Goal: Task Accomplishment & Management: Complete application form

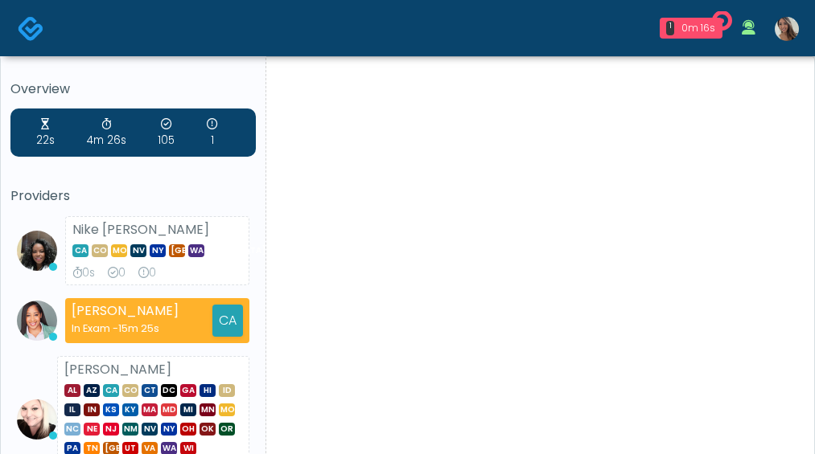
click at [779, 32] on img at bounding box center [786, 29] width 24 height 24
click at [787, 31] on img at bounding box center [786, 29] width 24 height 24
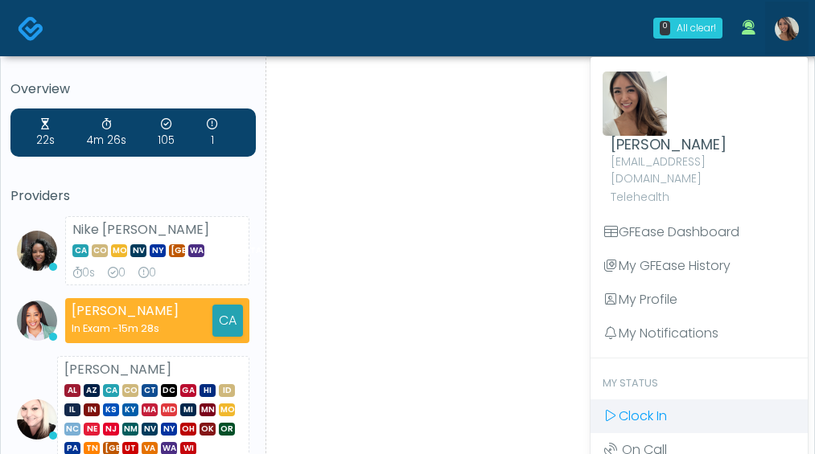
click at [667, 407] on span "Clock In" at bounding box center [642, 416] width 48 height 18
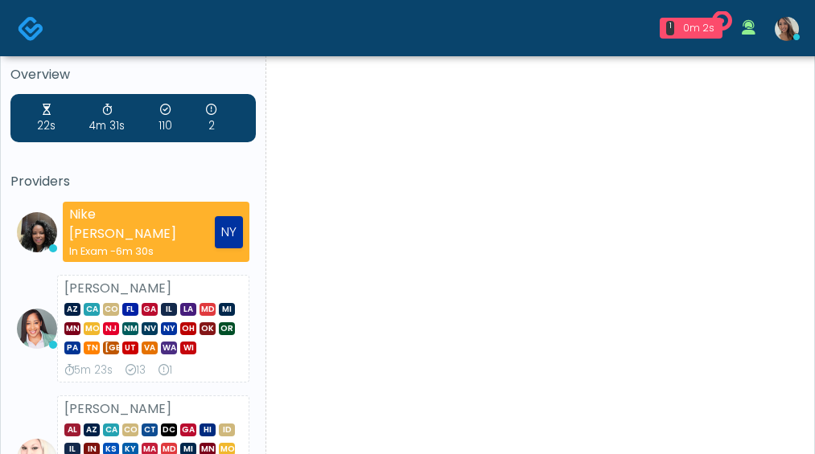
scroll to position [55, 0]
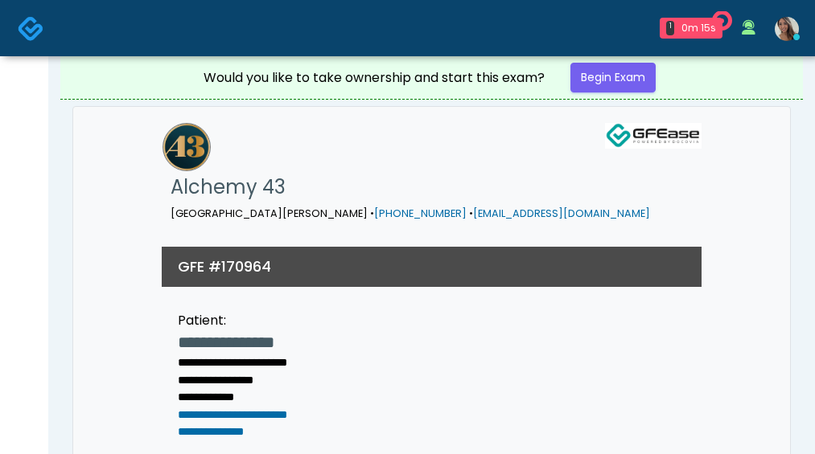
click at [57, 30] on div "1 0m 15s Alchemy 43 Waiting - 0m 15s CA View Nike [PERSON_NAME] In Exam - 6m 43…" at bounding box center [431, 28] width 753 height 53
click at [32, 28] on img at bounding box center [31, 28] width 27 height 27
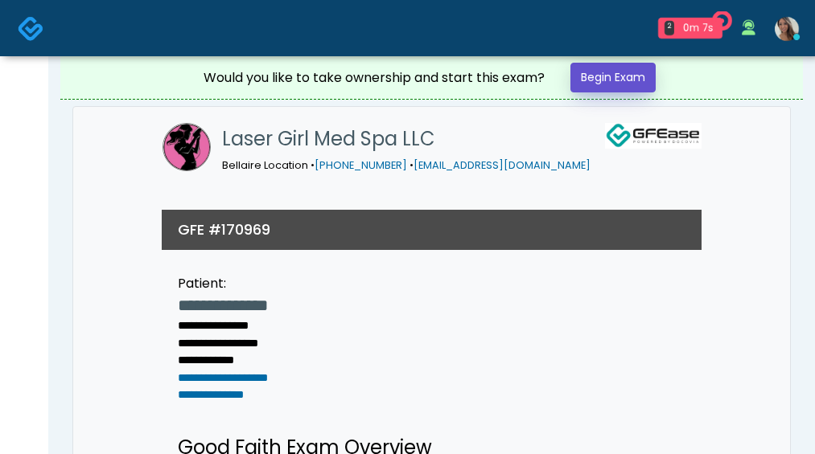
click at [625, 77] on link "Begin Exam" at bounding box center [612, 78] width 85 height 30
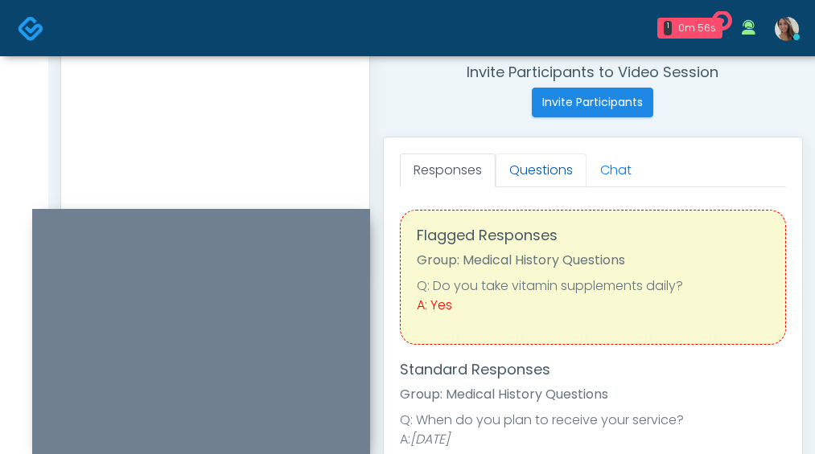
scroll to position [621, 0]
click at [540, 174] on link "Questions" at bounding box center [540, 171] width 91 height 34
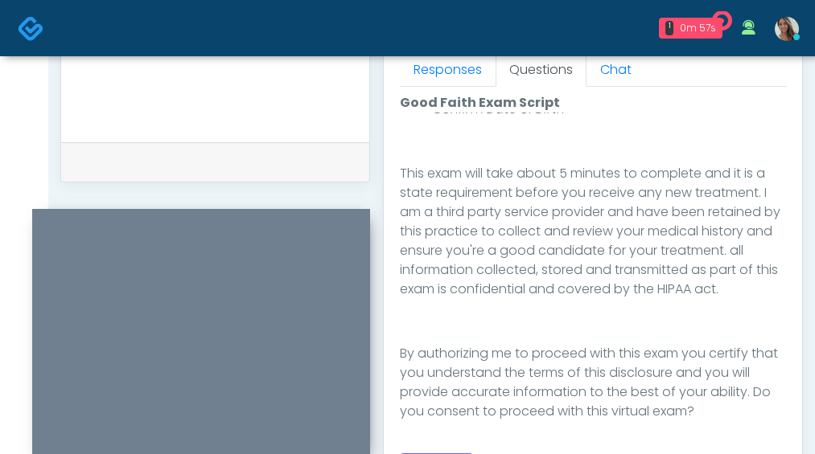
scroll to position [989, 0]
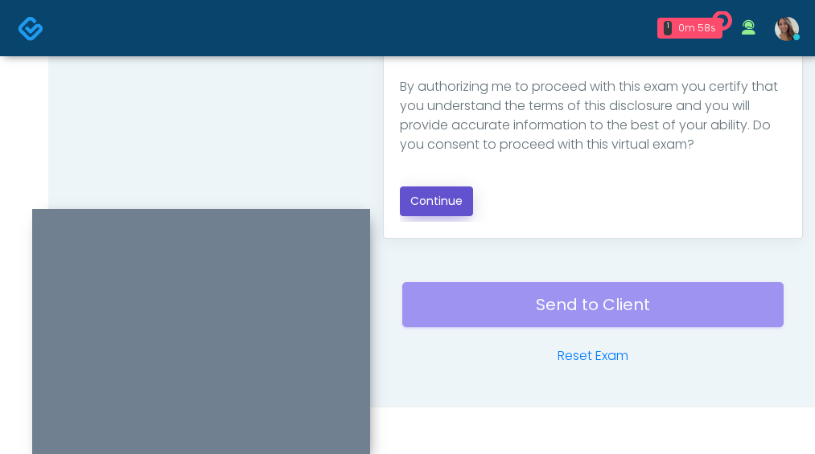
click at [437, 202] on button "Continue" at bounding box center [436, 202] width 73 height 30
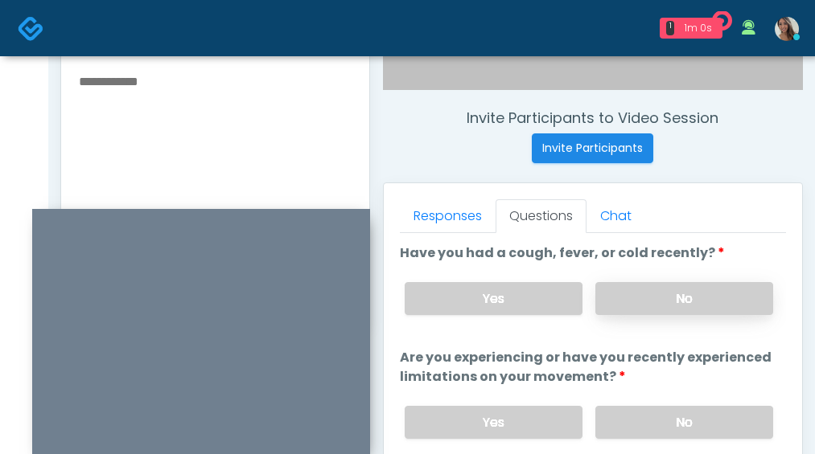
scroll to position [593, 0]
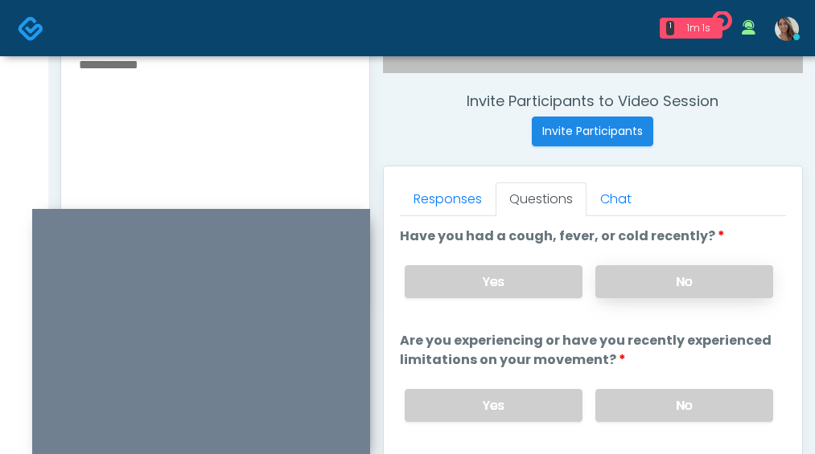
click at [675, 274] on label "No" at bounding box center [684, 281] width 178 height 33
click at [687, 399] on label "No" at bounding box center [684, 405] width 178 height 33
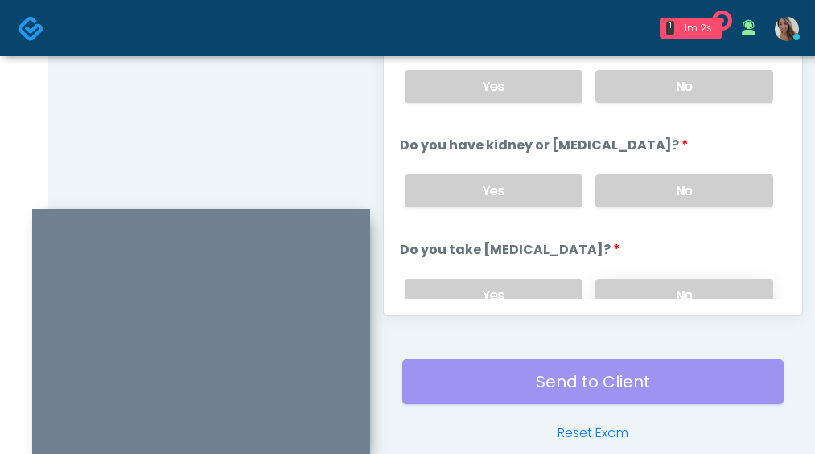
scroll to position [989, 0]
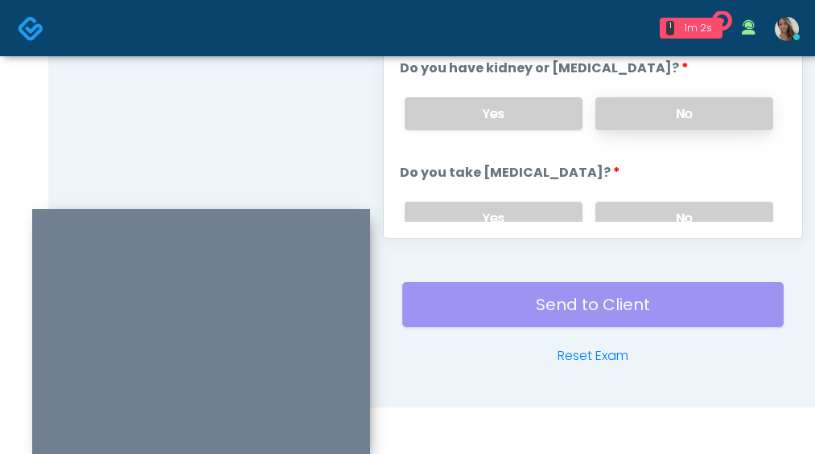
click at [694, 125] on label "No" at bounding box center [684, 113] width 178 height 33
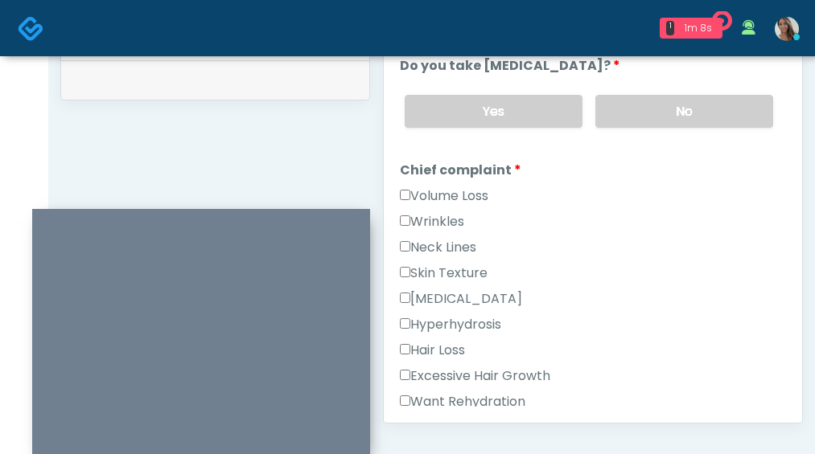
scroll to position [293, 0]
drag, startPoint x: 655, startPoint y: 126, endPoint x: 656, endPoint y: 134, distance: 8.2
click at [655, 134] on div "Yes No" at bounding box center [589, 110] width 394 height 59
click at [670, 121] on label "No" at bounding box center [684, 110] width 178 height 33
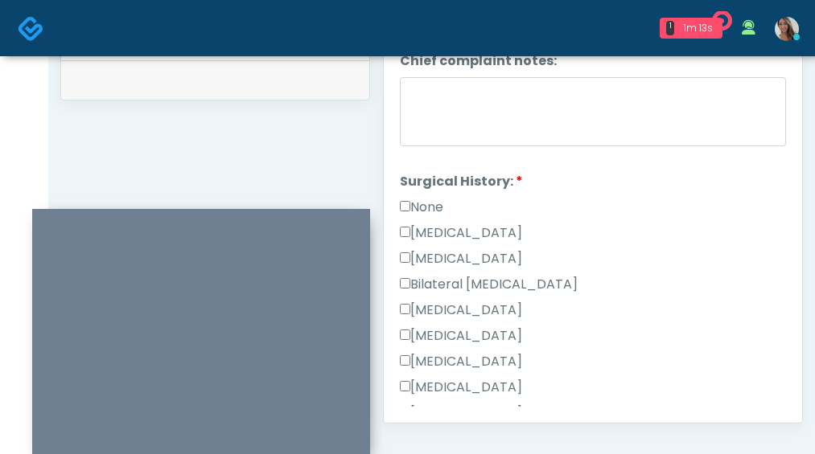
scroll to position [782, 0]
click at [433, 206] on label "None" at bounding box center [421, 206] width 43 height 19
click at [437, 209] on label "None" at bounding box center [421, 206] width 43 height 19
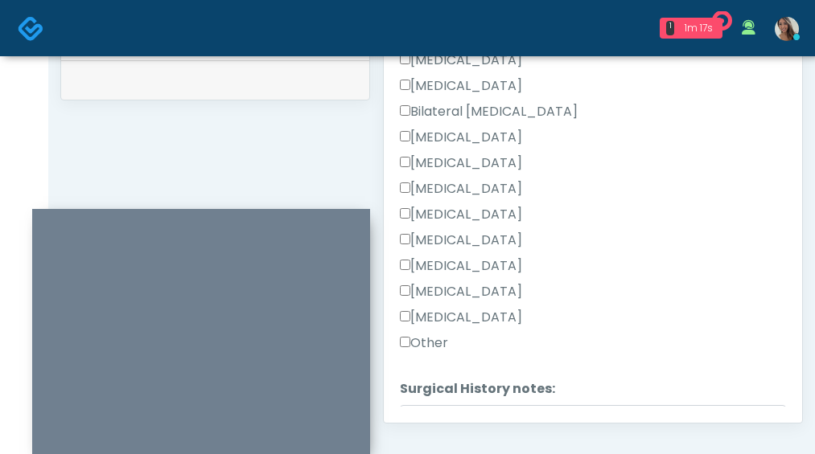
scroll to position [1077, 0]
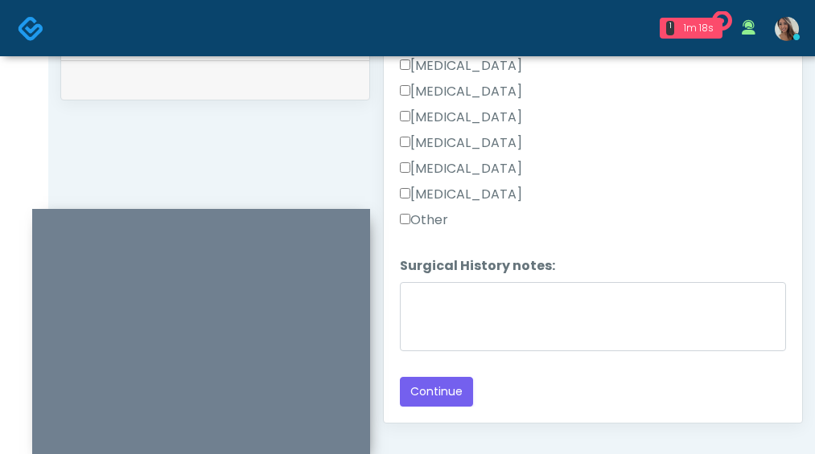
click at [425, 207] on div "Tonsillectomy" at bounding box center [593, 198] width 386 height 26
click at [427, 215] on label "Other" at bounding box center [424, 220] width 48 height 19
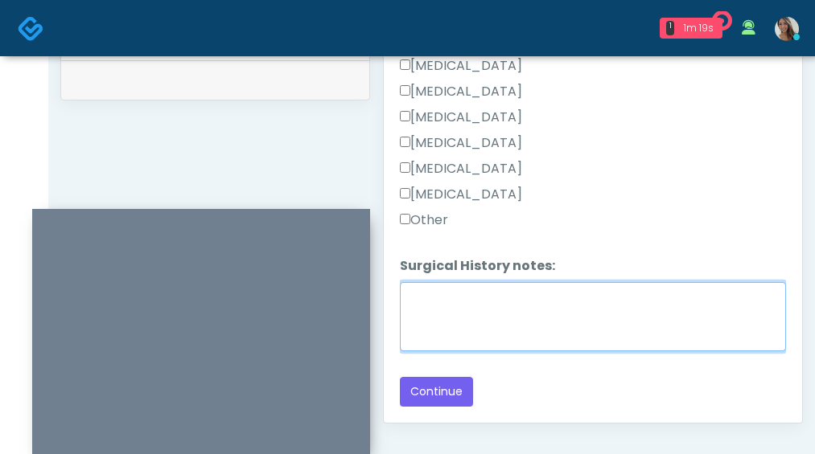
click at [505, 311] on textarea "Surgical History notes:" at bounding box center [593, 316] width 386 height 69
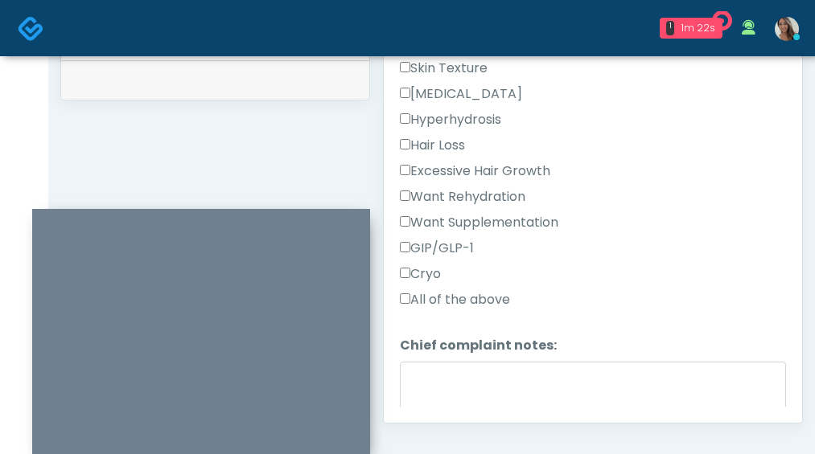
scroll to position [461, 0]
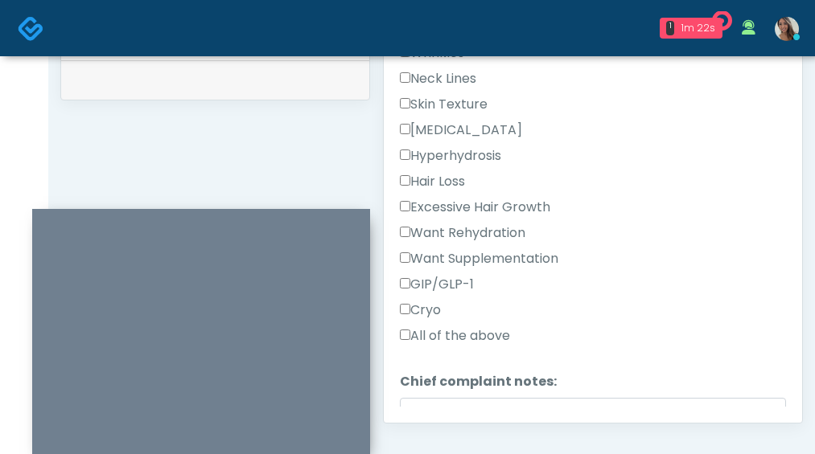
type textarea "********"
click at [461, 80] on label "Neck Lines" at bounding box center [438, 78] width 76 height 19
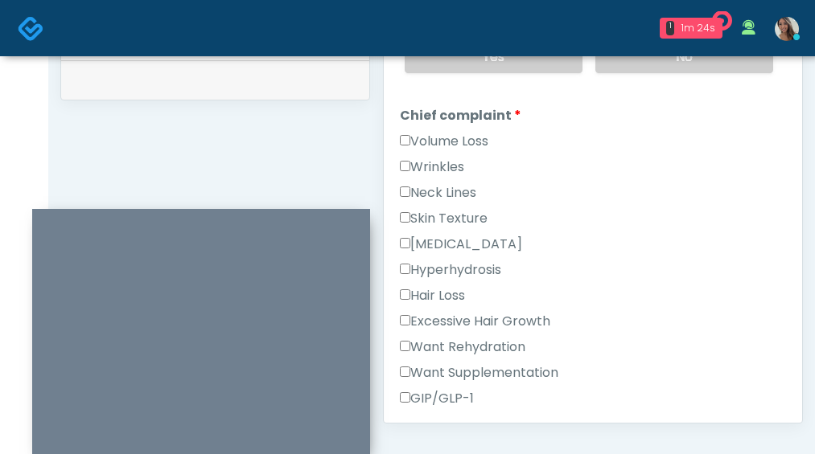
click at [453, 194] on label "Neck Lines" at bounding box center [438, 192] width 76 height 19
click at [450, 168] on label "Wrinkles" at bounding box center [432, 167] width 64 height 19
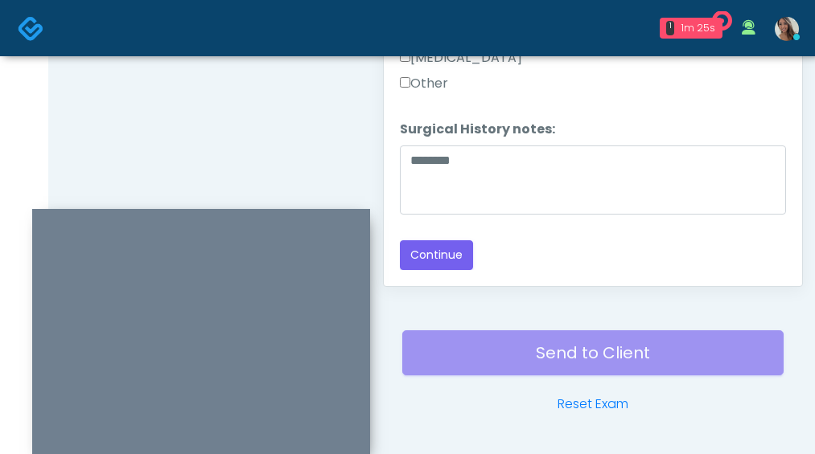
scroll to position [989, 0]
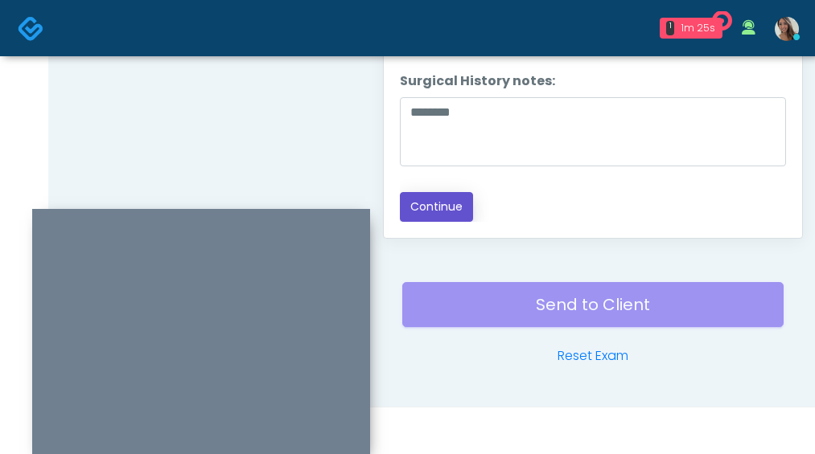
click at [438, 203] on button "Continue" at bounding box center [436, 207] width 73 height 30
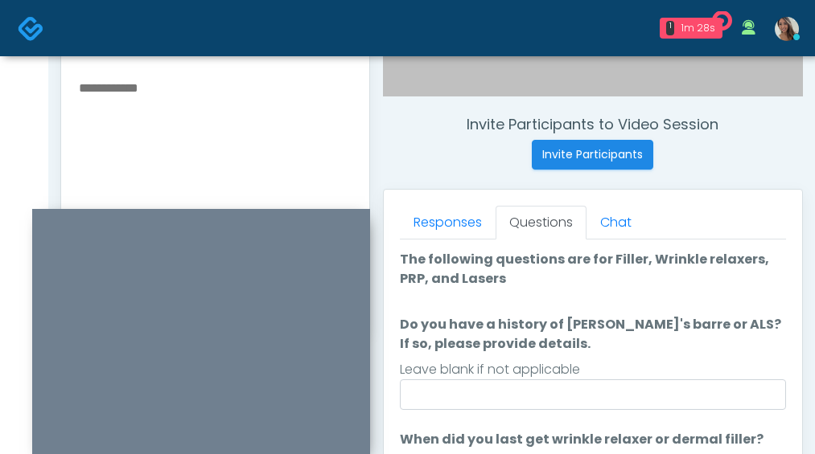
scroll to position [616, 0]
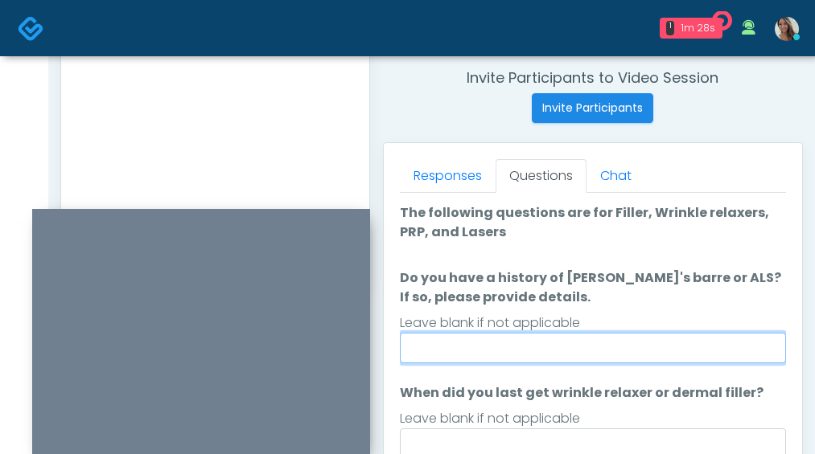
click at [545, 361] on input "Do you have a history of Guillain's barre or ALS? If so, please provide details." at bounding box center [593, 348] width 386 height 31
type input "**"
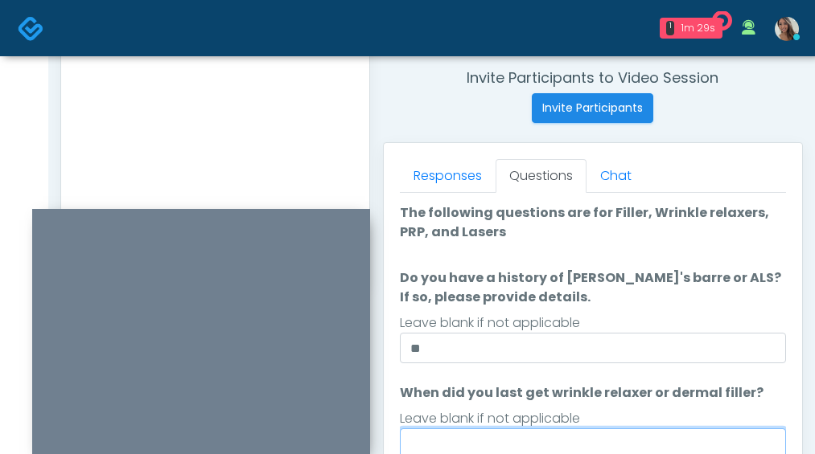
scroll to position [621, 0]
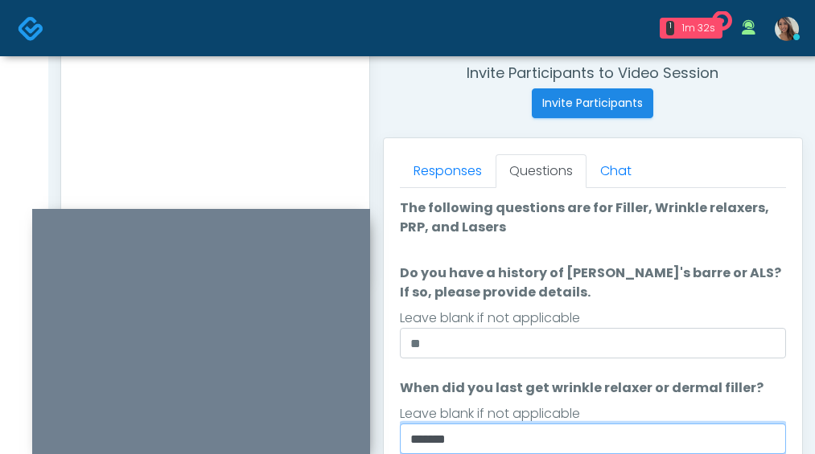
type input "*******"
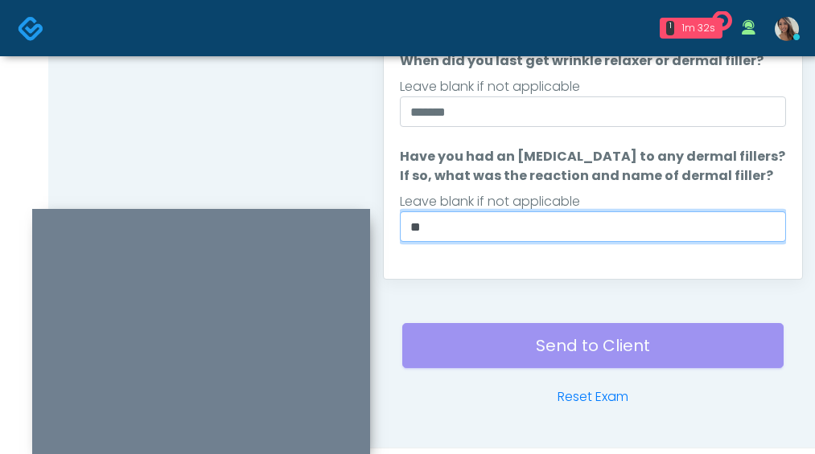
type input "**"
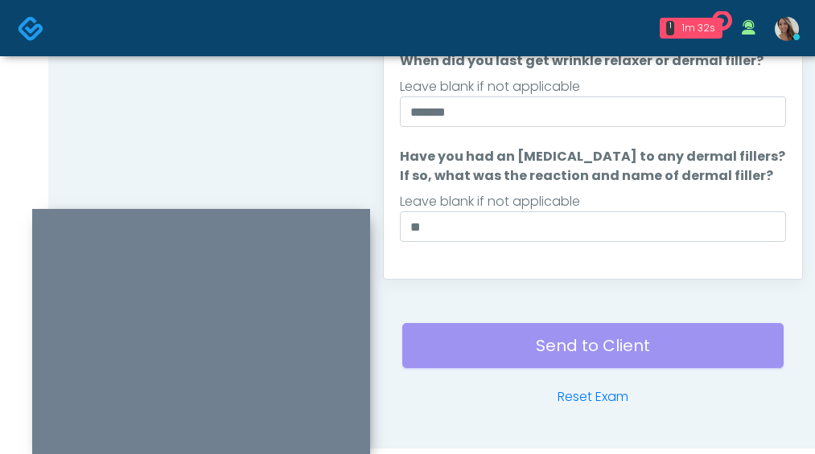
scroll to position [227, 0]
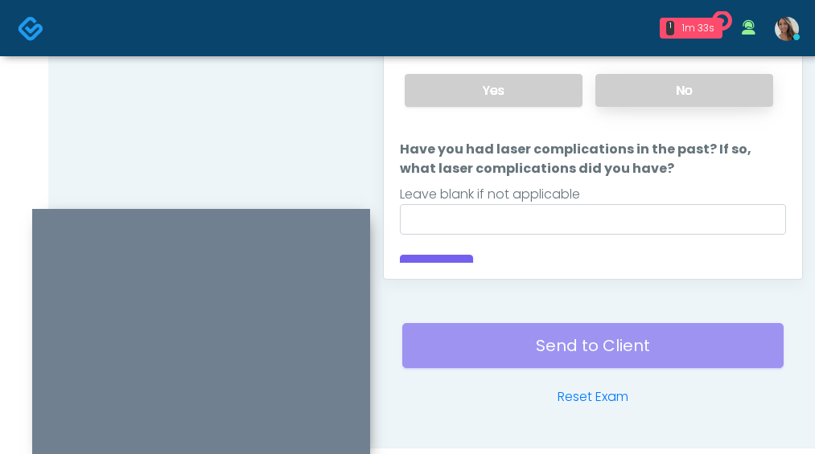
click at [700, 96] on label "No" at bounding box center [684, 90] width 178 height 33
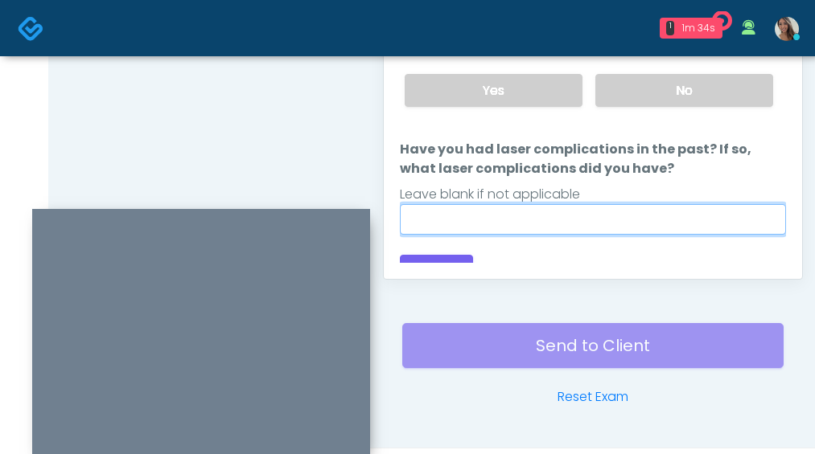
click at [572, 207] on input "Have you had laser complications in the past? If so, what laser complications d…" at bounding box center [593, 219] width 386 height 31
type input "**"
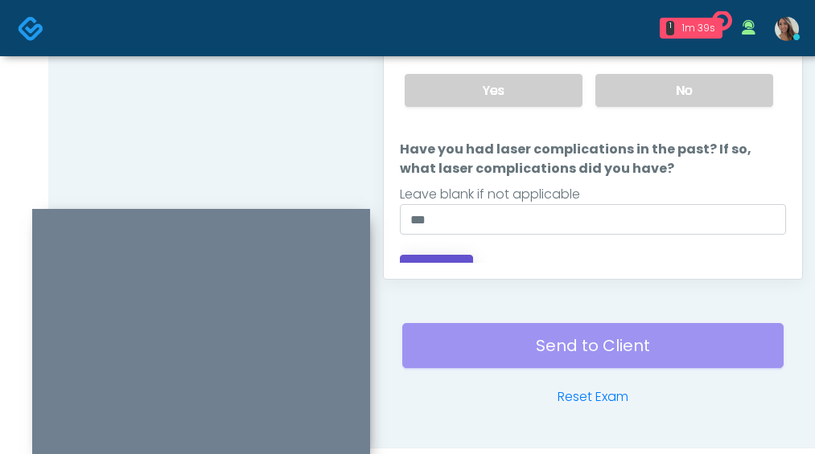
click at [469, 260] on button "Continue" at bounding box center [436, 270] width 73 height 30
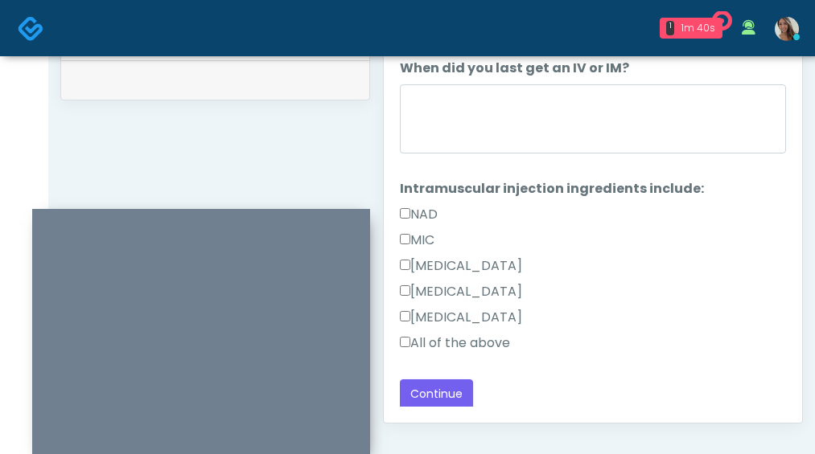
scroll to position [2, 0]
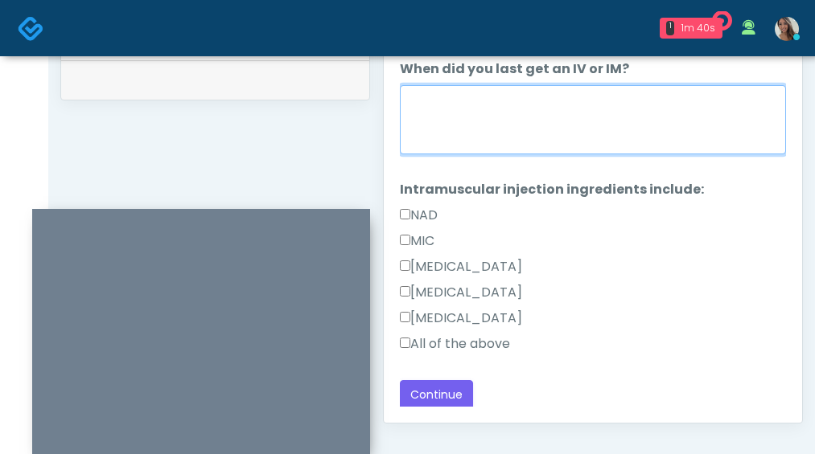
click at [516, 119] on textarea "When did you last get an IV or IM?" at bounding box center [593, 119] width 386 height 69
type textarea "**********"
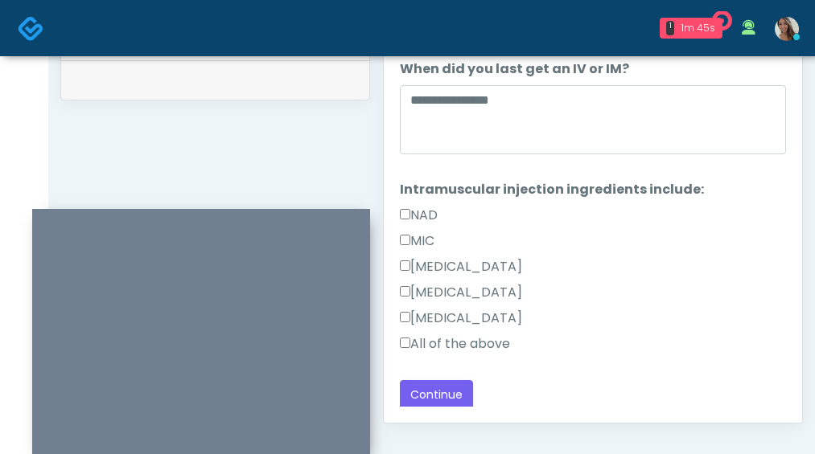
click at [454, 341] on label "All of the above" at bounding box center [455, 344] width 110 height 19
click at [454, 393] on button "Continue" at bounding box center [436, 395] width 73 height 30
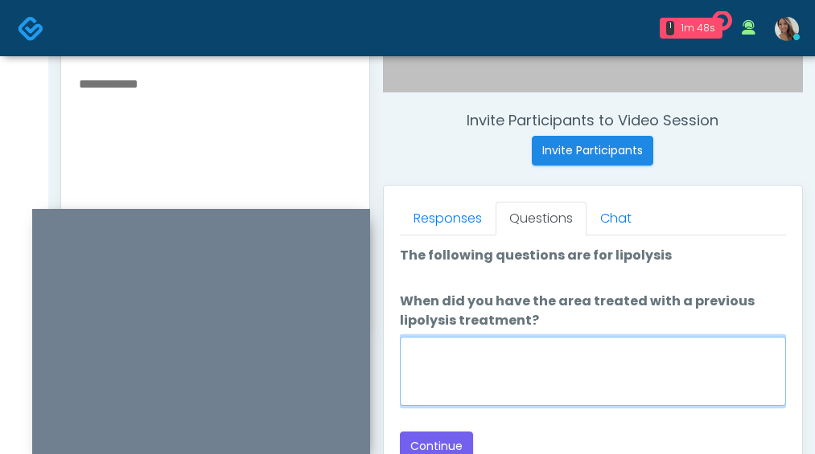
click at [626, 368] on textarea "When did you have the area treated with a previous lipolysis treatment?" at bounding box center [593, 371] width 386 height 69
paste textarea "**********"
type textarea "**********"
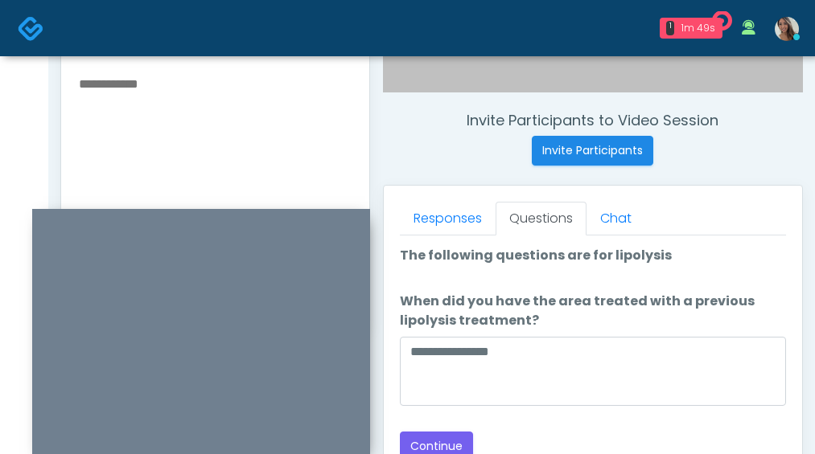
click at [773, 267] on li "The following questions are for lipolysis The following questions are for lipol…" at bounding box center [593, 259] width 386 height 26
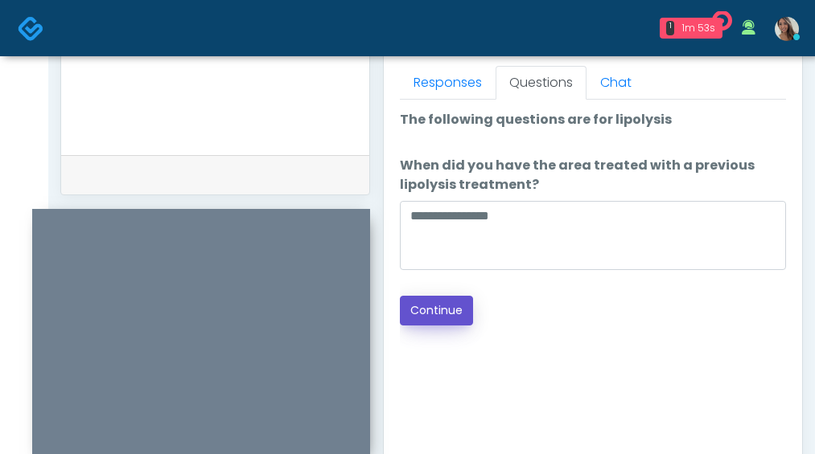
click at [438, 316] on button "Continue" at bounding box center [436, 311] width 73 height 30
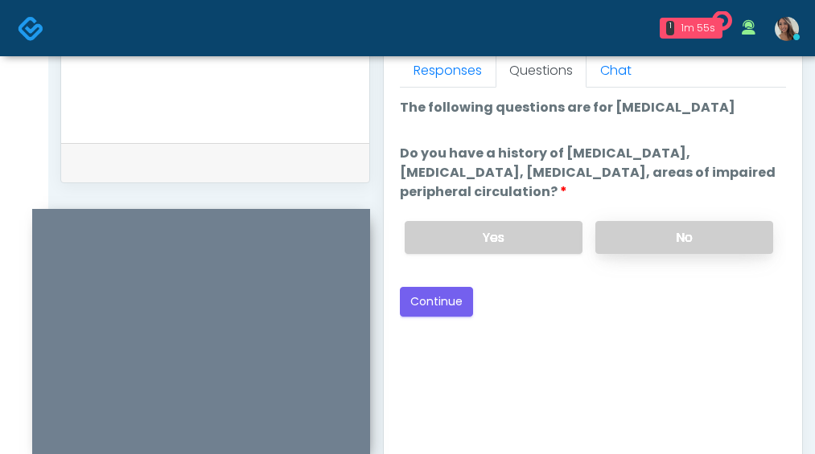
click at [676, 228] on label "No" at bounding box center [684, 237] width 178 height 33
click at [538, 340] on div "Good Faith Exam Script Good Faith Exam Script INTRODUCTION Hello, my name is un…" at bounding box center [593, 289] width 386 height 402
click at [445, 298] on button "Continue" at bounding box center [436, 302] width 73 height 30
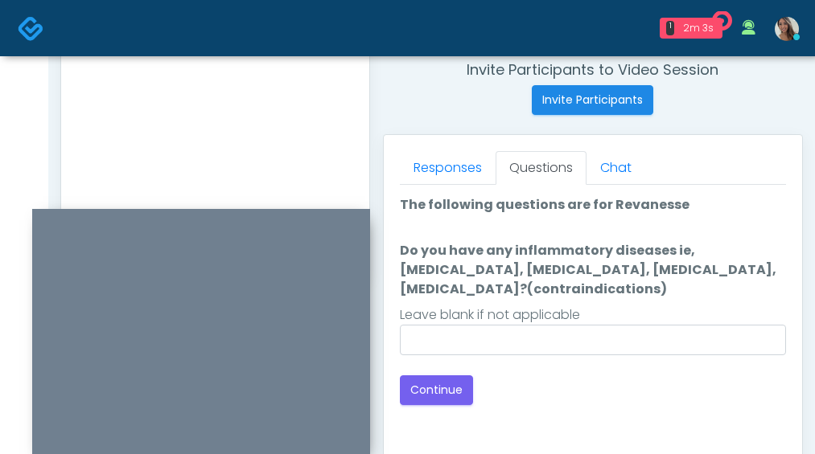
scroll to position [615, 0]
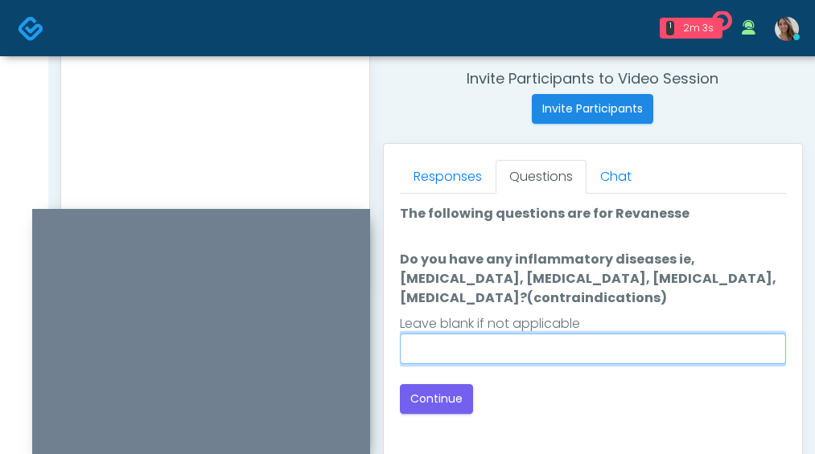
click at [542, 353] on input "Do you have any inflammatory diseases ie, psoriasis, rheumatoid arthritis, rosa…" at bounding box center [593, 349] width 386 height 31
type input "**"
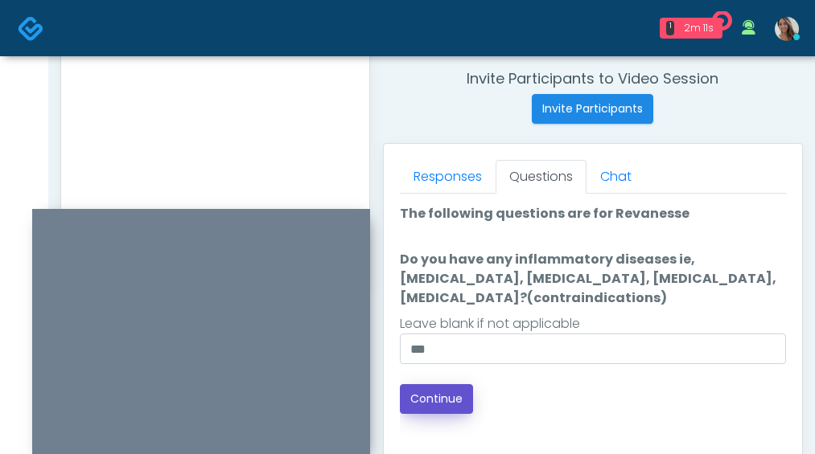
click at [453, 401] on button "Continue" at bounding box center [436, 399] width 73 height 30
click at [591, 397] on div "Back Continue" at bounding box center [593, 399] width 386 height 30
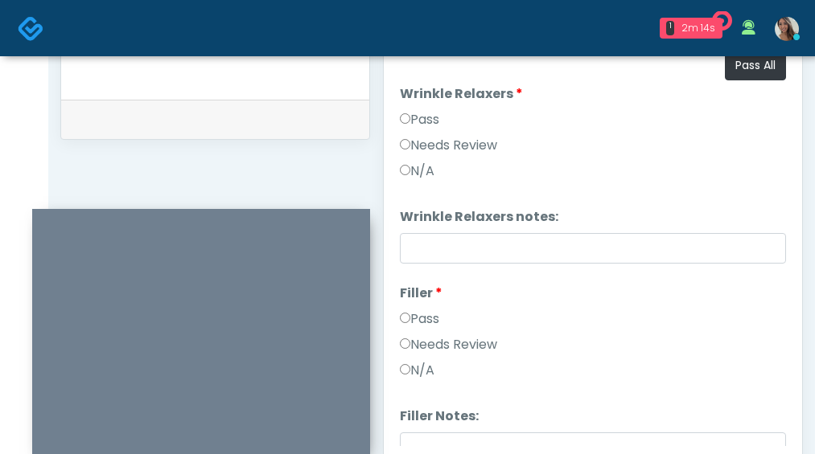
scroll to position [764, 0]
click at [760, 72] on button "Pass All" at bounding box center [754, 66] width 61 height 30
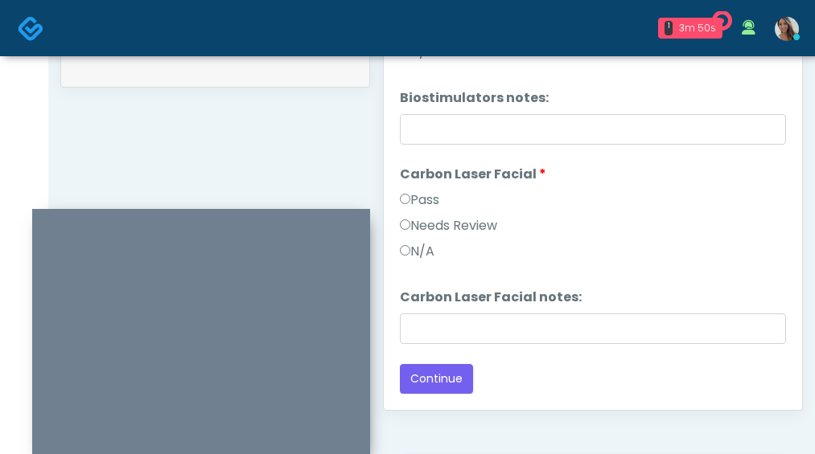
scroll to position [818, 0]
click at [445, 381] on button "Continue" at bounding box center [436, 378] width 73 height 30
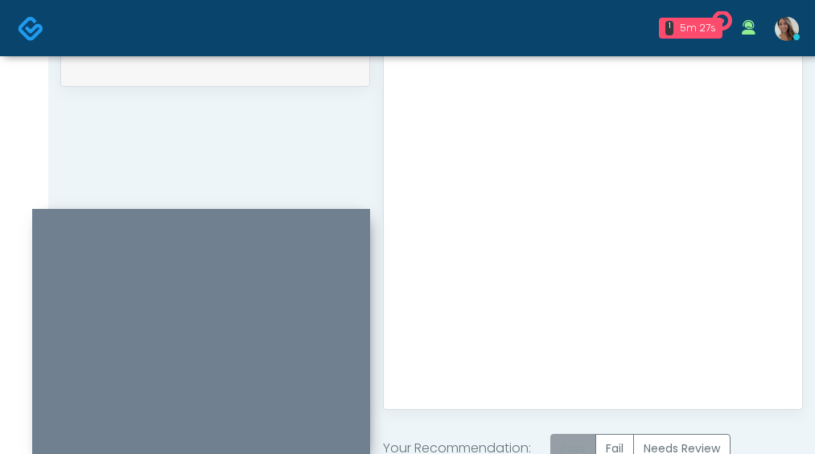
click at [580, 443] on label "Pass" at bounding box center [573, 449] width 46 height 30
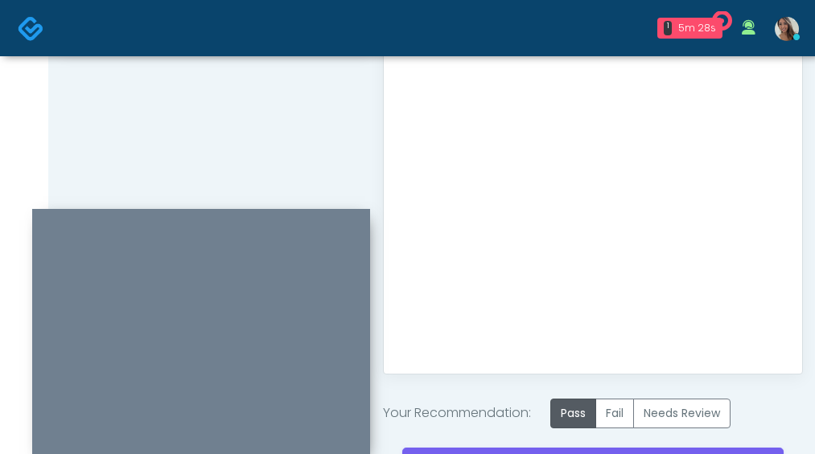
scroll to position [913, 0]
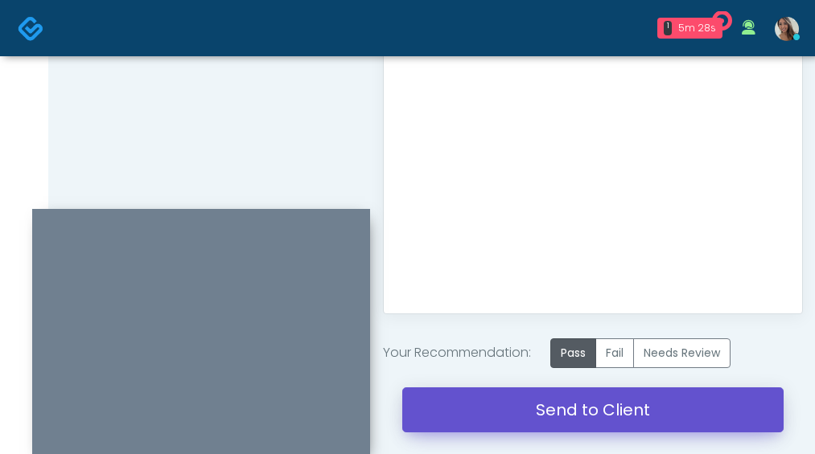
click at [539, 403] on link "Send to Client" at bounding box center [592, 410] width 381 height 45
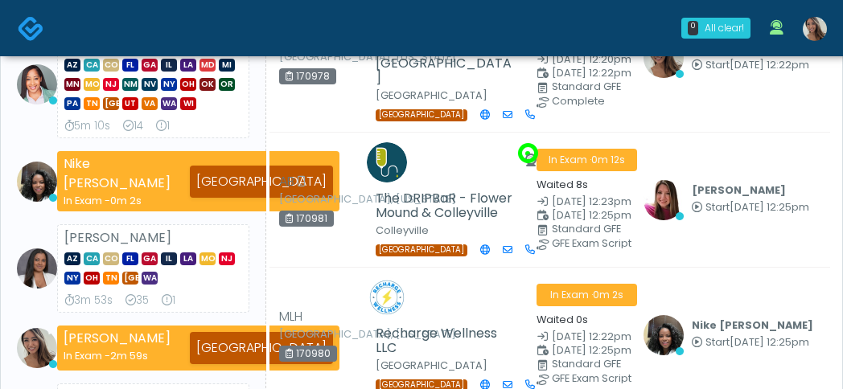
scroll to position [380, 0]
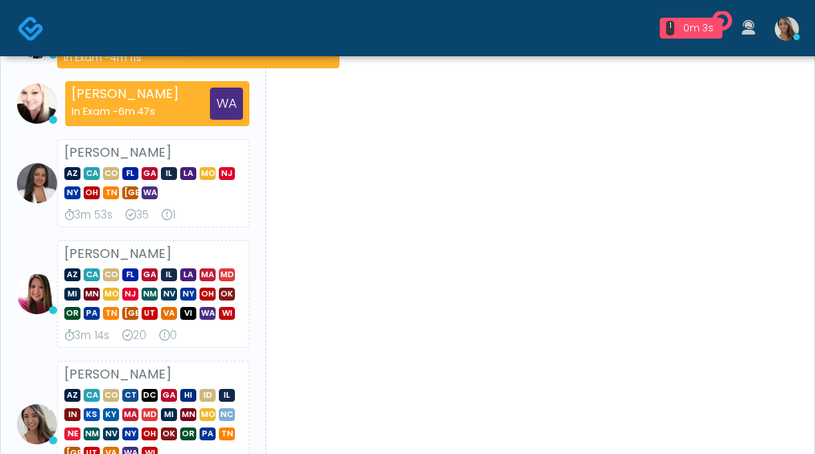
scroll to position [355, 0]
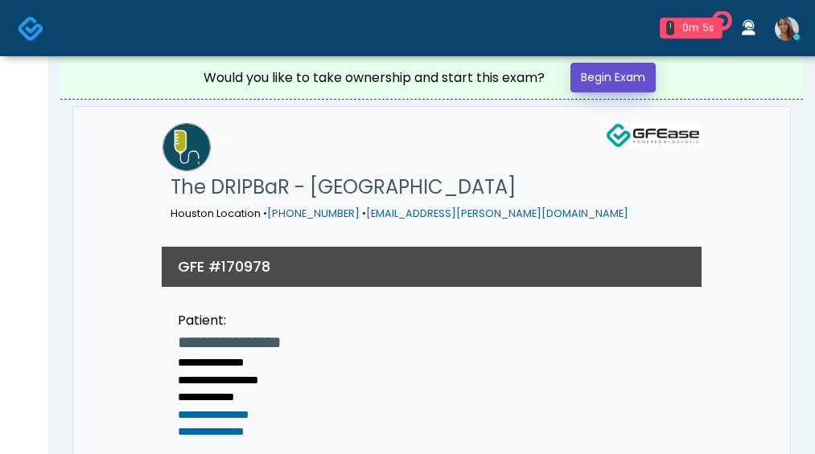
click at [643, 70] on link "Begin Exam" at bounding box center [612, 78] width 85 height 30
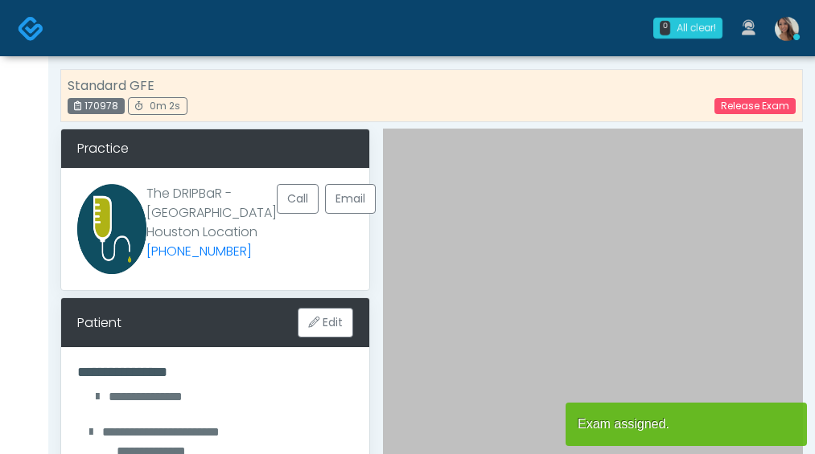
click at [600, 96] on div "Standard GFE 170978 0m 2s Release Exam" at bounding box center [431, 95] width 742 height 53
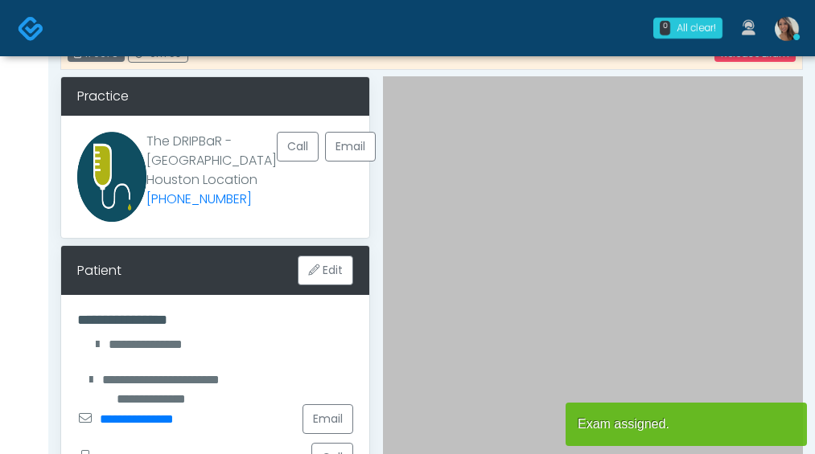
scroll to position [58, 0]
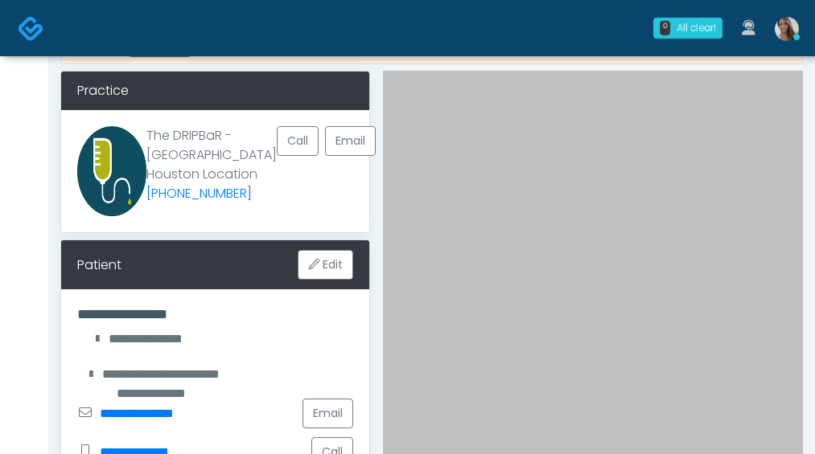
click at [293, 381] on div "**********" at bounding box center [215, 374] width 276 height 39
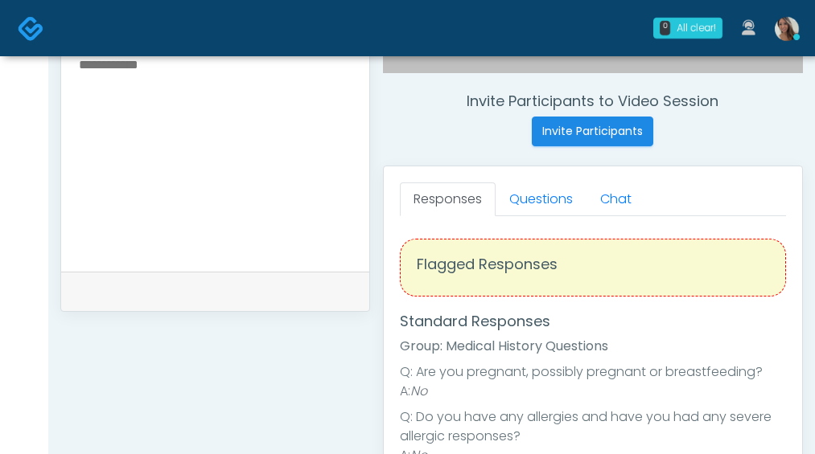
scroll to position [666, 0]
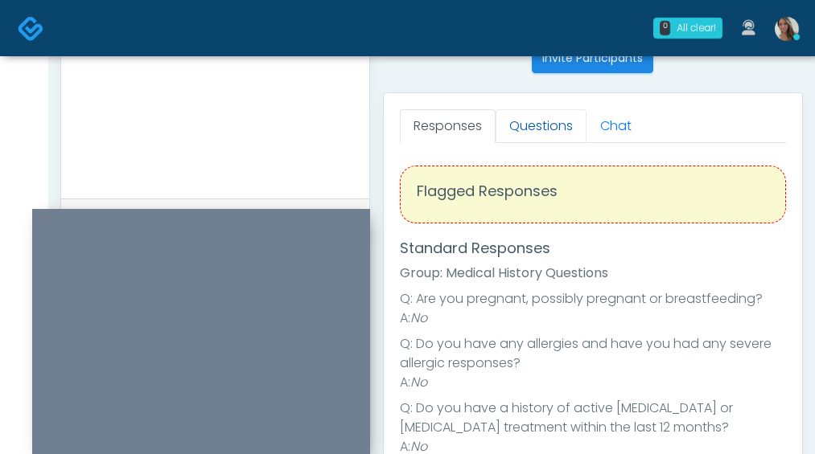
click at [533, 132] on link "Questions" at bounding box center [540, 126] width 91 height 34
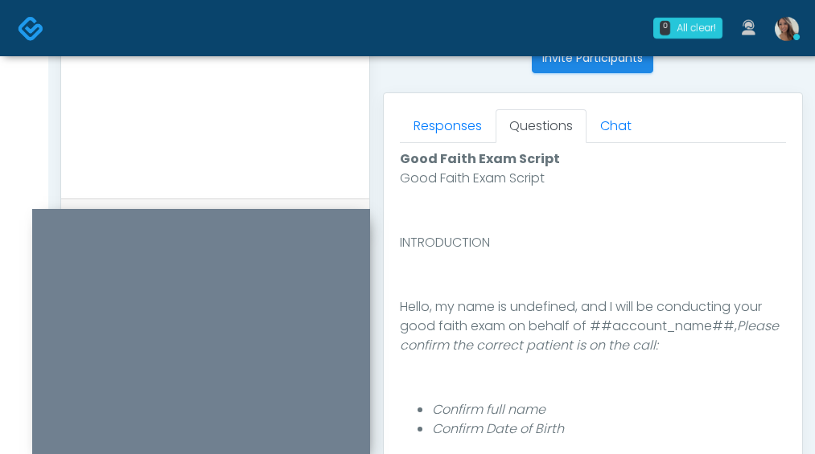
click at [340, 124] on textarea at bounding box center [215, 79] width 276 height 196
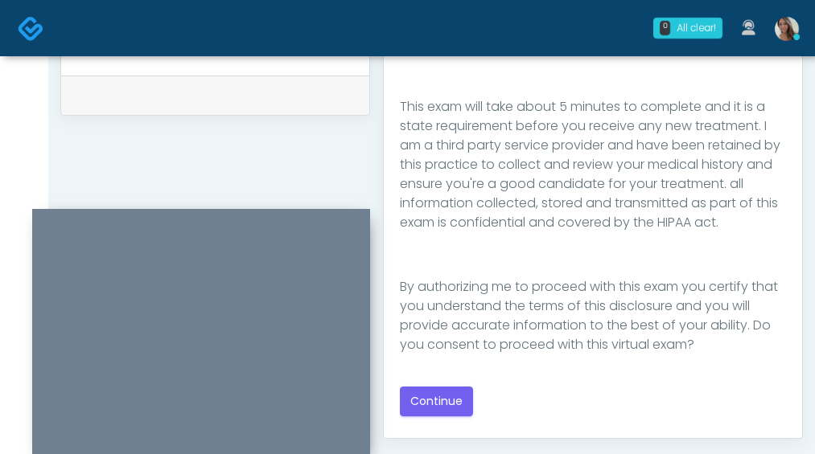
scroll to position [790, 0]
click at [448, 409] on button "Continue" at bounding box center [436, 401] width 73 height 30
click at [307, 114] on div "Just saved" at bounding box center [215, 94] width 308 height 39
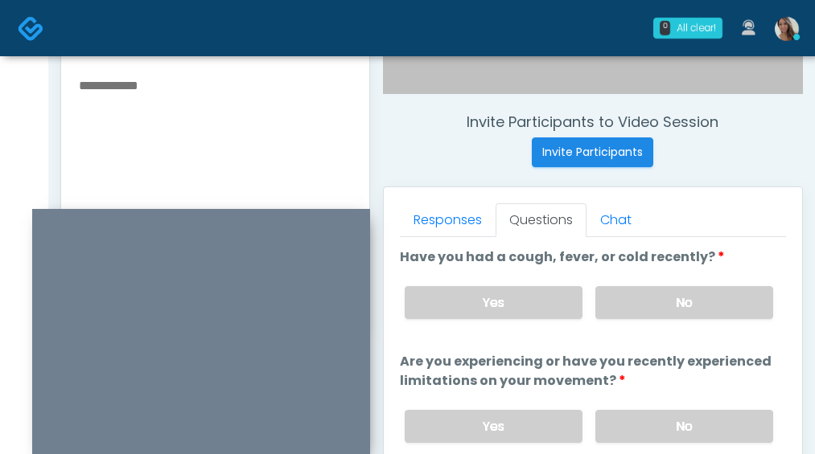
scroll to position [581, 0]
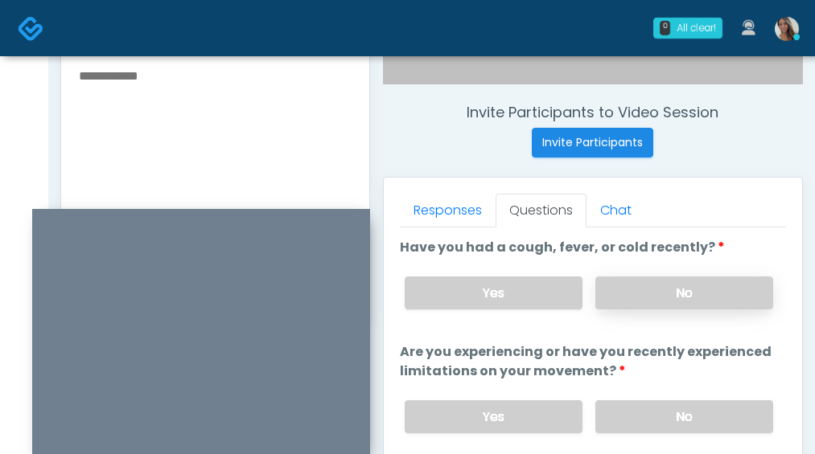
click at [721, 300] on label "No" at bounding box center [684, 293] width 178 height 33
click at [704, 413] on label "No" at bounding box center [684, 416] width 178 height 33
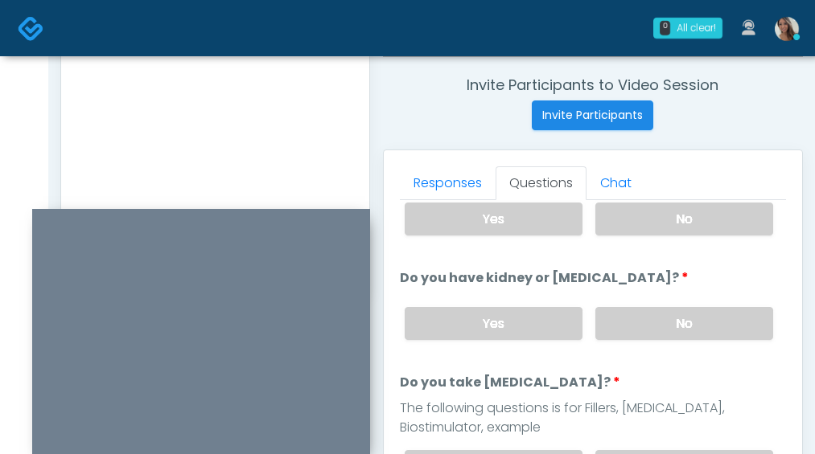
scroll to position [204, 0]
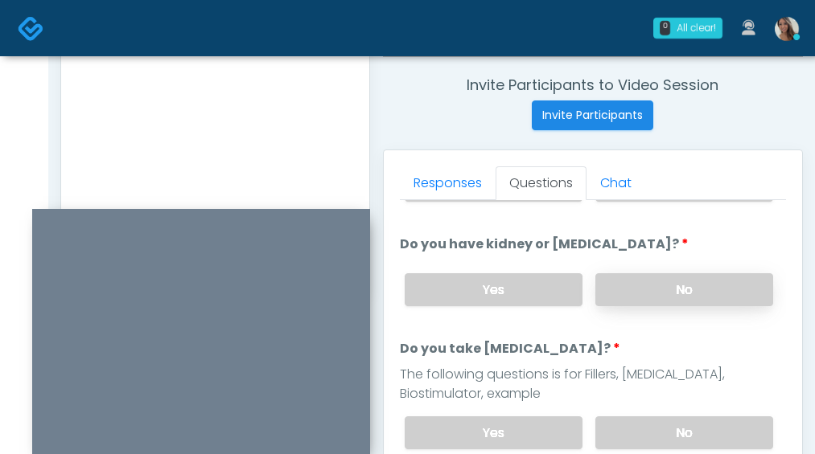
click at [673, 297] on label "No" at bounding box center [684, 289] width 178 height 33
click at [658, 433] on label "No" at bounding box center [684, 433] width 178 height 33
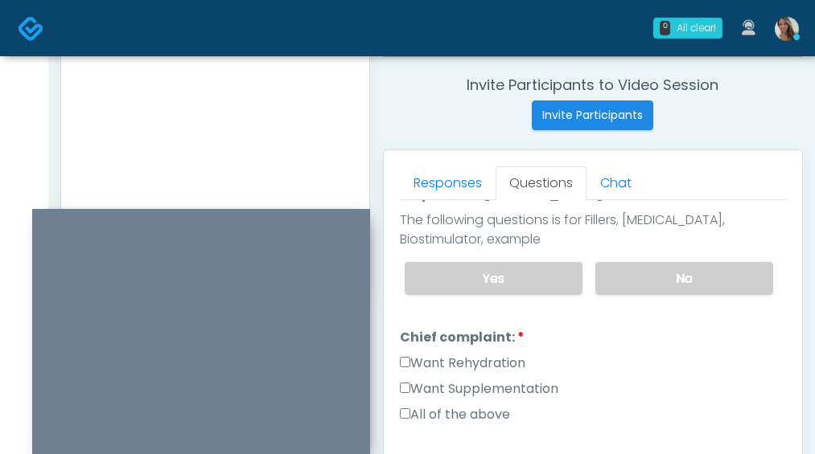
scroll to position [393, 0]
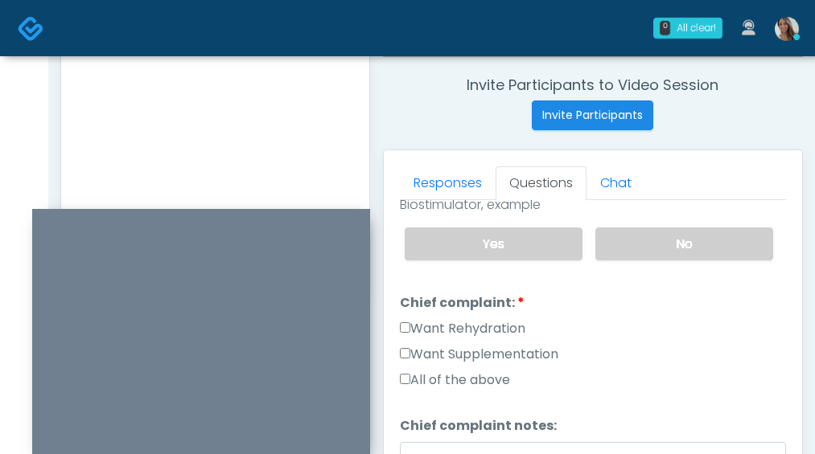
click at [503, 334] on label "Want Rehydration" at bounding box center [462, 328] width 125 height 19
click at [508, 360] on label "Want Supplementation" at bounding box center [479, 354] width 158 height 19
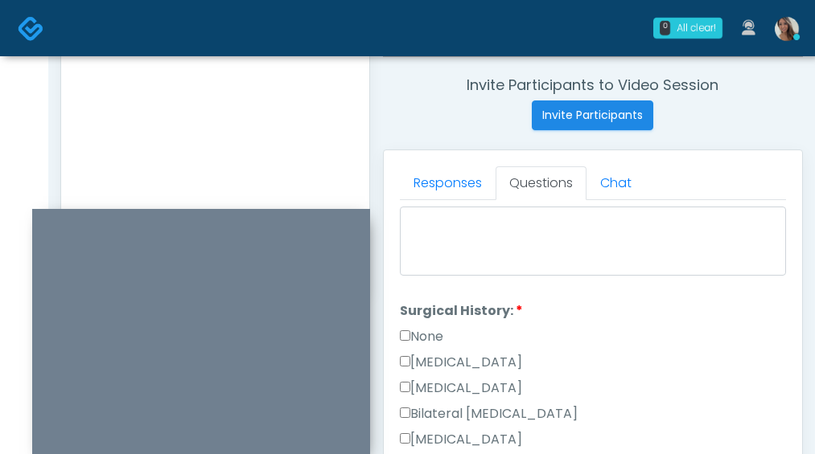
click at [433, 340] on label "None" at bounding box center [421, 336] width 43 height 19
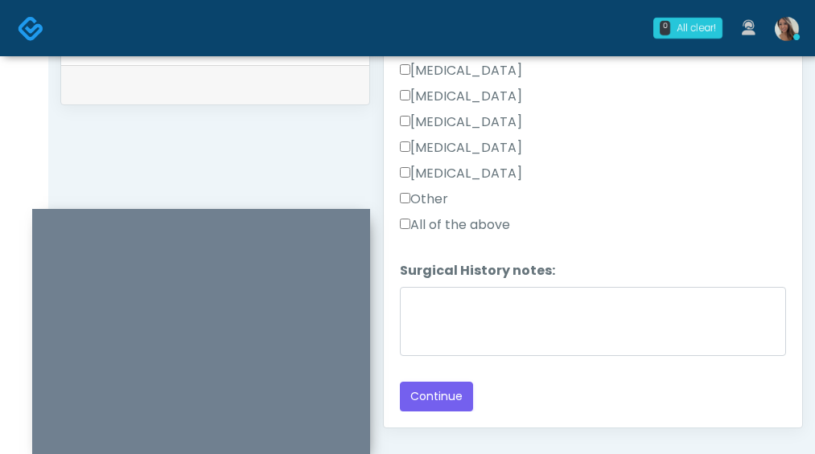
scroll to position [806, 0]
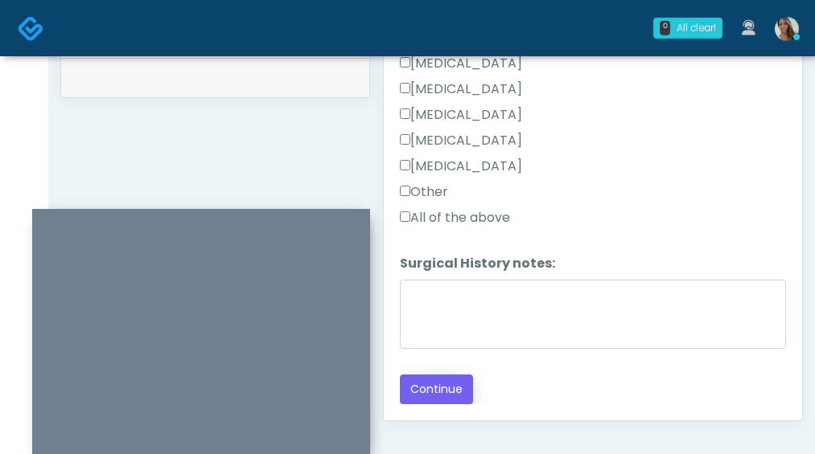
click at [454, 384] on button "Continue" at bounding box center [436, 390] width 73 height 30
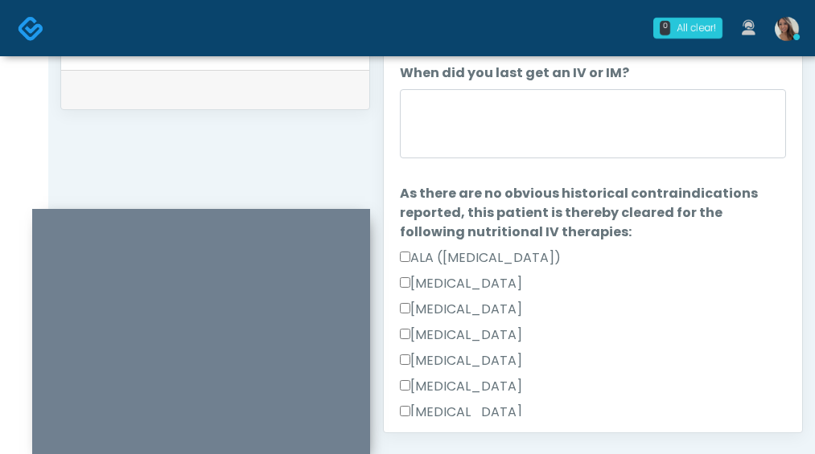
scroll to position [0, 0]
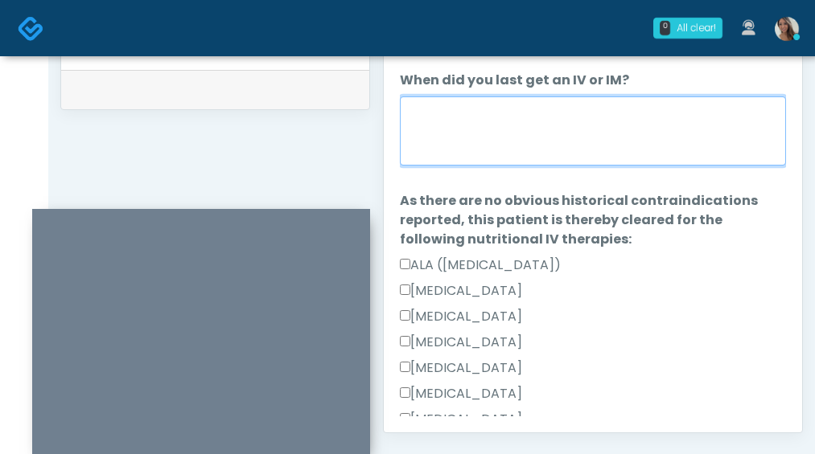
click at [567, 111] on textarea "When did you last get an IV or IM?" at bounding box center [593, 130] width 386 height 69
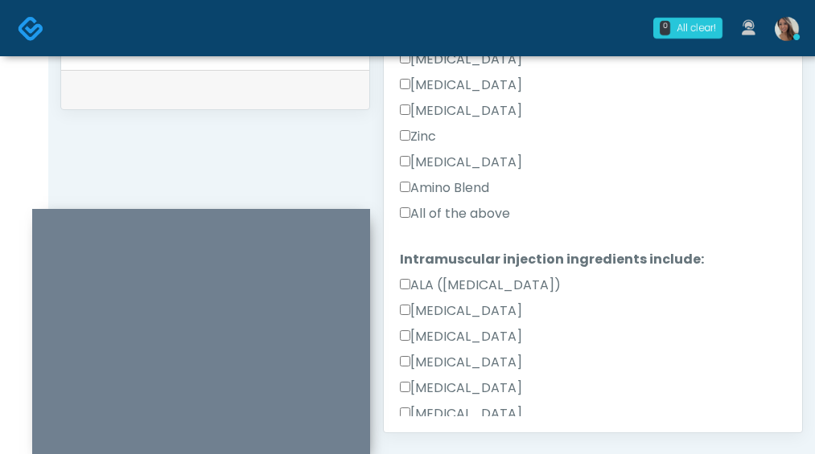
type textarea "**********"
click at [481, 206] on label "All of the above" at bounding box center [455, 213] width 110 height 19
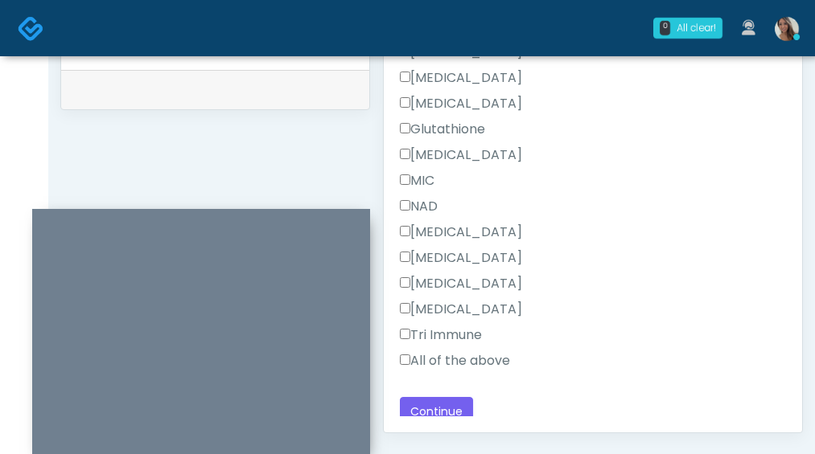
scroll to position [1041, 0]
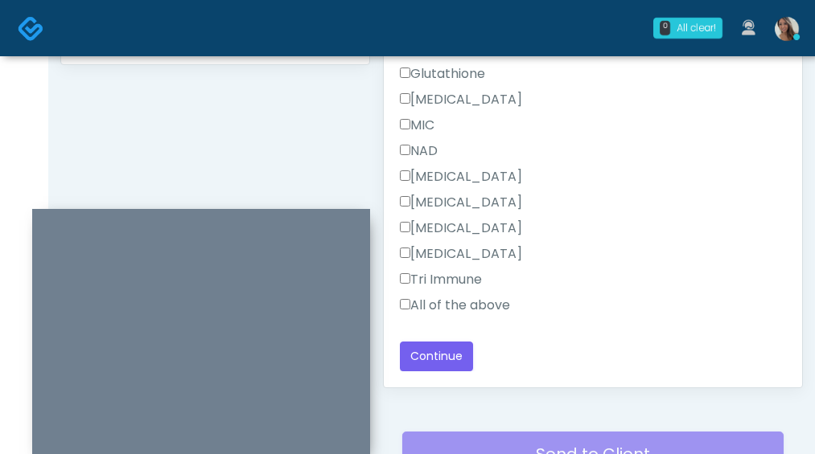
click at [470, 312] on label "All of the above" at bounding box center [455, 305] width 110 height 19
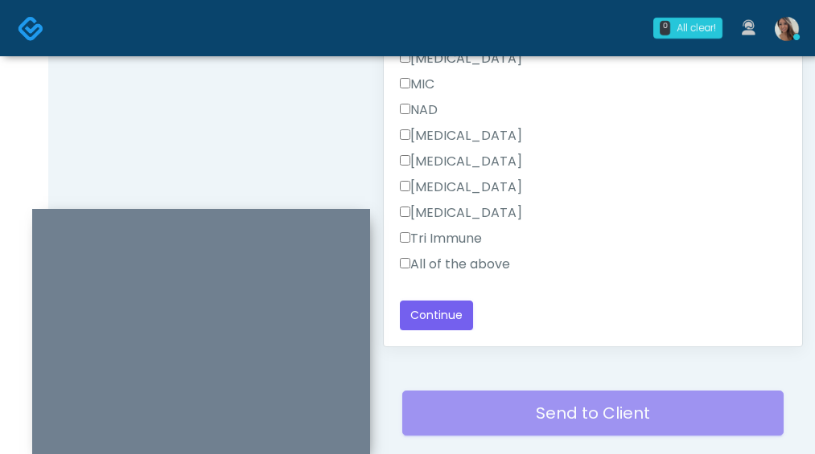
scroll to position [882, 0]
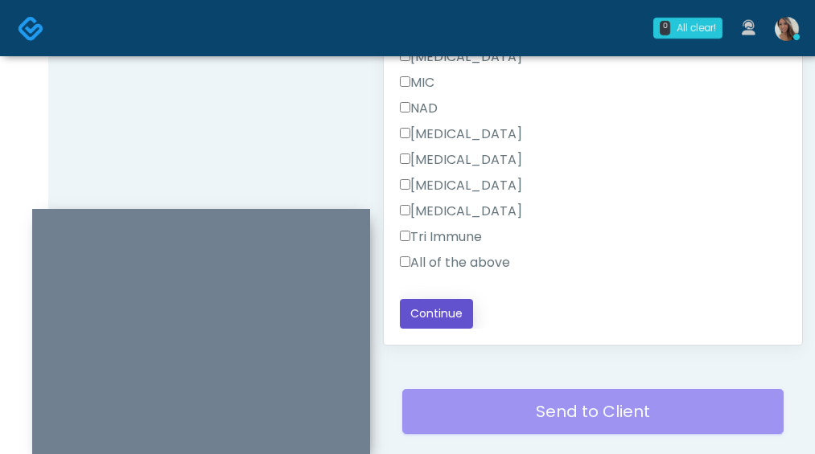
click at [431, 306] on button "Continue" at bounding box center [436, 314] width 73 height 30
drag, startPoint x: 292, startPoint y: 108, endPoint x: 321, endPoint y: 118, distance: 30.8
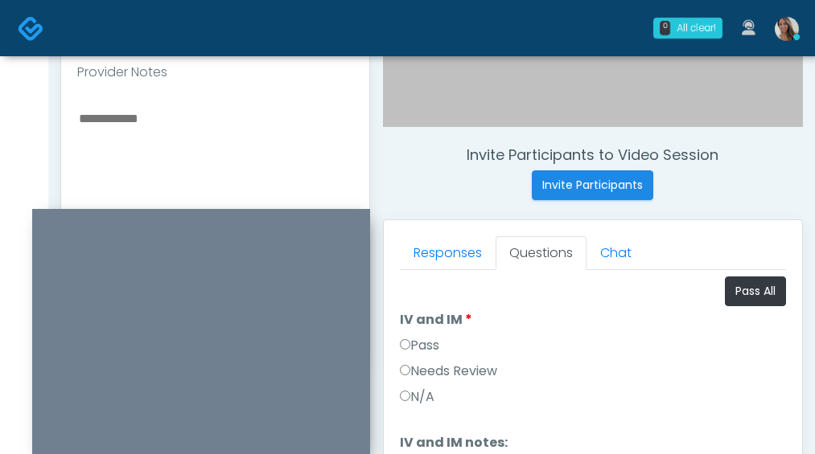
scroll to position [557, 0]
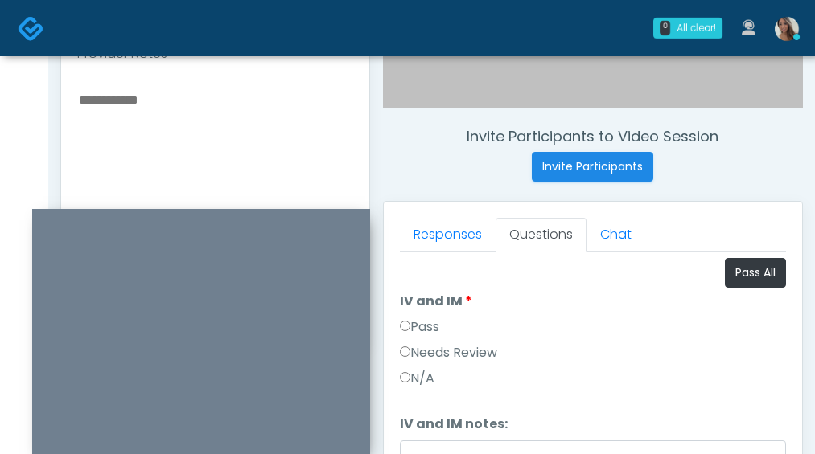
click at [439, 330] on label "Pass" at bounding box center [419, 327] width 39 height 19
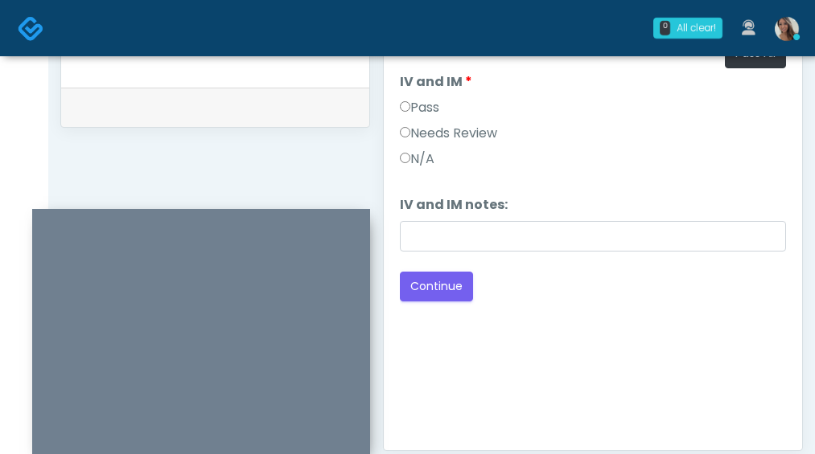
scroll to position [757, 0]
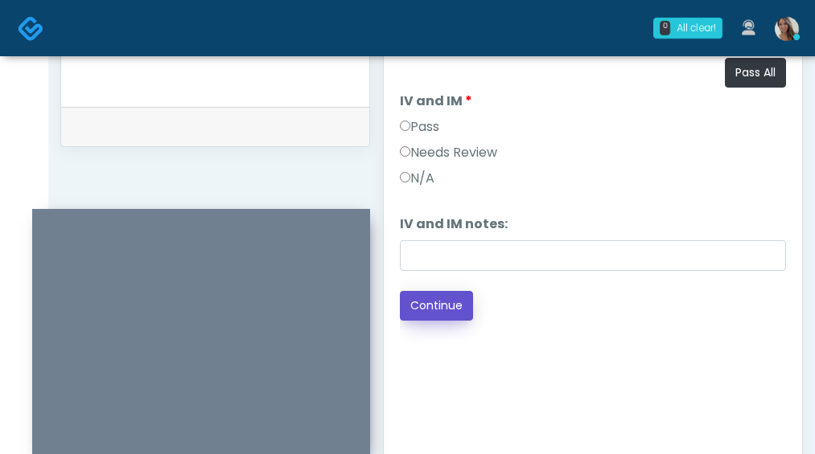
click at [437, 311] on button "Continue" at bounding box center [436, 306] width 73 height 30
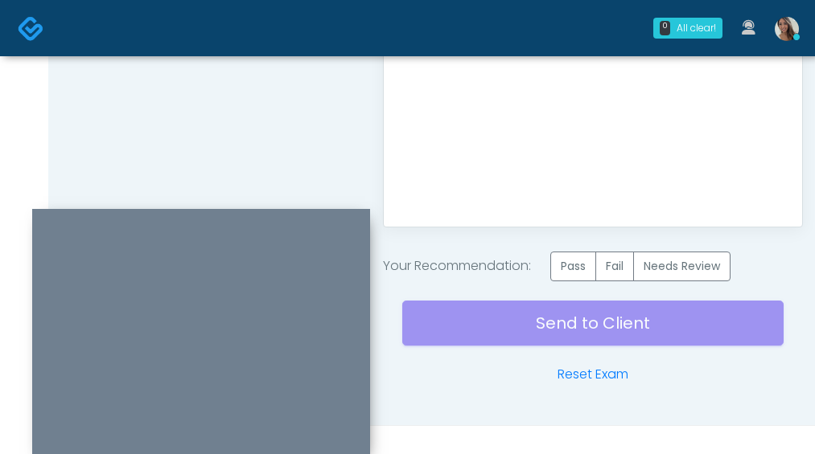
scroll to position [1019, 0]
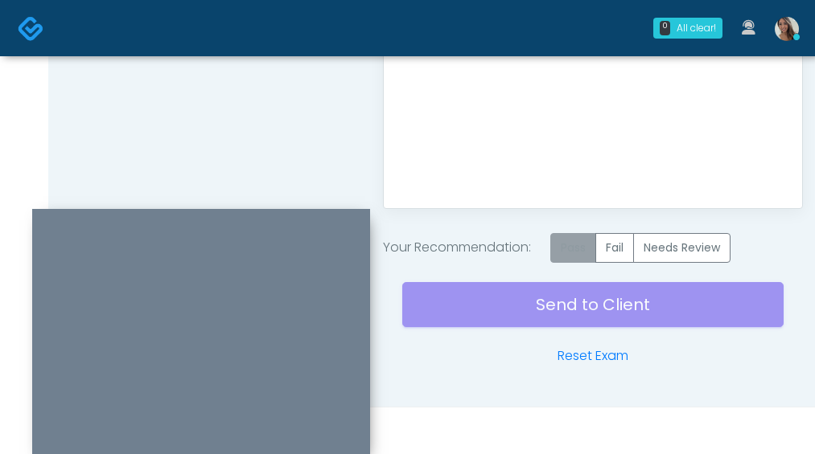
click at [571, 249] on label "Pass" at bounding box center [573, 248] width 46 height 30
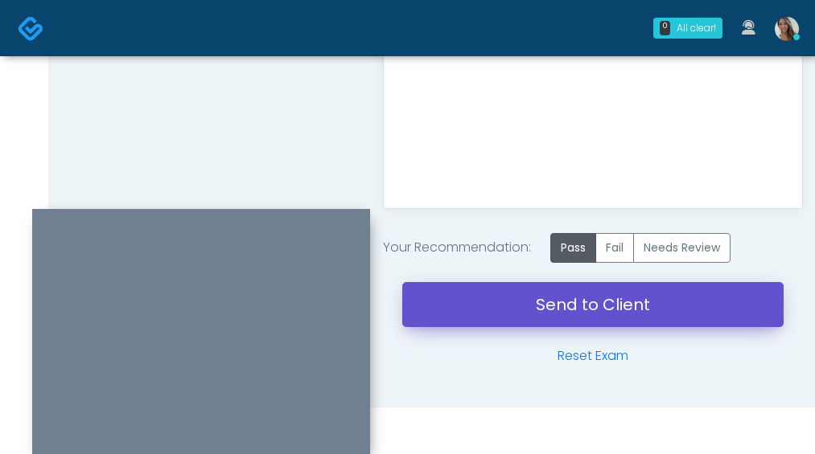
click at [554, 306] on link "Send to Client" at bounding box center [592, 304] width 381 height 45
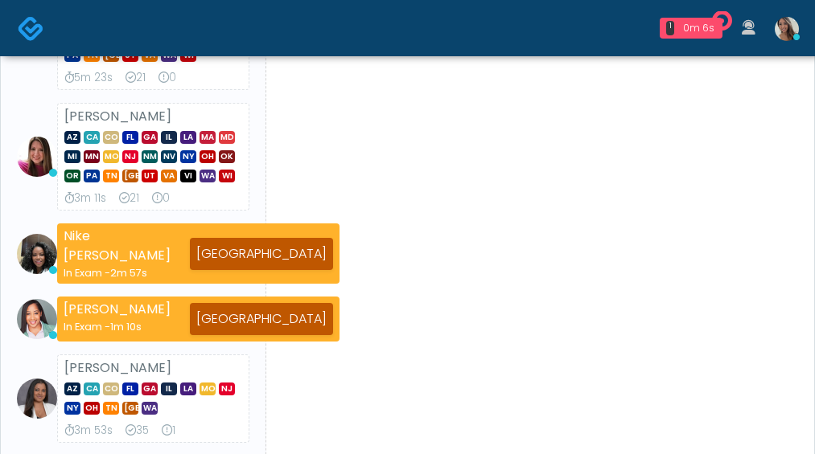
scroll to position [291, 0]
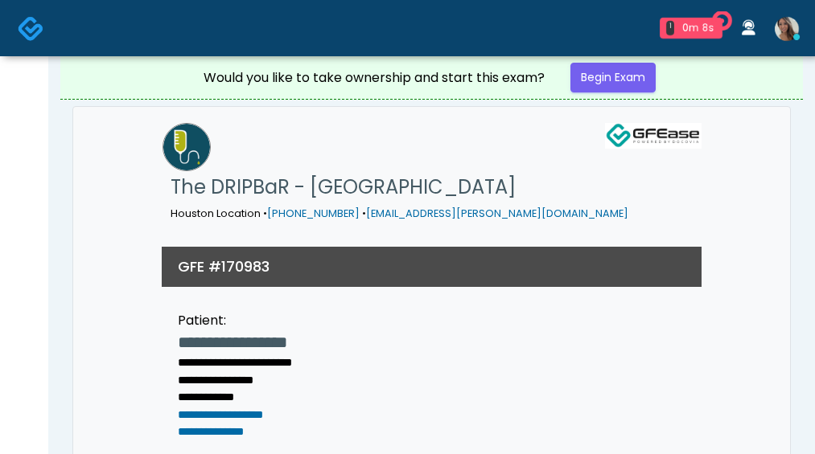
click at [638, 61] on div "Would you like to take ownership and start this exam? Begin Exam" at bounding box center [432, 77] width 482 height 43
click at [637, 68] on link "Begin Exam" at bounding box center [612, 78] width 85 height 30
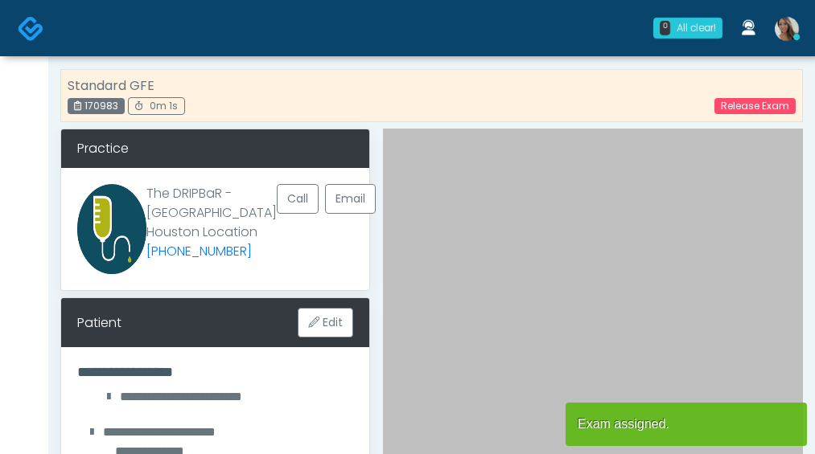
click at [557, 99] on div "Standard GFE 170983 0m 1s Release Exam" at bounding box center [431, 95] width 742 height 53
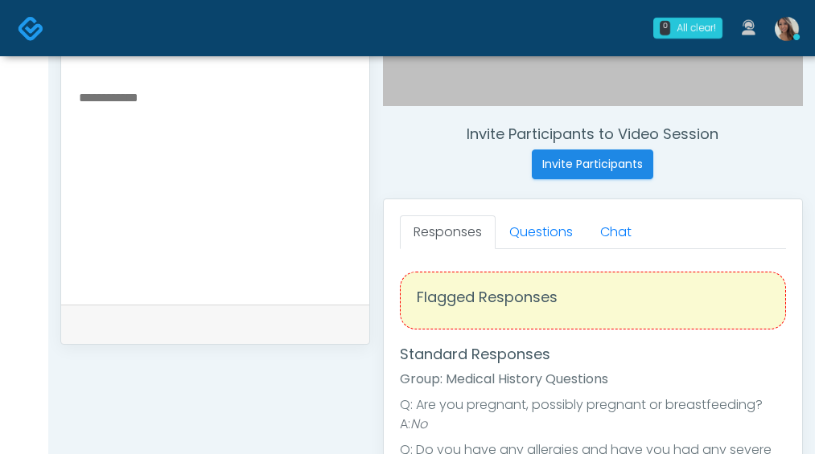
scroll to position [580, 0]
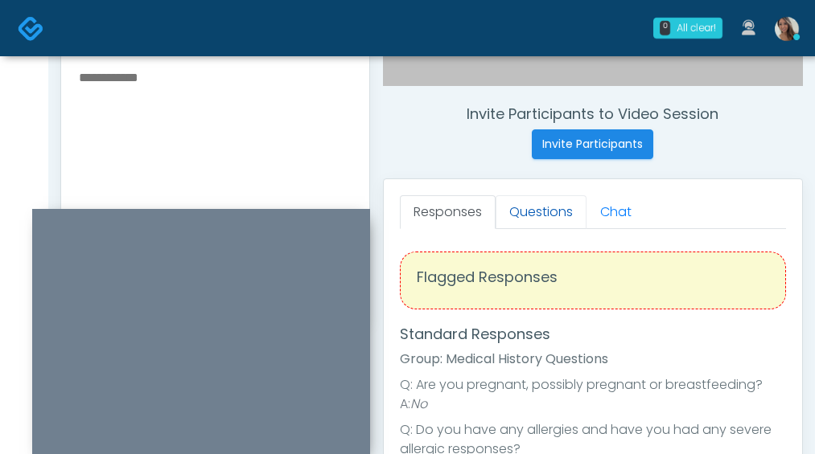
click at [535, 214] on link "Questions" at bounding box center [540, 212] width 91 height 34
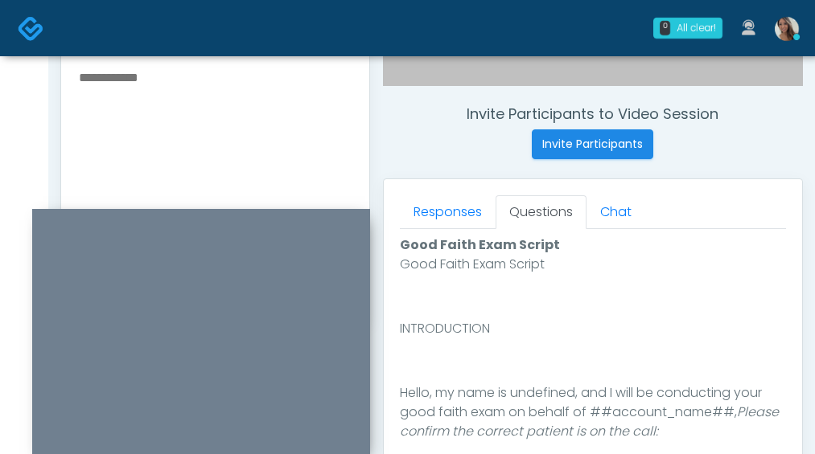
click at [329, 143] on textarea at bounding box center [215, 165] width 276 height 196
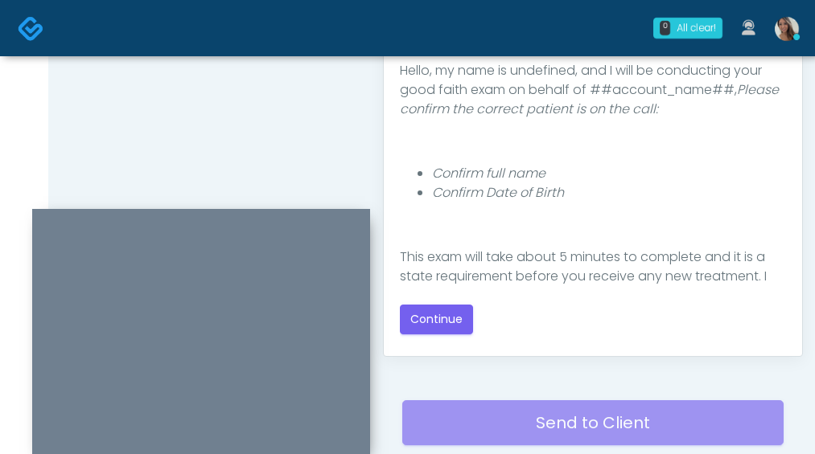
scroll to position [35, 0]
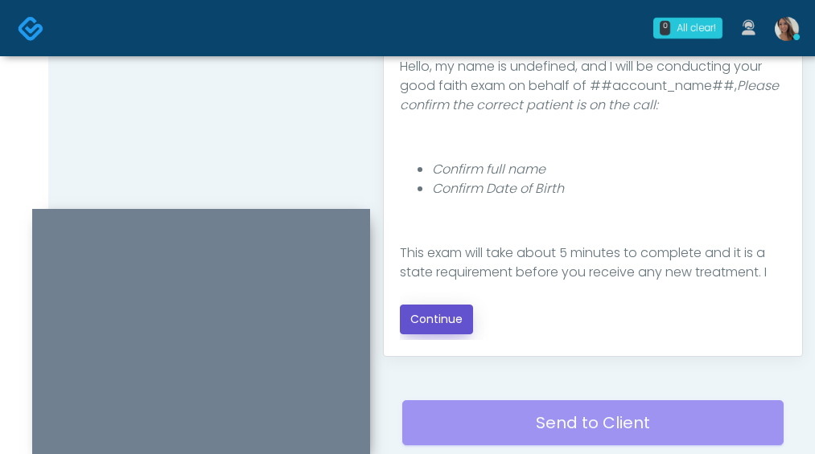
click at [466, 315] on button "Continue" at bounding box center [436, 320] width 73 height 30
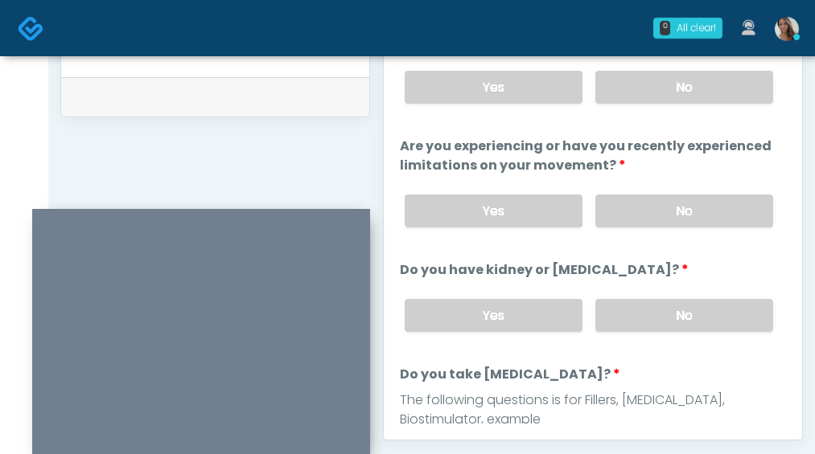
scroll to position [785, 0]
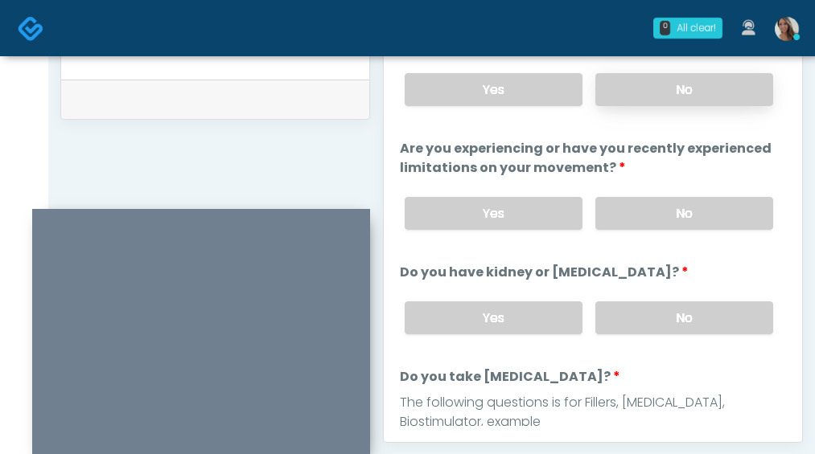
click at [695, 92] on label "No" at bounding box center [684, 89] width 178 height 33
click at [650, 211] on label "No" at bounding box center [684, 213] width 178 height 33
click at [645, 303] on label "No" at bounding box center [684, 318] width 178 height 33
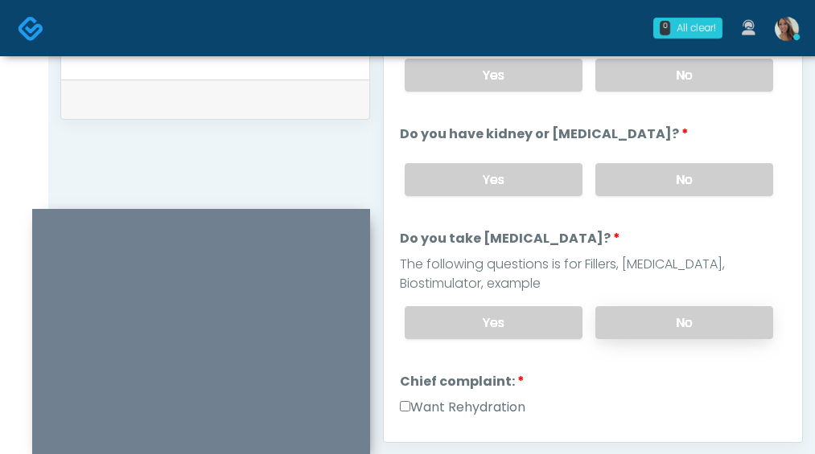
click at [643, 314] on label "No" at bounding box center [684, 322] width 178 height 33
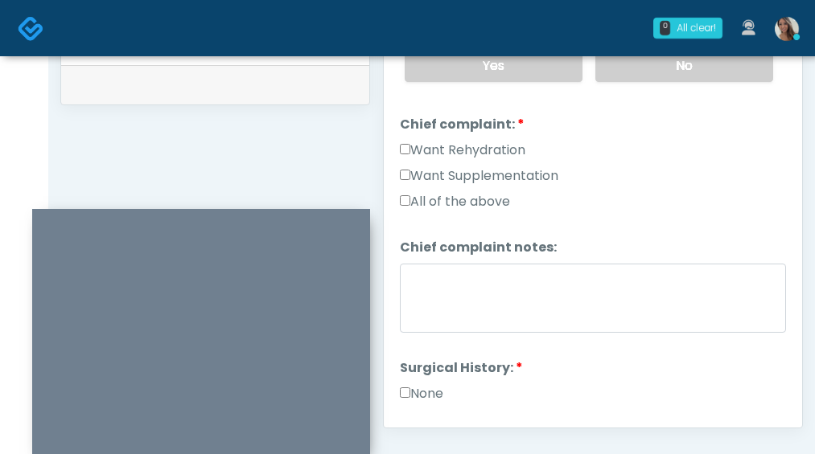
scroll to position [384, 0]
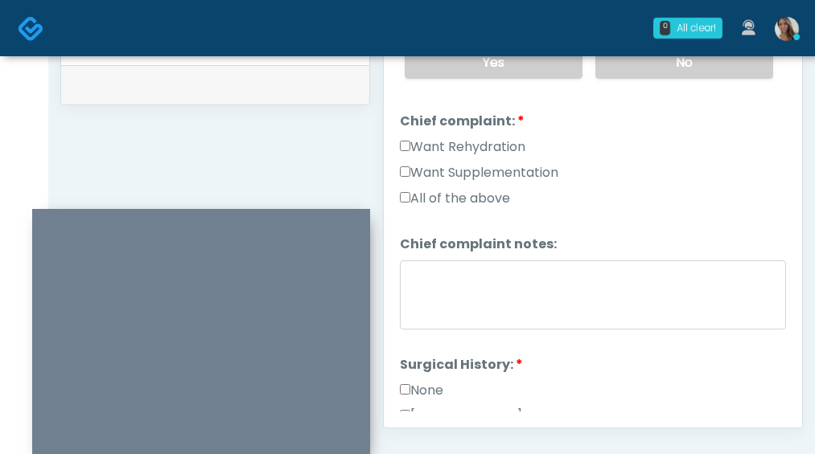
click at [508, 150] on label "Want Rehydration" at bounding box center [462, 146] width 125 height 19
click at [505, 162] on div "Want Rehydration" at bounding box center [593, 150] width 386 height 26
click at [533, 174] on label "Want Supplementation" at bounding box center [479, 172] width 158 height 19
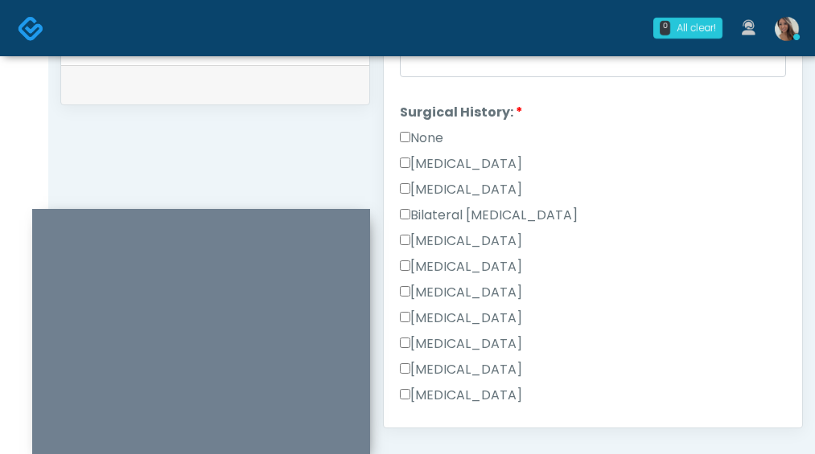
scroll to position [648, 0]
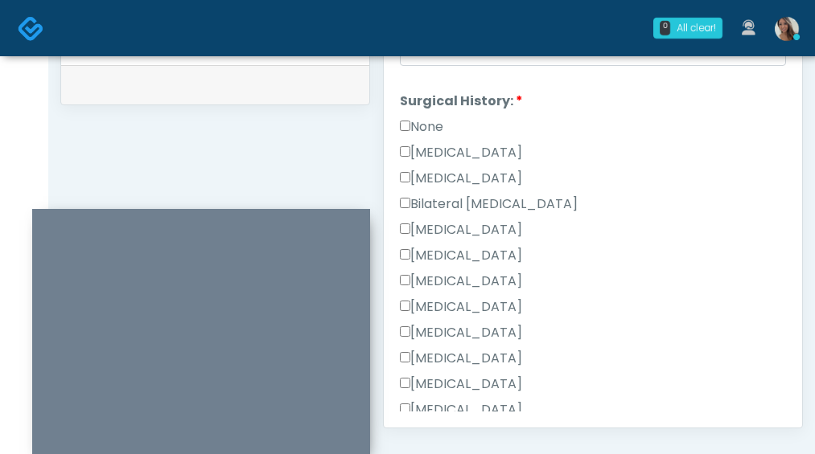
click at [437, 115] on li "Surgical History: Surgical History: None [MEDICAL_DATA] [MEDICAL_DATA] Bilatera…" at bounding box center [593, 285] width 386 height 386
click at [434, 119] on label "None" at bounding box center [421, 126] width 43 height 19
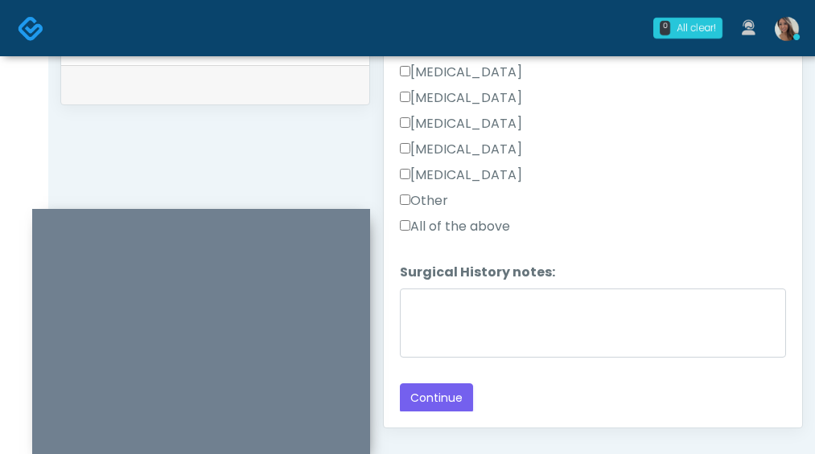
scroll to position [884, 0]
click at [420, 389] on button "Continue" at bounding box center [436, 398] width 73 height 30
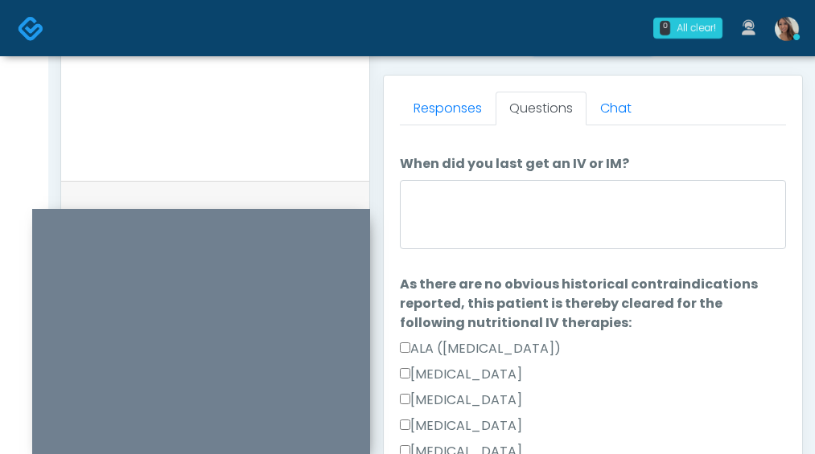
scroll to position [0, 0]
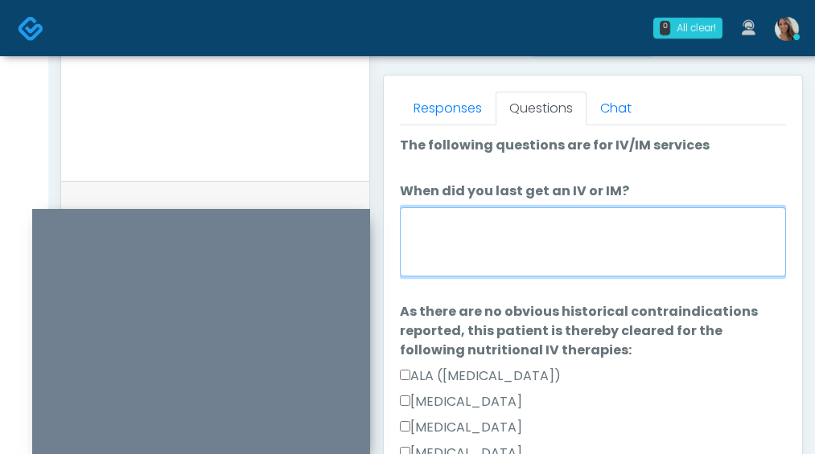
click at [508, 243] on textarea "When did you last get an IV or IM?" at bounding box center [593, 241] width 386 height 69
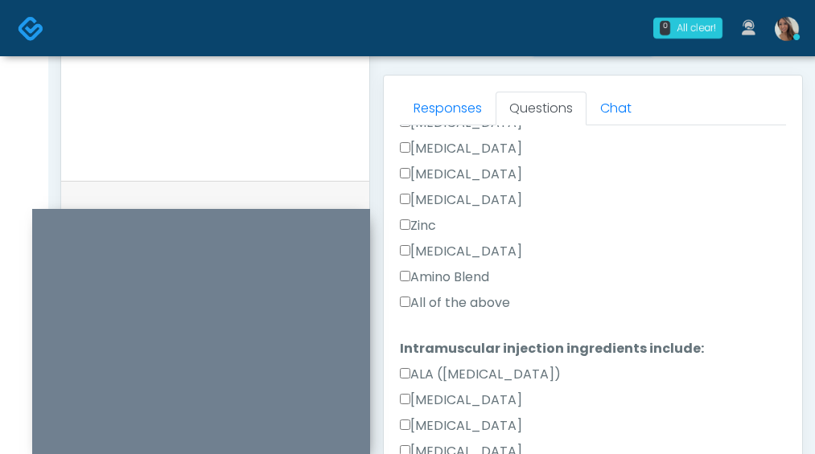
type textarea "*******"
click at [471, 304] on label "All of the above" at bounding box center [455, 302] width 110 height 19
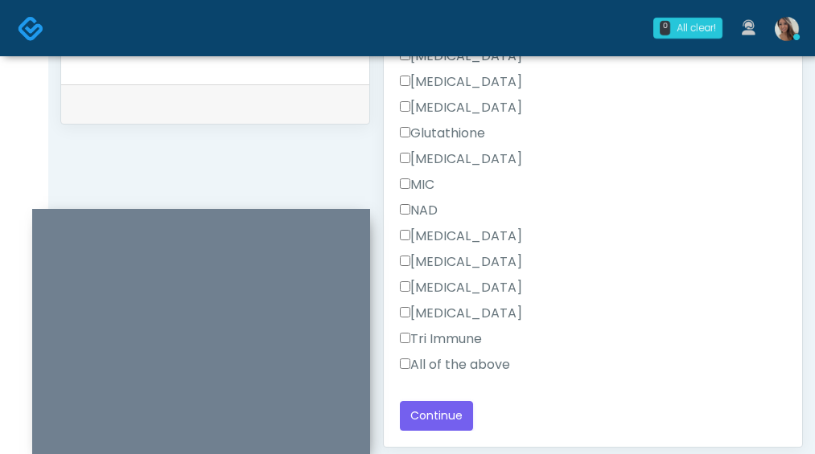
scroll to position [913, 0]
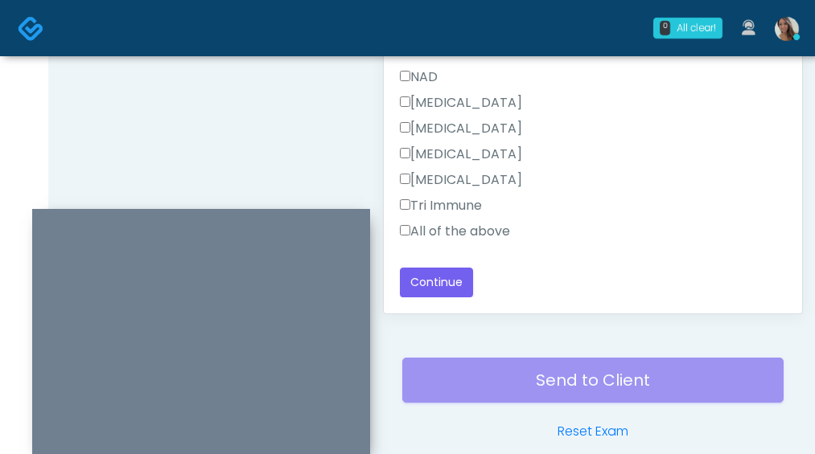
click at [472, 232] on label "All of the above" at bounding box center [455, 231] width 110 height 19
click at [456, 280] on button "Continue" at bounding box center [436, 283] width 73 height 30
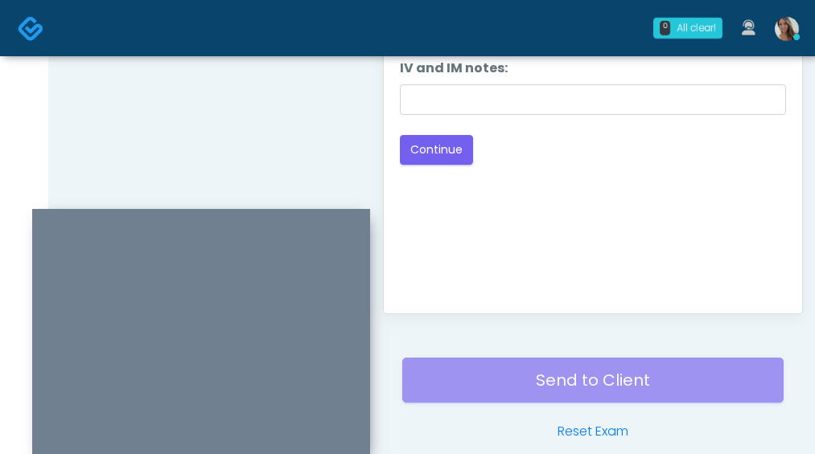
scroll to position [0, 0]
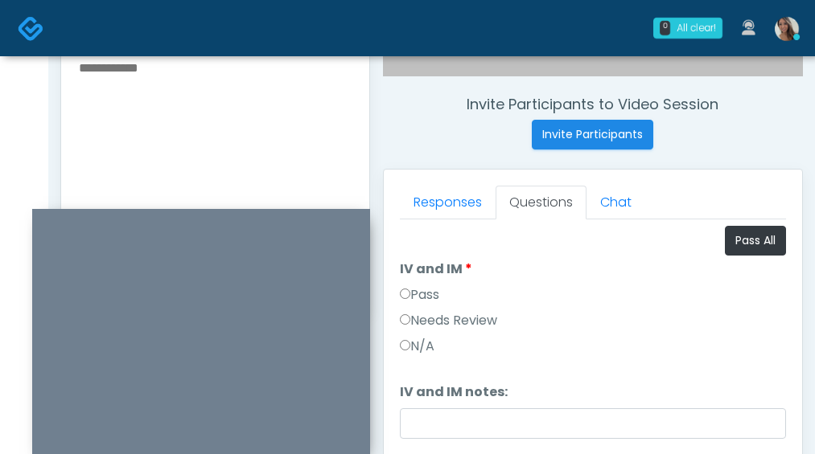
click at [420, 289] on label "Pass" at bounding box center [419, 294] width 39 height 19
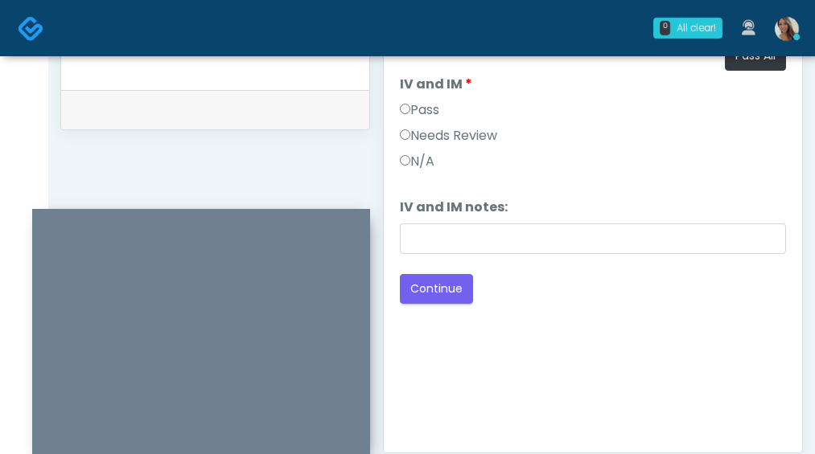
scroll to position [989, 0]
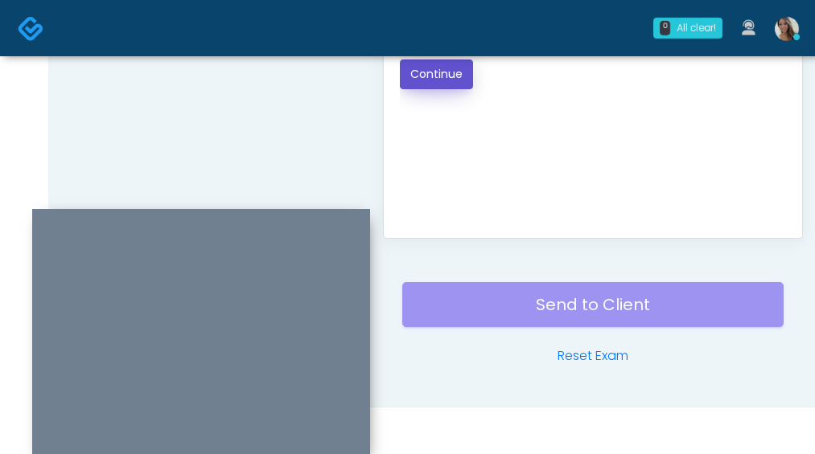
click at [459, 76] on button "Continue" at bounding box center [436, 75] width 73 height 30
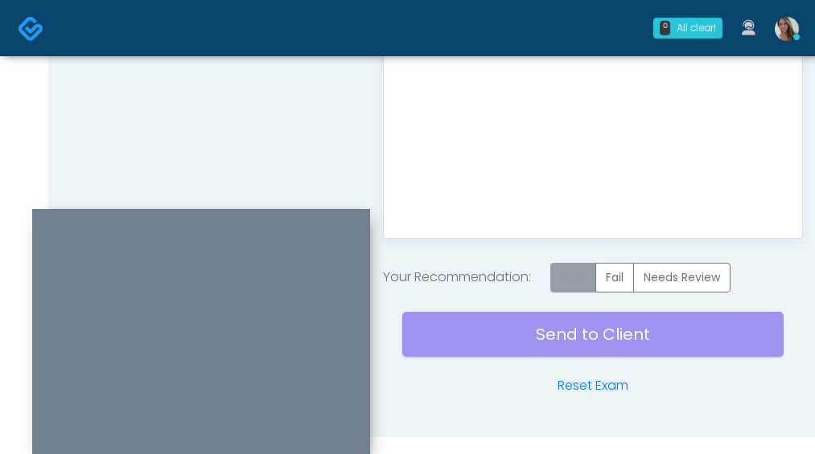
click at [587, 282] on label "Pass" at bounding box center [573, 278] width 46 height 30
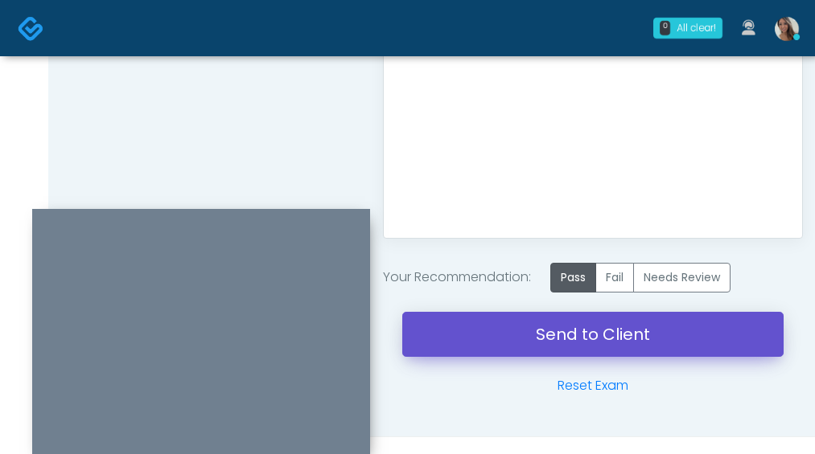
click at [560, 342] on link "Send to Client" at bounding box center [592, 334] width 381 height 45
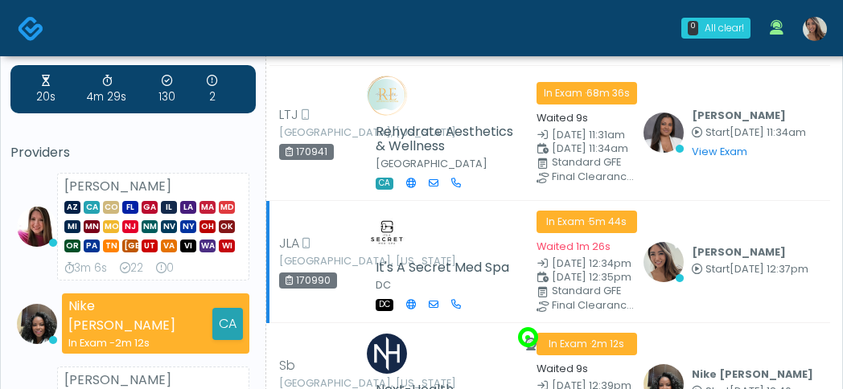
scroll to position [45, 0]
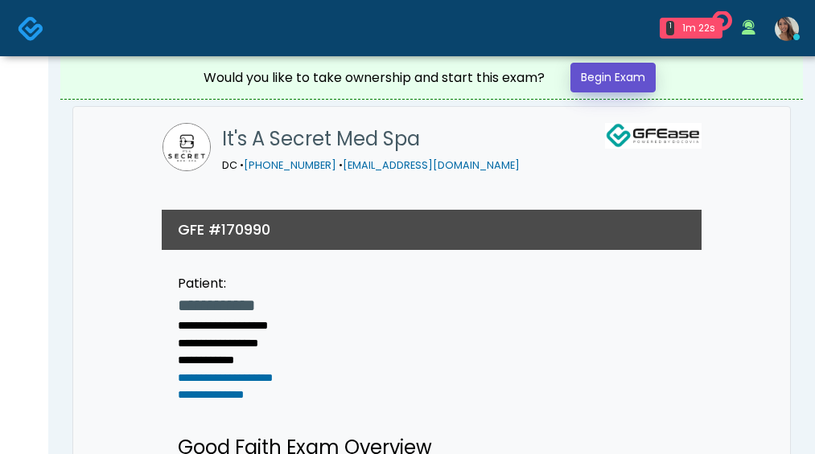
click at [594, 82] on link "Begin Exam" at bounding box center [612, 78] width 85 height 30
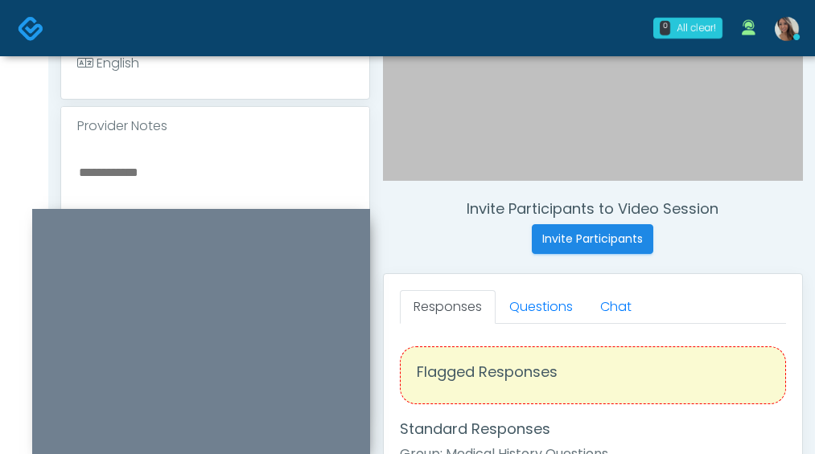
scroll to position [529, 0]
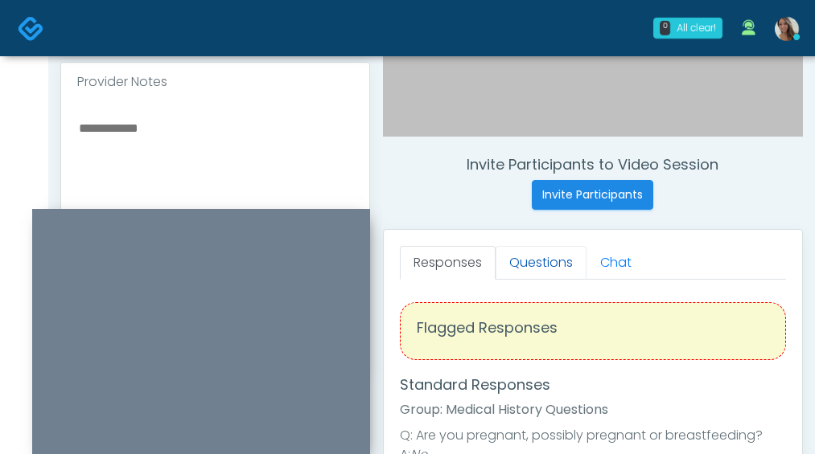
click at [542, 279] on link "Questions" at bounding box center [540, 263] width 91 height 34
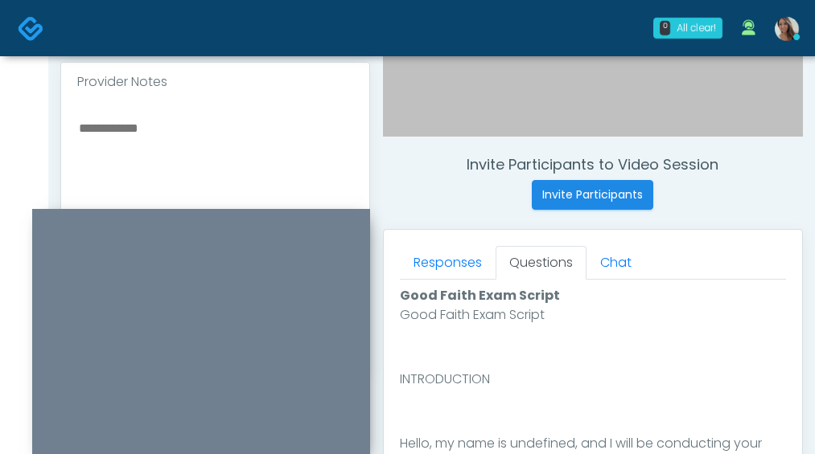
click at [544, 265] on link "Questions" at bounding box center [540, 263] width 91 height 34
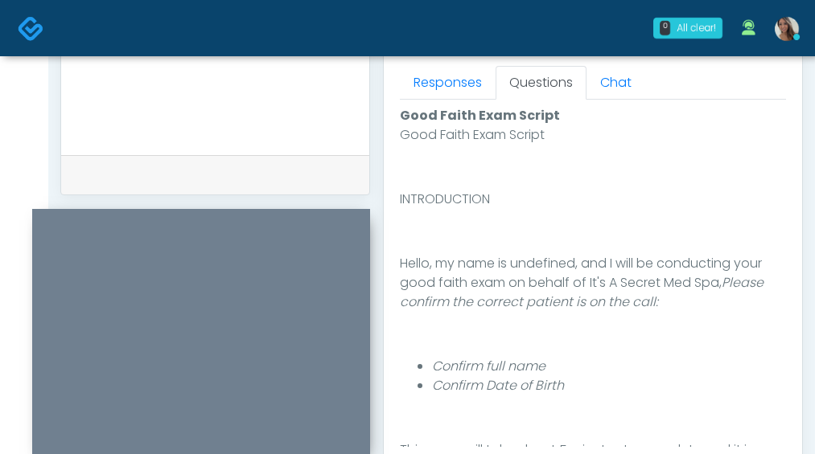
scroll to position [989, 0]
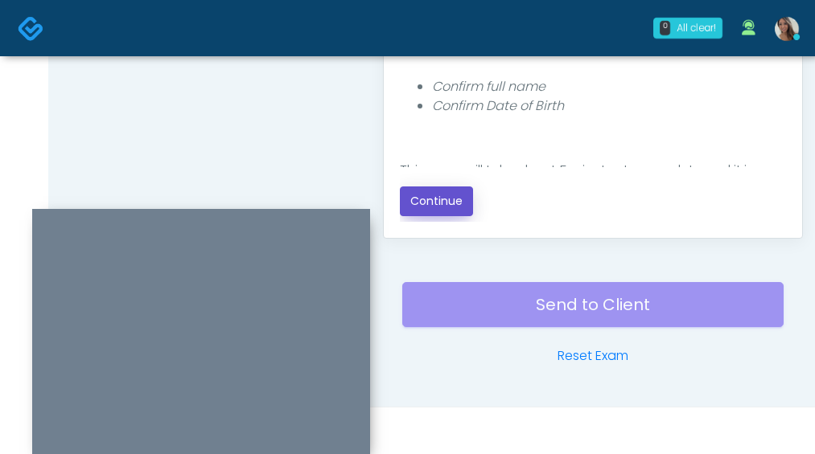
click at [458, 195] on button "Continue" at bounding box center [436, 202] width 73 height 30
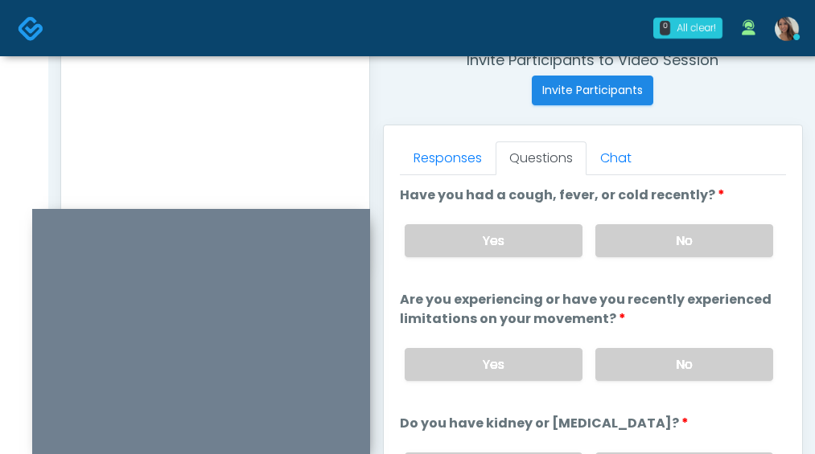
scroll to position [600, 0]
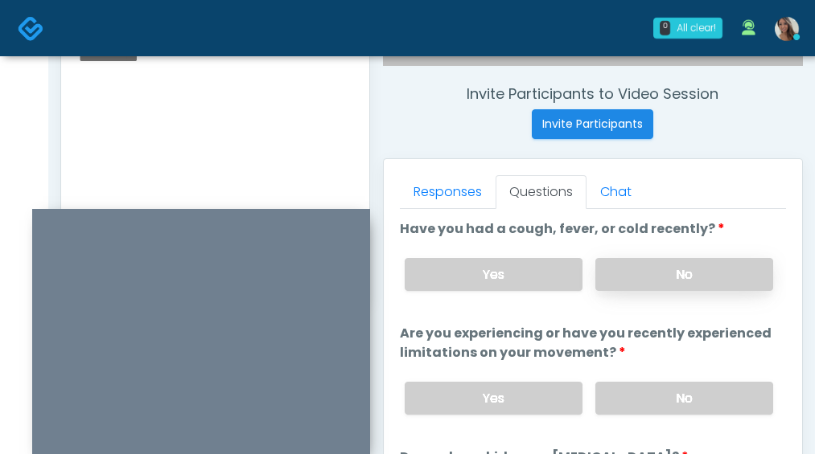
click at [662, 285] on label "No" at bounding box center [684, 274] width 178 height 33
click at [651, 381] on div "Yes No" at bounding box center [589, 398] width 394 height 59
click at [651, 394] on label "No" at bounding box center [684, 398] width 178 height 33
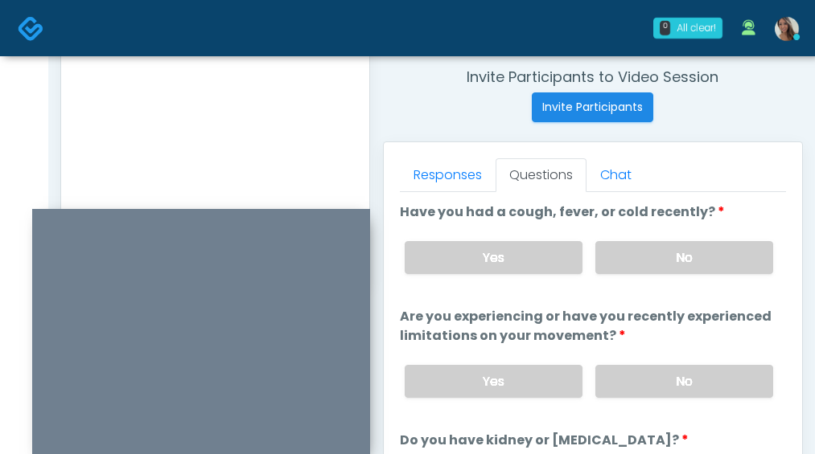
scroll to position [736, 0]
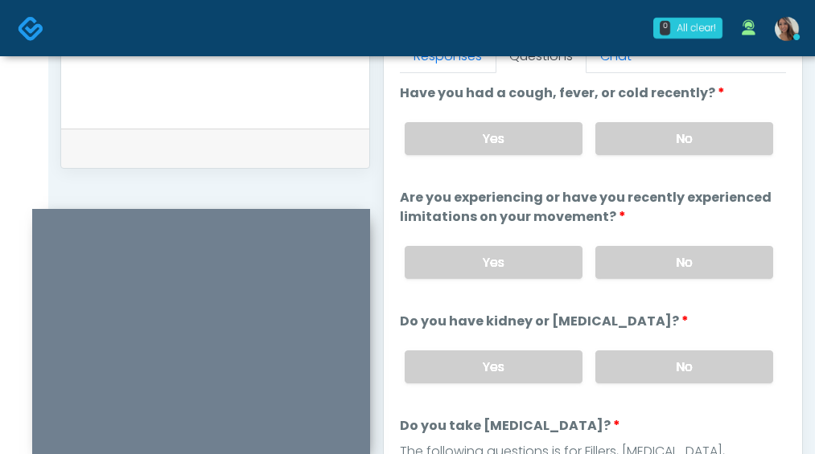
click at [641, 394] on div "Yes No" at bounding box center [589, 367] width 394 height 59
click at [655, 380] on label "No" at bounding box center [684, 367] width 178 height 33
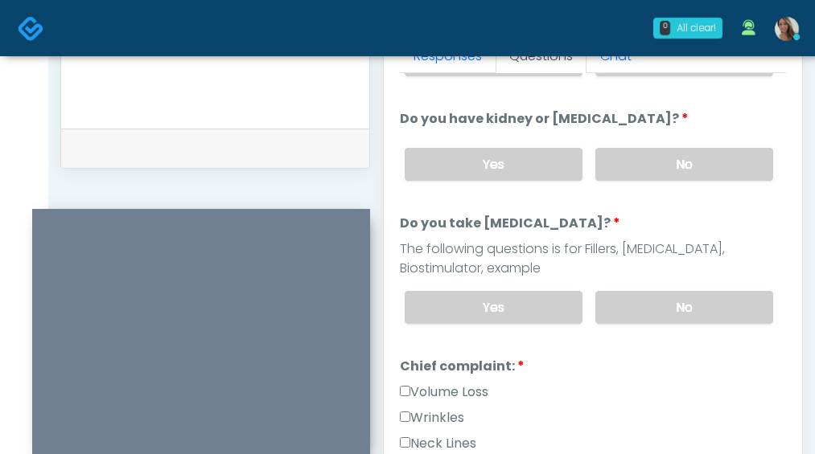
scroll to position [343, 0]
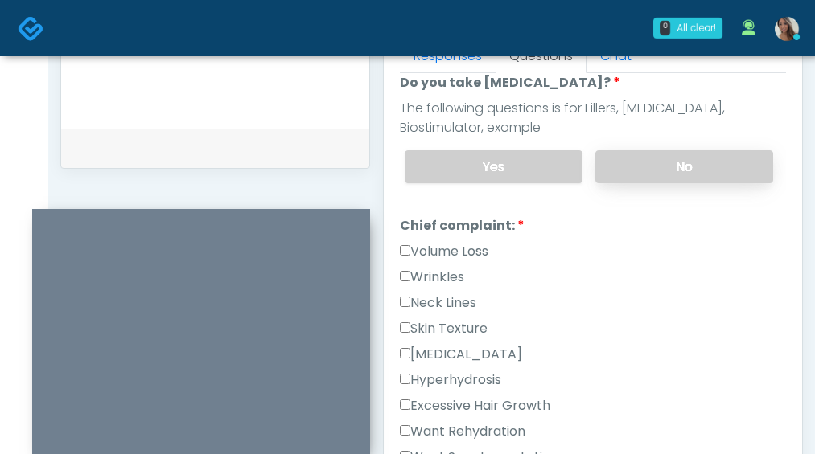
click at [683, 155] on label "No" at bounding box center [684, 166] width 178 height 33
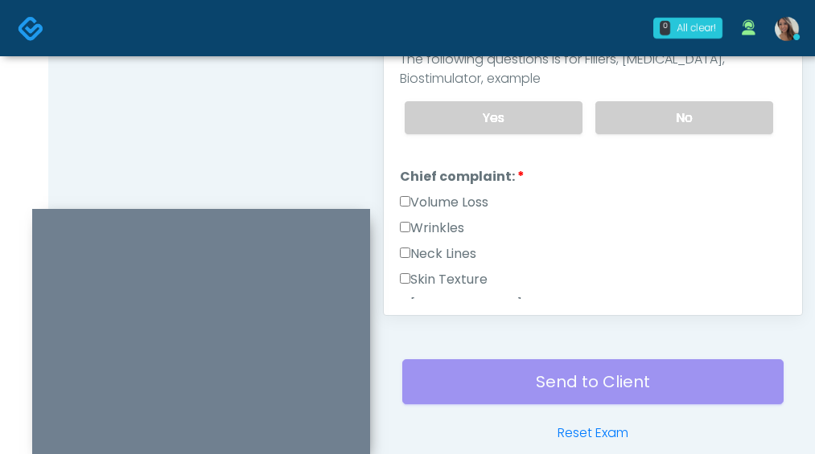
scroll to position [215, 0]
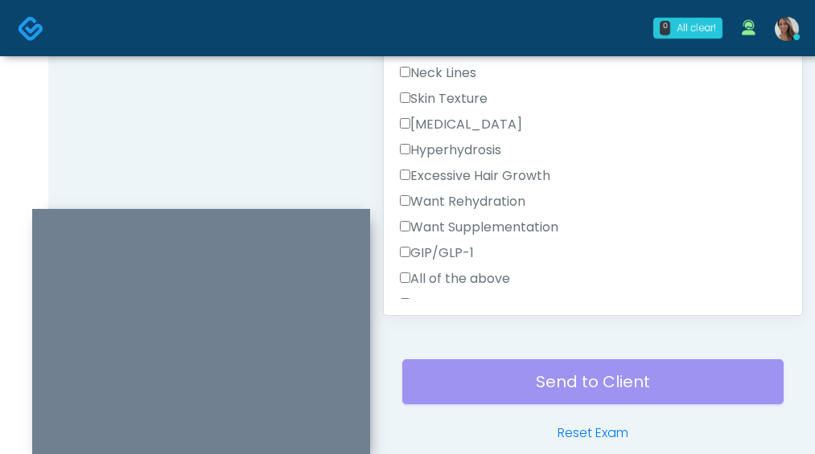
click at [470, 101] on label "Skin Texture" at bounding box center [444, 98] width 88 height 19
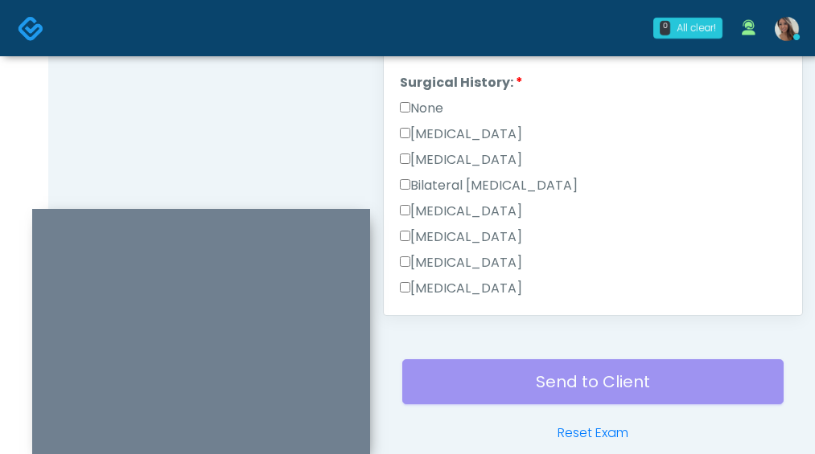
scroll to position [751, 0]
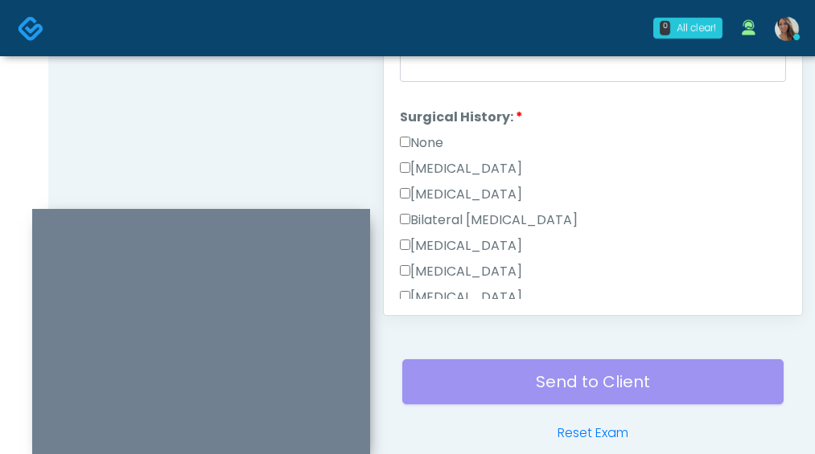
click at [447, 146] on div "None" at bounding box center [593, 146] width 386 height 26
click at [443, 145] on label "None" at bounding box center [421, 142] width 43 height 19
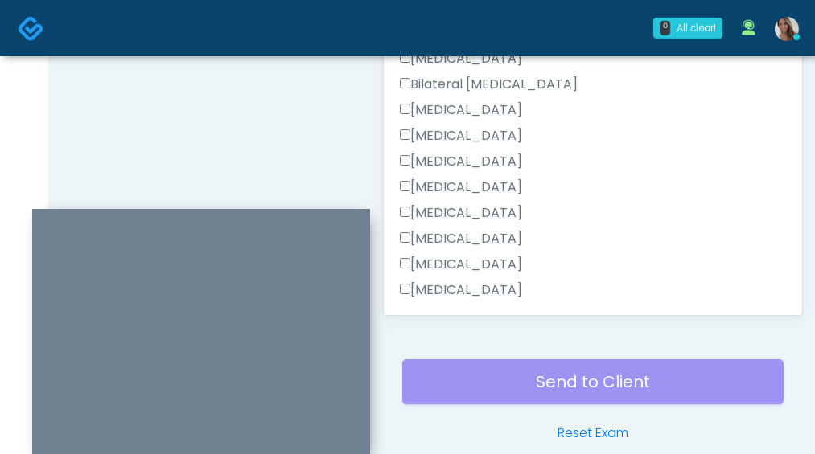
scroll to position [1090, 0]
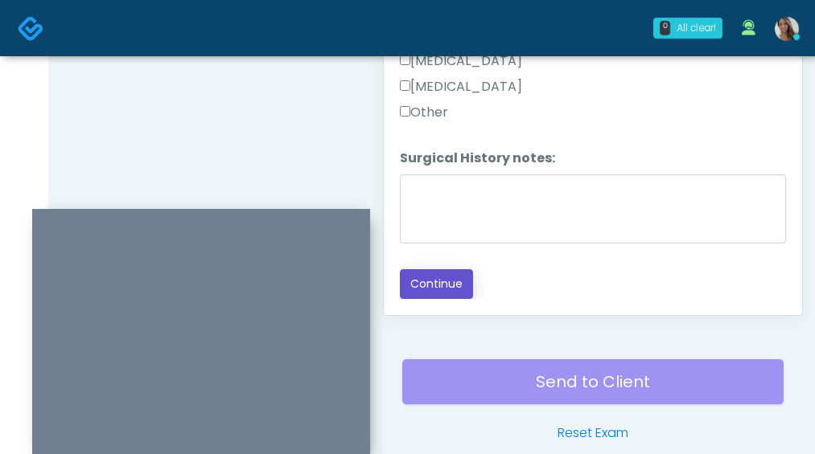
click at [435, 288] on button "Continue" at bounding box center [436, 284] width 73 height 30
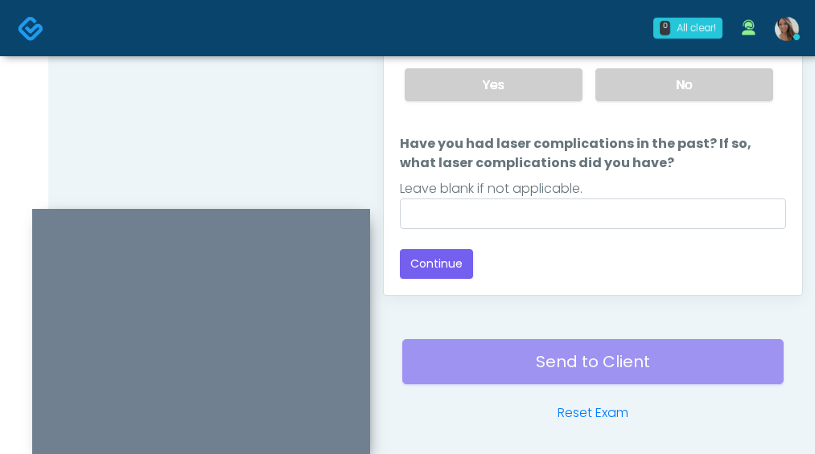
scroll to position [798, 0]
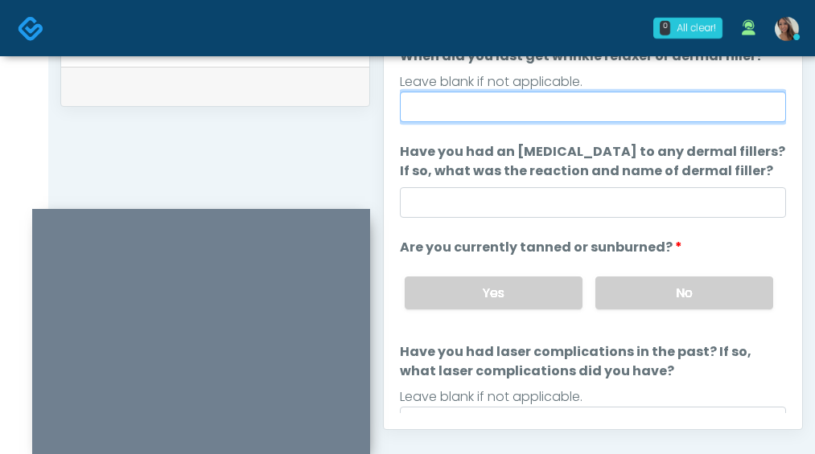
click at [515, 113] on input "When did you last get wrinkle relaxer or dermal filler?" at bounding box center [593, 107] width 386 height 31
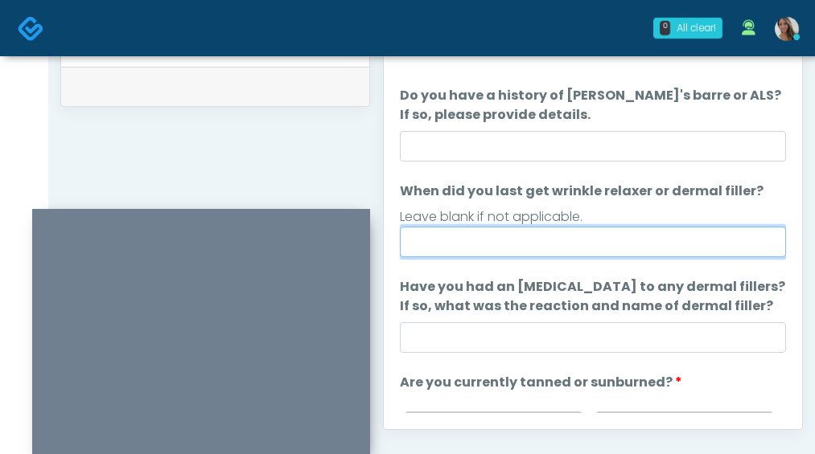
scroll to position [0, 0]
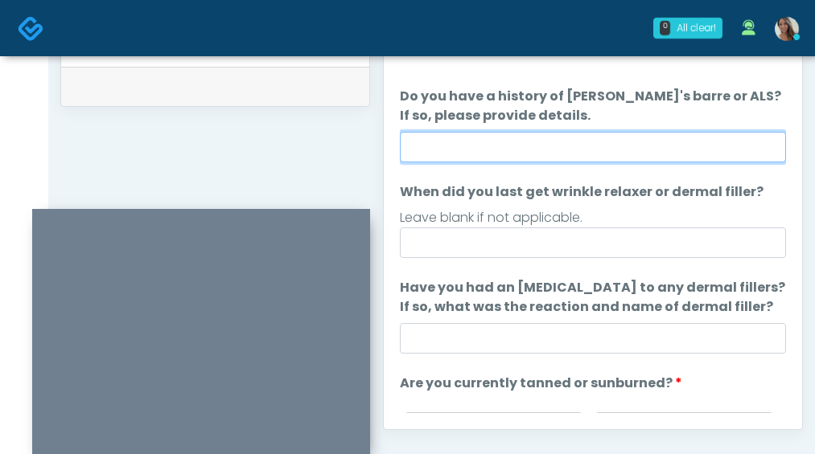
click at [501, 146] on input "Do you have a history of Guillain's barre or ALS? If so, please provide details." at bounding box center [593, 147] width 386 height 31
type input "**"
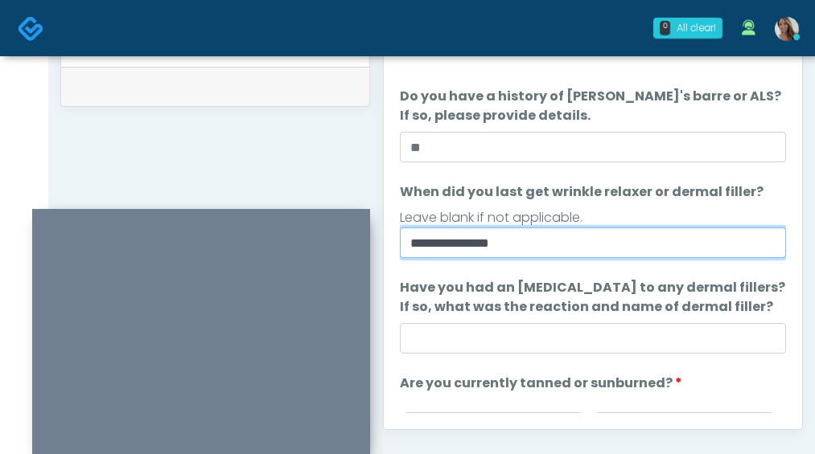
type input "**********"
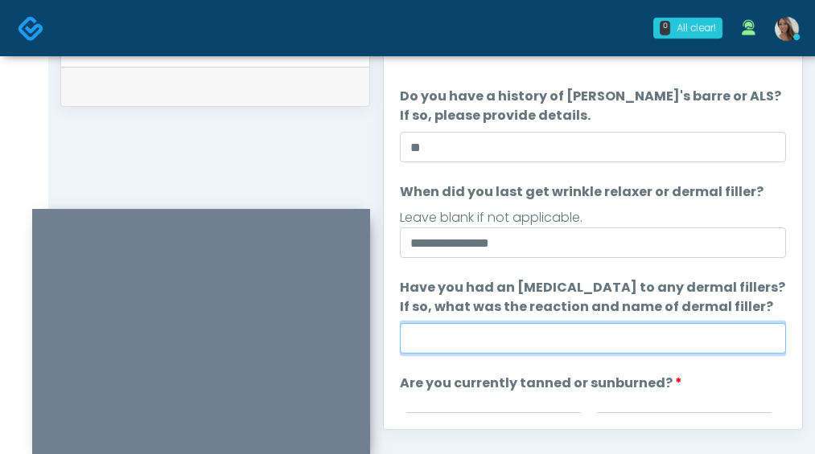
click at [503, 329] on input "Have you had an allergic response to any dermal fillers? If so, what was the re…" at bounding box center [593, 338] width 386 height 31
paste input "**********"
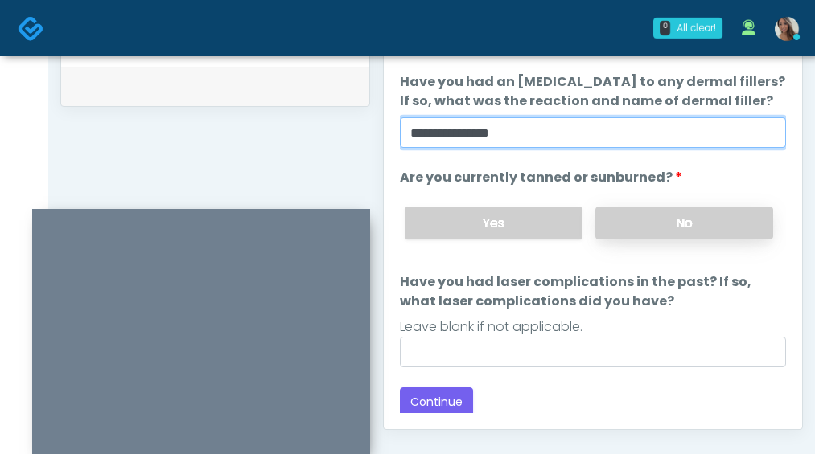
scroll to position [210, 0]
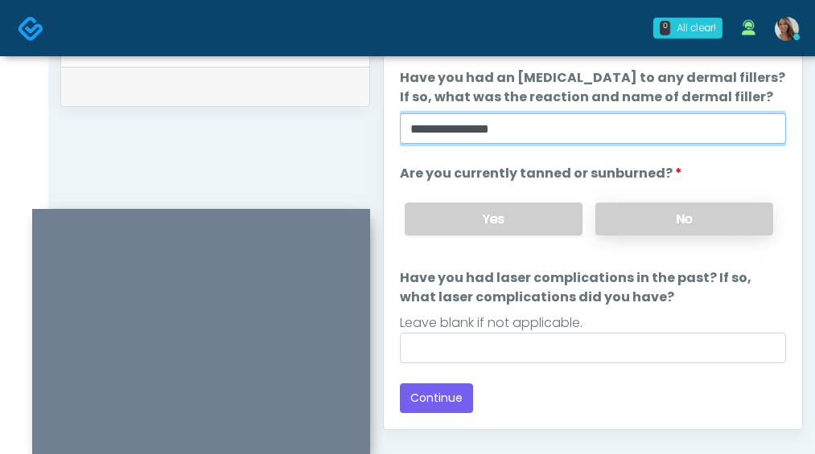
type input "**********"
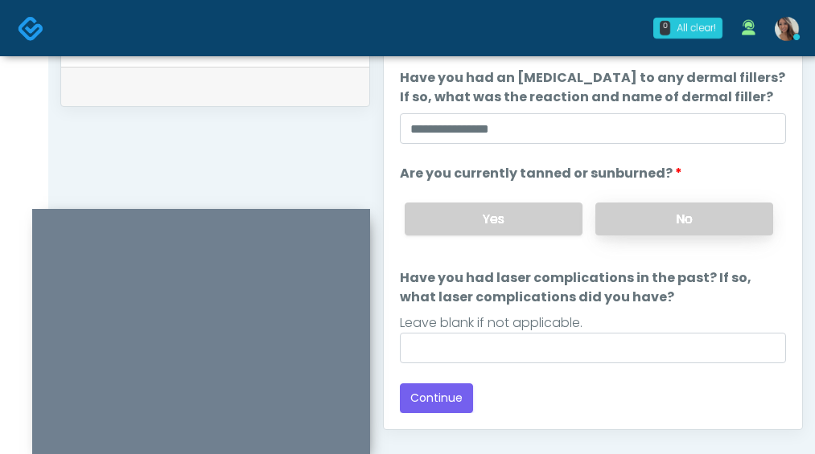
click at [662, 234] on label "No" at bounding box center [684, 219] width 178 height 33
click at [539, 364] on div "Loading... Connecting to your agent... Please wait while we prepare your person…" at bounding box center [593, 112] width 386 height 601
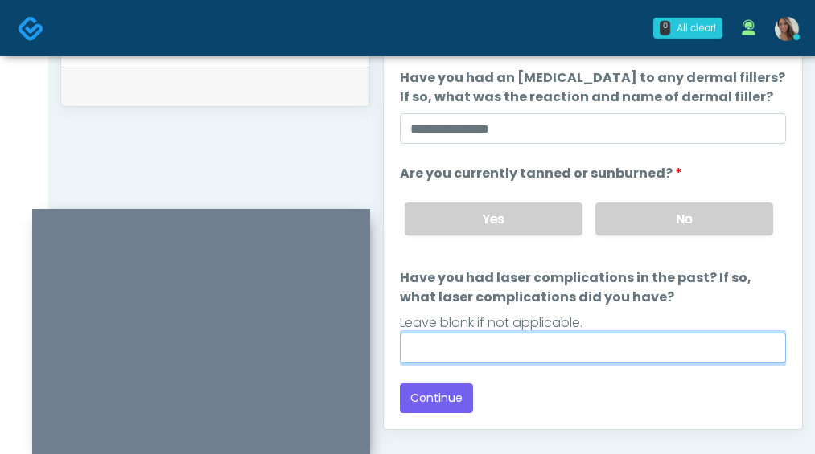
click at [460, 359] on input "Have you had laser complications in the past? If so, what laser complications d…" at bounding box center [593, 348] width 386 height 31
paste input "**********"
type input "**********"
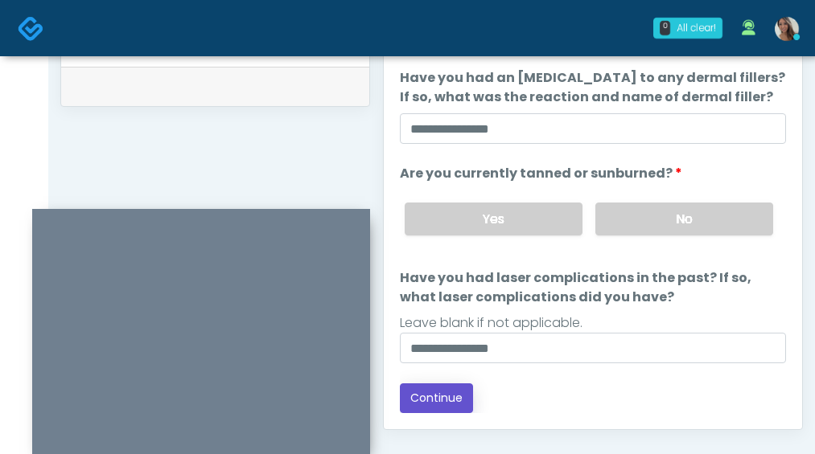
click at [447, 394] on button "Continue" at bounding box center [436, 399] width 73 height 30
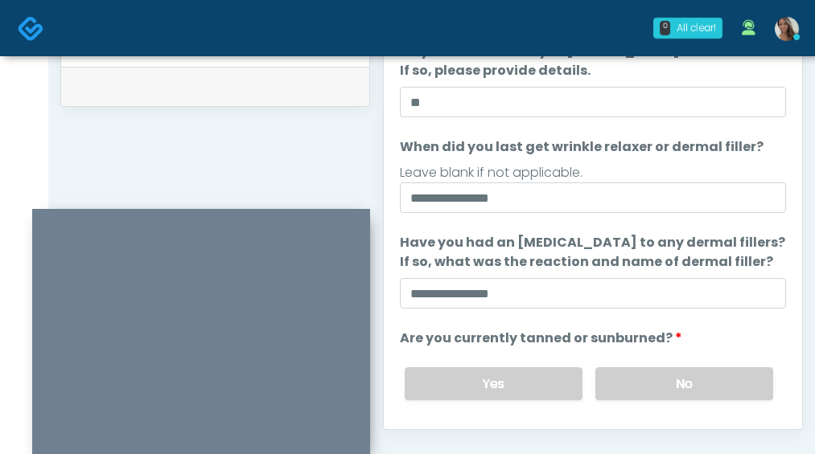
scroll to position [0, 0]
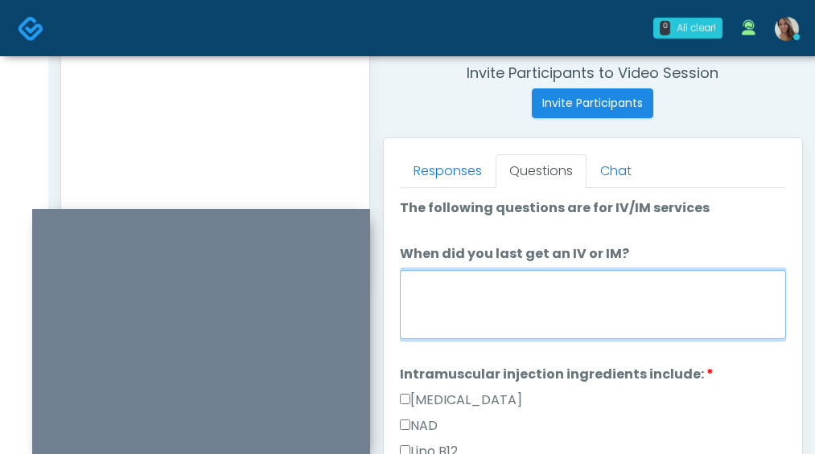
click at [467, 299] on textarea "When did you last get an IV or IM?" at bounding box center [593, 304] width 386 height 69
paste textarea "**********"
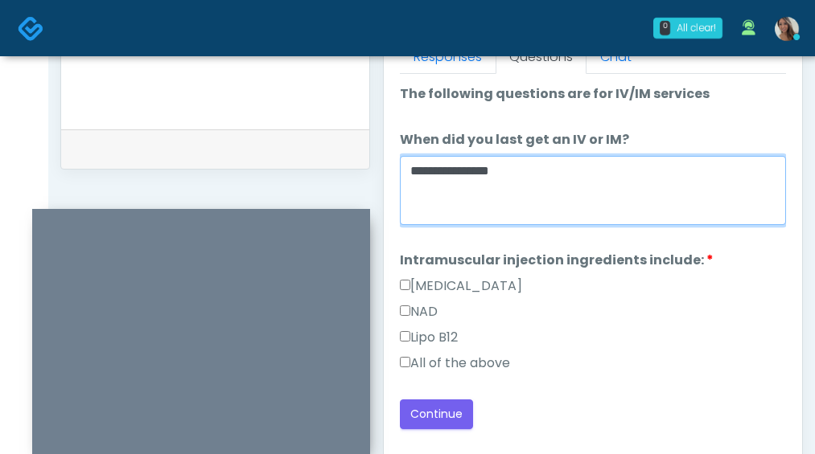
scroll to position [795, 0]
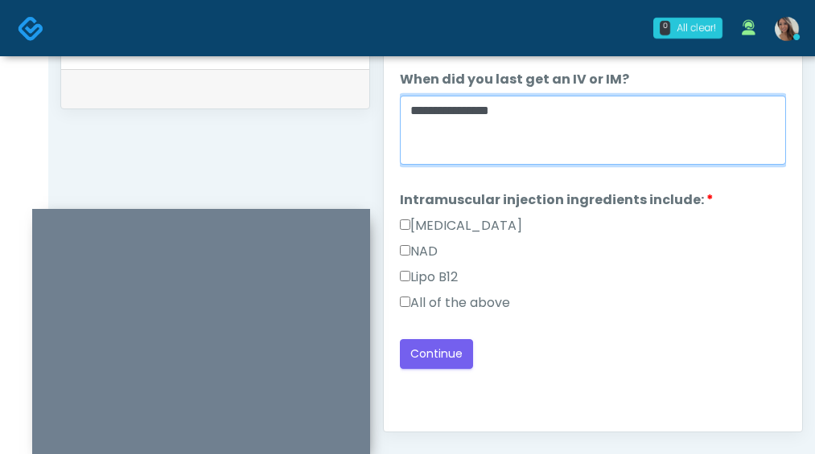
type textarea "**********"
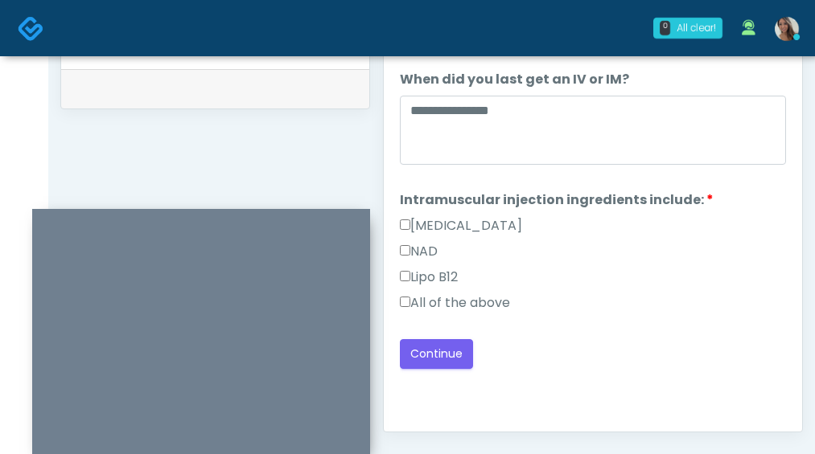
click at [448, 300] on label "All of the above" at bounding box center [455, 302] width 110 height 19
click at [436, 356] on button "Continue" at bounding box center [436, 354] width 73 height 30
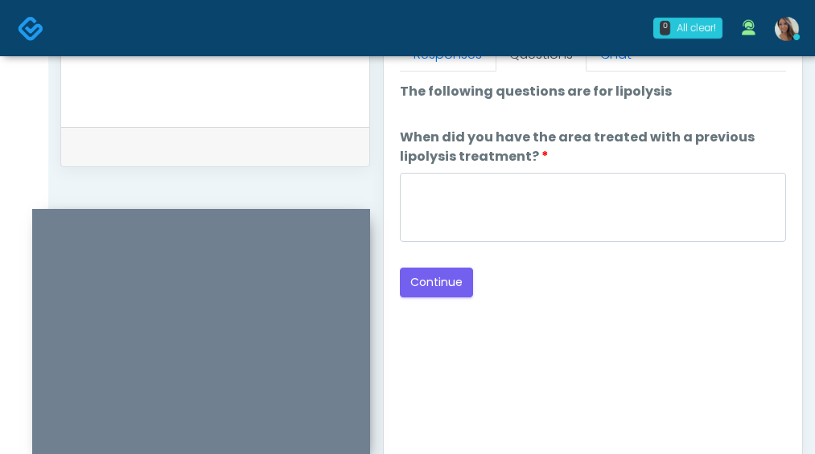
scroll to position [714, 0]
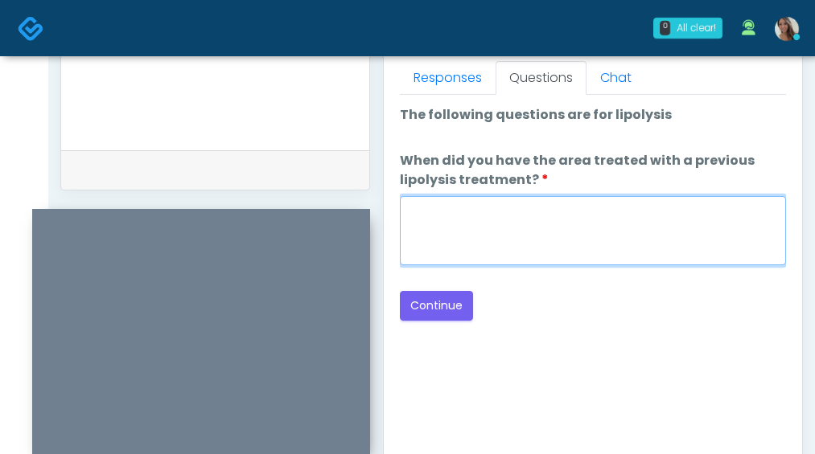
click at [522, 224] on textarea "When did you have the area treated with a previous lipolysis treatment?" at bounding box center [593, 230] width 386 height 69
paste textarea "**********"
type textarea "**********"
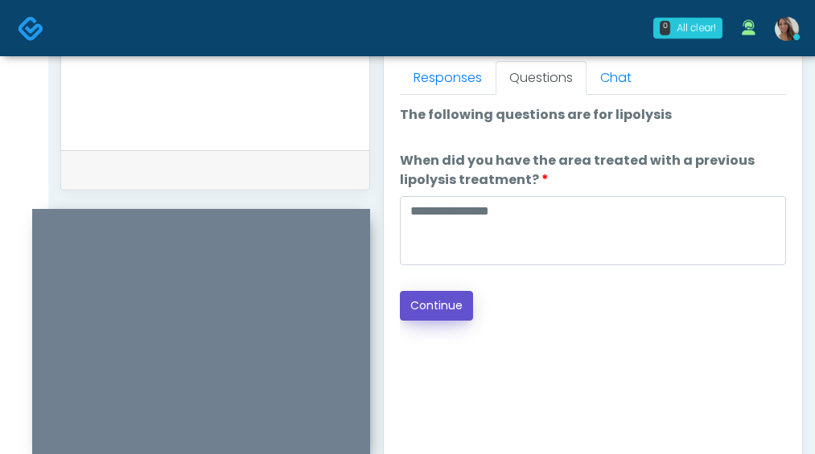
click at [425, 317] on button "Continue" at bounding box center [436, 306] width 73 height 30
click at [622, 338] on div "Good Faith Exam Script Good Faith Exam Script INTRODUCTION Hello, my name is un…" at bounding box center [593, 296] width 386 height 402
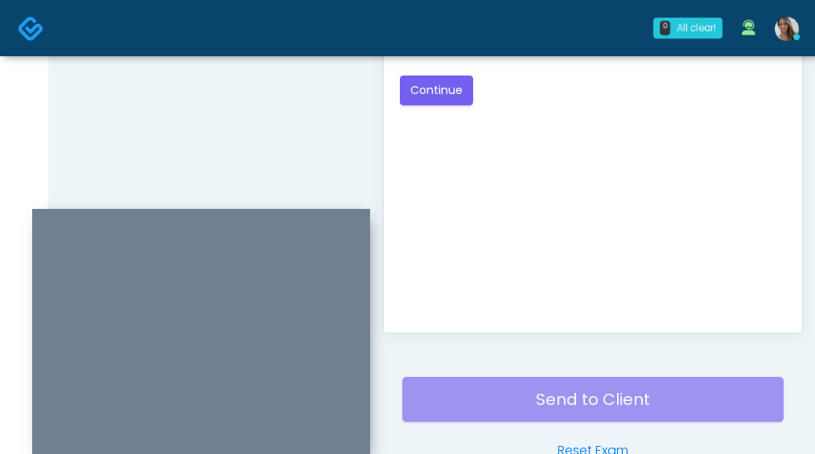
scroll to position [564, 0]
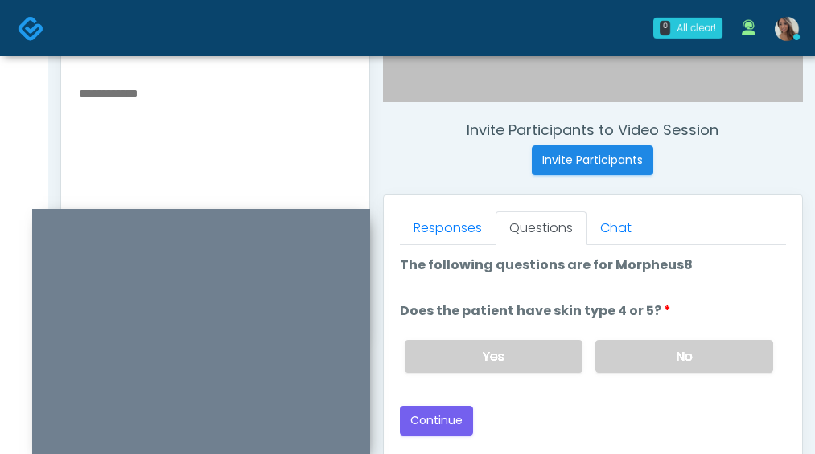
drag, startPoint x: 632, startPoint y: 349, endPoint x: 497, endPoint y: 373, distance: 137.2
click at [631, 350] on label "No" at bounding box center [684, 356] width 178 height 33
click at [487, 340] on label "Yes" at bounding box center [493, 356] width 178 height 33
click at [449, 430] on button "Continue" at bounding box center [436, 421] width 73 height 30
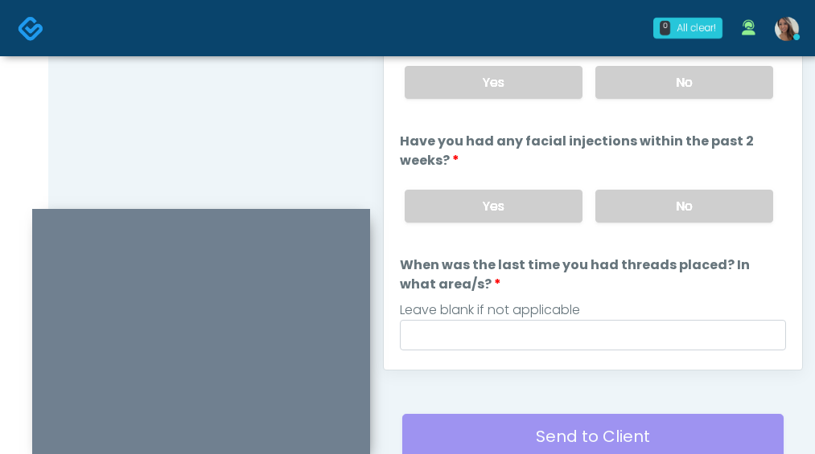
scroll to position [811, 0]
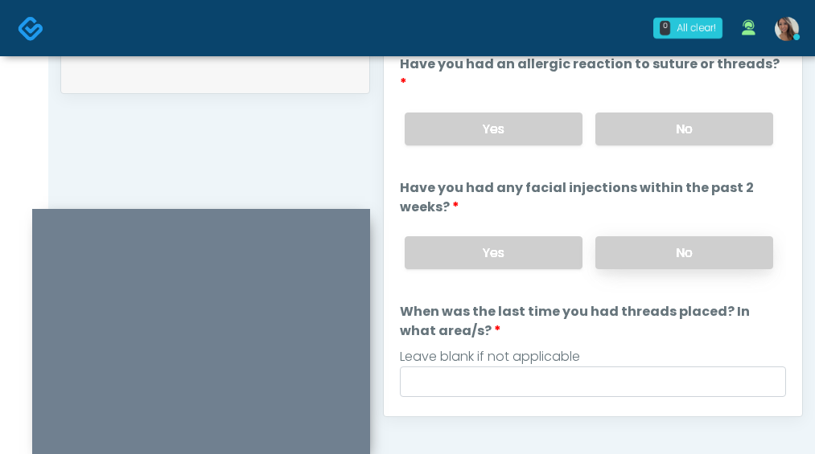
click at [647, 236] on label "No" at bounding box center [684, 252] width 178 height 33
click at [649, 117] on label "No" at bounding box center [684, 129] width 178 height 33
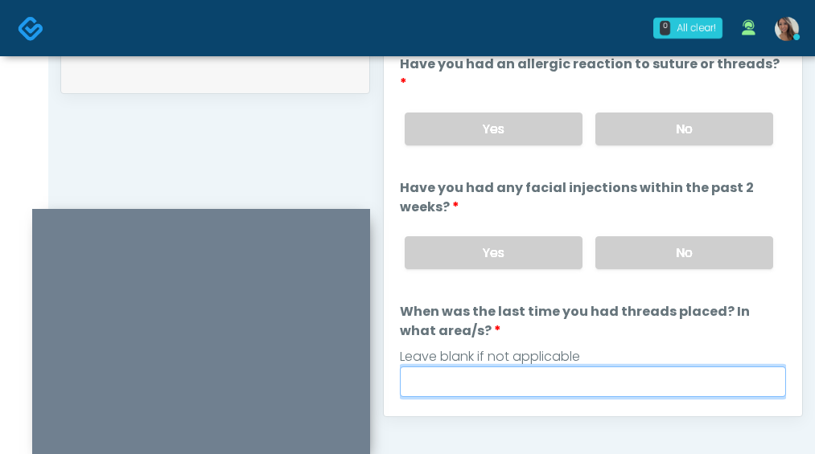
click at [495, 367] on input "When was the last time you had threads placed? In what area/s?" at bounding box center [593, 382] width 386 height 31
paste input "**********"
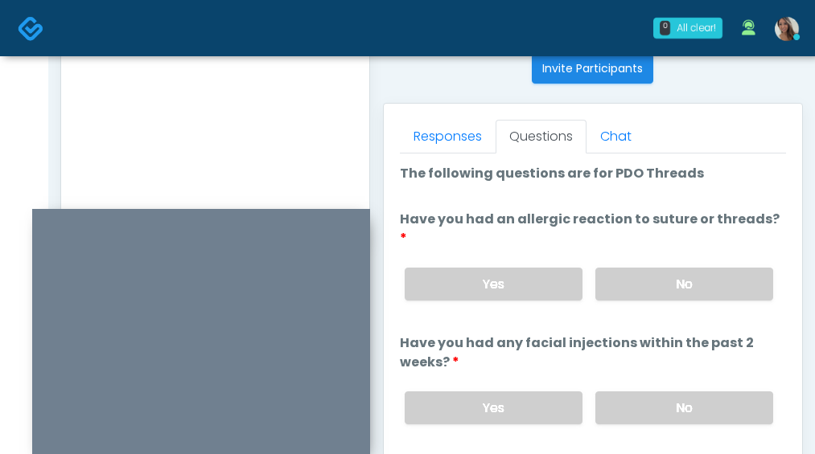
type input "**********"
click at [155, 132] on textarea at bounding box center [215, 89] width 276 height 196
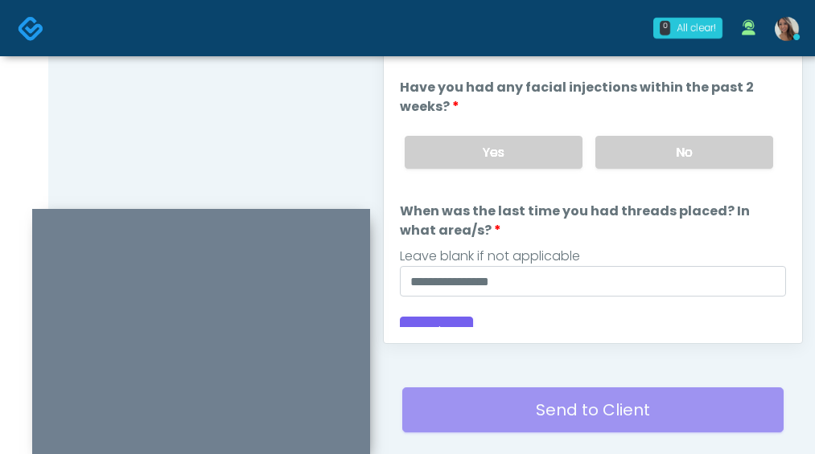
scroll to position [958, 0]
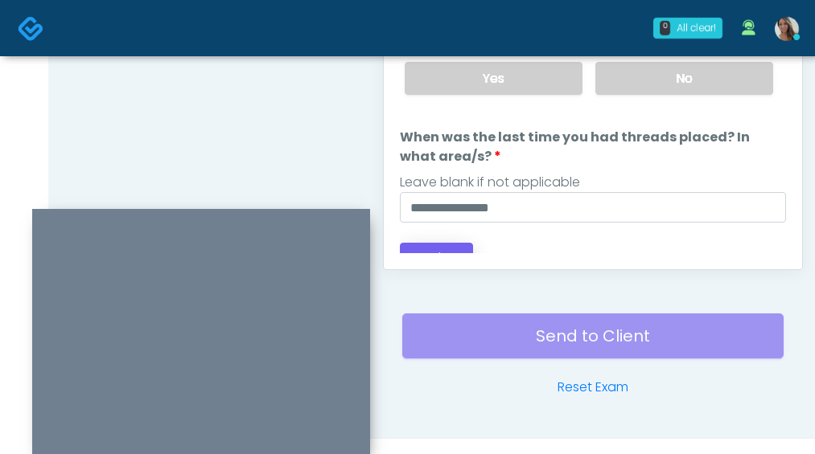
type textarea "**********"
click at [425, 243] on button "Continue" at bounding box center [436, 258] width 73 height 30
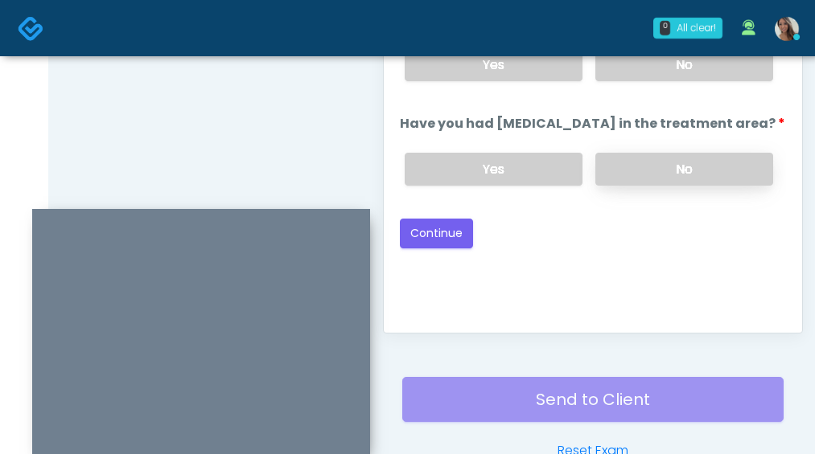
scroll to position [835, 0]
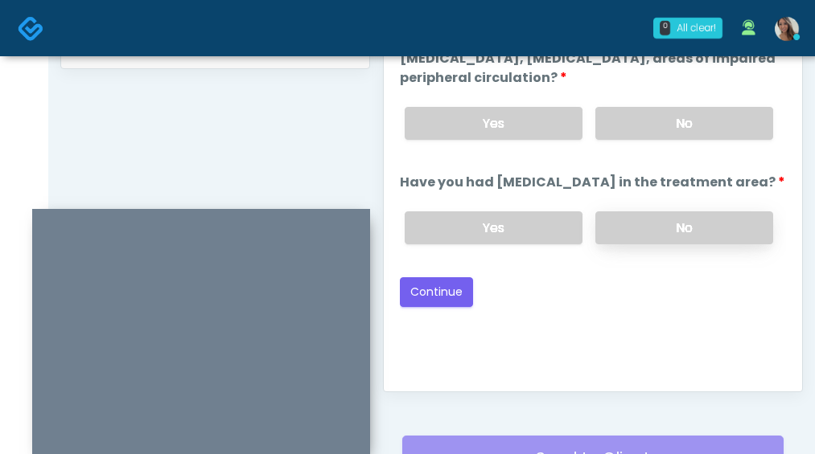
click at [678, 218] on label "No" at bounding box center [684, 227] width 178 height 33
click at [687, 101] on div "Yes No" at bounding box center [589, 123] width 394 height 59
click at [685, 105] on div "Yes No" at bounding box center [589, 123] width 394 height 59
click at [659, 132] on label "No" at bounding box center [684, 123] width 178 height 33
click at [468, 294] on button "Continue" at bounding box center [436, 292] width 73 height 30
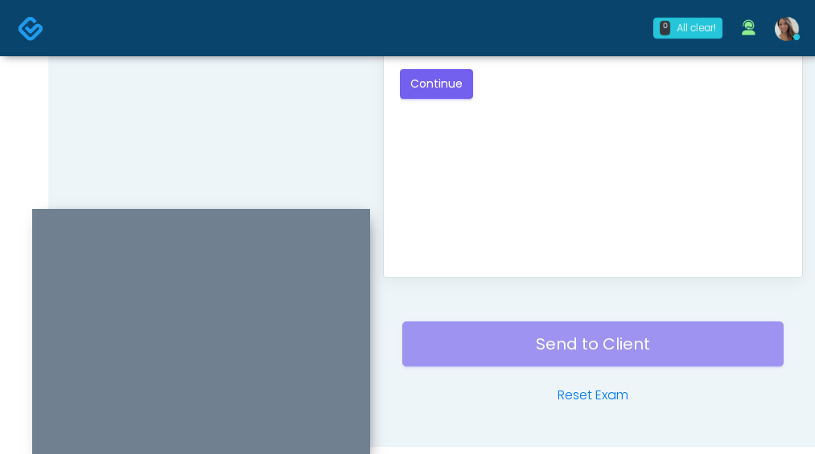
scroll to position [604, 0]
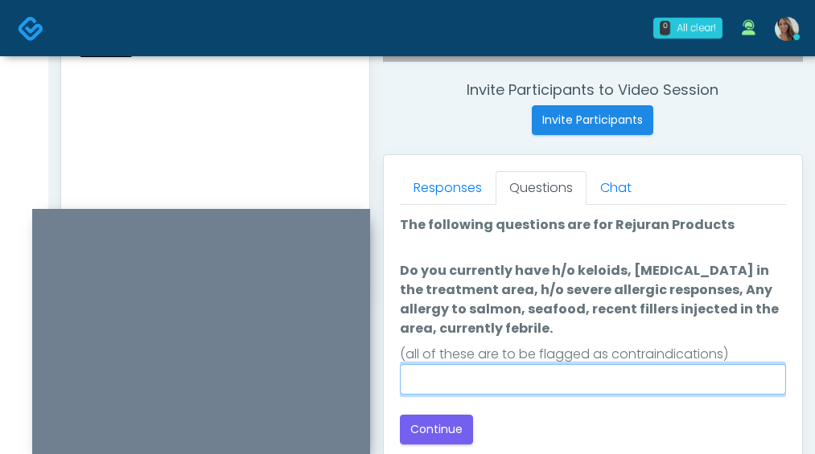
click at [551, 385] on input "Do you currently have h/o keloids, skin infection in the treatment area, h/o se…" at bounding box center [593, 379] width 386 height 31
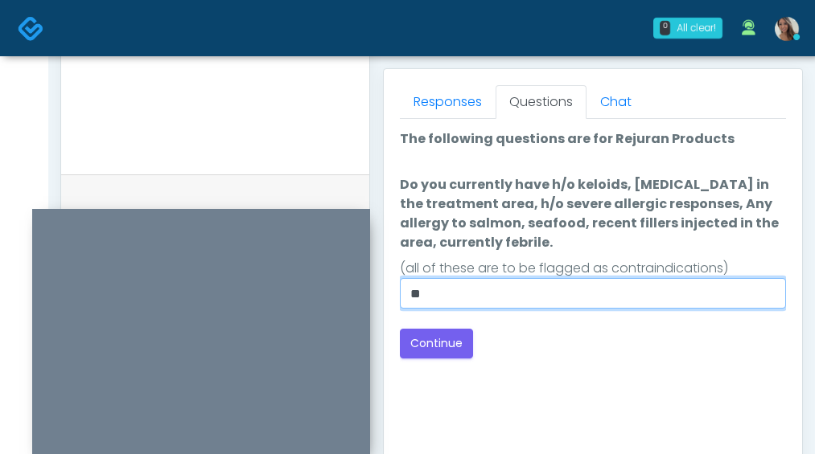
scroll to position [698, 0]
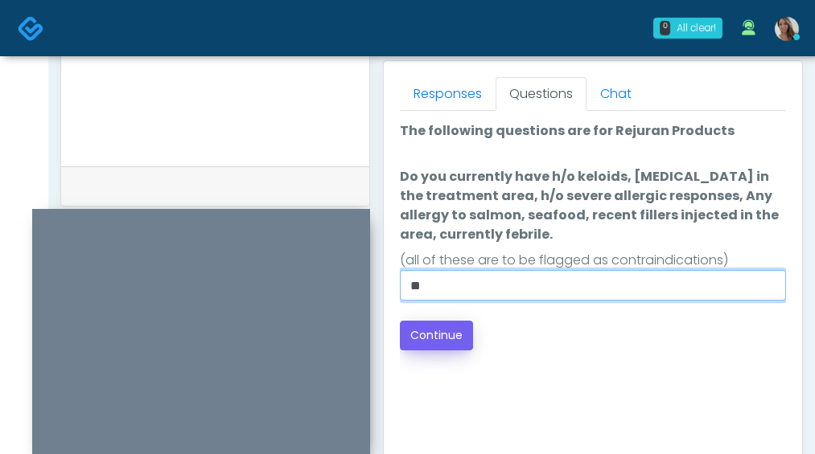
type input "**"
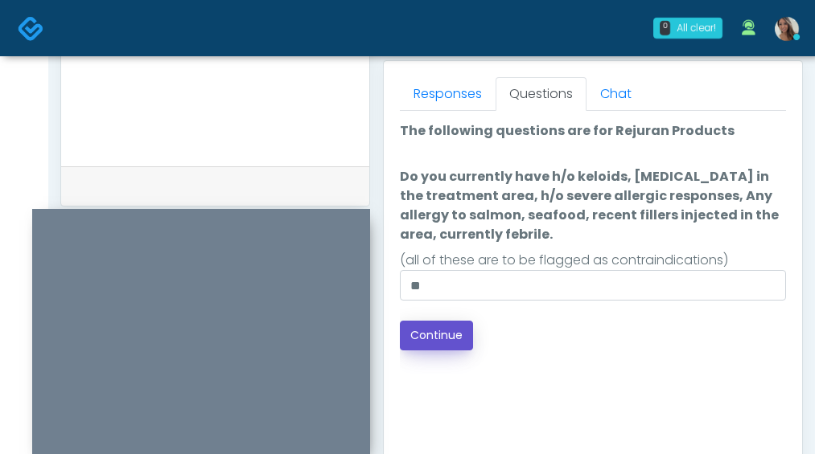
click at [431, 334] on button "Continue" at bounding box center [436, 336] width 73 height 30
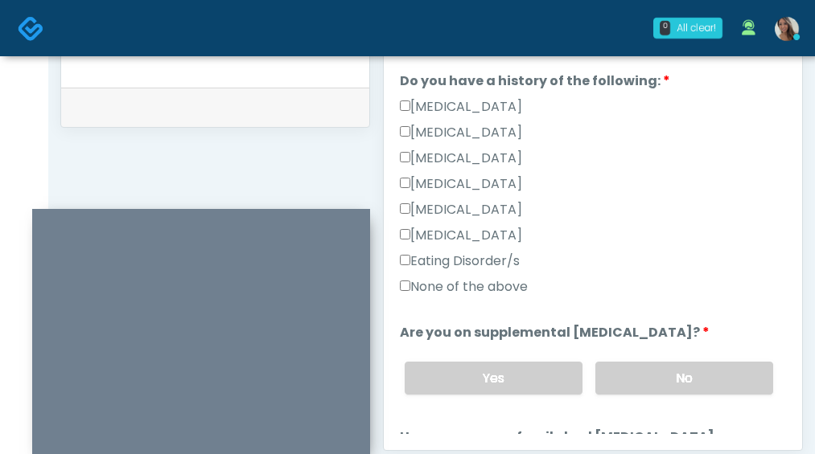
scroll to position [401, 0]
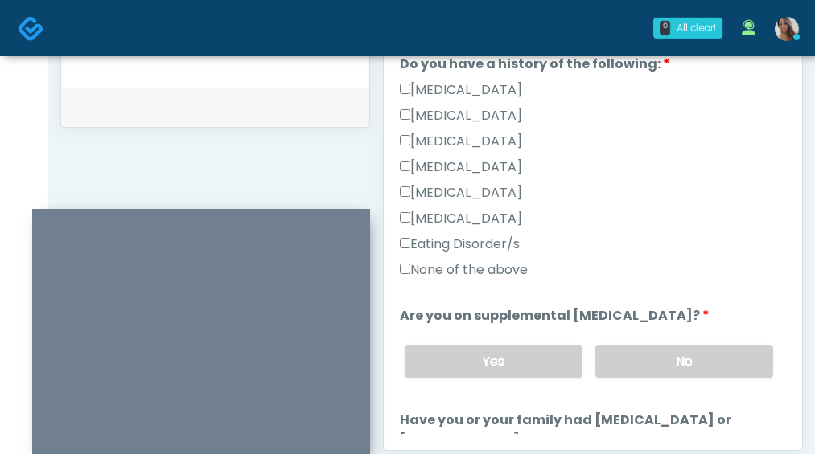
click at [484, 273] on label "None of the above" at bounding box center [464, 270] width 128 height 19
click at [642, 355] on label "No" at bounding box center [684, 361] width 178 height 33
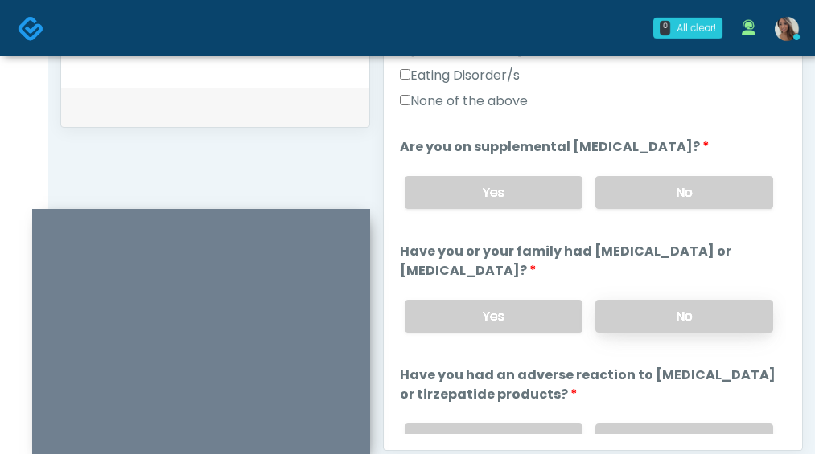
click at [638, 326] on label "No" at bounding box center [684, 316] width 178 height 33
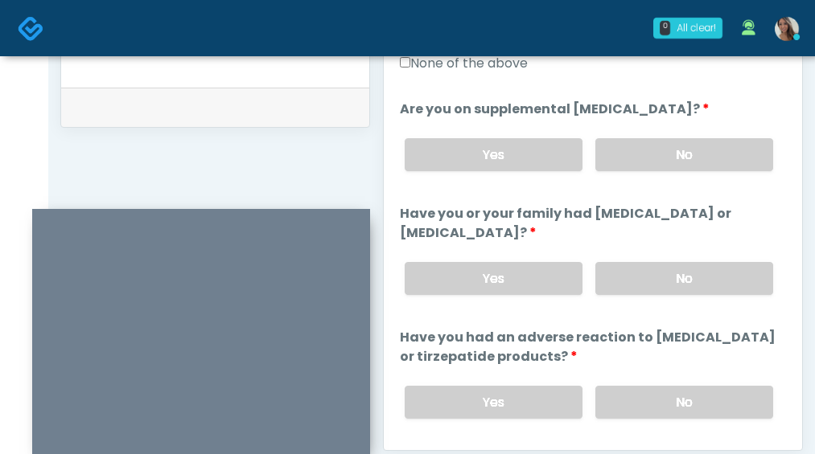
scroll to position [735, 0]
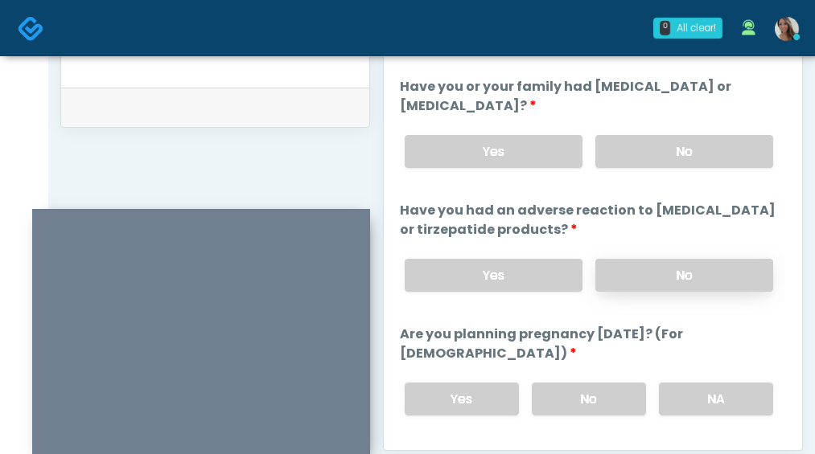
click at [638, 273] on label "No" at bounding box center [684, 275] width 178 height 33
click at [576, 395] on label "No" at bounding box center [589, 399] width 114 height 33
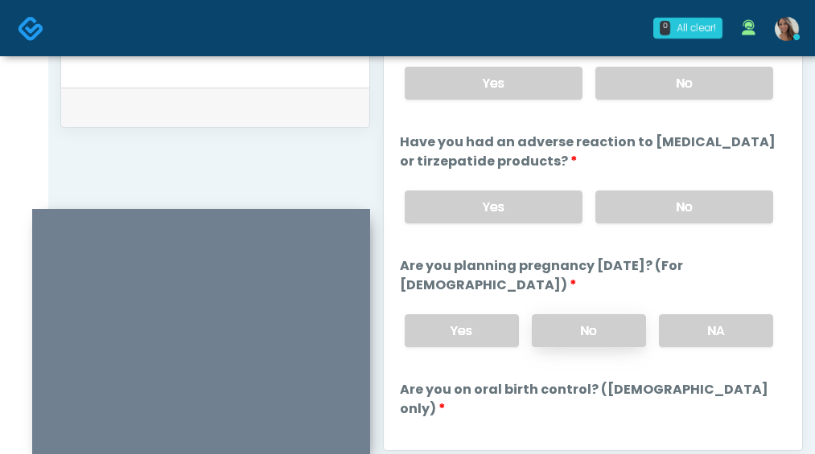
scroll to position [1008, 0]
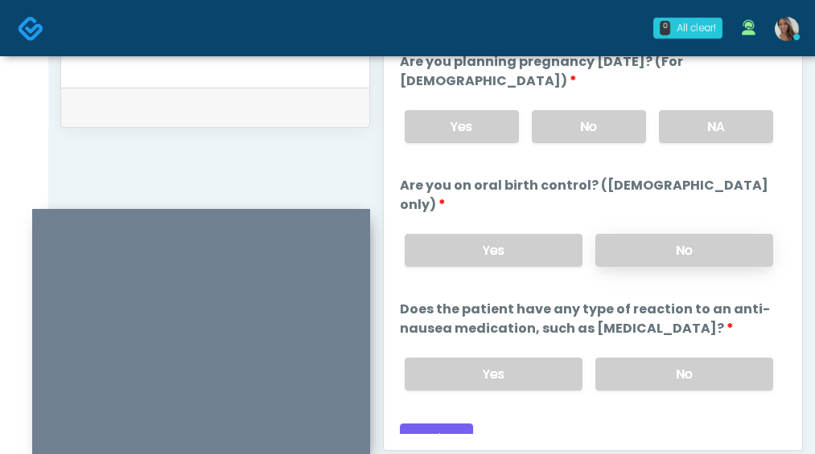
click at [659, 234] on label "No" at bounding box center [684, 250] width 178 height 33
click at [652, 358] on label "No" at bounding box center [684, 374] width 178 height 33
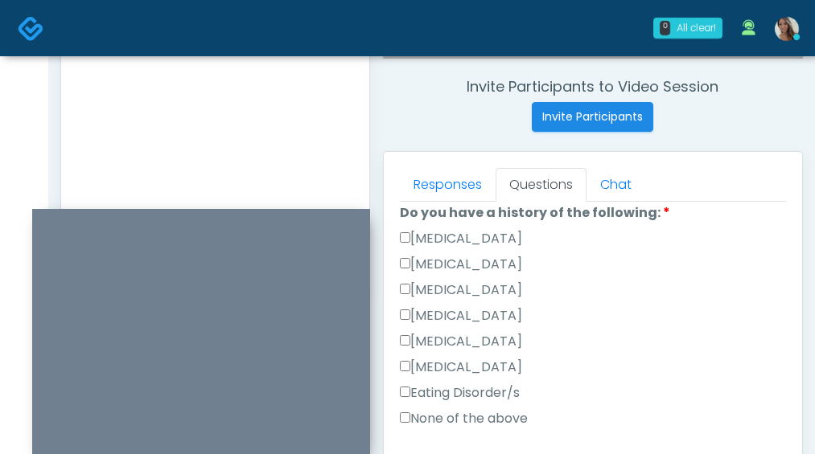
scroll to position [36, 0]
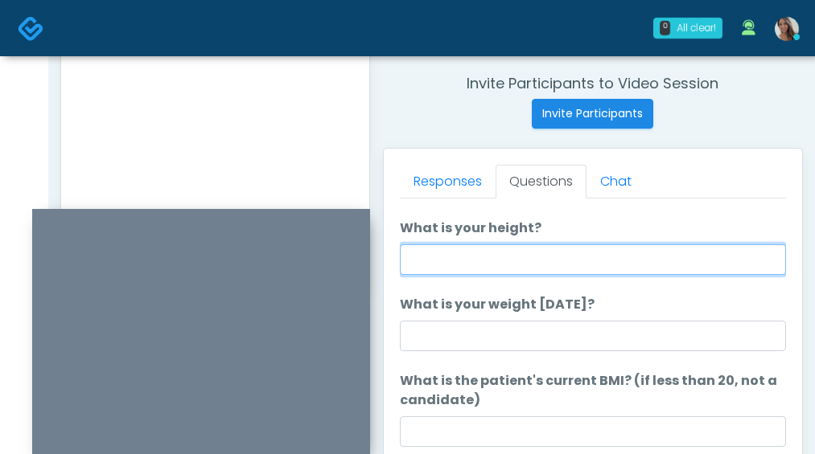
click at [556, 257] on input "What is your height?" at bounding box center [593, 259] width 386 height 31
type input "*****"
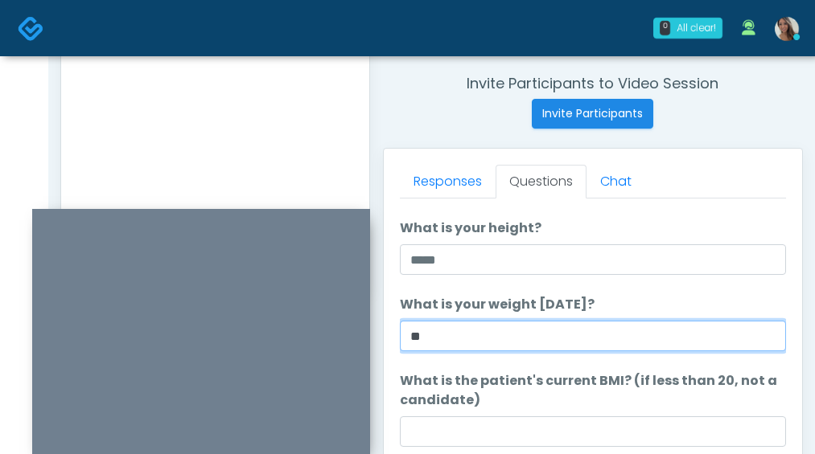
type input "*"
type input "***"
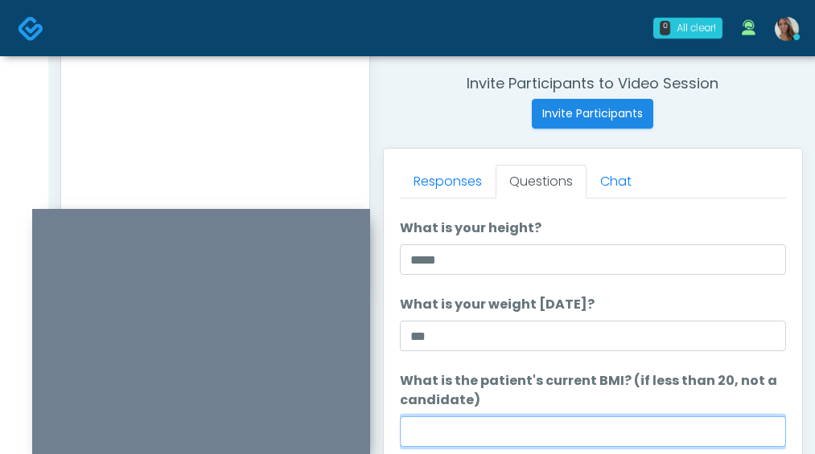
click at [464, 434] on input "What is the patient's current BMI? (if less than 20, not a candidate)" at bounding box center [593, 432] width 386 height 31
paste input "****"
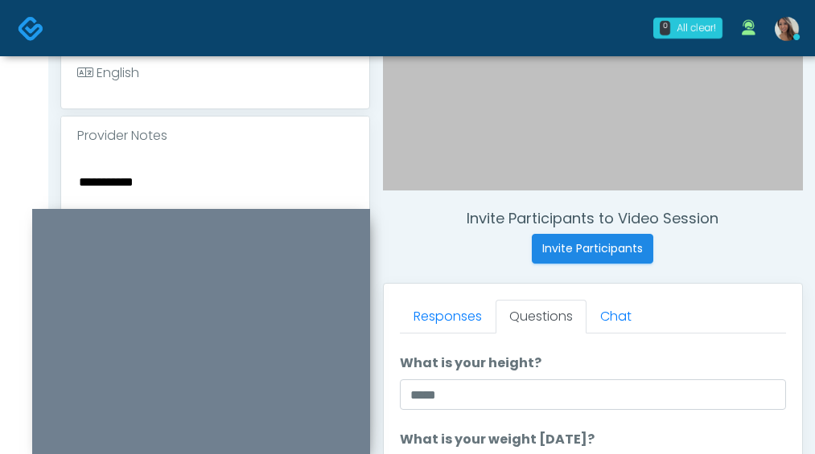
scroll to position [477, 0]
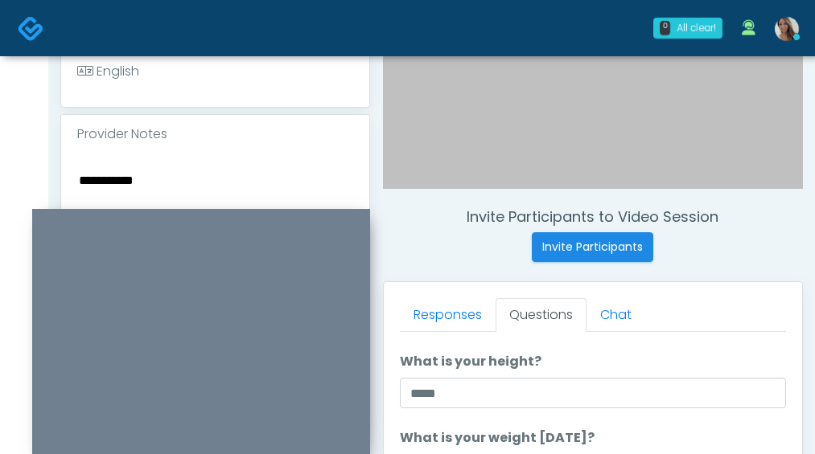
type input "****"
click at [210, 187] on textarea "**********" at bounding box center [215, 268] width 276 height 196
paste textarea "*****"
type textarea "**********"
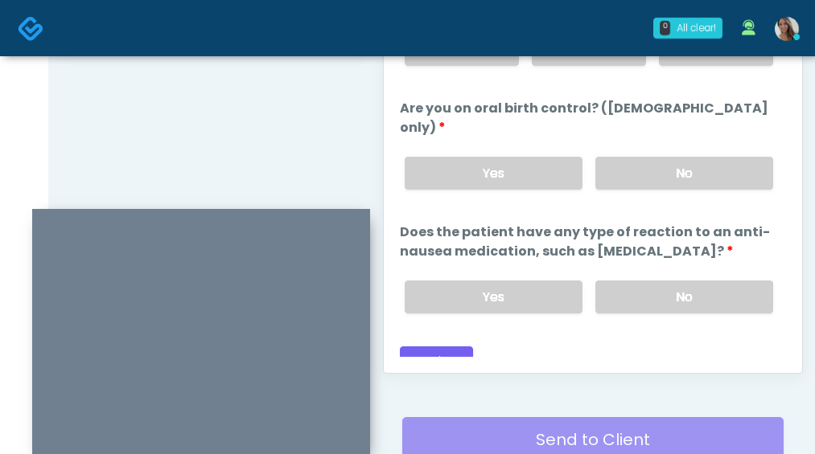
scroll to position [989, 0]
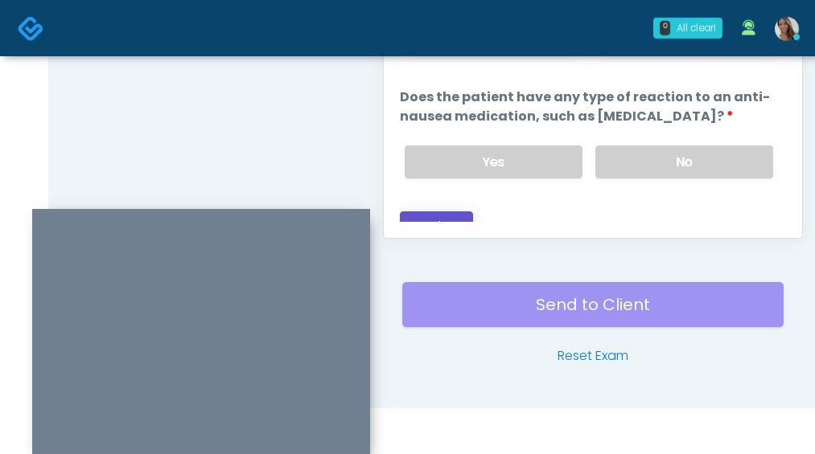
click at [455, 211] on button "Continue" at bounding box center [436, 226] width 73 height 30
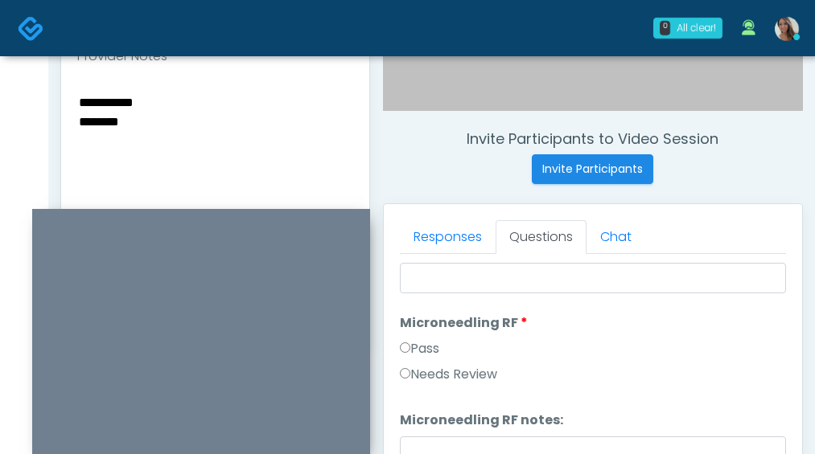
scroll to position [0, 0]
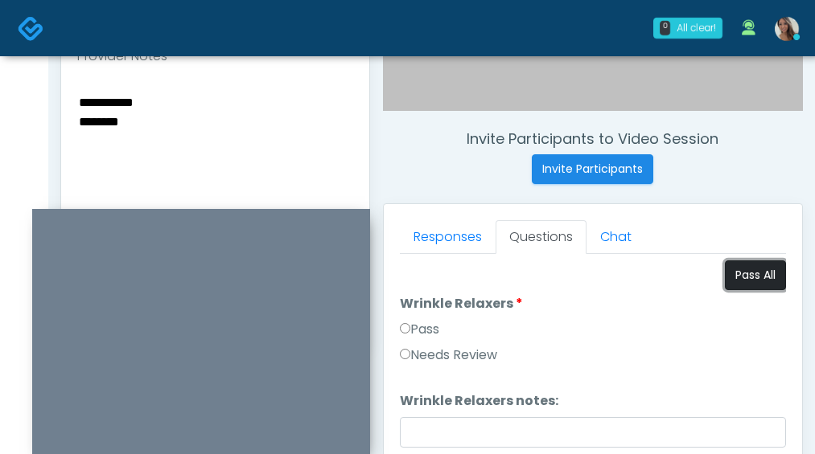
click at [753, 274] on button "Pass All" at bounding box center [754, 276] width 61 height 30
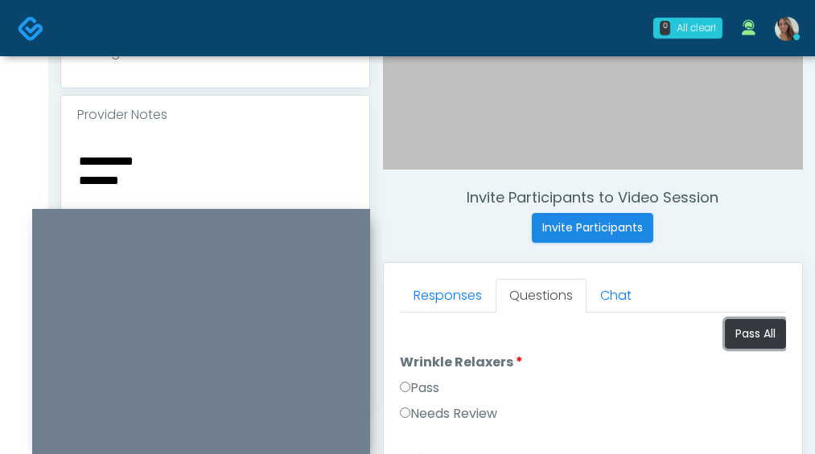
scroll to position [487, 0]
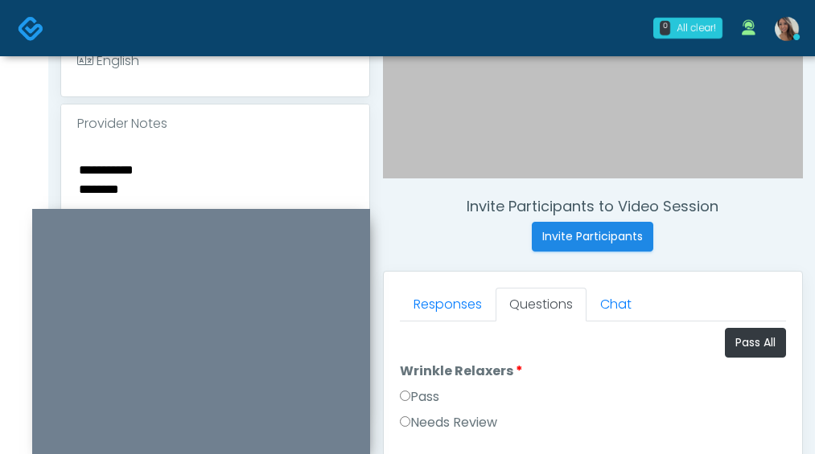
click at [136, 169] on textarea "**********" at bounding box center [215, 257] width 276 height 196
click at [724, 204] on h4 "Invite Participants to Video Session" at bounding box center [593, 207] width 420 height 18
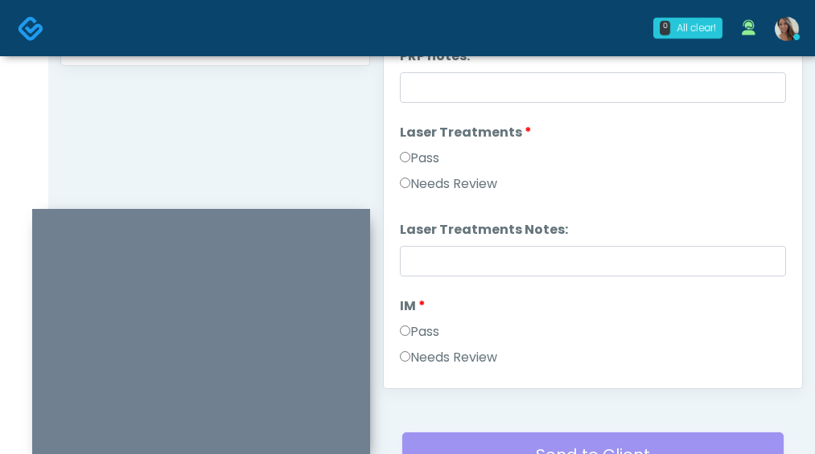
scroll to position [602, 0]
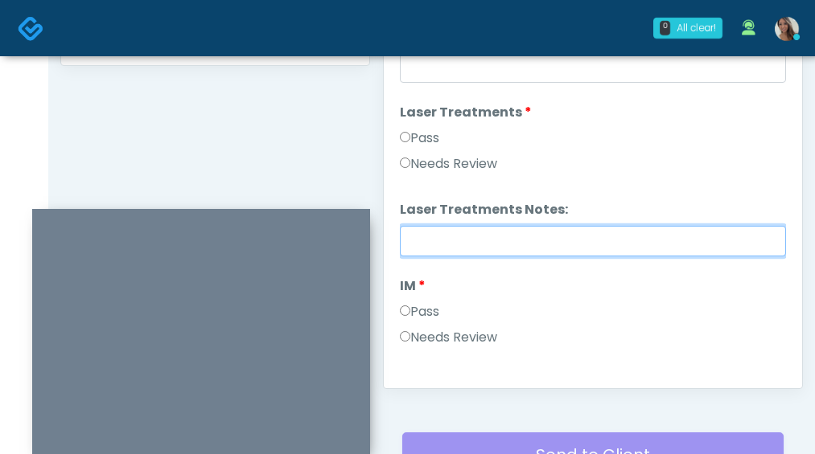
click at [528, 236] on input "Laser Treatments Notes:" at bounding box center [593, 241] width 386 height 31
paste input "**********"
type input "**********"
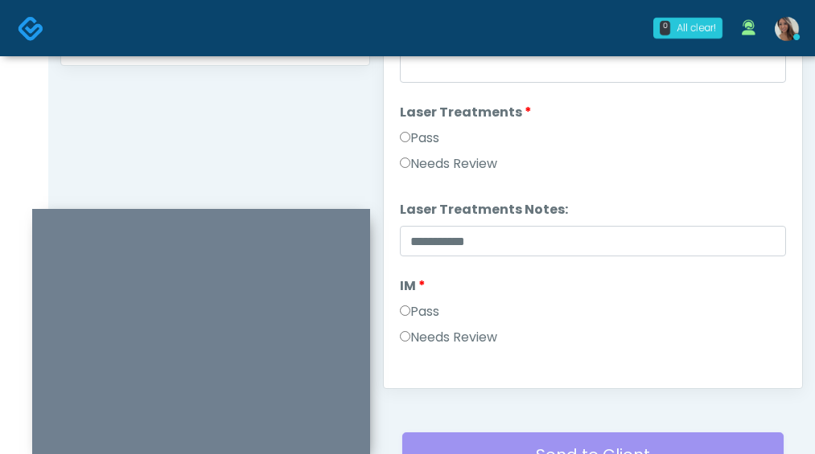
click at [462, 166] on label "Needs Review" at bounding box center [448, 163] width 97 height 19
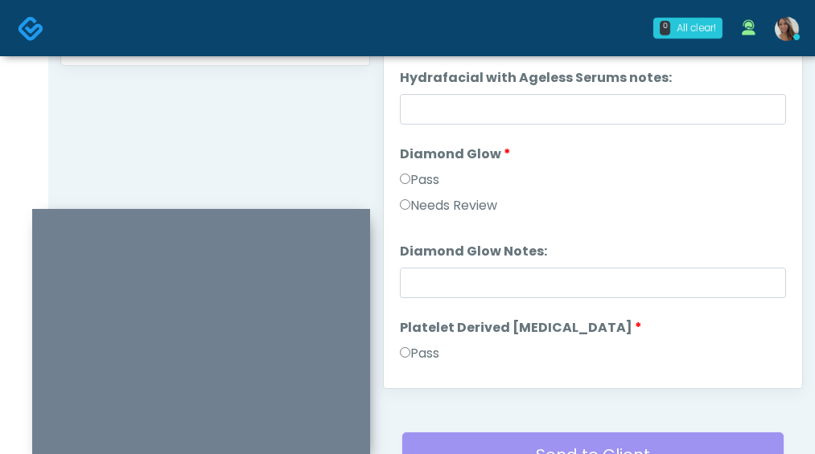
scroll to position [3167, 0]
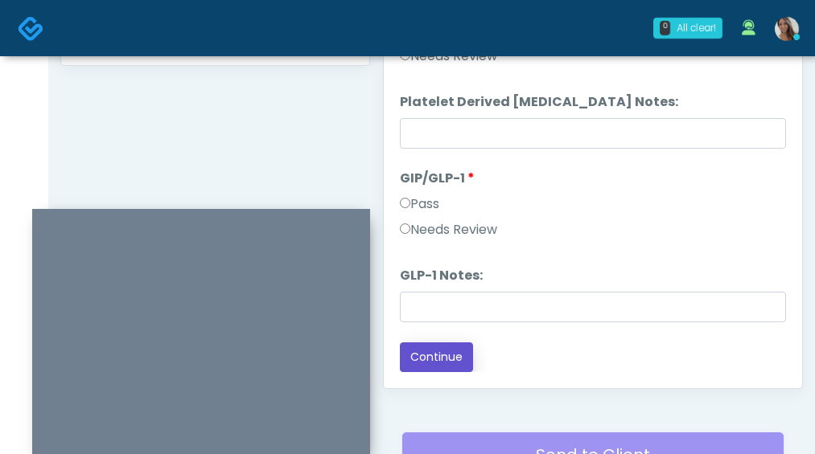
click at [442, 363] on button "Continue" at bounding box center [436, 358] width 73 height 30
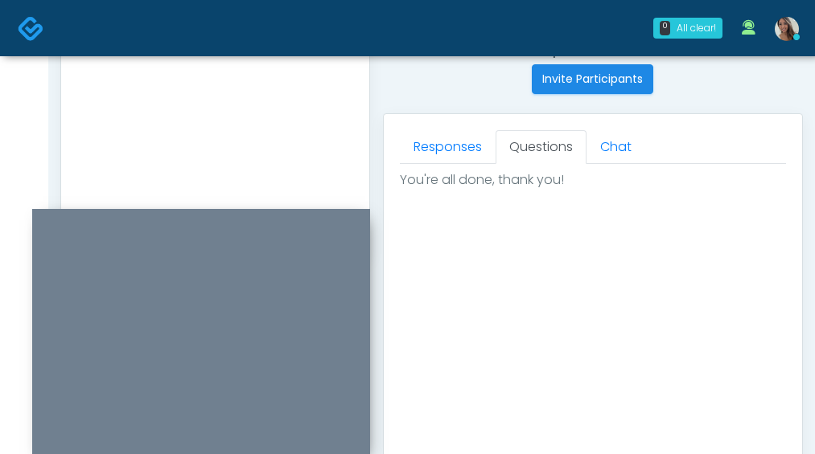
scroll to position [1019, 0]
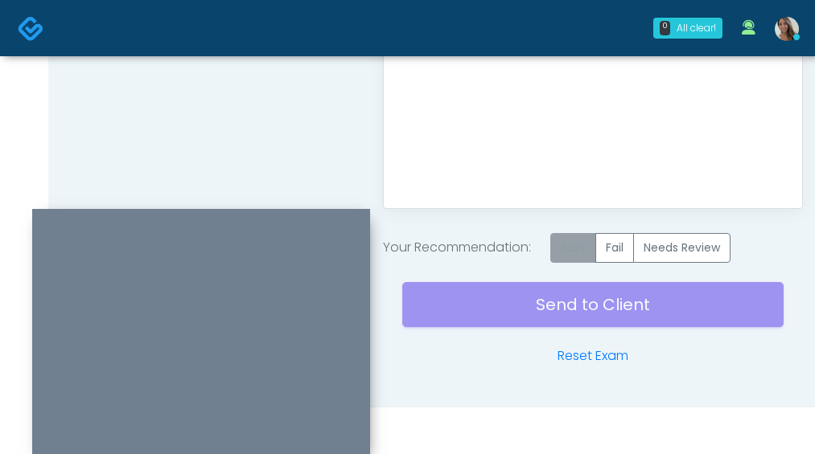
click at [589, 247] on label "Pass" at bounding box center [573, 248] width 46 height 30
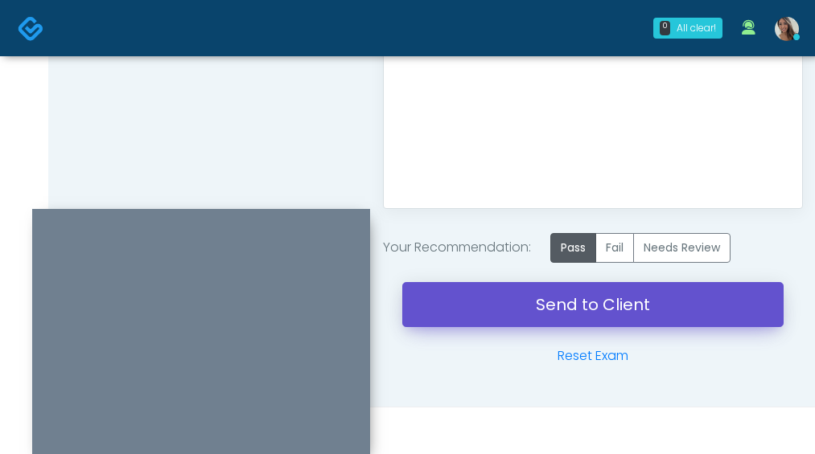
click at [558, 310] on link "Send to Client" at bounding box center [592, 304] width 381 height 45
click at [622, 299] on link "Send to Client" at bounding box center [592, 304] width 381 height 45
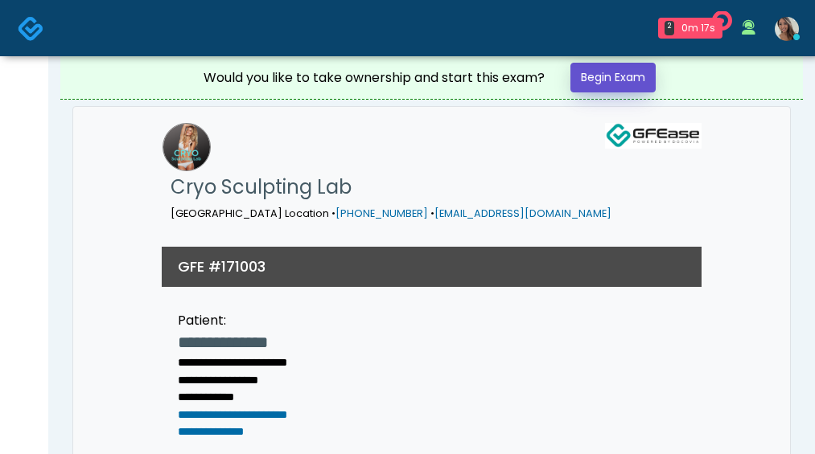
click at [634, 87] on link "Begin Exam" at bounding box center [612, 78] width 85 height 30
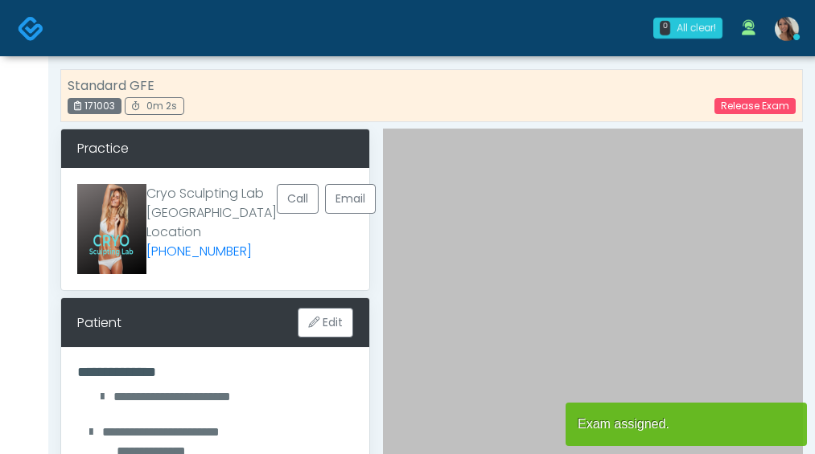
click at [603, 116] on div "Standard GFE 171003 0m 2s Release Exam" at bounding box center [431, 95] width 742 height 53
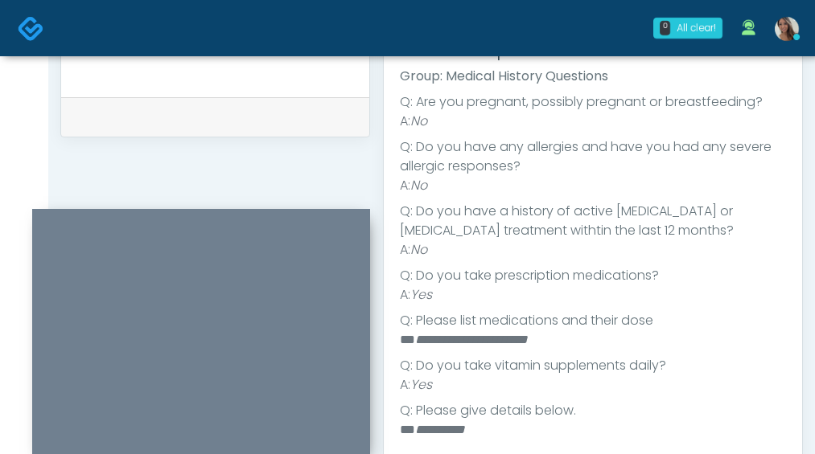
scroll to position [241, 0]
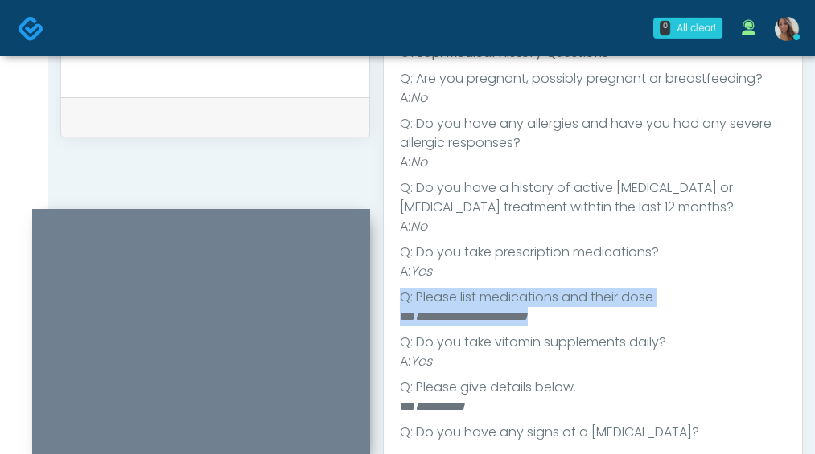
drag, startPoint x: 631, startPoint y: 318, endPoint x: 519, endPoint y: 281, distance: 118.2
click at [519, 281] on ul "**********" at bounding box center [593, 403] width 386 height 669
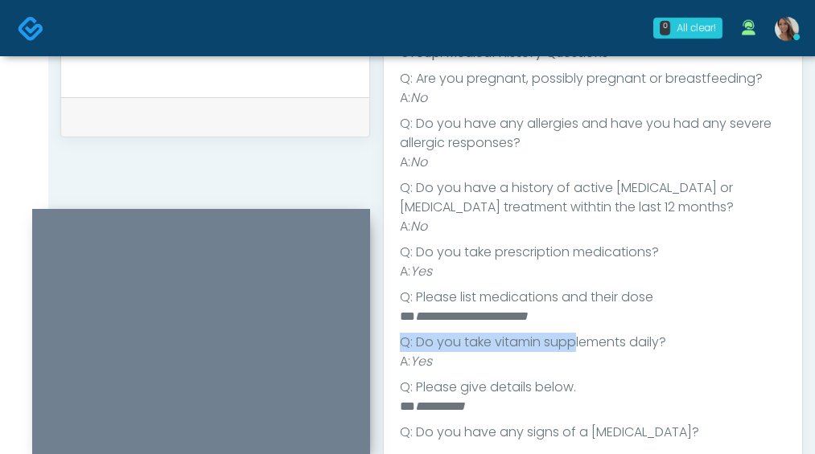
click at [575, 335] on ul "**********" at bounding box center [593, 403] width 386 height 669
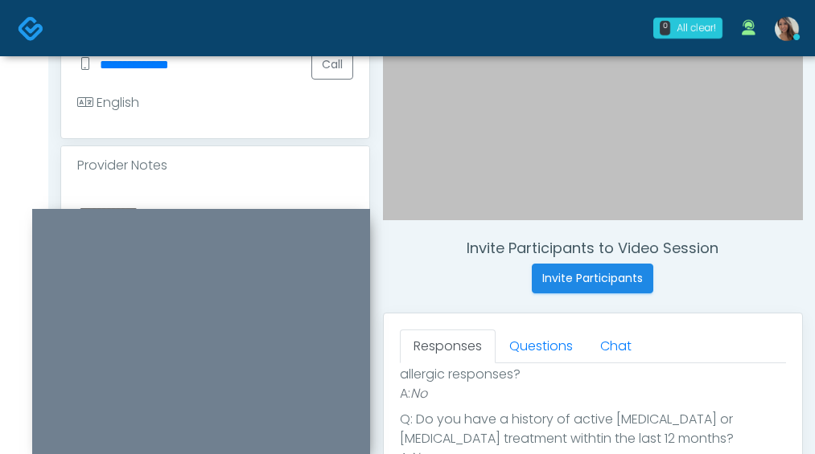
scroll to position [375, 0]
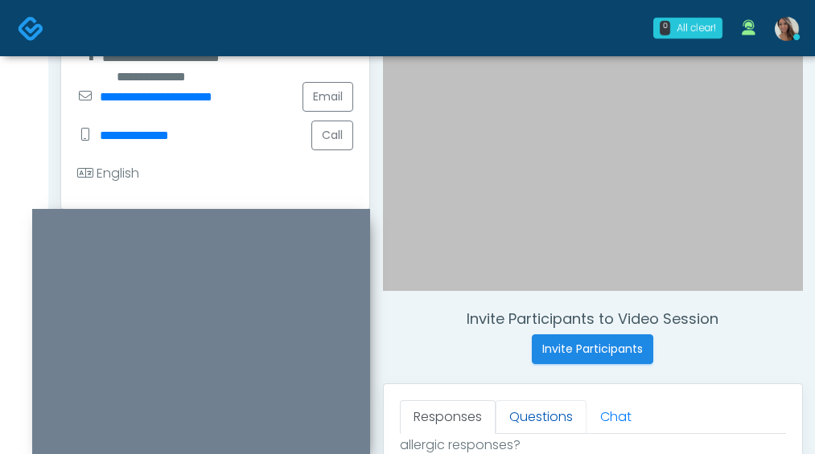
click at [530, 404] on link "Questions" at bounding box center [540, 417] width 91 height 34
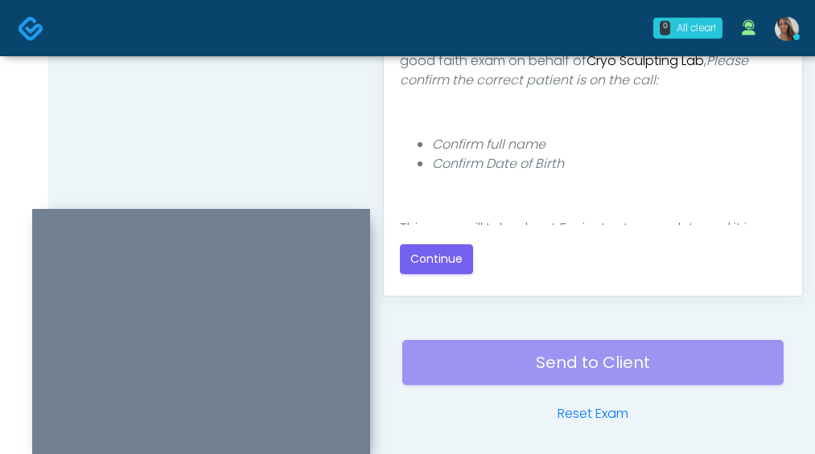
scroll to position [989, 0]
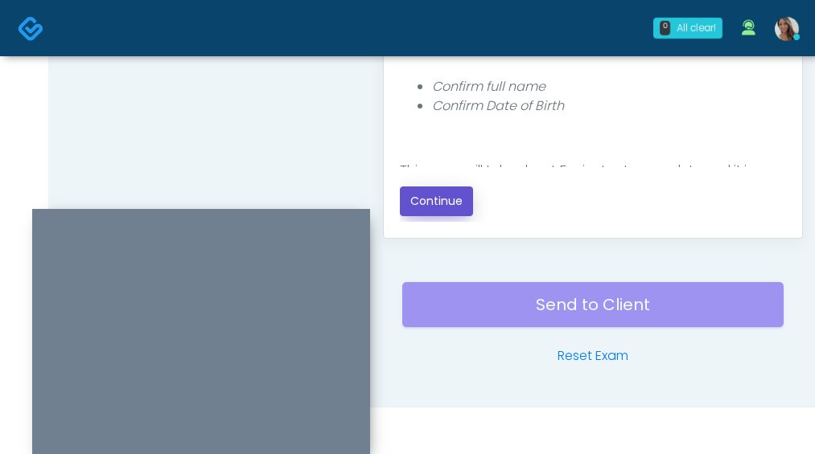
click at [457, 205] on button "Continue" at bounding box center [436, 202] width 73 height 30
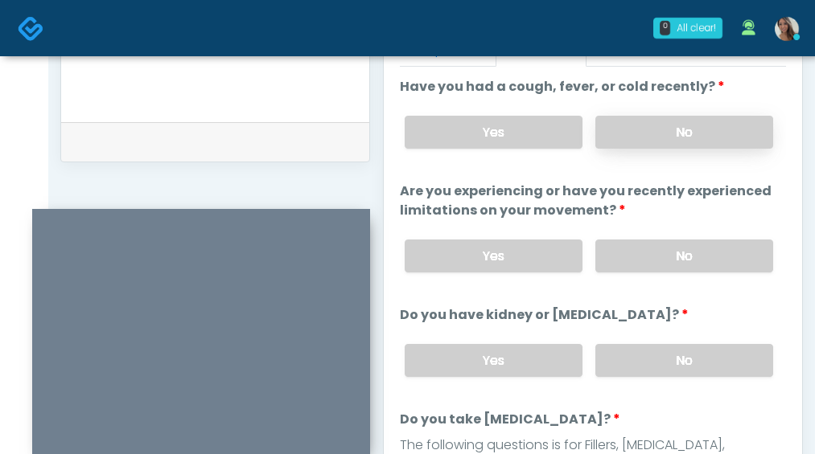
scroll to position [724, 0]
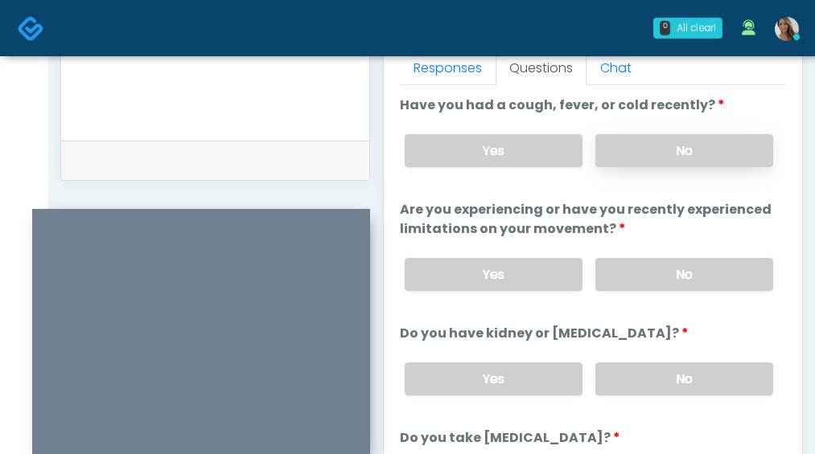
click at [692, 154] on label "No" at bounding box center [684, 150] width 178 height 33
click at [679, 255] on div "Yes No" at bounding box center [589, 274] width 394 height 59
click at [686, 281] on label "No" at bounding box center [684, 274] width 178 height 33
click at [685, 372] on label "No" at bounding box center [684, 379] width 178 height 33
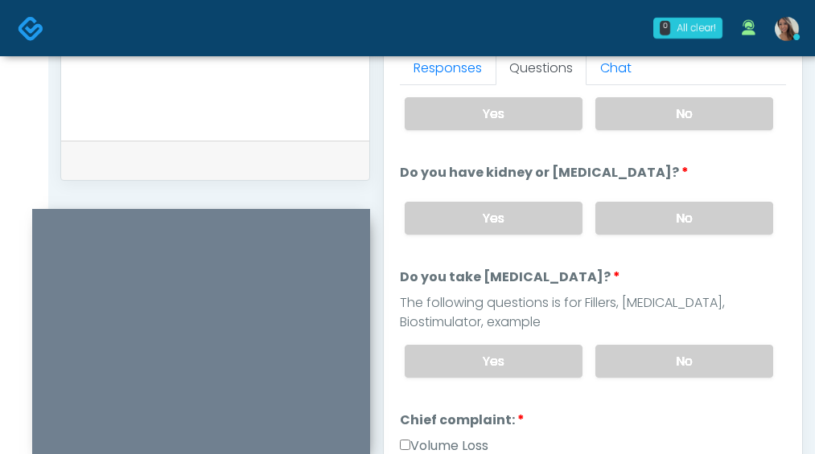
click at [651, 327] on div "The following questions is for Fillers, [MEDICAL_DATA], Biostimulator, example" at bounding box center [593, 312] width 386 height 39
click at [644, 363] on label "No" at bounding box center [684, 361] width 178 height 33
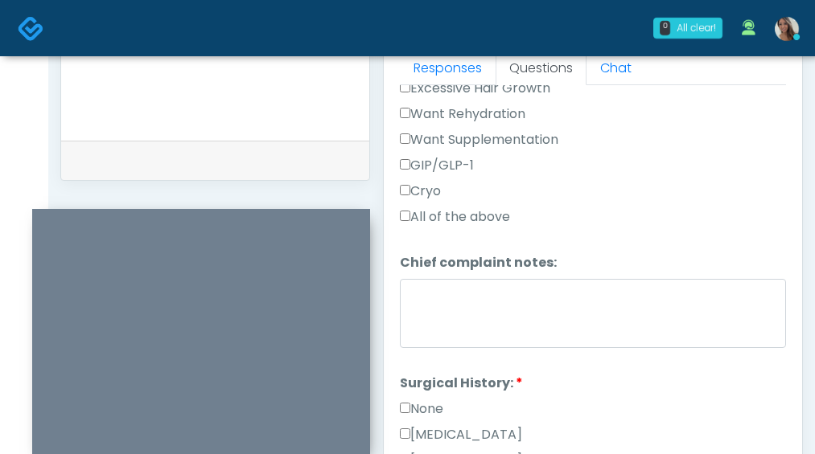
scroll to position [723, 0]
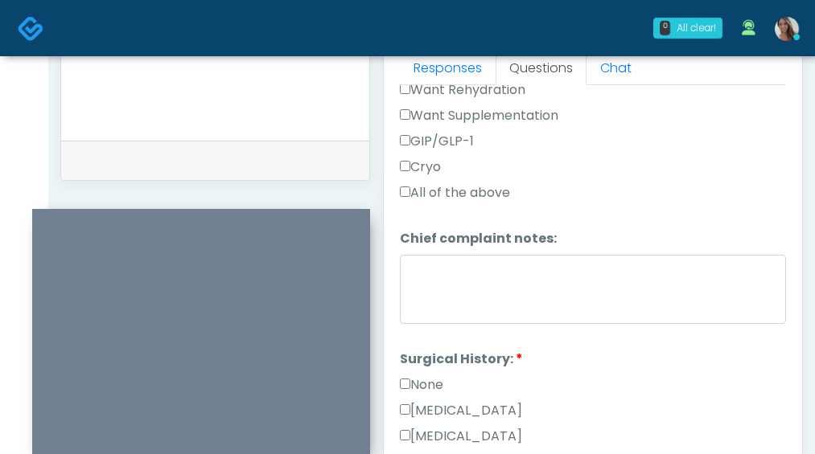
click at [421, 386] on label "None" at bounding box center [421, 385] width 43 height 19
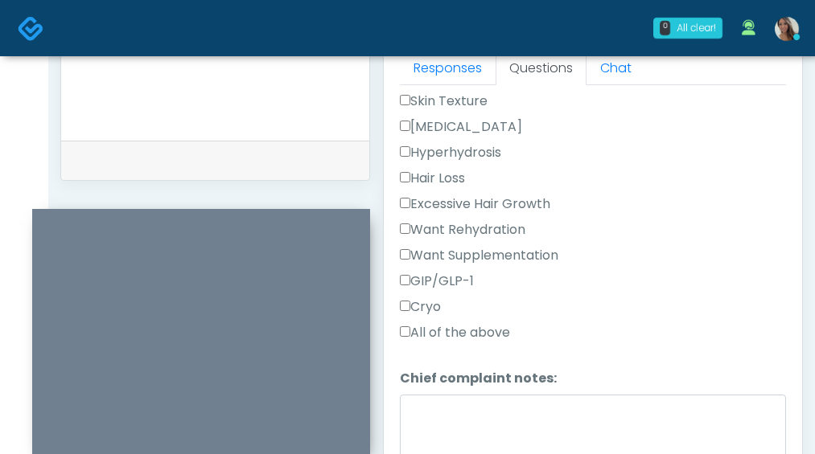
scroll to position [579, 0]
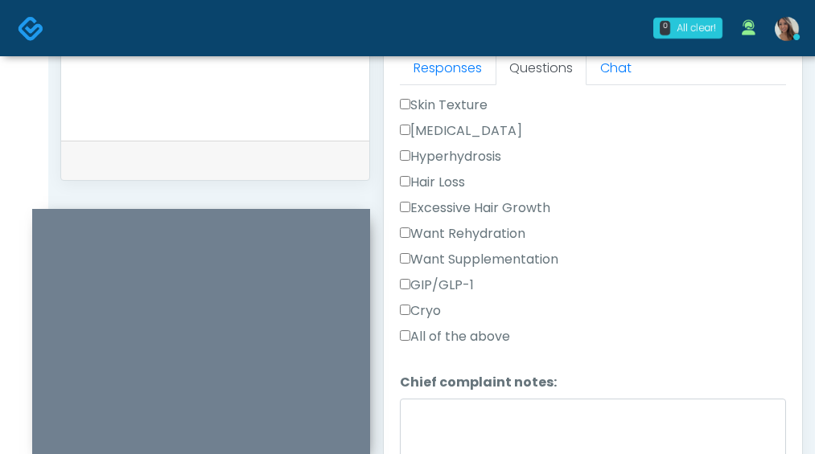
click at [441, 293] on label "GIP/GLP-1" at bounding box center [437, 285] width 74 height 19
click at [428, 310] on label "Cryo" at bounding box center [420, 311] width 41 height 19
click at [462, 287] on label "GIP/GLP-1" at bounding box center [437, 285] width 74 height 19
click at [436, 288] on label "GIP/GLP-1" at bounding box center [437, 285] width 74 height 19
click at [459, 283] on label "GIP/GLP-1" at bounding box center [437, 285] width 74 height 19
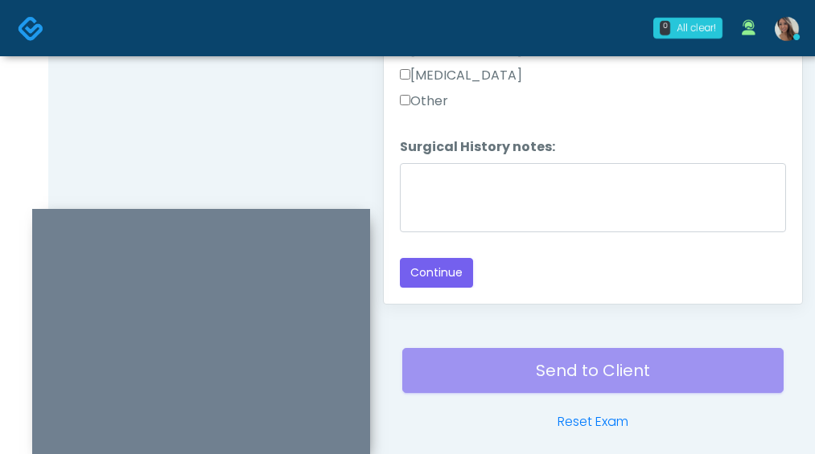
scroll to position [926, 0]
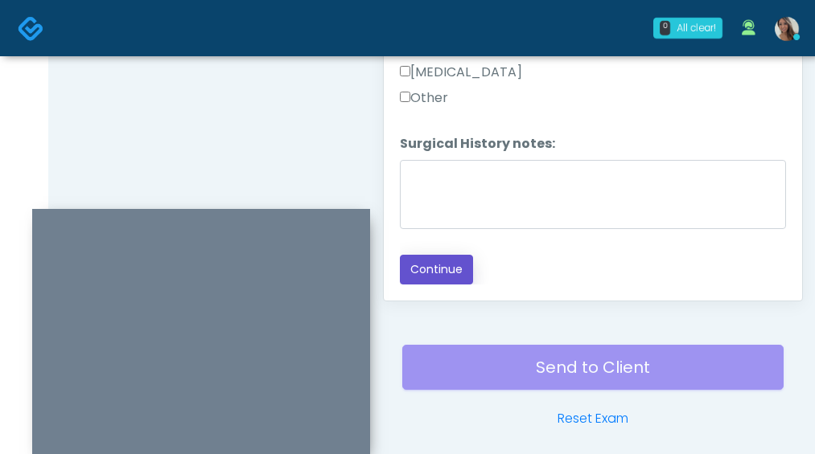
click at [442, 266] on button "Continue" at bounding box center [436, 270] width 73 height 30
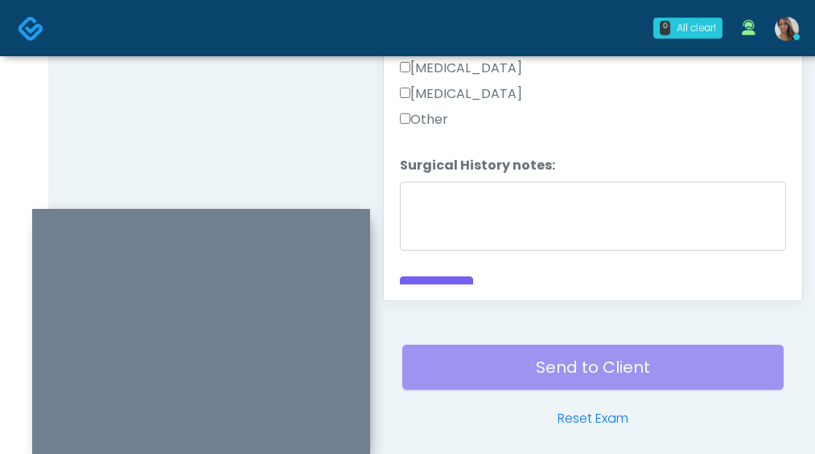
scroll to position [1068, 0]
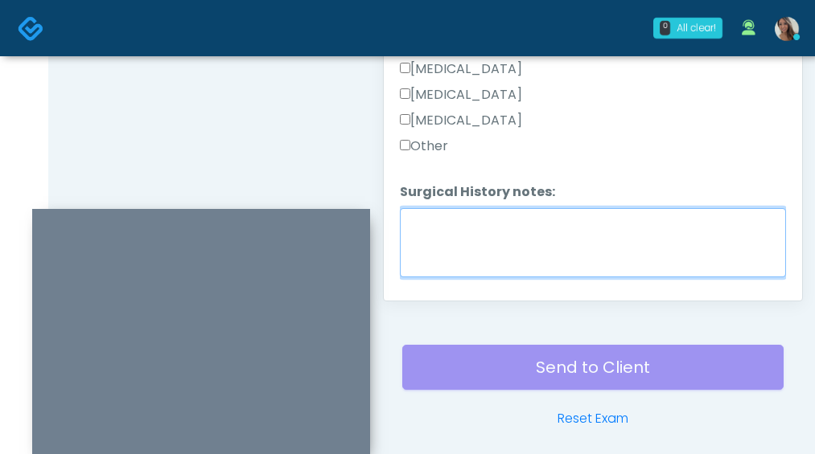
click at [611, 244] on textarea "Surgical History notes:" at bounding box center [593, 242] width 386 height 69
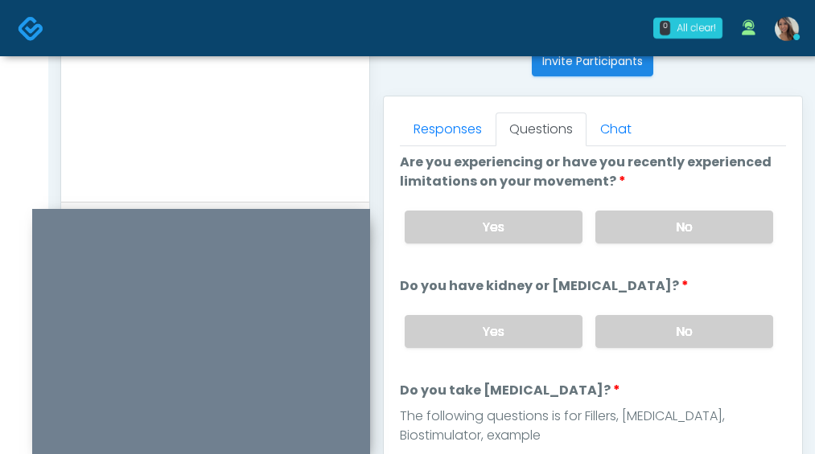
scroll to position [152, 0]
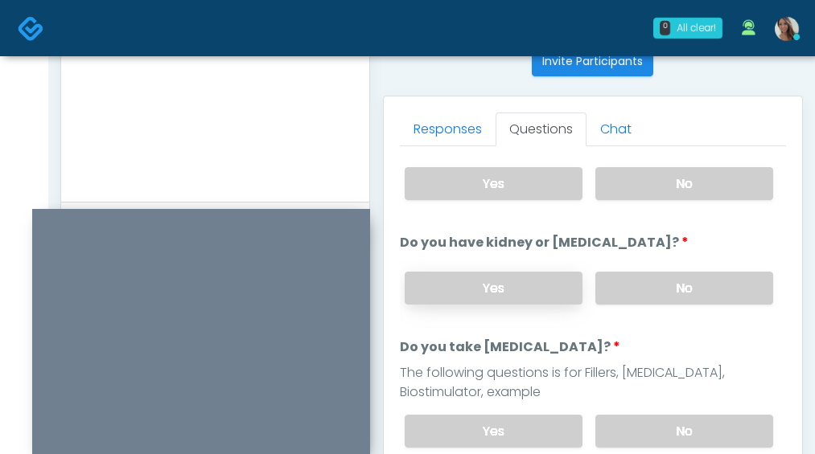
click at [486, 292] on label "Yes" at bounding box center [493, 288] width 178 height 33
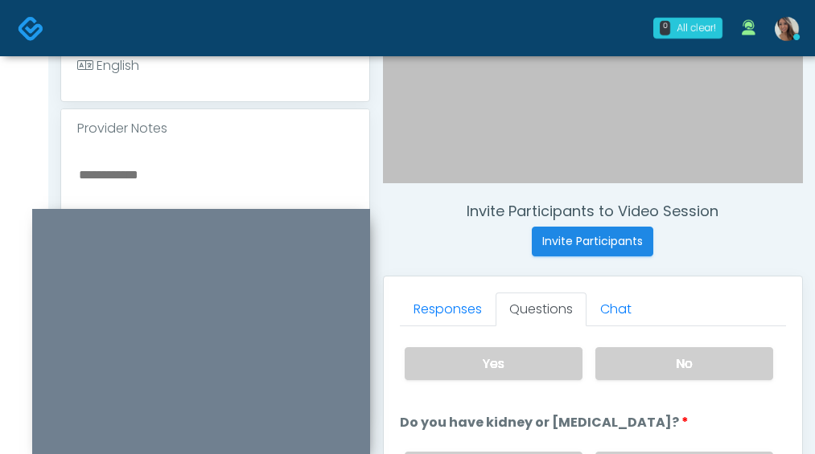
scroll to position [491, 0]
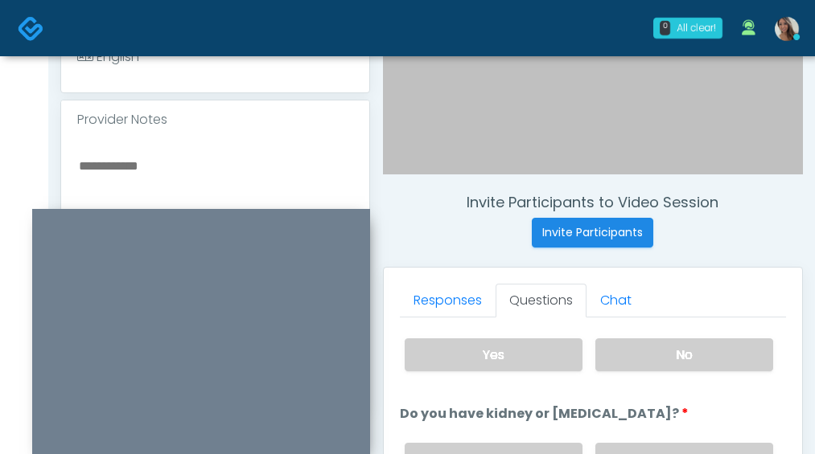
click at [147, 186] on textarea at bounding box center [215, 253] width 276 height 196
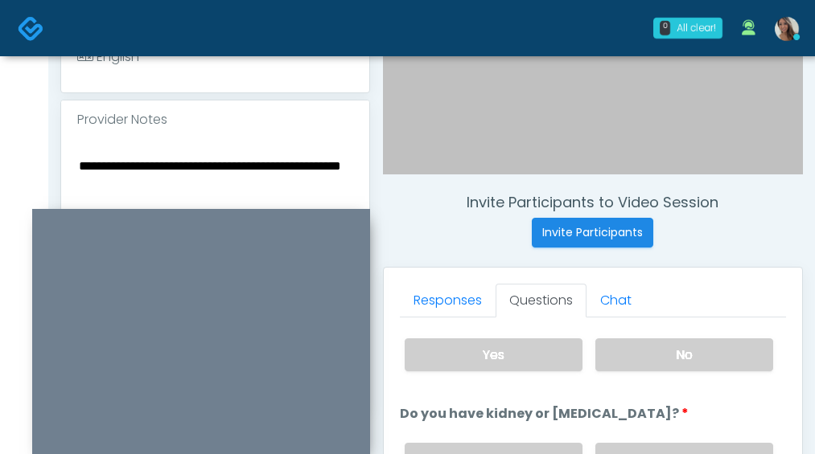
type textarea "**********"
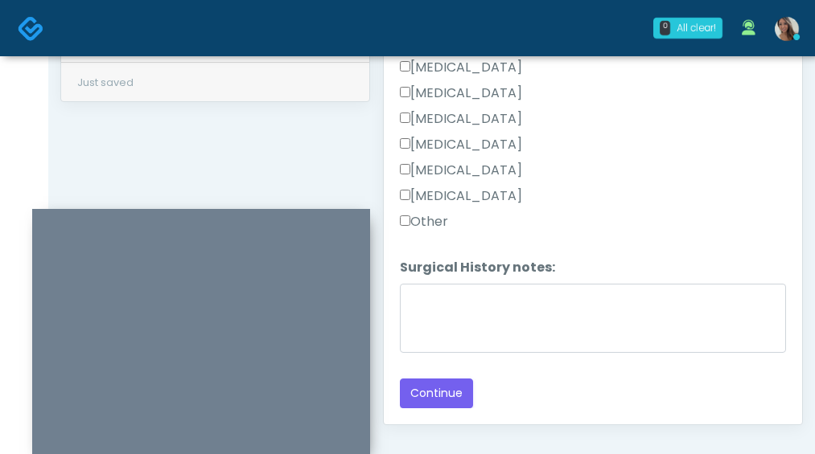
scroll to position [989, 0]
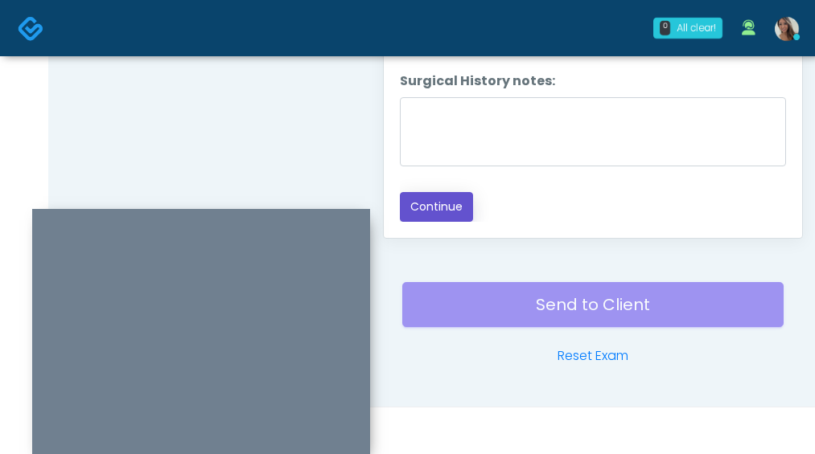
click at [435, 209] on button "Continue" at bounding box center [436, 207] width 73 height 30
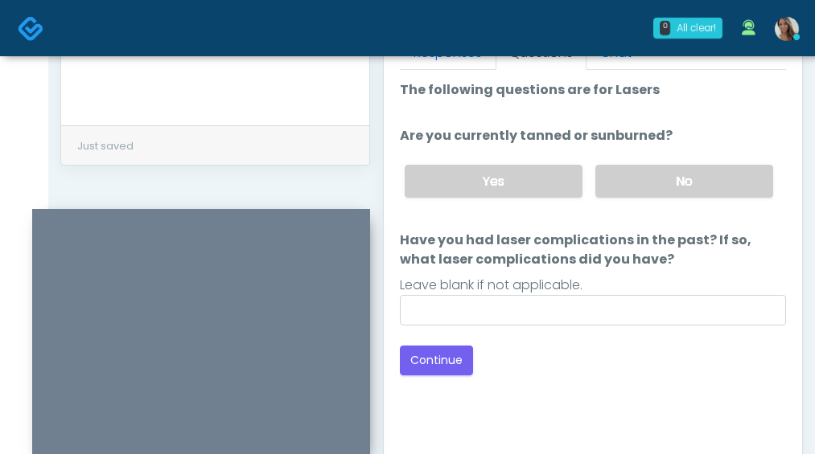
scroll to position [724, 0]
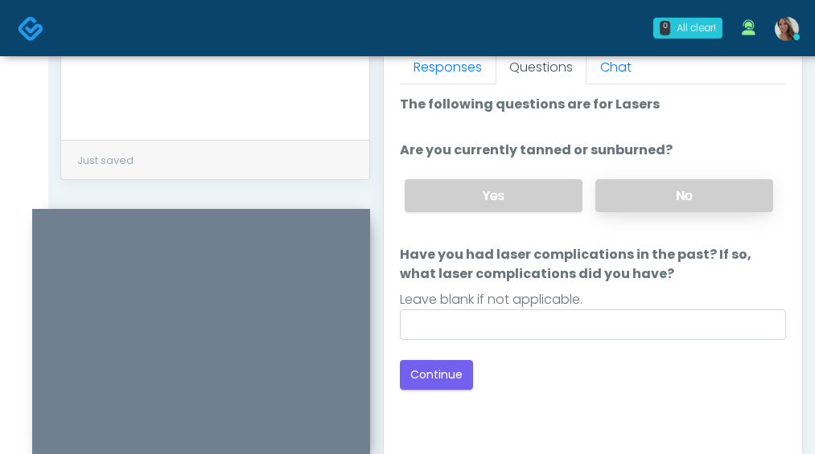
click at [703, 193] on label "No" at bounding box center [684, 195] width 178 height 33
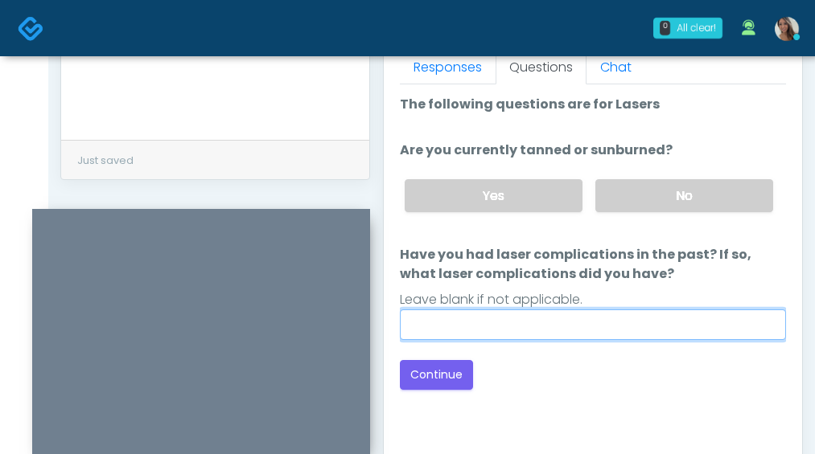
click at [540, 336] on input "Have you had laser complications in the past? If so, what laser complications d…" at bounding box center [593, 325] width 386 height 31
type input "**"
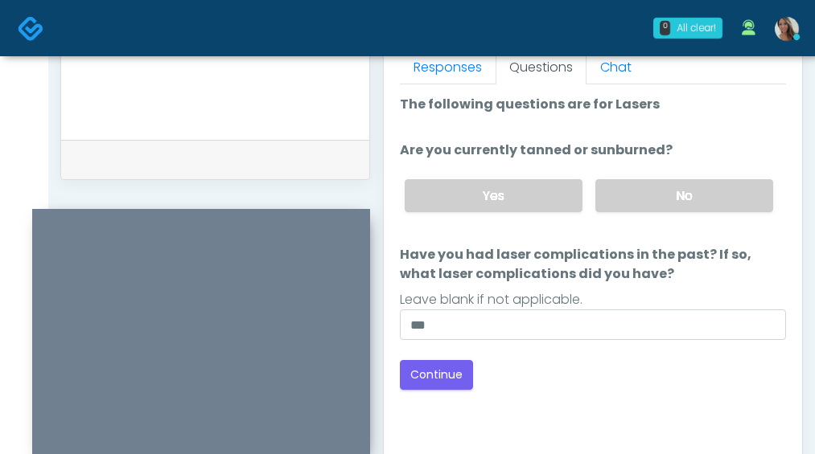
drag, startPoint x: 513, startPoint y: 151, endPoint x: 660, endPoint y: 147, distance: 147.2
click at [660, 147] on label "Are you currently tanned or sunburned?" at bounding box center [536, 150] width 273 height 19
drag, startPoint x: 658, startPoint y: 149, endPoint x: 519, endPoint y: 146, distance: 138.3
click at [519, 146] on label "Are you currently tanned or sunburned?" at bounding box center [536, 150] width 273 height 19
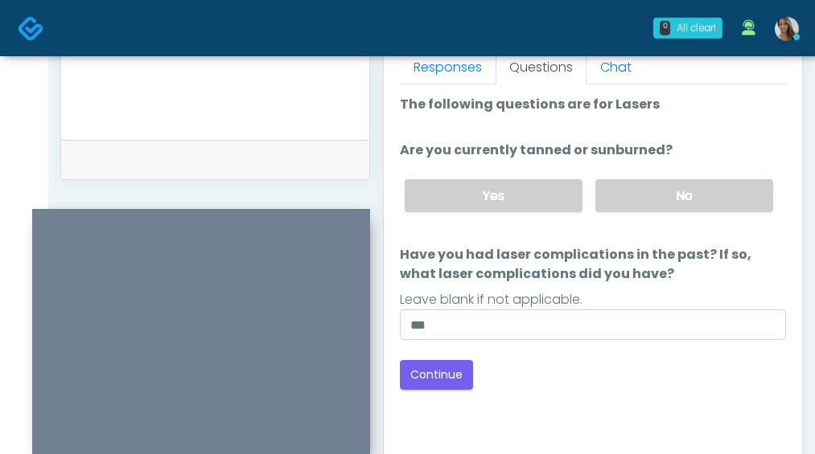
click at [518, 147] on label "Are you currently tanned or sunburned?" at bounding box center [536, 150] width 273 height 19
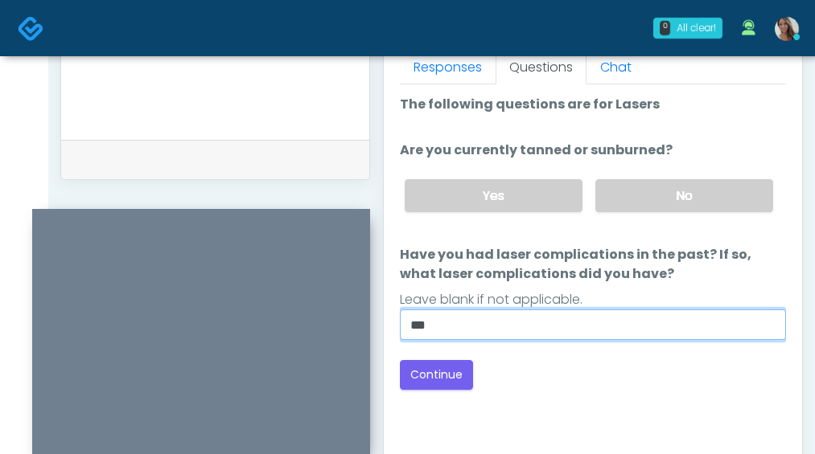
click at [569, 314] on input "**" at bounding box center [593, 325] width 386 height 31
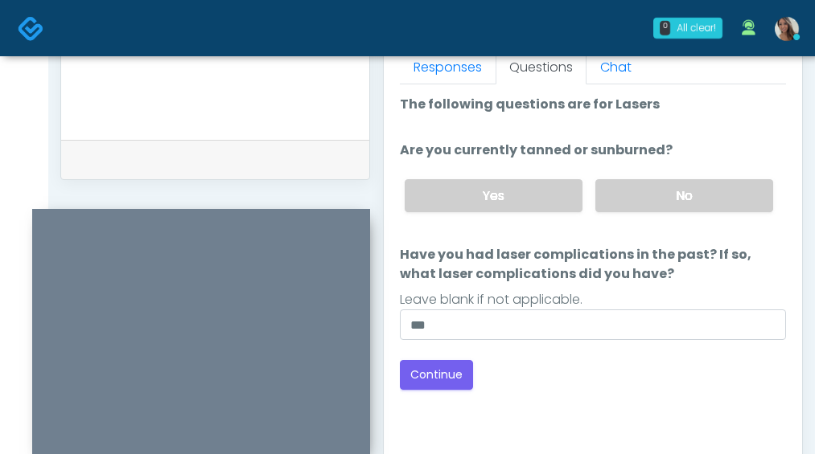
click at [631, 270] on label "Have you had laser complications in the past? If so, what laser complications d…" at bounding box center [593, 264] width 386 height 39
click at [631, 310] on input "**" at bounding box center [593, 325] width 386 height 31
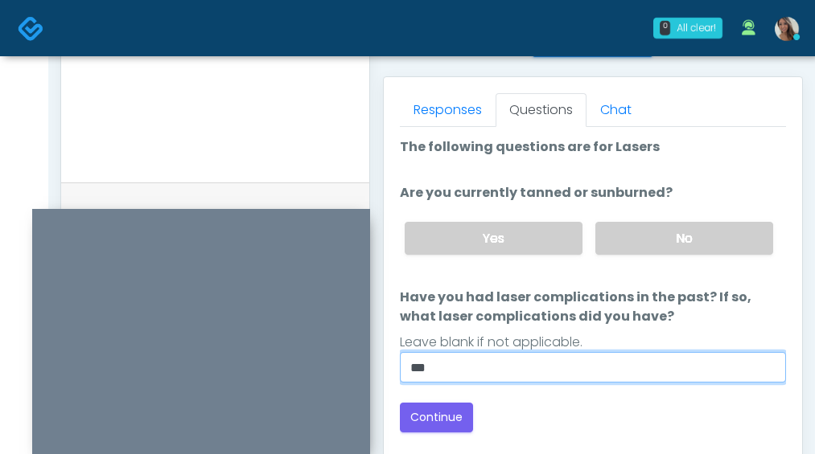
scroll to position [683, 0]
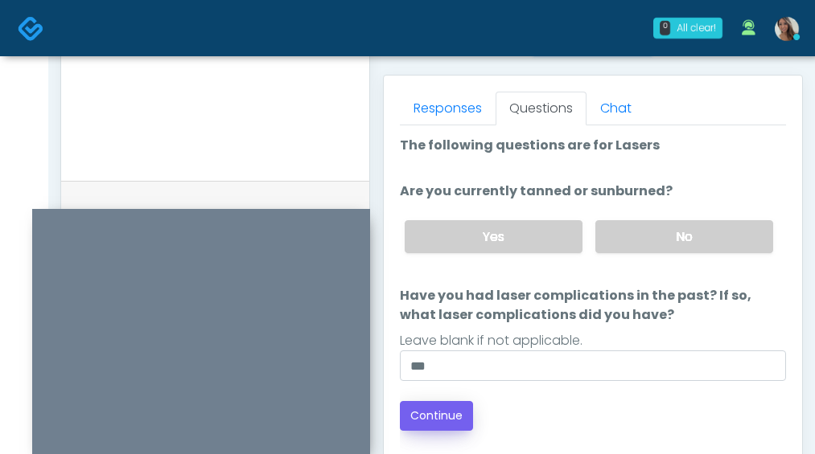
drag, startPoint x: 572, startPoint y: 396, endPoint x: 466, endPoint y: 405, distance: 106.5
click at [571, 396] on div "Loading... Connecting to your agent... Please wait while we prepare your person…" at bounding box center [593, 283] width 386 height 295
click at [445, 416] on button "Continue" at bounding box center [436, 416] width 73 height 30
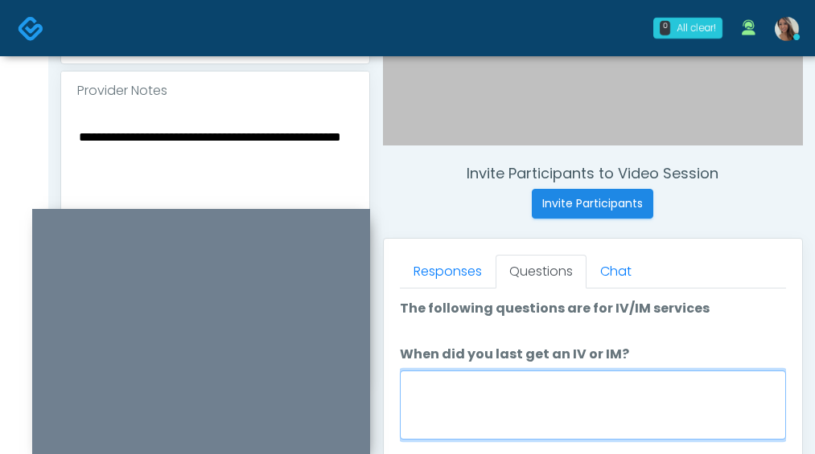
click at [547, 400] on textarea "When did you last get an IV or IM?" at bounding box center [593, 405] width 386 height 69
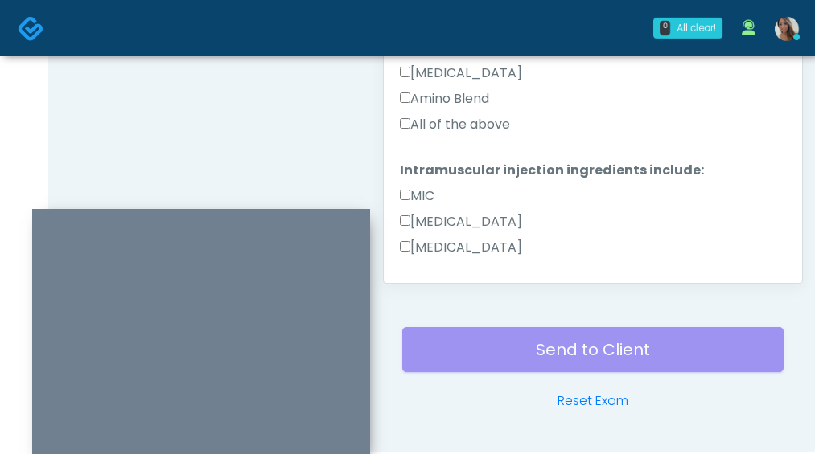
click at [461, 122] on label "All of the above" at bounding box center [455, 124] width 110 height 19
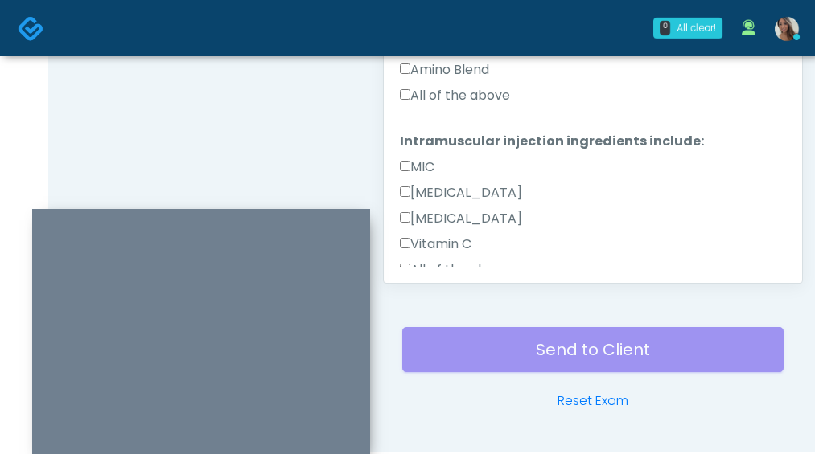
scroll to position [733, 0]
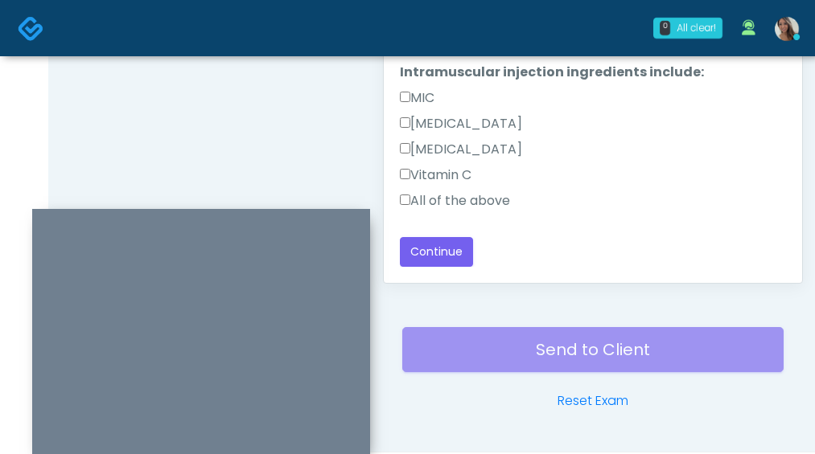
click at [450, 191] on label "All of the above" at bounding box center [455, 200] width 110 height 19
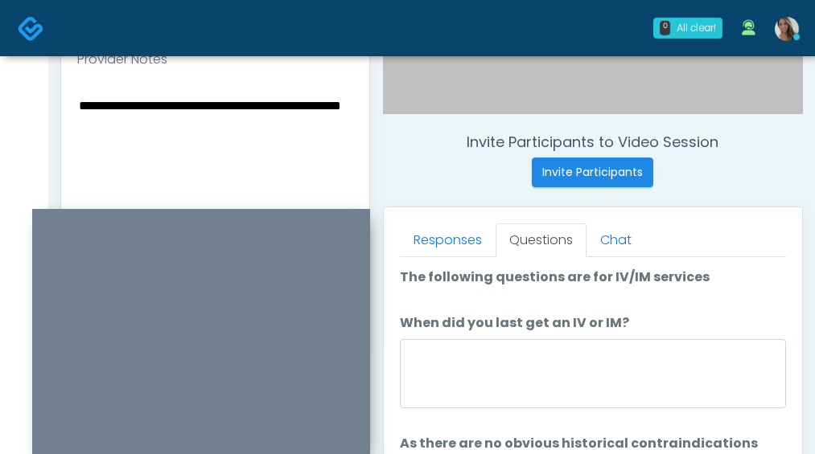
scroll to position [558, 0]
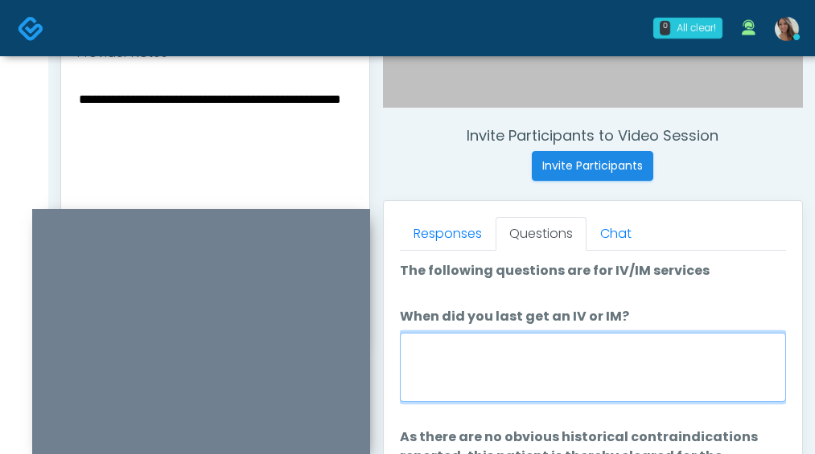
click at [503, 377] on textarea "When did you last get an IV or IM?" at bounding box center [593, 367] width 386 height 69
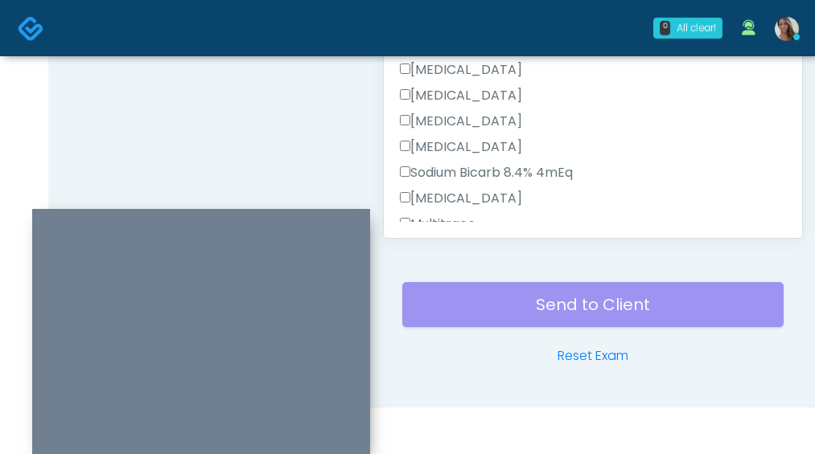
scroll to position [733, 0]
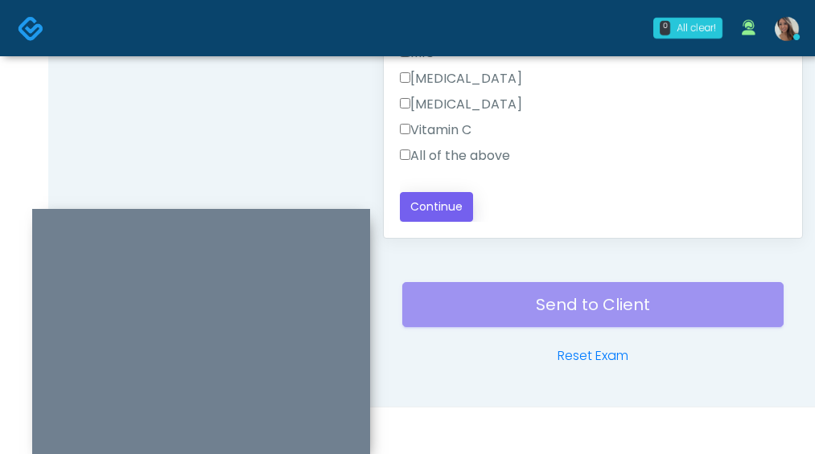
type textarea "**********"
click at [456, 207] on button "Continue" at bounding box center [436, 207] width 73 height 30
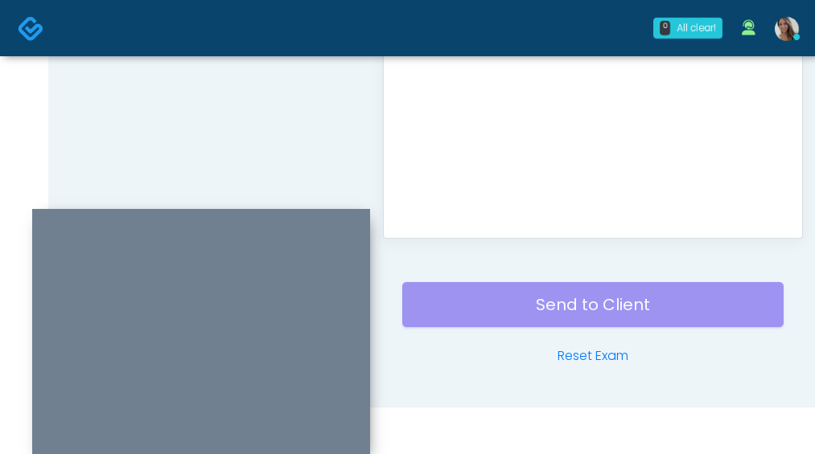
scroll to position [765, 0]
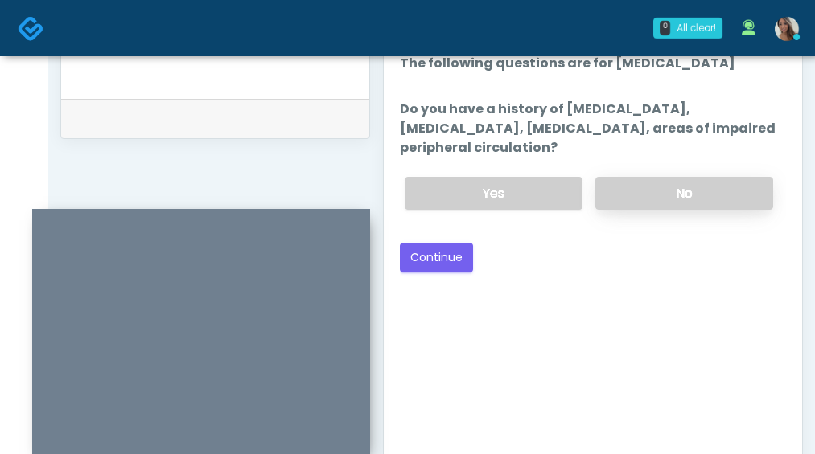
click at [722, 193] on label "No" at bounding box center [684, 193] width 178 height 33
click at [497, 260] on div "Back Continue" at bounding box center [593, 258] width 386 height 30
click at [429, 263] on button "Continue" at bounding box center [436, 258] width 73 height 30
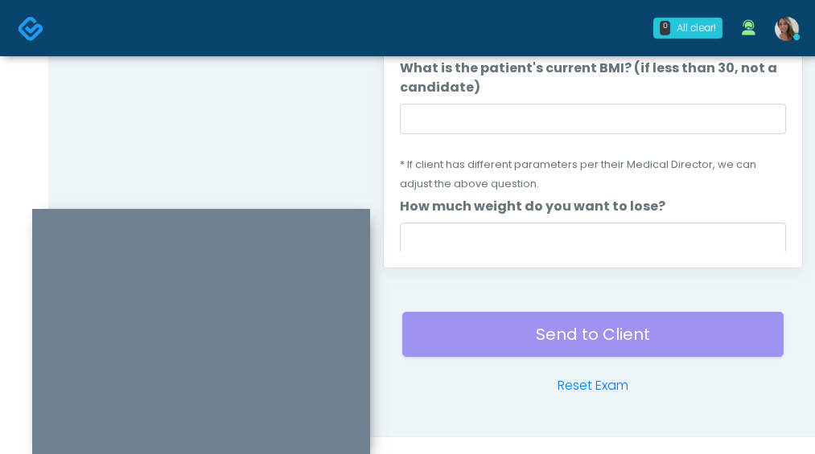
scroll to position [958, 0]
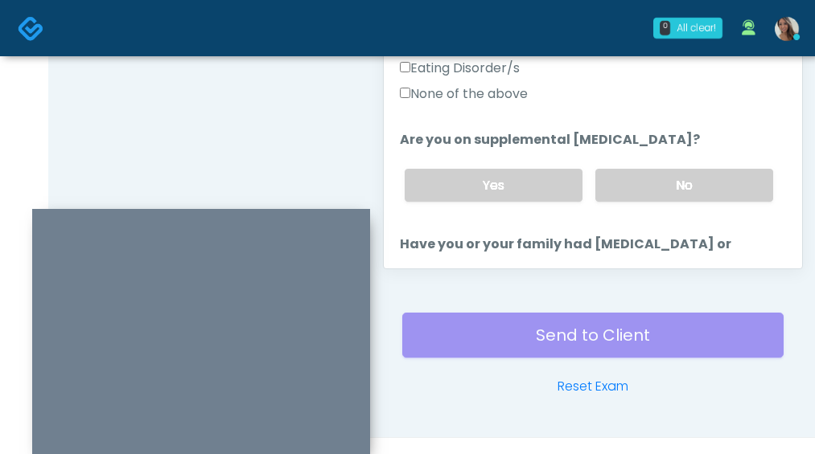
click at [485, 99] on label "None of the above" at bounding box center [464, 93] width 128 height 19
click at [684, 196] on label "No" at bounding box center [684, 185] width 178 height 33
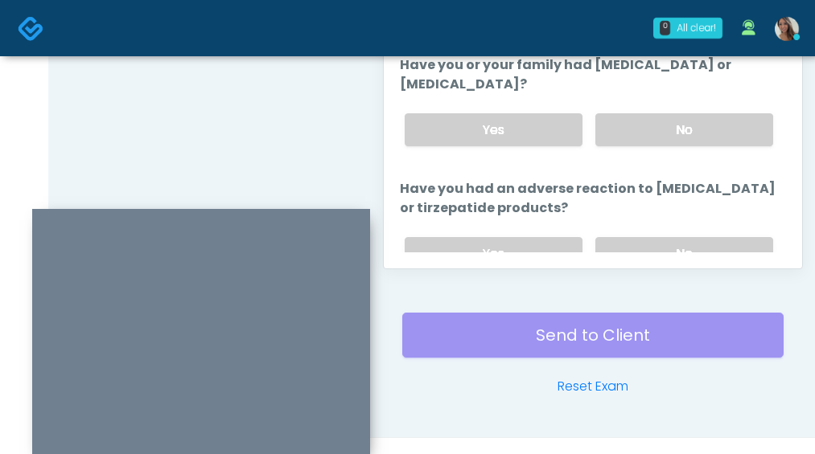
scroll to position [581, 0]
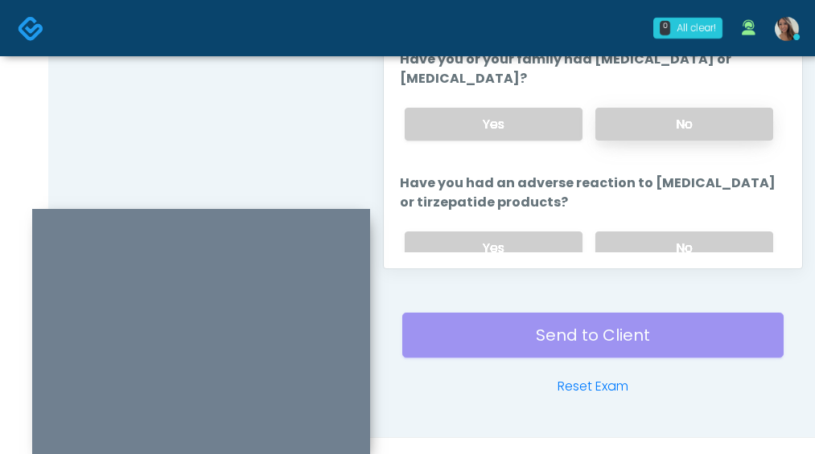
click at [663, 115] on label "No" at bounding box center [684, 124] width 178 height 33
click at [653, 230] on div "Yes No" at bounding box center [589, 248] width 394 height 59
click at [652, 237] on label "No" at bounding box center [684, 248] width 178 height 33
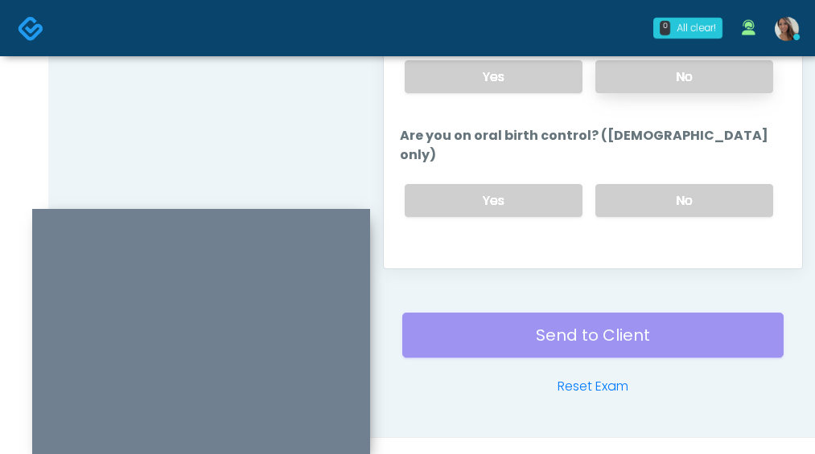
click at [646, 87] on label "No" at bounding box center [684, 76] width 178 height 33
click at [642, 199] on div "Yes No" at bounding box center [589, 200] width 394 height 59
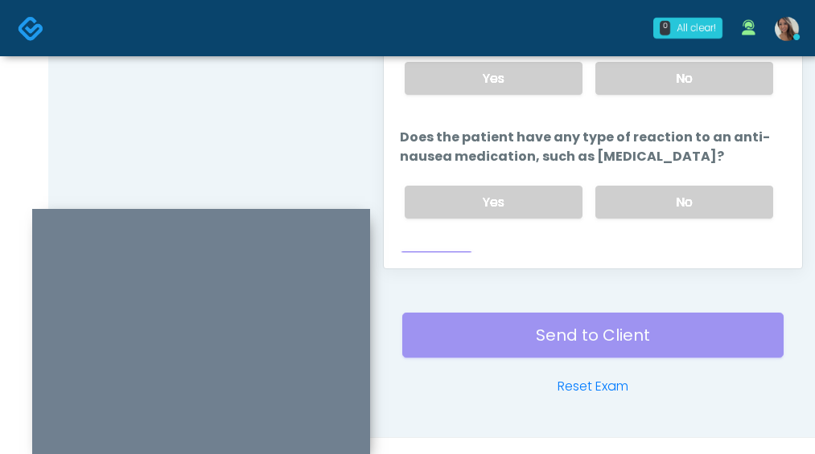
scroll to position [1008, 0]
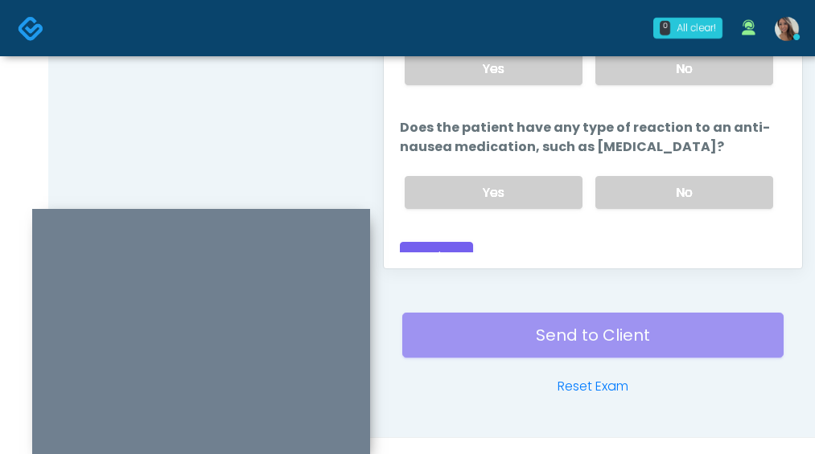
click at [669, 73] on div "Yes No" at bounding box center [589, 68] width 394 height 59
click at [671, 68] on div "Yes No" at bounding box center [589, 68] width 394 height 59
click at [676, 64] on label "No" at bounding box center [684, 68] width 178 height 33
click at [695, 176] on label "No" at bounding box center [684, 192] width 178 height 33
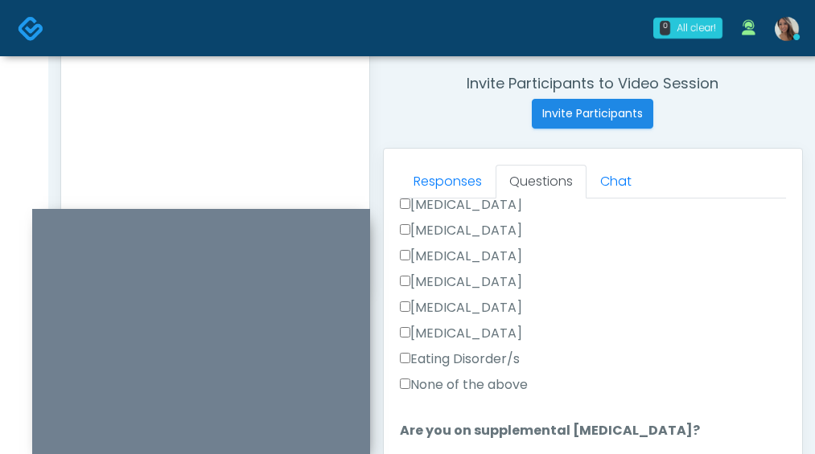
scroll to position [0, 0]
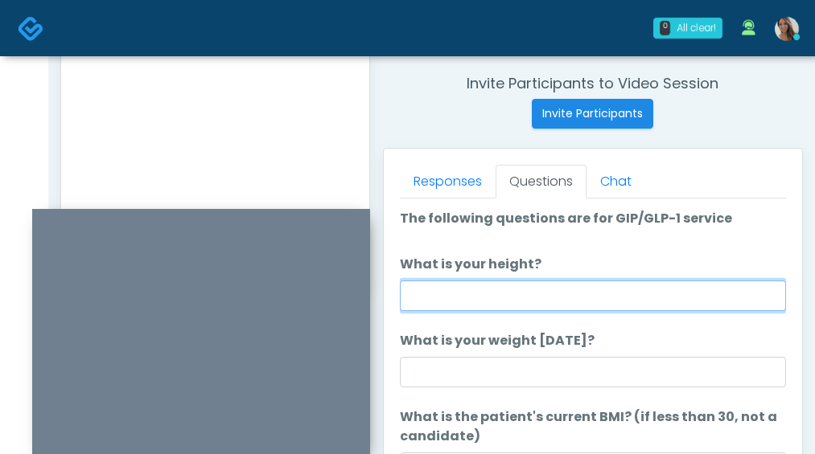
click at [560, 283] on input "What is your height?" at bounding box center [593, 296] width 386 height 31
type input "*****"
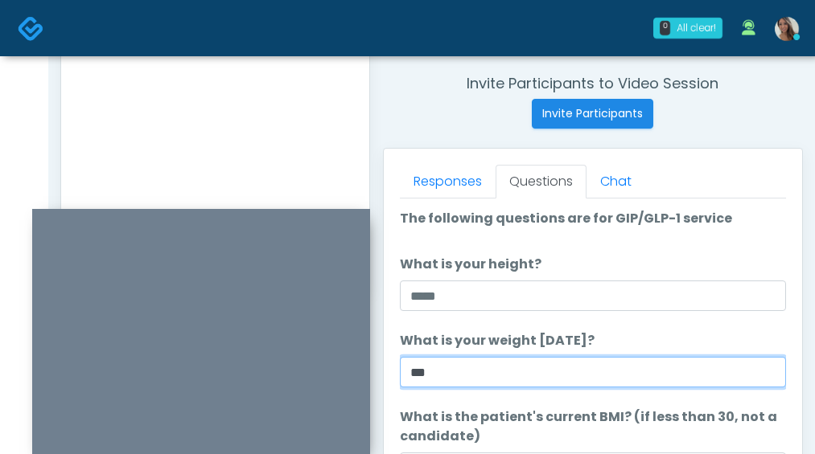
type input "***"
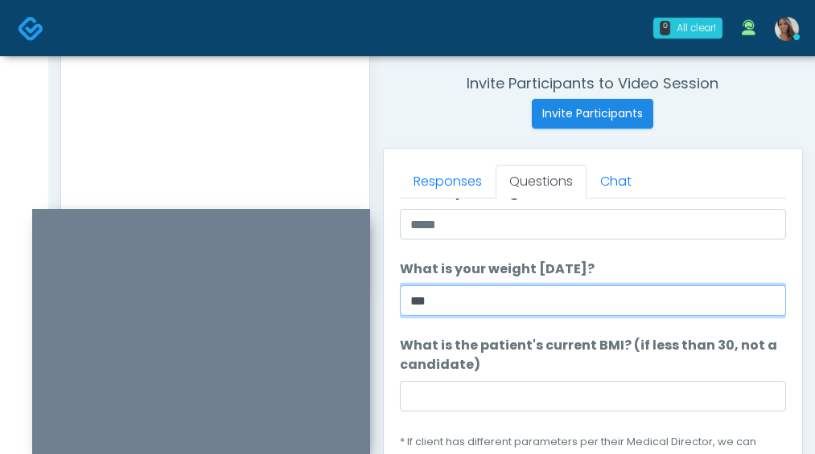
scroll to position [136, 0]
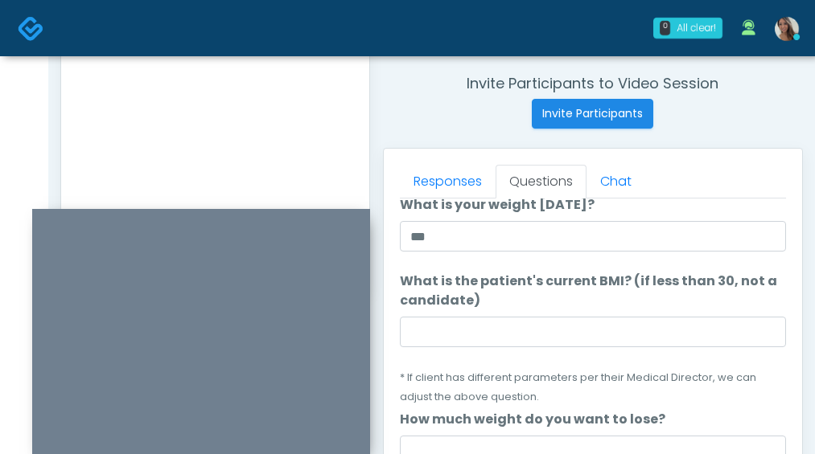
click at [507, 349] on li "What is the patient's current BMI? (if less than 30, not a candidate) What is t…" at bounding box center [593, 339] width 386 height 134
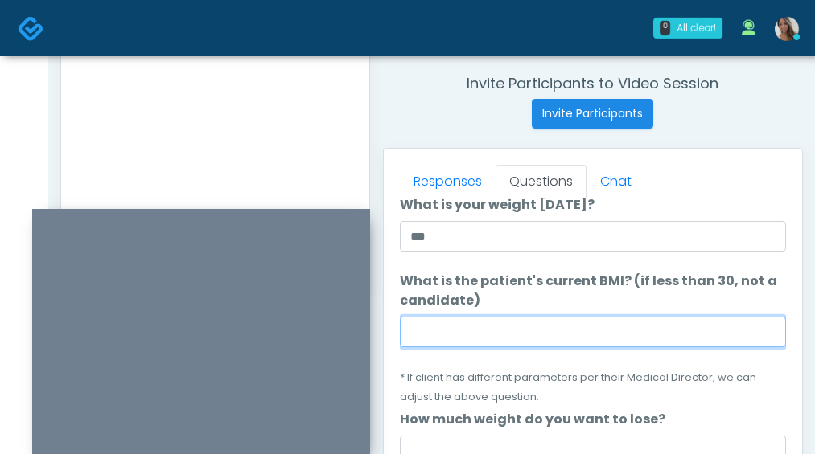
click at [511, 326] on input "What is the patient's current BMI? (if less than 30, not a candidate)" at bounding box center [593, 332] width 386 height 31
paste input "****"
type input "****"
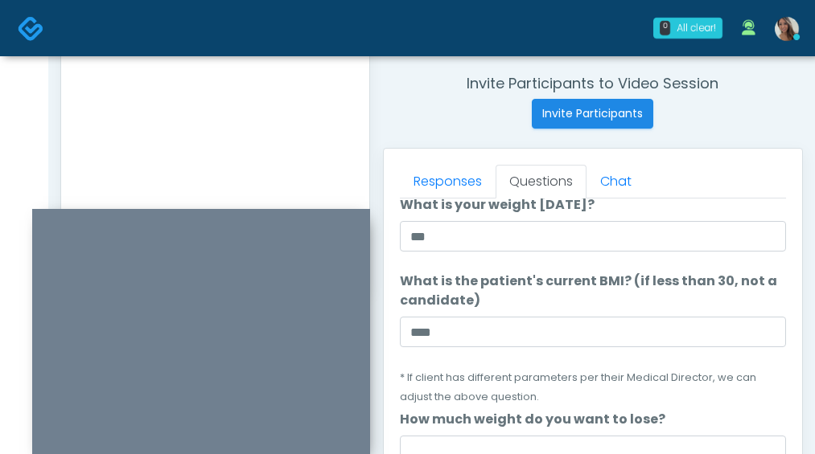
click at [260, 120] on textarea "**********" at bounding box center [215, 134] width 276 height 196
paste textarea "*****"
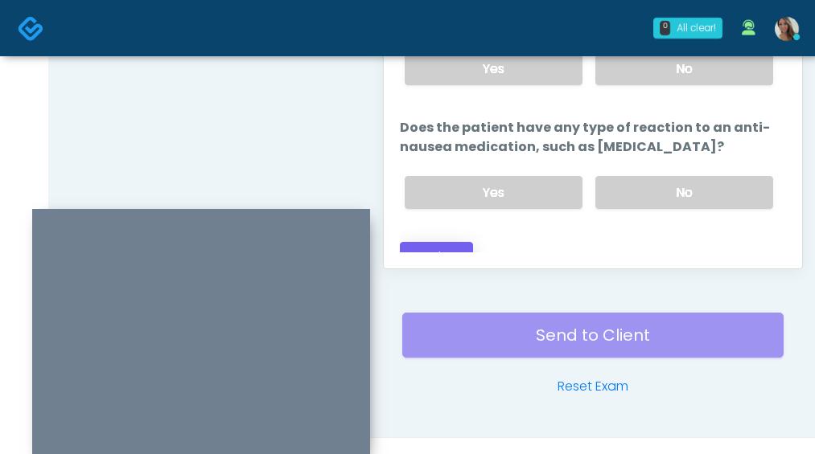
scroll to position [956, 0]
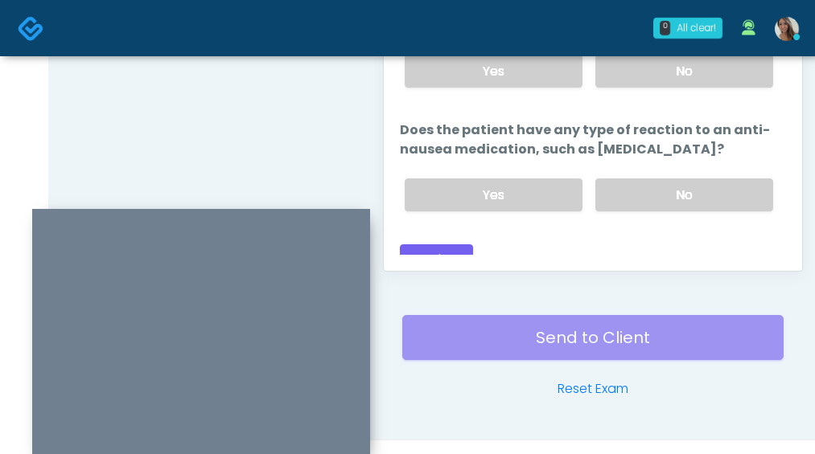
type textarea "**********"
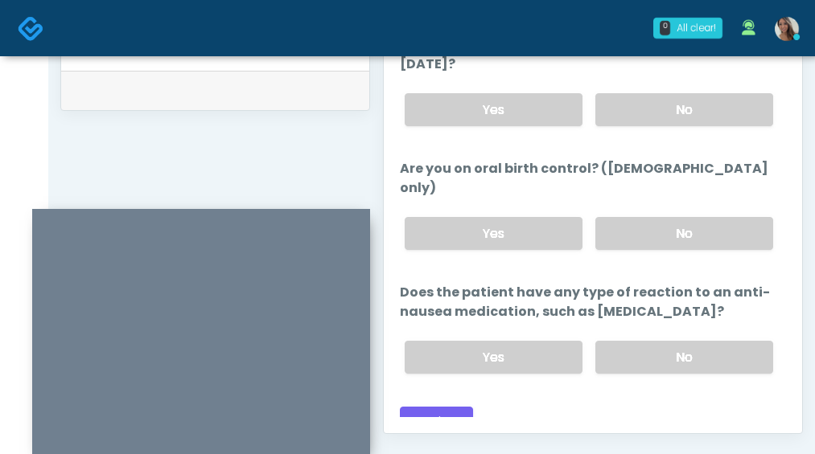
scroll to position [856, 0]
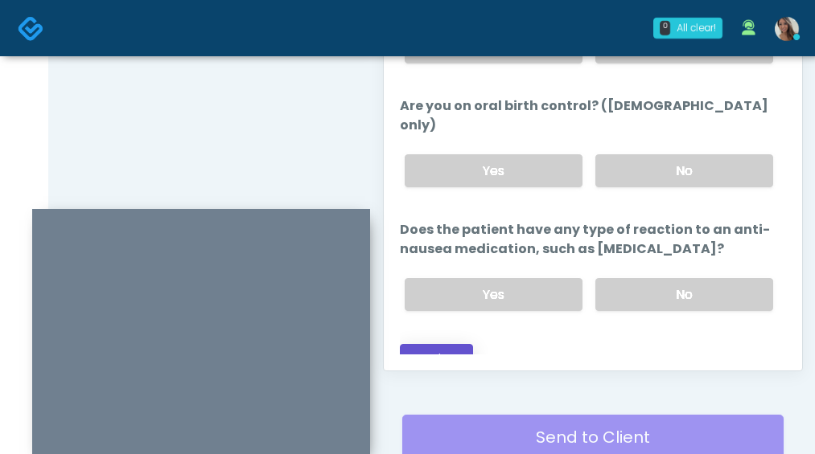
click at [449, 344] on button "Continue" at bounding box center [436, 359] width 73 height 30
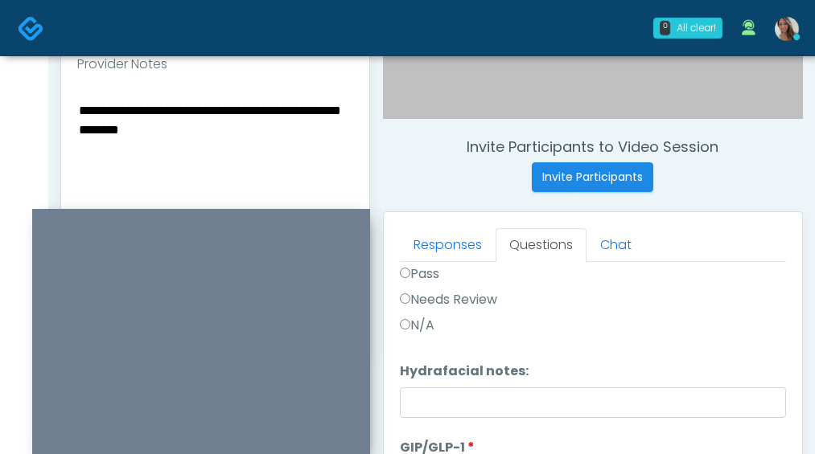
scroll to position [566, 0]
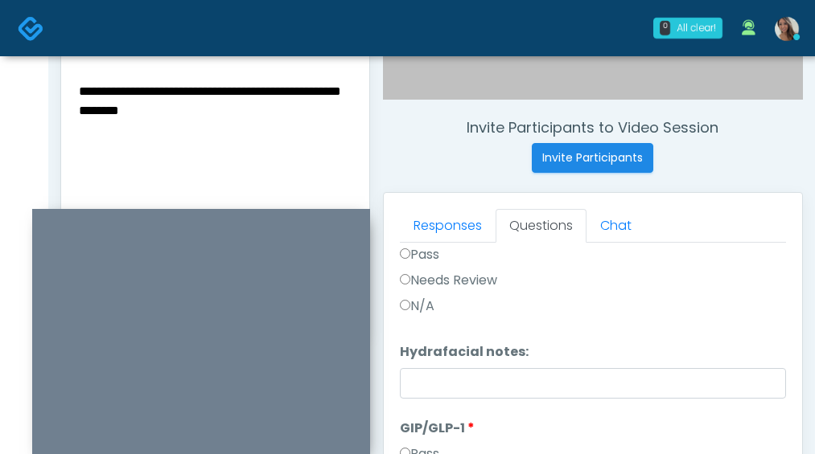
click at [164, 117] on textarea "**********" at bounding box center [215, 178] width 276 height 196
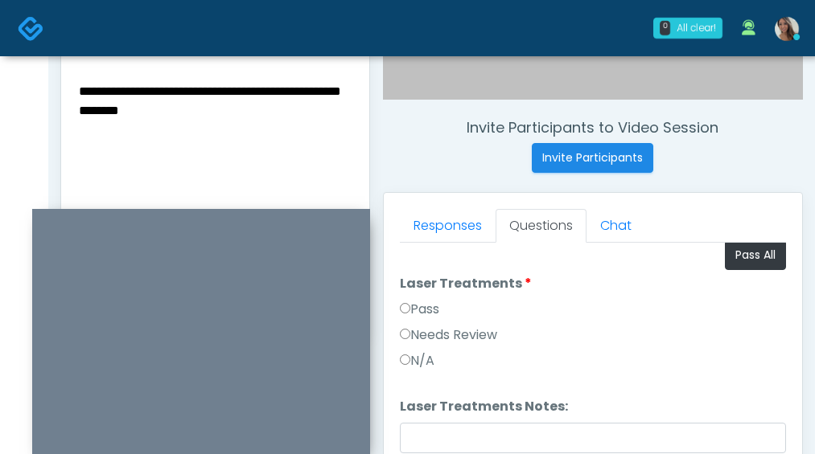
scroll to position [0, 0]
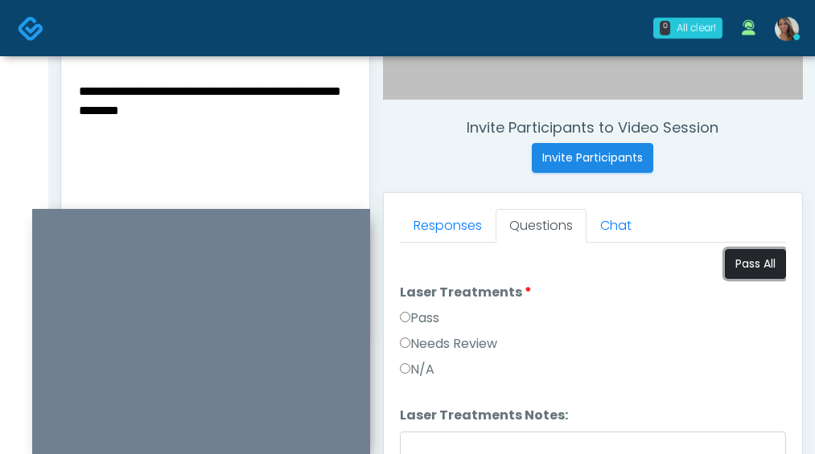
click at [741, 251] on button "Pass All" at bounding box center [754, 264] width 61 height 30
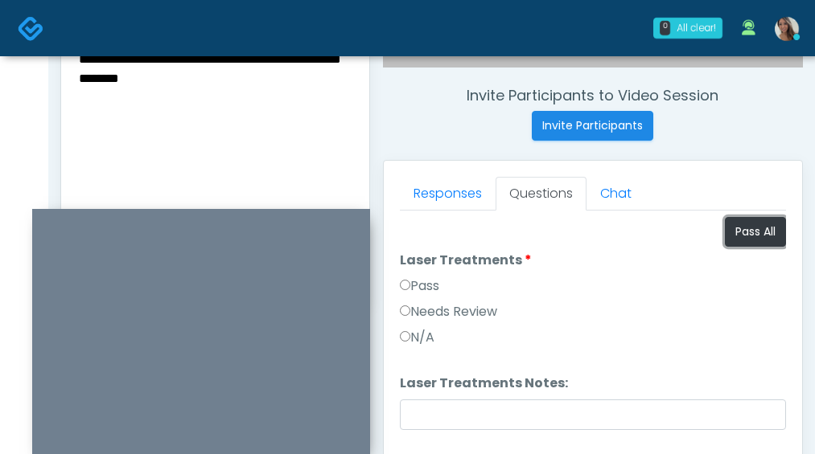
scroll to position [601, 0]
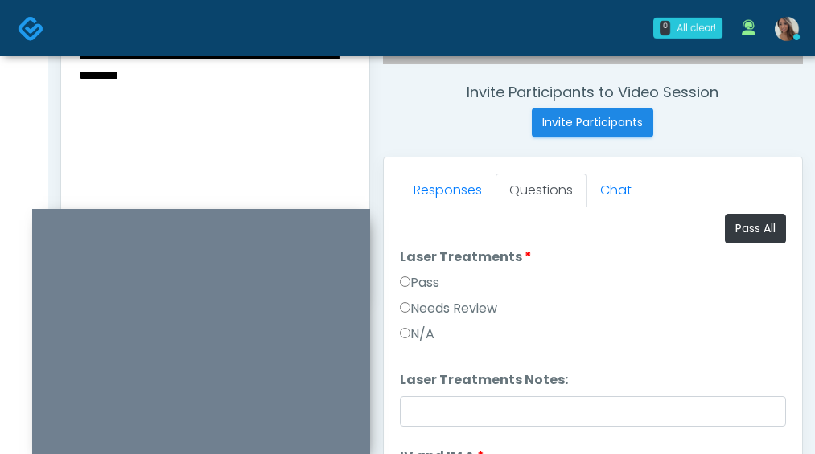
click at [225, 90] on textarea "**********" at bounding box center [215, 143] width 276 height 196
click at [121, 137] on textarea "**********" at bounding box center [215, 143] width 276 height 196
click at [101, 109] on textarea "**********" at bounding box center [215, 143] width 276 height 196
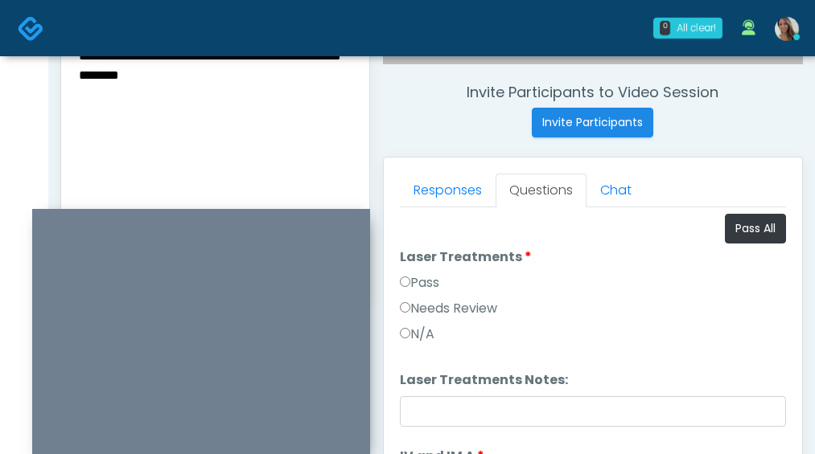
click at [101, 109] on textarea "**********" at bounding box center [215, 143] width 276 height 196
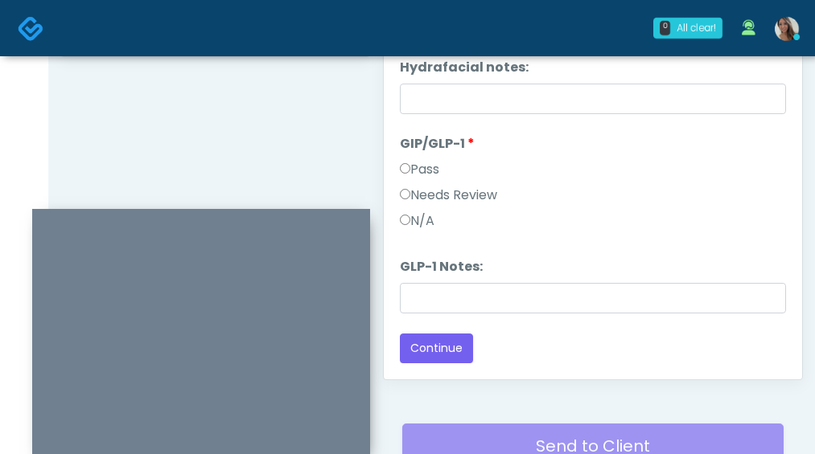
scroll to position [989, 0]
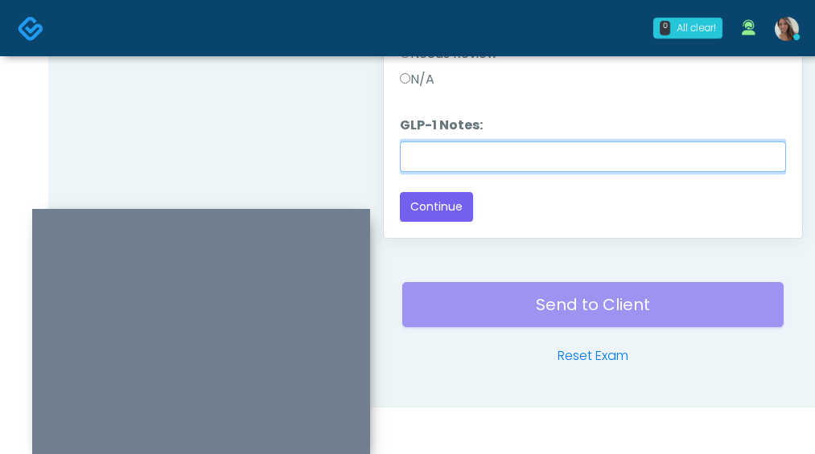
click at [458, 158] on input "GLP-1 Notes:" at bounding box center [593, 157] width 386 height 31
paste input "********"
type input "********"
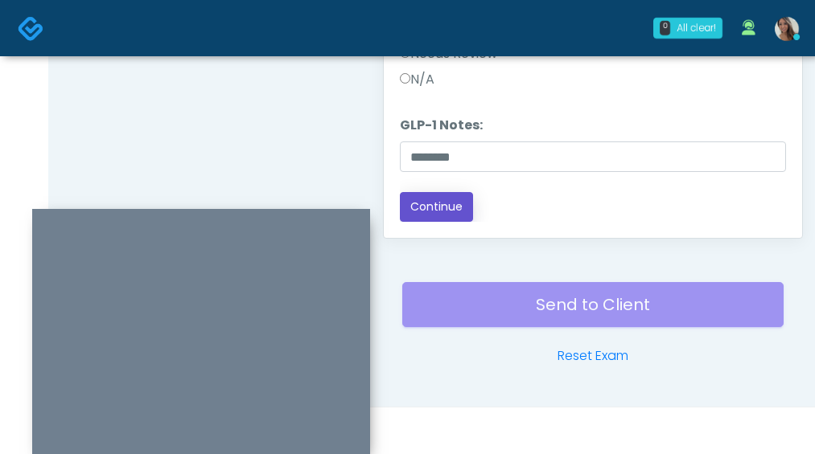
click at [445, 205] on button "Continue" at bounding box center [436, 207] width 73 height 30
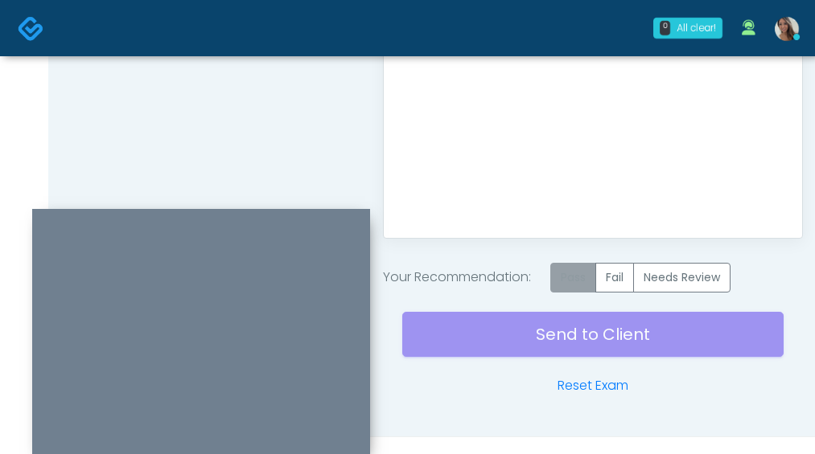
scroll to position [0, 0]
click at [569, 272] on label "Pass" at bounding box center [573, 278] width 46 height 30
click at [565, 342] on div "Send to Client Reset Exam" at bounding box center [592, 344] width 381 height 103
click at [508, 341] on div "Send to Client Reset Exam" at bounding box center [592, 344] width 381 height 103
click at [573, 334] on div "Send to Client Reset Exam" at bounding box center [592, 344] width 381 height 103
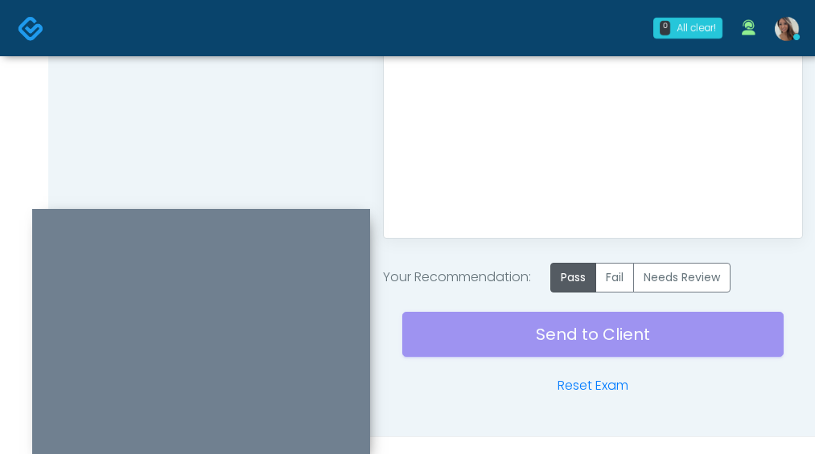
click at [536, 349] on div "Send to Client Reset Exam" at bounding box center [592, 344] width 381 height 103
click at [29, 24] on img at bounding box center [31, 28] width 27 height 27
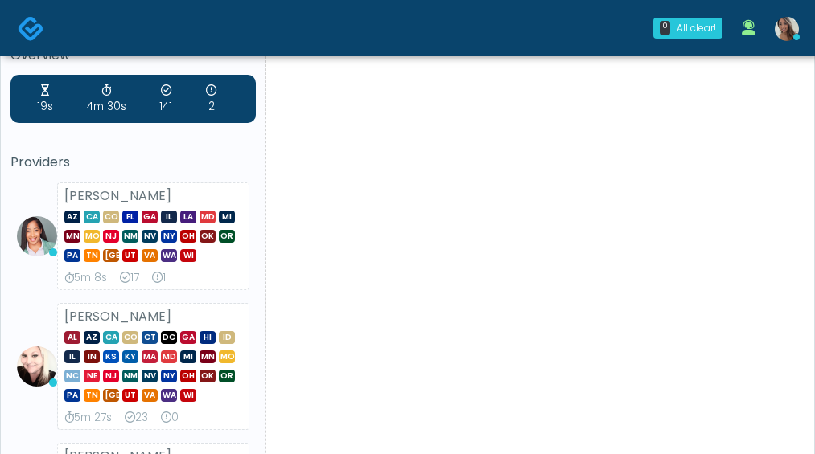
scroll to position [35, 0]
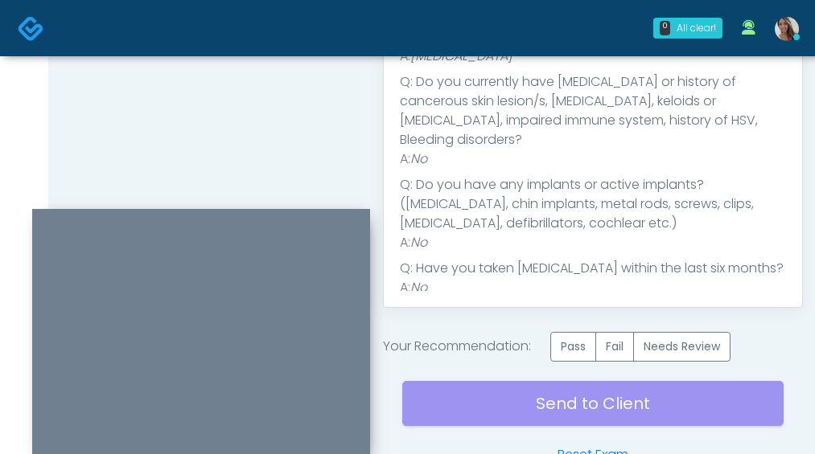
scroll to position [1019, 0]
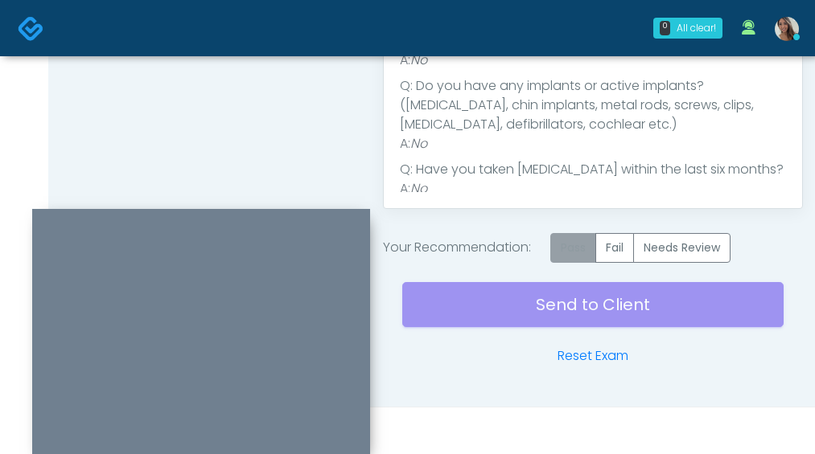
click at [577, 246] on label "Pass" at bounding box center [573, 248] width 46 height 30
click at [549, 302] on div "Send to Client Reset Exam" at bounding box center [592, 314] width 381 height 103
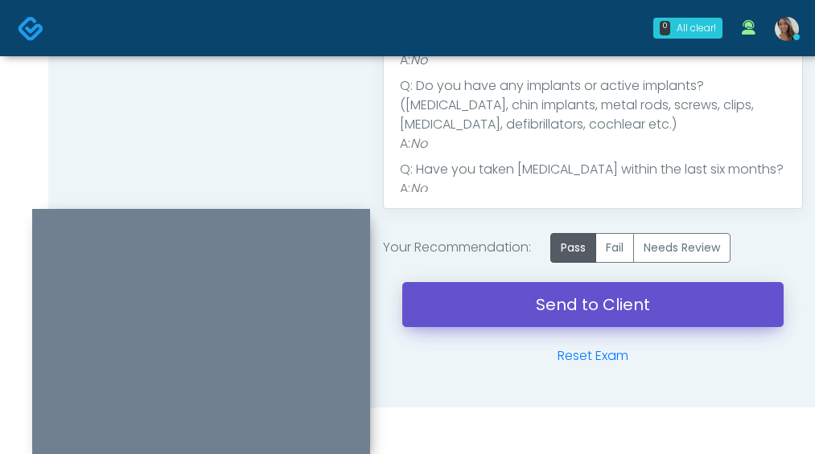
click at [556, 302] on link "Send to Client" at bounding box center [592, 304] width 381 height 45
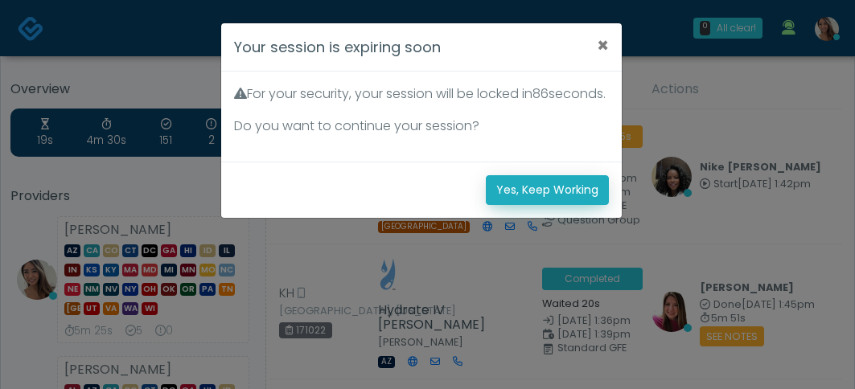
click at [517, 205] on button "Yes, Keep Working" at bounding box center [547, 190] width 123 height 30
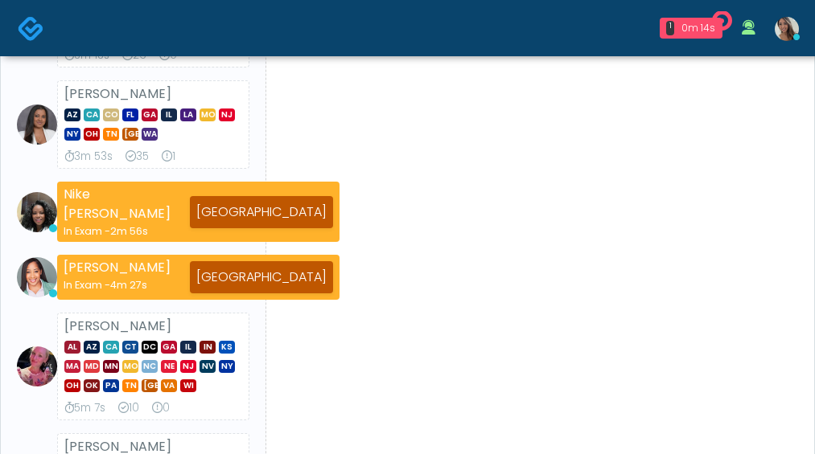
scroll to position [387, 0]
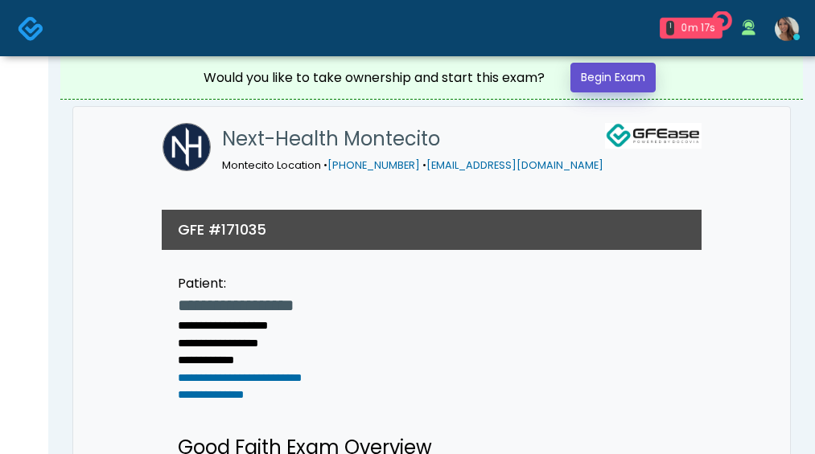
click at [591, 78] on link "Begin Exam" at bounding box center [612, 78] width 85 height 30
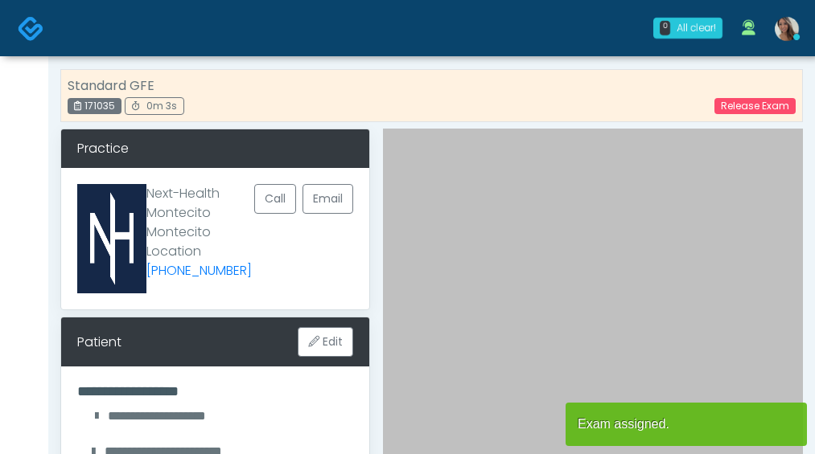
click at [639, 115] on div "Standard GFE 171035 0m 3s Release Exam" at bounding box center [431, 95] width 742 height 53
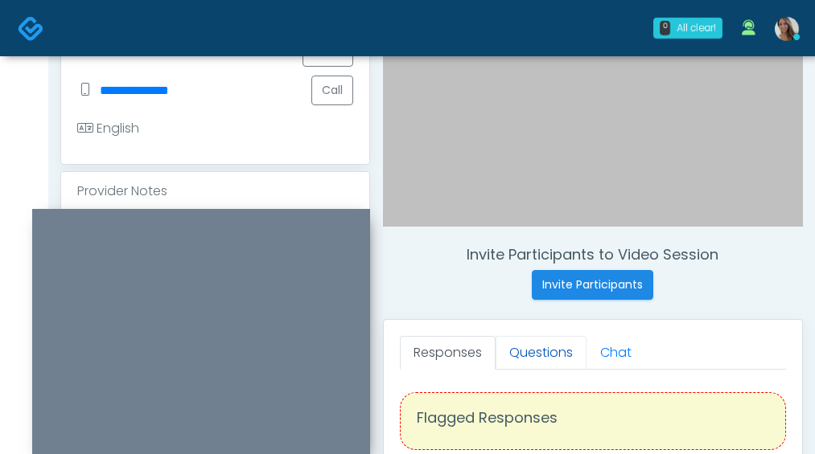
click at [542, 343] on link "Questions" at bounding box center [540, 353] width 91 height 34
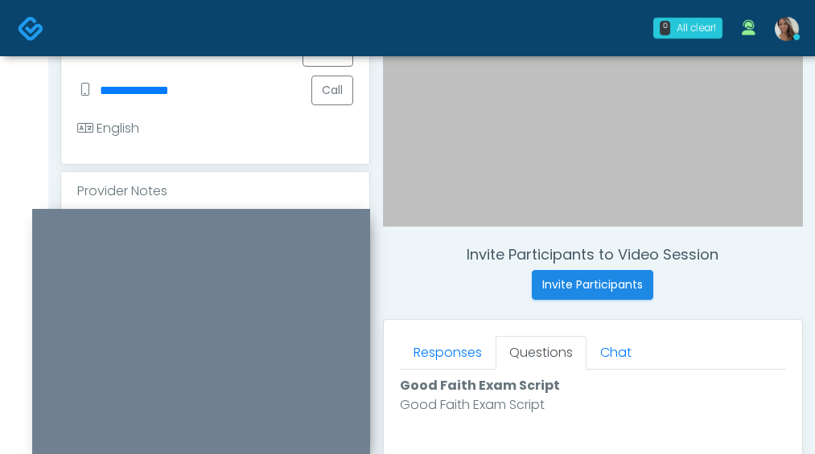
click at [466, 280] on div "Invite Participants to Video Session Invite Participants" at bounding box center [593, 273] width 420 height 54
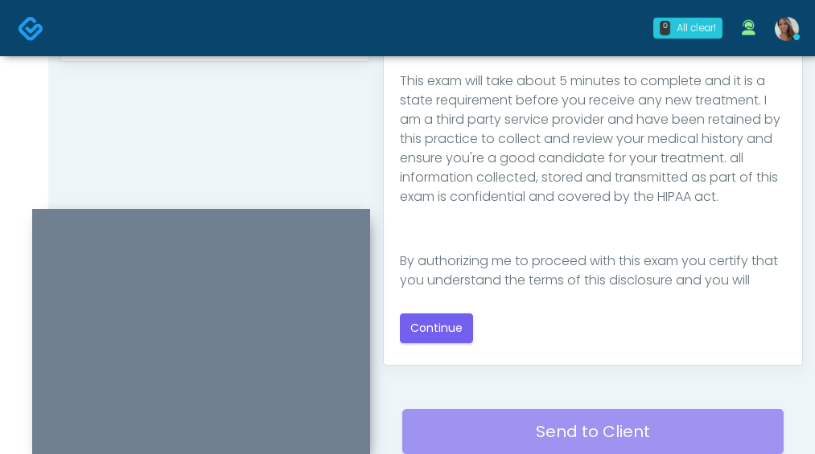
scroll to position [264, 0]
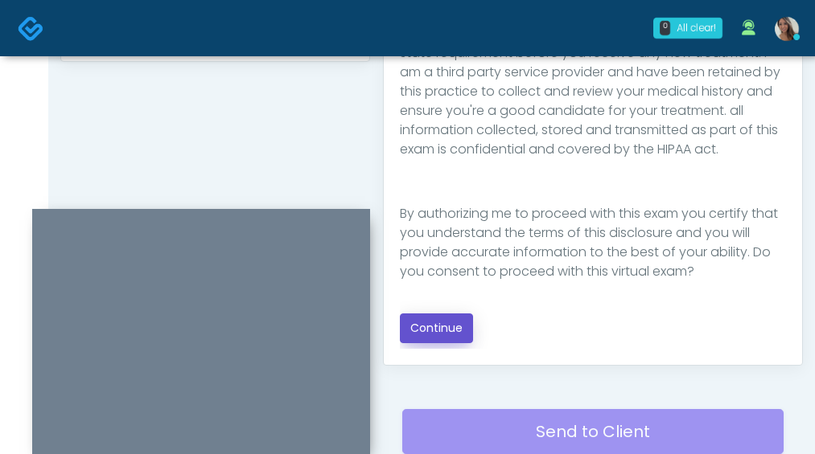
click at [444, 330] on button "Continue" at bounding box center [436, 329] width 73 height 30
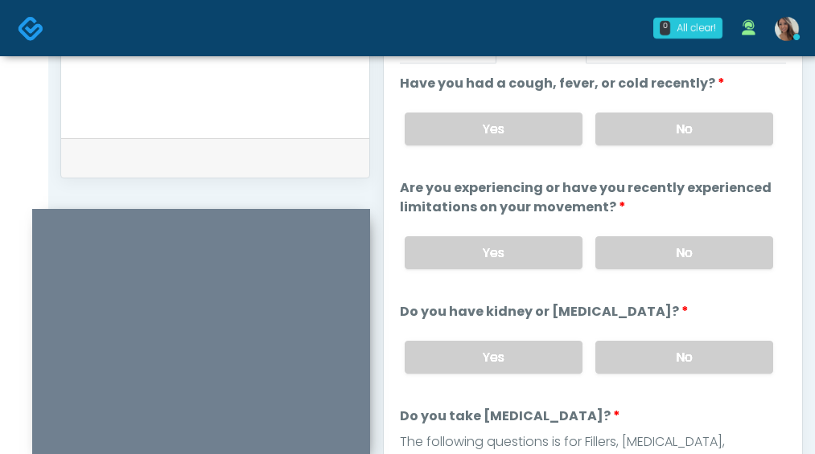
scroll to position [742, 0]
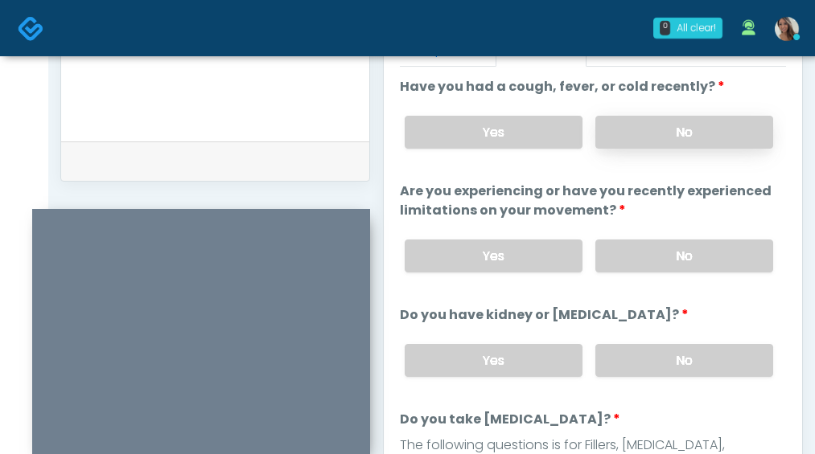
click at [669, 124] on label "No" at bounding box center [684, 132] width 178 height 33
click at [675, 245] on label "No" at bounding box center [684, 256] width 178 height 33
click at [670, 369] on label "No" at bounding box center [684, 360] width 178 height 33
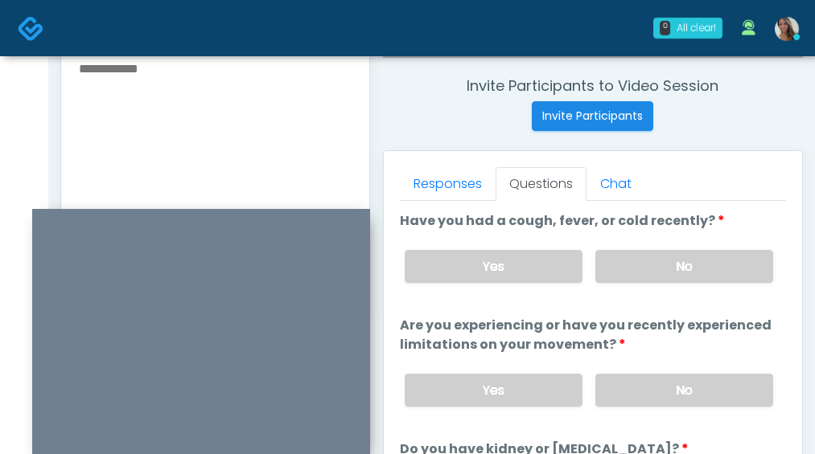
scroll to position [575, 0]
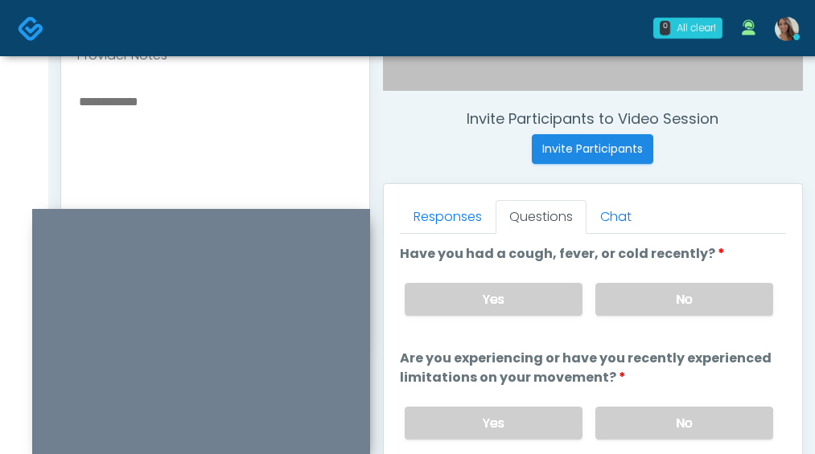
click at [218, 176] on textarea at bounding box center [215, 189] width 276 height 196
type textarea "**********"
click at [653, 259] on label "Have you had a cough, fever, or cold recently?" at bounding box center [562, 253] width 325 height 19
click at [654, 259] on label "Have you had a cough, fever, or cold recently?" at bounding box center [562, 253] width 325 height 19
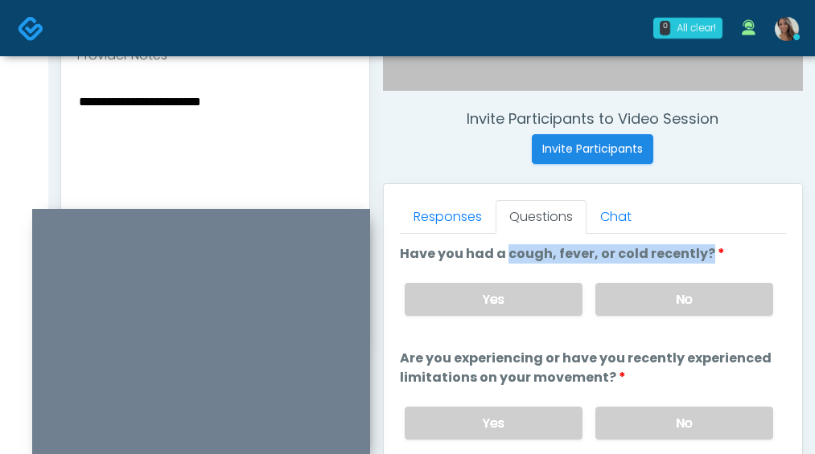
click at [654, 259] on label "Have you had a cough, fever, or cold recently?" at bounding box center [562, 253] width 325 height 19
click at [689, 358] on label "Are you experiencing or have you recently experienced limitations on your movem…" at bounding box center [593, 368] width 386 height 39
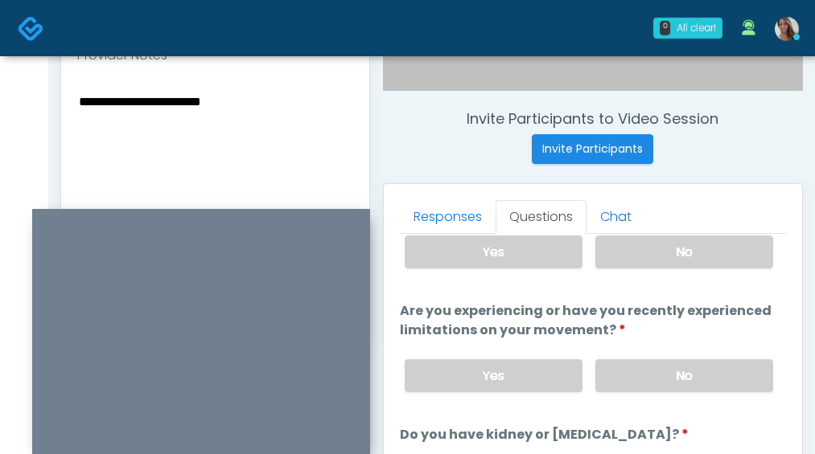
scroll to position [31, 0]
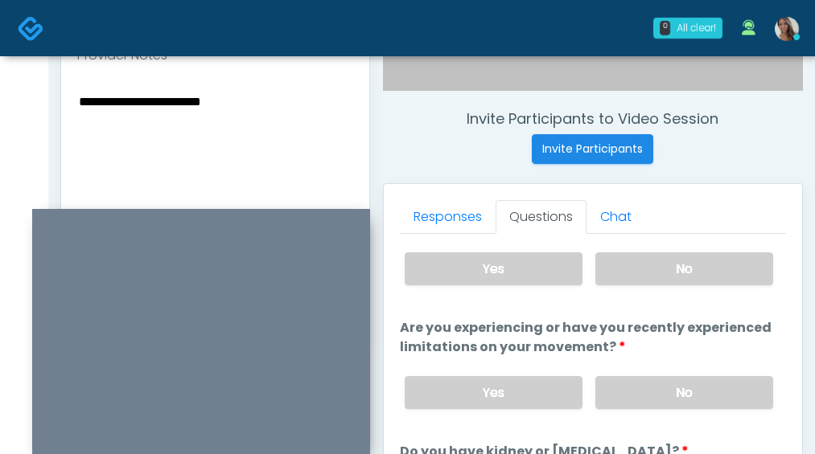
drag, startPoint x: 632, startPoint y: 349, endPoint x: 537, endPoint y: 339, distance: 95.5
click at [539, 339] on label "Are you experiencing or have you recently experienced limitations on your movem…" at bounding box center [593, 337] width 386 height 39
drag, startPoint x: 537, startPoint y: 339, endPoint x: 666, endPoint y: 449, distance: 168.9
click at [537, 339] on label "Are you experiencing or have you recently experienced limitations on your movem…" at bounding box center [593, 337] width 386 height 39
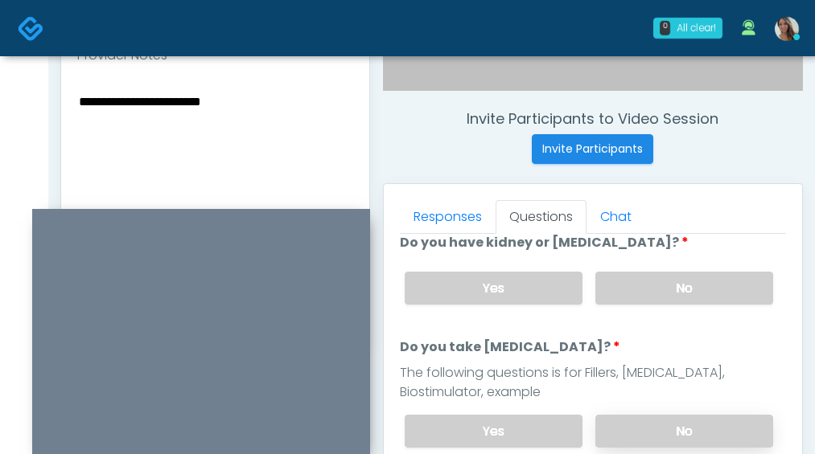
scroll to position [256, 0]
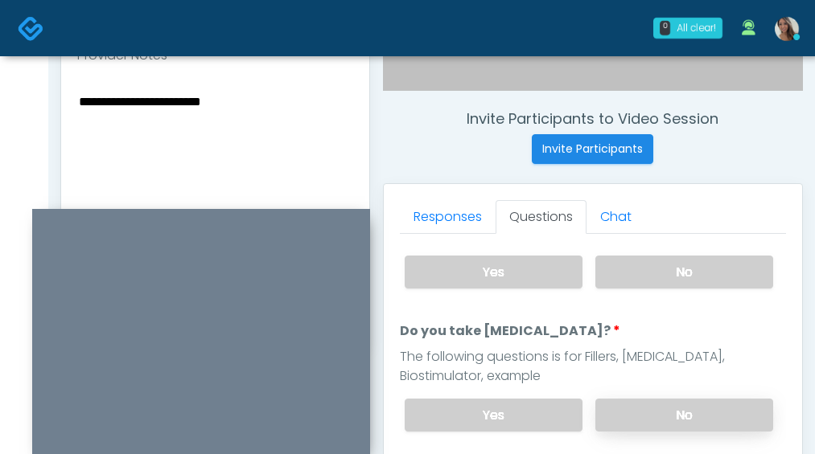
click at [676, 416] on label "No" at bounding box center [684, 415] width 178 height 33
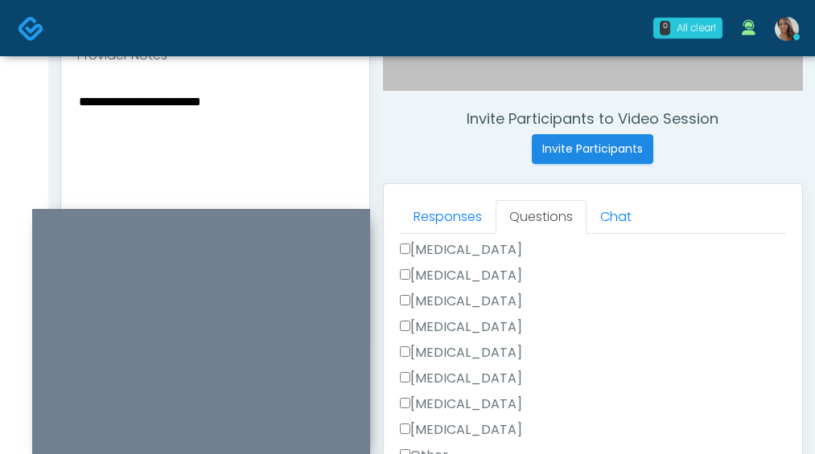
scroll to position [1219, 0]
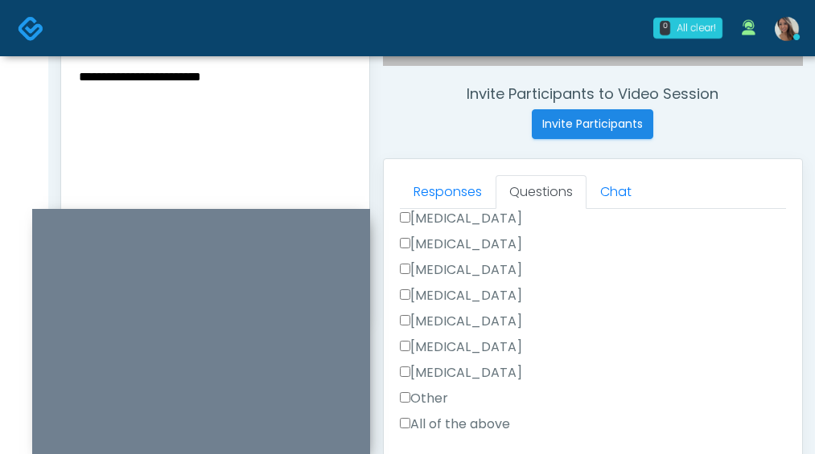
click at [430, 400] on label "Other" at bounding box center [424, 398] width 48 height 19
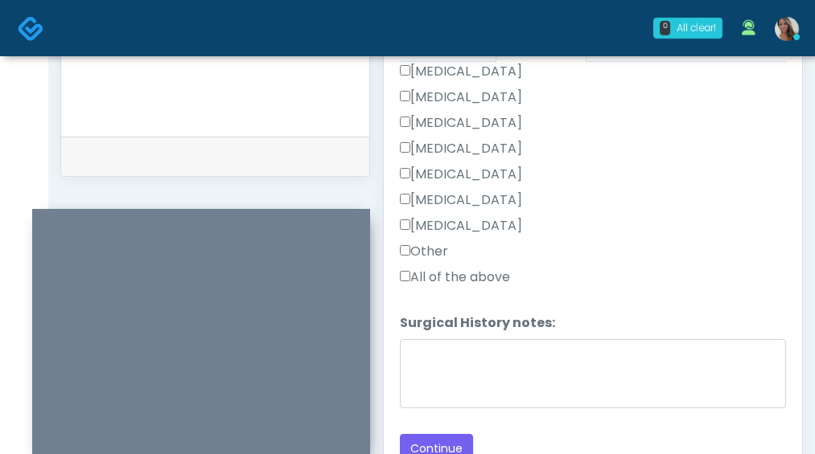
scroll to position [765, 0]
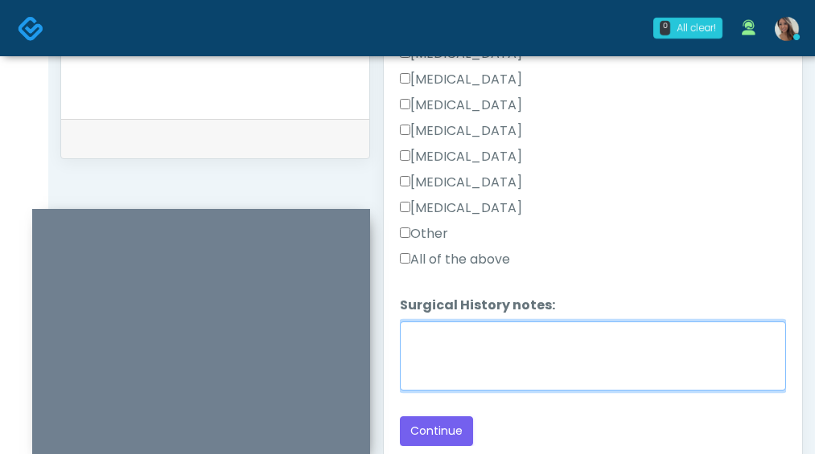
click at [546, 357] on textarea "Surgical History notes:" at bounding box center [593, 356] width 386 height 69
type textarea "**********"
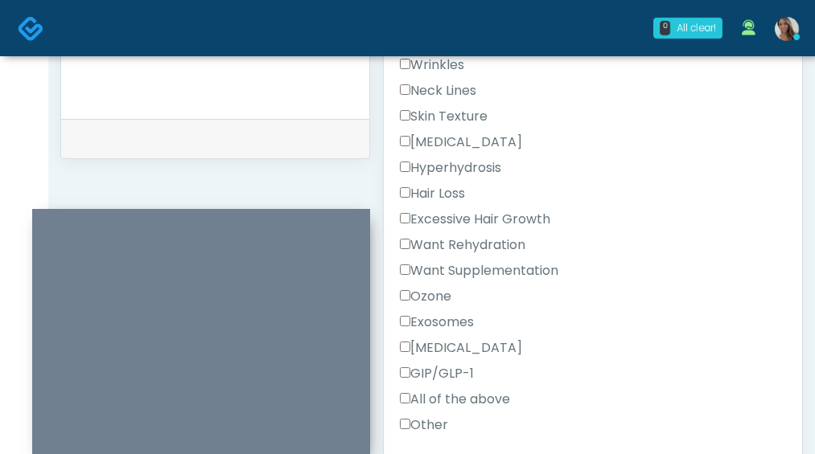
scroll to position [525, 0]
click at [481, 278] on label "Want Supplementation" at bounding box center [479, 272] width 158 height 19
click at [493, 257] on div "Want Rehydration" at bounding box center [593, 250] width 386 height 26
click at [509, 247] on label "Want Rehydration" at bounding box center [462, 246] width 125 height 19
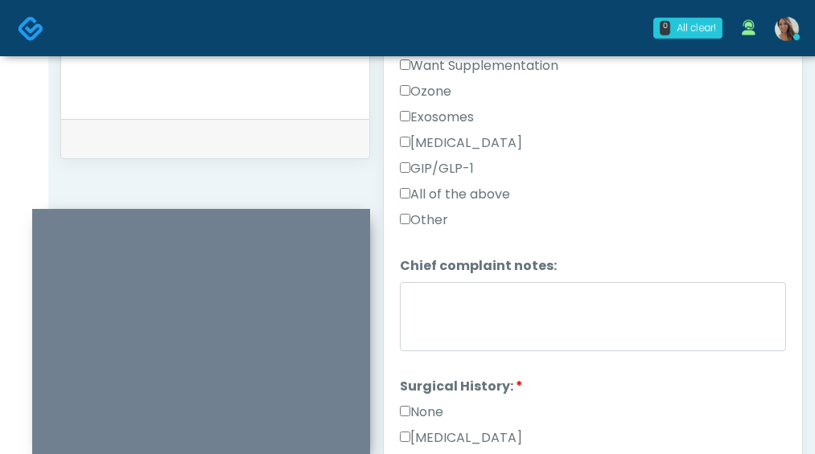
scroll to position [1219, 0]
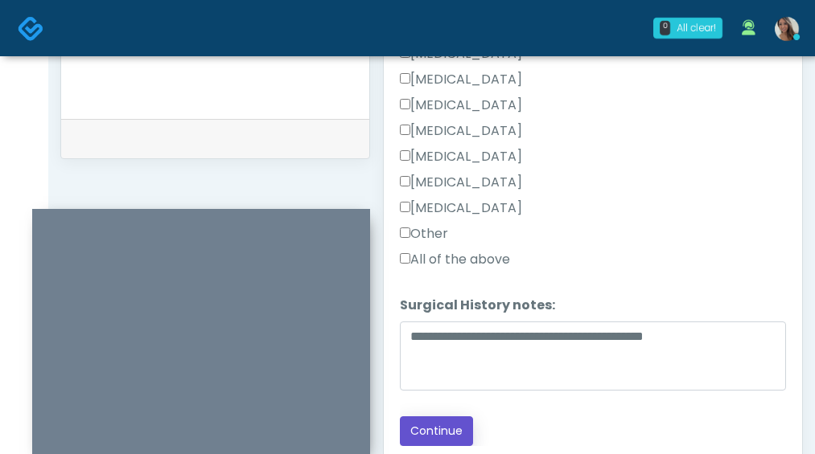
click at [445, 434] on button "Continue" at bounding box center [436, 432] width 73 height 30
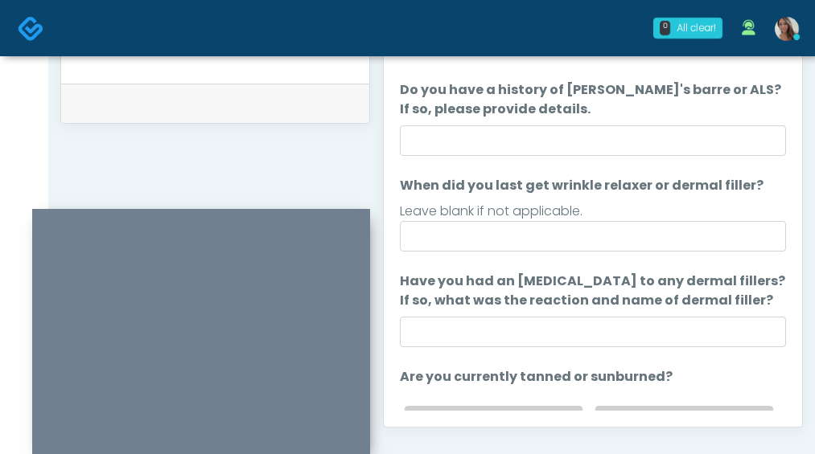
scroll to position [793, 0]
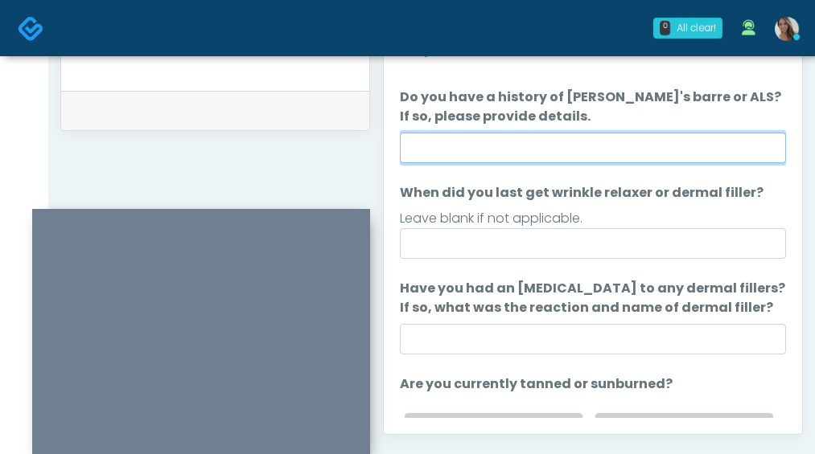
click at [580, 150] on input "Do you have a history of Guillain's barre or ALS? If so, please provide details." at bounding box center [593, 148] width 386 height 31
type input "**"
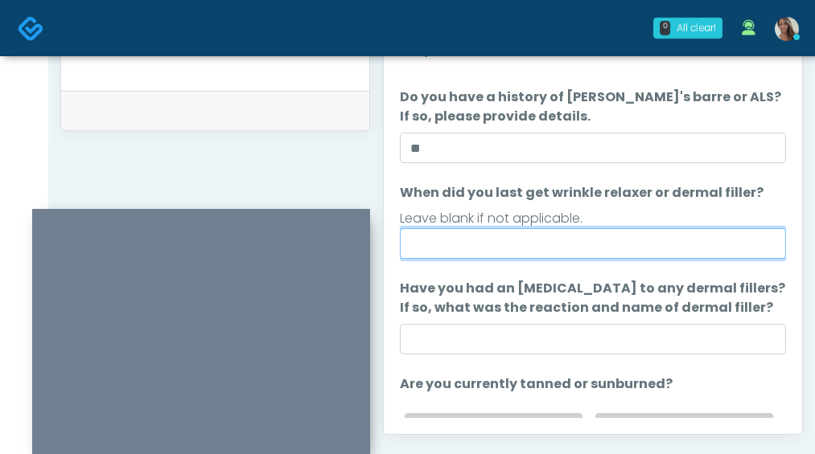
click at [528, 244] on input "When did you last get wrinkle relaxer or dermal filler?" at bounding box center [593, 243] width 386 height 31
type input "**********"
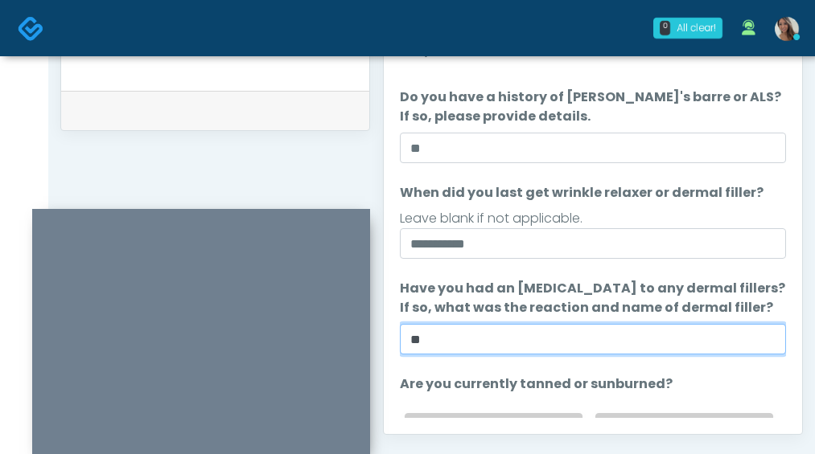
type input "**"
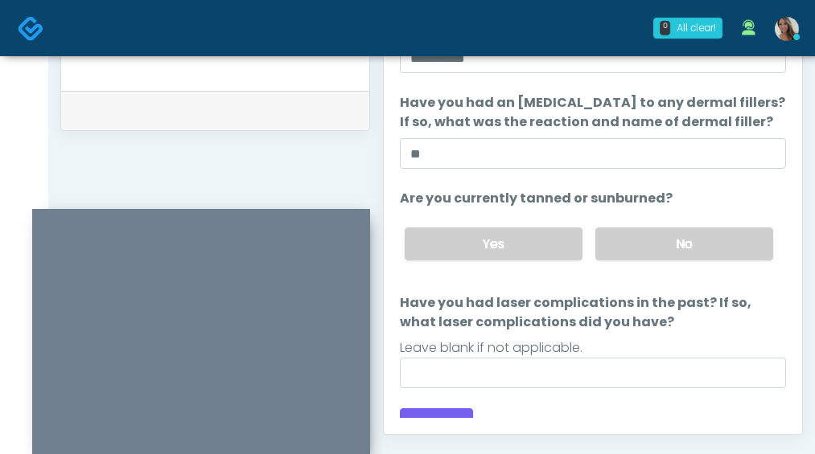
scroll to position [210, 0]
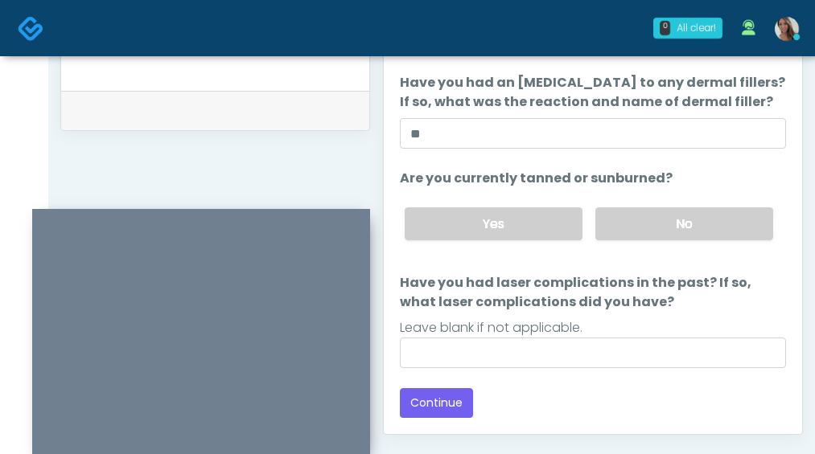
click at [648, 196] on div "Yes No" at bounding box center [589, 224] width 394 height 59
click at [637, 222] on label "No" at bounding box center [684, 223] width 178 height 33
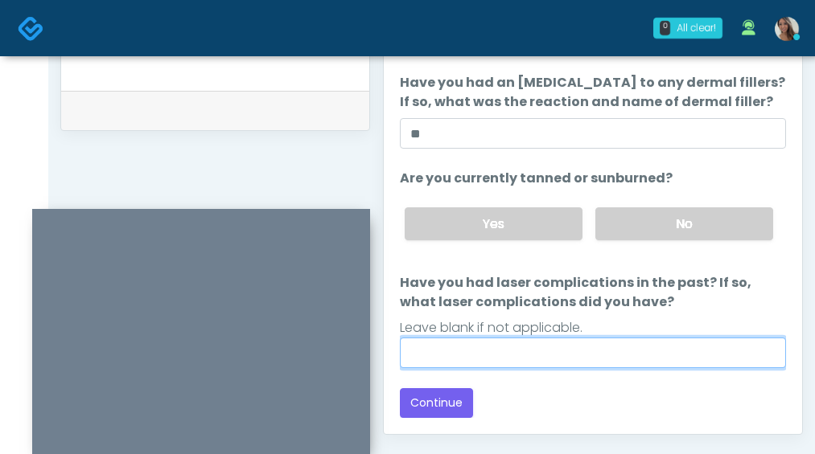
click at [534, 350] on input "Have you had laser complications in the past? If so, what laser complications d…" at bounding box center [593, 353] width 386 height 31
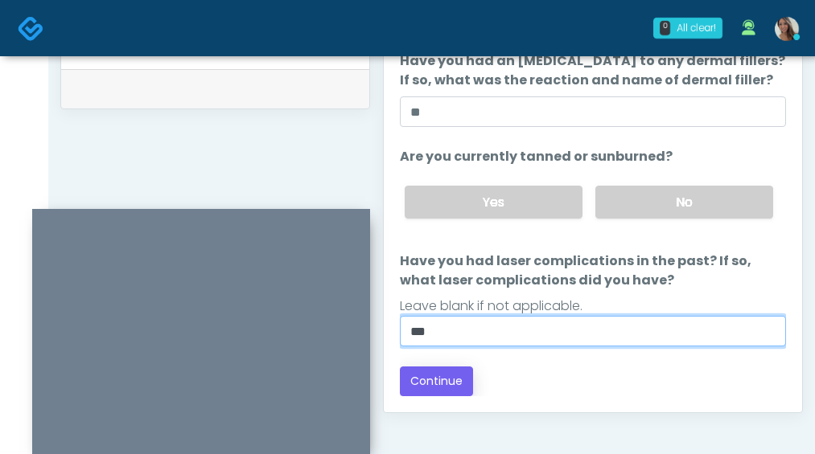
scroll to position [818, 0]
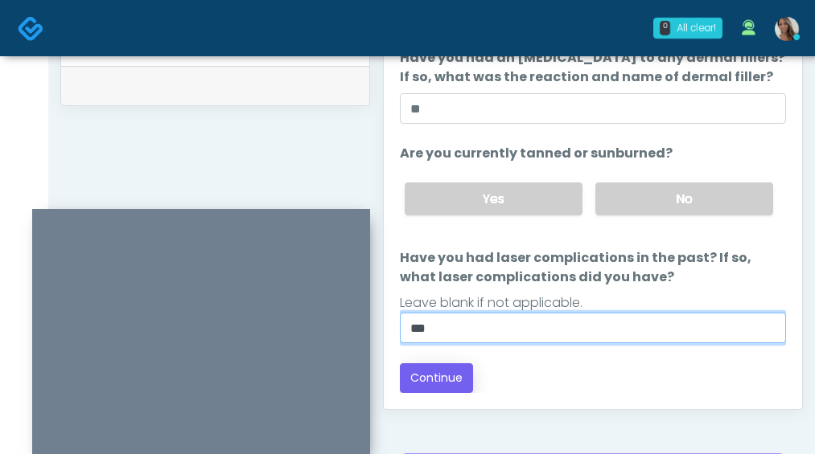
type input "**"
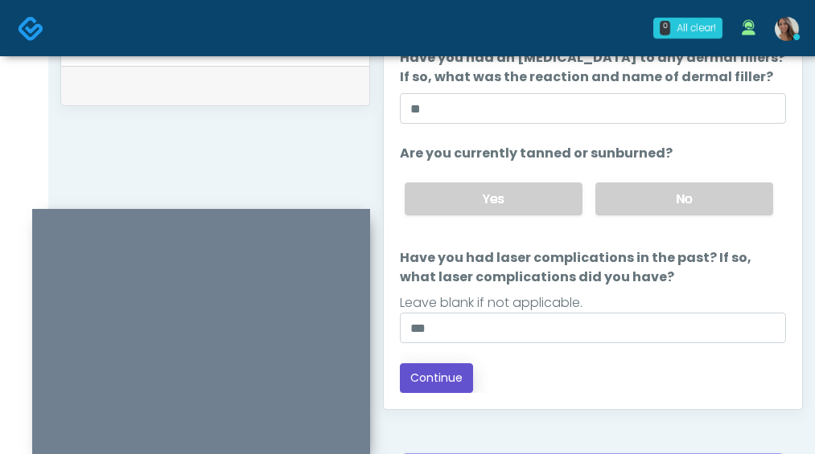
click at [457, 376] on button "Continue" at bounding box center [436, 378] width 73 height 30
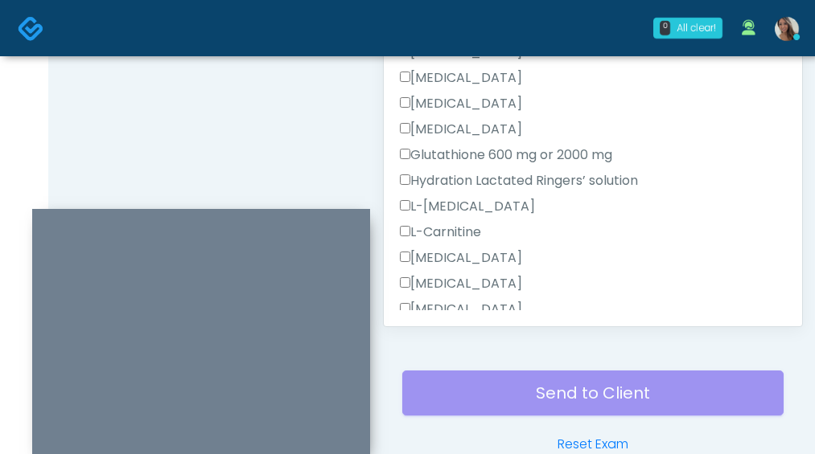
scroll to position [900, 0]
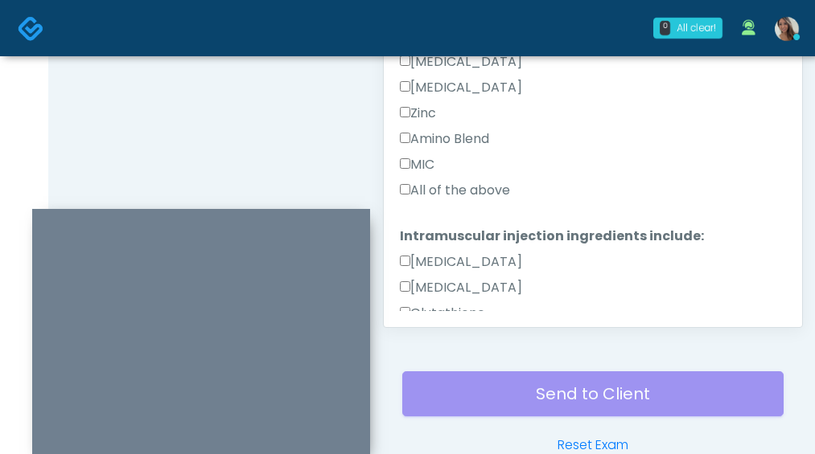
click at [466, 196] on label "All of the above" at bounding box center [455, 190] width 110 height 19
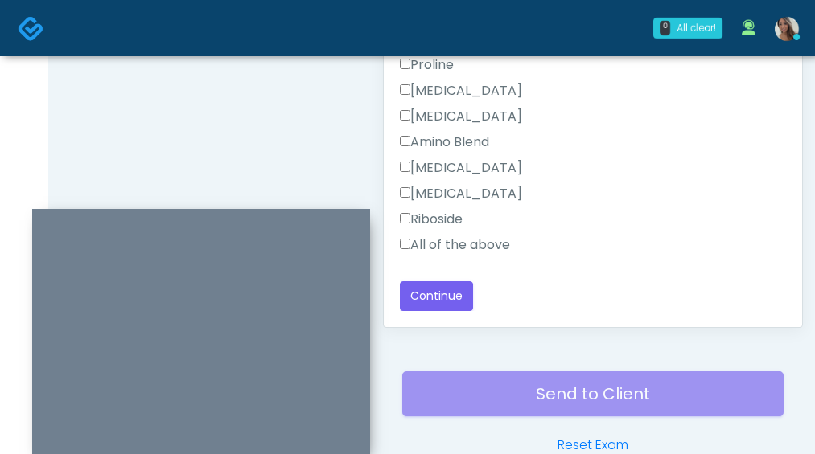
click at [463, 245] on label "All of the above" at bounding box center [455, 245] width 110 height 19
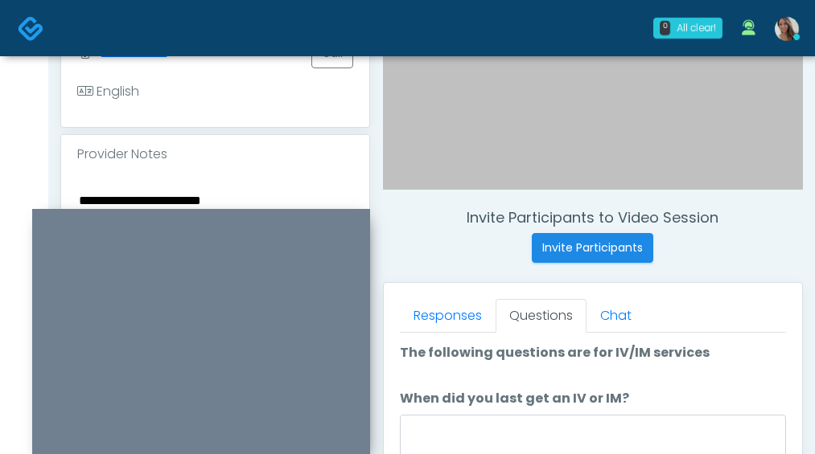
scroll to position [472, 0]
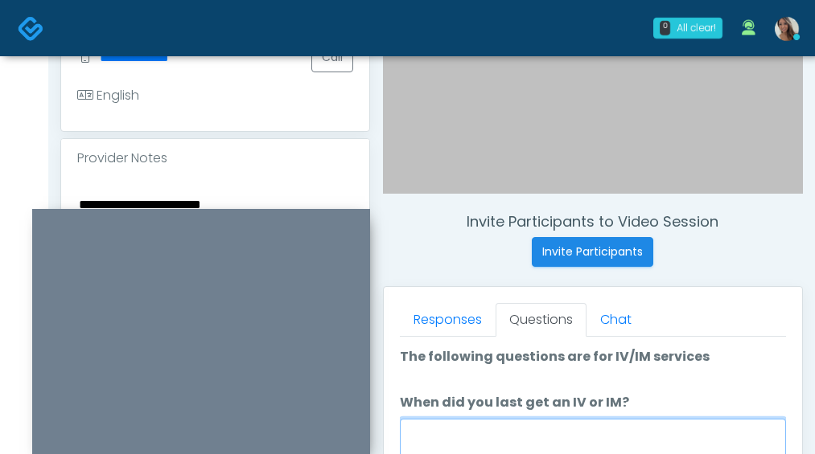
click at [507, 444] on textarea "When did you last get an IV or IM?" at bounding box center [593, 453] width 386 height 69
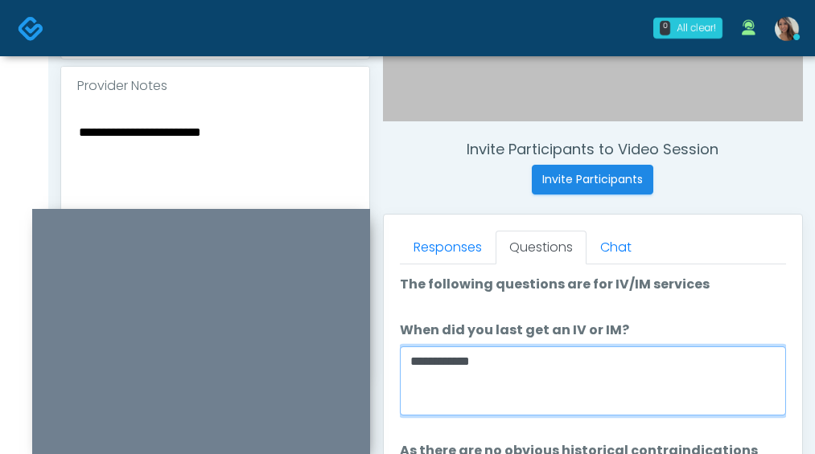
scroll to position [593, 0]
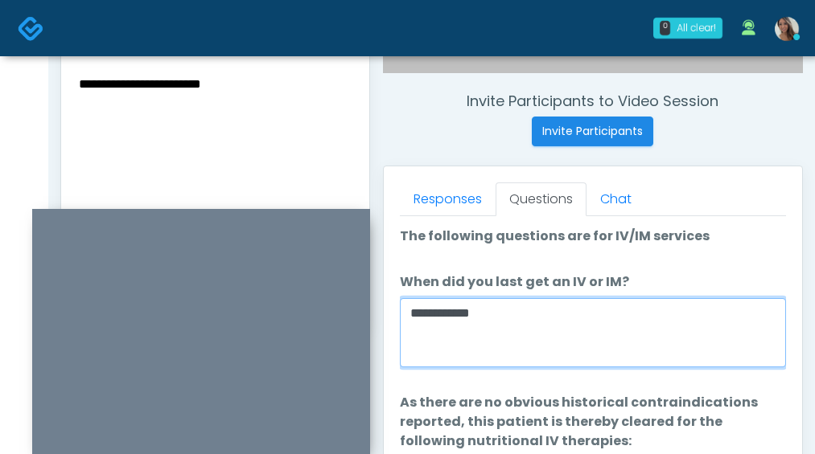
type textarea "**********"
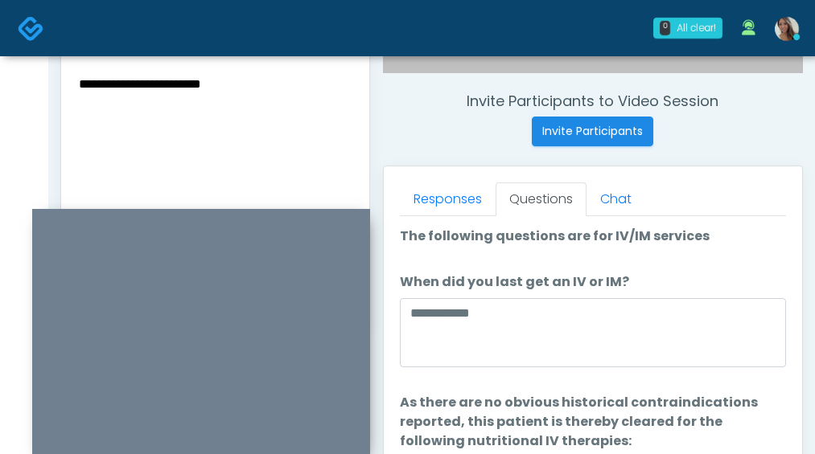
click at [224, 127] on textarea "**********" at bounding box center [215, 171] width 276 height 196
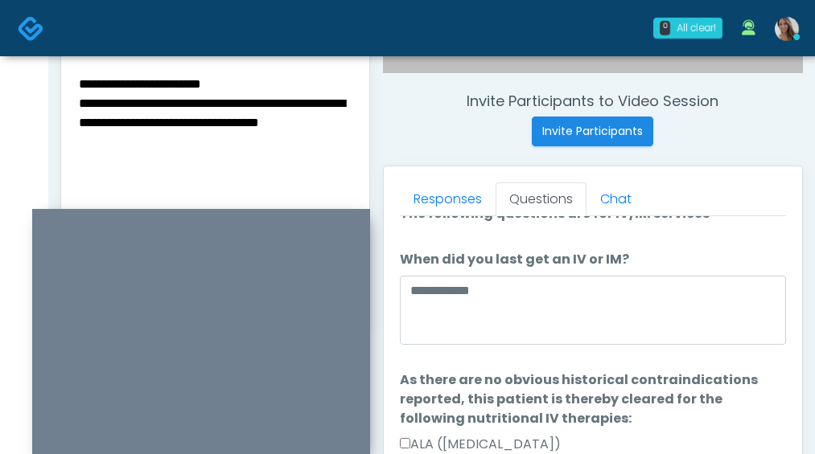
scroll to position [27, 0]
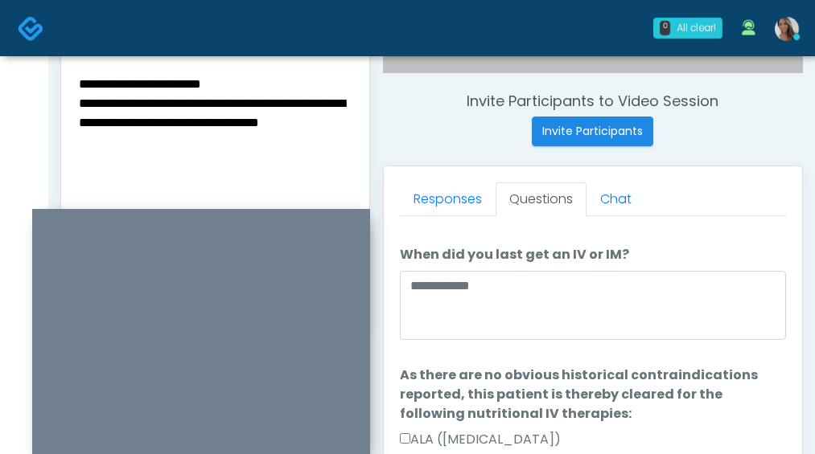
type textarea "**********"
click at [228, 121] on textarea "**********" at bounding box center [215, 171] width 276 height 196
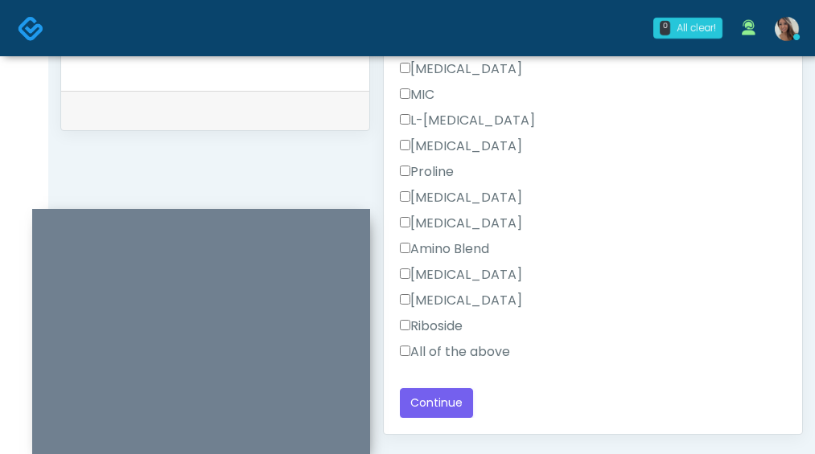
scroll to position [831, 0]
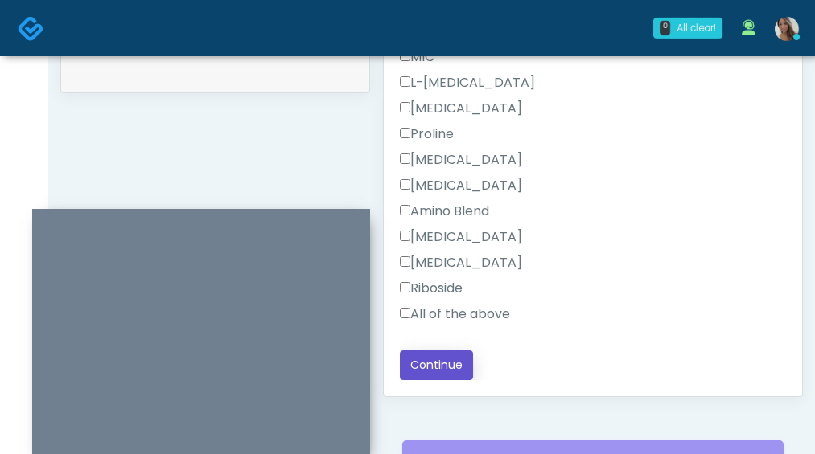
click at [469, 363] on button "Continue" at bounding box center [436, 366] width 73 height 30
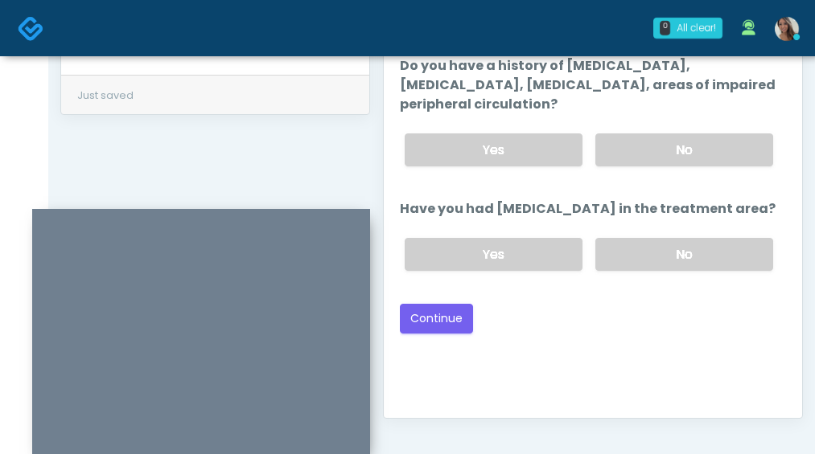
scroll to position [794, 0]
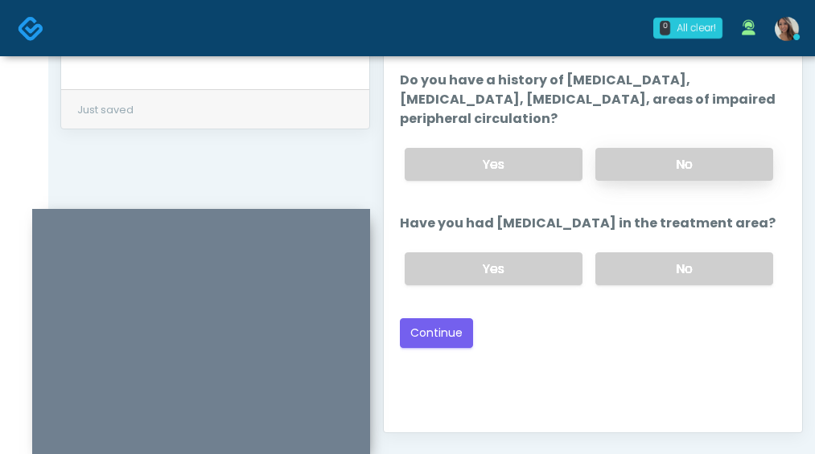
drag, startPoint x: 699, startPoint y: 272, endPoint x: 710, endPoint y: 178, distance: 94.7
click at [699, 272] on label "No" at bounding box center [684, 268] width 178 height 33
click at [712, 165] on label "No" at bounding box center [684, 164] width 178 height 33
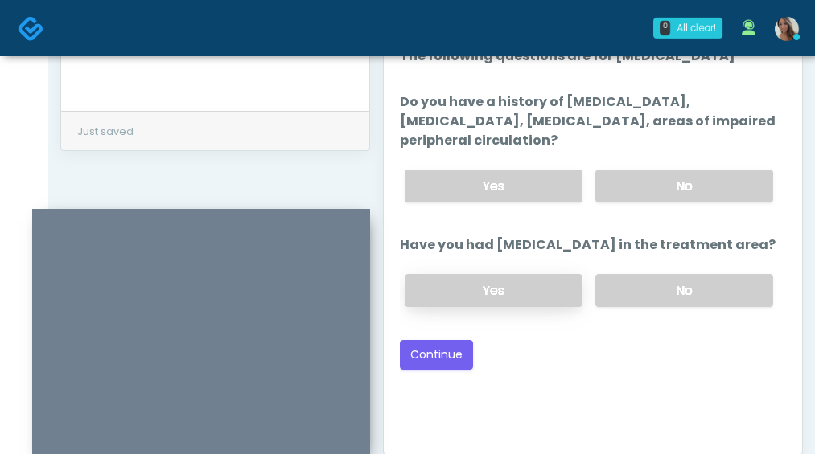
scroll to position [746, 0]
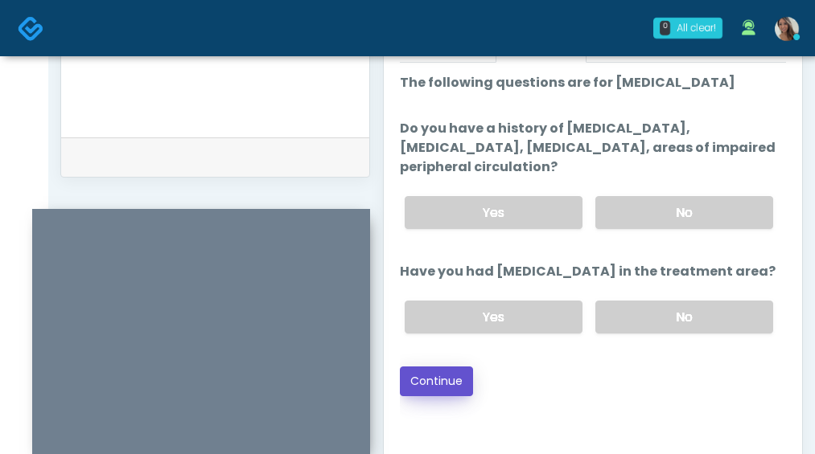
click at [400, 367] on button "Continue" at bounding box center [436, 382] width 73 height 30
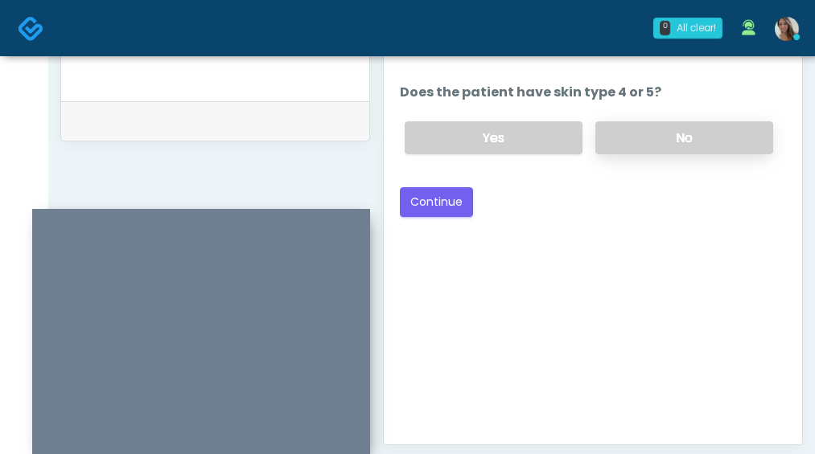
click at [671, 134] on label "No" at bounding box center [684, 137] width 178 height 33
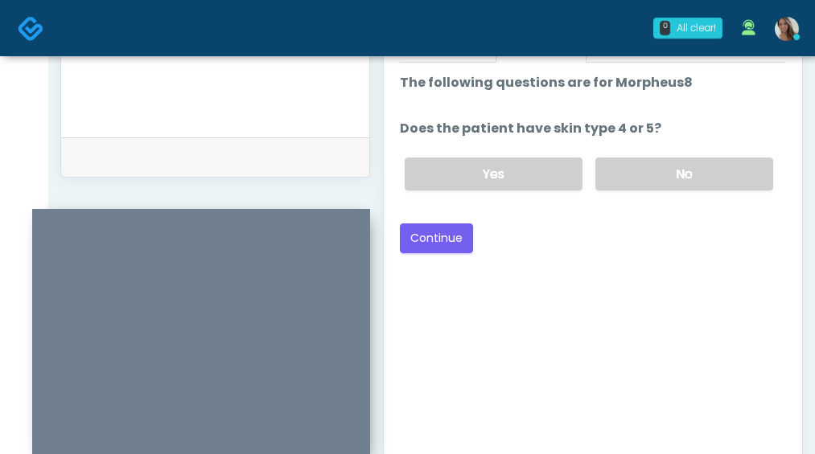
scroll to position [741, 0]
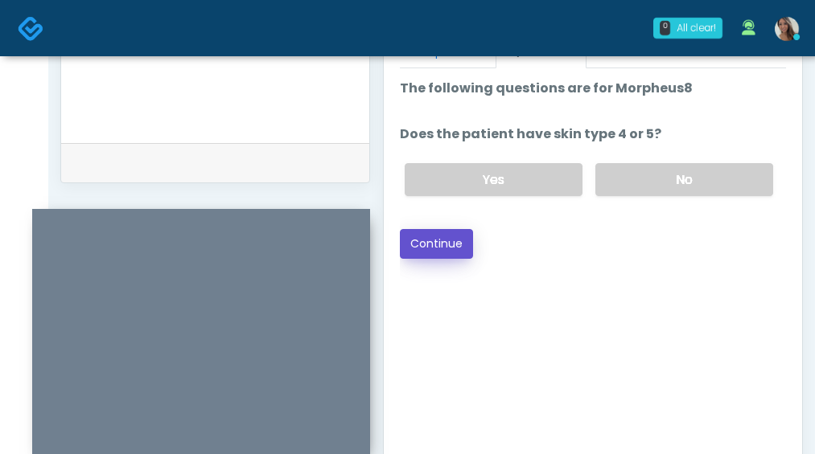
click at [456, 240] on button "Continue" at bounding box center [436, 244] width 73 height 30
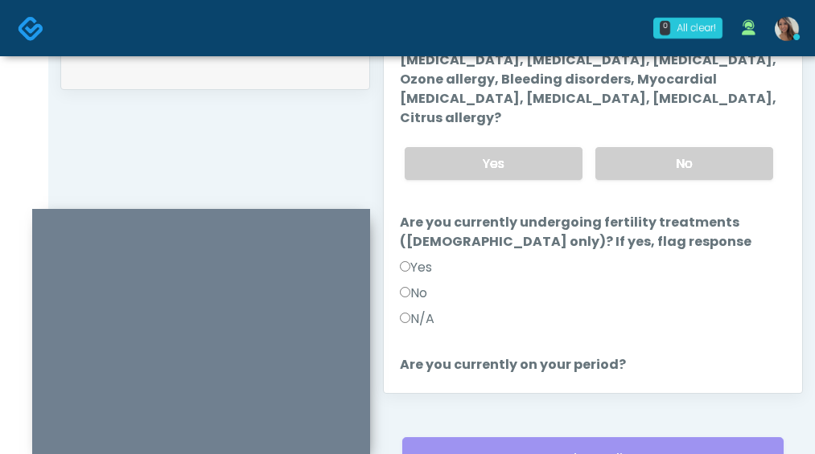
scroll to position [807, 0]
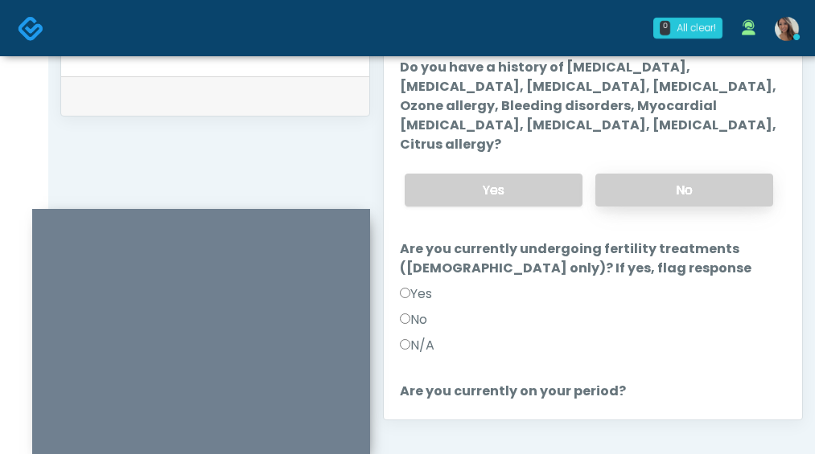
click at [699, 187] on label "No" at bounding box center [684, 190] width 178 height 33
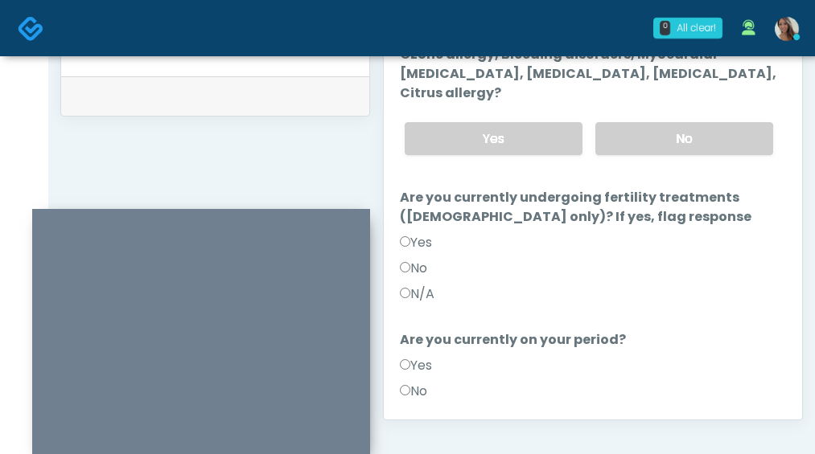
scroll to position [54, 0]
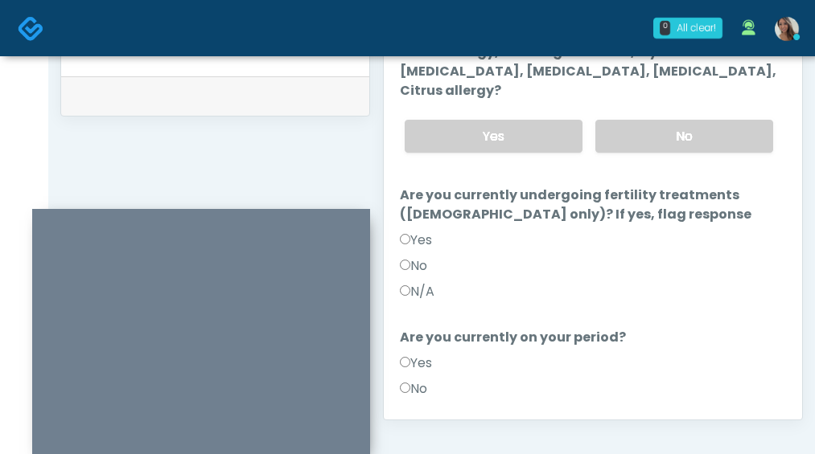
click at [427, 257] on label "No" at bounding box center [413, 266] width 27 height 19
click at [426, 282] on label "N/A" at bounding box center [417, 291] width 35 height 19
click at [423, 257] on label "No" at bounding box center [413, 266] width 27 height 19
click at [418, 380] on label "No" at bounding box center [413, 389] width 27 height 19
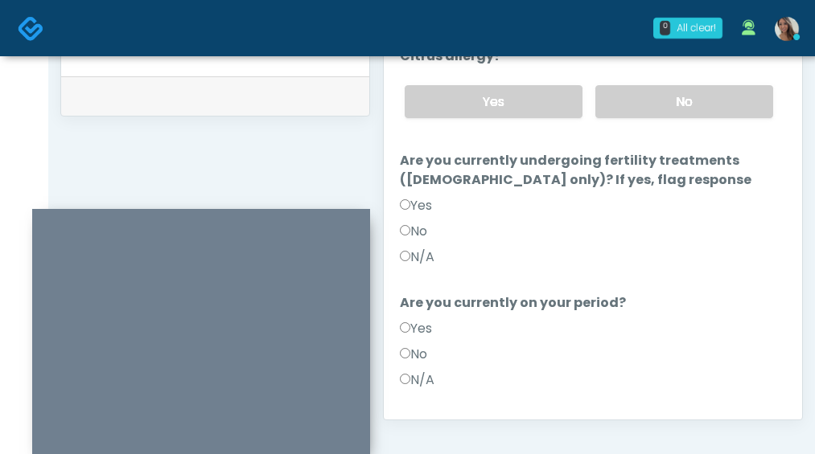
scroll to position [216, 0]
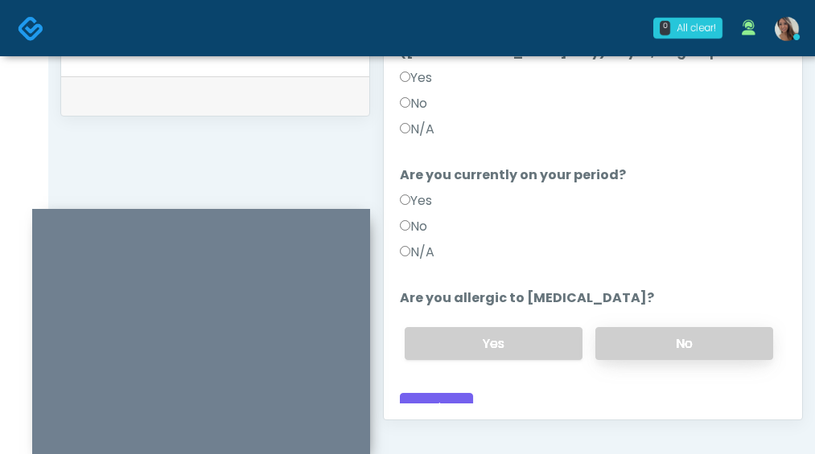
click at [653, 327] on label "No" at bounding box center [684, 343] width 178 height 33
click at [465, 393] on button "Continue" at bounding box center [436, 408] width 73 height 30
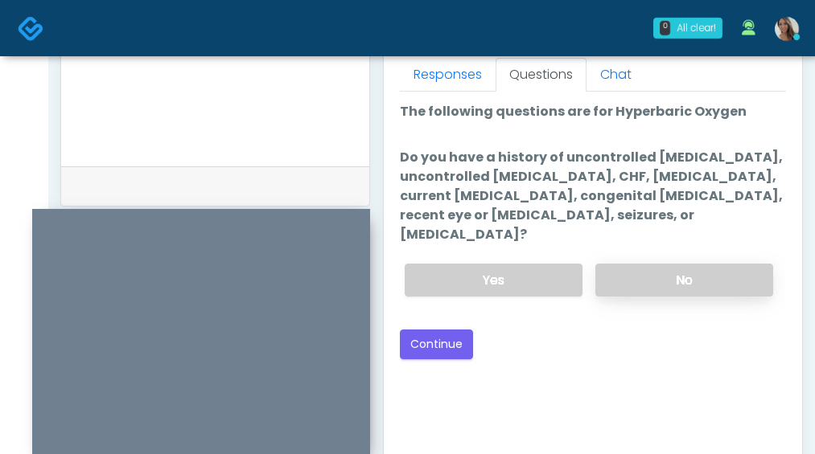
scroll to position [708, 0]
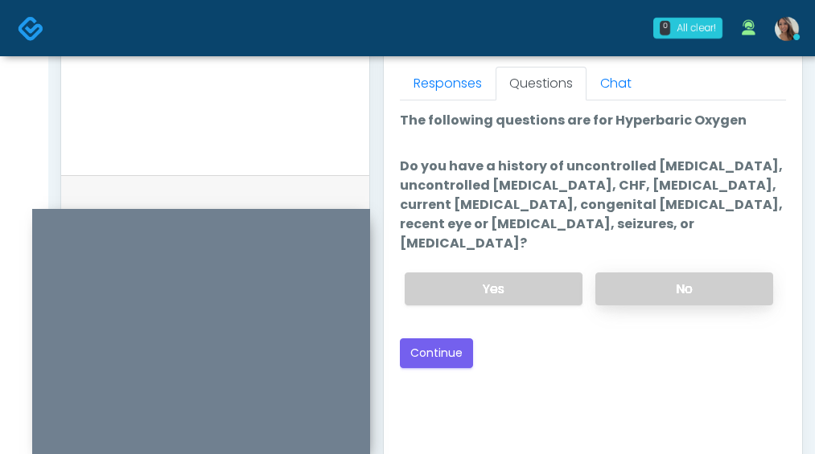
click at [676, 273] on label "No" at bounding box center [684, 289] width 178 height 33
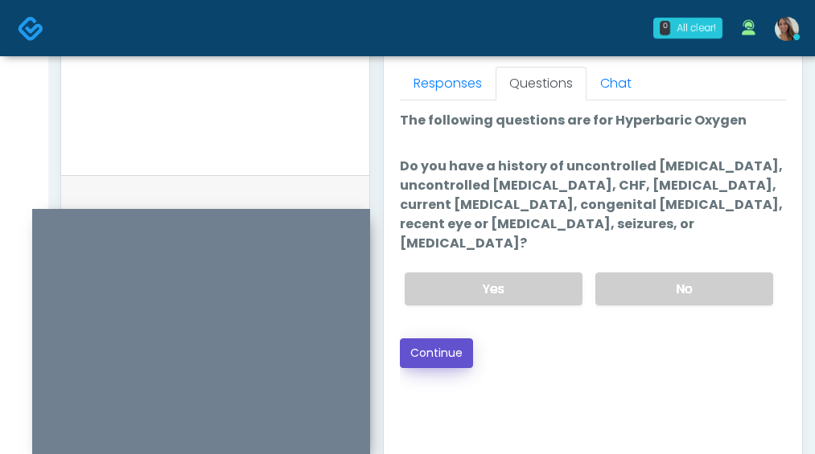
click at [445, 340] on button "Continue" at bounding box center [436, 354] width 73 height 30
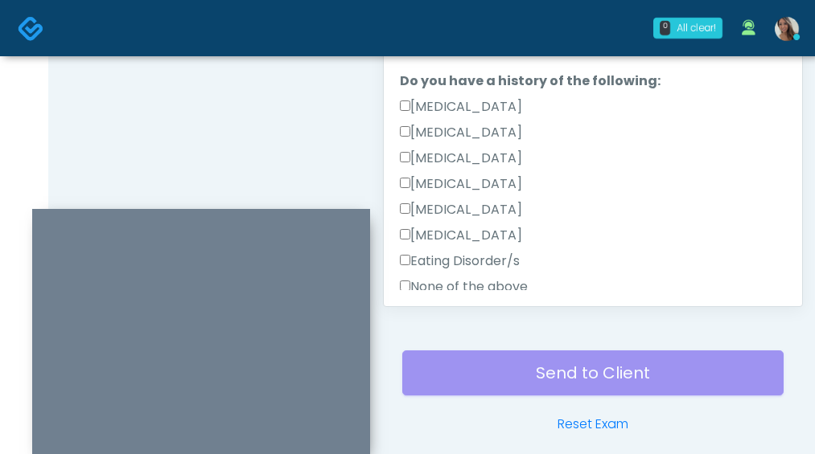
scroll to position [380, 0]
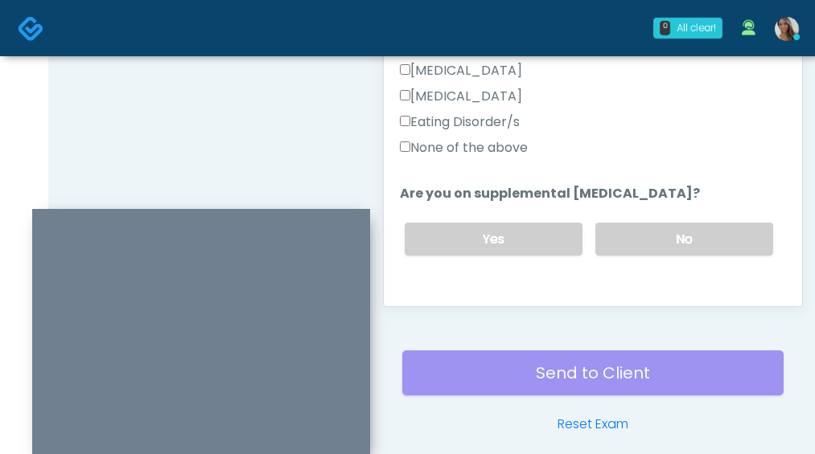
click at [490, 142] on label "None of the above" at bounding box center [464, 147] width 128 height 19
click at [630, 231] on label "No" at bounding box center [684, 239] width 178 height 33
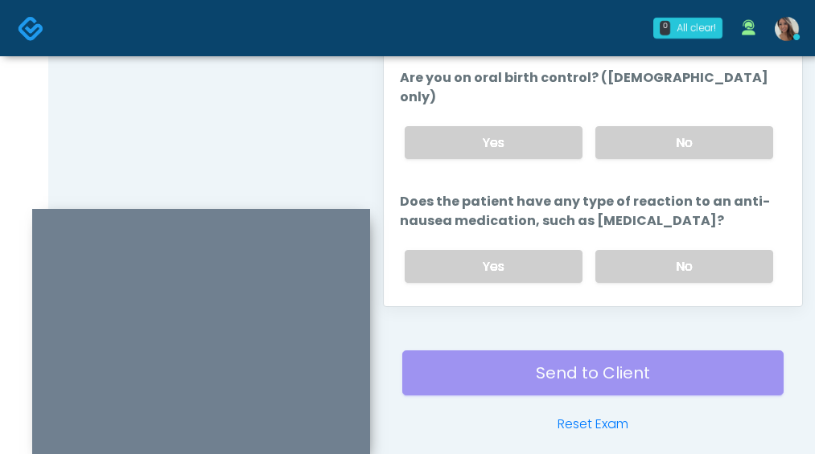
scroll to position [996, 0]
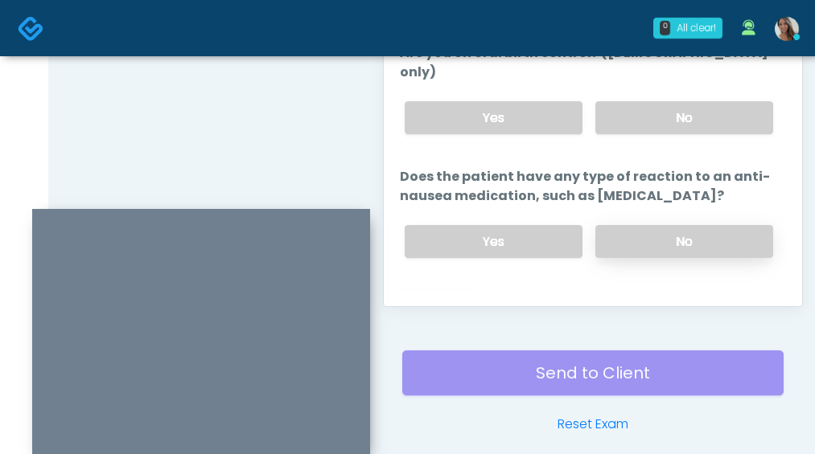
click at [654, 225] on label "No" at bounding box center [684, 241] width 178 height 33
click at [677, 104] on label "No" at bounding box center [684, 117] width 178 height 33
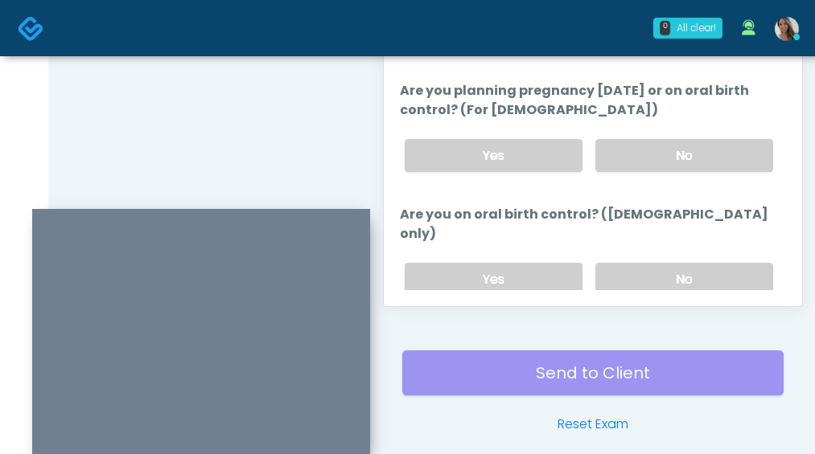
scroll to position [796, 0]
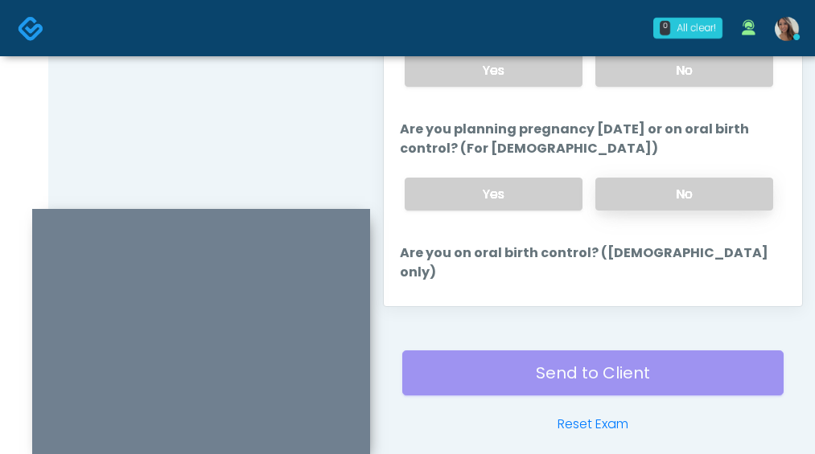
click at [666, 200] on label "No" at bounding box center [684, 194] width 178 height 33
click at [679, 84] on label "No" at bounding box center [684, 70] width 178 height 33
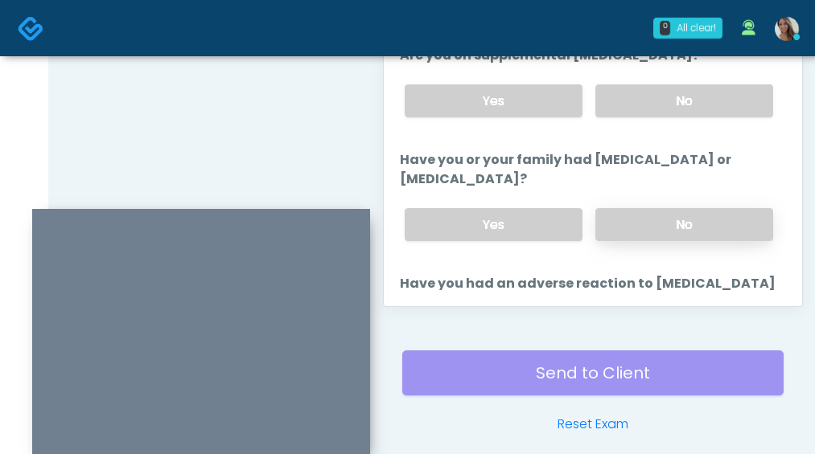
click at [622, 215] on label "No" at bounding box center [684, 224] width 178 height 33
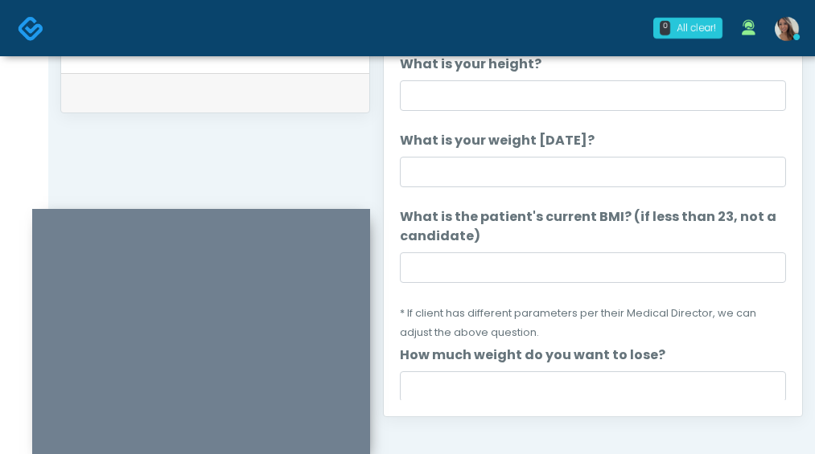
scroll to position [809, 0]
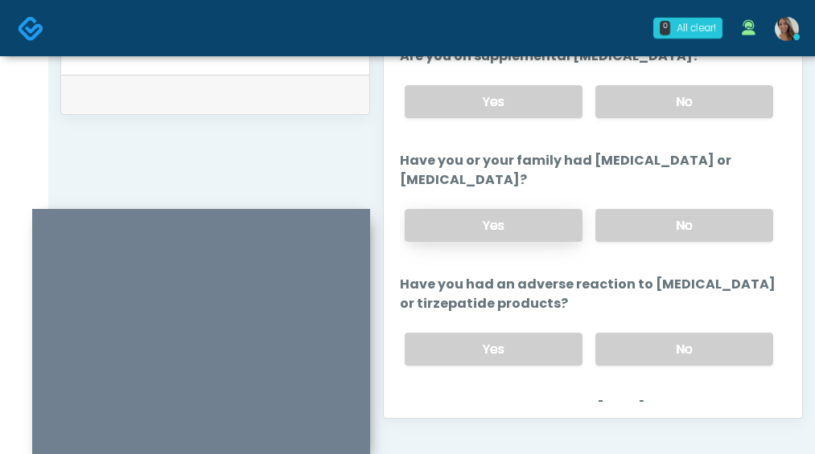
click at [513, 232] on label "Yes" at bounding box center [493, 225] width 178 height 33
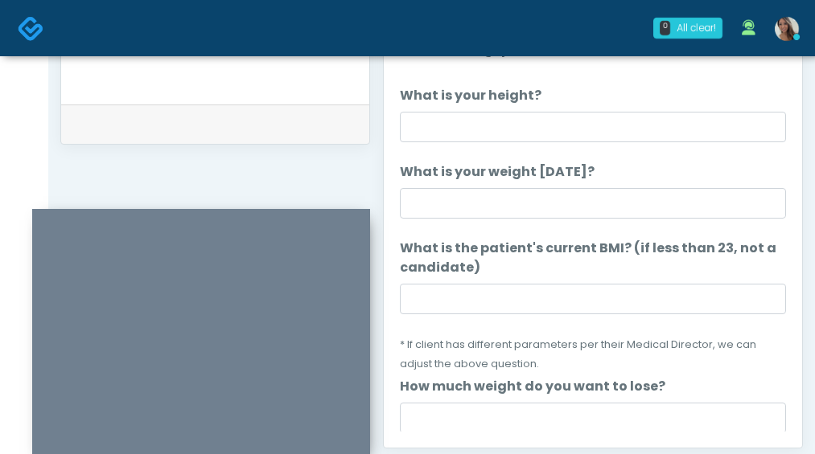
scroll to position [776, 0]
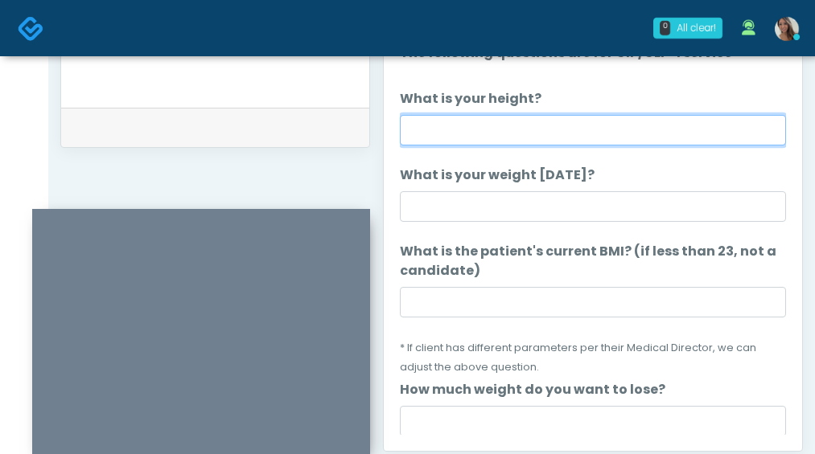
click at [560, 135] on input "What is your height?" at bounding box center [593, 130] width 386 height 31
type input "*****"
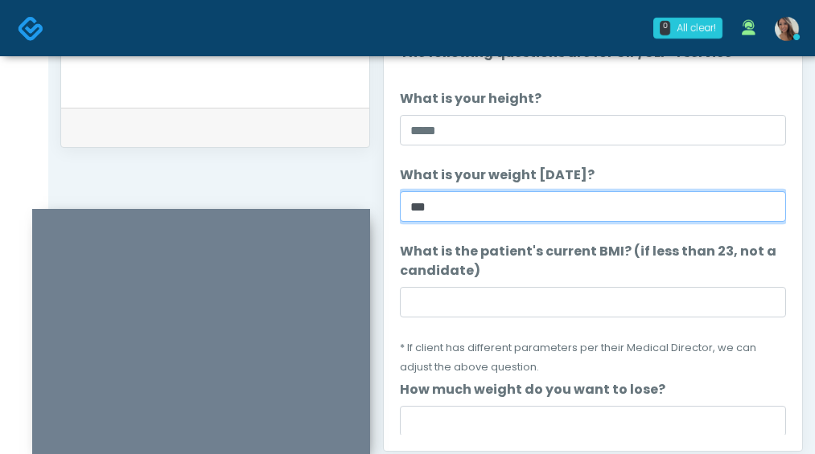
type input "***"
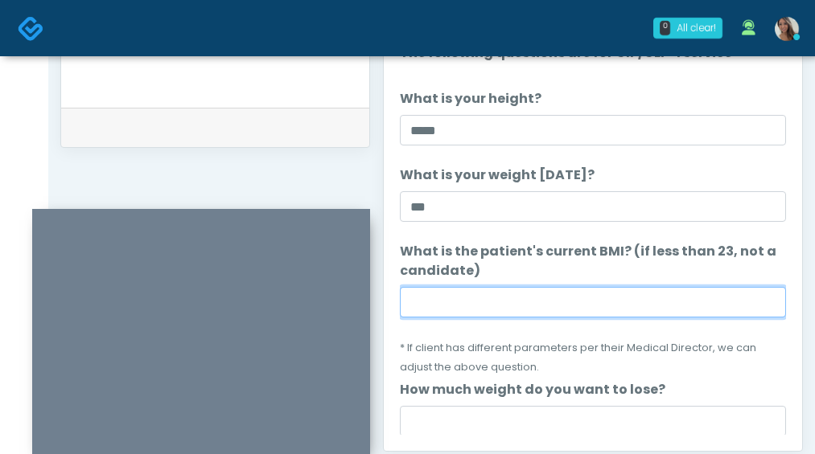
paste input "****"
type input "****"
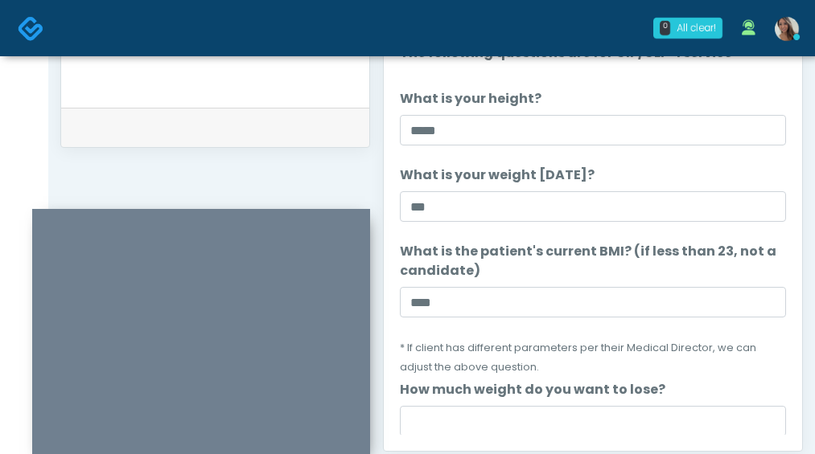
click at [215, 138] on div "Just saved" at bounding box center [215, 127] width 308 height 39
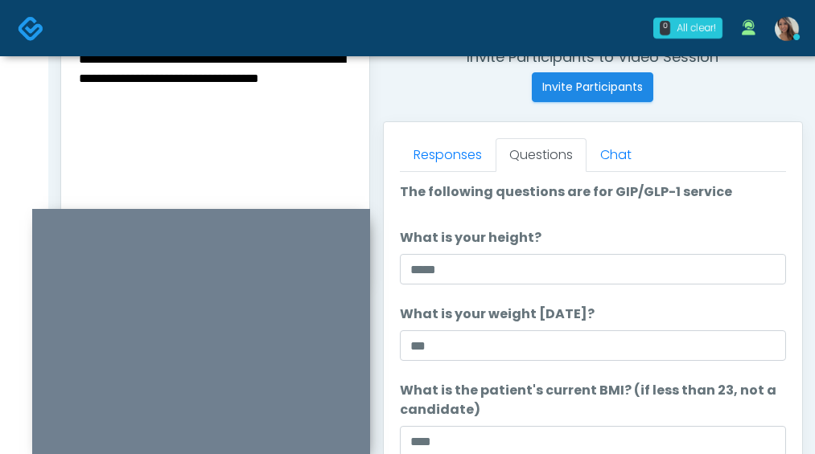
scroll to position [594, 0]
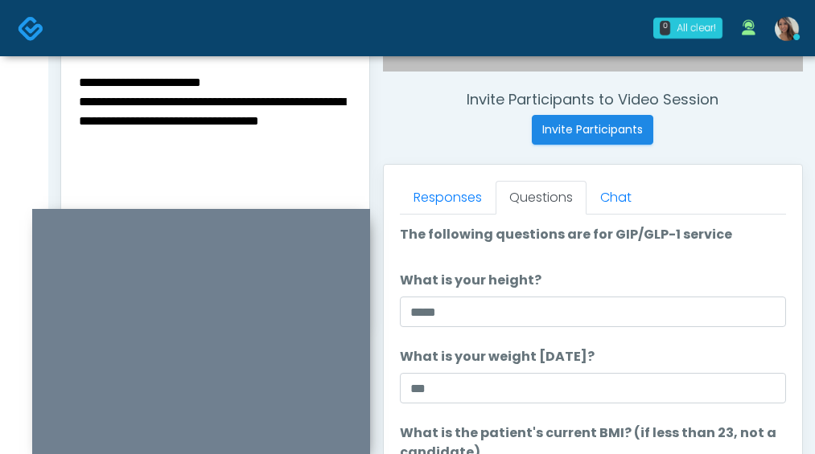
click at [256, 162] on textarea "**********" at bounding box center [215, 170] width 276 height 196
paste textarea "*****"
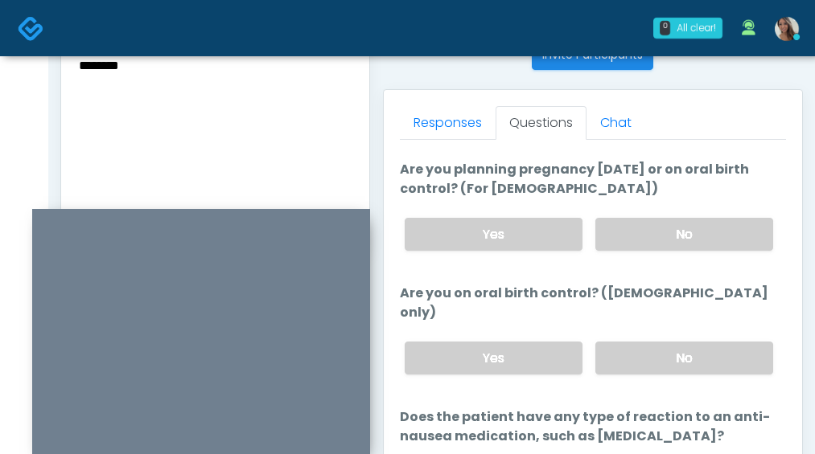
scroll to position [668, 0]
click at [77, 91] on textarea "**********" at bounding box center [215, 96] width 276 height 196
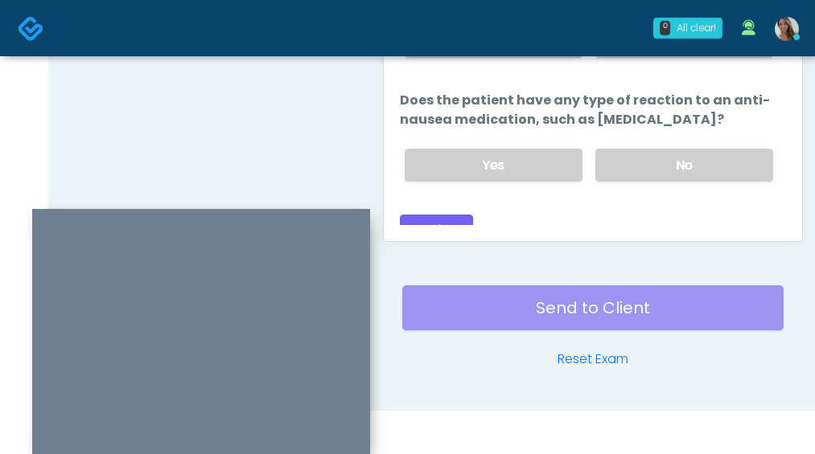
scroll to position [989, 0]
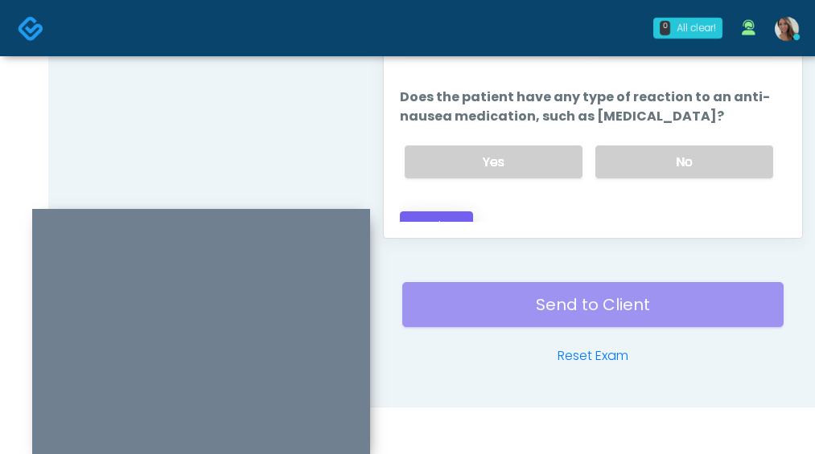
type textarea "**********"
click at [460, 211] on button "Continue" at bounding box center [436, 226] width 73 height 30
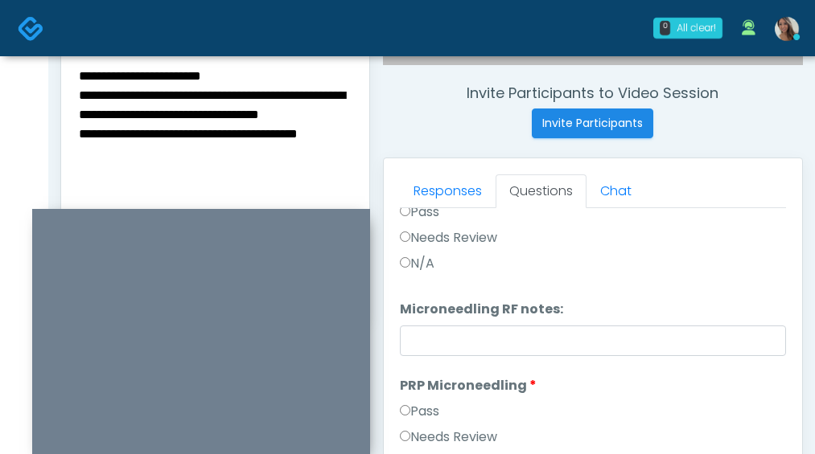
scroll to position [0, 0]
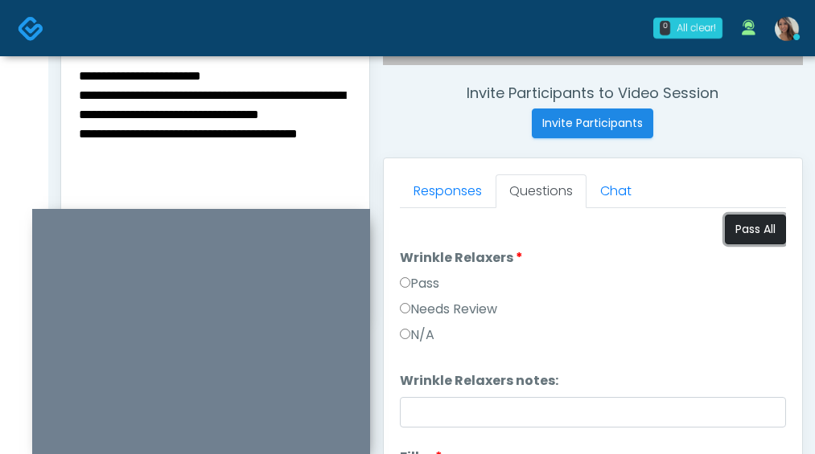
click at [745, 220] on button "Pass All" at bounding box center [754, 230] width 61 height 30
click at [210, 105] on textarea "**********" at bounding box center [215, 163] width 276 height 196
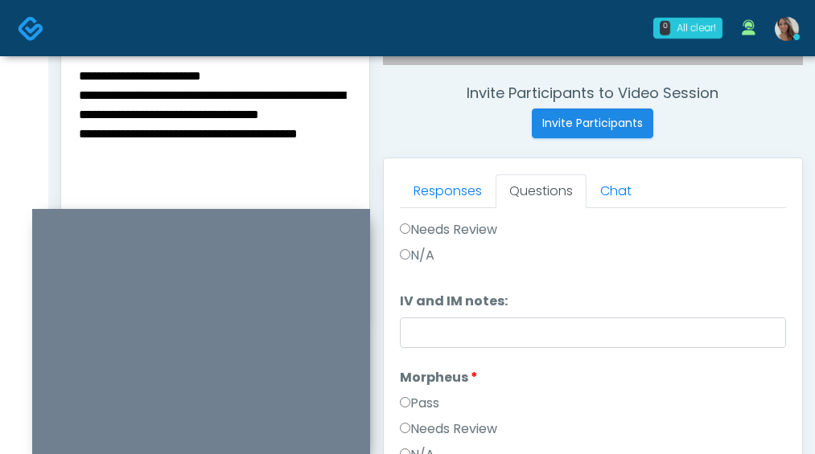
scroll to position [1106, 0]
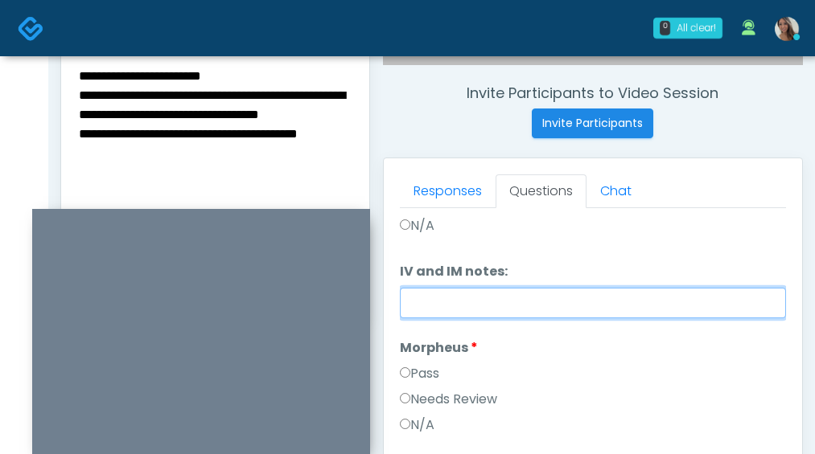
click at [534, 296] on input "IV and IM notes:" at bounding box center [593, 303] width 386 height 31
paste input "**********"
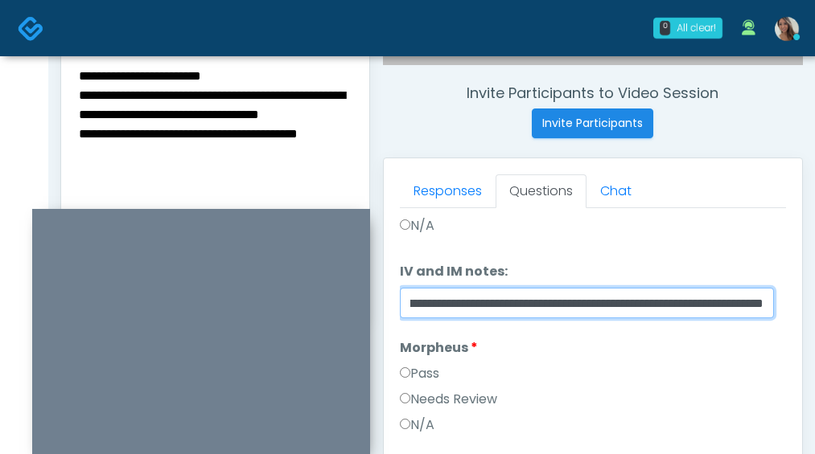
scroll to position [0, 0]
drag, startPoint x: 499, startPoint y: 297, endPoint x: 356, endPoint y: 283, distance: 143.8
click at [222, 43] on div "0 All clear! All clear! Cynthia Petersen In Exam - 6m 48s CA Samantha Ly In Exa…" at bounding box center [407, 120] width 815 height 1443
click at [473, 299] on input "**********" at bounding box center [587, 303] width 374 height 31
click at [412, 306] on input "**********" at bounding box center [587, 303] width 374 height 31
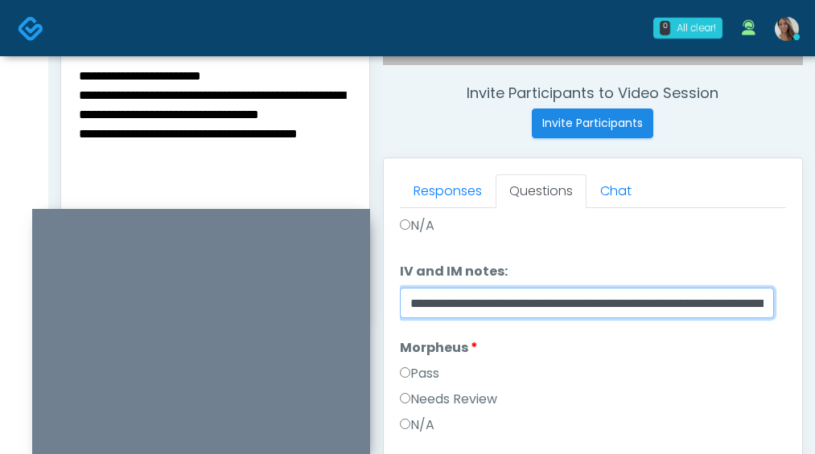
type input "**********"
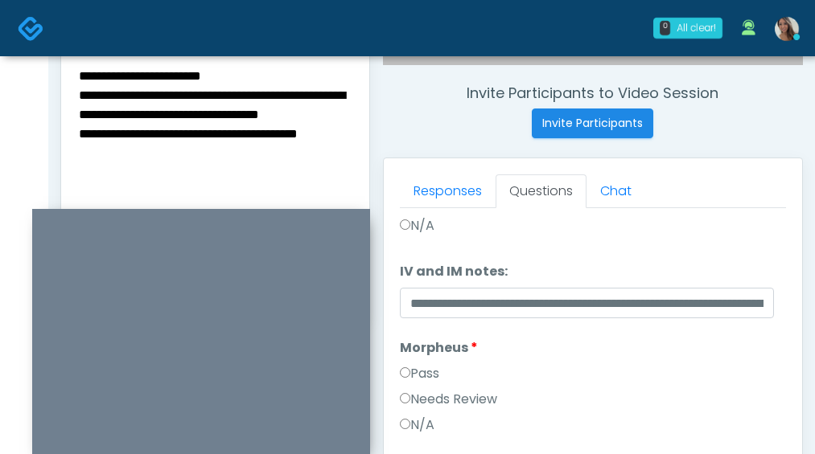
click at [196, 154] on textarea "**********" at bounding box center [215, 163] width 276 height 196
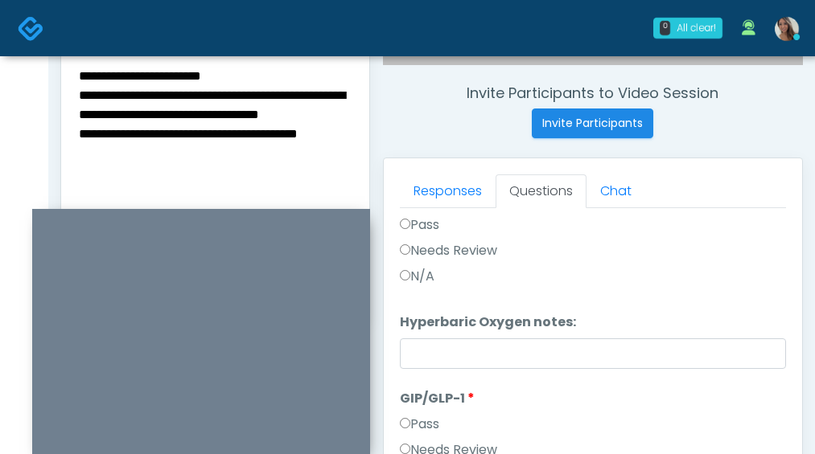
scroll to position [2659, 0]
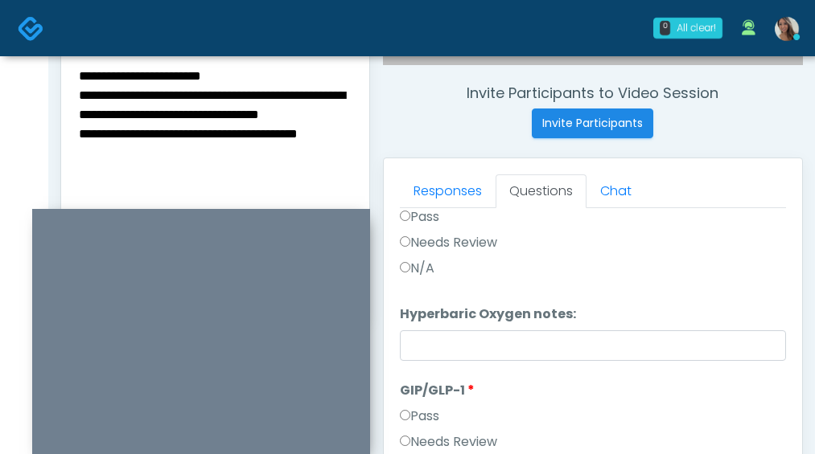
click at [446, 437] on label "Needs Review" at bounding box center [448, 442] width 97 height 19
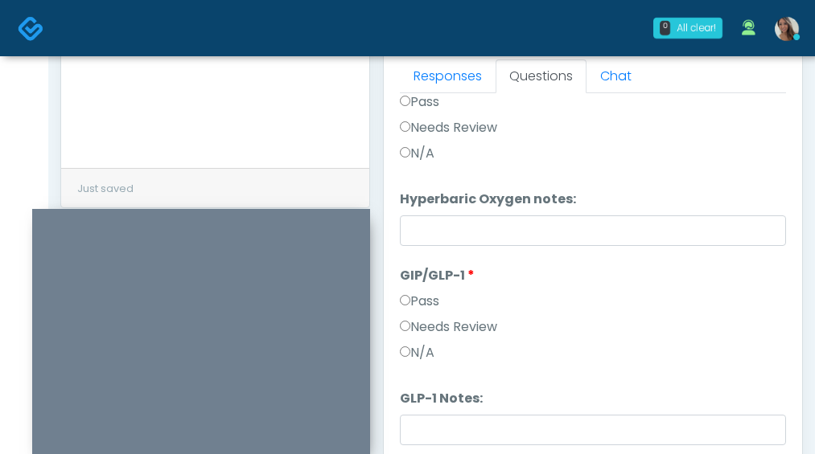
scroll to position [717, 0]
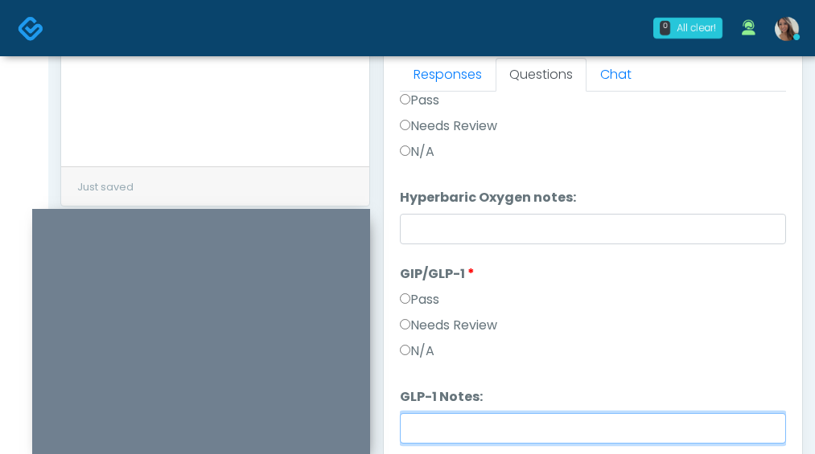
click at [481, 421] on input "GLP-1 Notes:" at bounding box center [593, 428] width 386 height 31
paste input "**********"
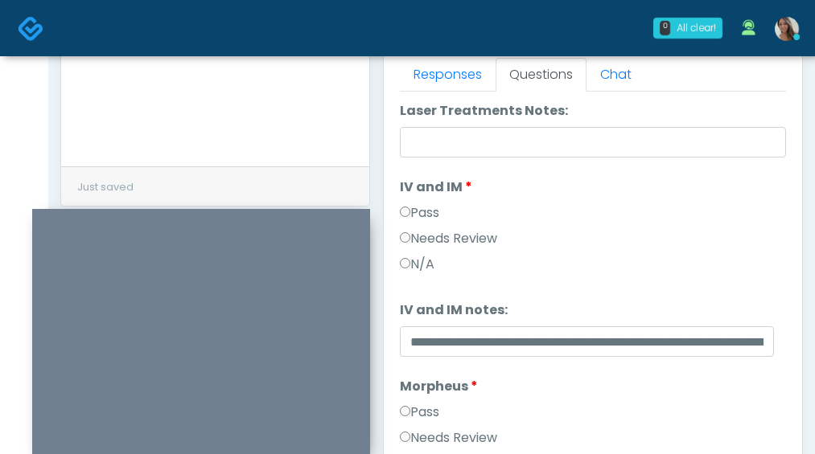
scroll to position [1068, 0]
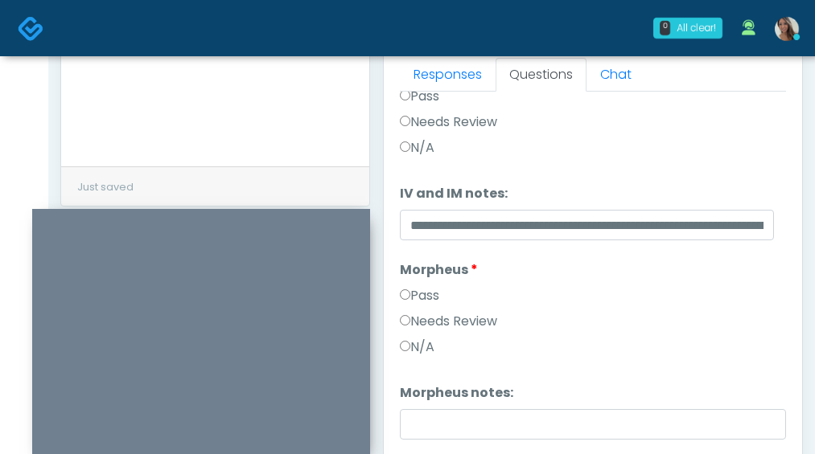
type input "**********"
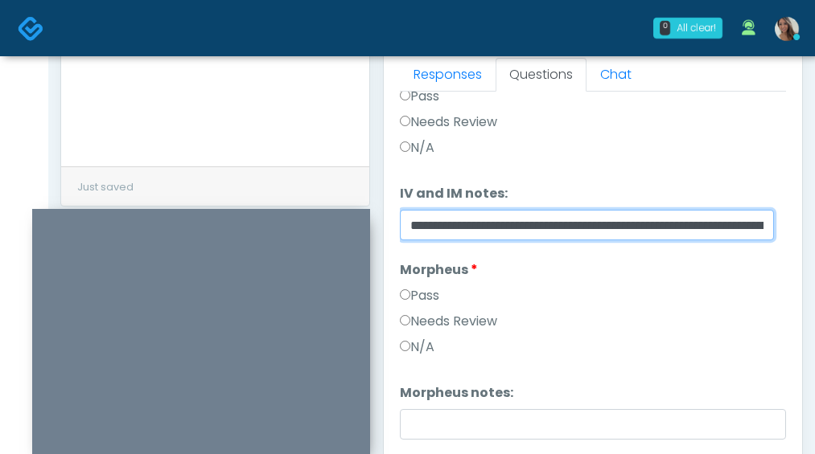
drag, startPoint x: 557, startPoint y: 224, endPoint x: 374, endPoint y: 222, distance: 183.3
click at [376, 222] on div "Invite Participants to Video Session Invite Participants Responses Questions Ch…" at bounding box center [586, 24] width 433 height 1226
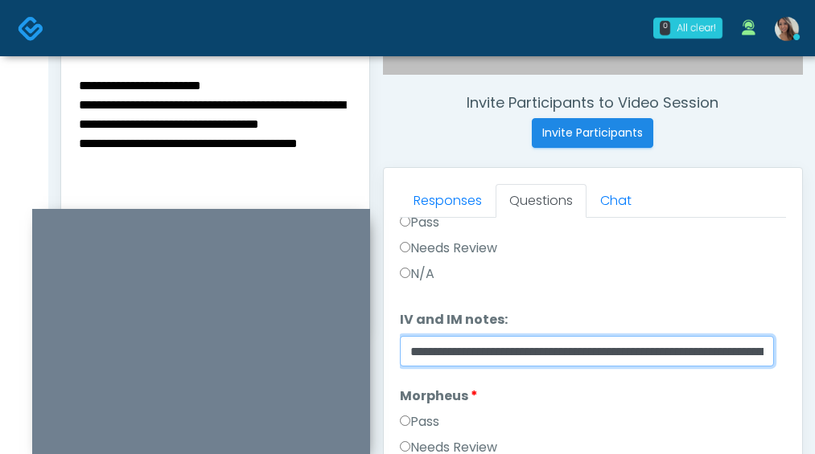
scroll to position [595, 0]
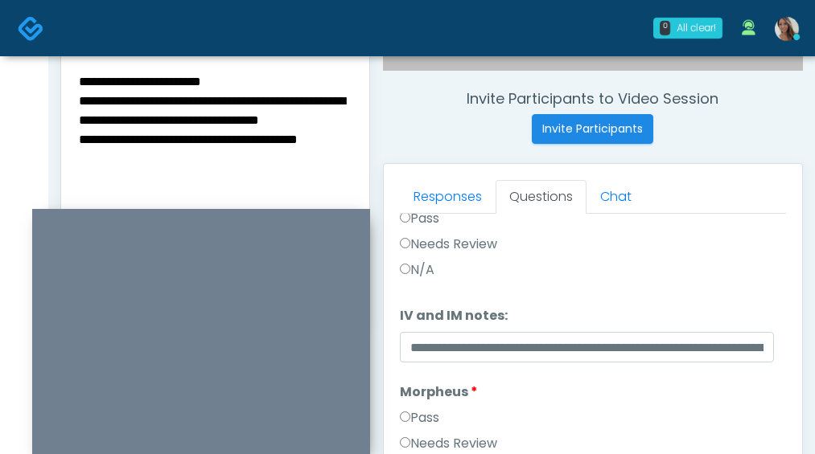
click at [80, 99] on textarea "**********" at bounding box center [215, 169] width 276 height 196
paste textarea "**********"
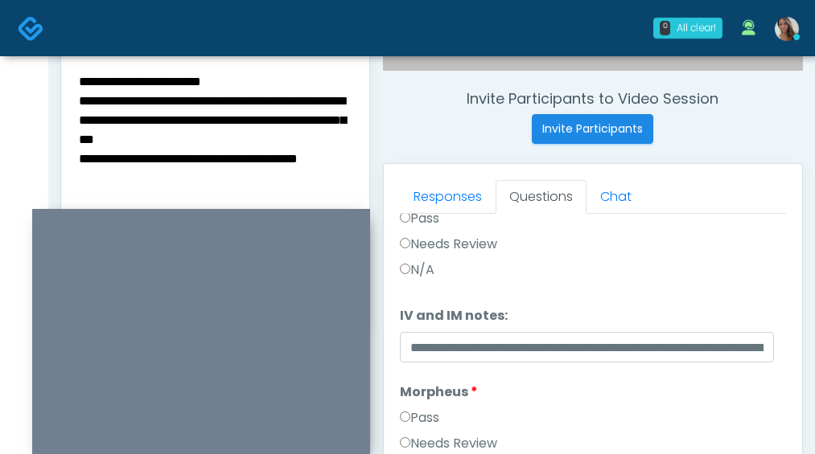
click at [207, 76] on textarea "**********" at bounding box center [215, 169] width 276 height 196
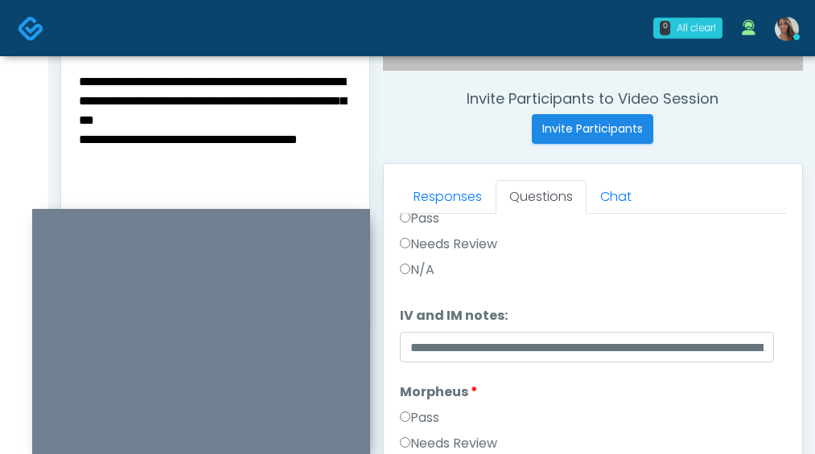
click at [105, 185] on textarea "**********" at bounding box center [215, 169] width 276 height 196
paste textarea "**********"
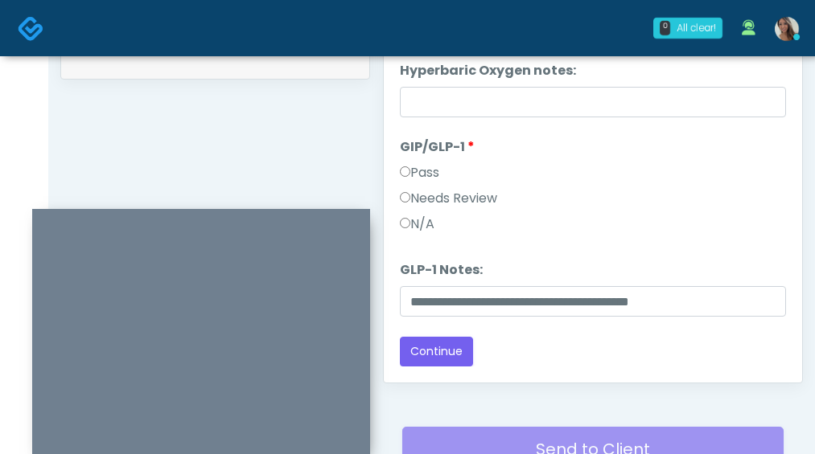
scroll to position [989, 0]
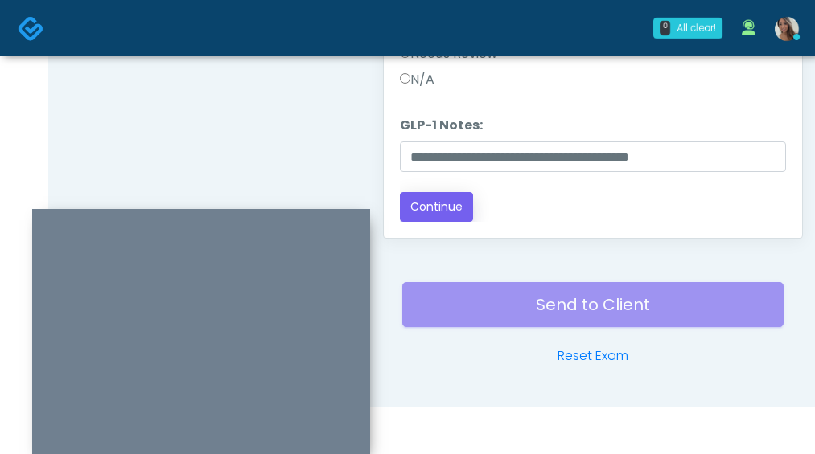
type textarea "**********"
click at [454, 209] on button "Continue" at bounding box center [436, 207] width 73 height 30
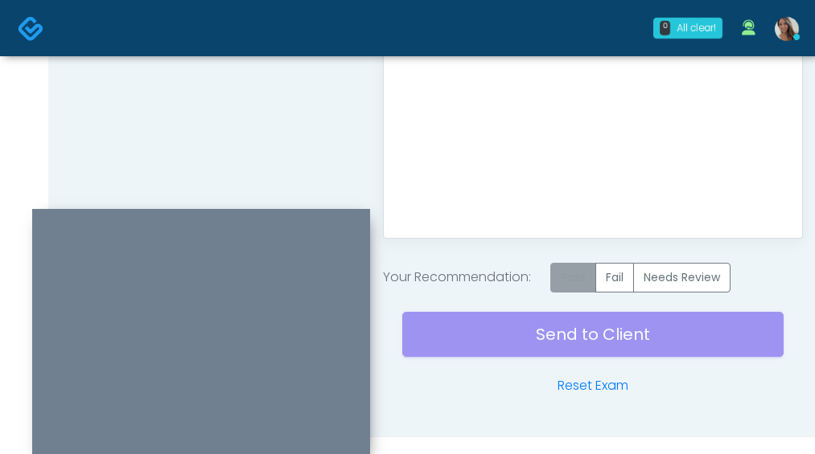
click at [560, 275] on label "Pass" at bounding box center [573, 278] width 46 height 30
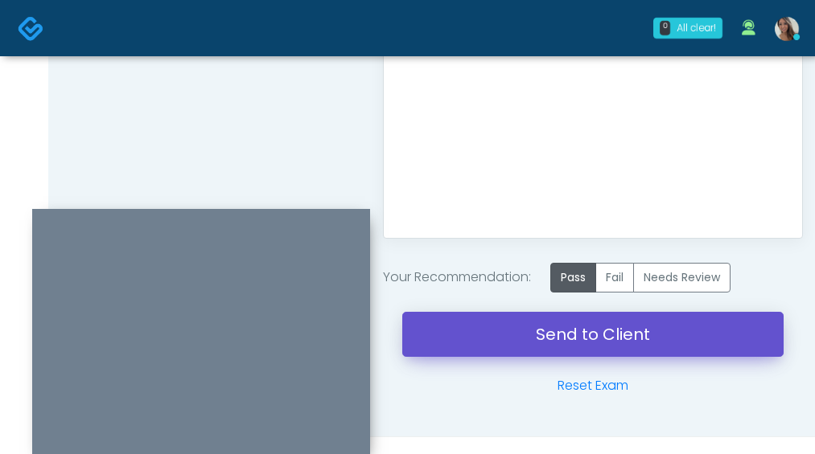
click at [570, 339] on link "Send to Client" at bounding box center [592, 334] width 381 height 45
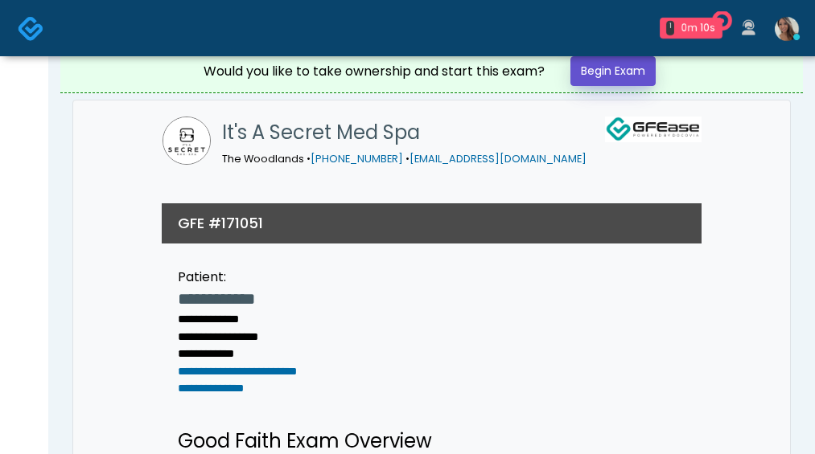
click at [621, 76] on link "Begin Exam" at bounding box center [612, 71] width 85 height 30
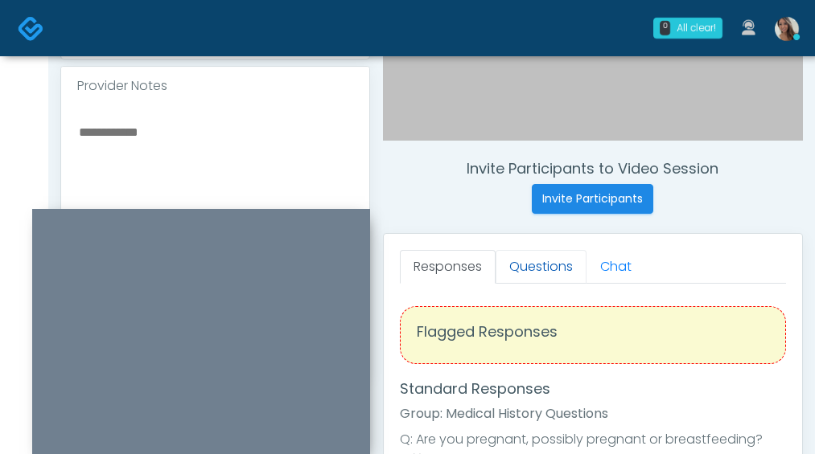
click at [540, 272] on link "Questions" at bounding box center [540, 267] width 91 height 34
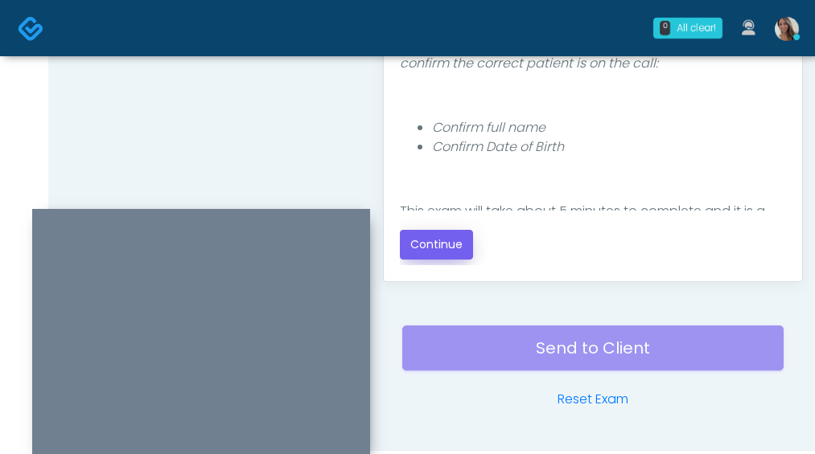
scroll to position [3, 0]
click at [457, 256] on button "Continue" at bounding box center [436, 245] width 73 height 30
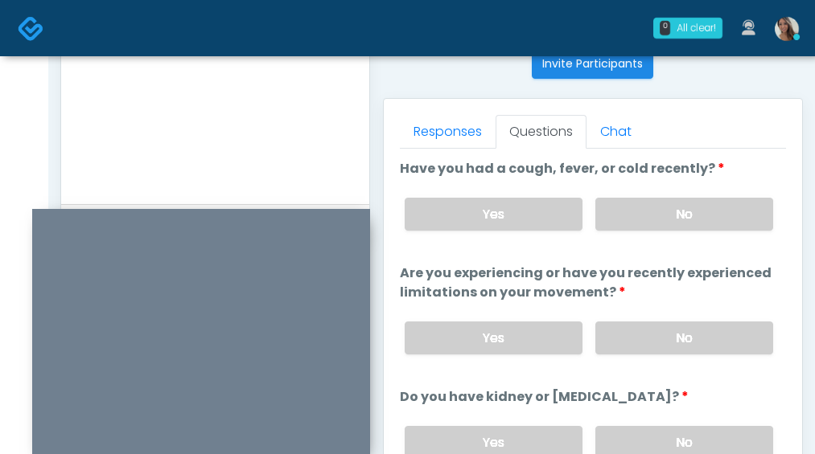
scroll to position [661, 0]
click at [688, 223] on label "No" at bounding box center [684, 213] width 178 height 33
click at [663, 319] on div "Yes No" at bounding box center [589, 337] width 394 height 59
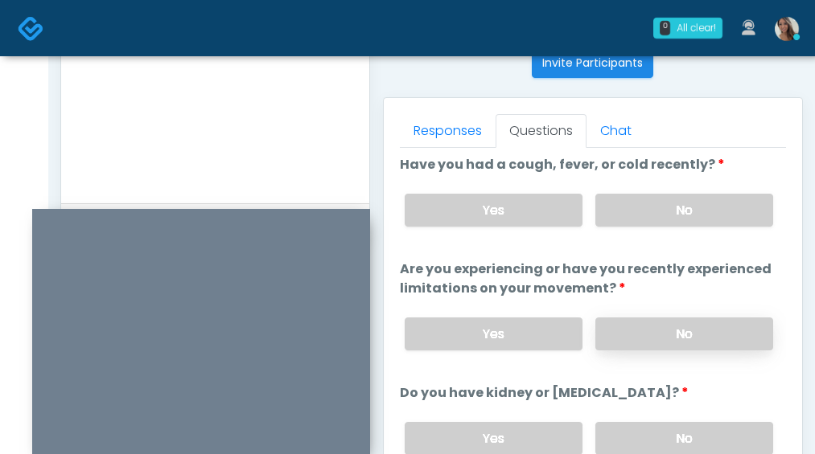
click at [657, 339] on label "No" at bounding box center [684, 334] width 178 height 33
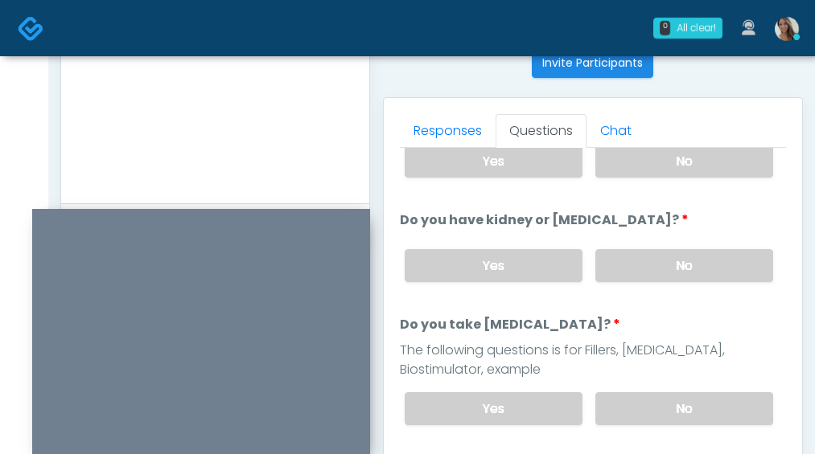
scroll to position [191, 0]
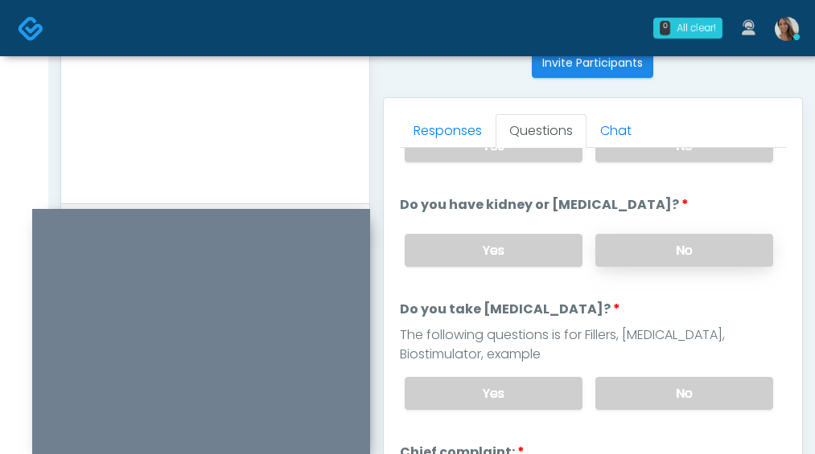
click at [668, 240] on label "No" at bounding box center [684, 250] width 178 height 33
click at [659, 389] on label "No" at bounding box center [684, 393] width 178 height 33
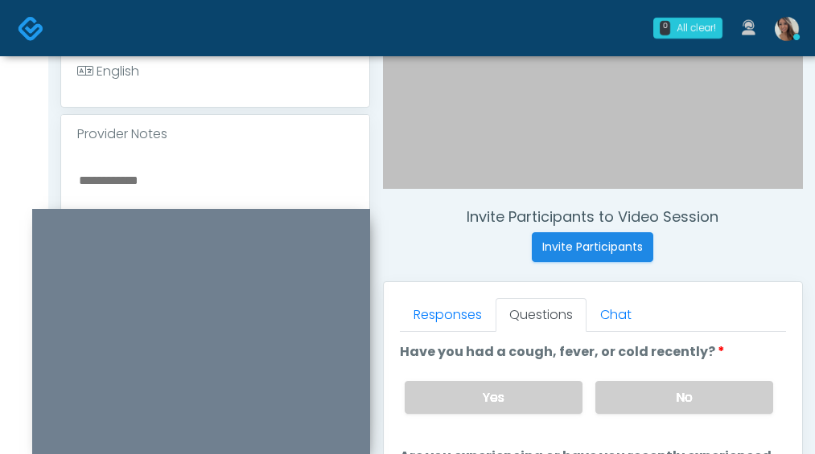
scroll to position [531, 0]
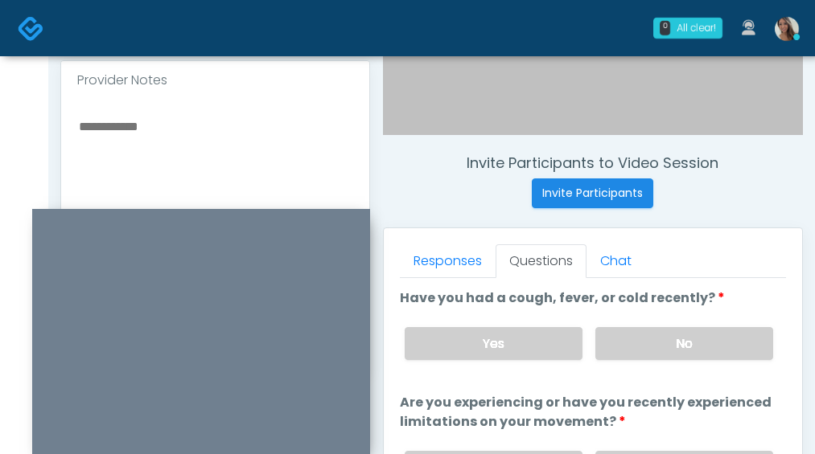
click at [200, 179] on textarea at bounding box center [215, 214] width 276 height 196
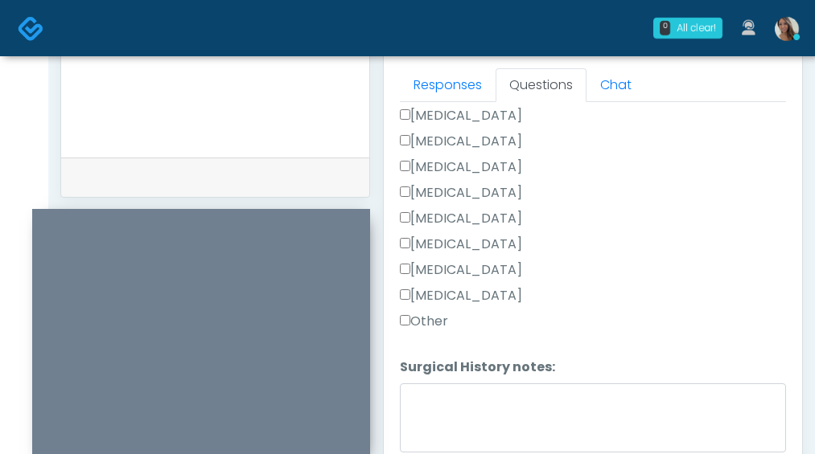
scroll to position [1090, 0]
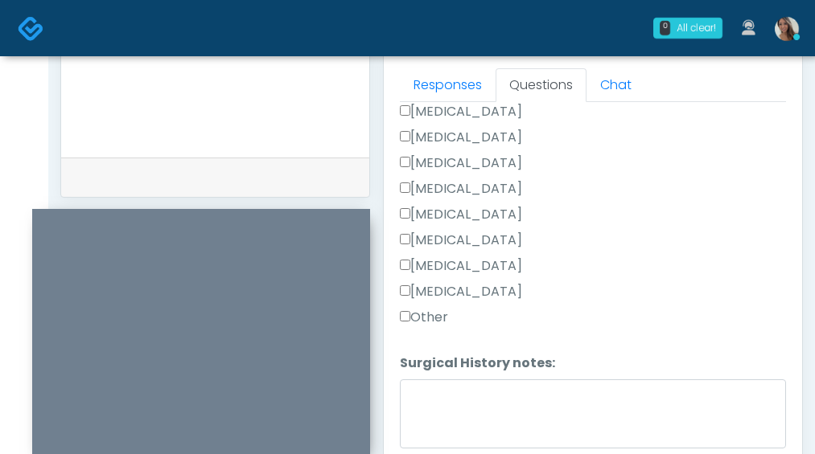
type textarea "**********"
click at [424, 322] on label "Other" at bounding box center [424, 317] width 48 height 19
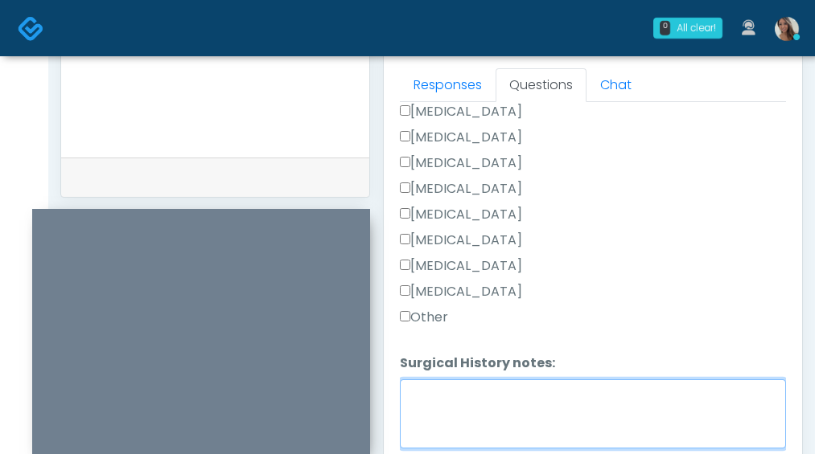
click at [481, 390] on textarea "Surgical History notes:" at bounding box center [593, 414] width 386 height 69
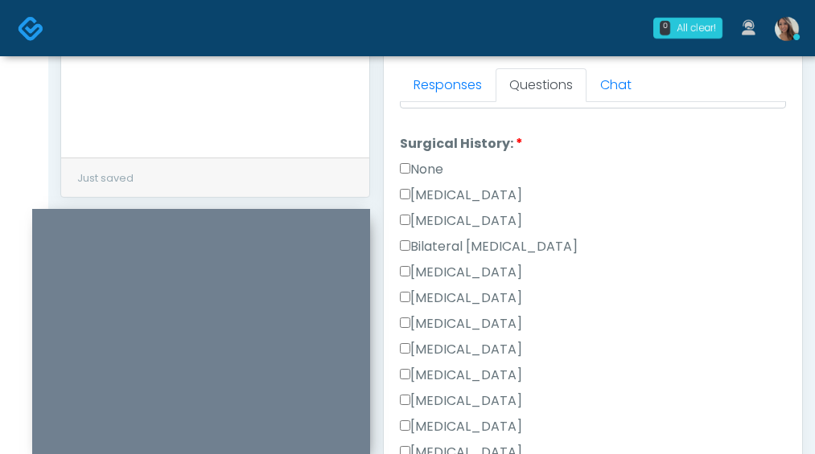
scroll to position [930, 0]
type textarea "**********"
click at [474, 180] on div "None" at bounding box center [593, 172] width 386 height 26
click at [474, 185] on label "Cesarean Section" at bounding box center [461, 194] width 122 height 19
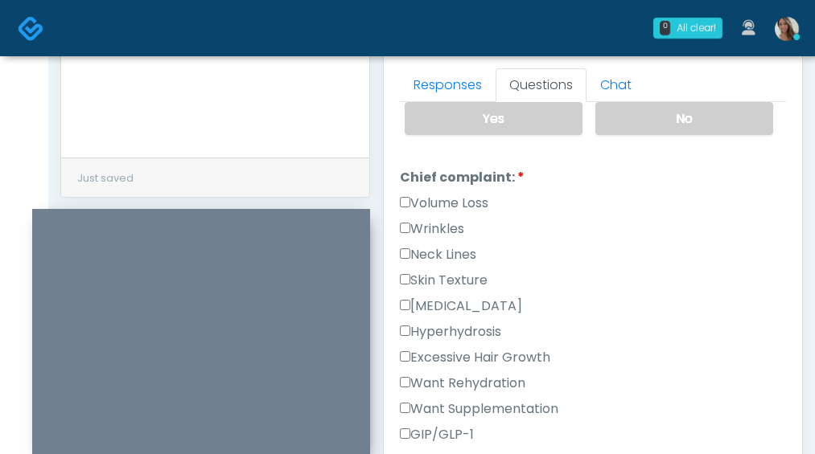
scroll to position [416, 0]
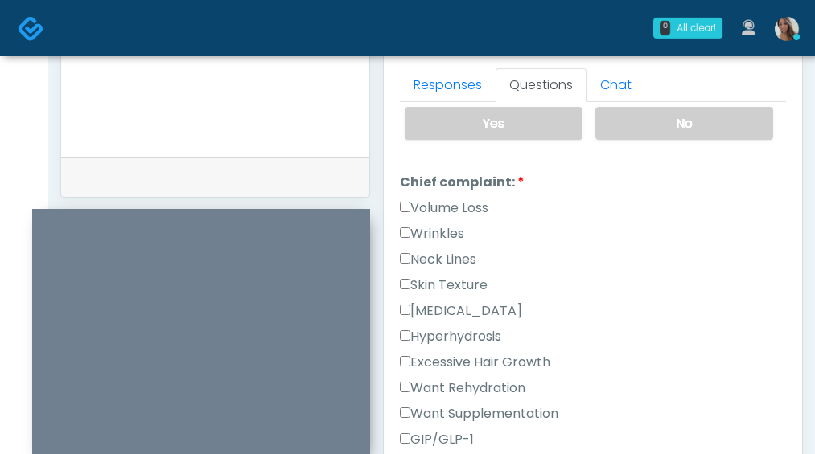
click at [432, 232] on label "Wrinkles" at bounding box center [432, 233] width 64 height 19
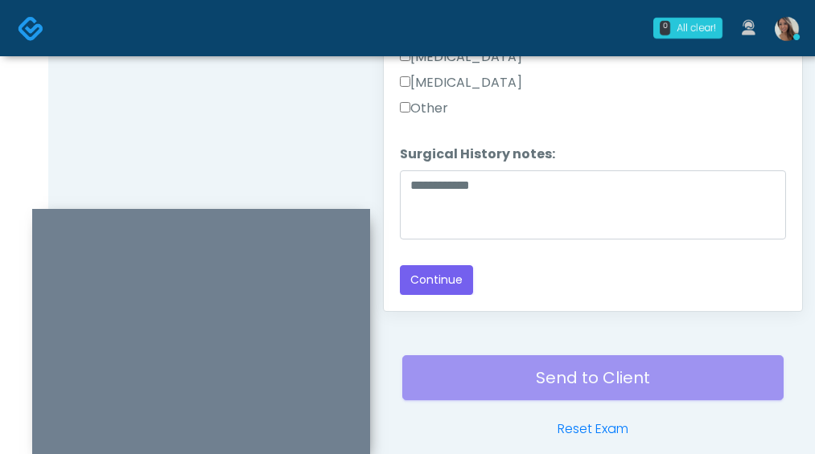
scroll to position [926, 0]
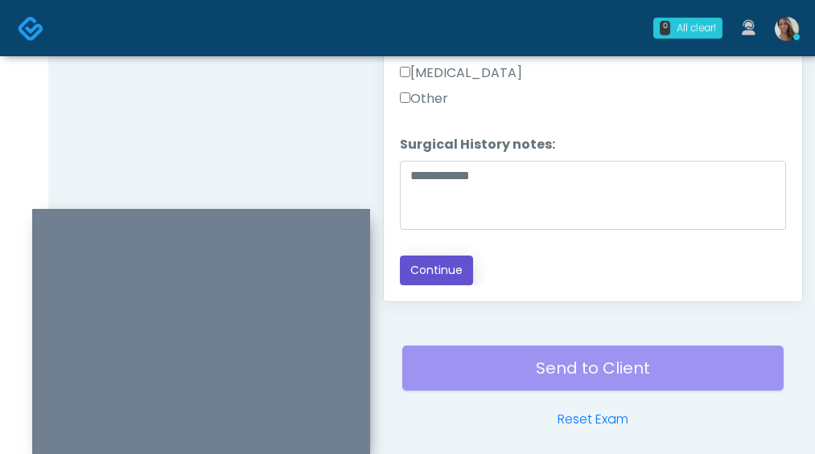
click at [451, 282] on button "Continue" at bounding box center [436, 271] width 73 height 30
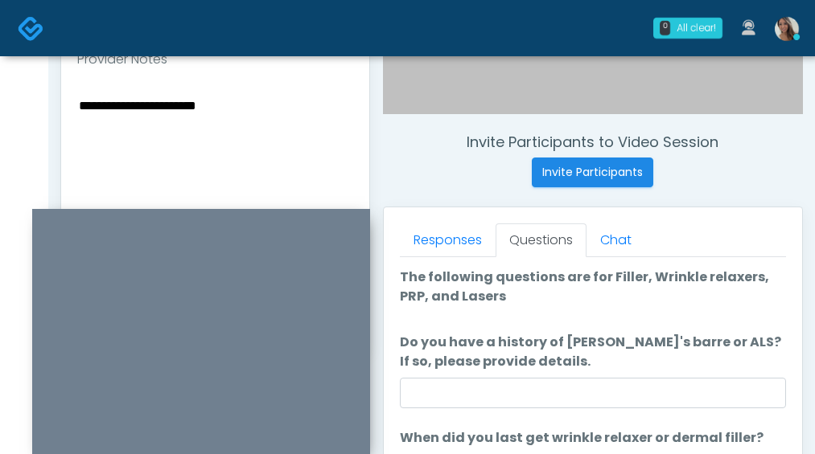
scroll to position [671, 0]
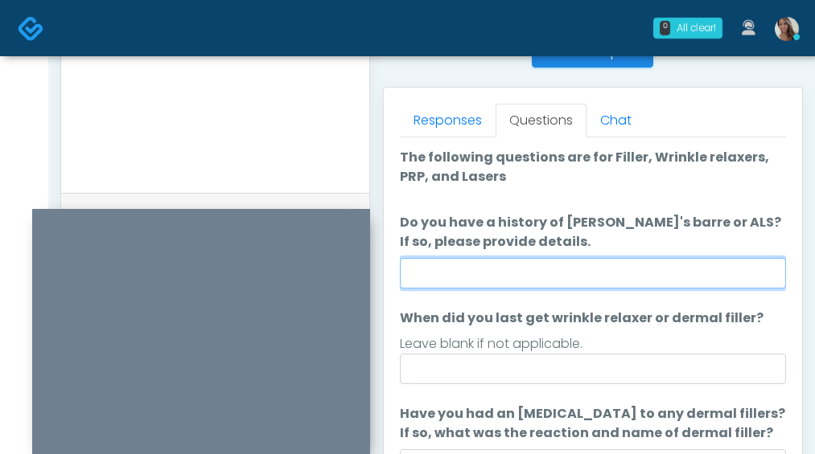
click at [554, 260] on input "Do you have a history of Guillain's barre or ALS? If so, please provide details." at bounding box center [593, 273] width 386 height 31
type input "**"
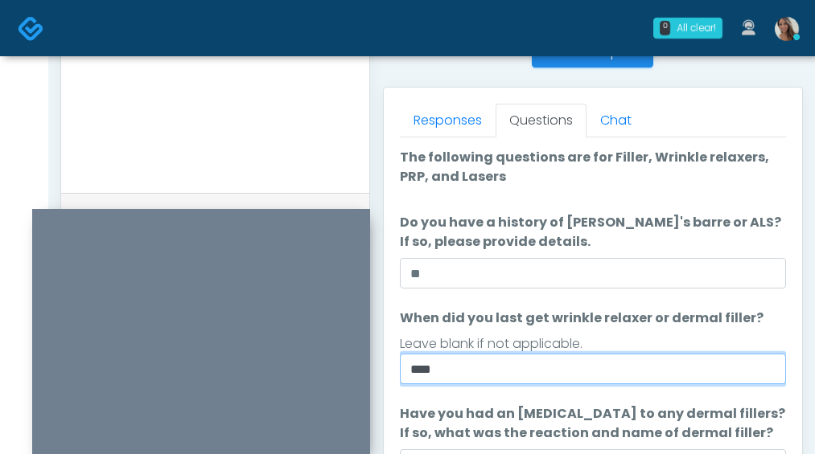
type input "****"
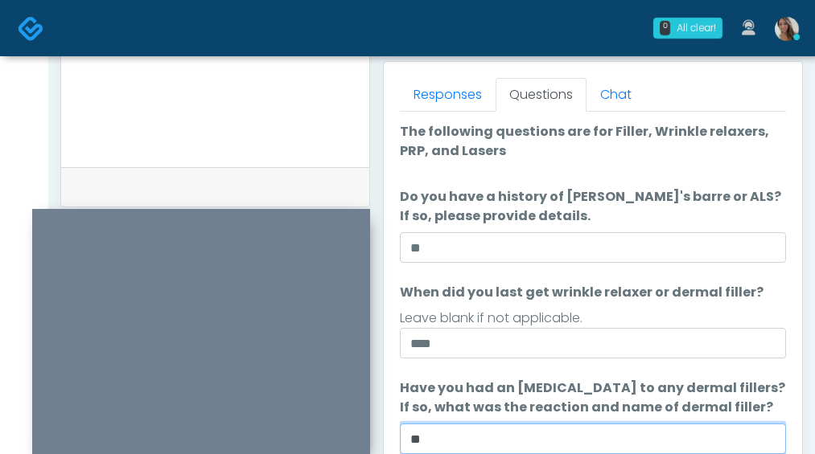
type input "**"
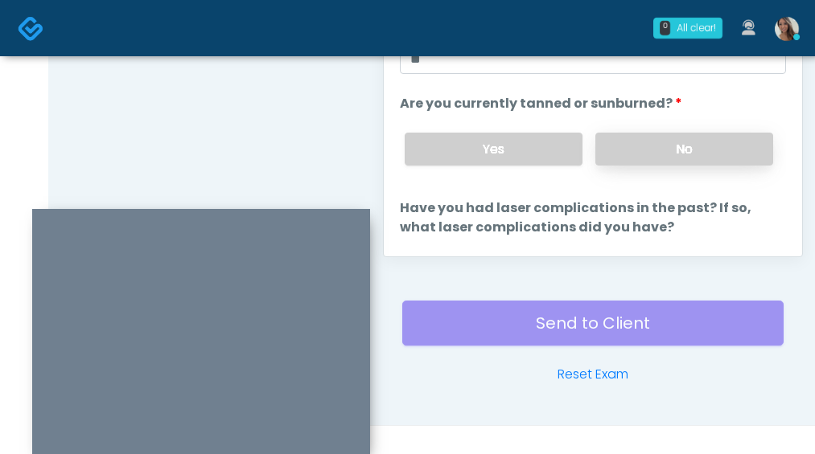
drag, startPoint x: 634, startPoint y: 191, endPoint x: 657, endPoint y: 158, distance: 40.4
click at [636, 187] on ol "The following questions are for Filler, Wrinkle relaxers, PRP, and Lasers The f…" at bounding box center [593, 18] width 386 height 552
click at [671, 142] on label "No" at bounding box center [684, 149] width 178 height 33
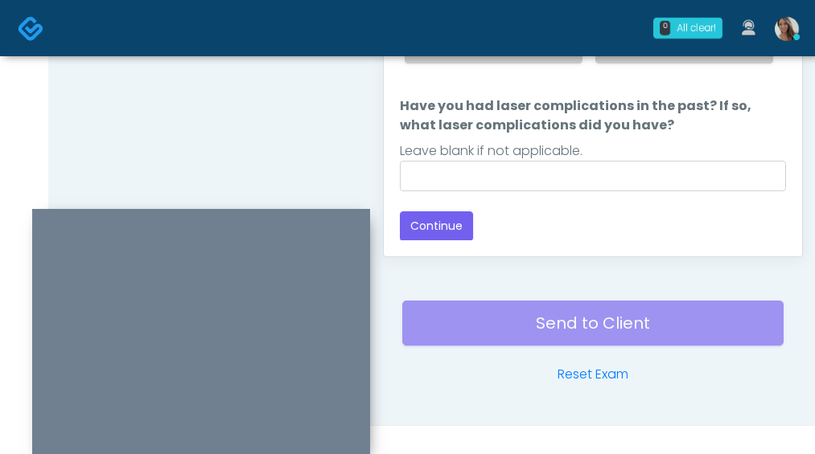
scroll to position [210, 0]
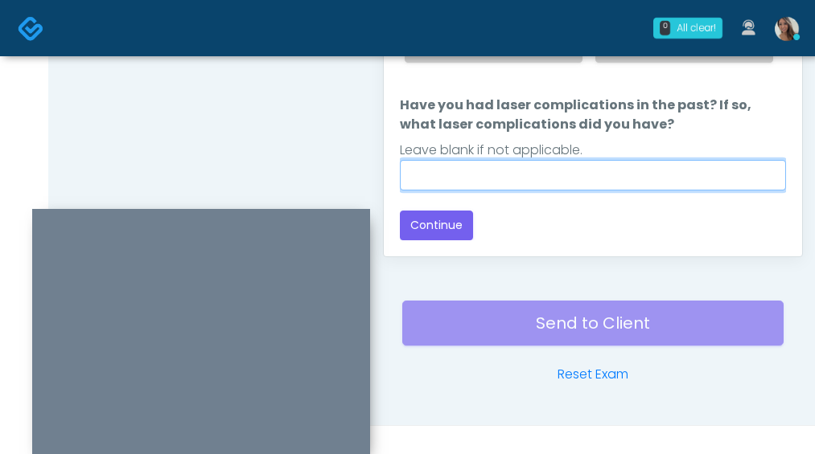
click at [503, 181] on input "Have you had laser complications in the past? If so, what laser complications d…" at bounding box center [593, 175] width 386 height 31
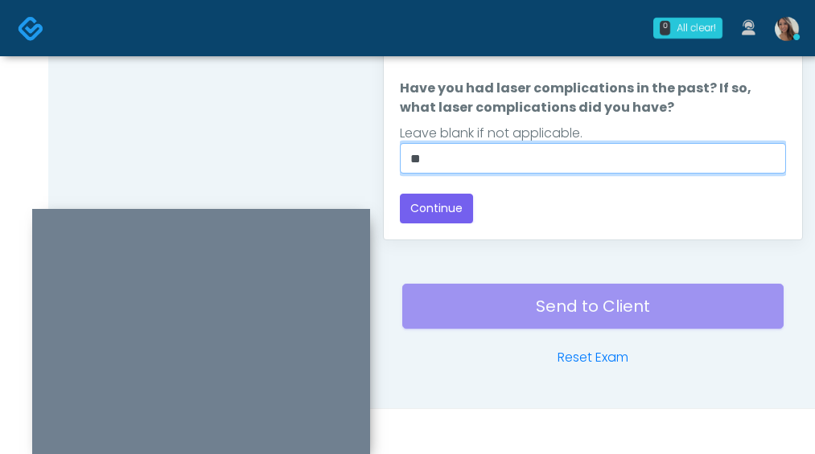
scroll to position [989, 0]
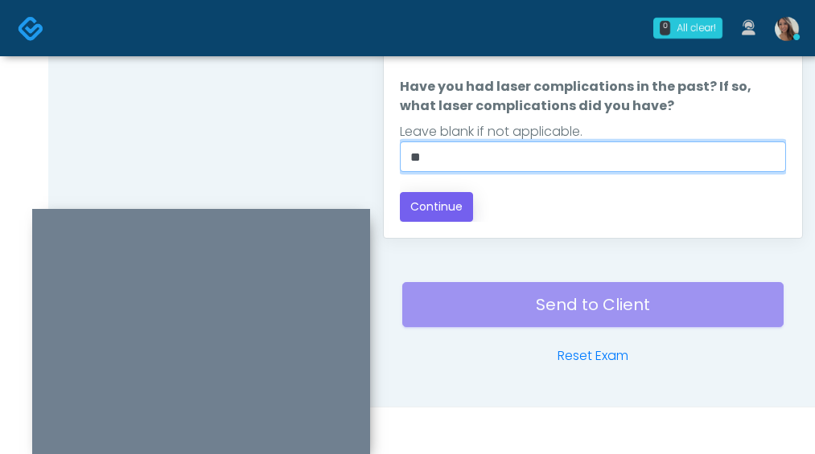
type input "**"
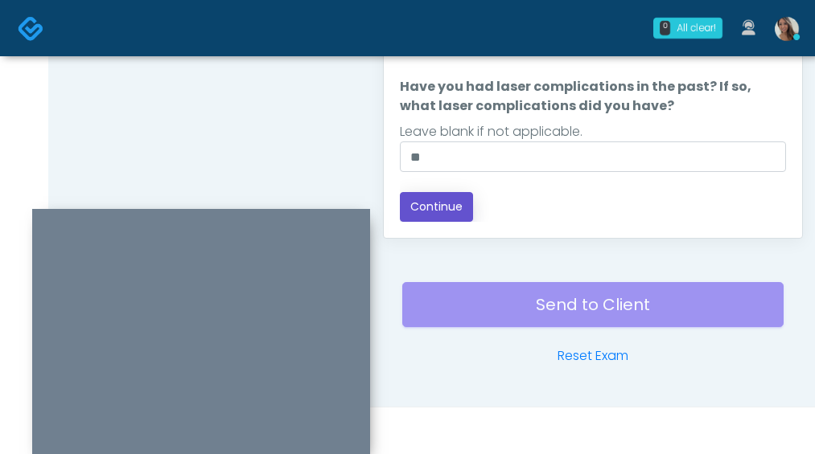
click at [460, 207] on button "Continue" at bounding box center [436, 207] width 73 height 30
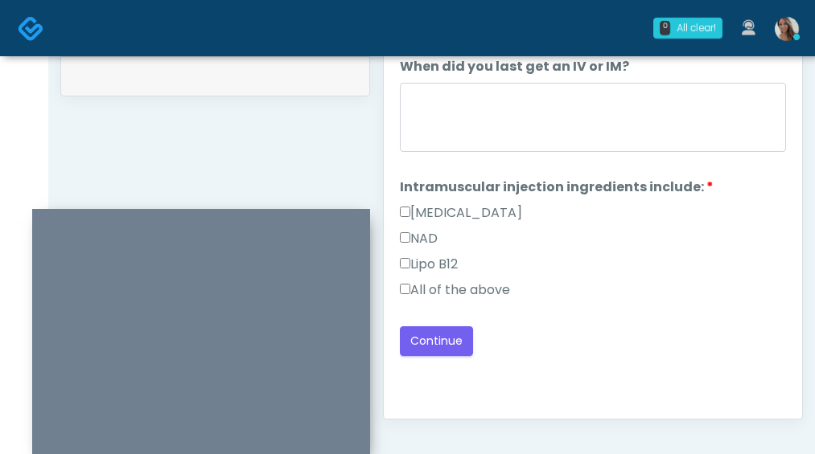
scroll to position [791, 0]
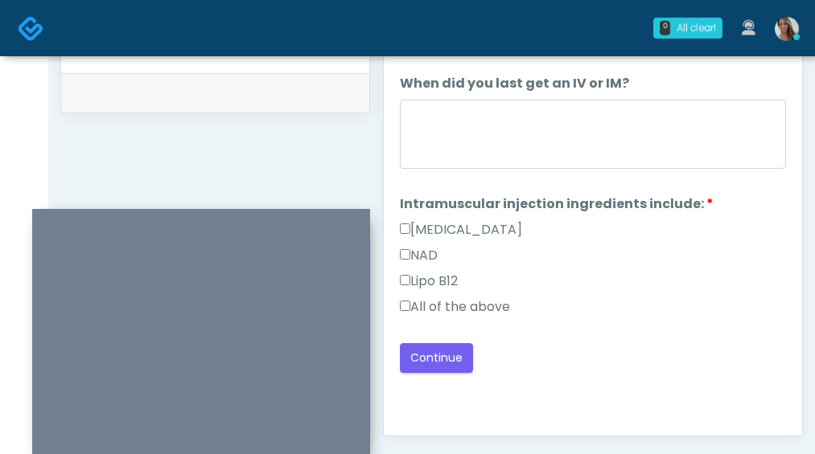
click at [471, 293] on div "Lipo B12" at bounding box center [593, 285] width 386 height 26
click at [471, 298] on label "All of the above" at bounding box center [455, 307] width 110 height 19
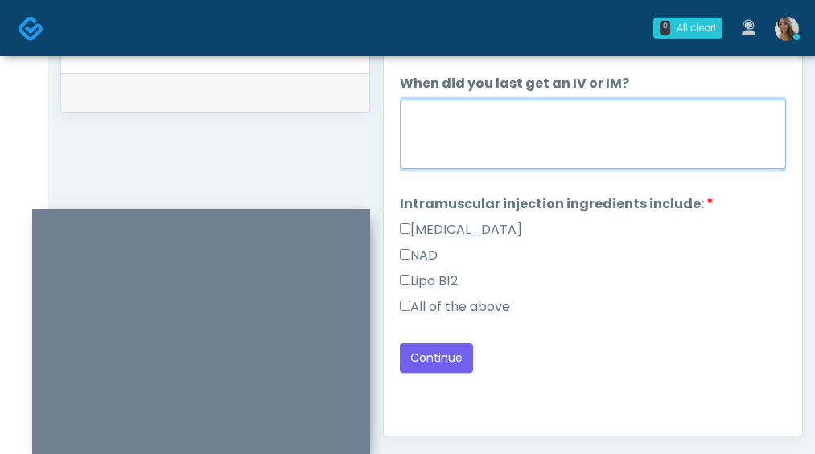
click at [546, 144] on textarea "When did you last get an IV or IM?" at bounding box center [593, 134] width 386 height 69
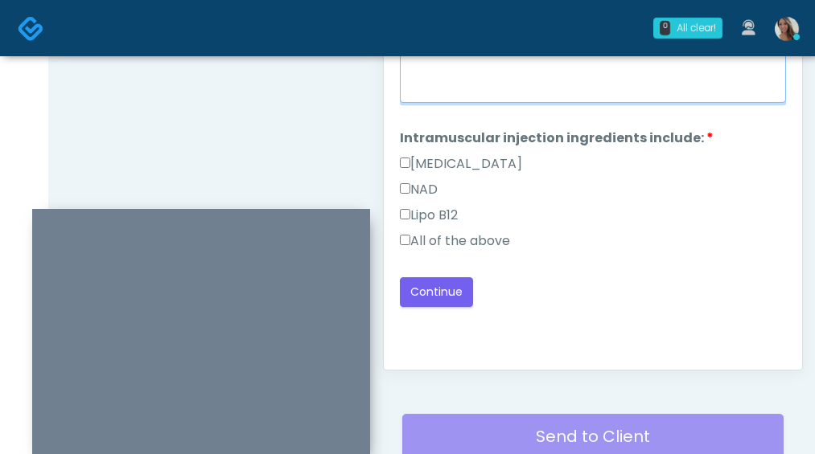
scroll to position [862, 0]
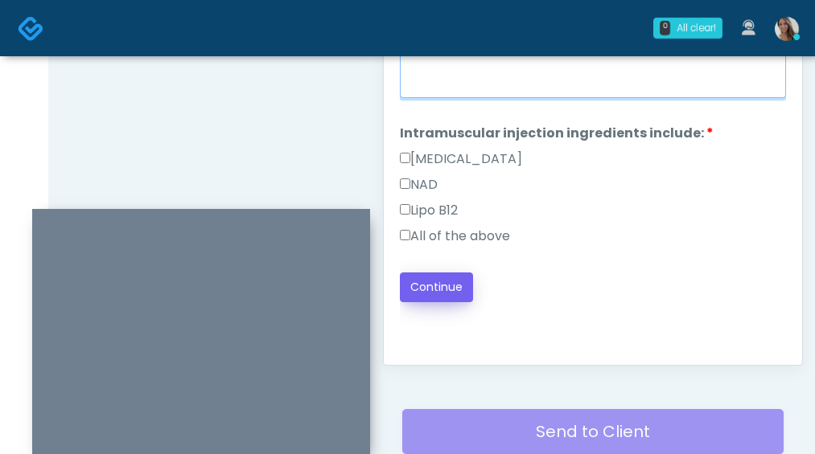
type textarea "**********"
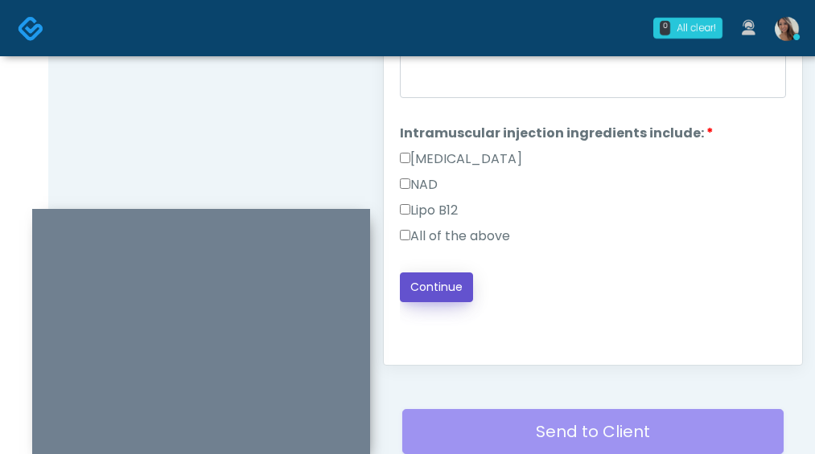
drag, startPoint x: 459, startPoint y: 281, endPoint x: 393, endPoint y: 224, distance: 86.7
click at [459, 280] on button "Continue" at bounding box center [436, 288] width 73 height 30
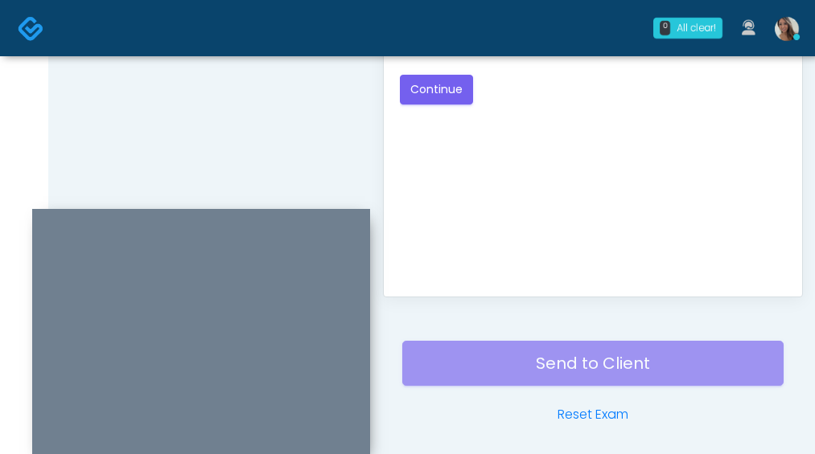
scroll to position [582, 0]
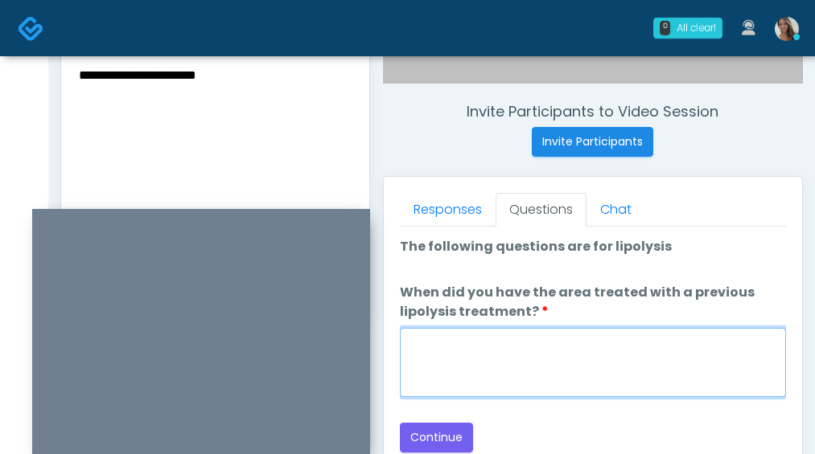
click at [569, 347] on textarea "When did you have the area treated with a previous lipolysis treatment?" at bounding box center [593, 362] width 386 height 69
paste textarea "**********"
type textarea "**********"
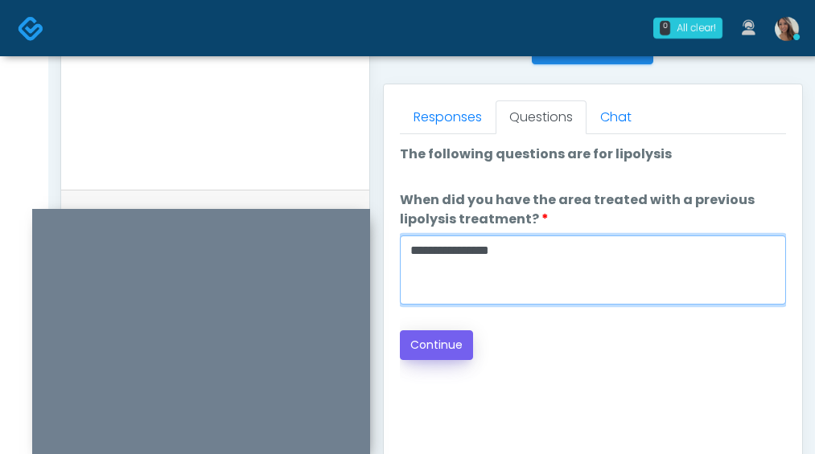
scroll to position [678, 0]
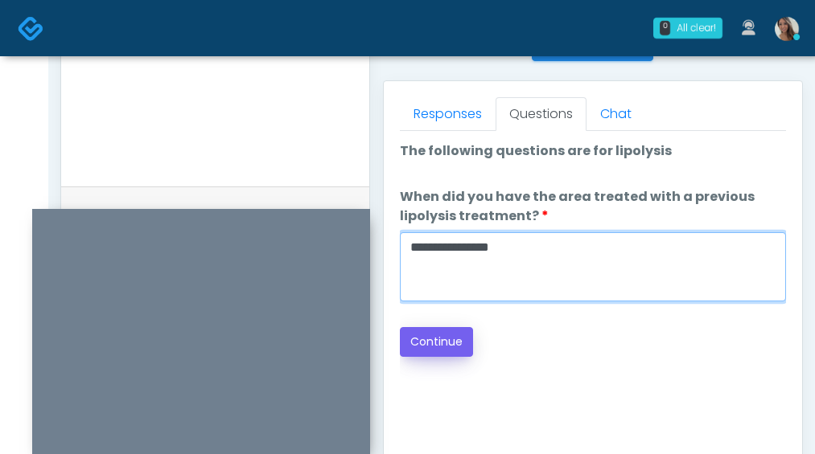
type textarea "**********"
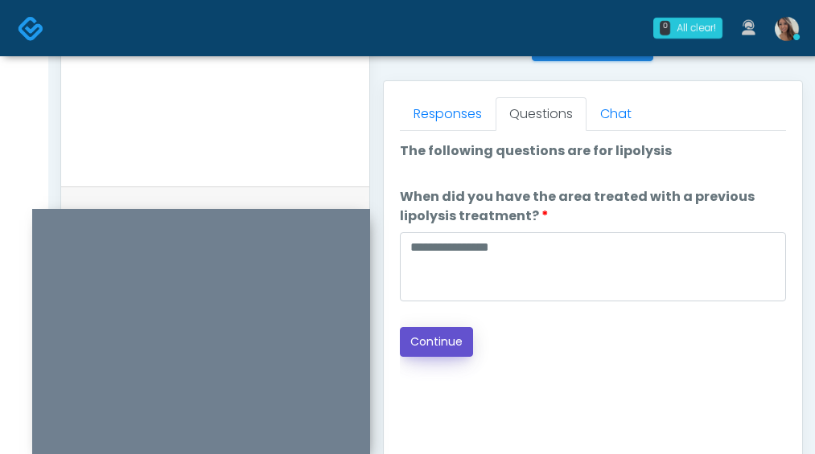
click at [449, 335] on button "Continue" at bounding box center [436, 342] width 73 height 30
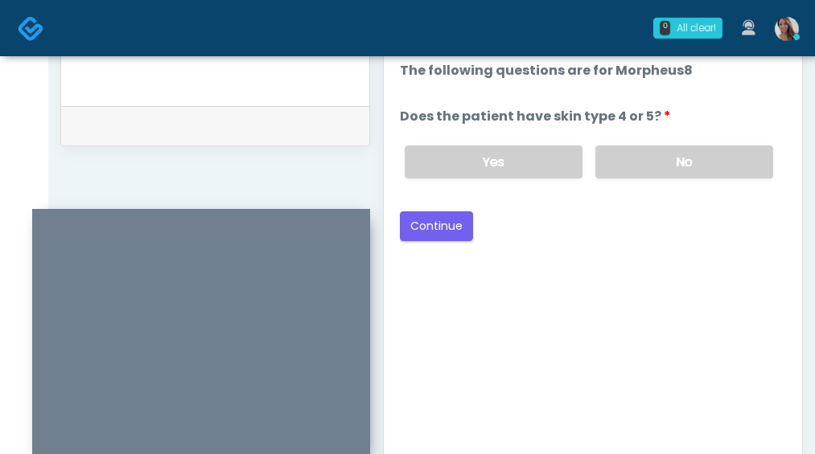
scroll to position [757, 0]
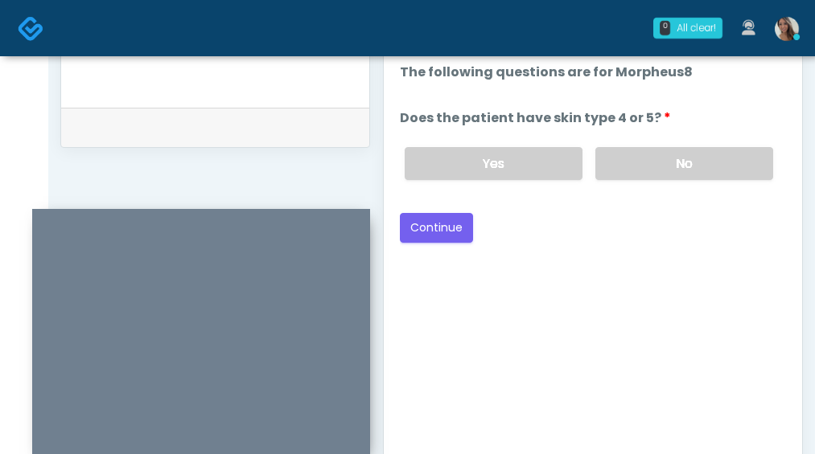
click at [678, 140] on div "Yes No" at bounding box center [589, 163] width 394 height 59
click at [687, 145] on div "Yes No" at bounding box center [589, 163] width 394 height 59
click at [644, 163] on label "No" at bounding box center [684, 163] width 178 height 33
click at [427, 228] on button "Continue" at bounding box center [436, 228] width 73 height 30
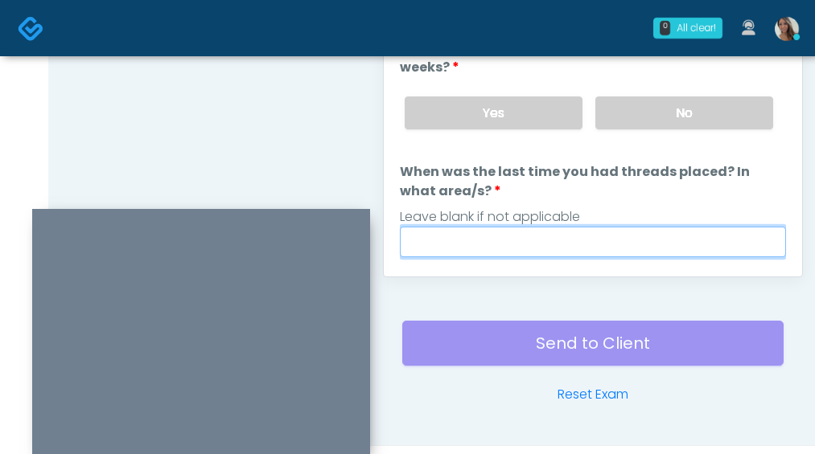
click at [626, 227] on input "When was the last time you had threads placed? In what area/s?" at bounding box center [593, 242] width 386 height 31
paste input "**********"
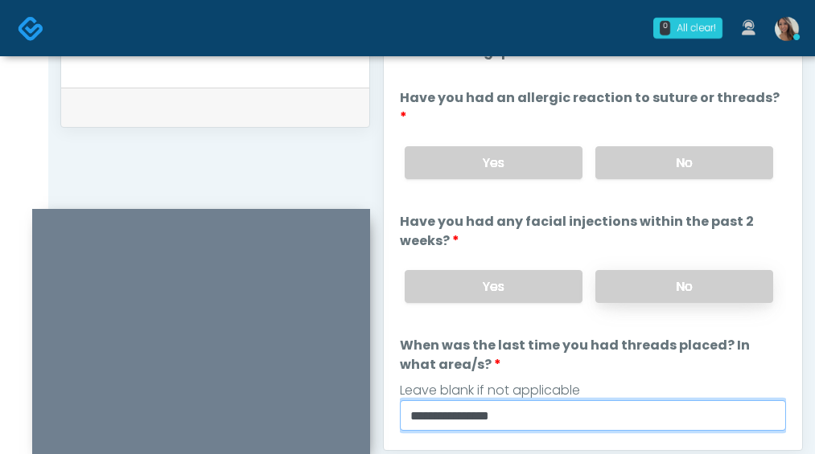
scroll to position [765, 0]
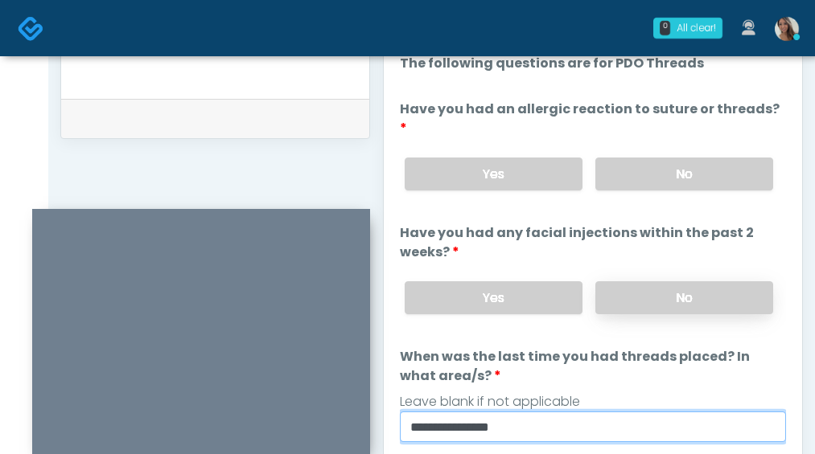
type input "**********"
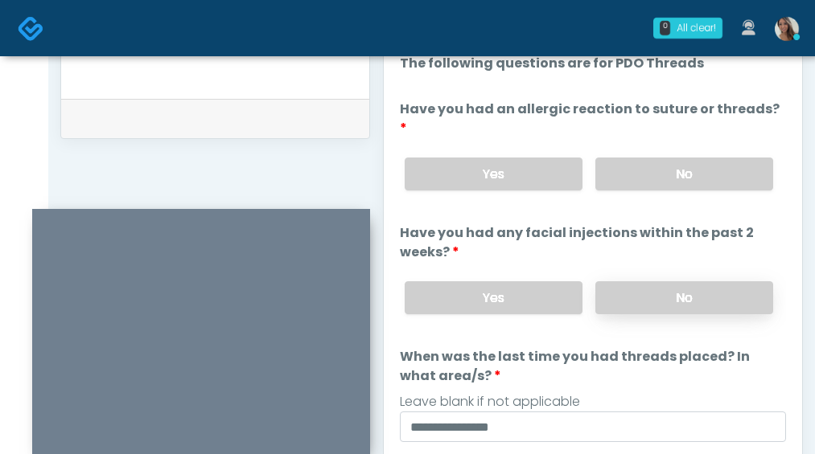
click at [679, 281] on label "No" at bounding box center [684, 297] width 178 height 33
click at [700, 158] on label "No" at bounding box center [684, 174] width 178 height 33
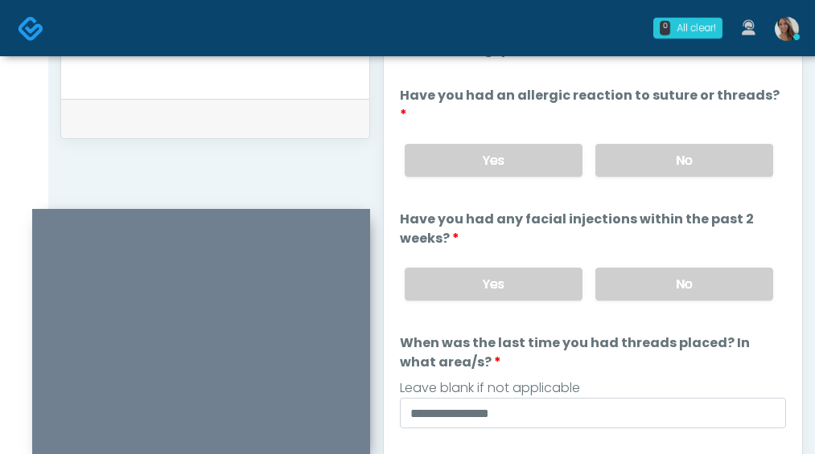
scroll to position [27, 0]
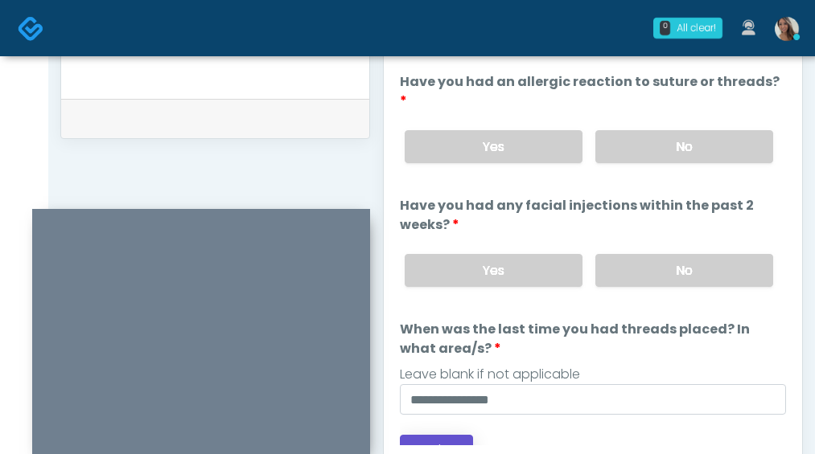
click at [439, 435] on button "Continue" at bounding box center [436, 450] width 73 height 30
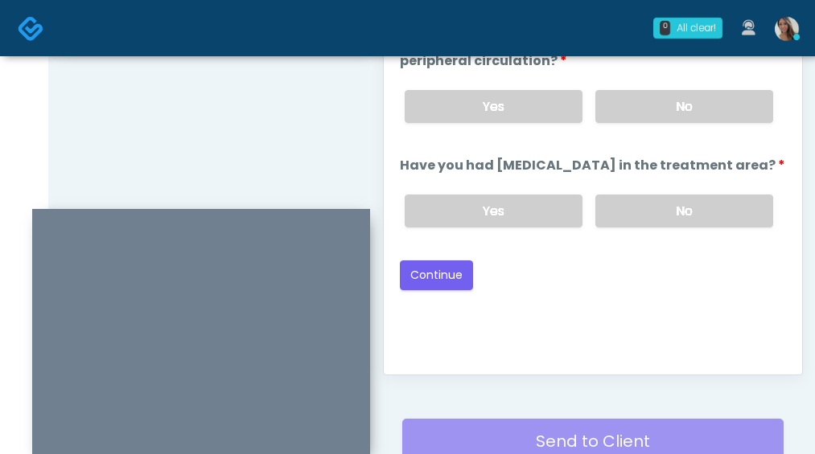
scroll to position [808, 0]
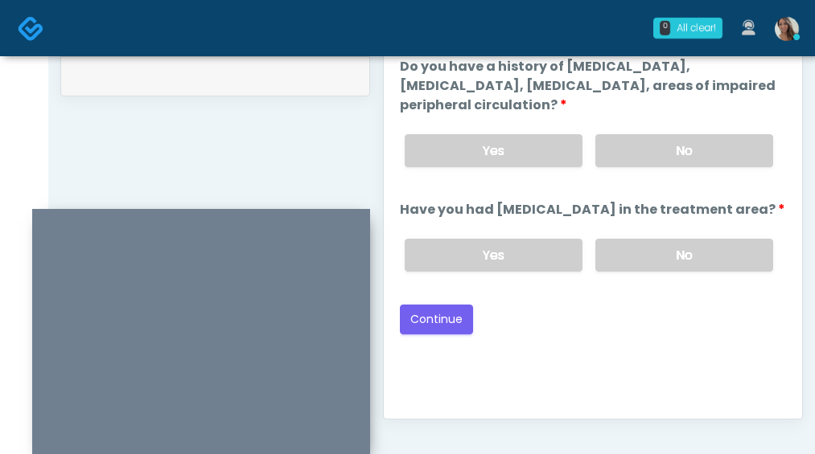
drag, startPoint x: 678, startPoint y: 264, endPoint x: 678, endPoint y: 179, distance: 85.2
click at [678, 264] on label "No" at bounding box center [684, 255] width 178 height 33
click at [684, 150] on label "No" at bounding box center [684, 150] width 178 height 33
click at [463, 314] on button "Continue" at bounding box center [436, 320] width 73 height 30
click at [670, 322] on div "Back Continue" at bounding box center [593, 320] width 386 height 30
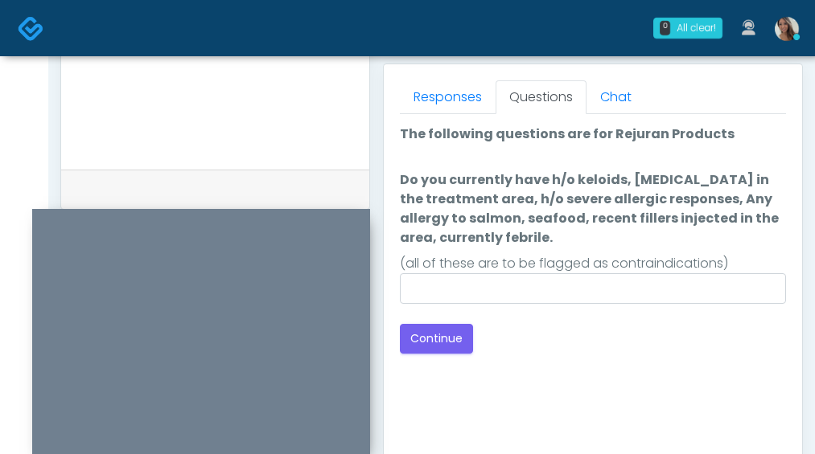
scroll to position [670, 0]
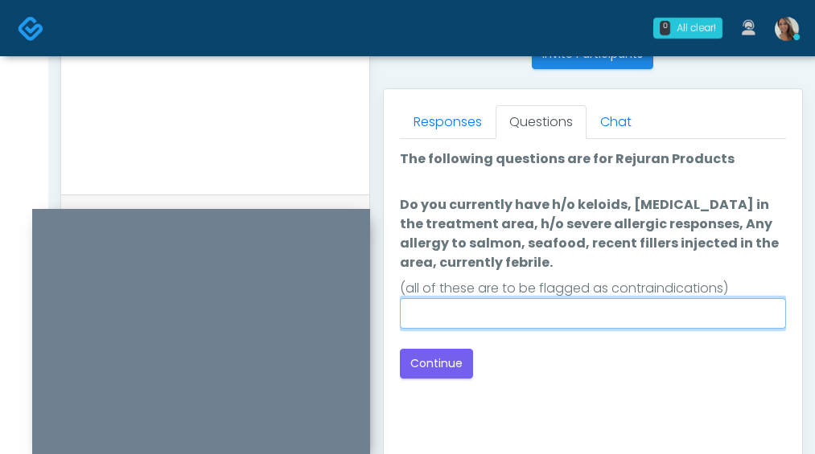
click at [536, 318] on input "Do you currently have h/o keloids, skin infection in the treatment area, h/o se…" at bounding box center [593, 313] width 386 height 31
type input "**"
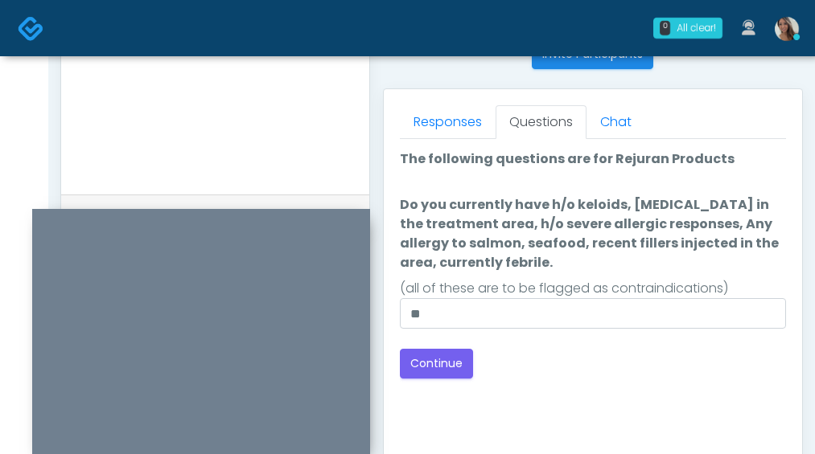
drag, startPoint x: 598, startPoint y: 360, endPoint x: 582, endPoint y: 367, distance: 17.6
click at [598, 360] on div "Back Continue" at bounding box center [593, 364] width 386 height 30
click at [459, 371] on button "Continue" at bounding box center [436, 364] width 73 height 30
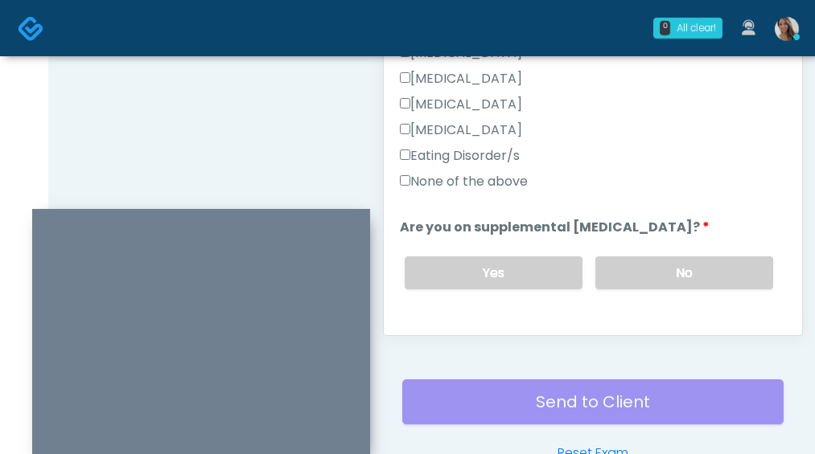
scroll to position [380, 0]
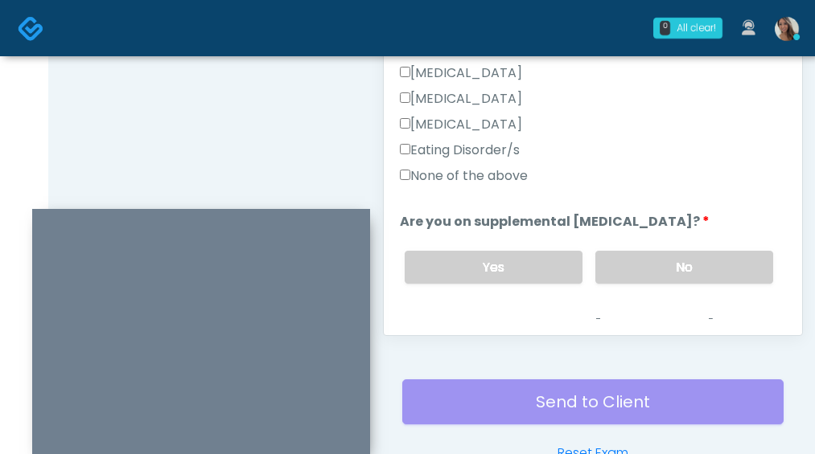
click at [483, 170] on label "None of the above" at bounding box center [464, 175] width 128 height 19
click at [635, 264] on label "No" at bounding box center [684, 267] width 178 height 33
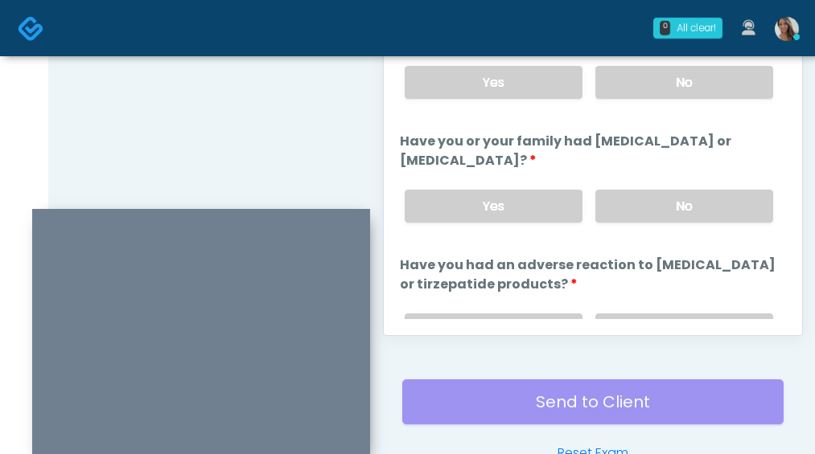
click at [657, 237] on ol "The following questions are for GIP/GLP-1 service The following questions are f…" at bounding box center [593, 46] width 386 height 1369
click at [663, 207] on label "No" at bounding box center [684, 206] width 178 height 33
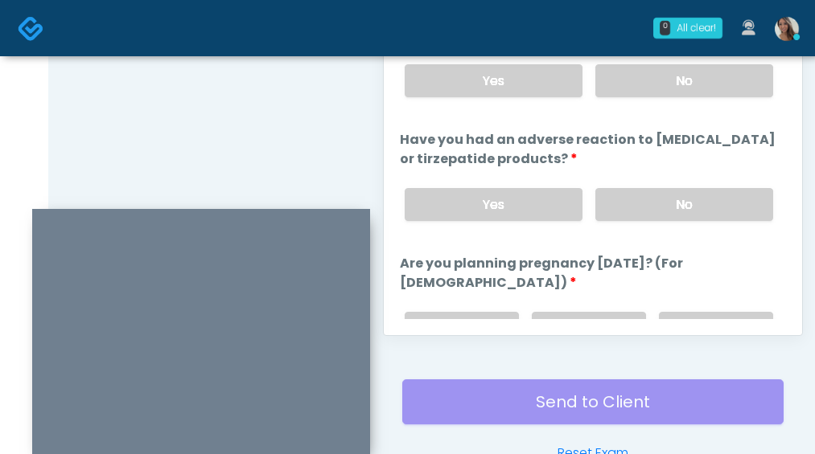
scroll to position [726, 0]
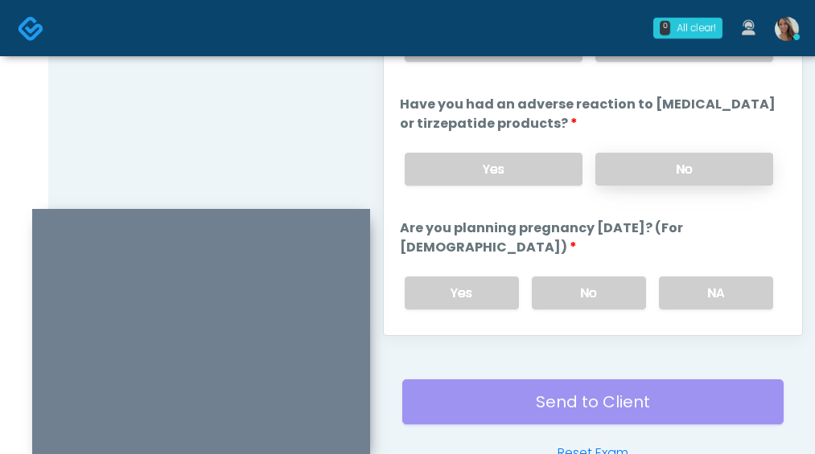
click at [667, 178] on label "No" at bounding box center [684, 169] width 178 height 33
click at [586, 300] on label "No" at bounding box center [589, 293] width 114 height 33
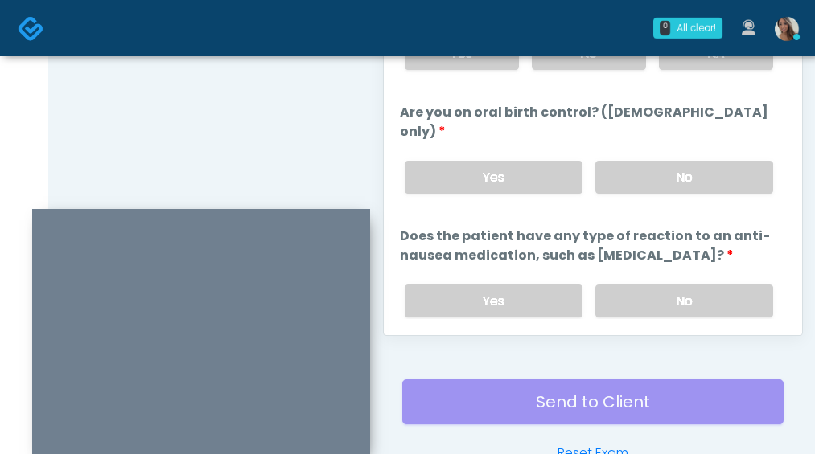
drag, startPoint x: 663, startPoint y: 154, endPoint x: 656, endPoint y: 178, distance: 25.0
click at [663, 161] on label "No" at bounding box center [684, 177] width 178 height 33
click at [634, 285] on label "No" at bounding box center [684, 301] width 178 height 33
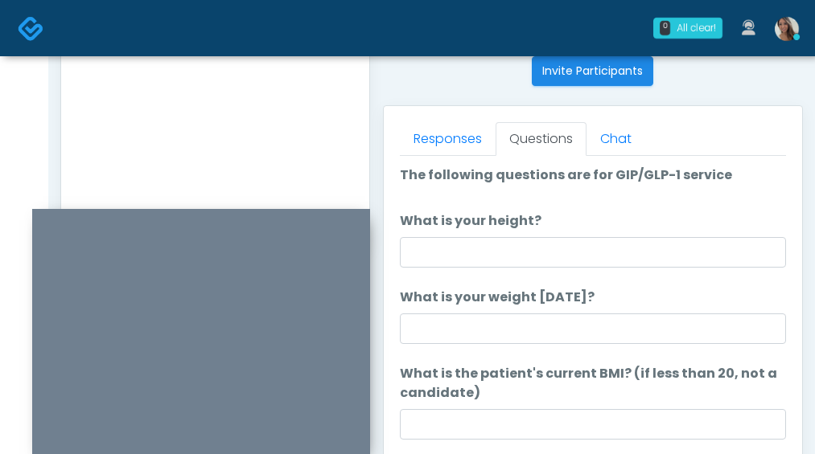
scroll to position [0, 0]
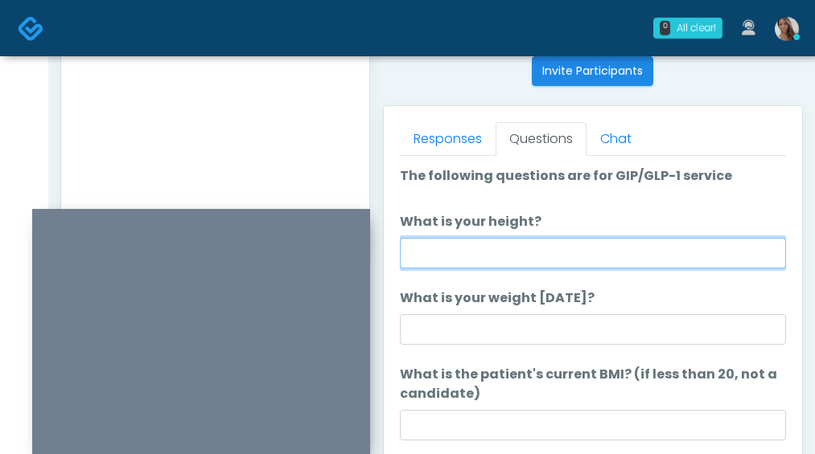
click at [610, 260] on input "What is your height?" at bounding box center [593, 253] width 386 height 31
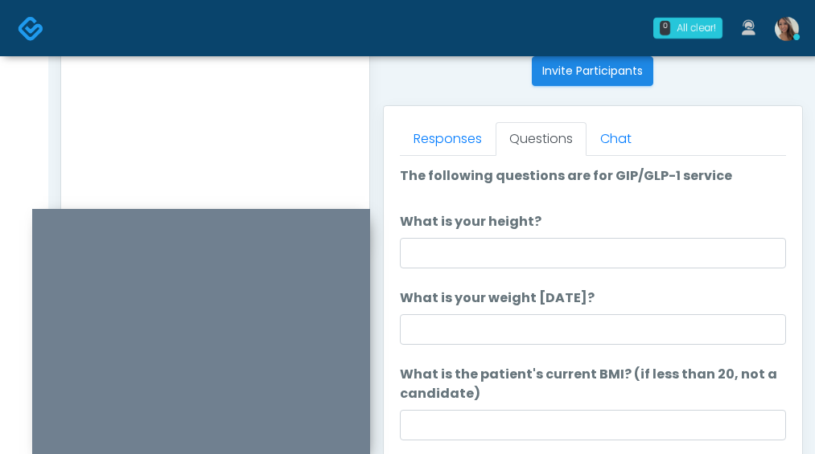
click at [432, 408] on li "What is the patient's current BMI? (if less than 20, not a candidate) What is t…" at bounding box center [593, 432] width 386 height 134
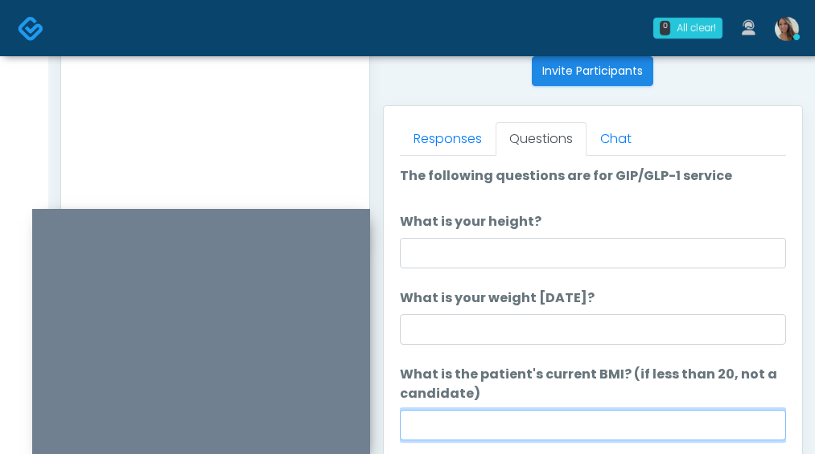
click at [486, 440] on input "What is the patient's current BMI? (if less than 20, not a candidate)" at bounding box center [593, 425] width 386 height 31
paste input "****"
type input "****"
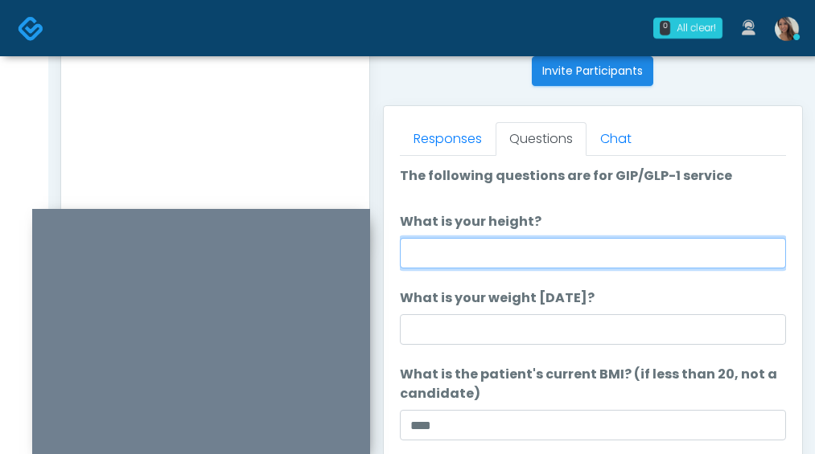
click at [468, 251] on input "What is your height?" at bounding box center [593, 253] width 386 height 31
type input "*****"
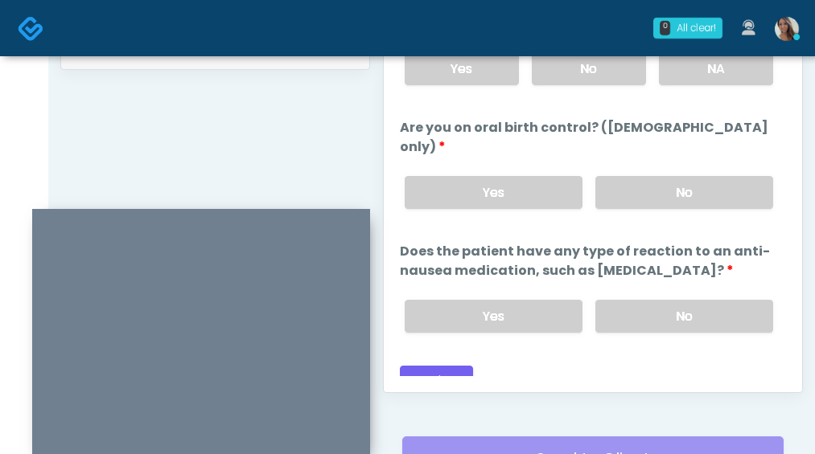
scroll to position [989, 0]
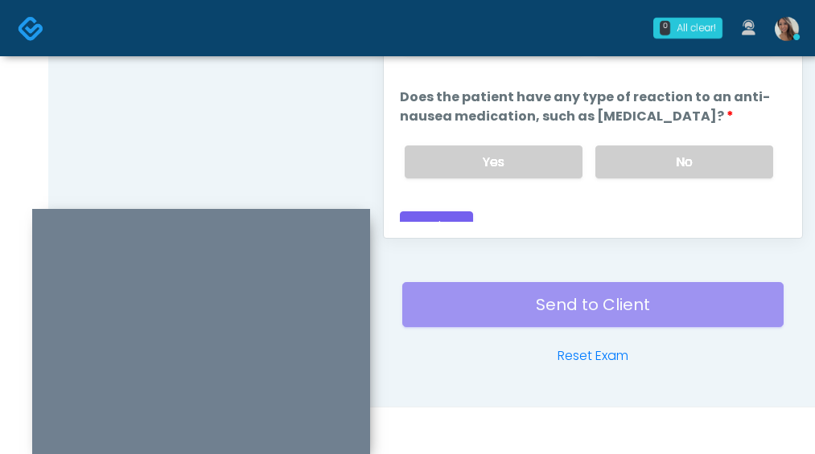
type input "***"
click at [446, 211] on button "Continue" at bounding box center [436, 226] width 73 height 30
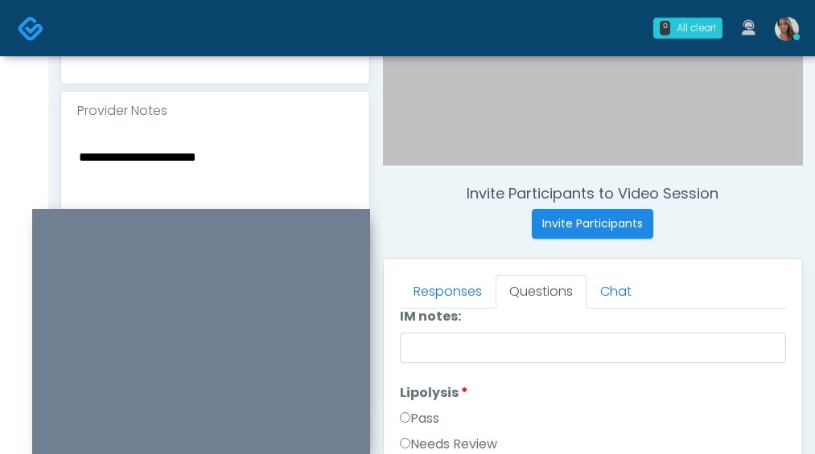
scroll to position [0, 0]
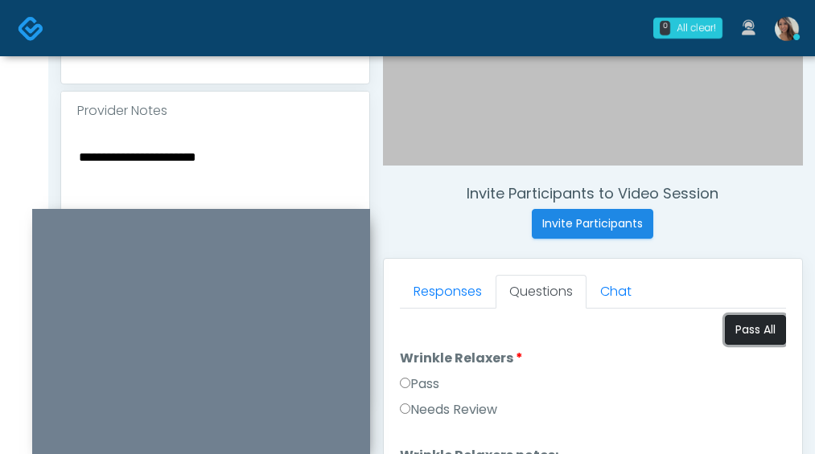
click at [749, 342] on button "Pass All" at bounding box center [754, 330] width 61 height 30
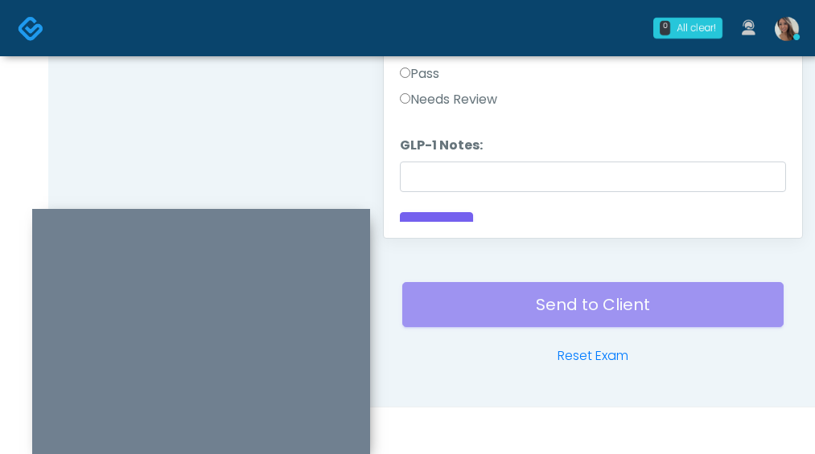
scroll to position [3167, 0]
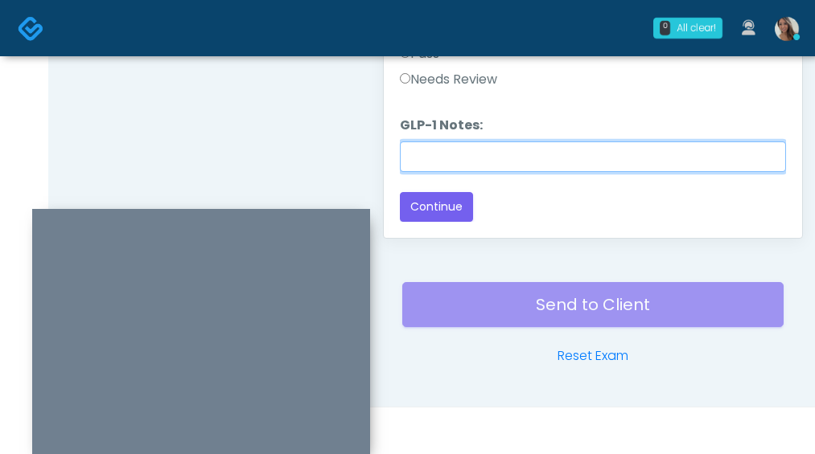
click at [468, 158] on input "GLP-1 Notes:" at bounding box center [593, 157] width 386 height 31
paste input "*****"
type input "********"
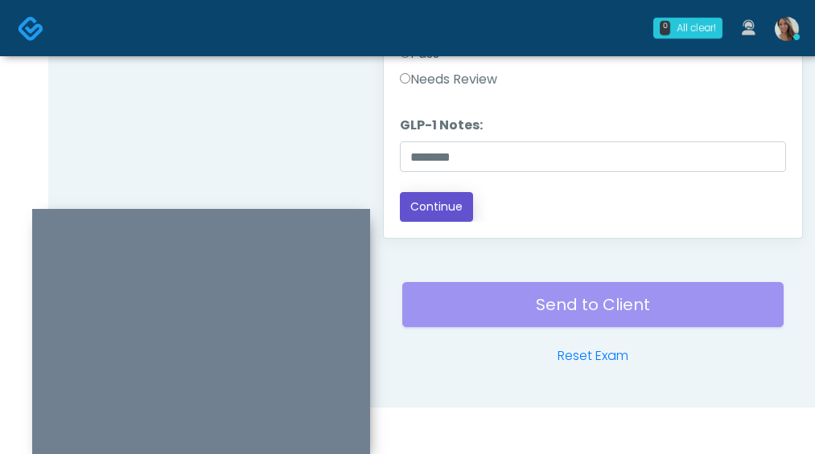
click at [460, 215] on button "Continue" at bounding box center [436, 207] width 73 height 30
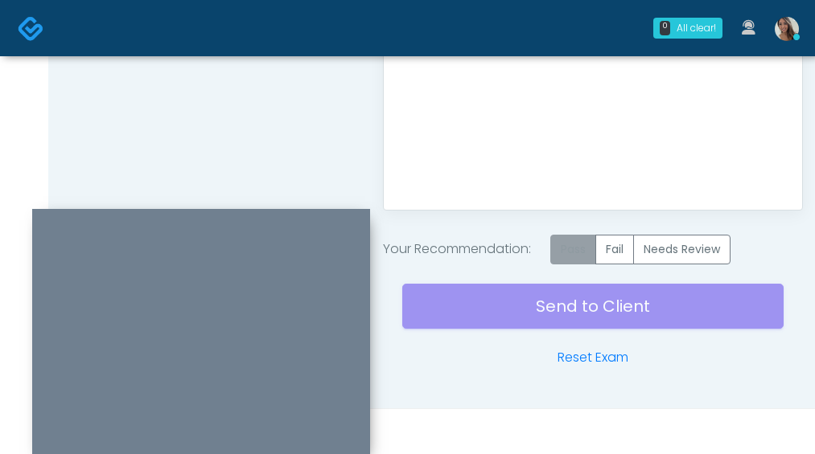
scroll to position [1019, 0]
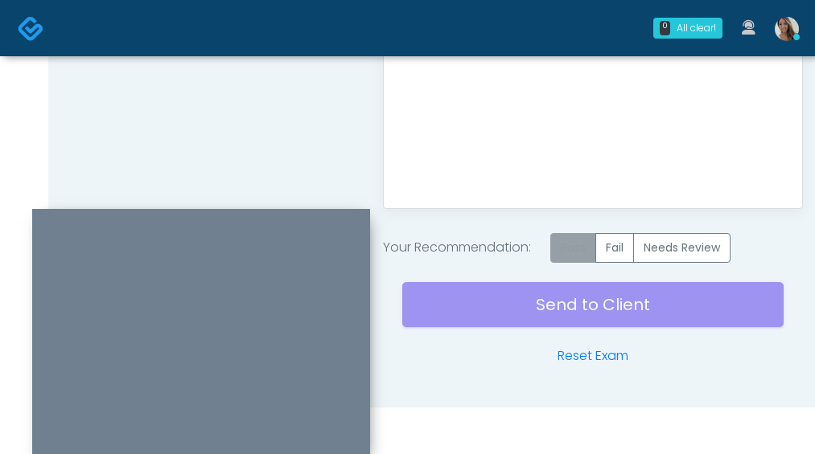
click at [573, 240] on label "Pass" at bounding box center [573, 248] width 46 height 30
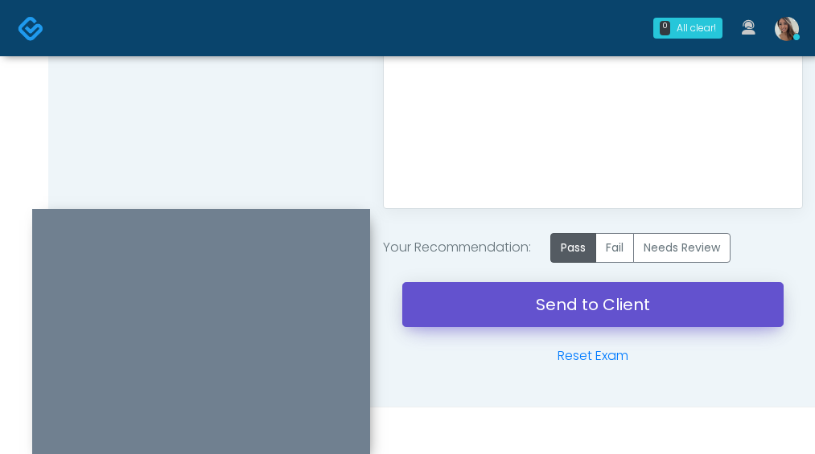
click at [535, 300] on link "Send to Client" at bounding box center [592, 304] width 381 height 45
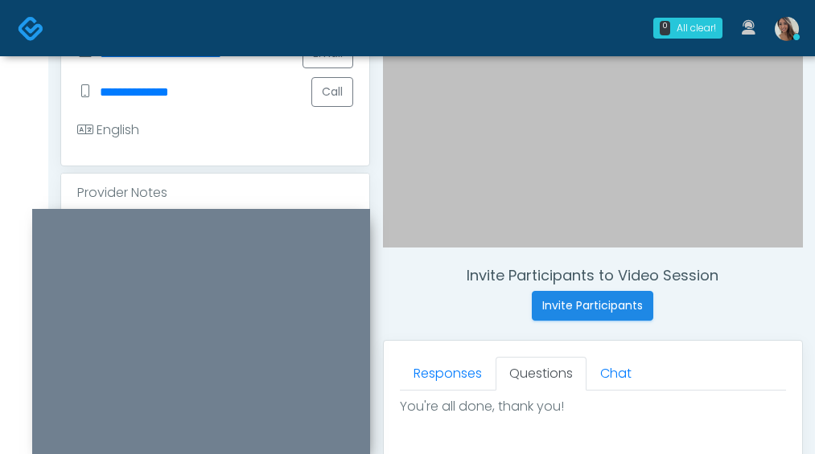
scroll to position [0, 0]
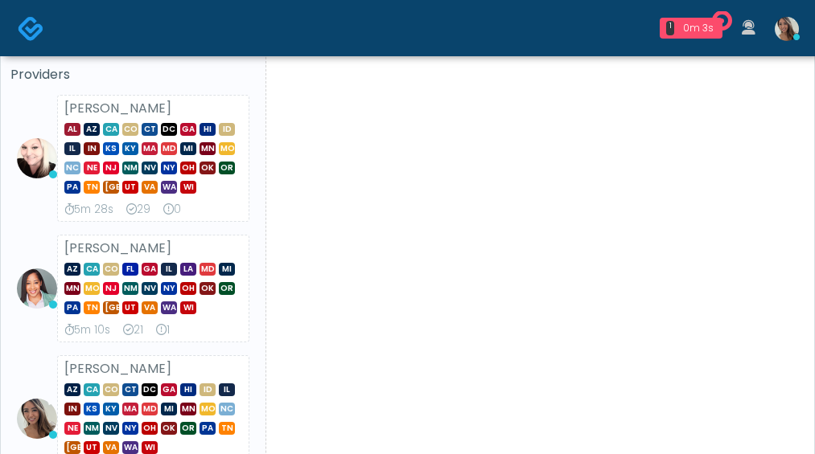
scroll to position [156, 0]
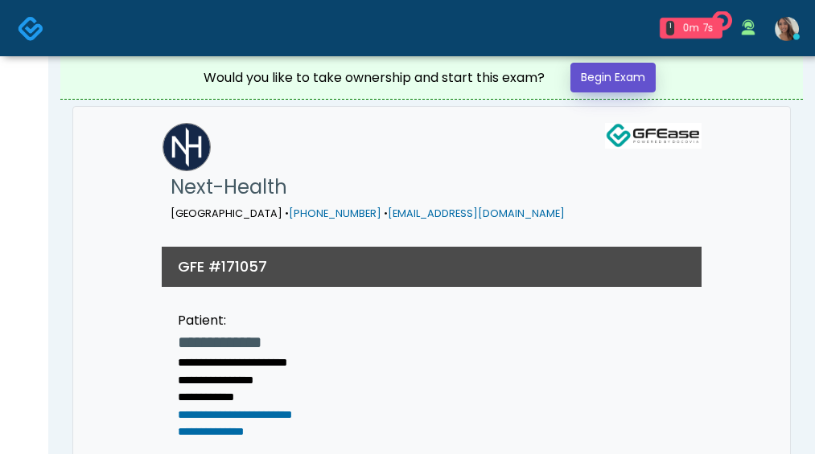
click at [638, 77] on link "Begin Exam" at bounding box center [612, 78] width 85 height 30
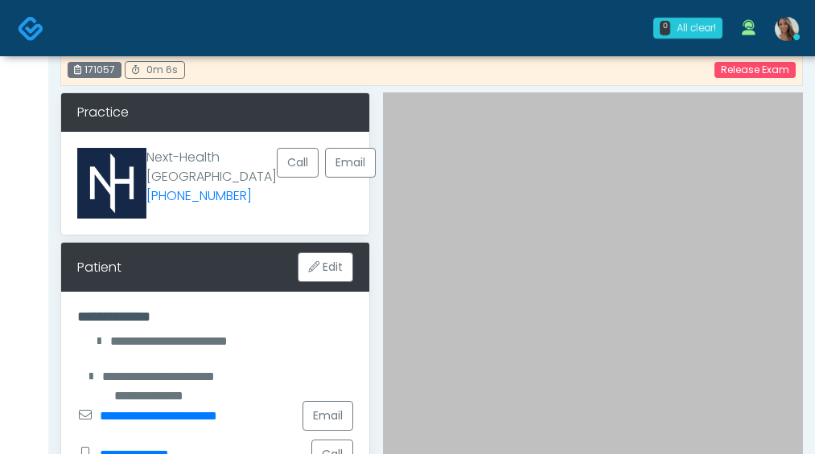
scroll to position [5, 0]
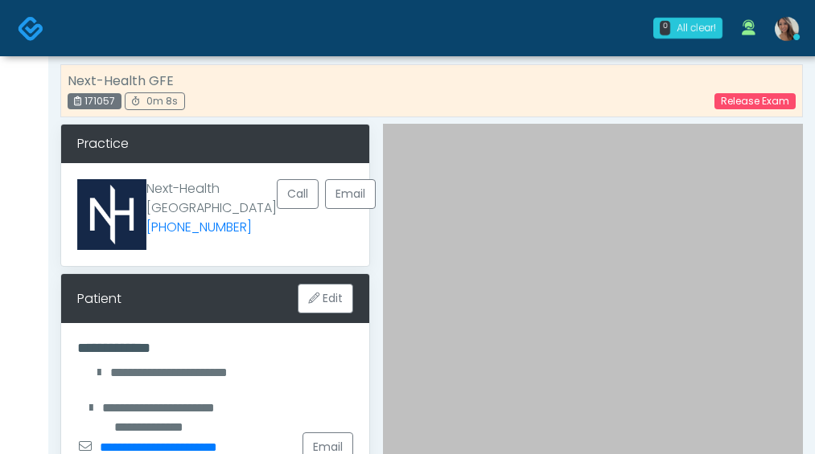
click at [197, 300] on div "Patient Edit" at bounding box center [215, 298] width 308 height 49
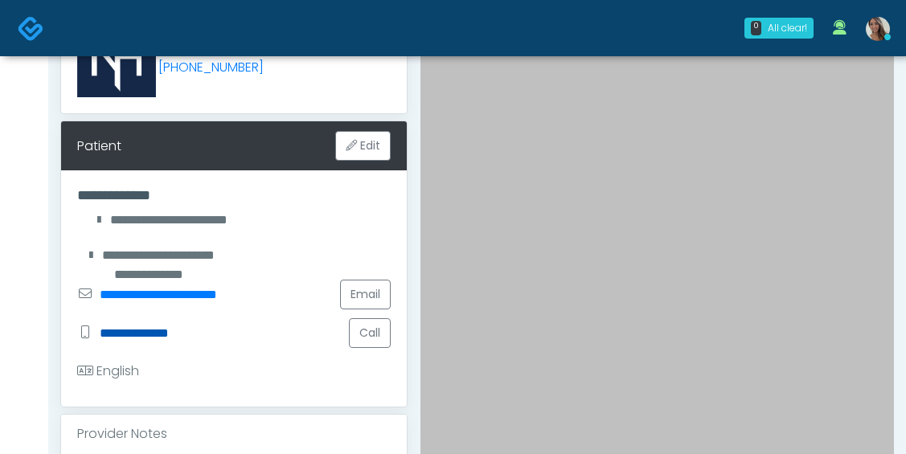
scroll to position [188, 0]
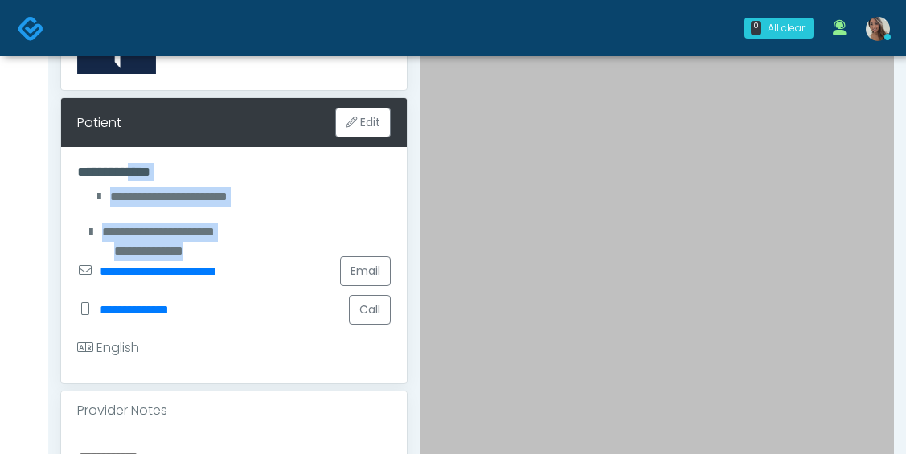
drag, startPoint x: 252, startPoint y: 239, endPoint x: 136, endPoint y: 173, distance: 133.2
click at [136, 173] on div "**********" at bounding box center [234, 265] width 346 height 236
click at [220, 217] on div "**********" at bounding box center [234, 232] width 314 height 39
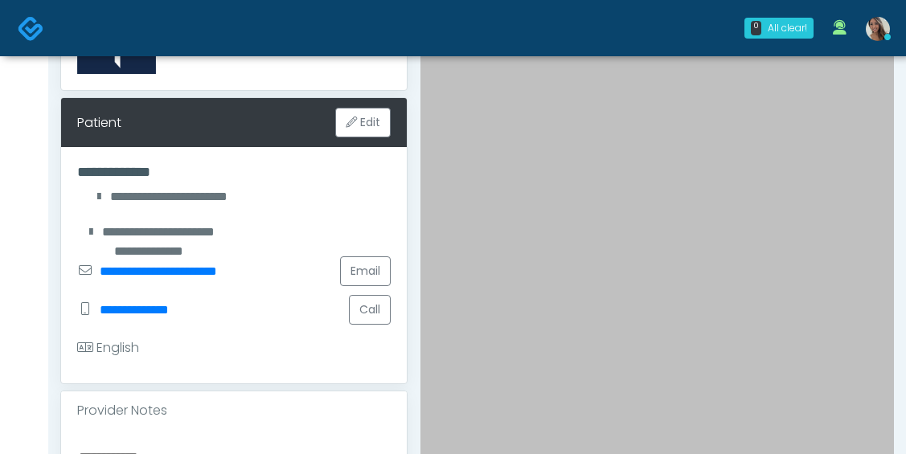
click at [236, 258] on div "**********" at bounding box center [234, 271] width 314 height 39
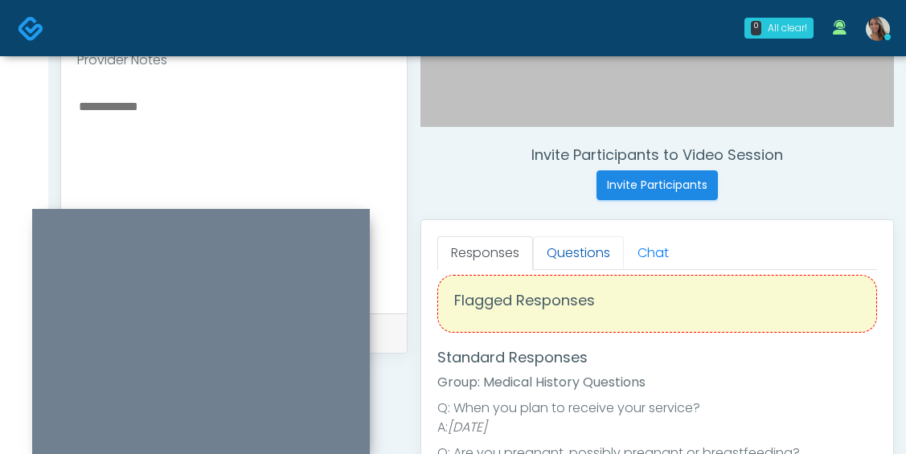
scroll to position [22, 0]
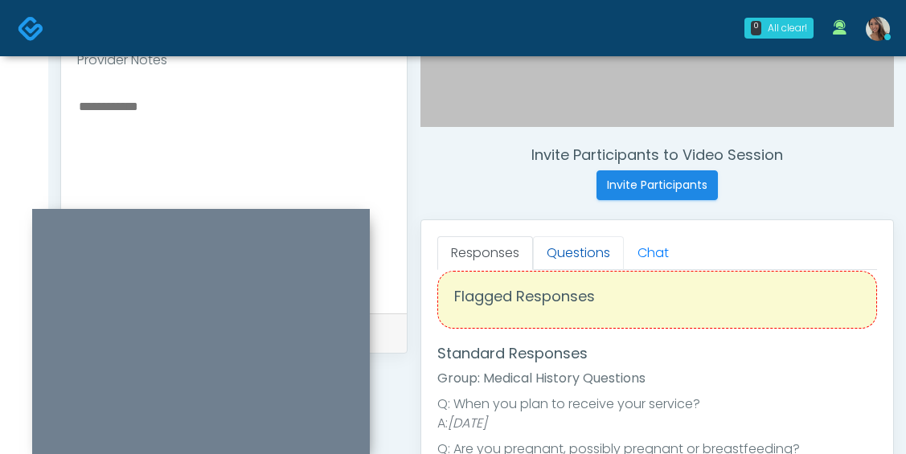
click at [576, 248] on link "Questions" at bounding box center [578, 253] width 91 height 34
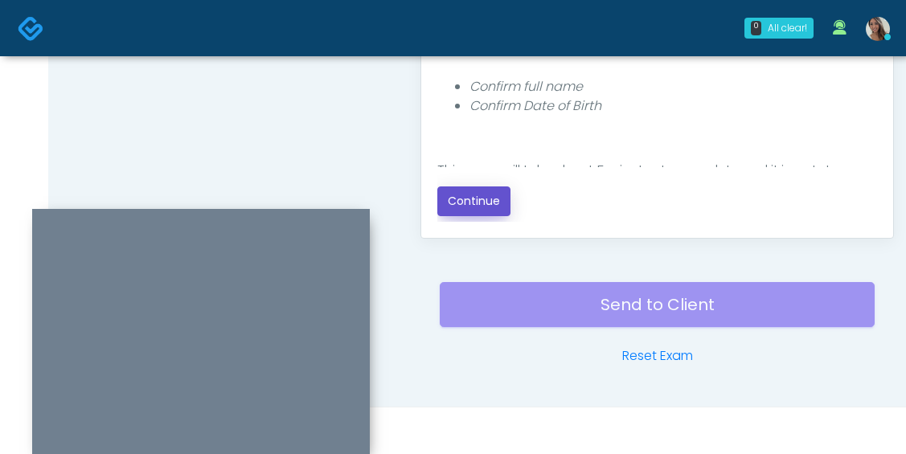
click at [490, 202] on button "Continue" at bounding box center [473, 202] width 73 height 30
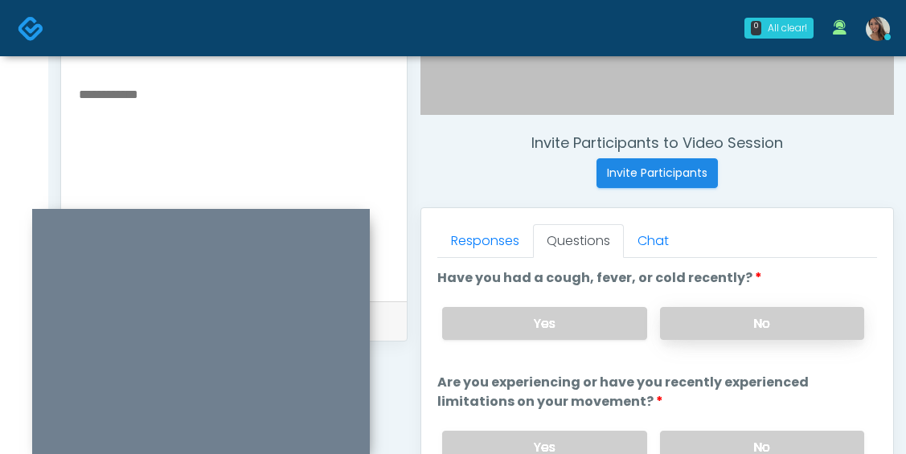
click at [763, 323] on label "No" at bounding box center [762, 323] width 204 height 33
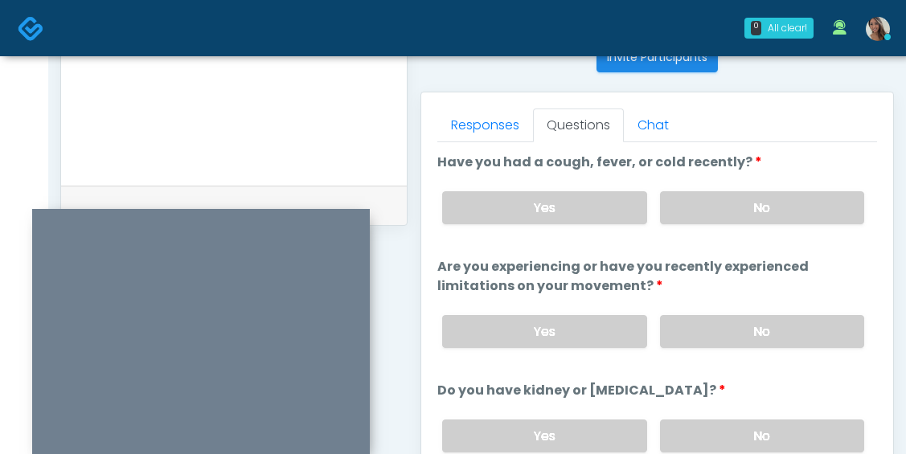
scroll to position [712, 0]
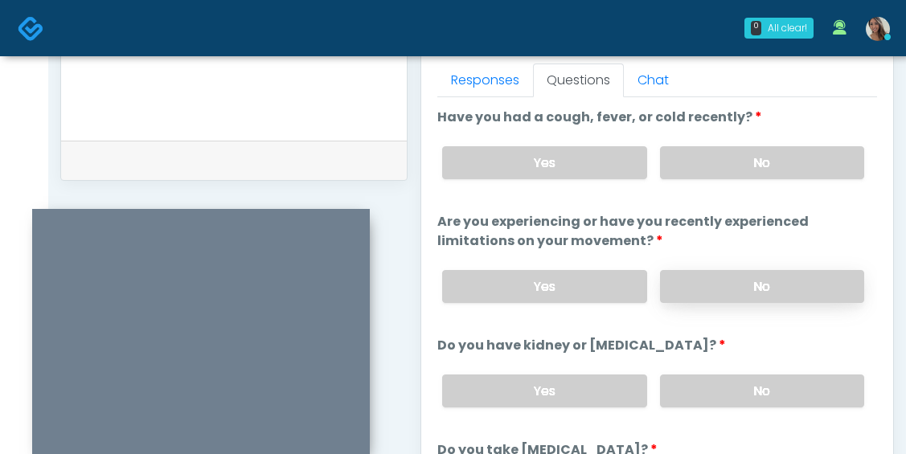
click at [724, 293] on label "No" at bounding box center [762, 286] width 204 height 33
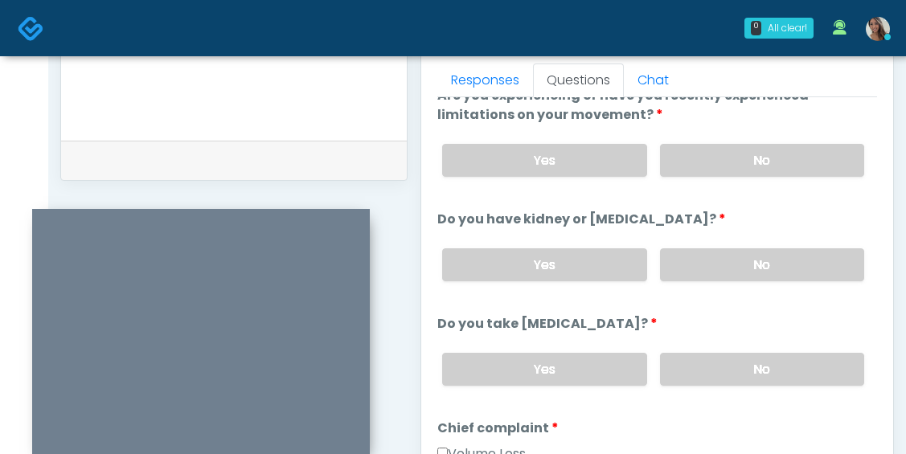
scroll to position [161, 0]
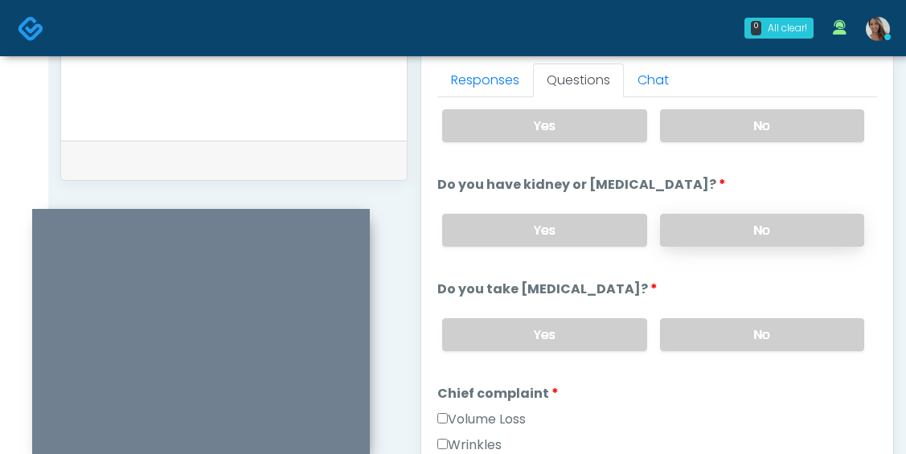
click at [765, 220] on label "No" at bounding box center [762, 230] width 204 height 33
click at [737, 327] on label "No" at bounding box center [762, 334] width 204 height 33
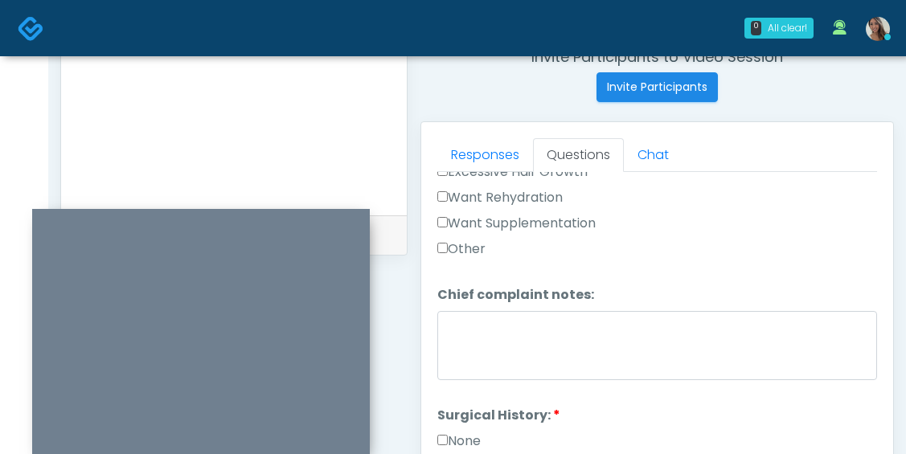
scroll to position [679, 0]
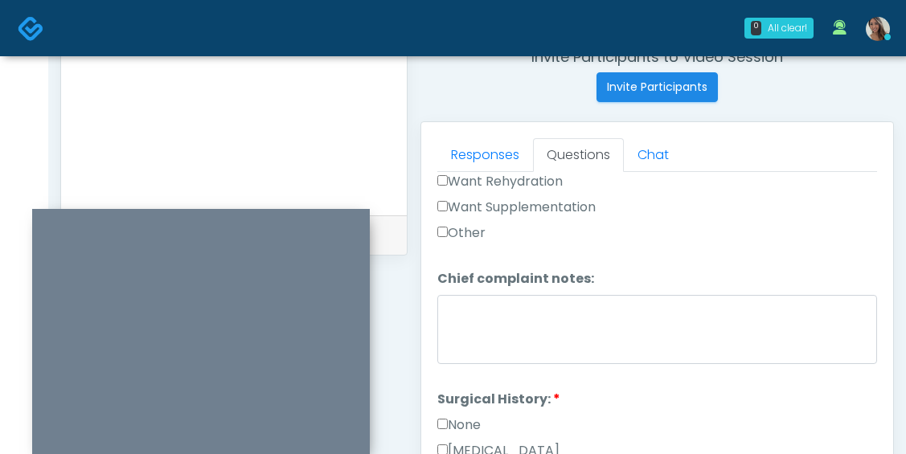
click at [466, 424] on label "None" at bounding box center [458, 425] width 43 height 19
click at [467, 425] on label "None" at bounding box center [458, 425] width 43 height 19
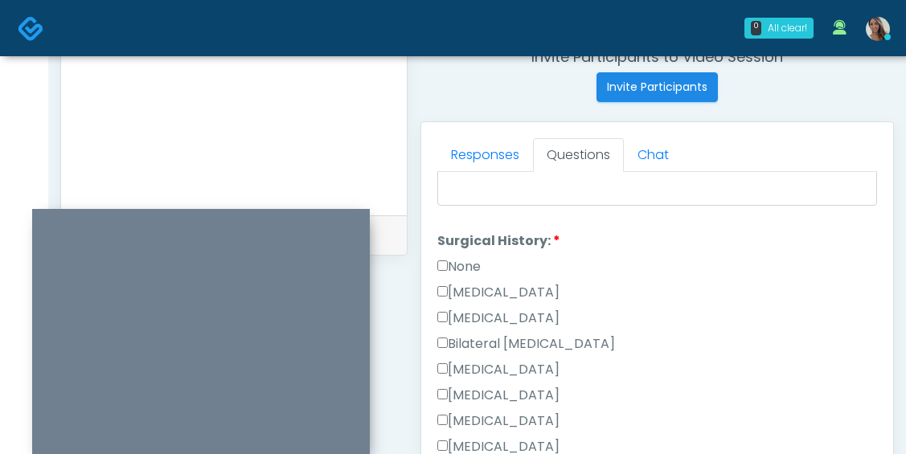
scroll to position [826, 0]
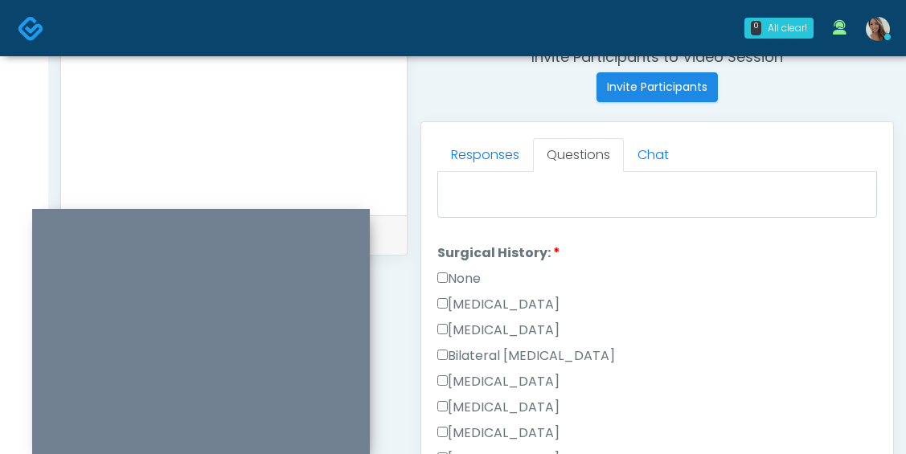
click at [528, 377] on label "Breast Augmentation" at bounding box center [498, 381] width 122 height 19
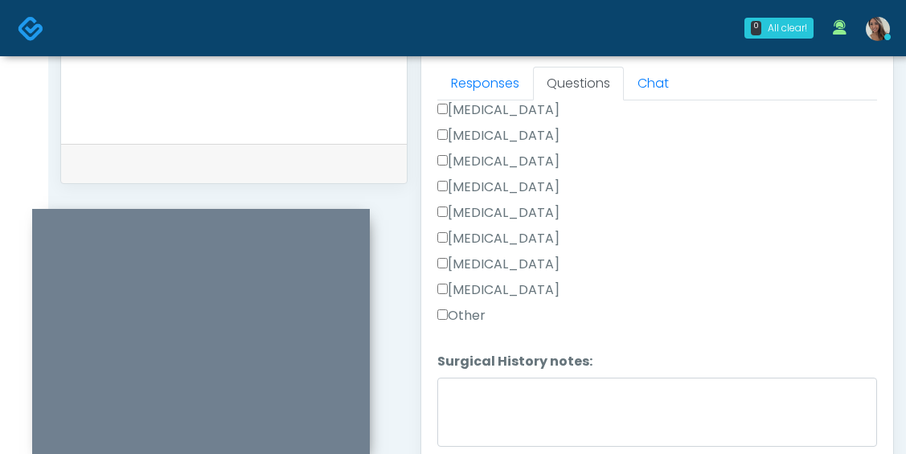
scroll to position [761, 0]
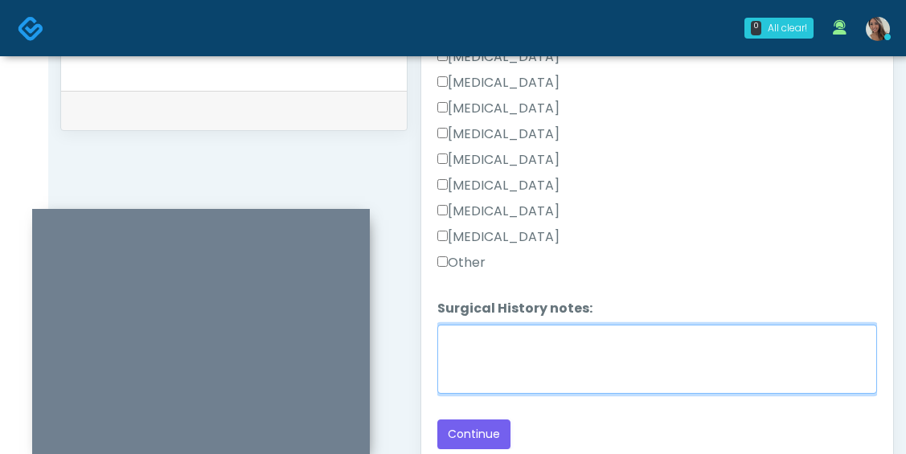
click at [536, 363] on textarea "Surgical History notes:" at bounding box center [657, 359] width 440 height 69
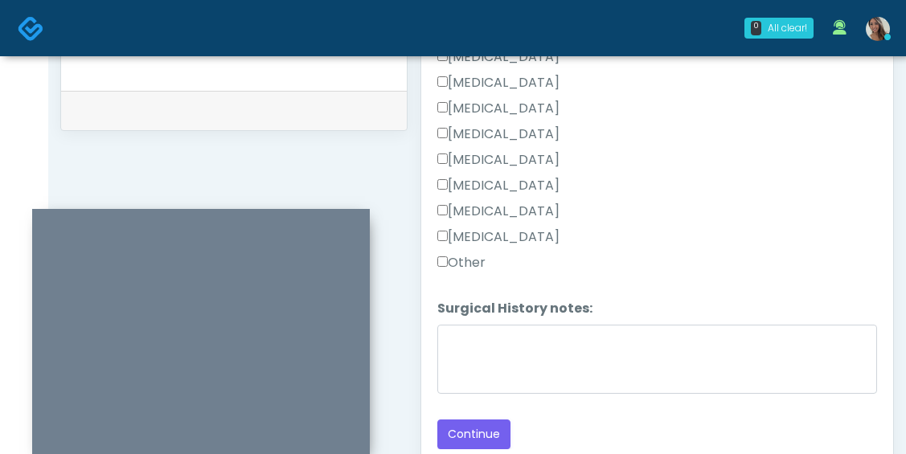
click at [507, 238] on label "Tonsillectomy" at bounding box center [498, 237] width 122 height 19
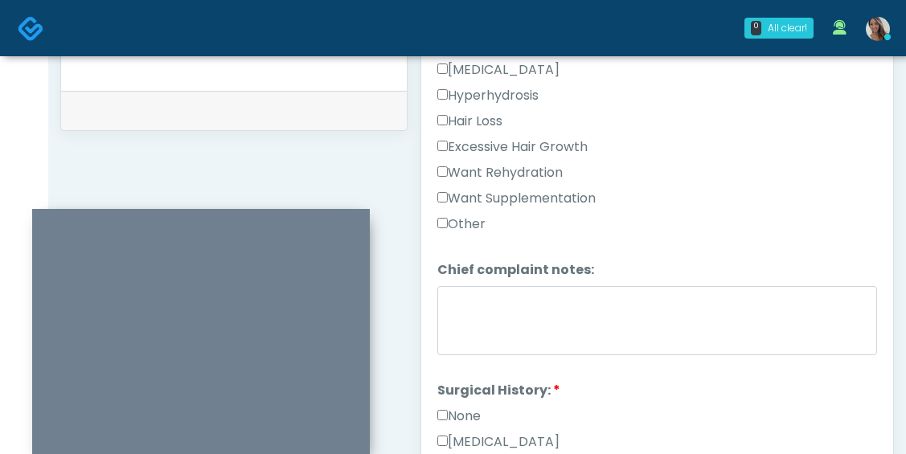
scroll to position [395, 0]
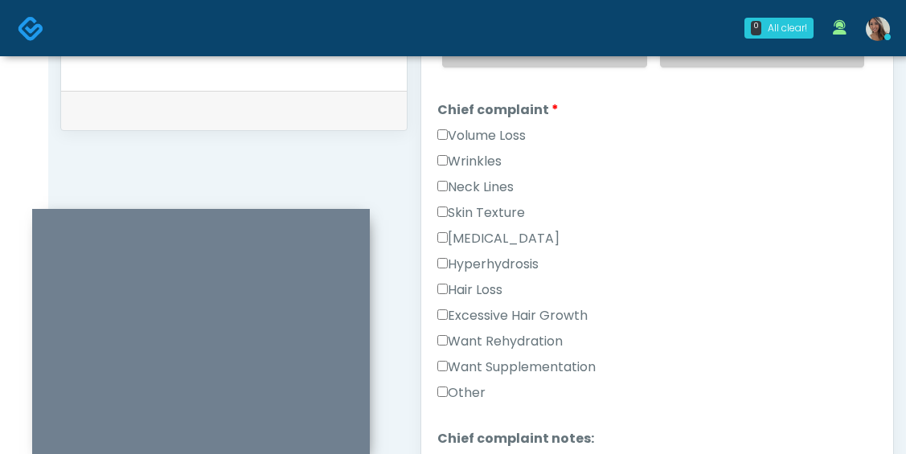
click at [546, 344] on label "Want Rehydration" at bounding box center [499, 341] width 125 height 19
click at [546, 363] on label "Want Supplementation" at bounding box center [516, 367] width 158 height 19
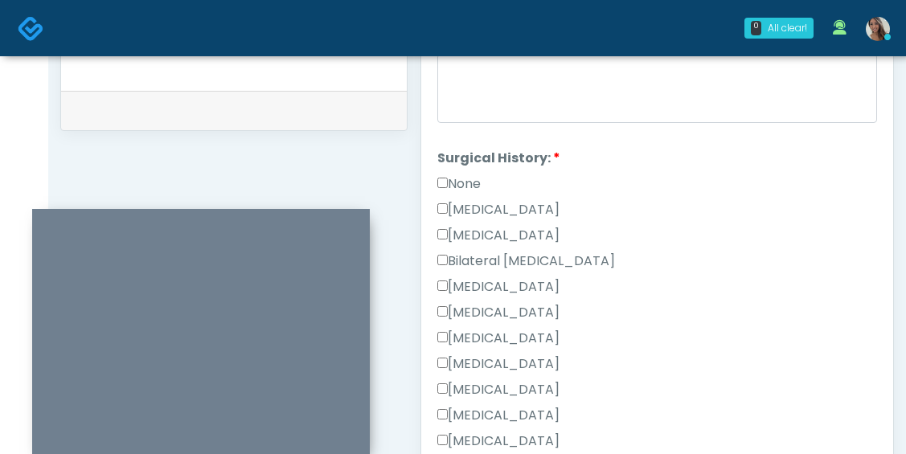
scroll to position [1026, 0]
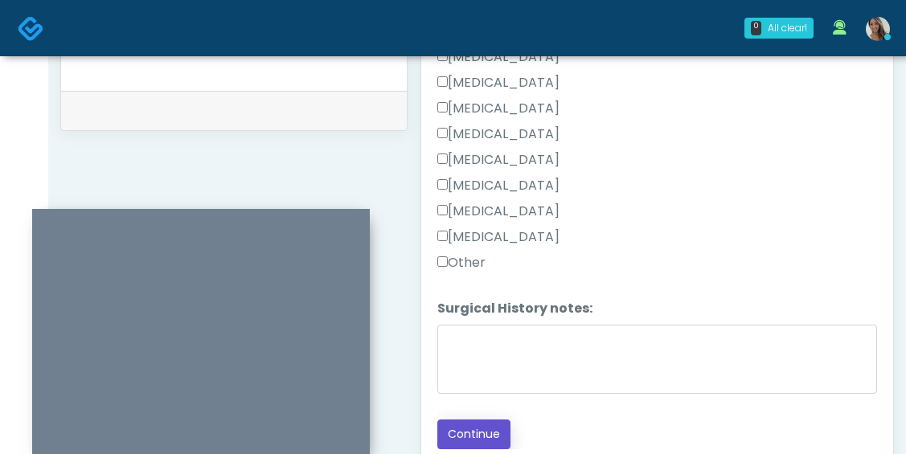
click at [485, 425] on button "Continue" at bounding box center [473, 435] width 73 height 30
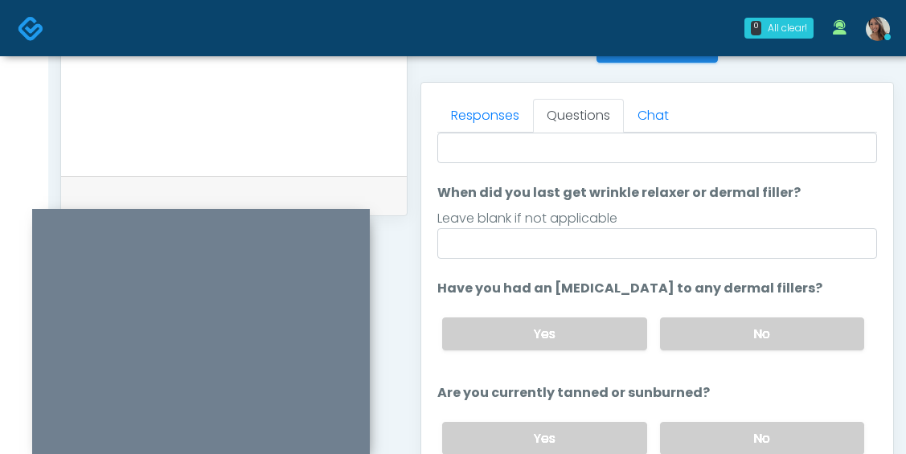
scroll to position [10, 0]
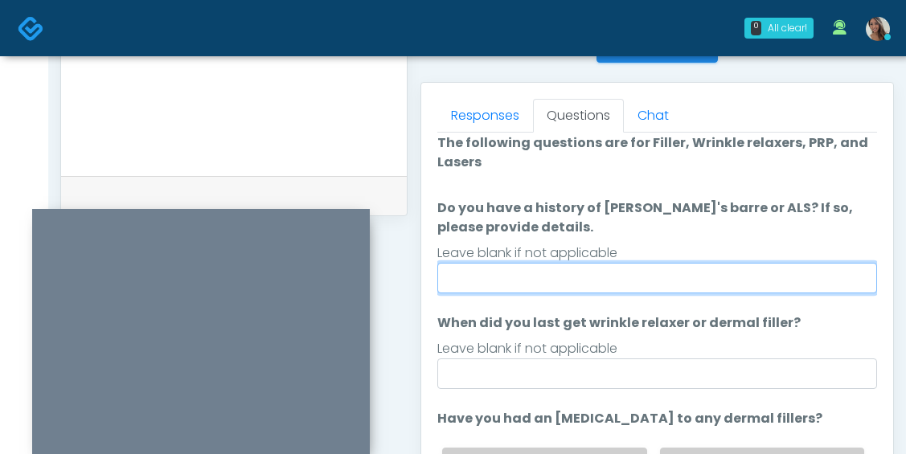
click at [566, 281] on input "Do you have a history of Guillain's barre or ALS? If so, please provide details." at bounding box center [657, 278] width 440 height 31
type input "**"
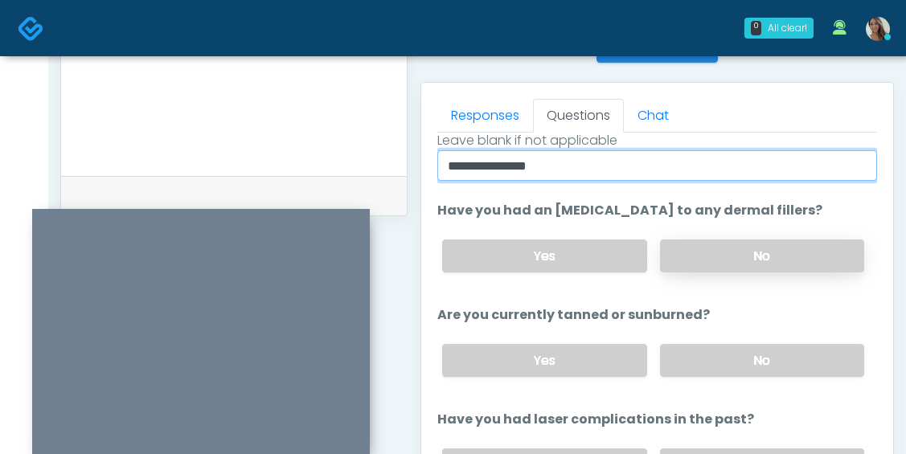
type input "**********"
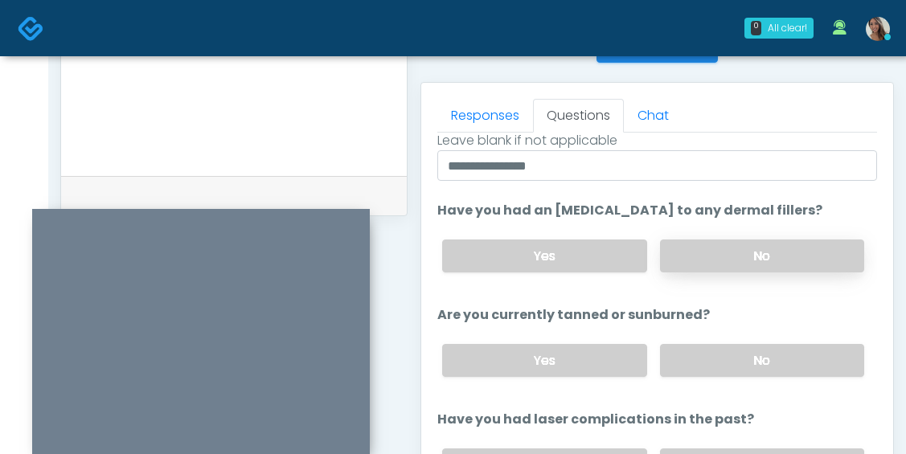
click at [734, 258] on label "No" at bounding box center [762, 256] width 204 height 33
click at [725, 360] on label "No" at bounding box center [762, 360] width 204 height 33
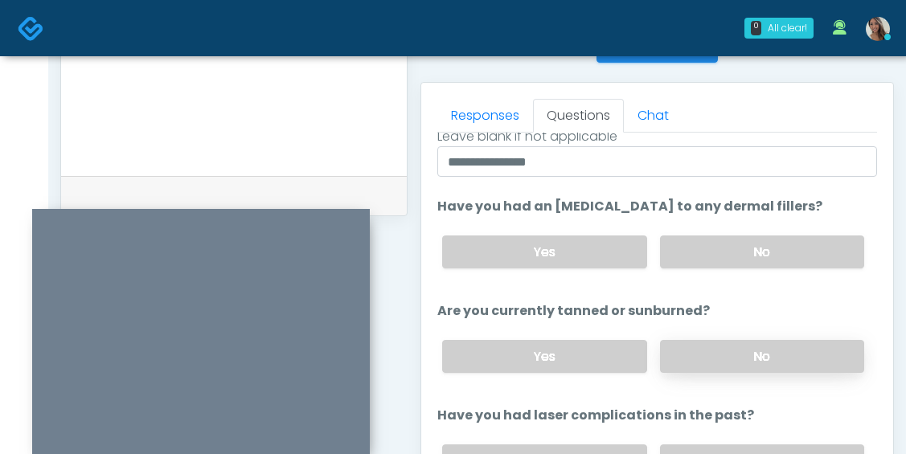
scroll to position [228, 0]
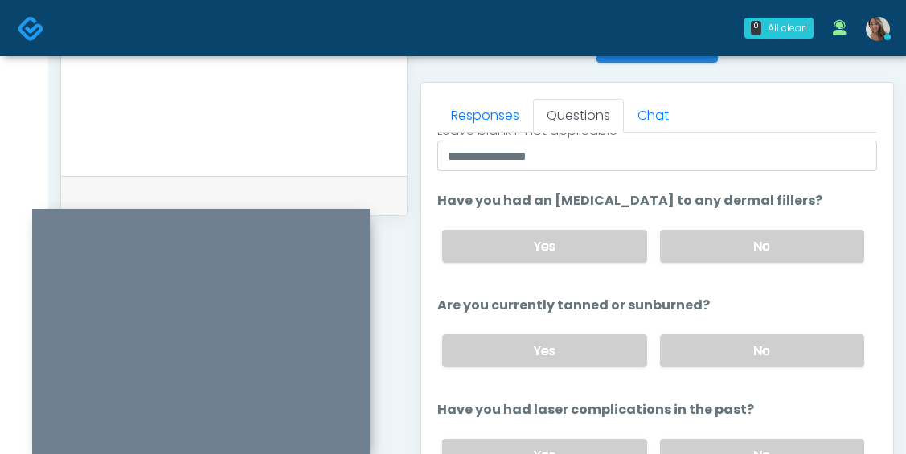
click at [712, 444] on label "No" at bounding box center [762, 455] width 204 height 33
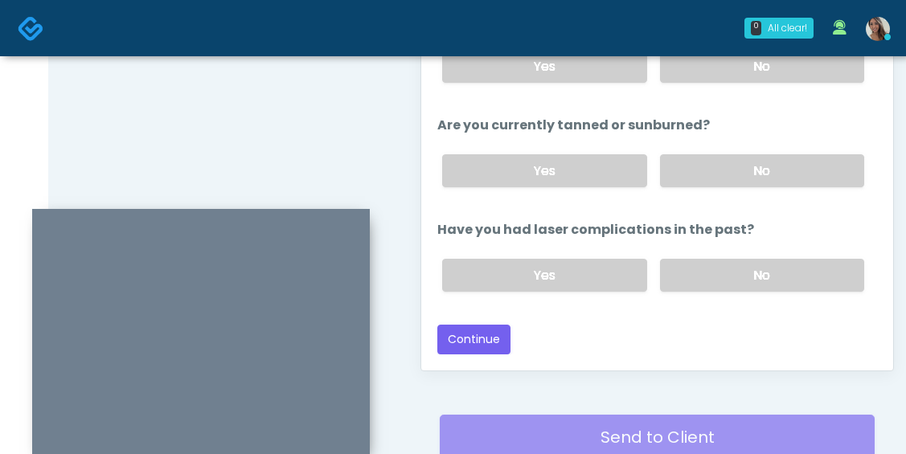
scroll to position [868, 0]
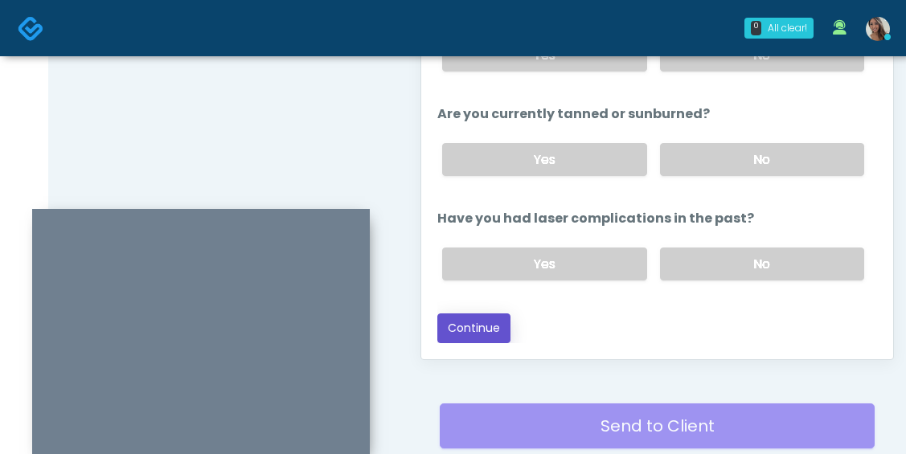
click at [502, 320] on button "Continue" at bounding box center [473, 329] width 73 height 30
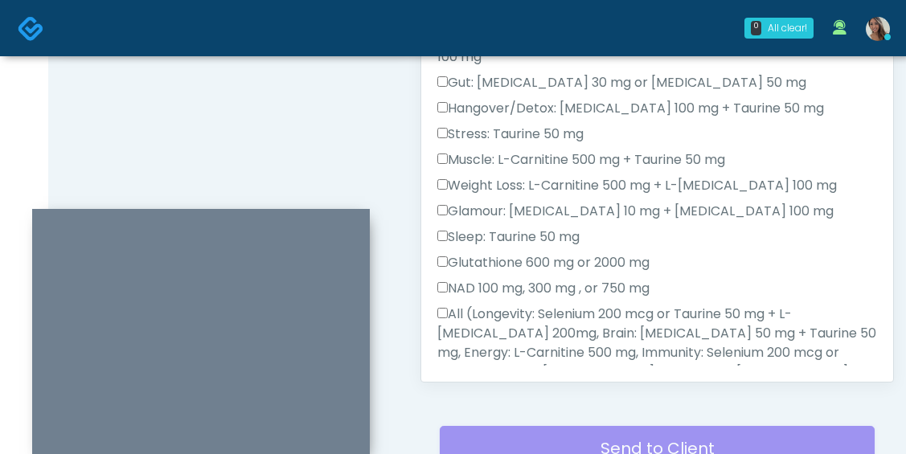
scroll to position [817, 0]
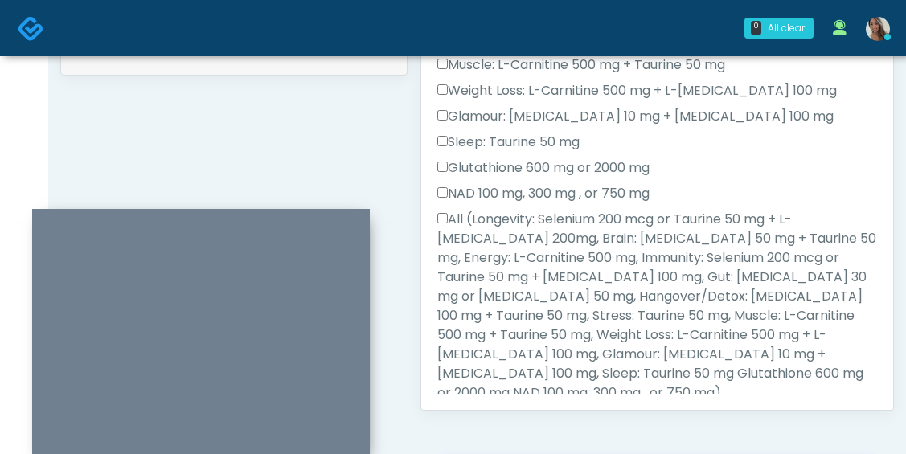
click at [527, 294] on label "All (Longevity: Selenium 200 mcg or Taurine 50 mg + L-Arginine 200mg, Brain: Gl…" at bounding box center [657, 306] width 440 height 193
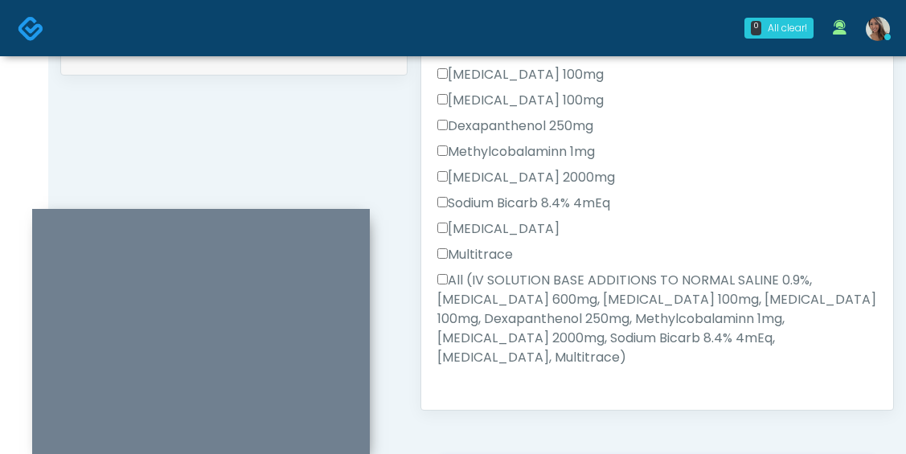
click at [514, 298] on label "All (IV SOLUTION BASE ADDITIONS TO NORMAL SALINE 0.9%, Magnesium Chloride 600mg…" at bounding box center [657, 319] width 440 height 96
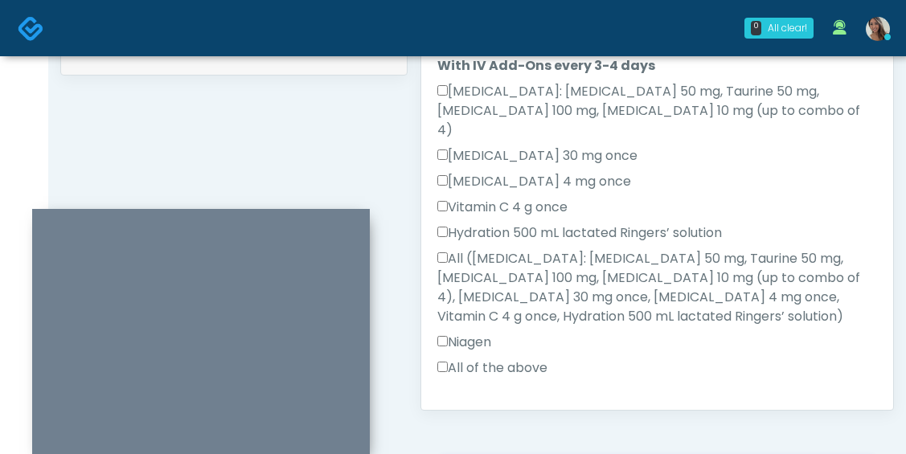
scroll to position [1203, 0]
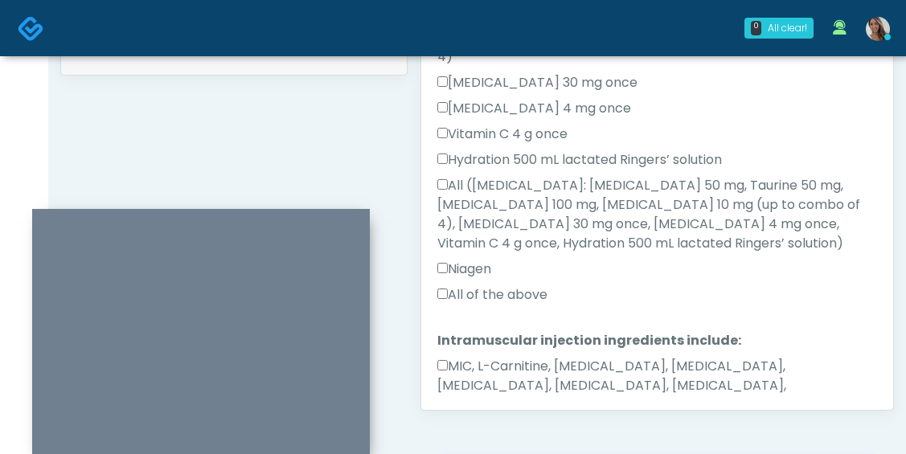
click at [504, 285] on label "All of the above" at bounding box center [492, 294] width 110 height 19
click at [503, 357] on label "MIC, L-Carnitine, Methylcobalamin, Glycine, B-Complex, Lycine, Biotin, Vitamin …" at bounding box center [657, 386] width 440 height 58
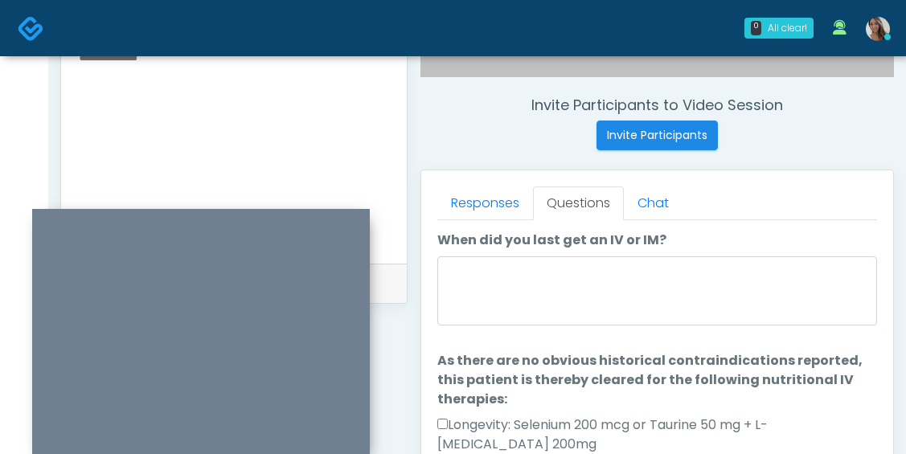
scroll to position [585, 0]
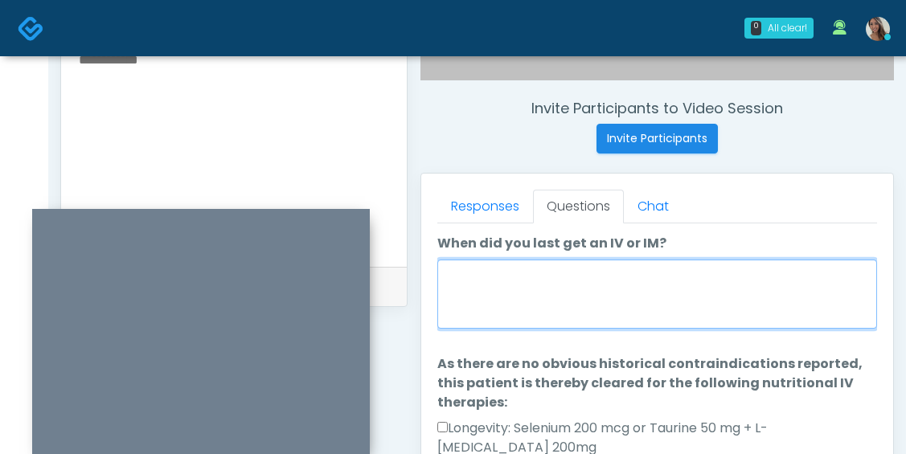
click at [561, 310] on textarea "When did you last get an IV or IM?" at bounding box center [657, 294] width 440 height 69
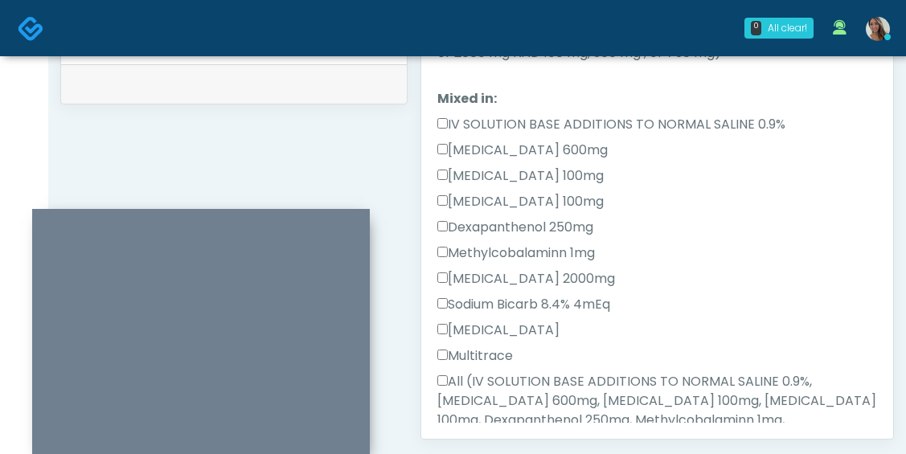
scroll to position [1203, 0]
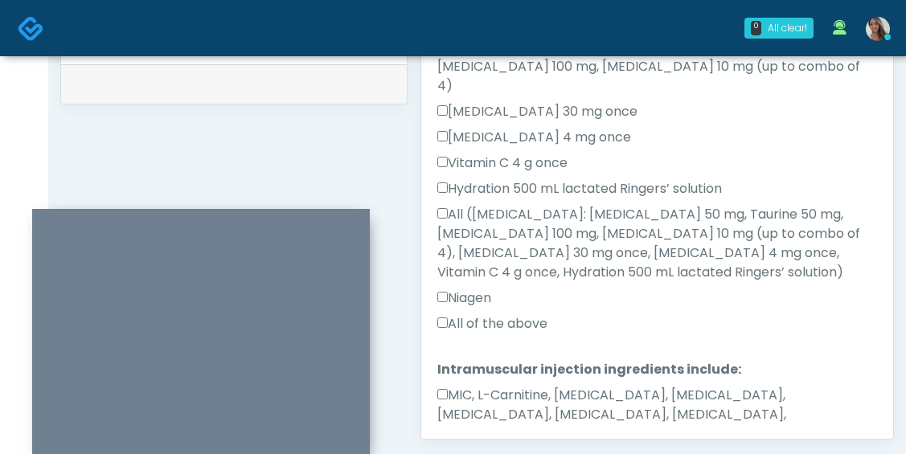
type textarea "**********"
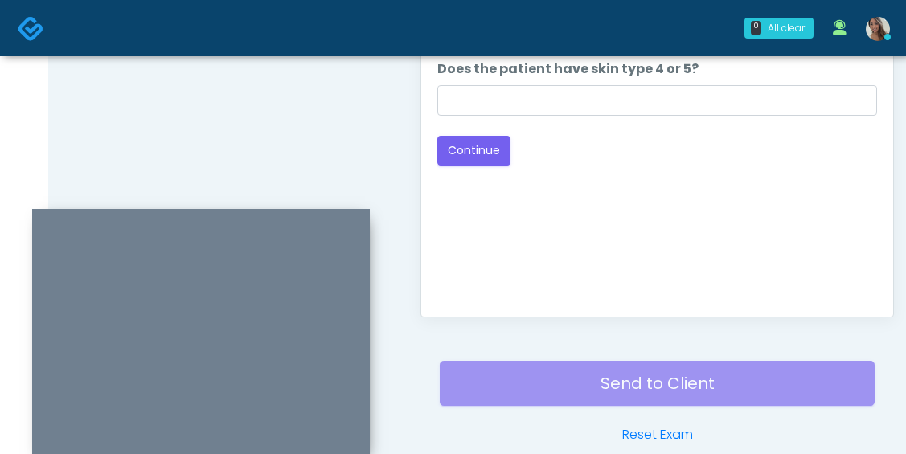
scroll to position [784, 0]
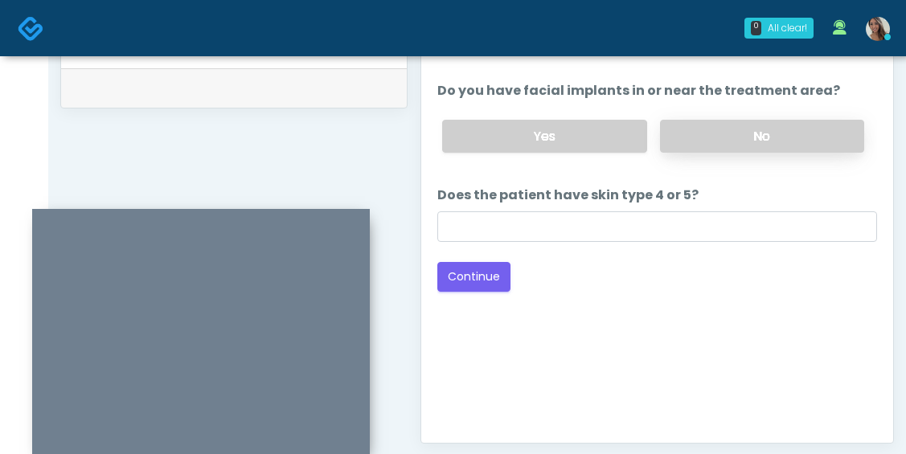
click at [748, 146] on label "No" at bounding box center [762, 136] width 204 height 33
click at [683, 210] on li "Does the patient have skin type 4 or 5? Does the patient have skin type 4 or 5?" at bounding box center [657, 214] width 440 height 56
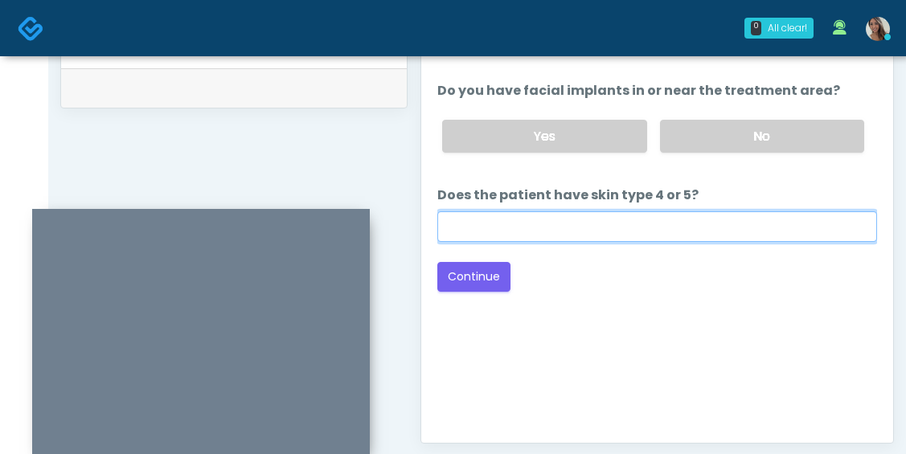
click at [659, 240] on input "Does the patient have skin type 4 or 5?" at bounding box center [657, 226] width 440 height 31
paste input "**********"
click at [520, 230] on input "**********" at bounding box center [657, 226] width 440 height 31
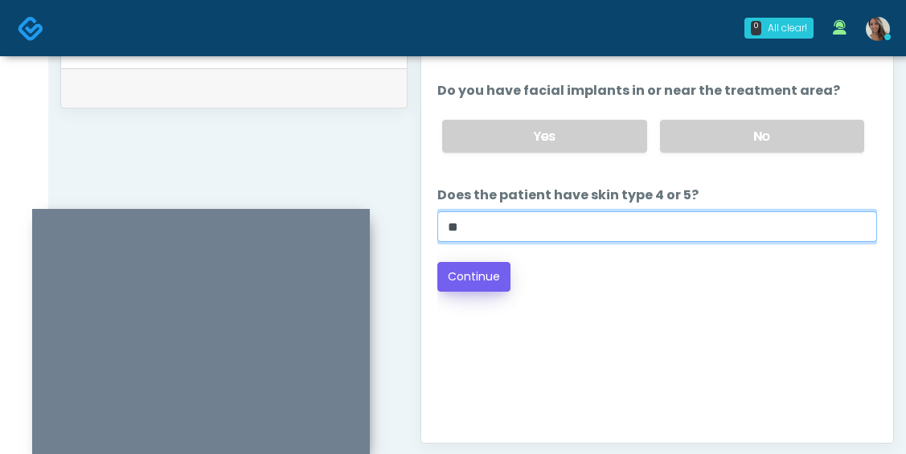
type input "**"
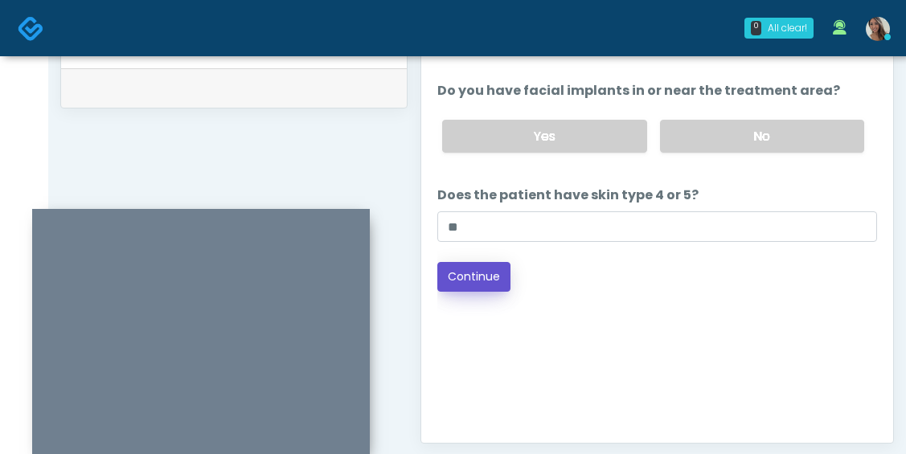
click at [500, 269] on button "Continue" at bounding box center [473, 277] width 73 height 30
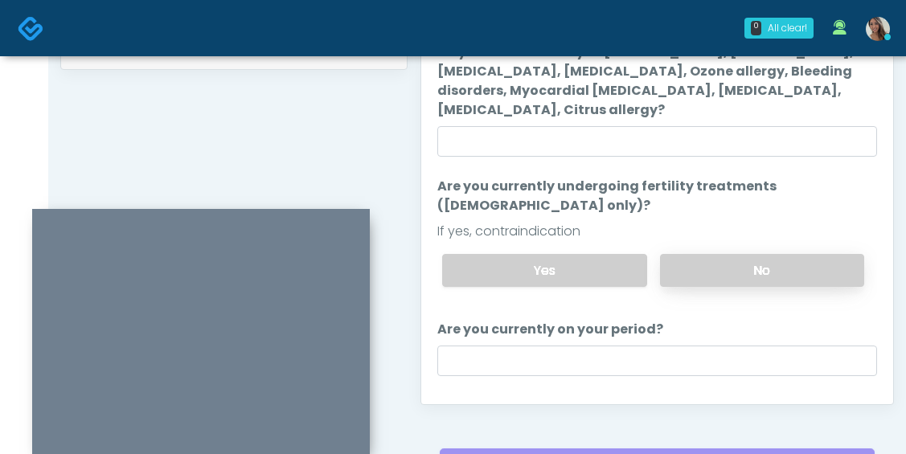
scroll to position [802, 0]
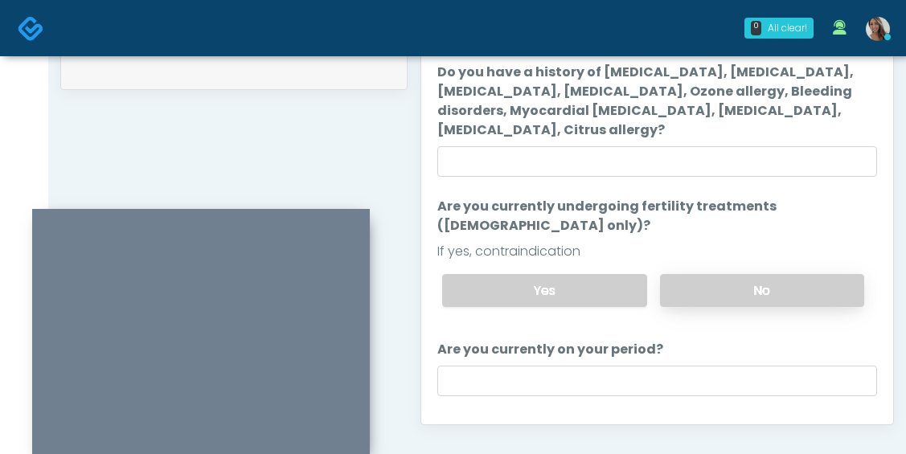
click at [747, 278] on label "No" at bounding box center [762, 290] width 204 height 33
click at [711, 189] on ol "The following questions are for Ozone therapy: The following questions are for …" at bounding box center [657, 259] width 440 height 484
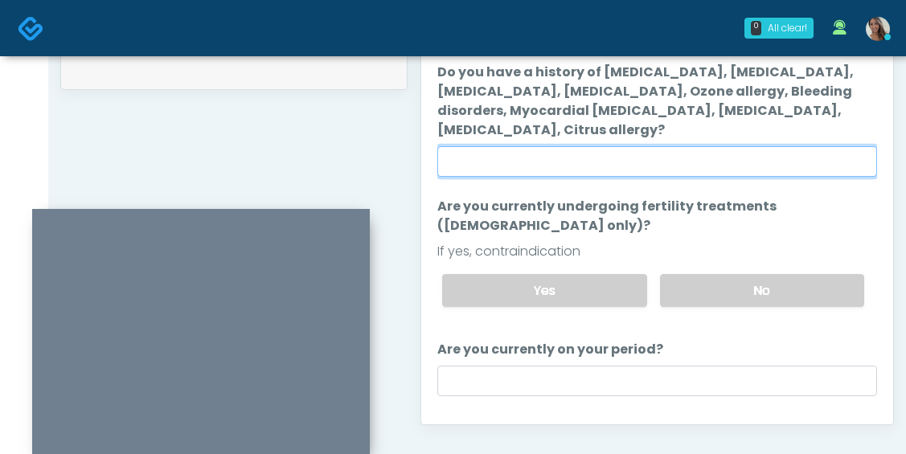
click at [709, 168] on input "Do you have a history of Hyperthyroidism, Hypotension, Hypocalcemia, Hypoglycem…" at bounding box center [657, 161] width 440 height 31
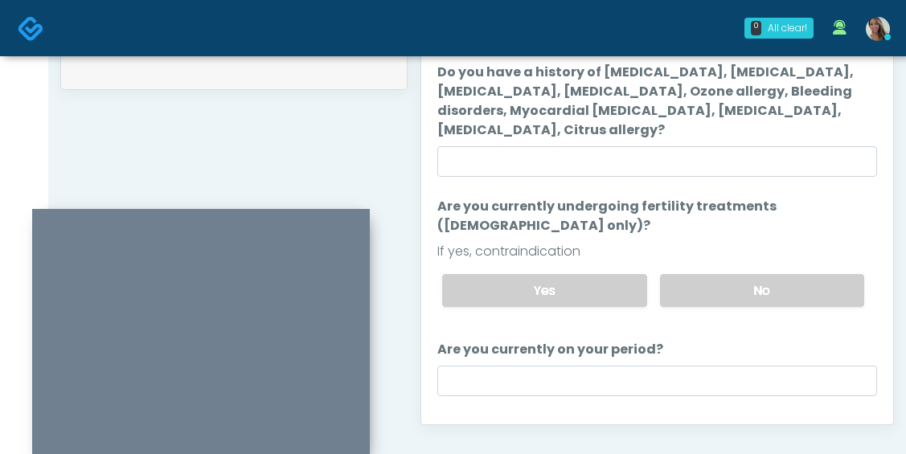
click at [575, 378] on ol "The following questions are for Ozone therapy: The following questions are for …" at bounding box center [657, 259] width 440 height 484
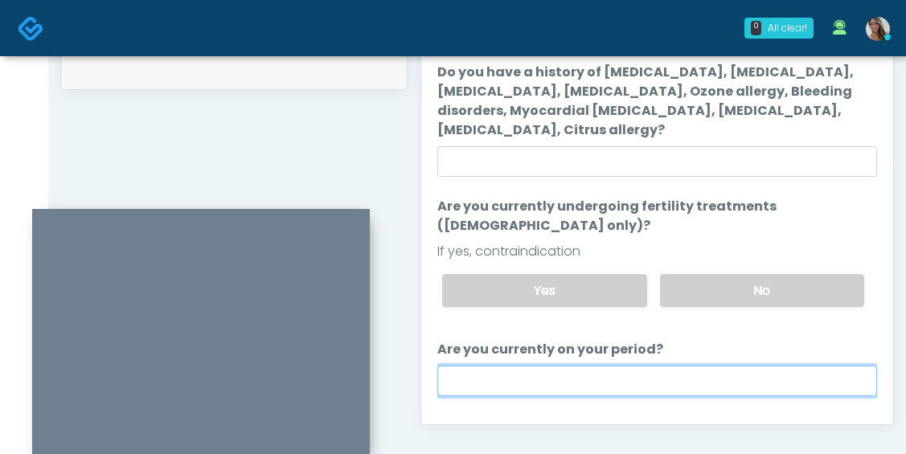
click at [587, 367] on input "Are you currently on your period?" at bounding box center [657, 381] width 440 height 31
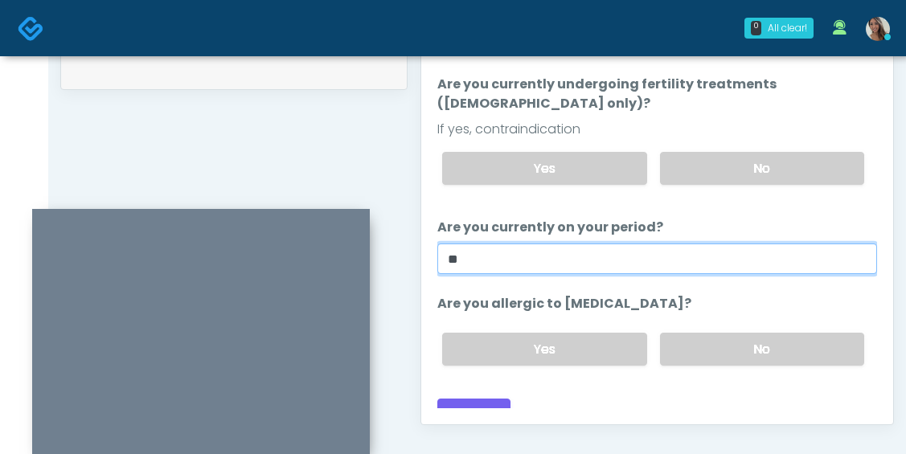
scroll to position [123, 0]
type input "**"
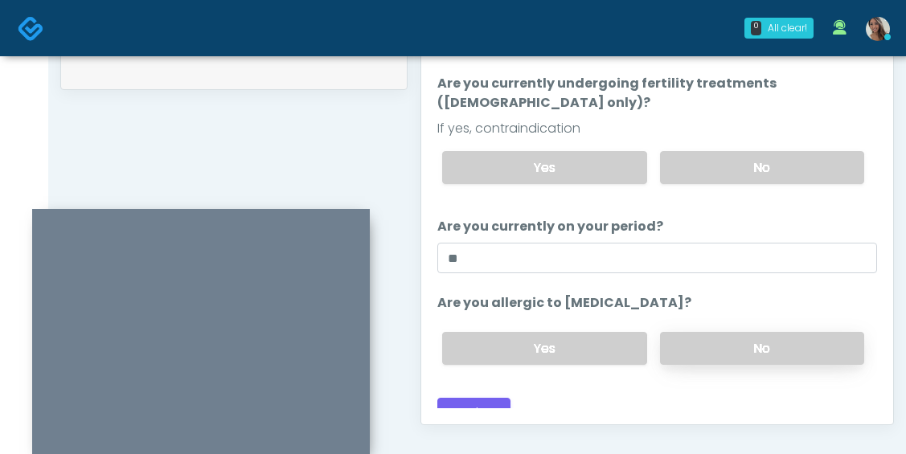
click at [723, 344] on label "No" at bounding box center [762, 348] width 204 height 33
click at [625, 398] on div "Back Continue" at bounding box center [657, 413] width 440 height 30
click at [501, 401] on button "Continue" at bounding box center [473, 413] width 73 height 30
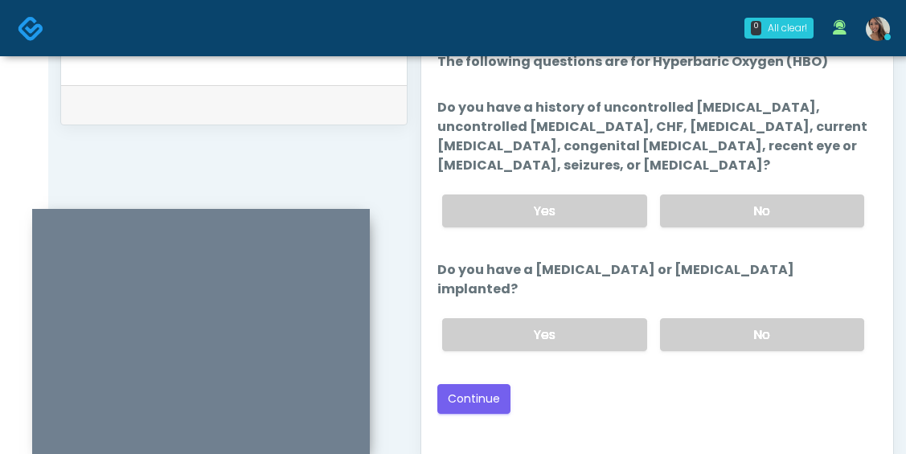
scroll to position [762, 0]
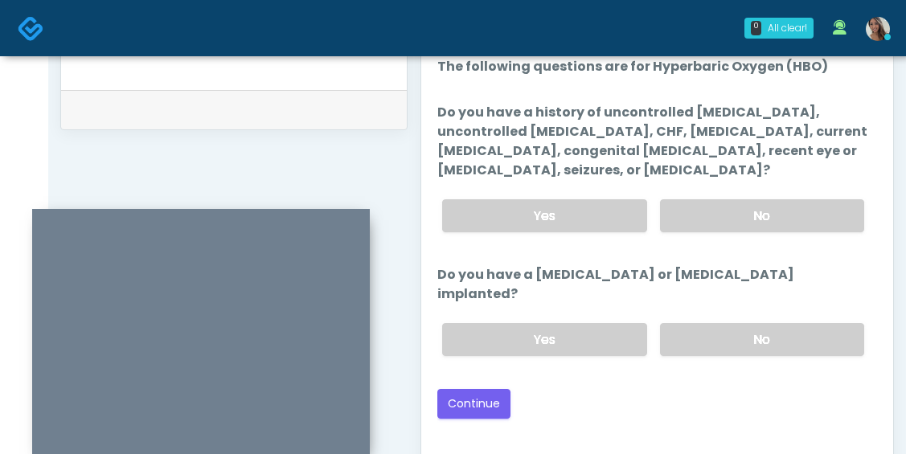
click at [733, 351] on div "Loading... Connecting to your agent... Please wait while we prepare your person…" at bounding box center [657, 238] width 440 height 362
click at [772, 323] on label "No" at bounding box center [762, 339] width 204 height 33
click at [765, 216] on label "No" at bounding box center [762, 215] width 204 height 33
click at [601, 389] on div "Back Continue" at bounding box center [657, 404] width 440 height 30
click at [759, 147] on label "Do you have a history of uncontrolled hypertension, uncontrolled diabetes, CHF,…" at bounding box center [657, 141] width 440 height 77
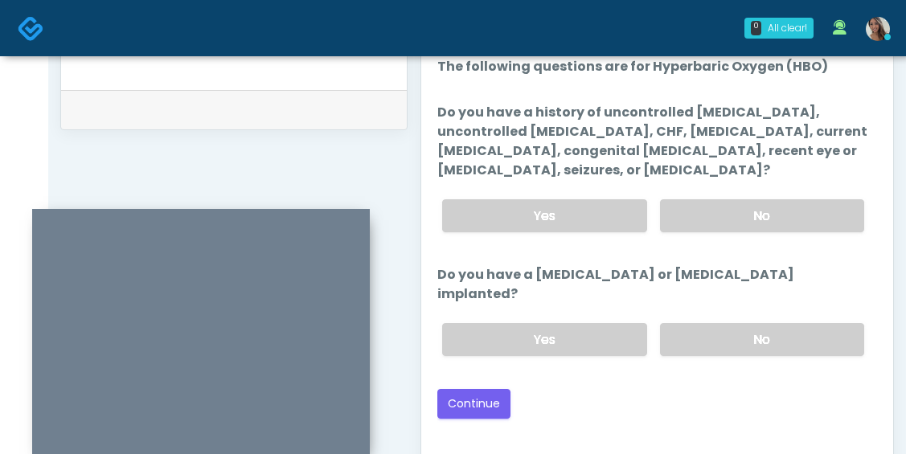
drag, startPoint x: 740, startPoint y: 173, endPoint x: 659, endPoint y: 118, distance: 97.2
click at [659, 118] on label "Do you have a history of uncontrolled hypertension, uncontrolled diabetes, CHF,…" at bounding box center [657, 141] width 440 height 77
click at [663, 152] on label "Do you have a history of uncontrolled hypertension, uncontrolled diabetes, CHF,…" at bounding box center [657, 141] width 440 height 77
click at [715, 161] on label "Do you have a history of uncontrolled hypertension, uncontrolled diabetes, CHF,…" at bounding box center [657, 141] width 440 height 77
click at [596, 272] on label "Do you have a pacemaker or defibrillator implanted?" at bounding box center [657, 284] width 440 height 39
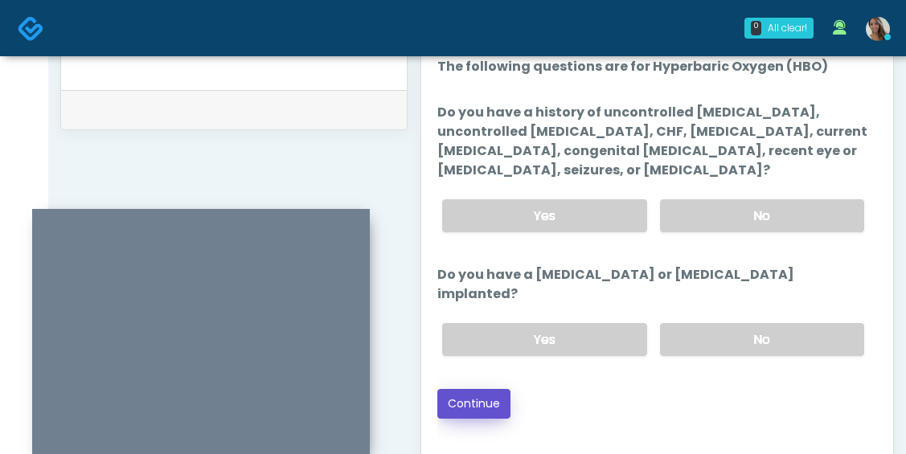
click at [488, 389] on button "Continue" at bounding box center [473, 404] width 73 height 30
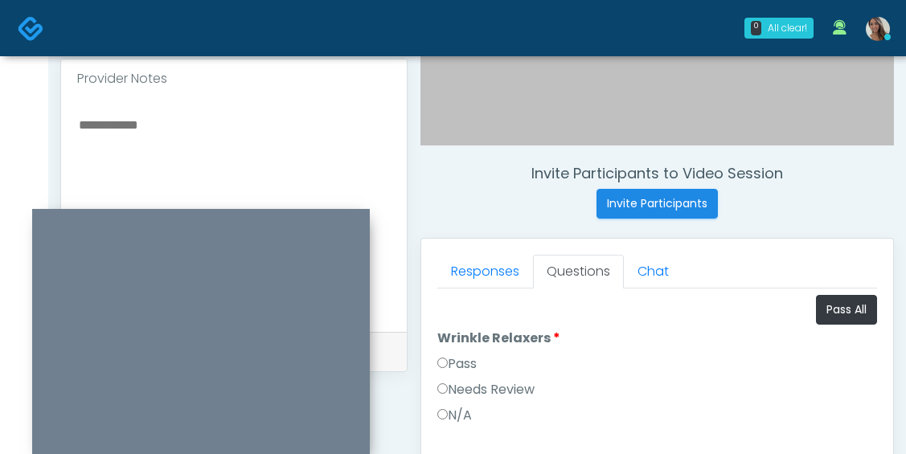
scroll to position [521, 0]
click at [814, 315] on button "Pass All" at bounding box center [846, 309] width 61 height 30
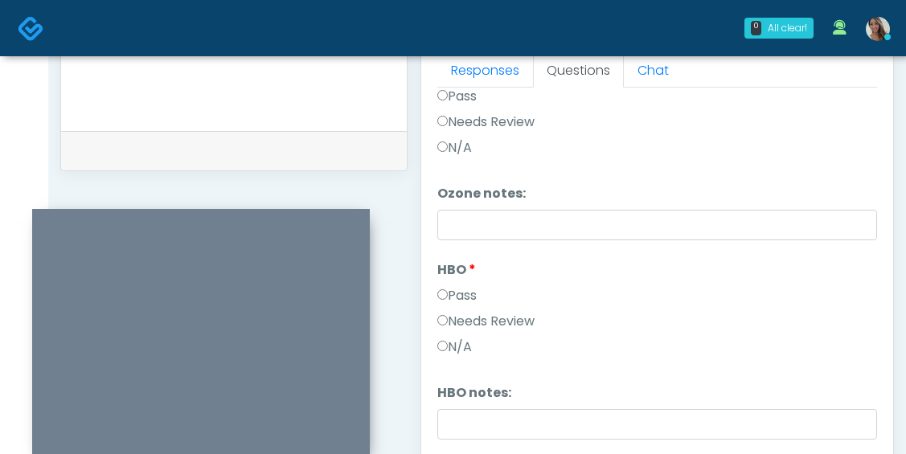
scroll to position [829, 0]
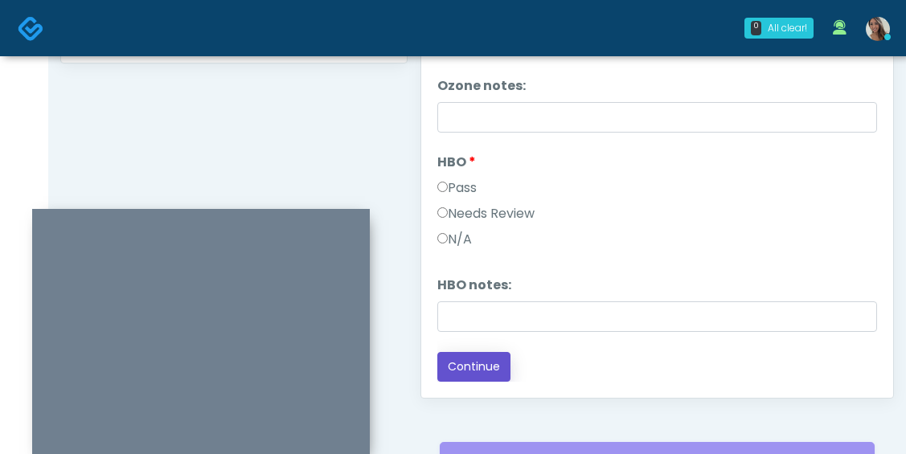
click at [498, 372] on button "Continue" at bounding box center [473, 367] width 73 height 30
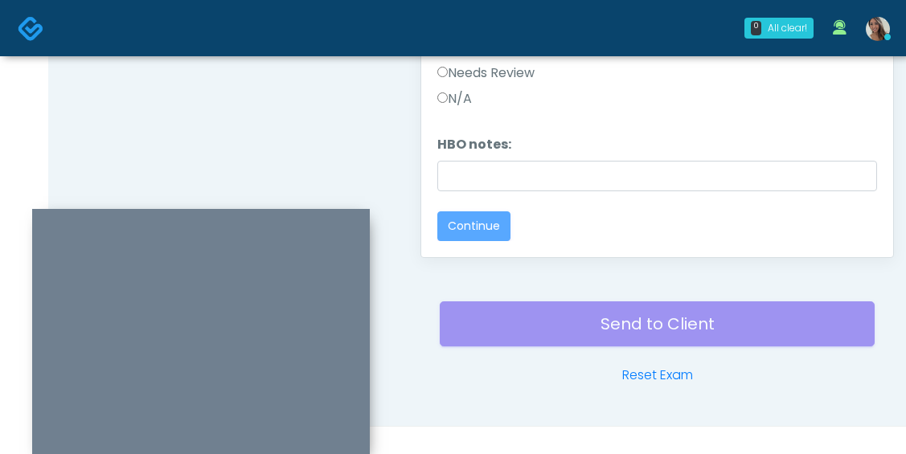
scroll to position [971, 0]
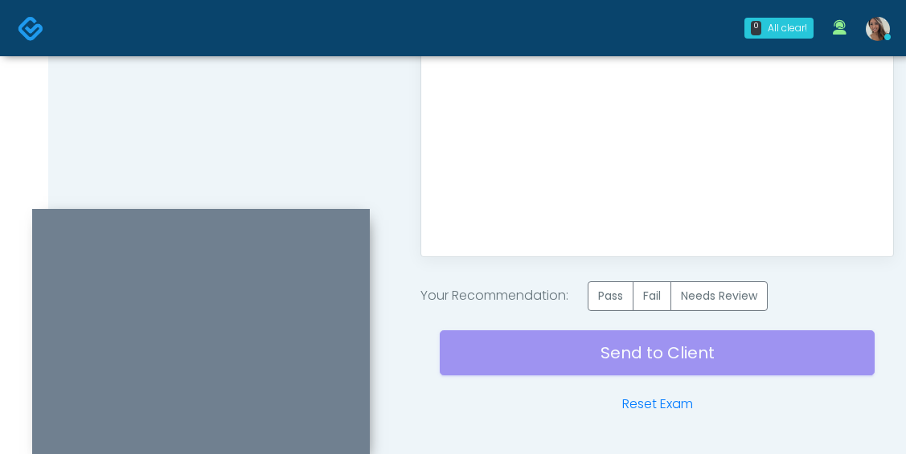
drag, startPoint x: 685, startPoint y: 192, endPoint x: 675, endPoint y: 242, distance: 50.8
click at [623, 304] on label "Pass" at bounding box center [611, 296] width 46 height 30
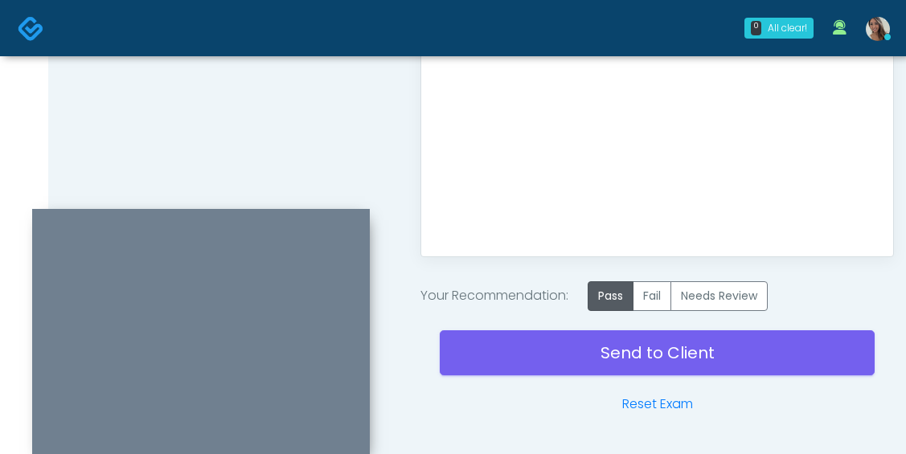
click at [598, 183] on div "Good Faith Exam Script Good Faith Exam Script INTRODUCTION Hello, my name is un…" at bounding box center [657, 39] width 440 height 402
click at [593, 245] on div "Responses Questions Chat Good Faith Exam Script Good Faith Exam Script INTRODUC…" at bounding box center [657, 23] width 472 height 468
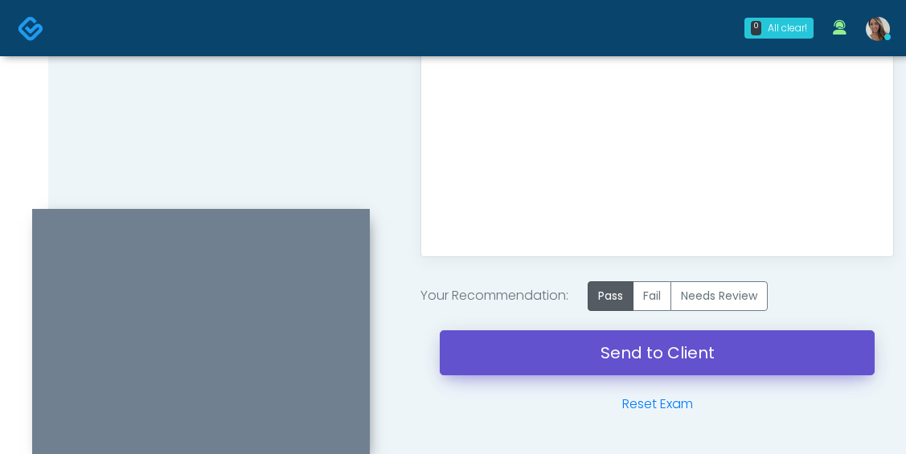
click at [565, 351] on link "Send to Client" at bounding box center [657, 352] width 435 height 45
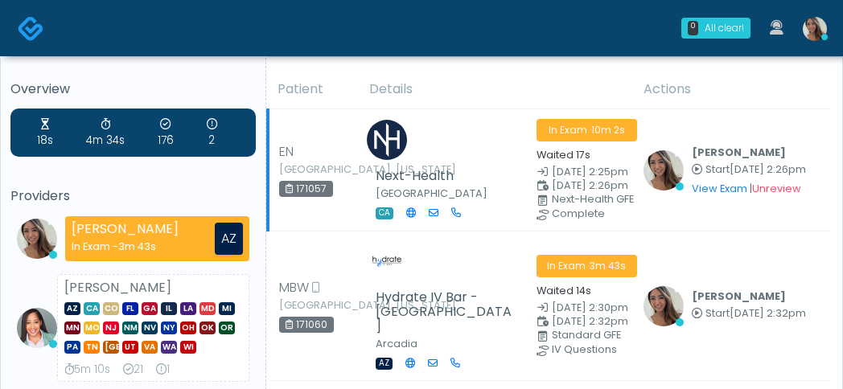
scroll to position [3, 0]
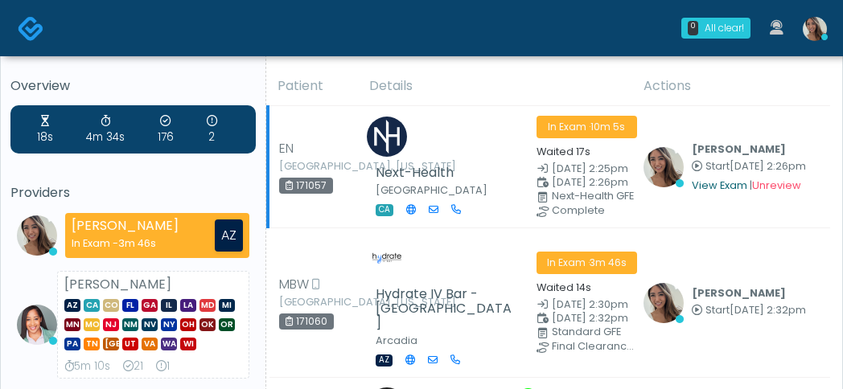
click at [714, 183] on link "View Exam" at bounding box center [719, 186] width 55 height 14
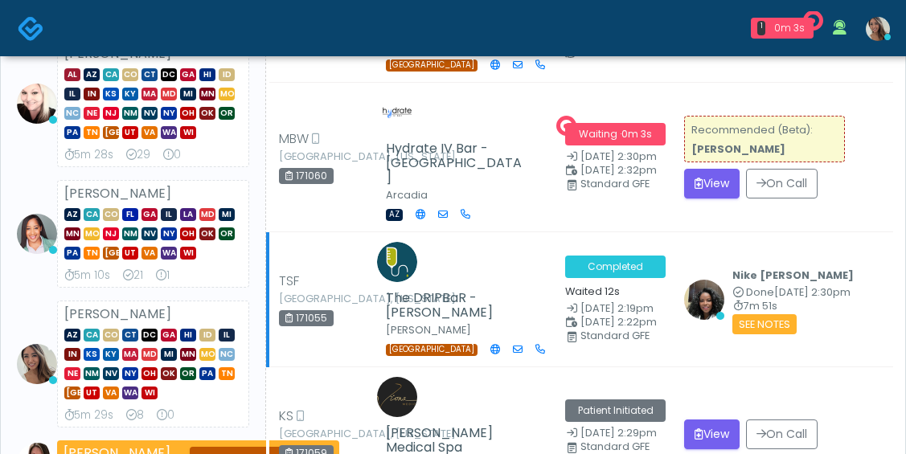
scroll to position [185, 0]
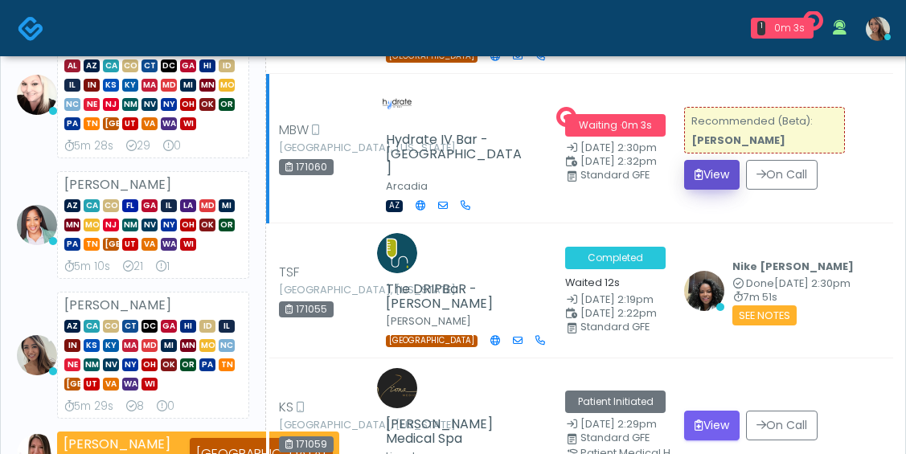
click at [708, 166] on button "View" at bounding box center [711, 175] width 55 height 30
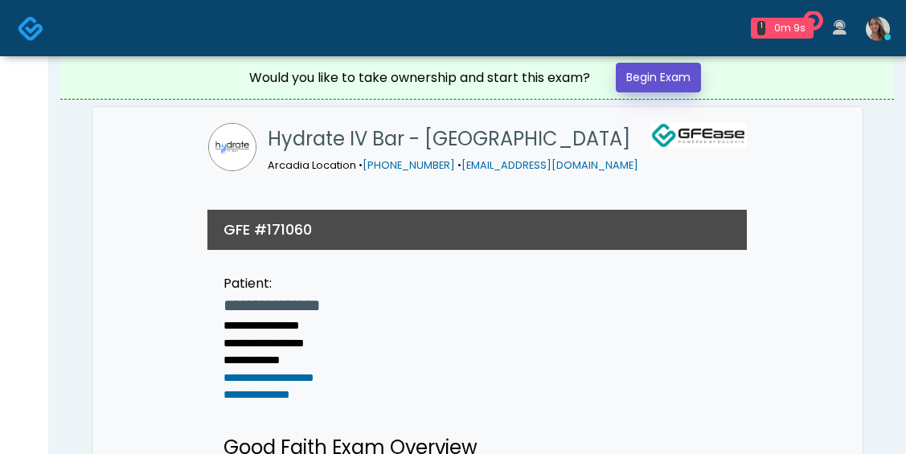
click at [667, 84] on link "Begin Exam" at bounding box center [658, 78] width 85 height 30
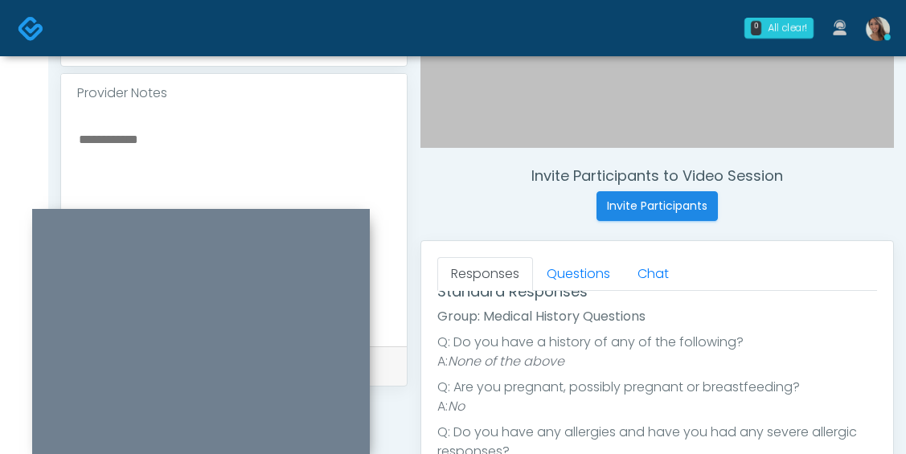
scroll to position [604, 0]
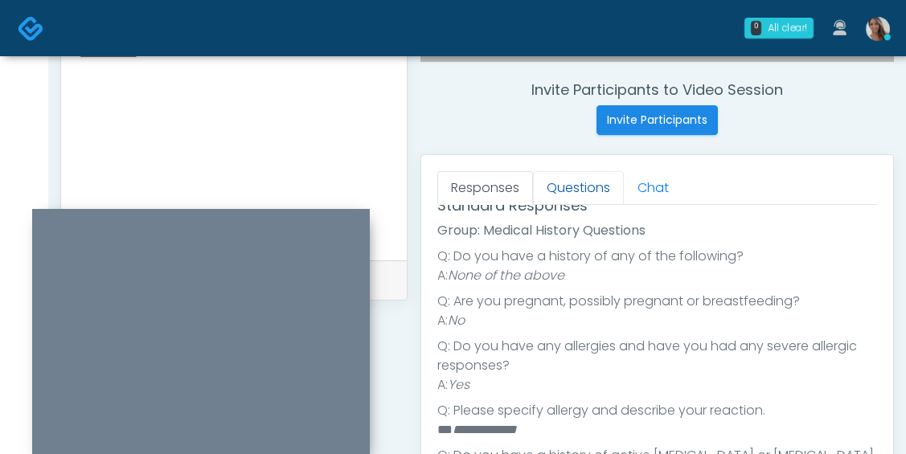
click at [587, 189] on link "Questions" at bounding box center [578, 188] width 91 height 34
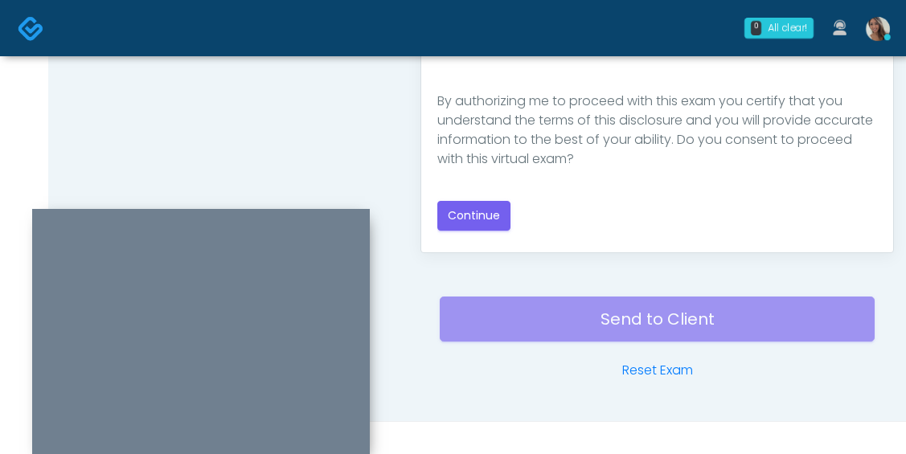
scroll to position [989, 0]
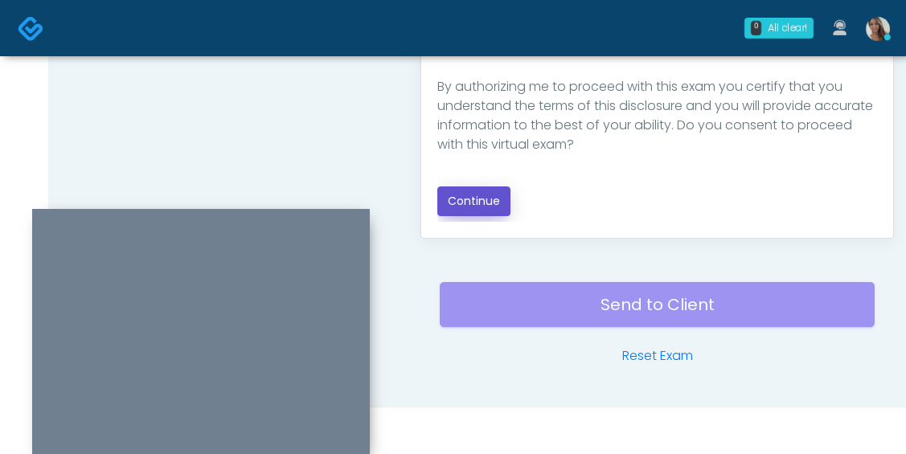
click at [494, 207] on button "Continue" at bounding box center [473, 202] width 73 height 30
drag, startPoint x: 344, startPoint y: 139, endPoint x: 429, endPoint y: 162, distance: 87.6
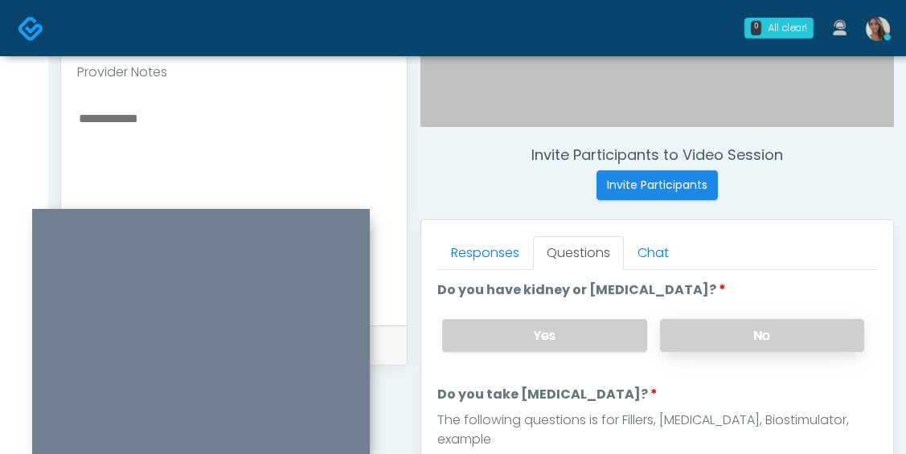
click at [759, 340] on label "No" at bounding box center [762, 335] width 204 height 33
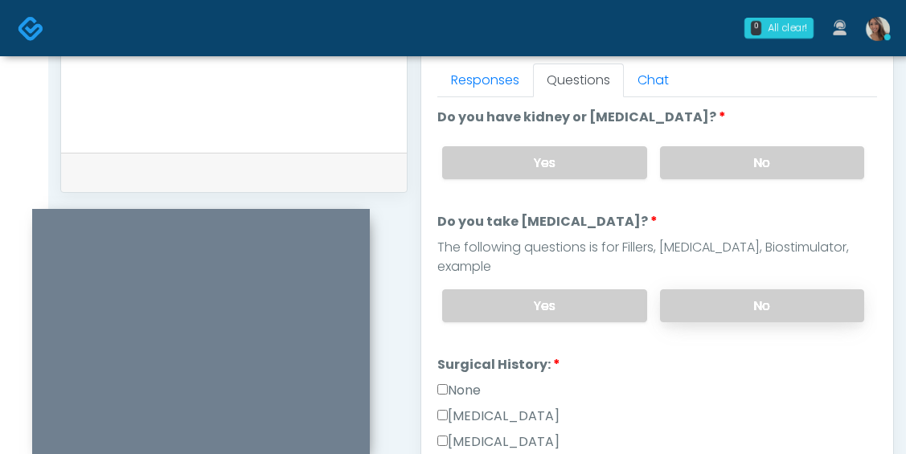
scroll to position [733, 0]
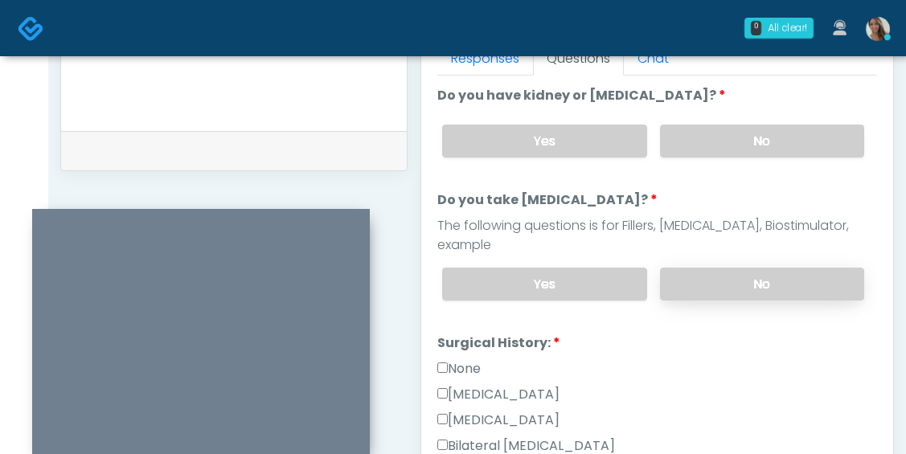
click at [754, 268] on label "No" at bounding box center [762, 284] width 204 height 33
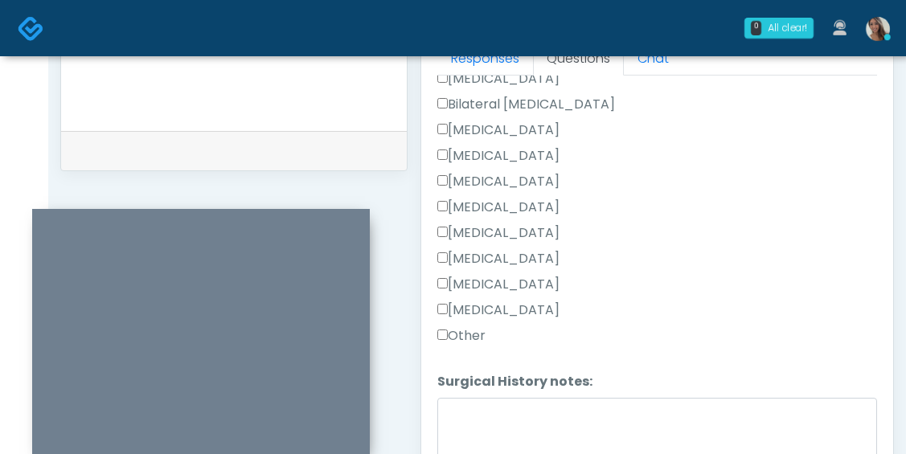
scroll to position [367, 0]
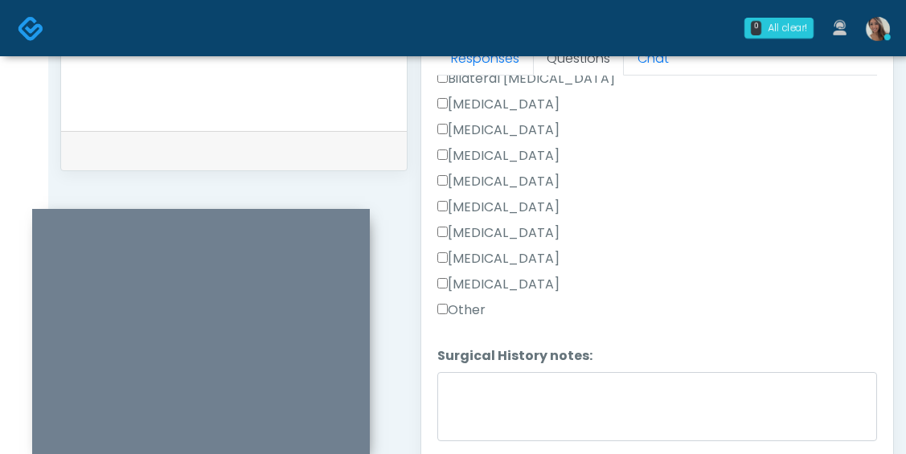
click at [462, 301] on label "Other" at bounding box center [461, 310] width 48 height 19
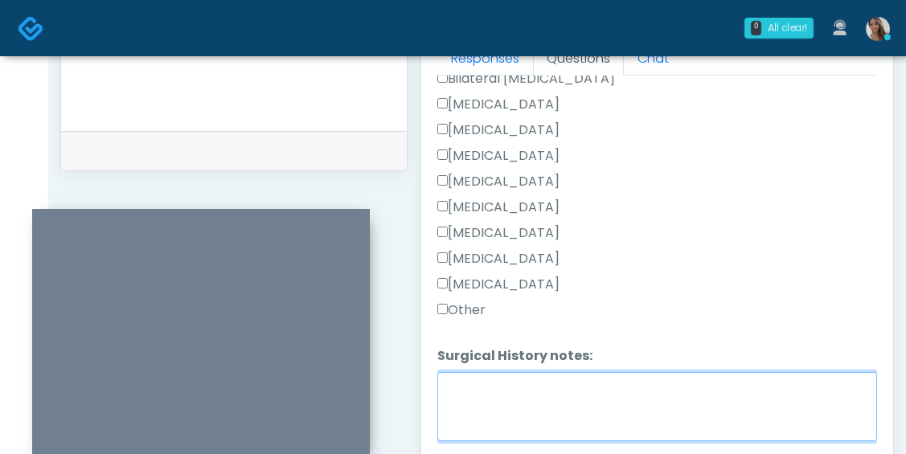
click at [485, 400] on textarea "Surgical History notes:" at bounding box center [657, 406] width 440 height 69
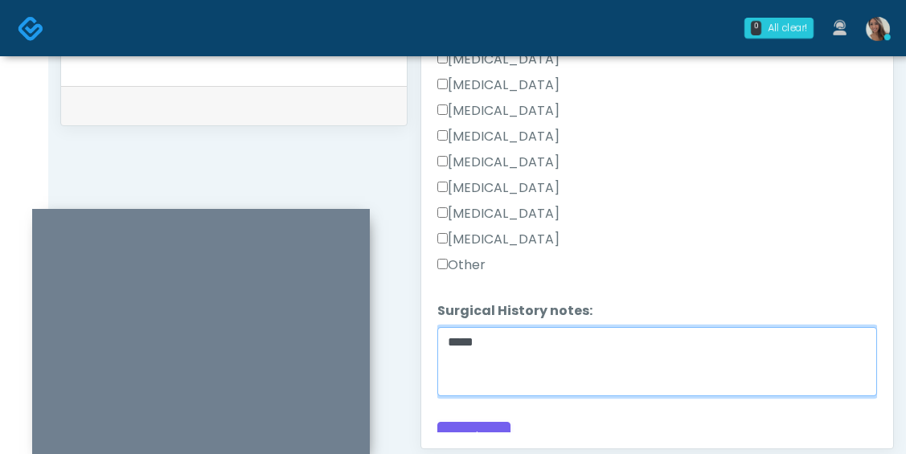
scroll to position [782, 0]
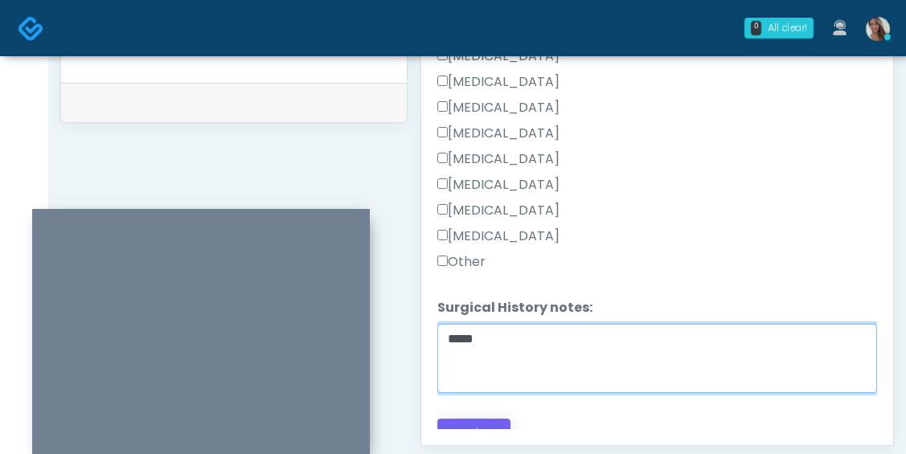
type textarea "*****"
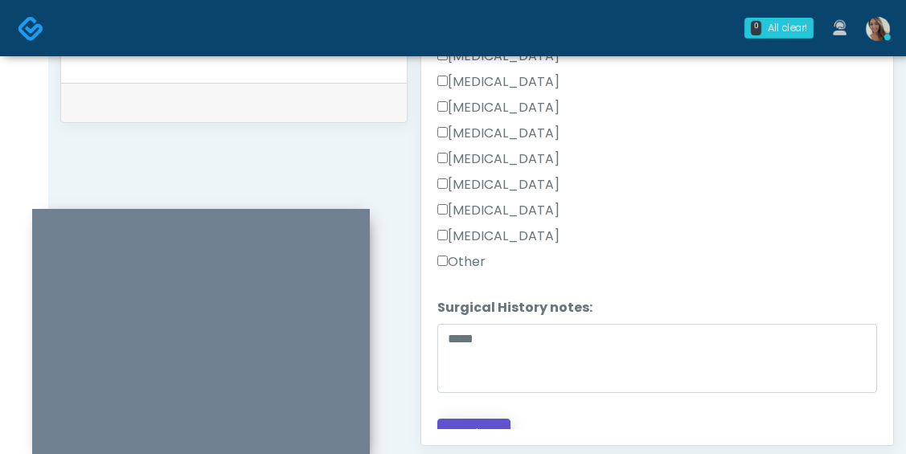
click at [509, 419] on button "Continue" at bounding box center [473, 434] width 73 height 30
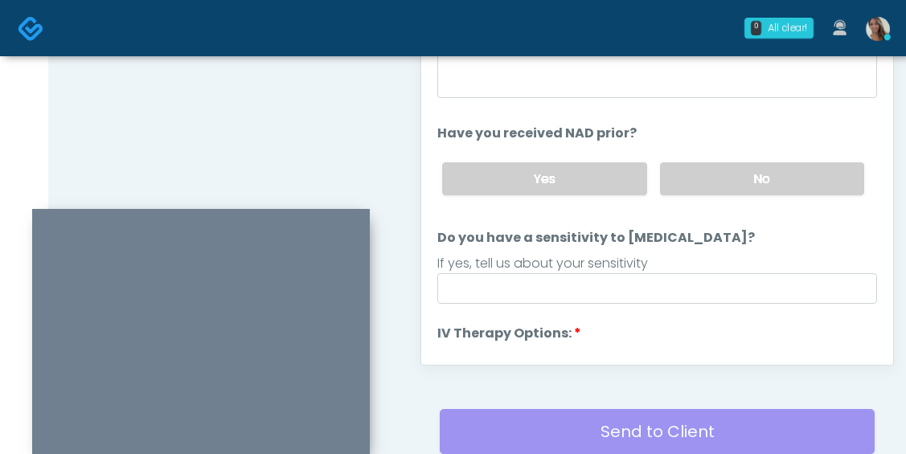
scroll to position [544, 0]
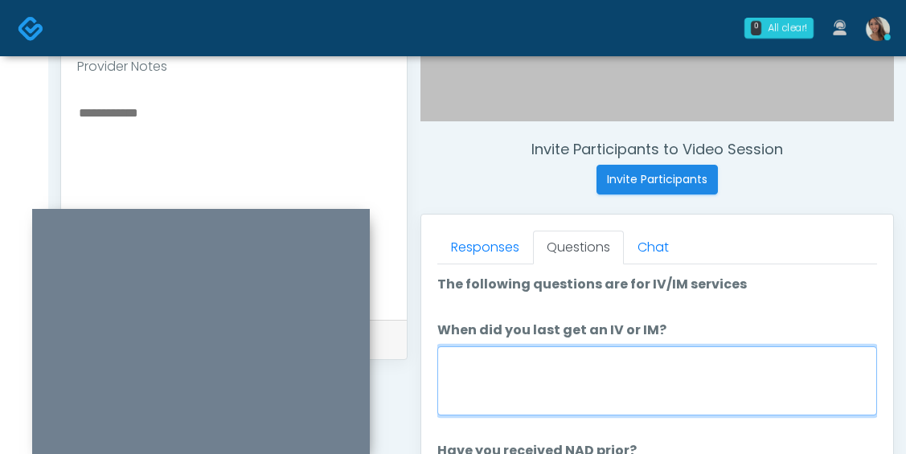
click at [560, 364] on textarea "When did you last get an IV or IM?" at bounding box center [657, 381] width 440 height 69
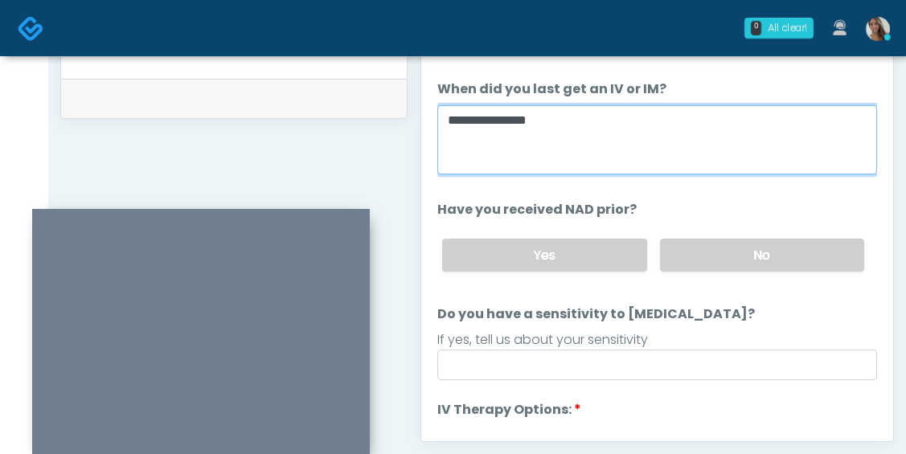
scroll to position [780, 0]
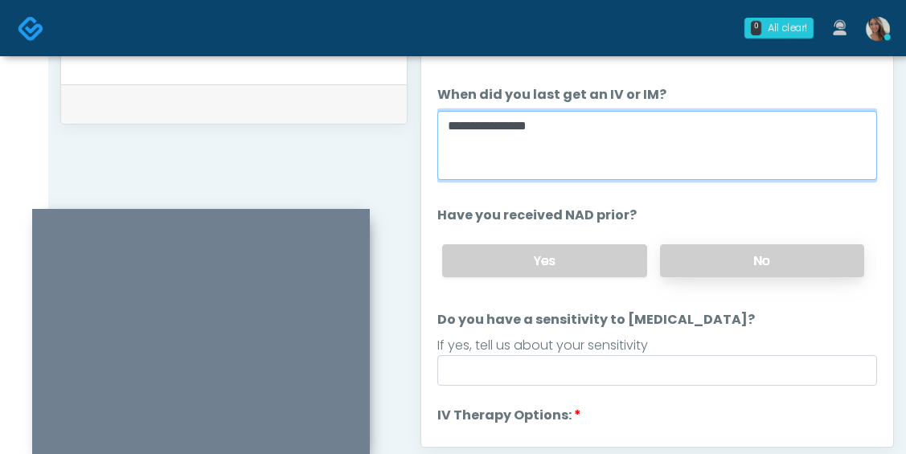
type textarea "**********"
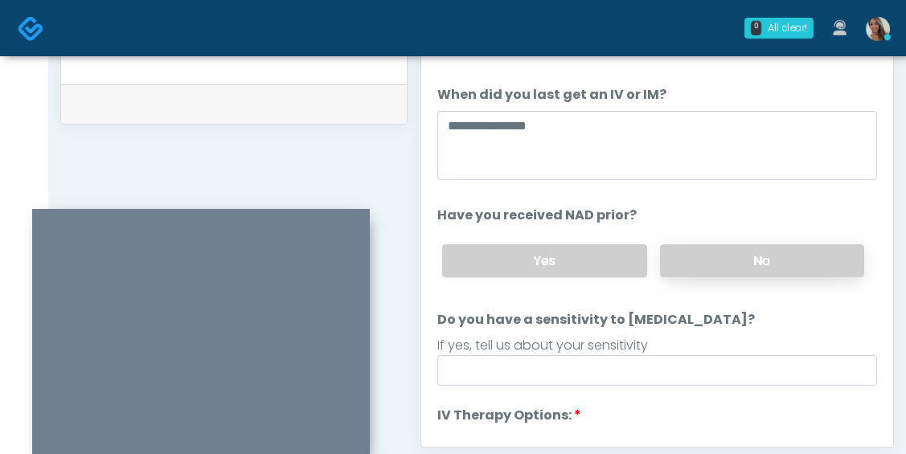
click at [753, 251] on label "No" at bounding box center [762, 260] width 204 height 33
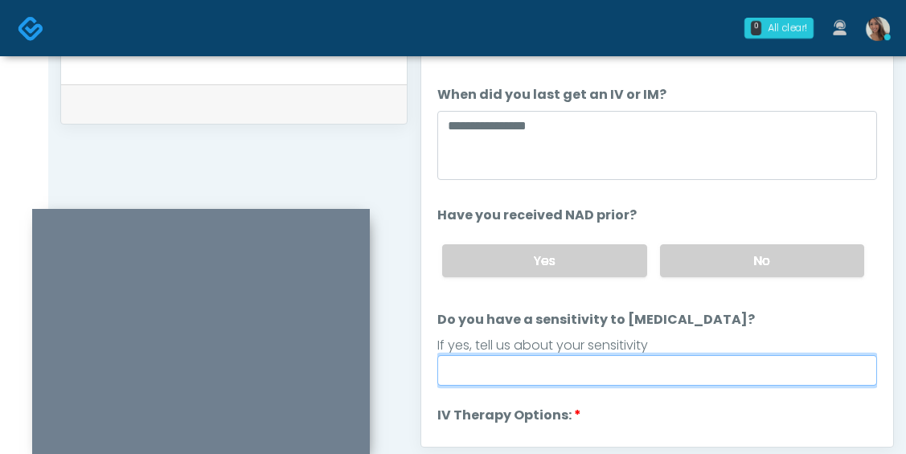
click at [638, 366] on input "Do you have a sensitivity to [MEDICAL_DATA]?" at bounding box center [657, 370] width 440 height 31
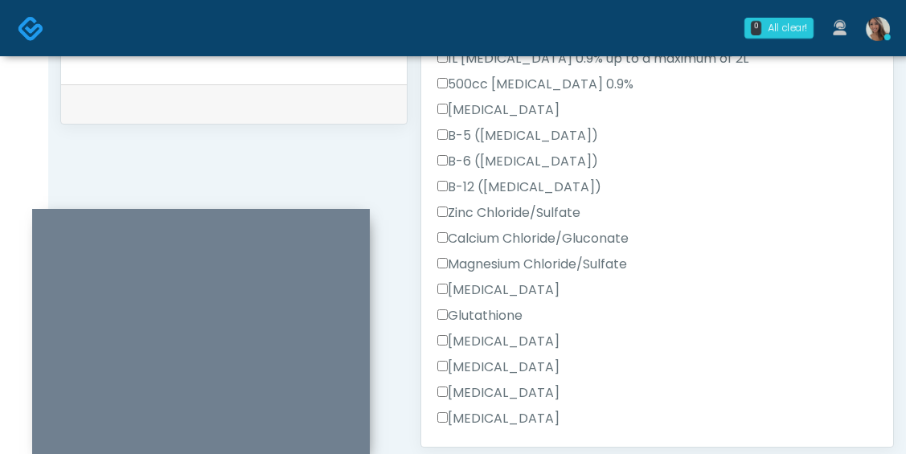
scroll to position [617, 0]
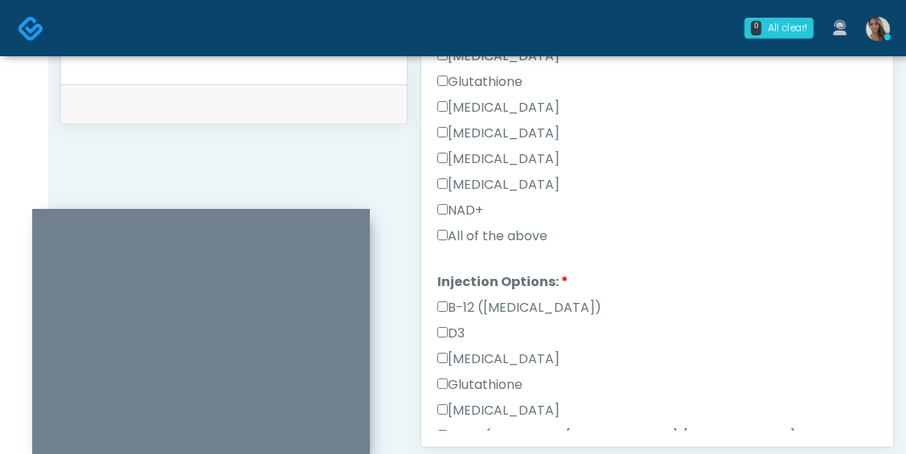
type input "**"
click at [514, 231] on label "All of the above" at bounding box center [492, 236] width 110 height 19
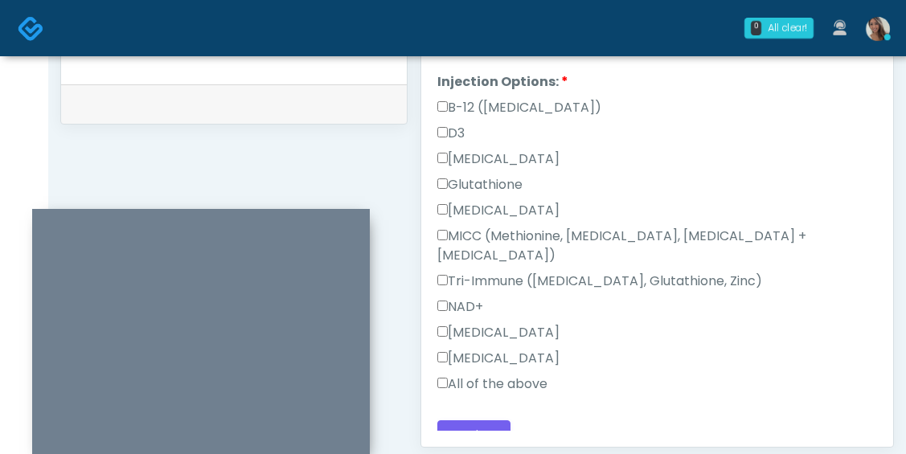
click at [496, 375] on label "All of the above" at bounding box center [492, 384] width 110 height 19
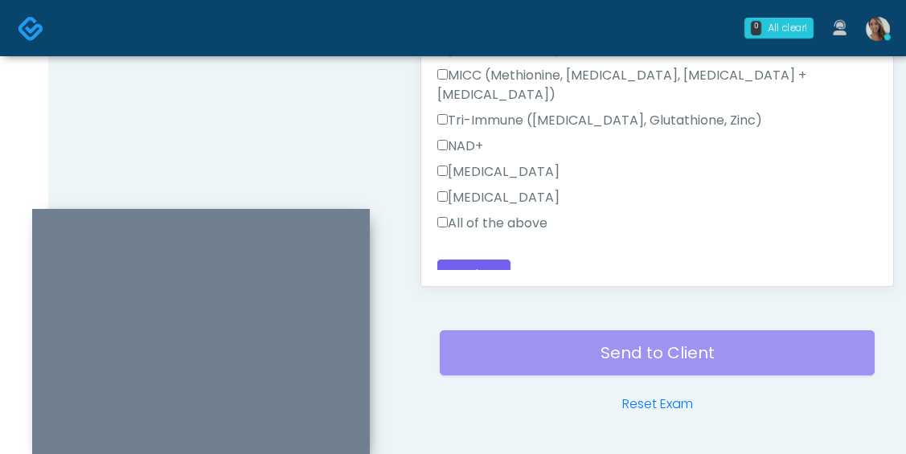
scroll to position [966, 0]
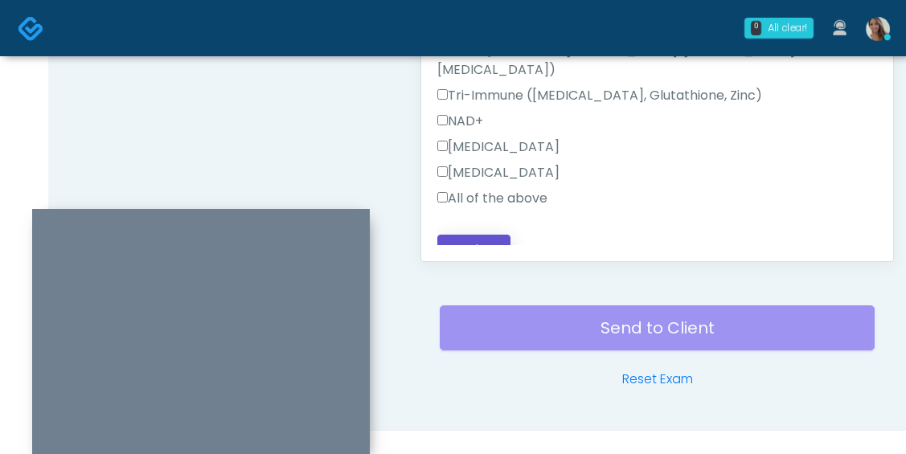
click at [487, 235] on button "Continue" at bounding box center [473, 250] width 73 height 30
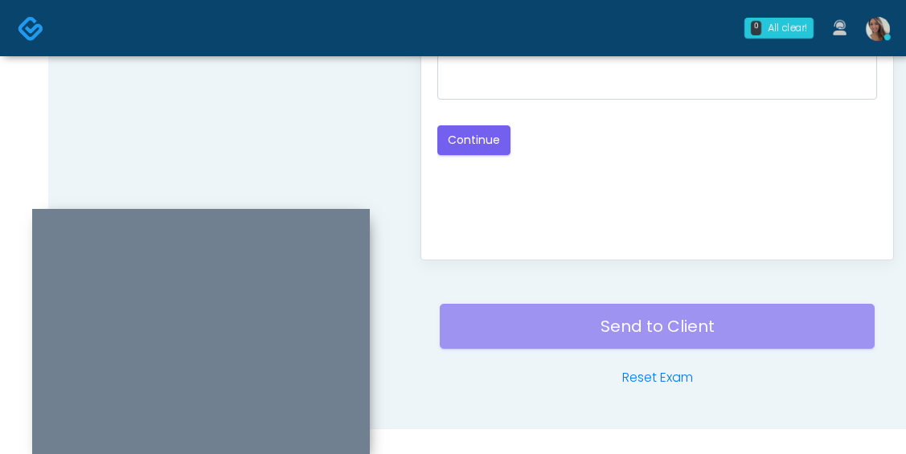
scroll to position [488, 0]
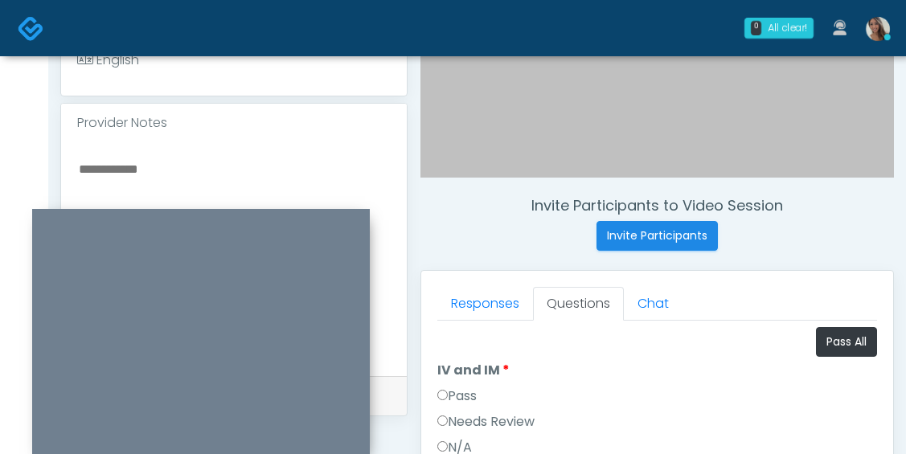
click at [466, 392] on label "Pass" at bounding box center [456, 396] width 39 height 19
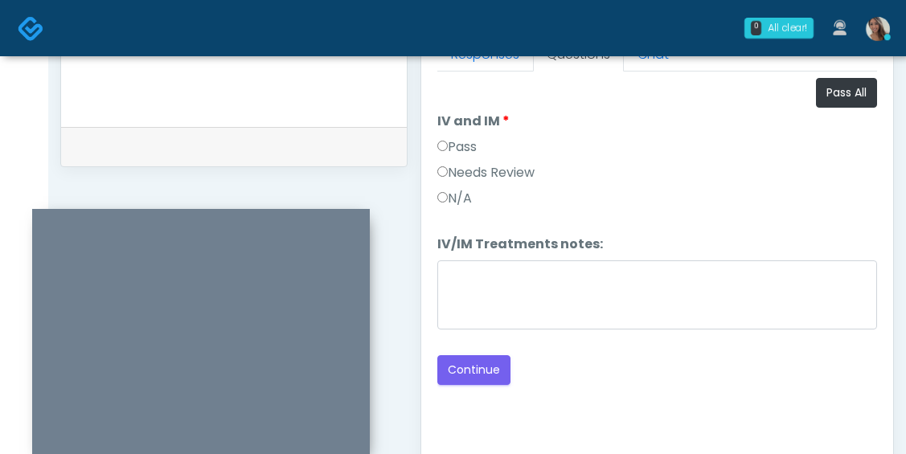
scroll to position [989, 0]
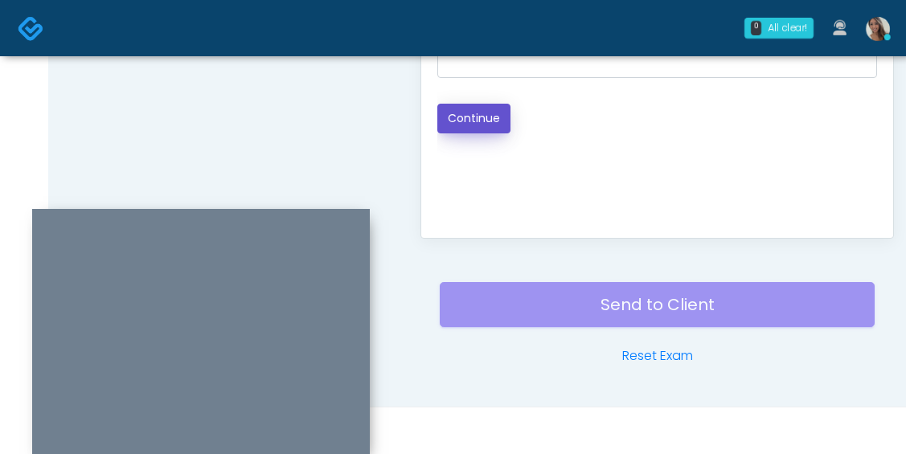
click at [498, 113] on button "Continue" at bounding box center [473, 119] width 73 height 30
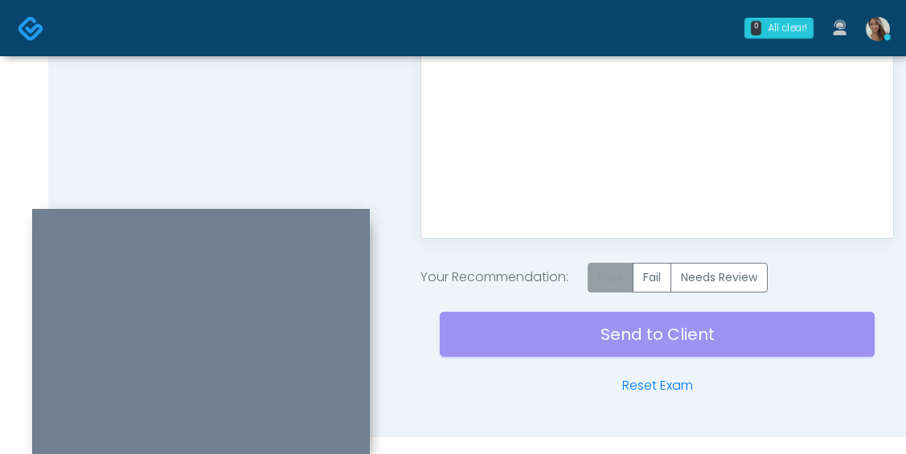
click at [606, 286] on label "Pass" at bounding box center [611, 278] width 46 height 30
click at [619, 330] on div "Send to Client Reset Exam" at bounding box center [657, 344] width 435 height 103
click at [558, 337] on div "Send to Client Reset Exam" at bounding box center [657, 344] width 435 height 103
click at [533, 336] on div "Send to Client Reset Exam" at bounding box center [657, 344] width 435 height 103
click at [32, 43] on link at bounding box center [31, 28] width 27 height 52
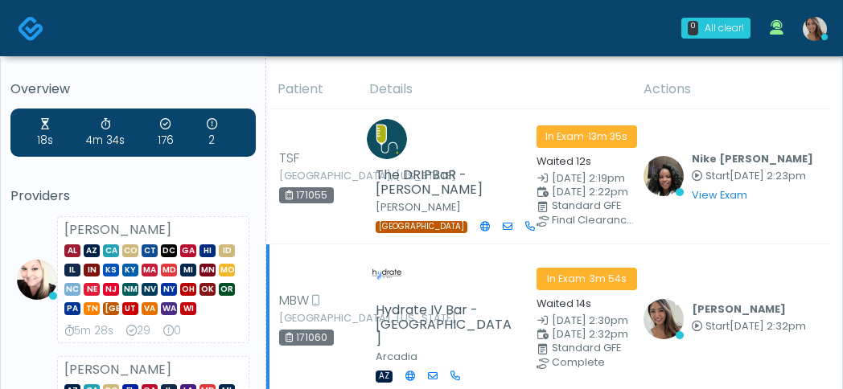
scroll to position [68, 0]
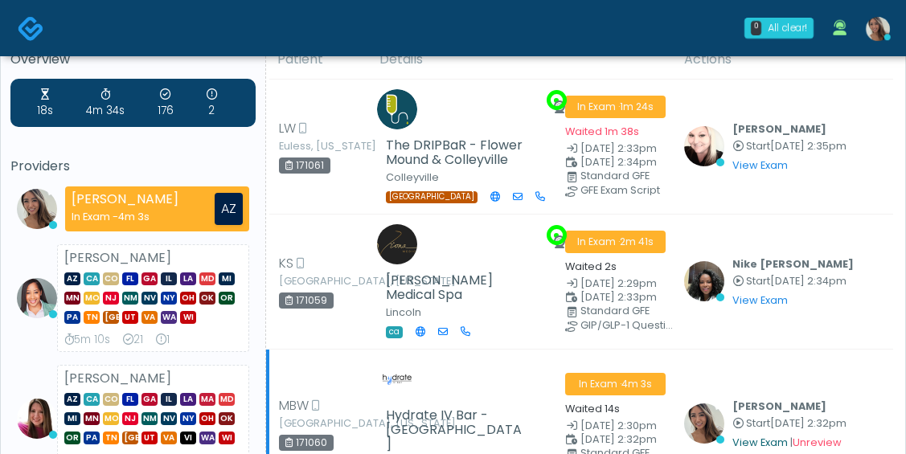
click at [747, 436] on link "View Exam" at bounding box center [760, 443] width 55 height 14
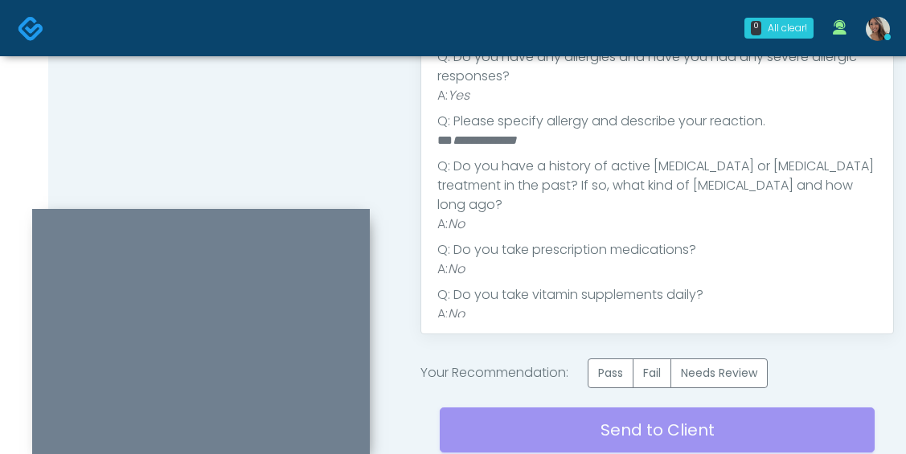
scroll to position [1019, 0]
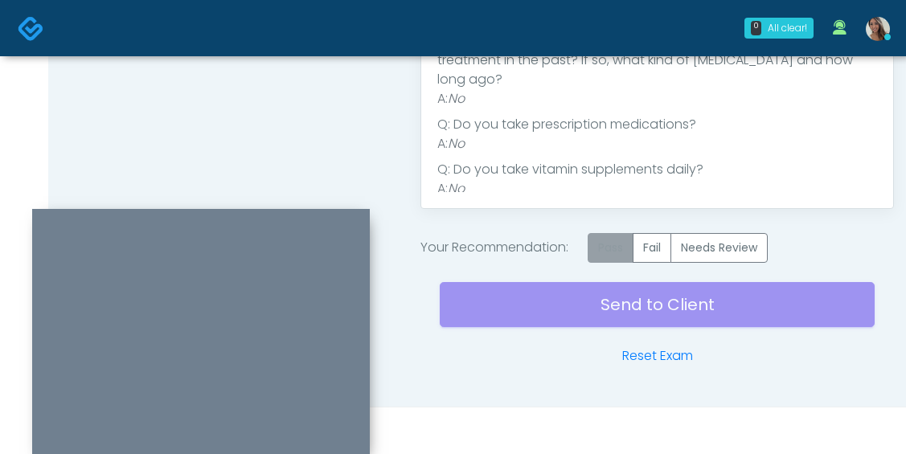
click at [619, 261] on label "Pass" at bounding box center [611, 248] width 46 height 30
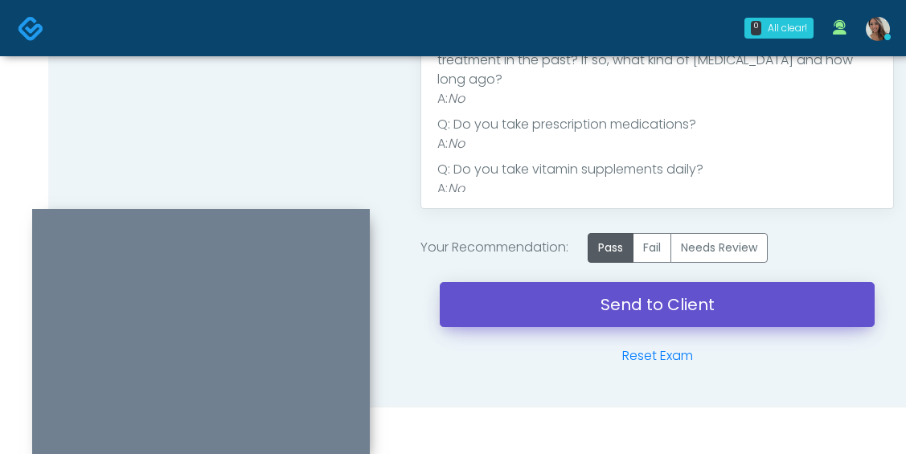
click at [603, 308] on link "Send to Client" at bounding box center [657, 304] width 435 height 45
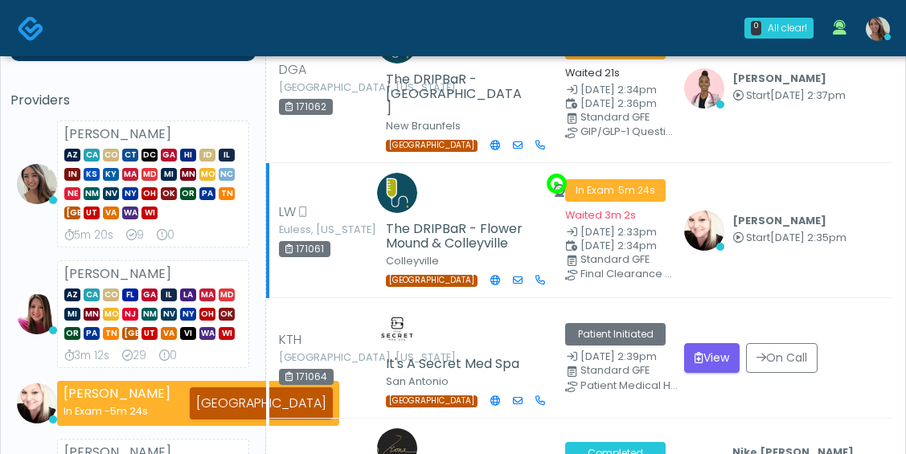
scroll to position [147, 0]
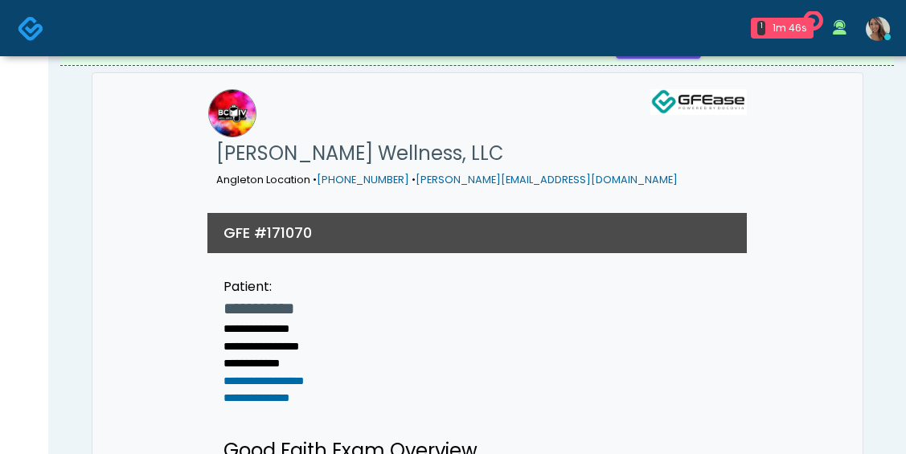
scroll to position [35, 0]
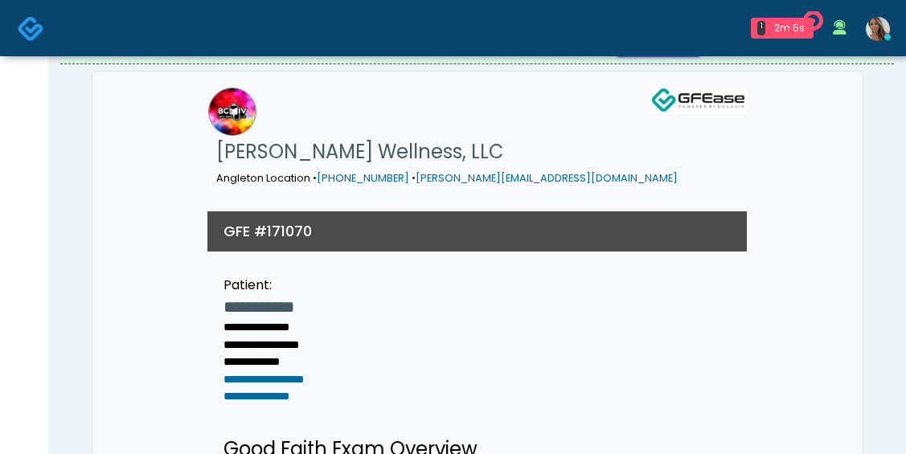
click at [559, 211] on div "GFE #171070" at bounding box center [477, 231] width 540 height 40
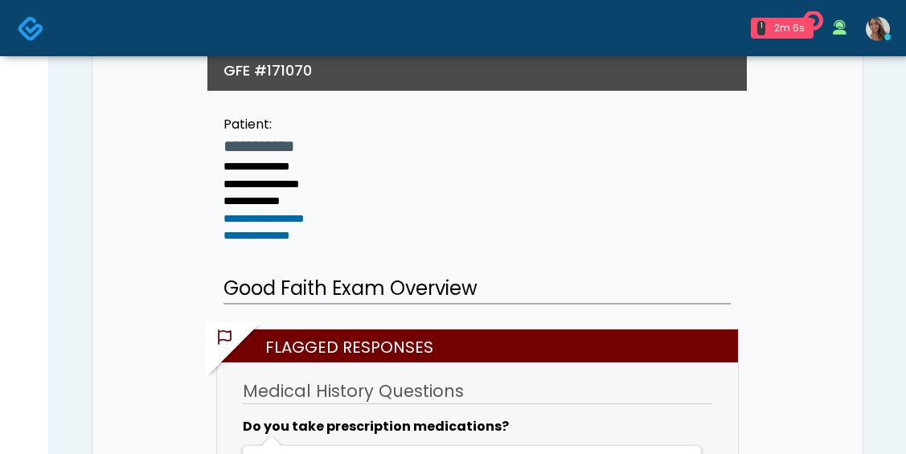
scroll to position [197, 0]
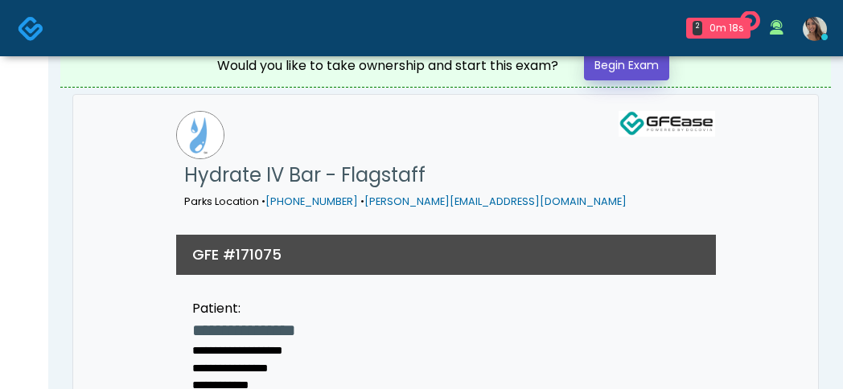
click at [626, 72] on link "Begin Exam" at bounding box center [626, 66] width 85 height 30
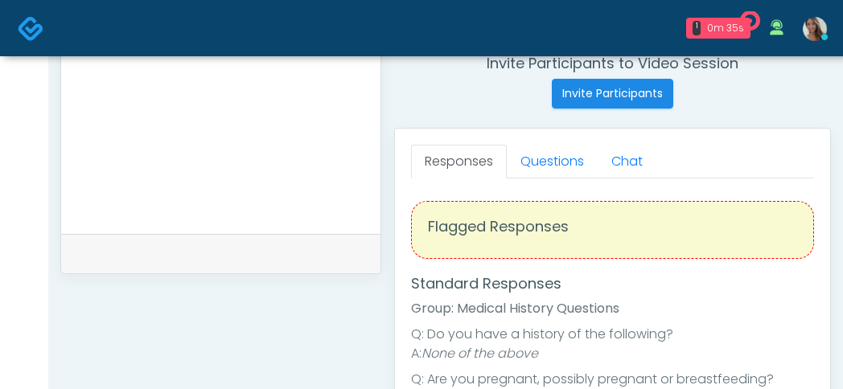
scroll to position [678, 0]
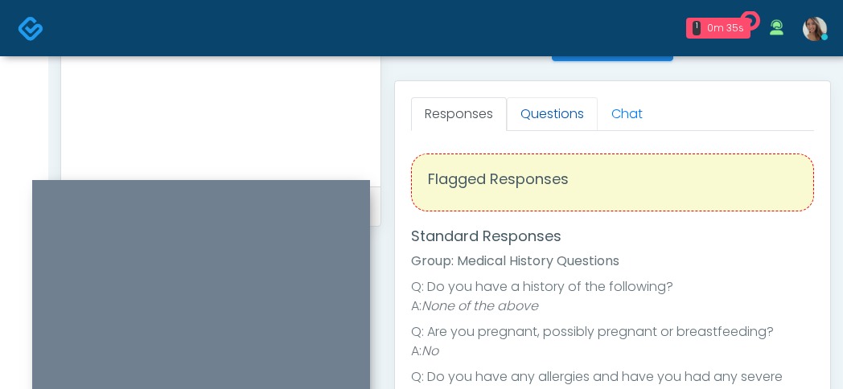
click at [564, 109] on link "Questions" at bounding box center [552, 114] width 91 height 34
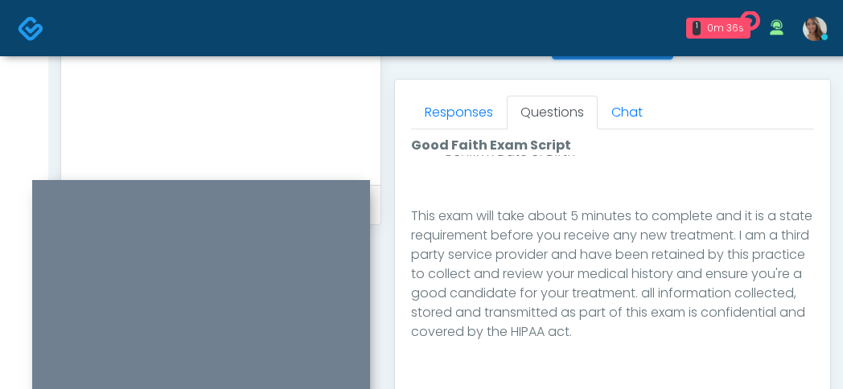
scroll to position [1054, 0]
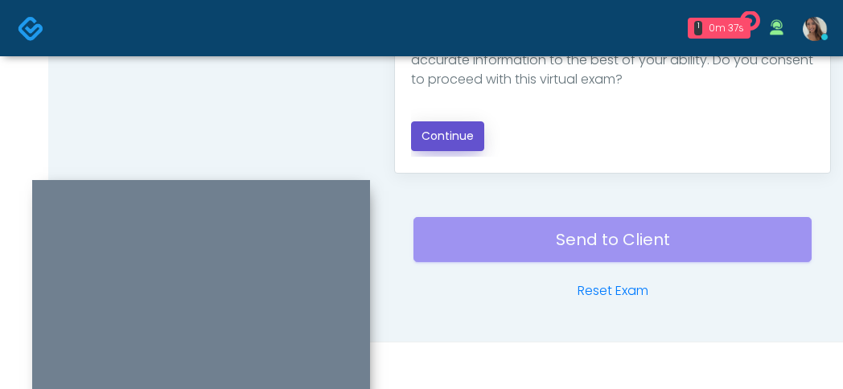
click at [445, 136] on button "Continue" at bounding box center [447, 136] width 73 height 30
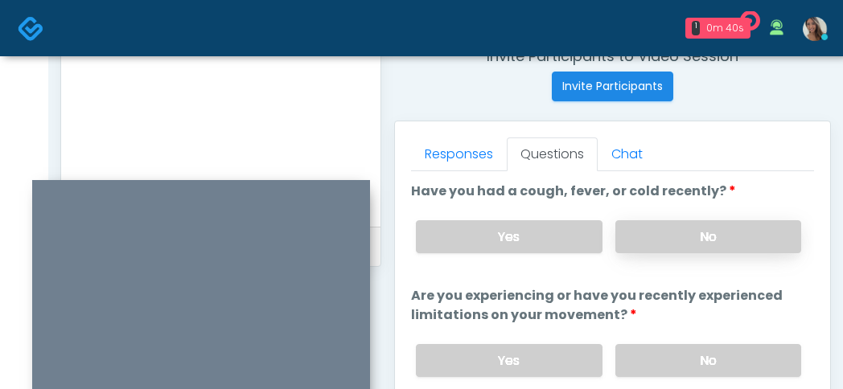
click at [665, 243] on label "No" at bounding box center [708, 236] width 186 height 33
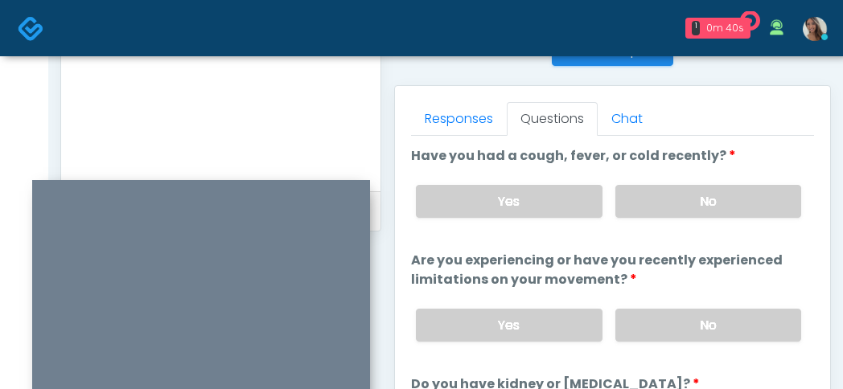
scroll to position [806, 0]
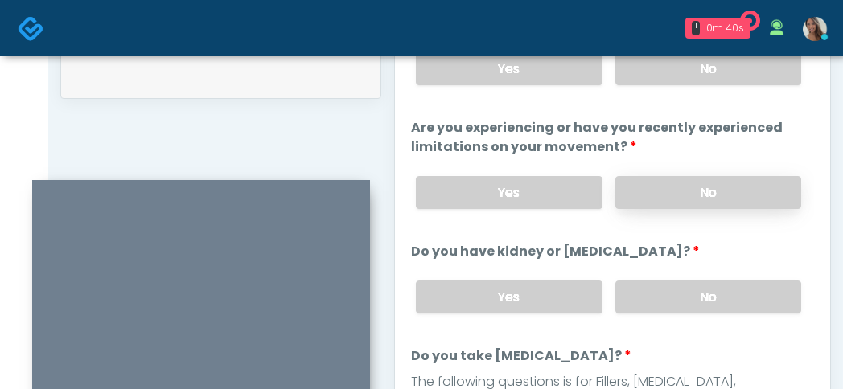
click at [714, 201] on label "No" at bounding box center [708, 192] width 186 height 33
click at [690, 302] on label "No" at bounding box center [708, 297] width 186 height 33
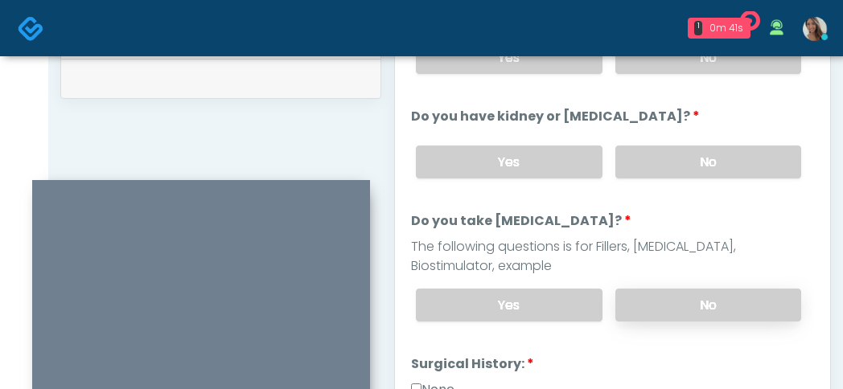
scroll to position [136, 0]
click at [638, 300] on label "No" at bounding box center [708, 304] width 186 height 33
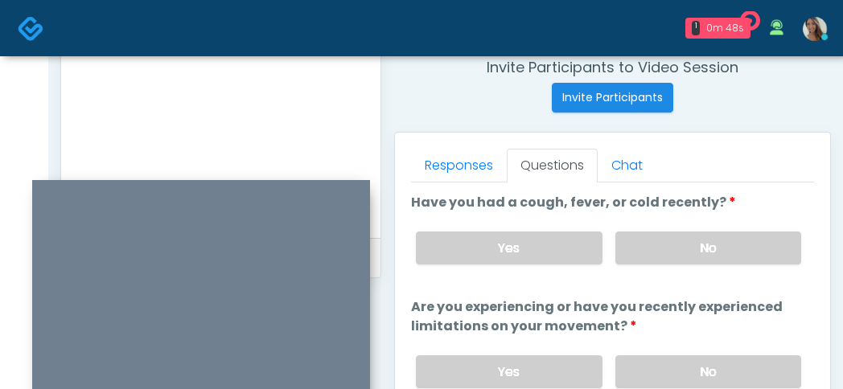
scroll to position [618, 0]
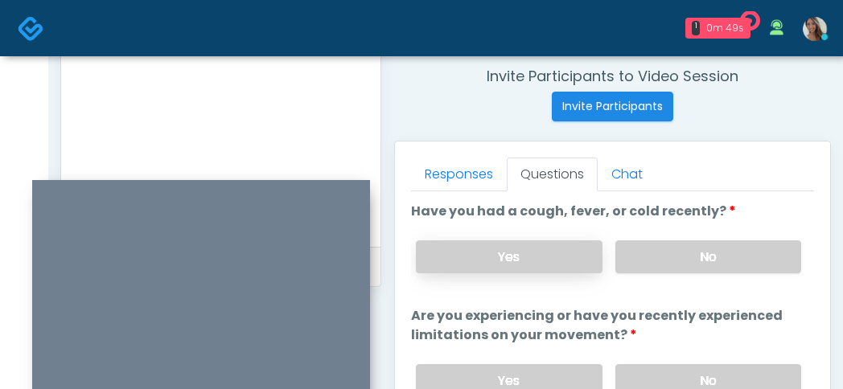
click at [511, 258] on label "Yes" at bounding box center [509, 256] width 186 height 33
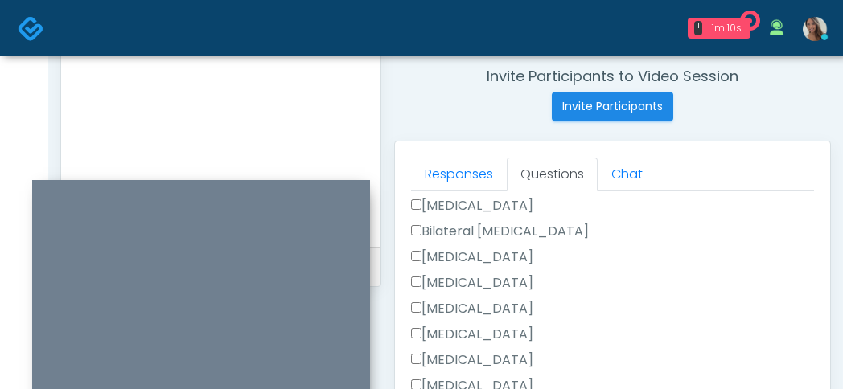
scroll to position [422, 0]
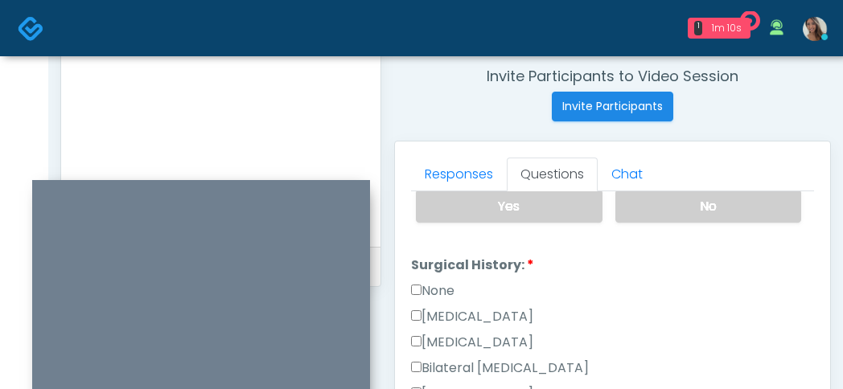
click at [446, 301] on div "None" at bounding box center [612, 294] width 403 height 26
click at [449, 296] on label "None" at bounding box center [432, 290] width 43 height 19
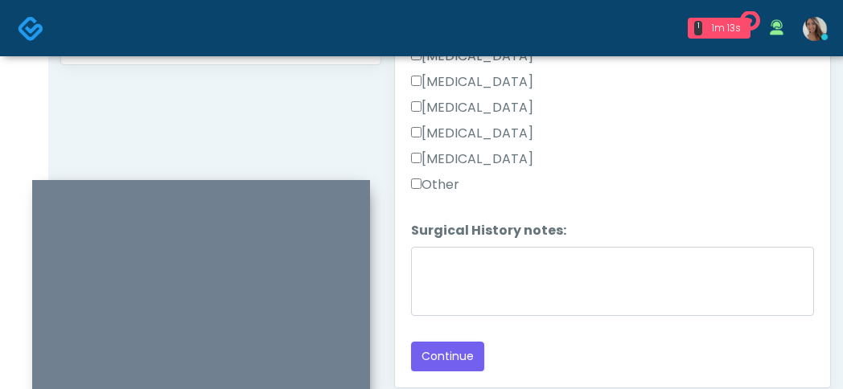
scroll to position [1017, 0]
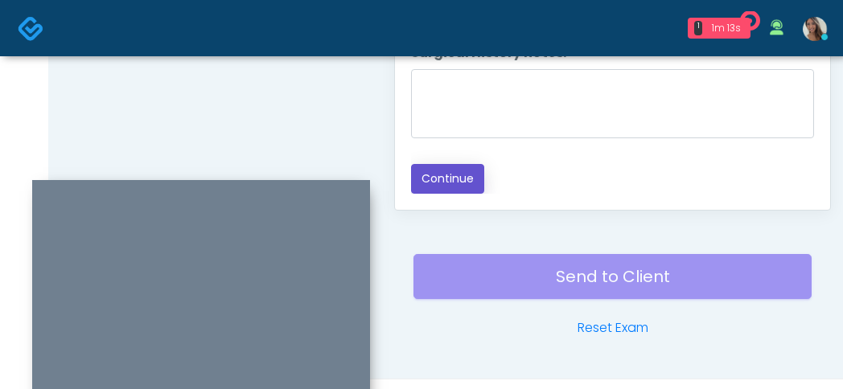
click at [450, 187] on button "Continue" at bounding box center [447, 179] width 73 height 30
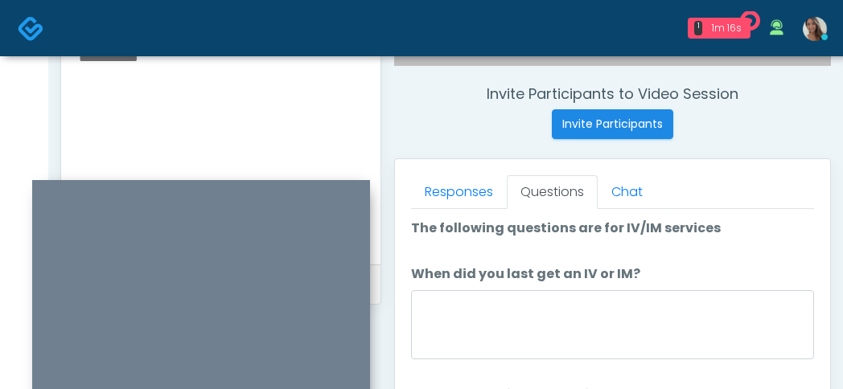
scroll to position [0, 0]
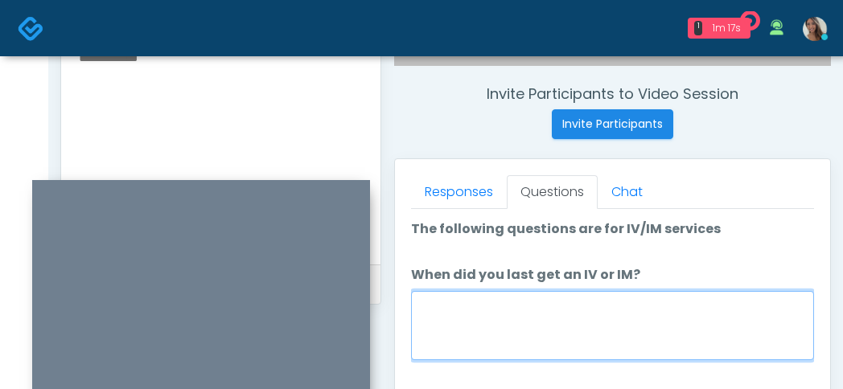
click at [539, 313] on textarea "When did you last get an IV or IM?" at bounding box center [612, 325] width 403 height 69
type textarea "**********"
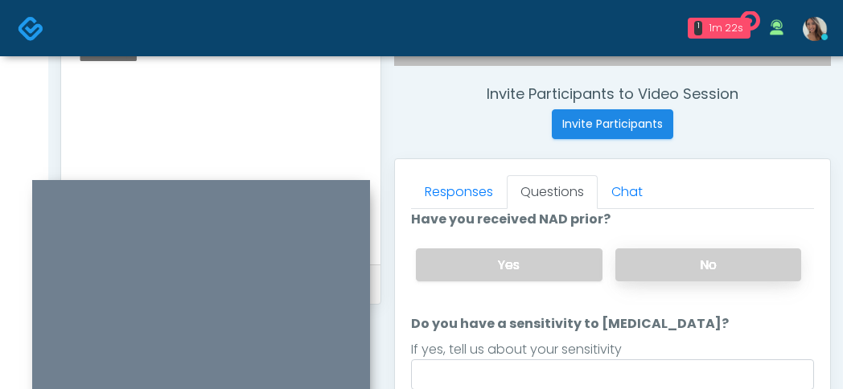
click at [703, 257] on label "No" at bounding box center [708, 264] width 186 height 33
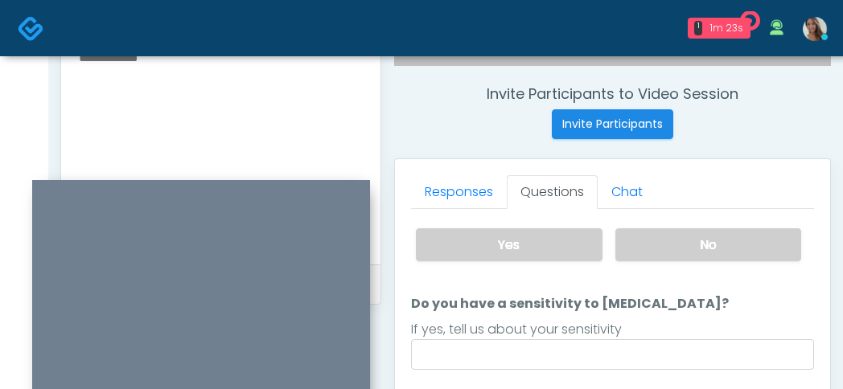
scroll to position [207, 0]
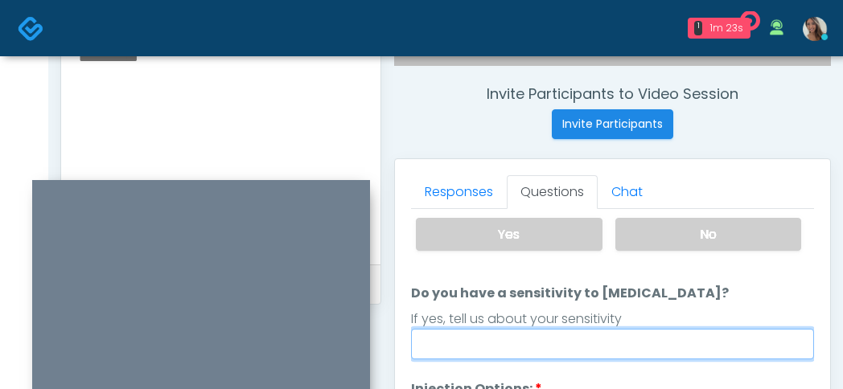
click at [580, 338] on input "Do you have a sensitivity to [MEDICAL_DATA]?" at bounding box center [612, 344] width 403 height 31
type input "*"
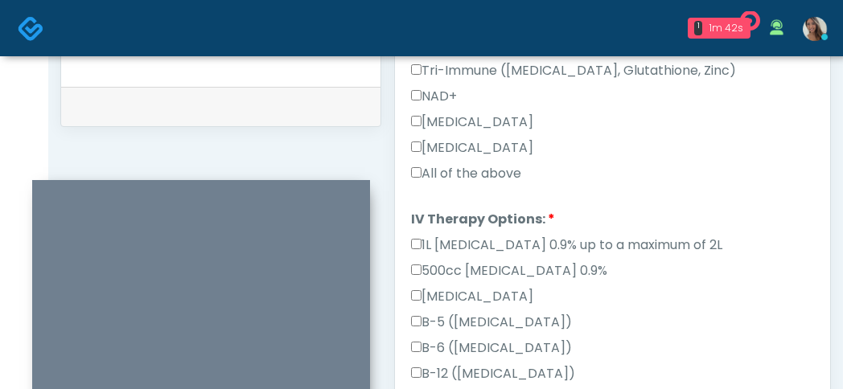
scroll to position [571, 0]
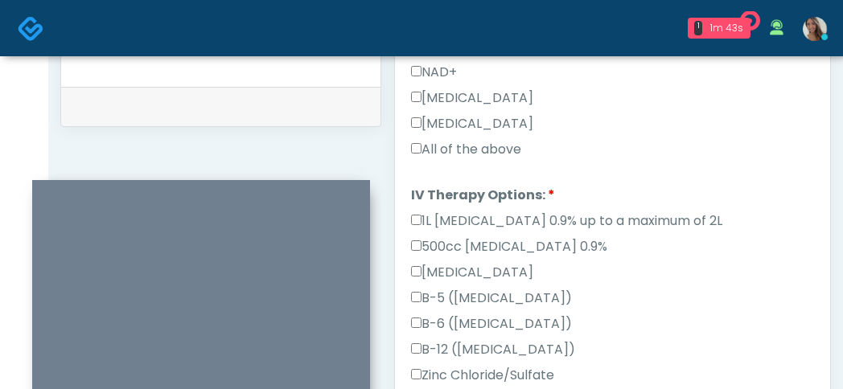
type input "**"
click at [503, 140] on label "All of the above" at bounding box center [466, 149] width 110 height 19
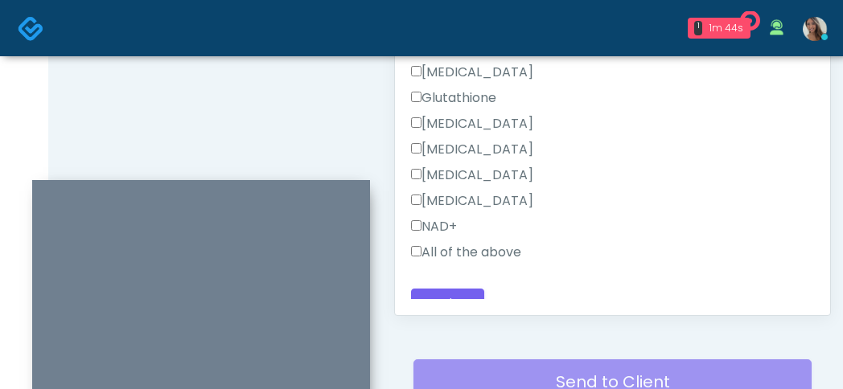
scroll to position [946, 0]
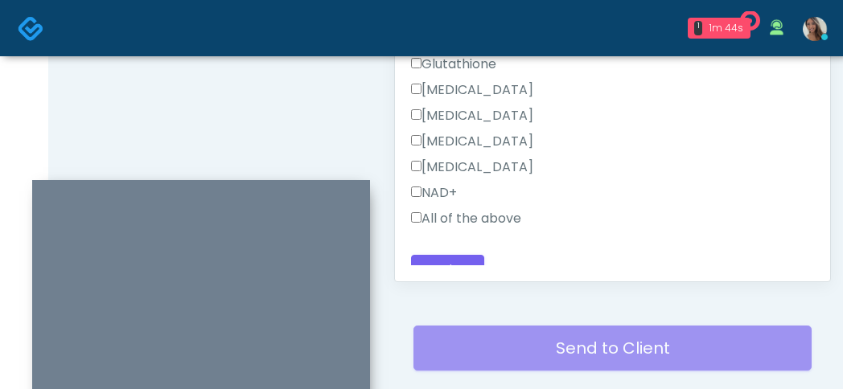
click at [487, 209] on label "All of the above" at bounding box center [466, 218] width 110 height 19
drag, startPoint x: 273, startPoint y: 151, endPoint x: 302, endPoint y: 84, distance: 72.7
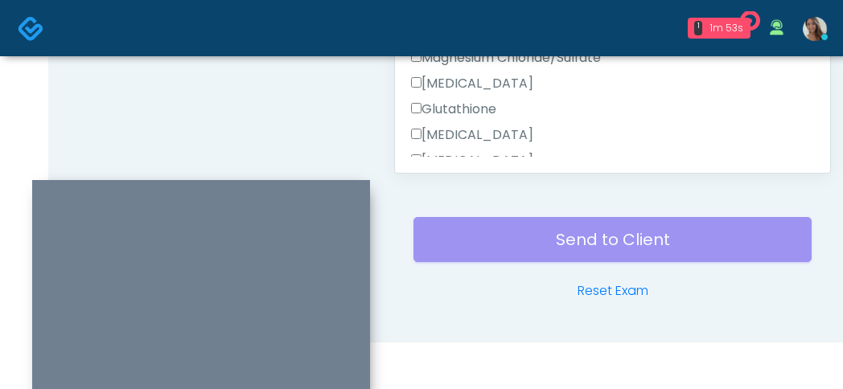
scroll to position [639, 0]
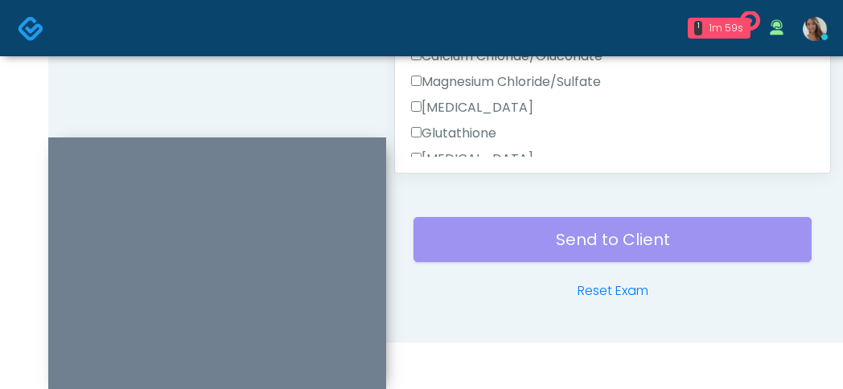
drag, startPoint x: 294, startPoint y: 188, endPoint x: 308, endPoint y: 136, distance: 54.0
click at [310, 137] on div at bounding box center [217, 263] width 338 height 253
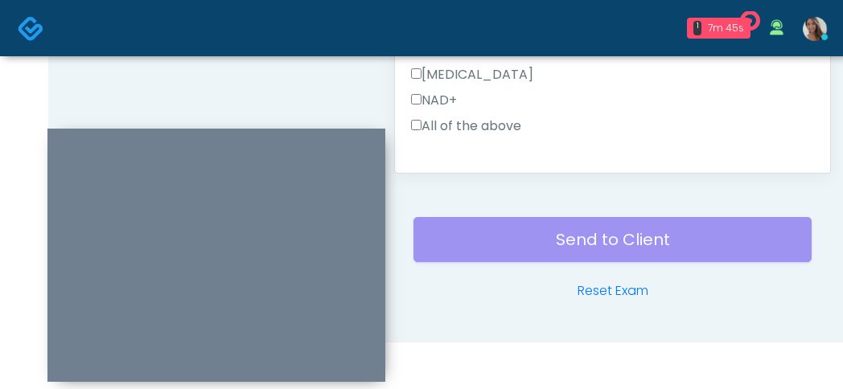
scroll to position [817, 0]
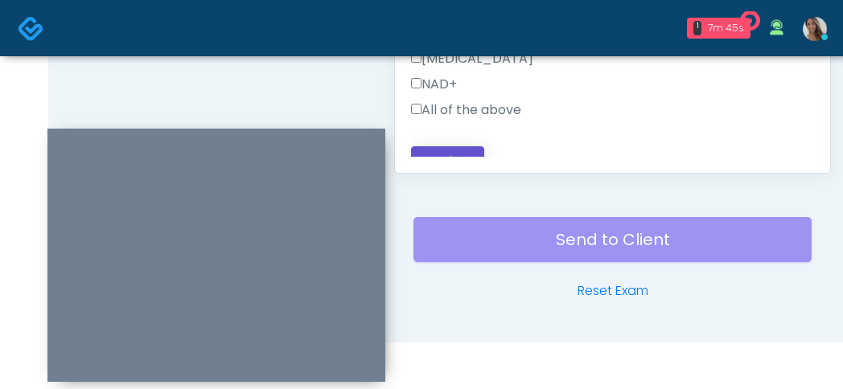
click at [465, 146] on button "Continue" at bounding box center [447, 161] width 73 height 30
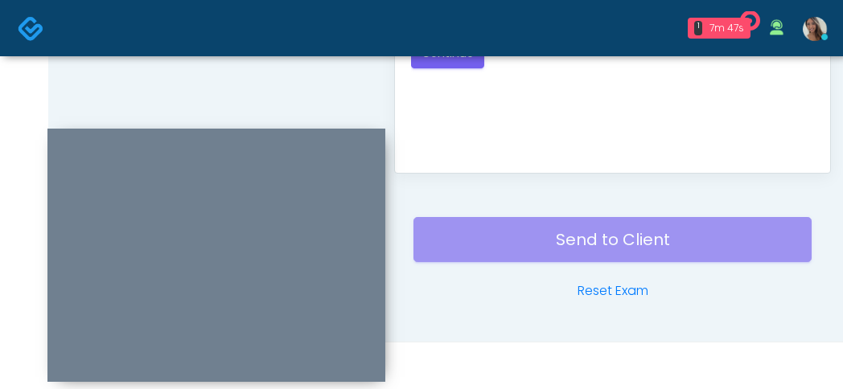
scroll to position [586, 0]
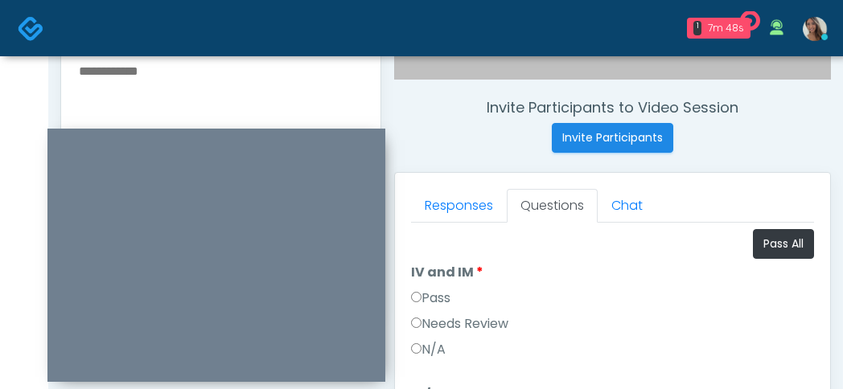
click at [449, 283] on li "IV and IM IV and IM Pass Needs Review N/A" at bounding box center [612, 314] width 403 height 103
click at [434, 297] on label "Pass" at bounding box center [430, 298] width 39 height 19
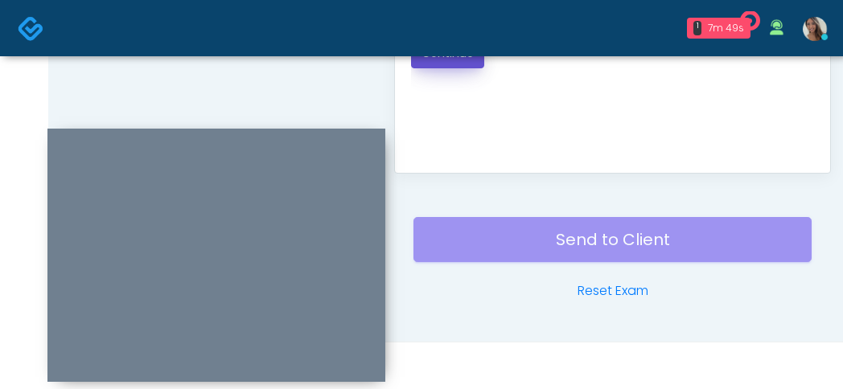
click at [473, 60] on button "Continue" at bounding box center [447, 54] width 73 height 30
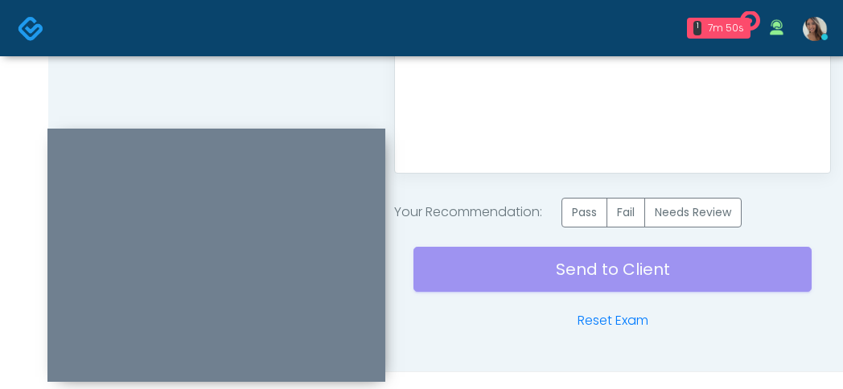
click at [615, 240] on div "Send to Client Reset Exam" at bounding box center [612, 279] width 398 height 103
click at [589, 218] on label "Pass" at bounding box center [584, 213] width 46 height 30
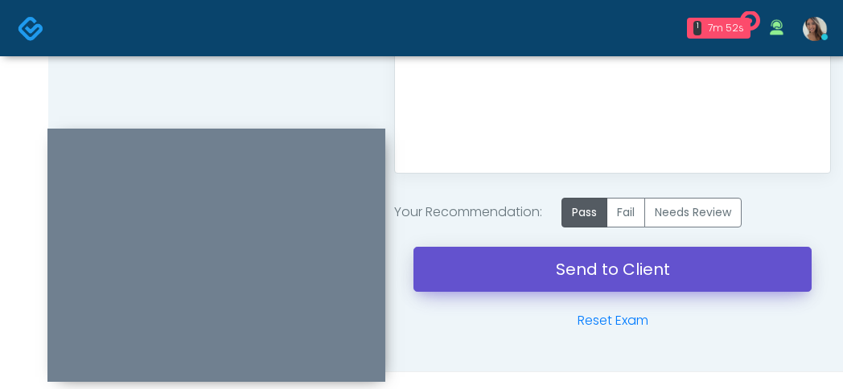
click at [638, 273] on link "Send to Client" at bounding box center [612, 269] width 398 height 45
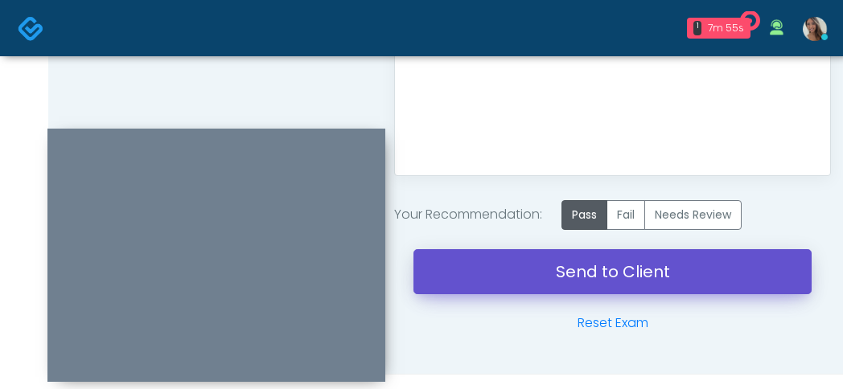
scroll to position [1051, 0]
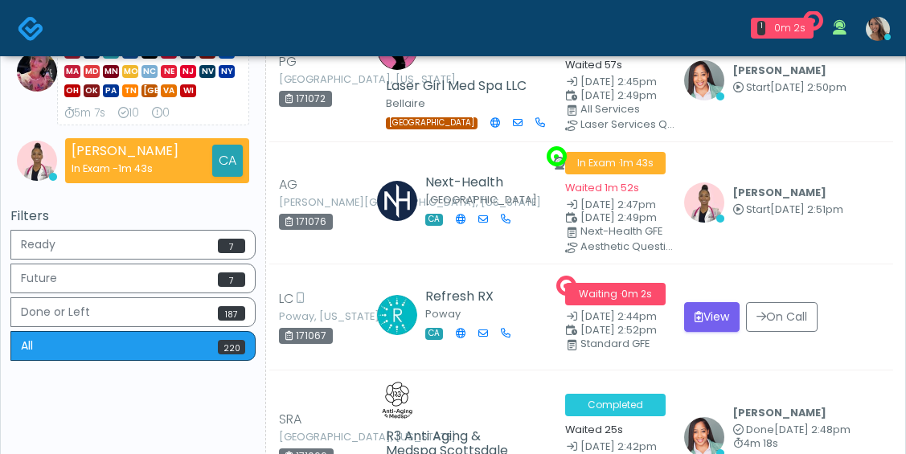
scroll to position [613, 0]
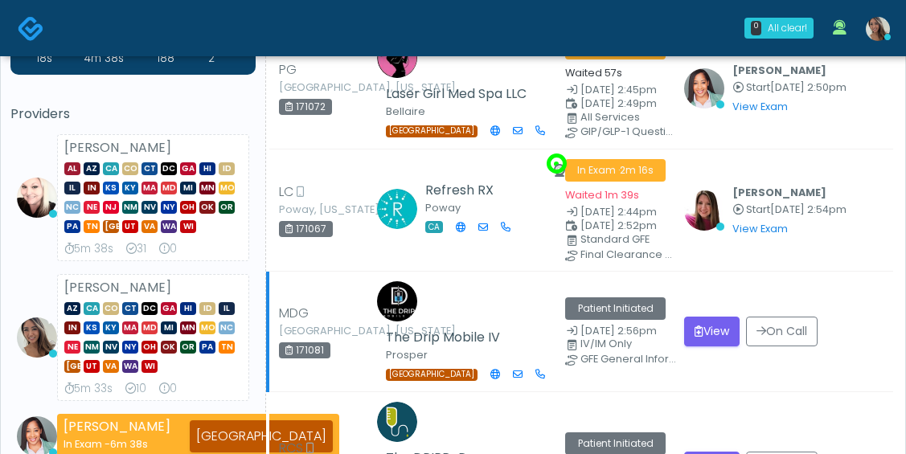
scroll to position [83, 0]
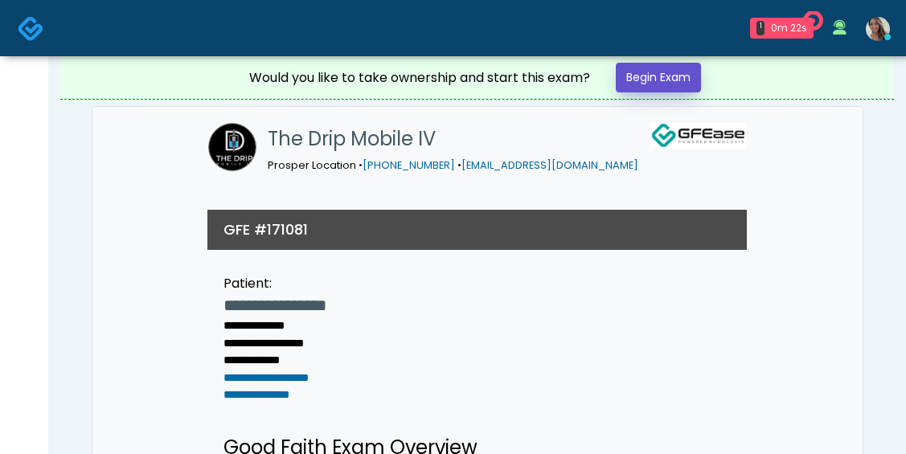
click at [671, 86] on link "Begin Exam" at bounding box center [658, 78] width 85 height 30
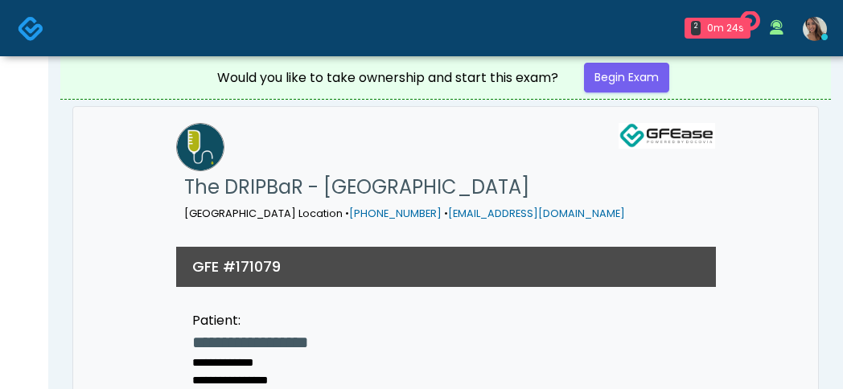
click at [34, 27] on img at bounding box center [31, 28] width 27 height 27
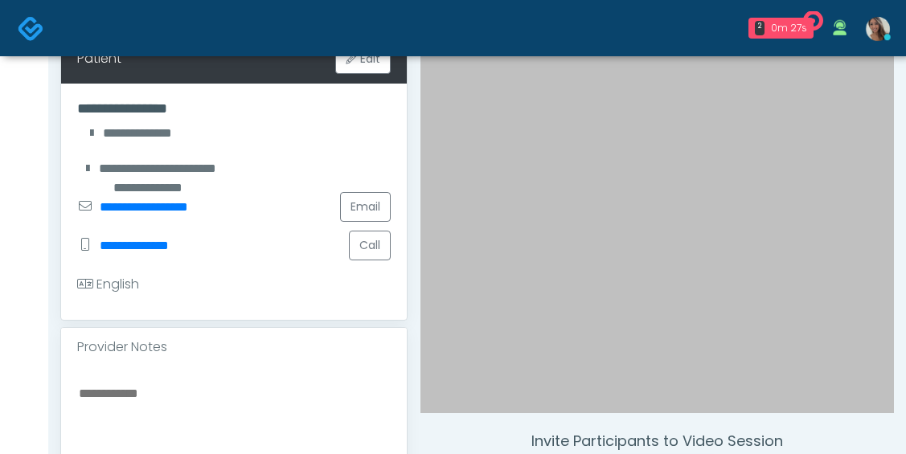
scroll to position [253, 0]
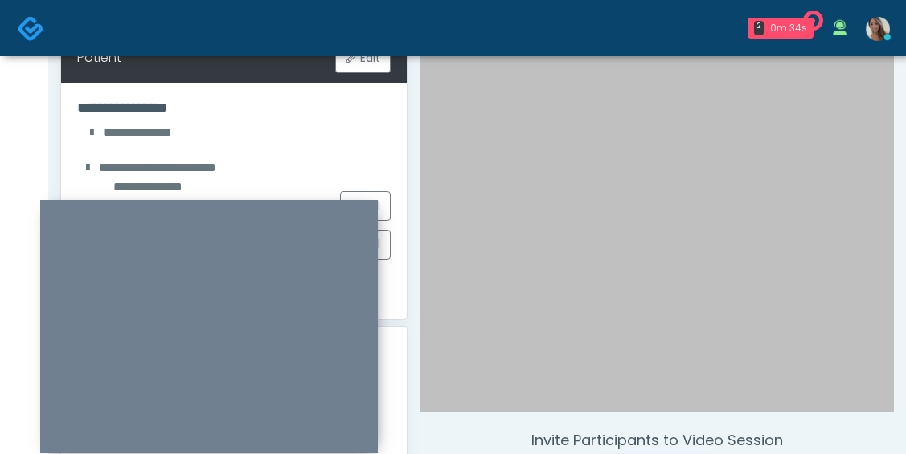
click at [302, 212] on div at bounding box center [209, 326] width 338 height 253
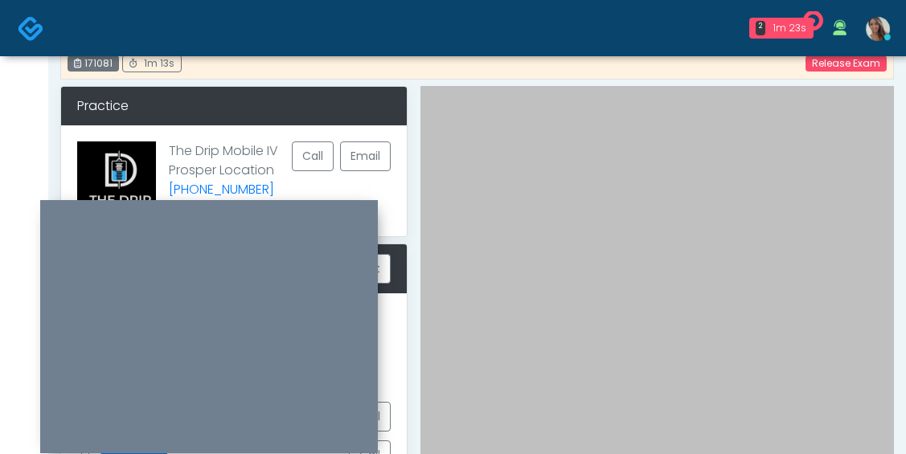
scroll to position [0, 0]
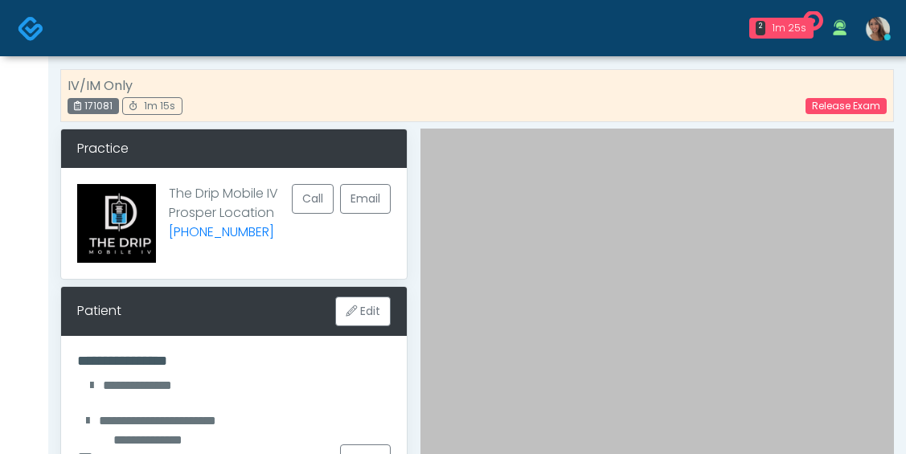
click at [735, 96] on div "IV/IM Only 171081 1m 15s Release Exam" at bounding box center [477, 95] width 834 height 53
click at [96, 111] on div "171081" at bounding box center [93, 106] width 51 height 16
copy div "171081"
click at [819, 107] on link "Release Exam" at bounding box center [846, 106] width 81 height 16
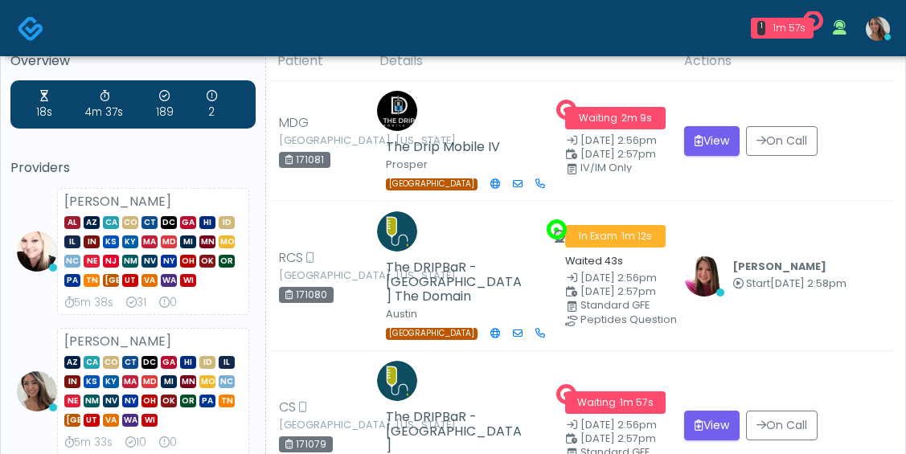
scroll to position [72, 0]
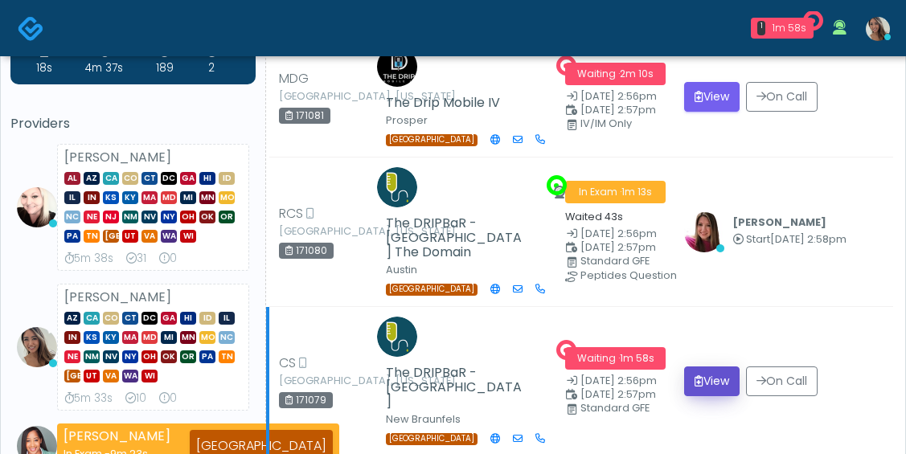
click at [719, 367] on button "View" at bounding box center [711, 382] width 55 height 30
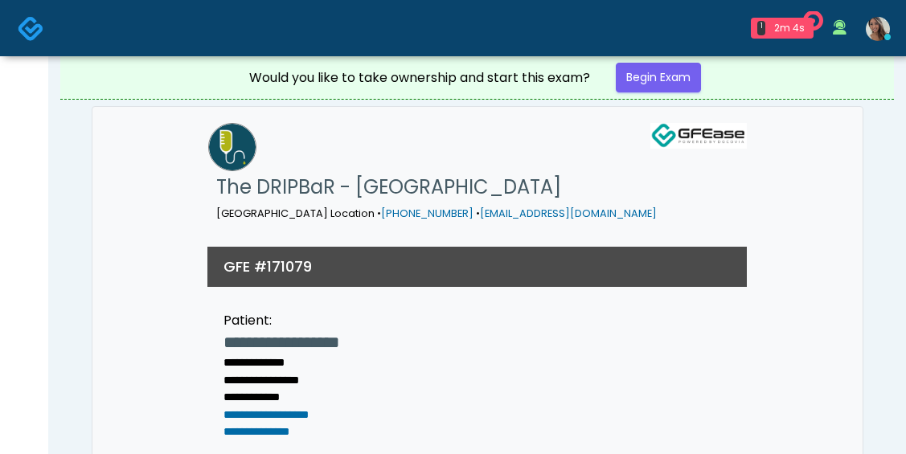
click at [33, 30] on img at bounding box center [31, 28] width 27 height 27
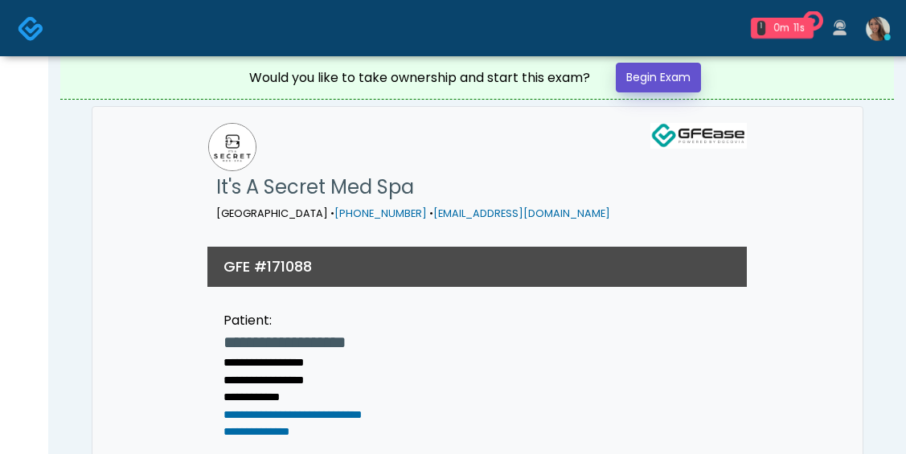
click at [675, 79] on link "Begin Exam" at bounding box center [658, 78] width 85 height 30
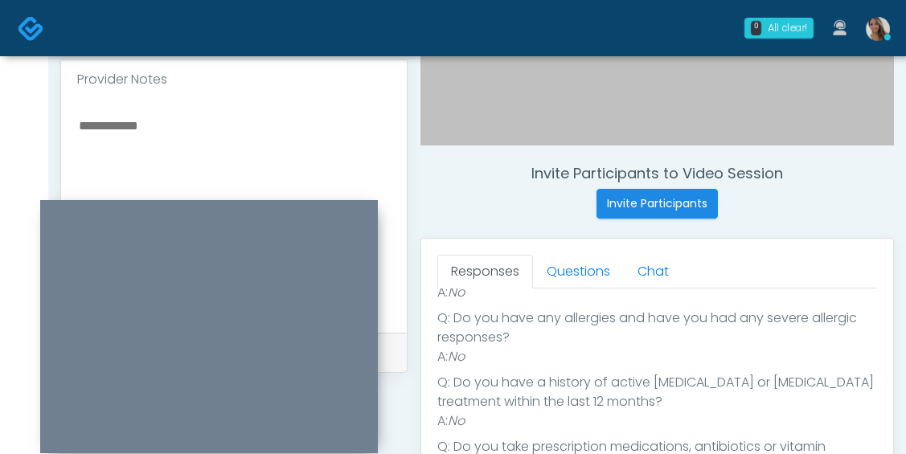
scroll to position [185, 0]
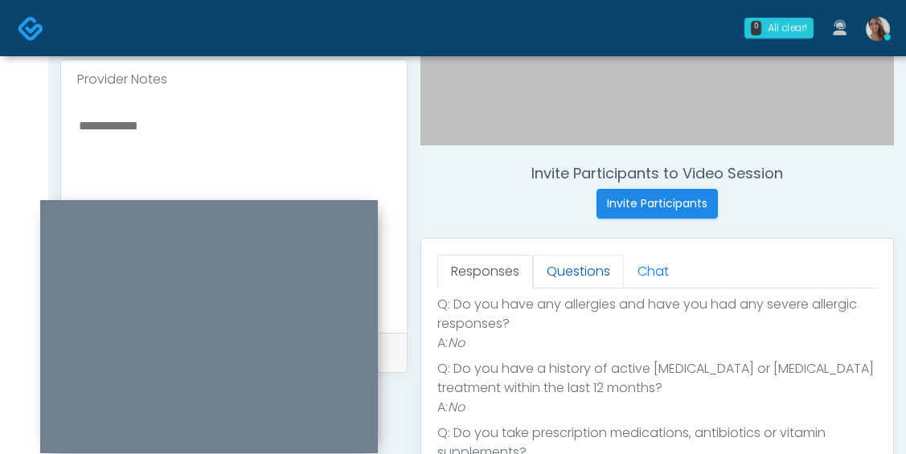
click at [571, 260] on link "Questions" at bounding box center [578, 272] width 91 height 34
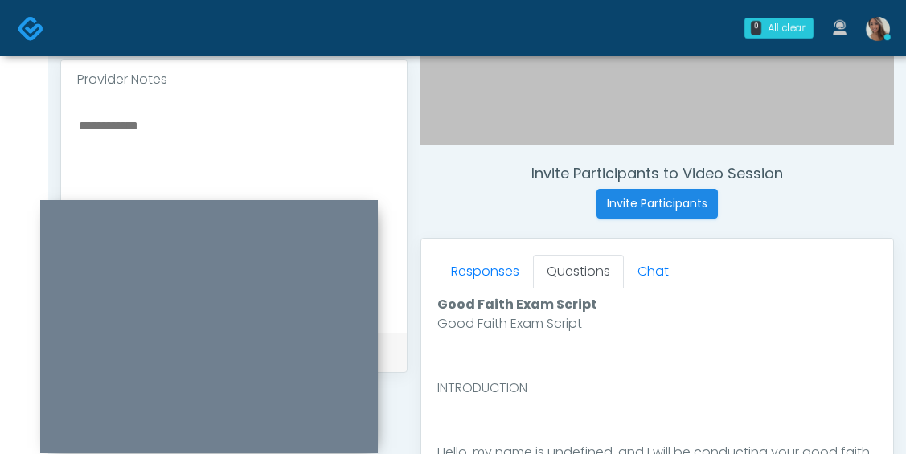
click at [525, 203] on div "Invite Participants to Video Session Invite Participants" at bounding box center [658, 192] width 474 height 54
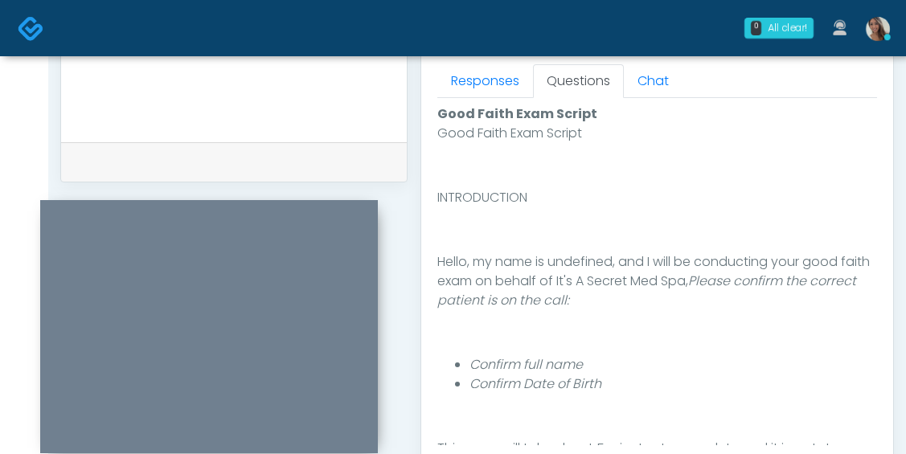
scroll to position [987, 0]
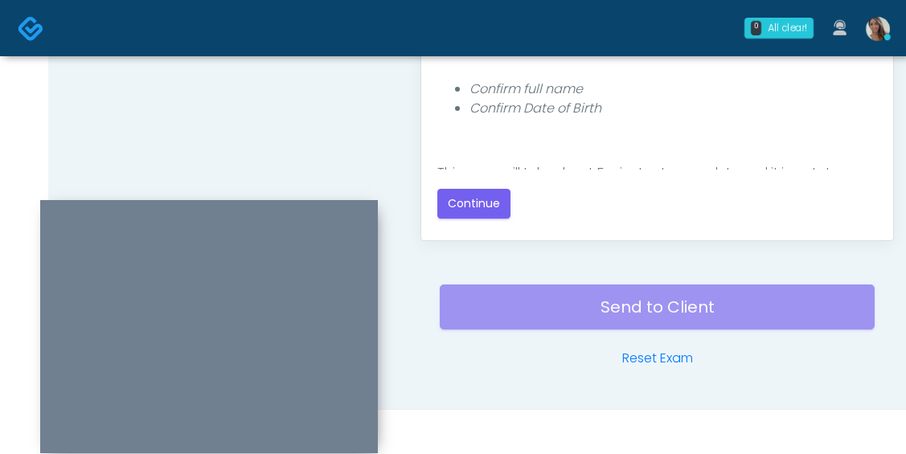
drag, startPoint x: 490, startPoint y: 220, endPoint x: 419, endPoint y: 166, distance: 88.4
click at [490, 220] on div "Good Faith Exam Script Good Faith Exam Script INTRODUCTION Hello, my name is un…" at bounding box center [657, 23] width 440 height 402
click at [459, 194] on button "Continue" at bounding box center [473, 204] width 73 height 30
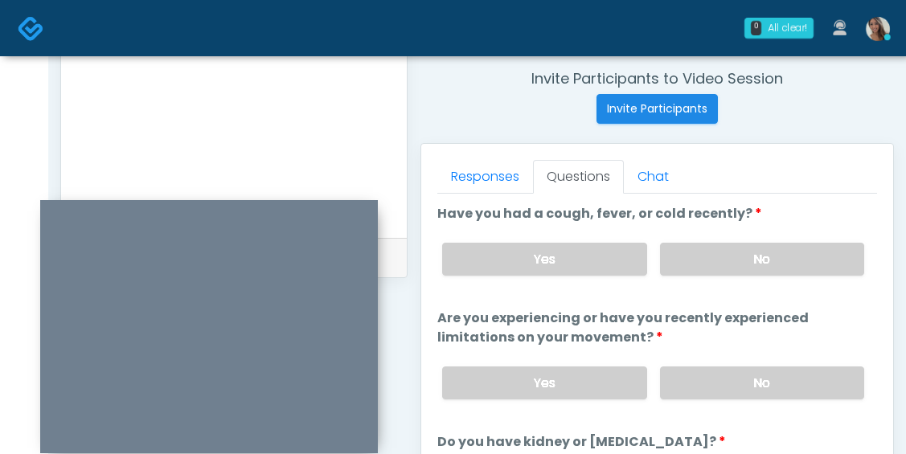
scroll to position [613, 0]
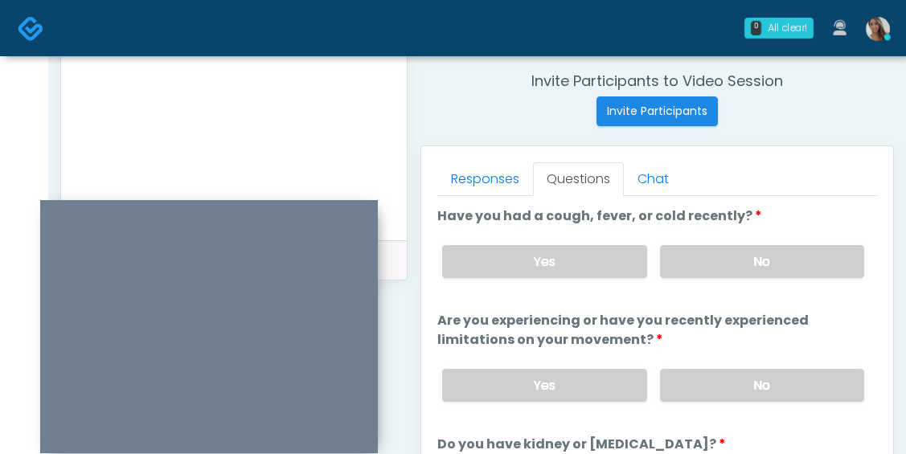
click at [755, 256] on label "No" at bounding box center [762, 261] width 204 height 33
click at [729, 386] on label "No" at bounding box center [762, 385] width 204 height 33
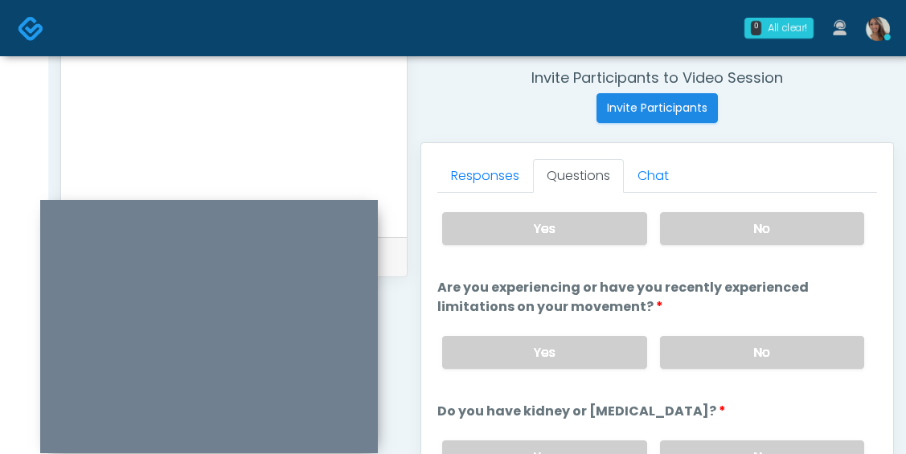
scroll to position [168, 0]
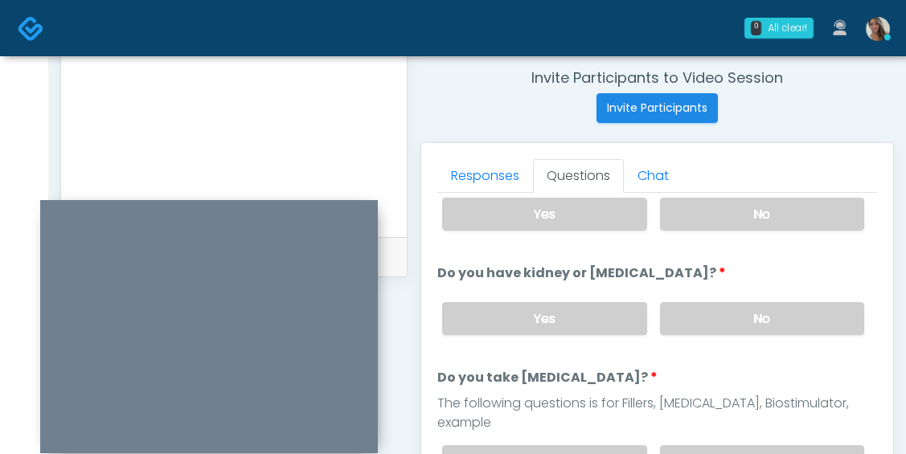
click at [743, 316] on label "No" at bounding box center [762, 318] width 204 height 33
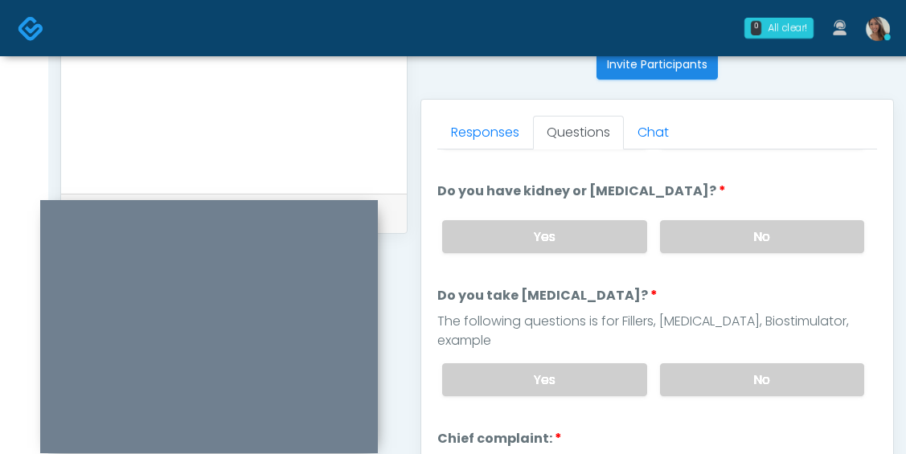
scroll to position [208, 0]
click at [761, 362] on label "No" at bounding box center [762, 378] width 204 height 33
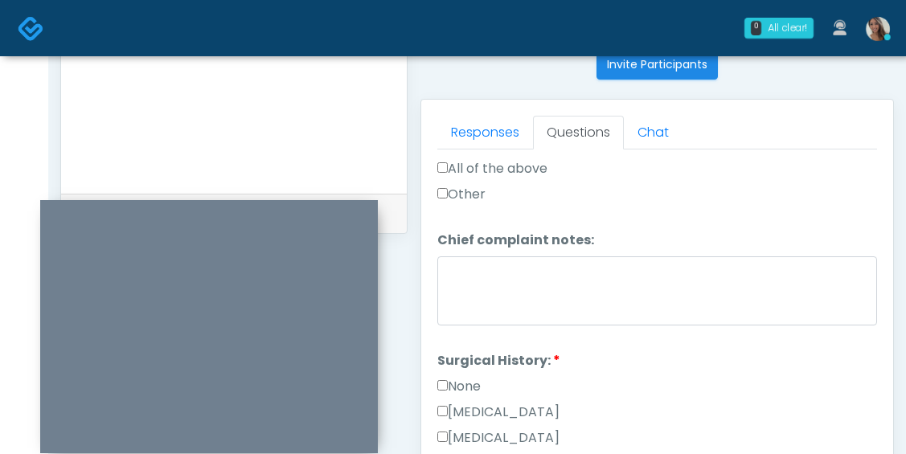
scroll to position [777, 0]
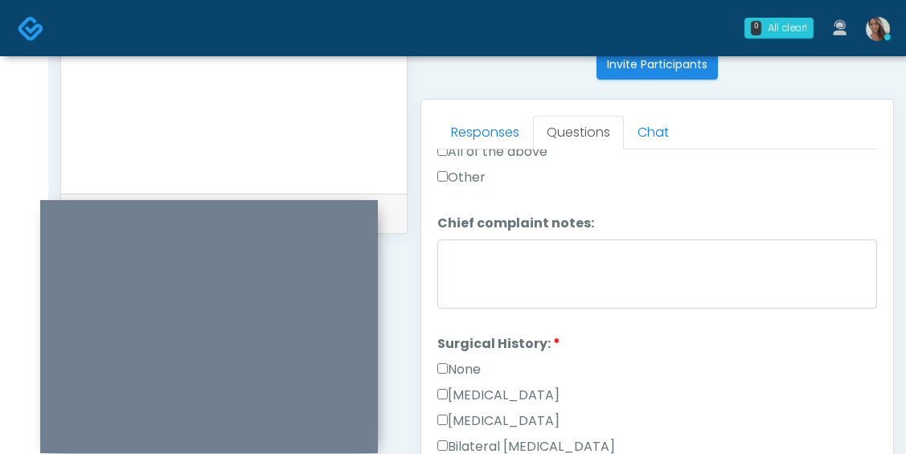
click at [485, 360] on div "None" at bounding box center [657, 373] width 440 height 26
click at [481, 360] on label "None" at bounding box center [458, 369] width 43 height 19
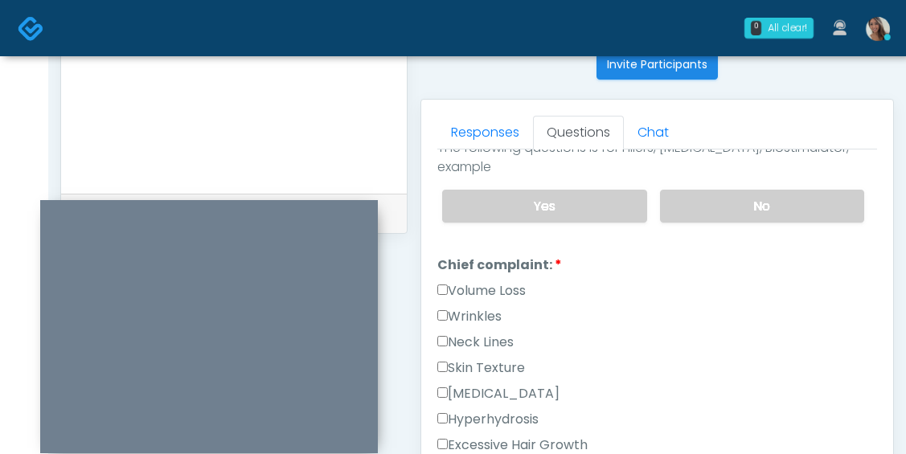
scroll to position [369, 0]
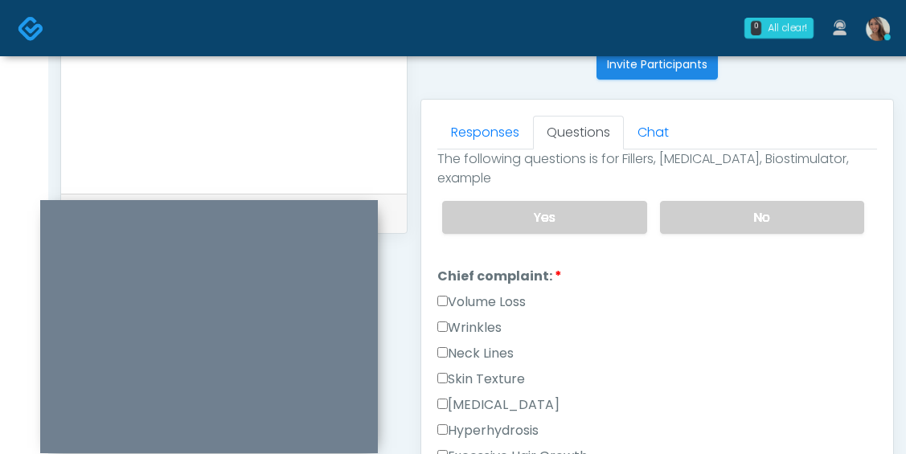
click at [501, 293] on label "Volume Loss" at bounding box center [481, 302] width 88 height 19
click at [488, 318] on label "Wrinkles" at bounding box center [469, 327] width 64 height 19
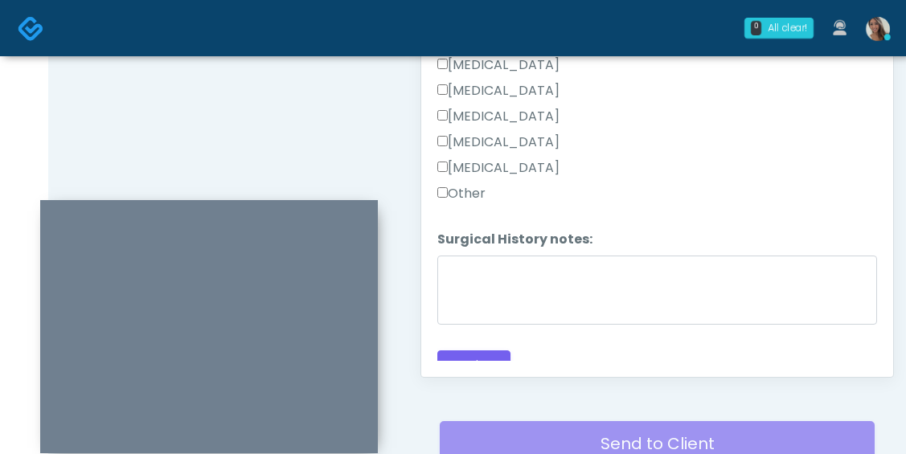
scroll to position [862, 0]
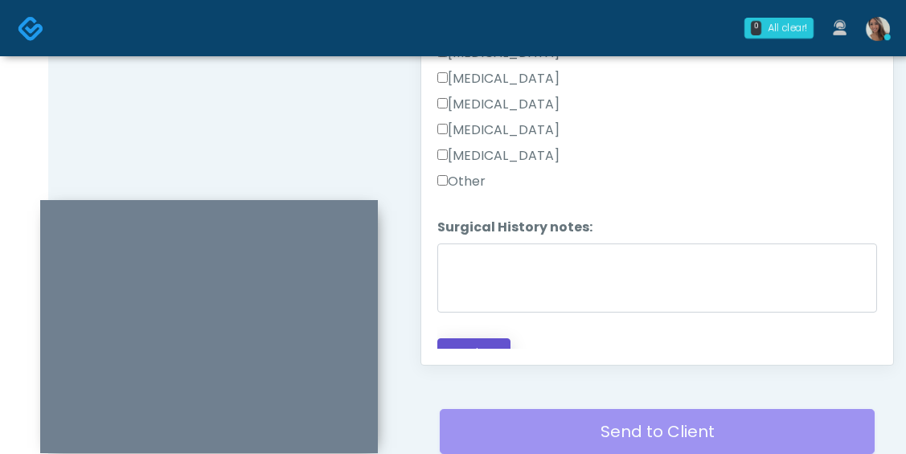
click at [477, 340] on button "Continue" at bounding box center [473, 354] width 73 height 30
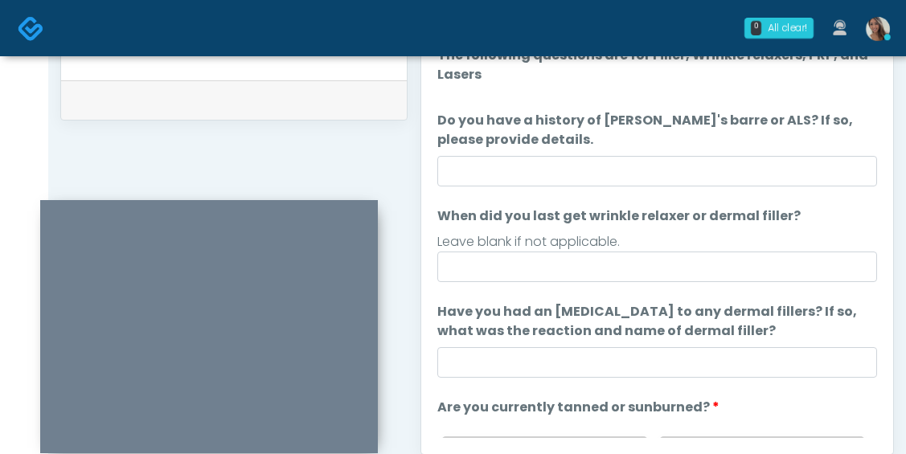
scroll to position [759, 0]
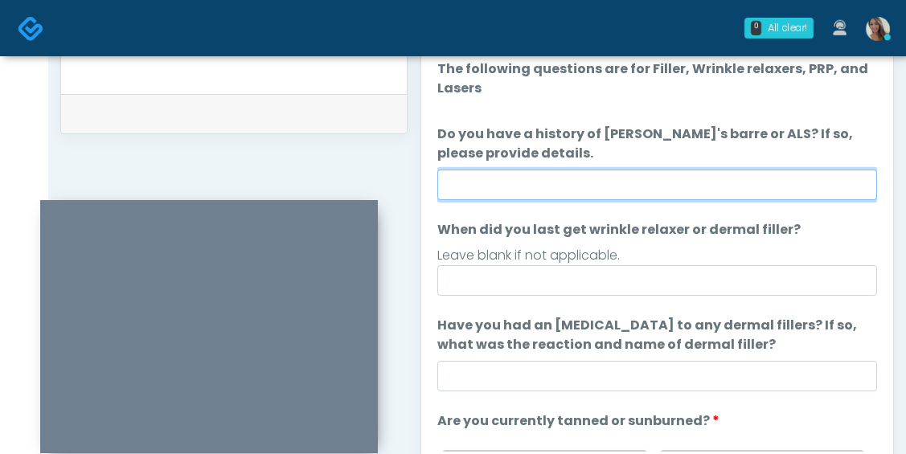
click at [634, 182] on input "Do you have a history of Guillain's barre or ALS? If so, please provide details." at bounding box center [657, 185] width 440 height 31
type input "**"
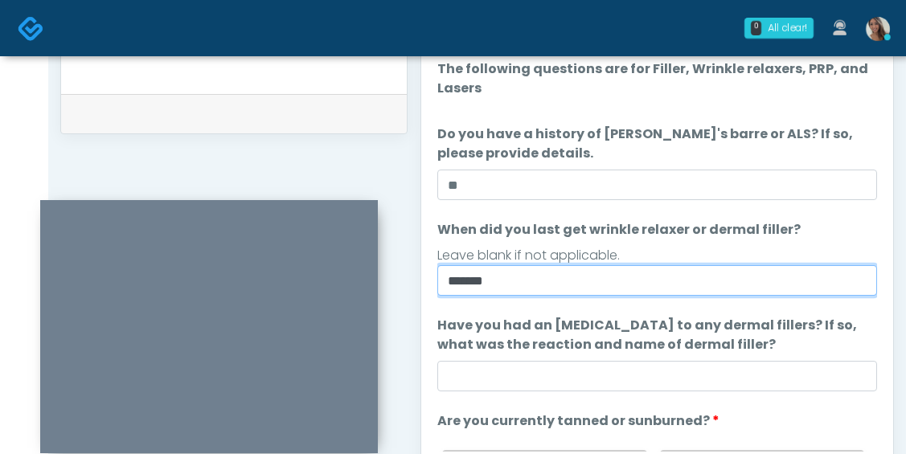
type input "*******"
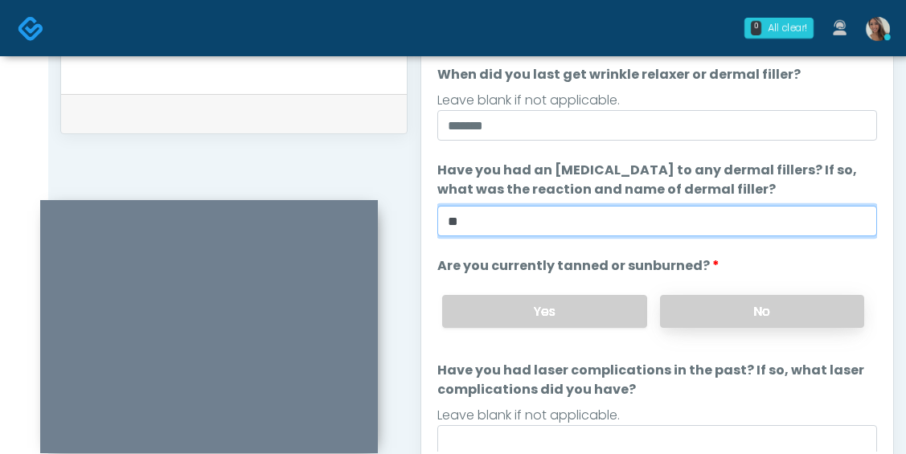
type input "**"
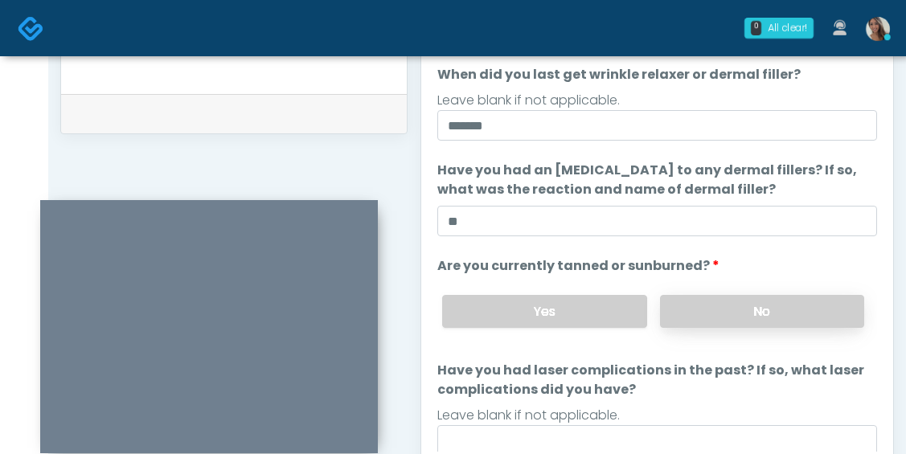
click at [708, 306] on label "No" at bounding box center [762, 311] width 204 height 33
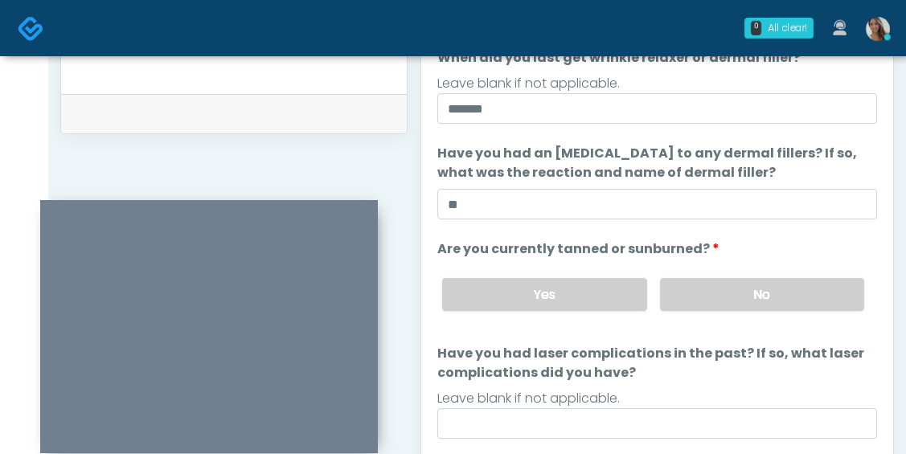
scroll to position [191, 0]
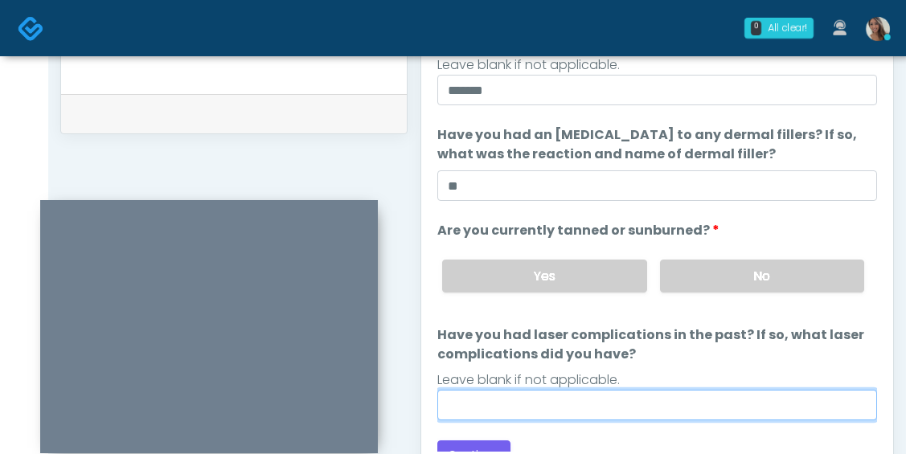
click at [572, 400] on input "Have you had laser complications in the past? If so, what laser complications d…" at bounding box center [657, 405] width 440 height 31
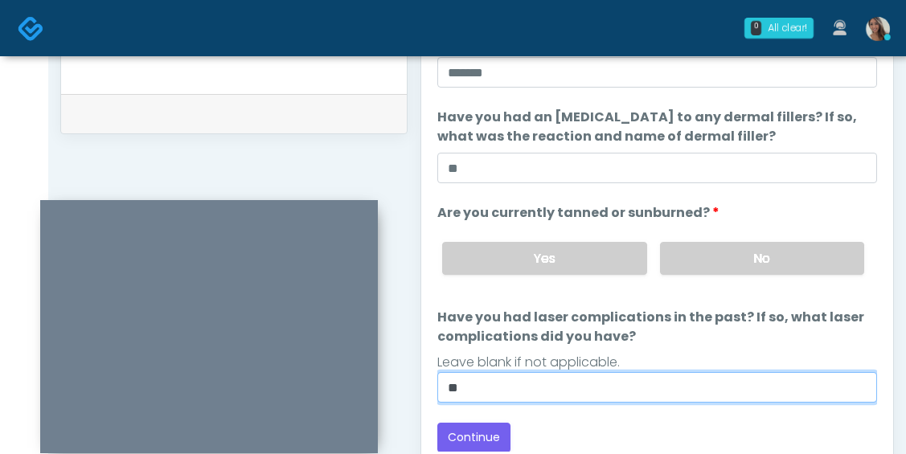
scroll to position [210, 0]
type input "**"
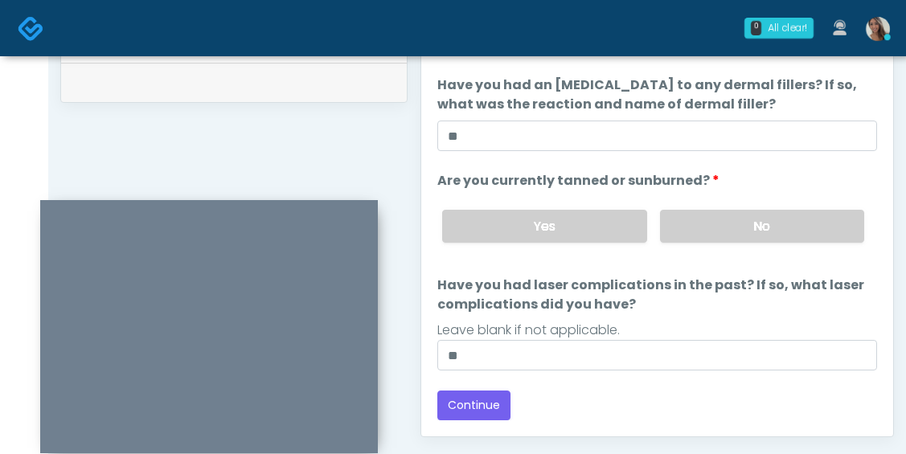
scroll to position [792, 0]
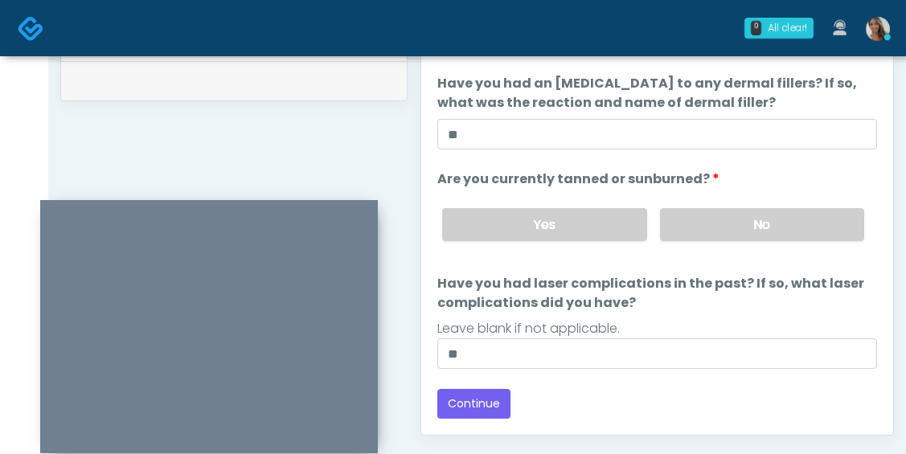
click at [540, 402] on div "Back Continue" at bounding box center [657, 404] width 440 height 30
click at [476, 404] on button "Continue" at bounding box center [473, 404] width 73 height 30
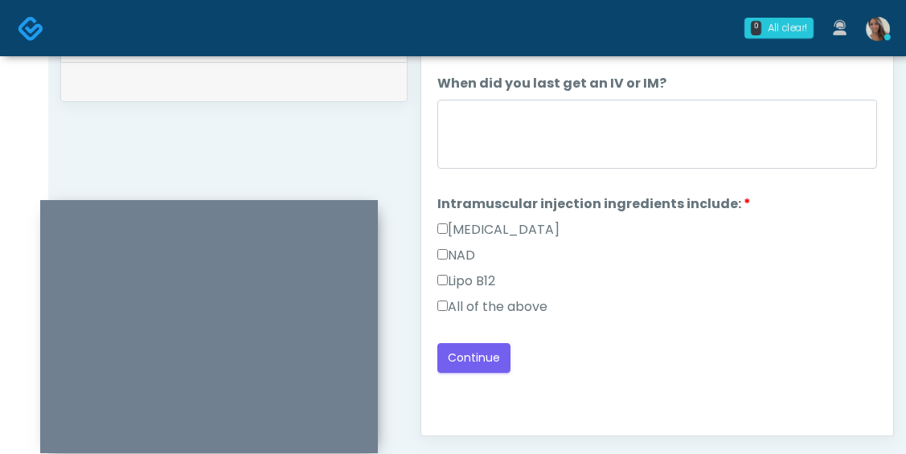
scroll to position [768, 0]
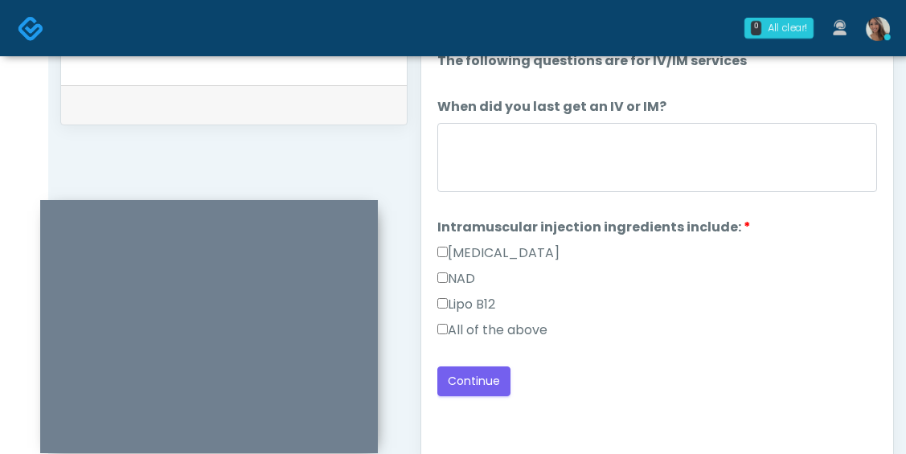
drag, startPoint x: 544, startPoint y: 330, endPoint x: 556, endPoint y: 286, distance: 44.9
click at [544, 330] on label "All of the above" at bounding box center [492, 330] width 110 height 19
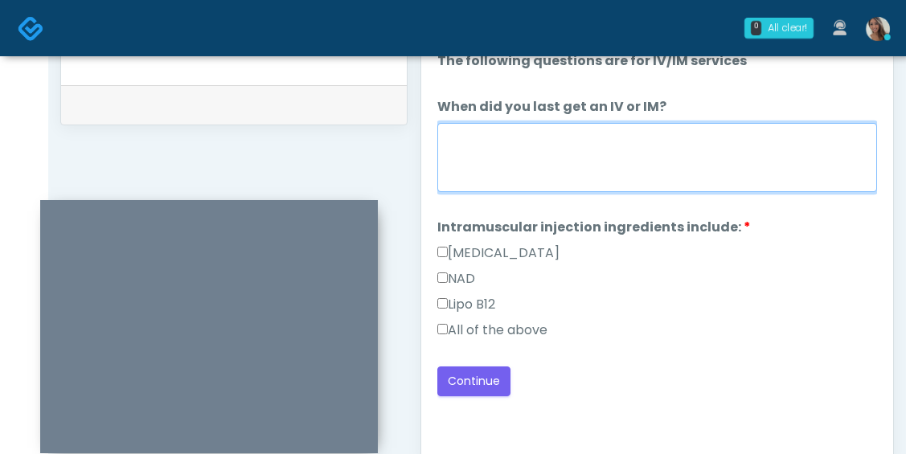
click at [584, 186] on textarea "When did you last get an IV or IM?" at bounding box center [657, 157] width 440 height 69
type textarea "**********"
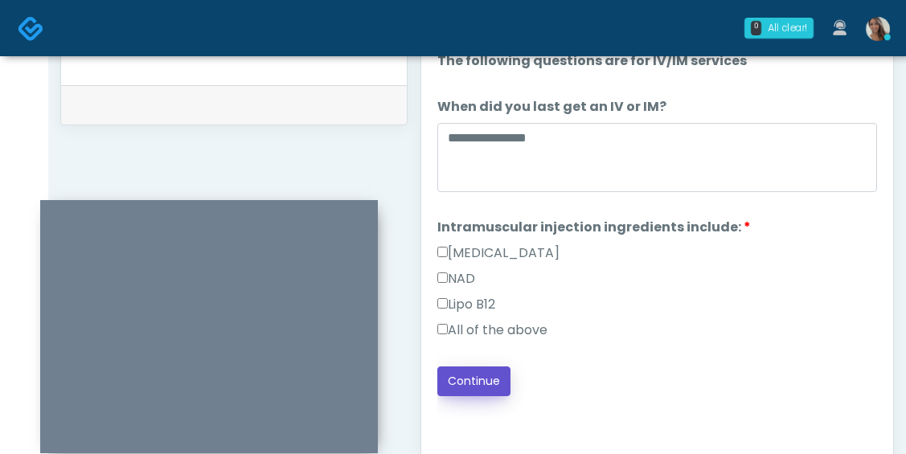
click at [489, 381] on button "Continue" at bounding box center [473, 382] width 73 height 30
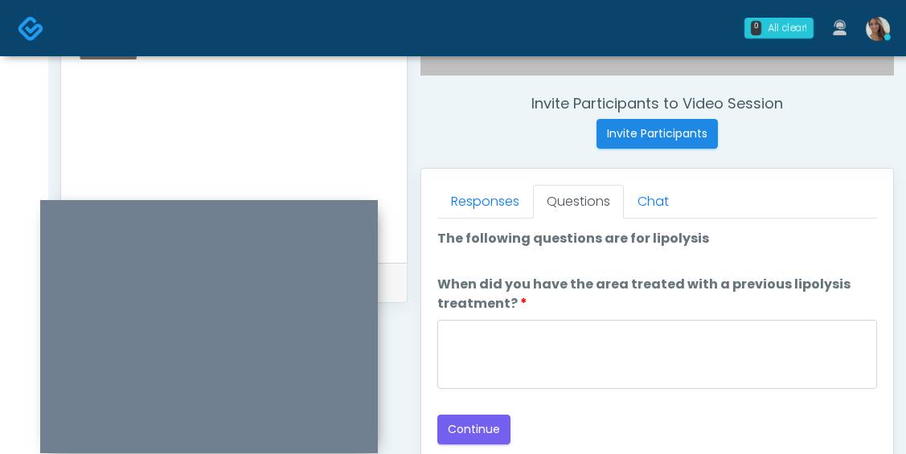
scroll to position [588, 0]
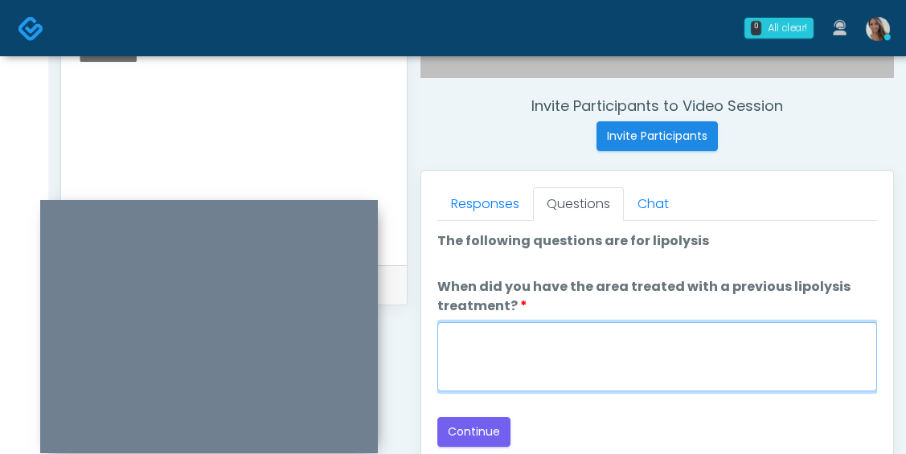
click at [699, 366] on textarea "When did you have the area treated with a previous lipolysis treatment?" at bounding box center [657, 356] width 440 height 69
paste textarea "**********"
type textarea "**********"
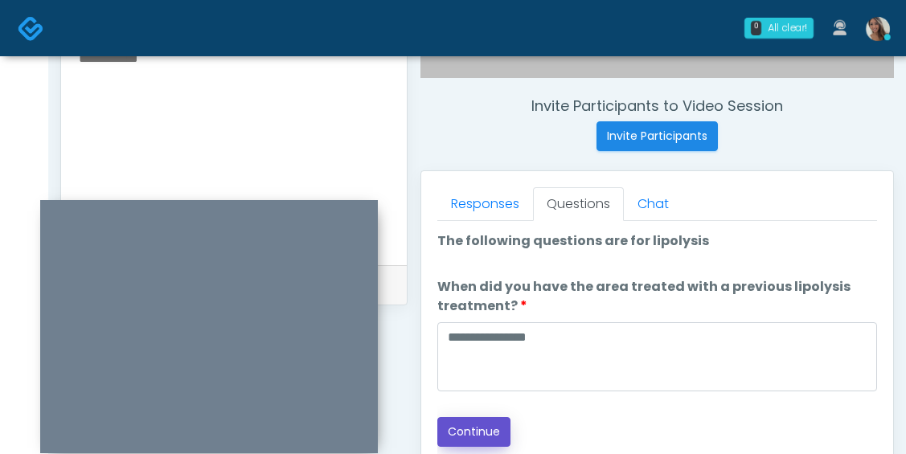
click at [469, 432] on button "Continue" at bounding box center [473, 432] width 73 height 30
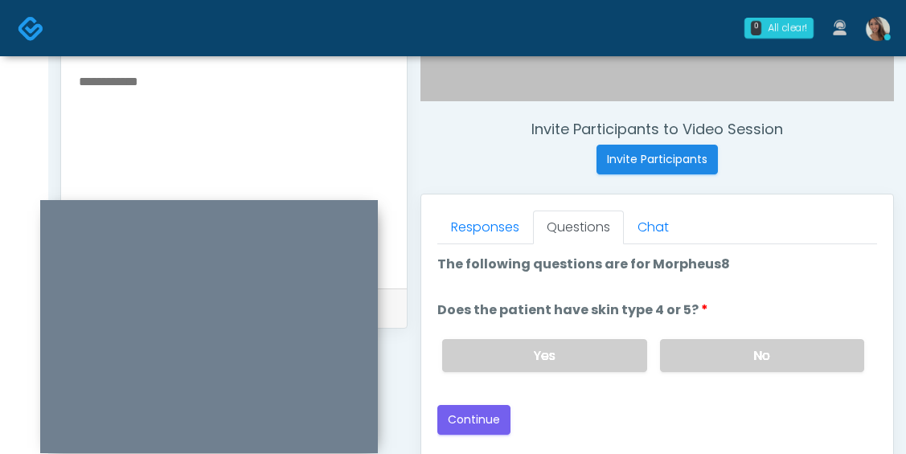
scroll to position [561, 0]
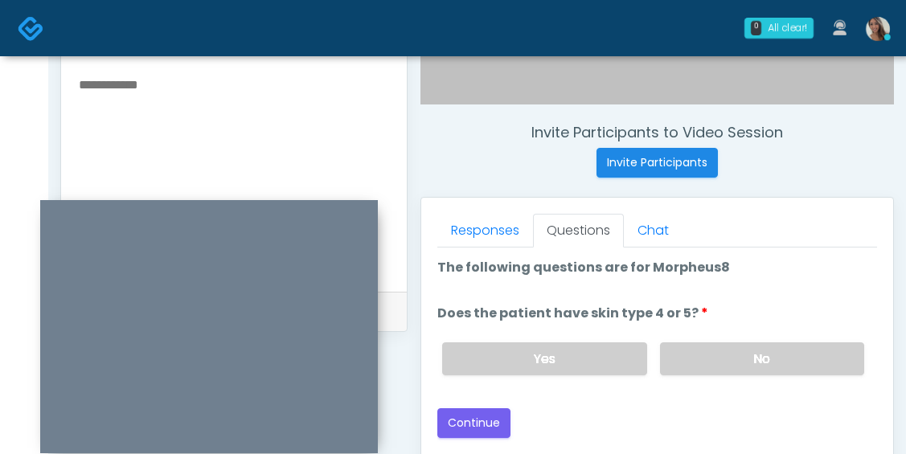
click at [599, 368] on label "Yes" at bounding box center [544, 359] width 204 height 33
click at [459, 417] on button "Continue" at bounding box center [473, 423] width 73 height 30
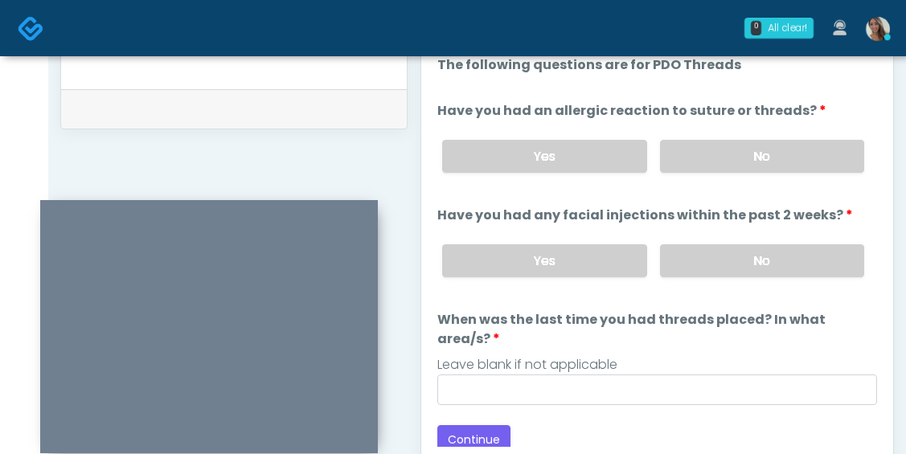
scroll to position [760, 0]
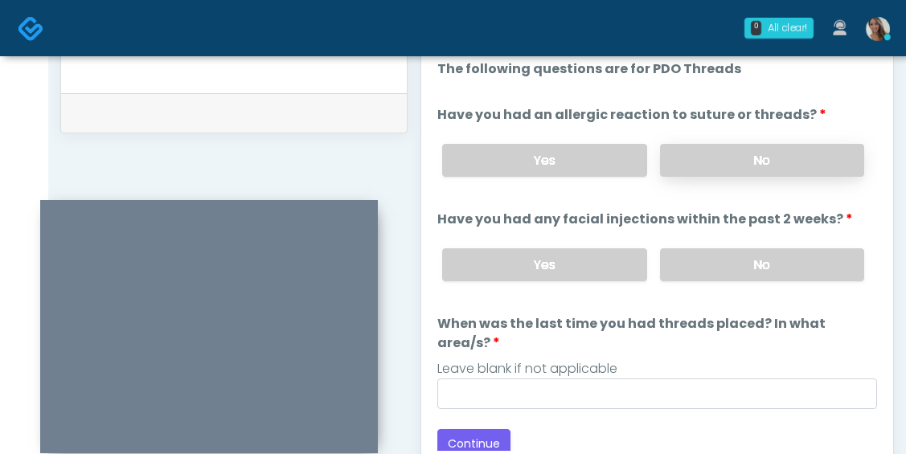
click at [748, 170] on label "No" at bounding box center [762, 160] width 204 height 33
drag, startPoint x: 749, startPoint y: 258, endPoint x: 735, endPoint y: 298, distance: 41.7
click at [748, 259] on label "No" at bounding box center [762, 264] width 204 height 33
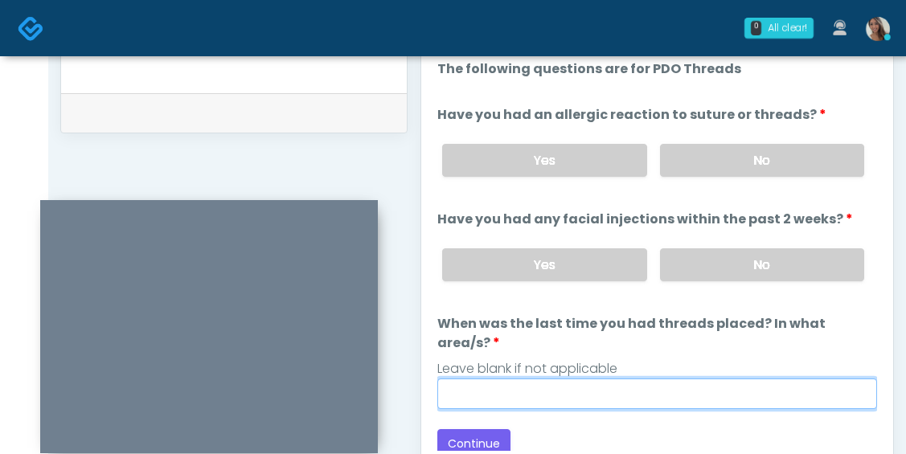
click at [656, 379] on input "When was the last time you had threads placed? In what area/s?" at bounding box center [657, 394] width 440 height 31
paste input "**********"
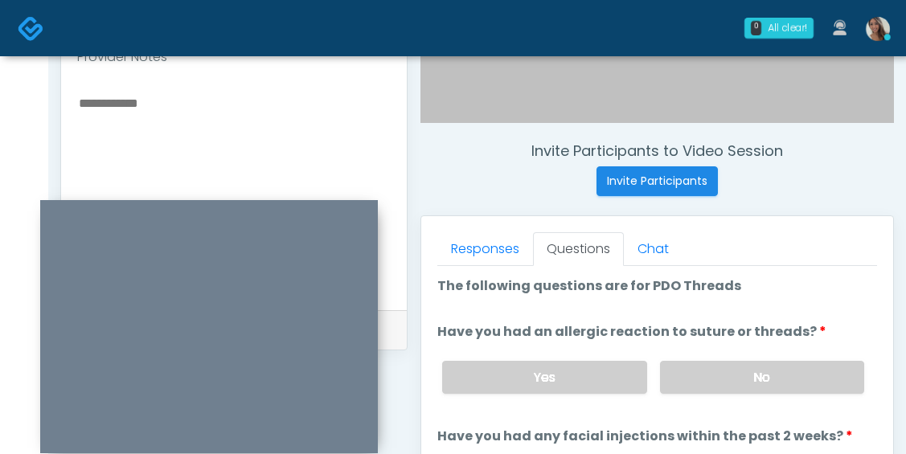
scroll to position [540, 0]
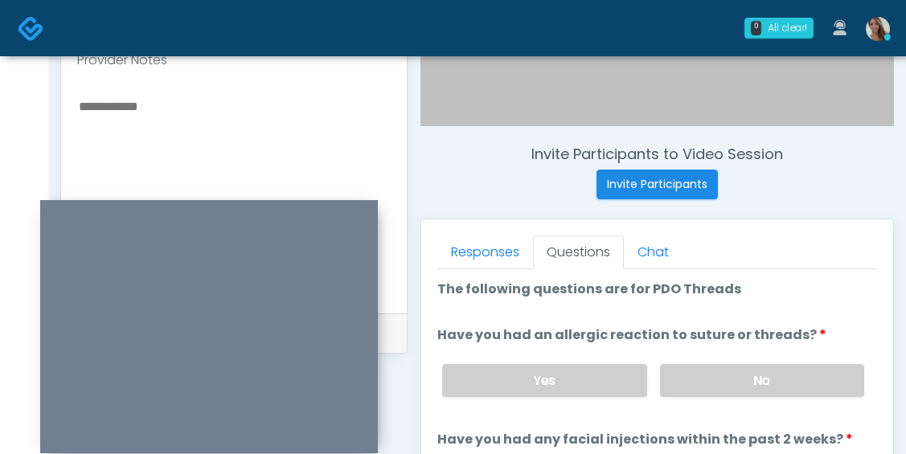
type input "**********"
click at [205, 145] on textarea at bounding box center [234, 194] width 314 height 196
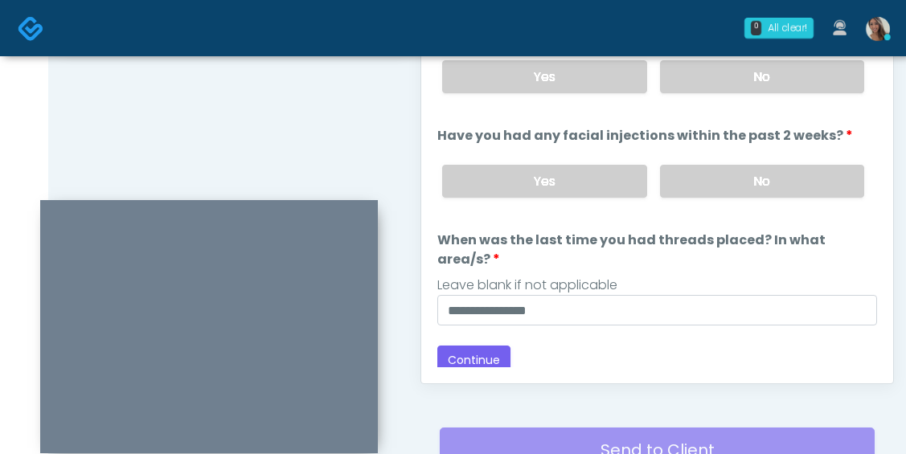
scroll to position [887, 0]
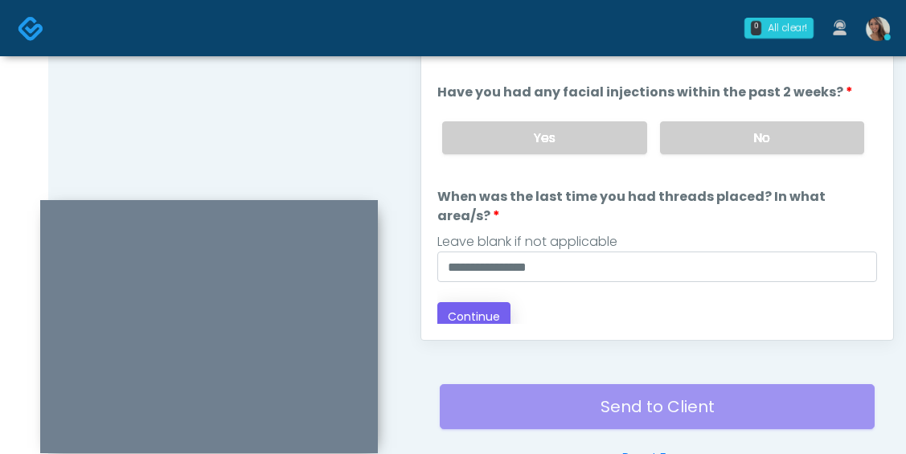
type textarea "**********"
click at [495, 309] on button "Continue" at bounding box center [473, 317] width 73 height 30
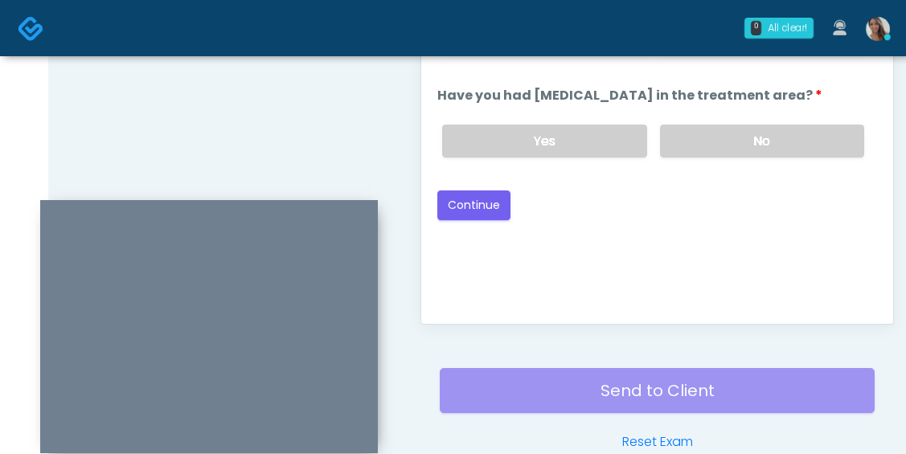
scroll to position [892, 0]
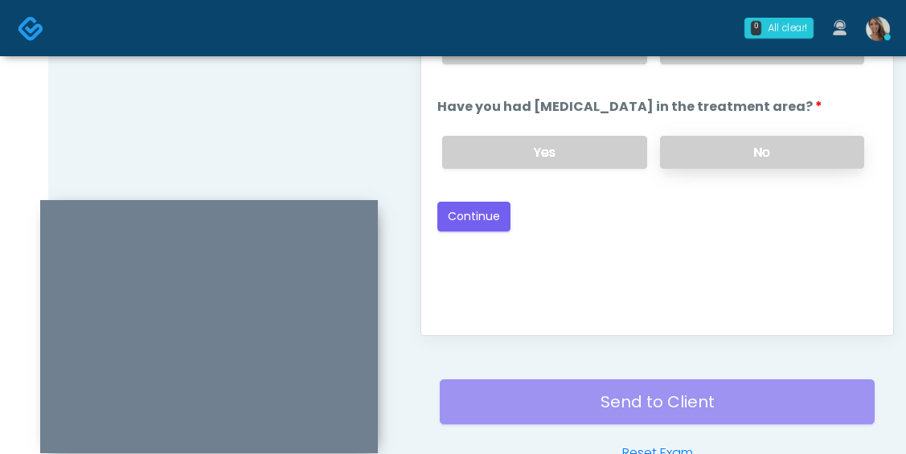
click at [755, 169] on label "No" at bounding box center [762, 152] width 204 height 33
click at [785, 96] on ol "The following questions are for Cryolipolysis The following questions are for C…" at bounding box center [657, 55] width 440 height 254
click at [791, 64] on label "No" at bounding box center [762, 47] width 204 height 33
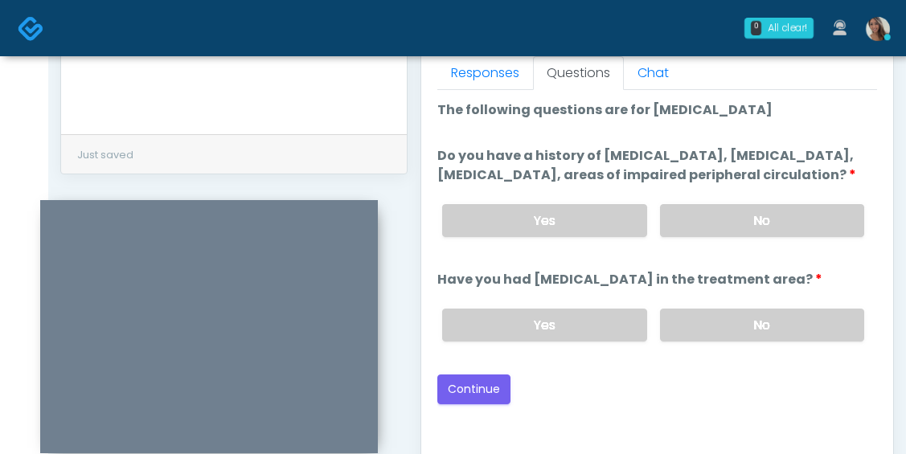
scroll to position [704, 0]
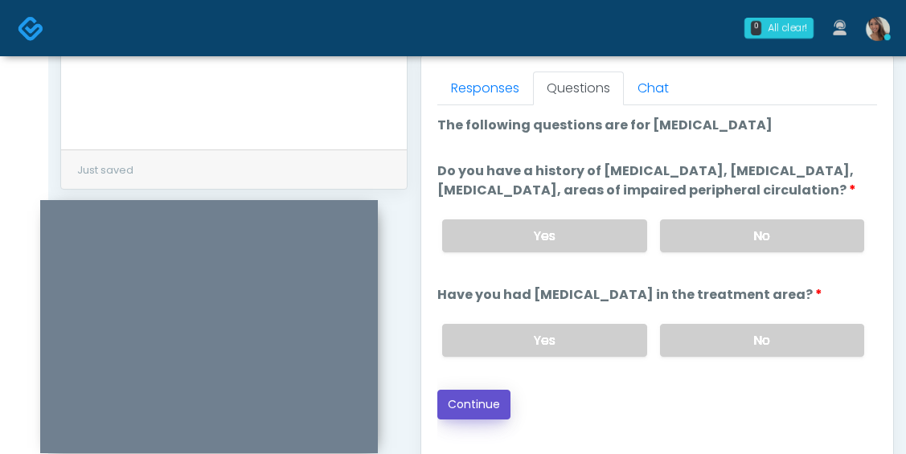
click at [499, 420] on button "Continue" at bounding box center [473, 405] width 73 height 30
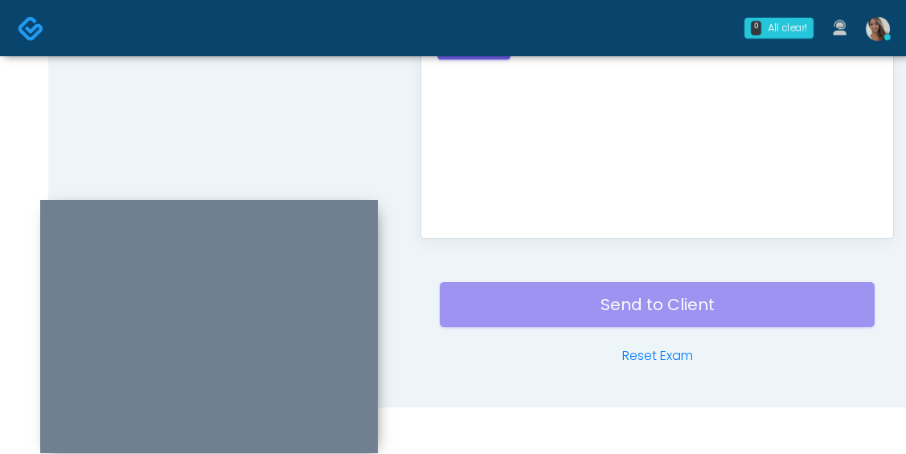
scroll to position [644, 0]
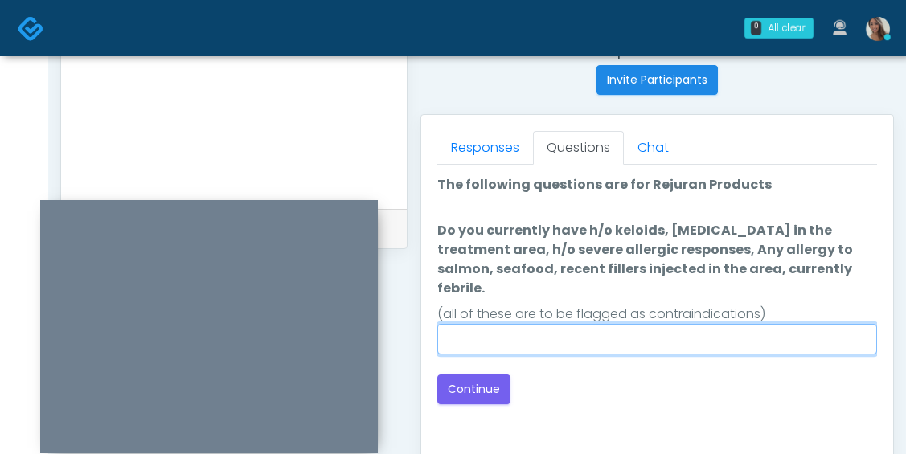
click at [688, 335] on input "Do you currently have h/o keloids, skin infection in the treatment area, h/o se…" at bounding box center [657, 339] width 440 height 31
type input "**"
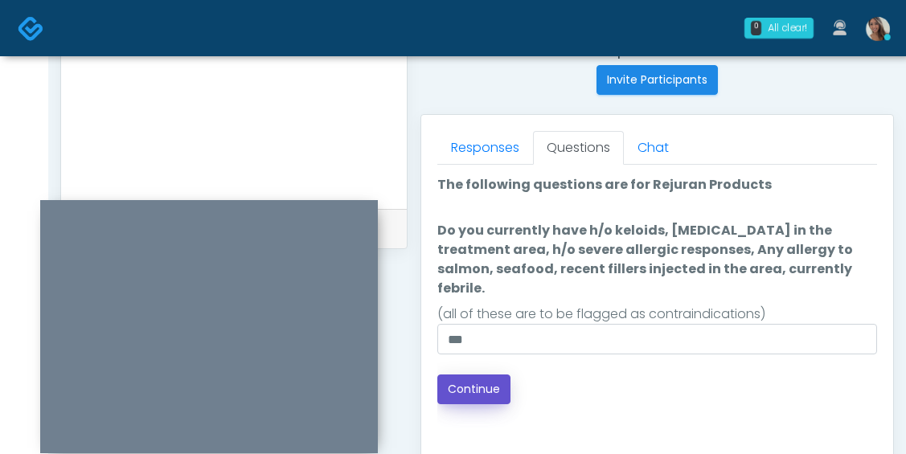
click at [480, 375] on button "Continue" at bounding box center [473, 390] width 73 height 30
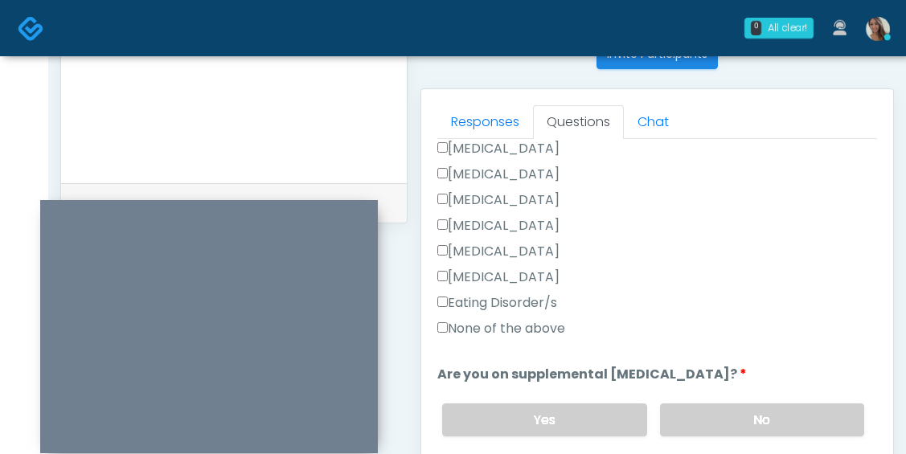
scroll to position [450, 0]
click at [546, 335] on label "None of the above" at bounding box center [501, 327] width 128 height 19
click at [703, 418] on label "No" at bounding box center [762, 419] width 204 height 33
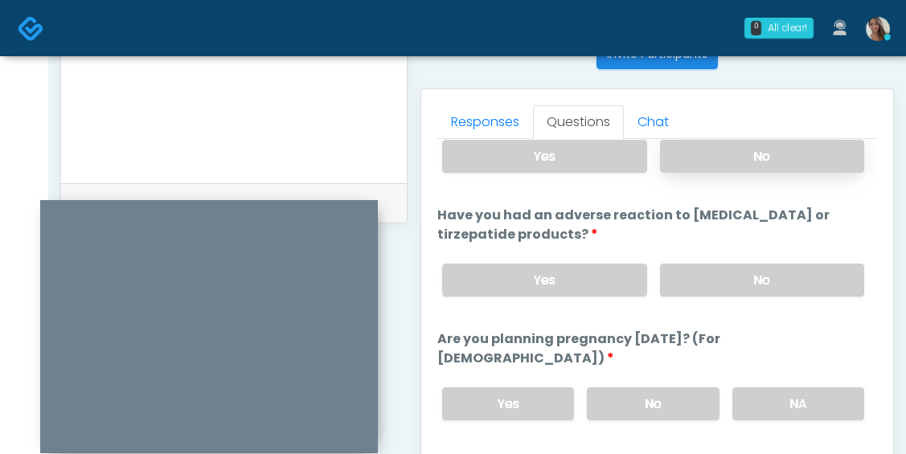
click at [743, 157] on label "No" at bounding box center [762, 156] width 204 height 33
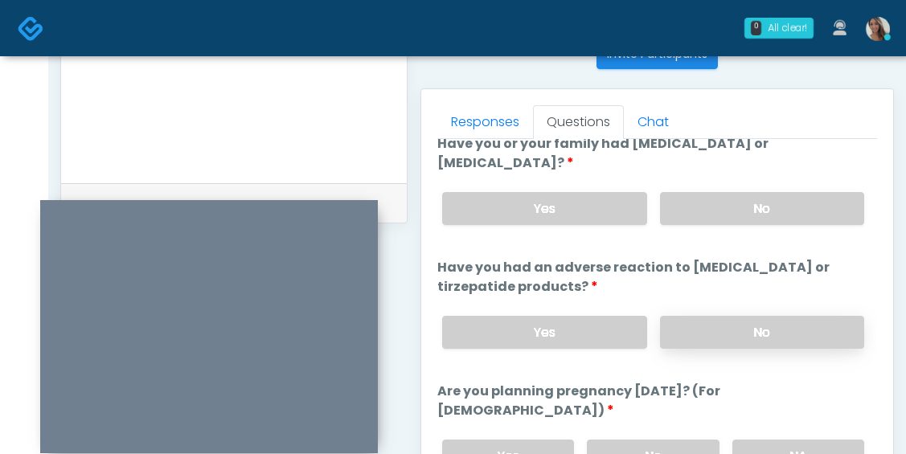
click at [698, 342] on label "No" at bounding box center [762, 332] width 204 height 33
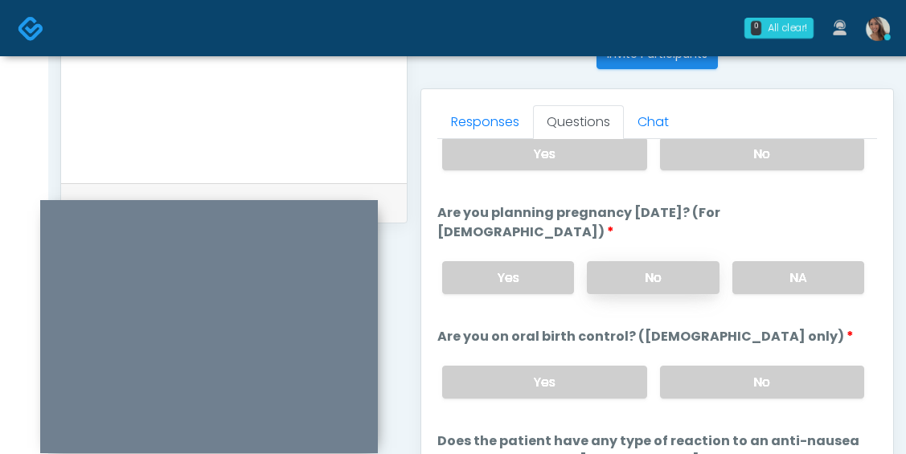
scroll to position [970, 0]
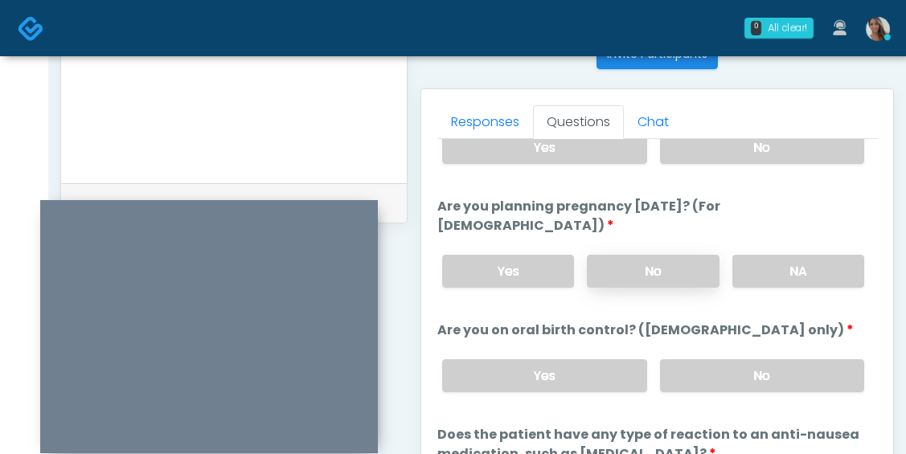
click at [686, 255] on label "No" at bounding box center [653, 271] width 132 height 33
click at [721, 322] on li "Are you on oral birth control? (females only) Are you on oral birth control? (f…" at bounding box center [657, 363] width 440 height 84
click at [728, 359] on label "No" at bounding box center [762, 375] width 204 height 33
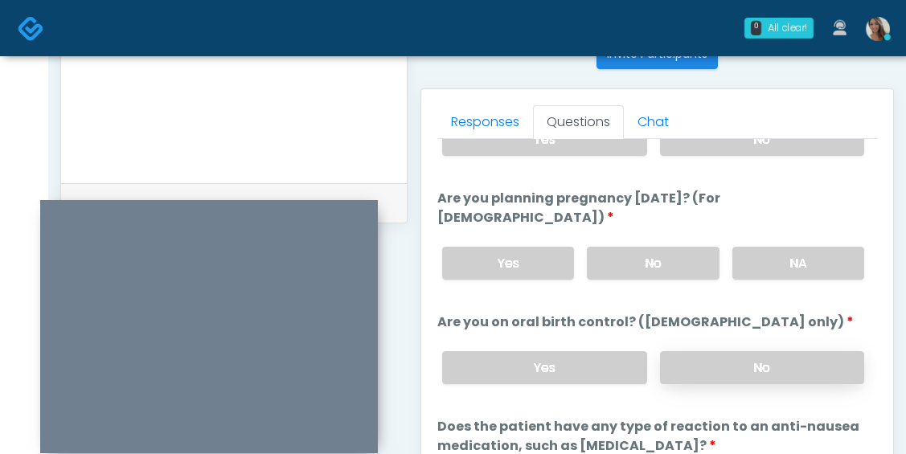
scroll to position [988, 0]
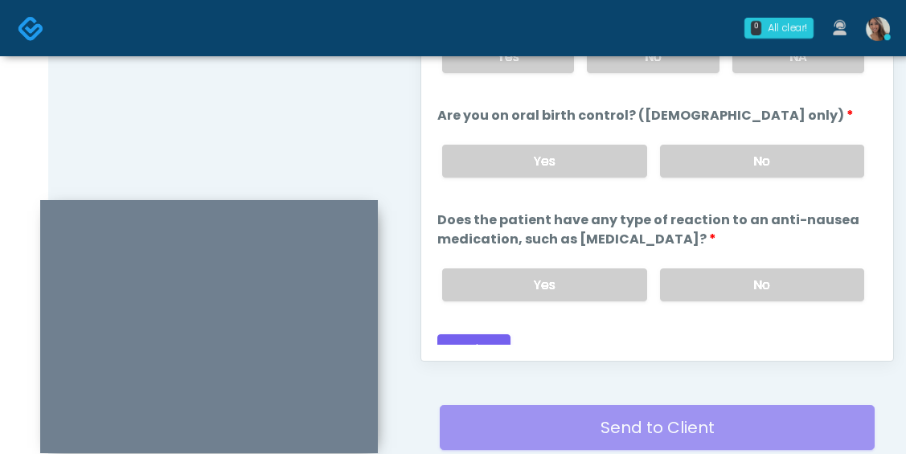
drag, startPoint x: 717, startPoint y: 273, endPoint x: 641, endPoint y: 244, distance: 81.7
click at [717, 273] on label "No" at bounding box center [762, 285] width 204 height 33
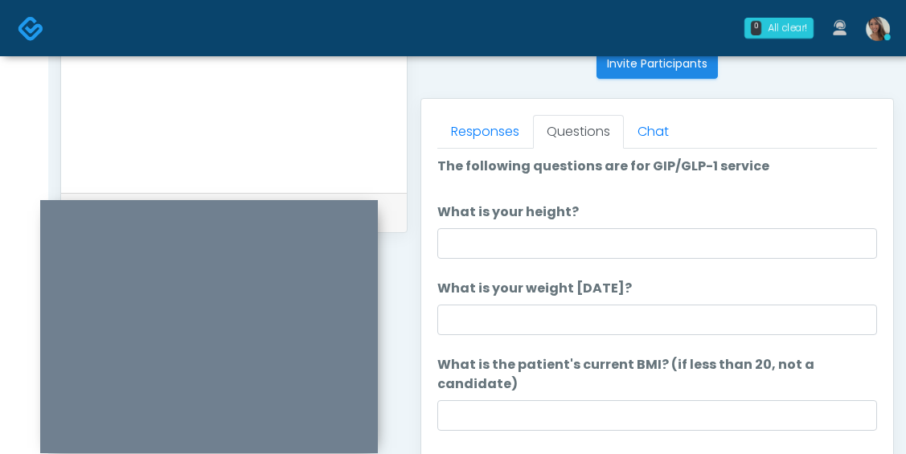
scroll to position [0, 0]
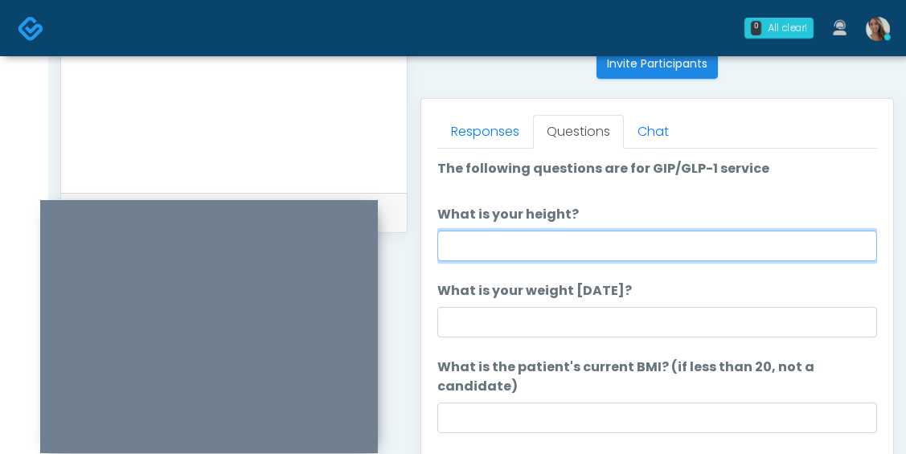
click at [568, 249] on input "What is your height?" at bounding box center [657, 246] width 440 height 31
click at [558, 243] on input "What is your height?" at bounding box center [657, 246] width 440 height 31
type input "*****"
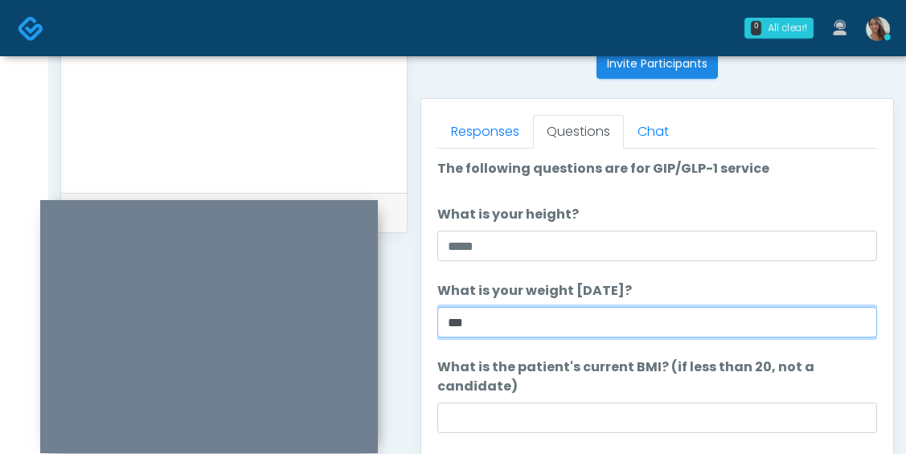
type input "***"
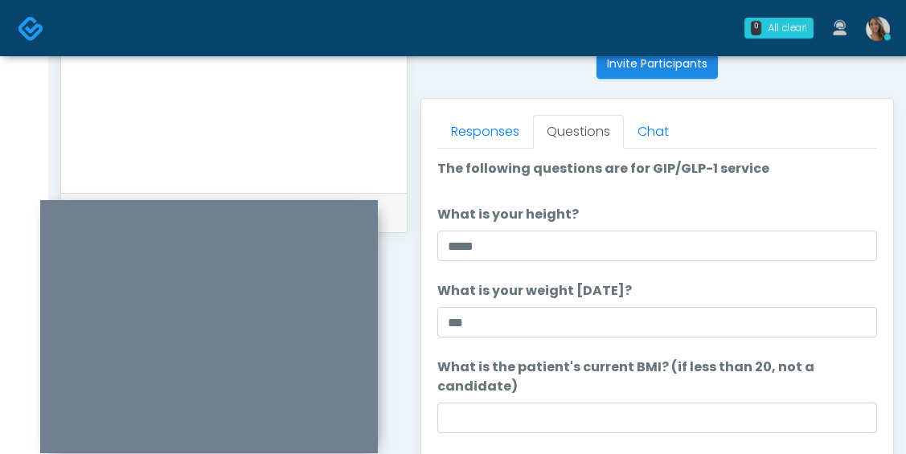
click at [538, 402] on li "What is the patient's current BMI? (if less than 20, not a candidate) What is t…" at bounding box center [657, 425] width 440 height 134
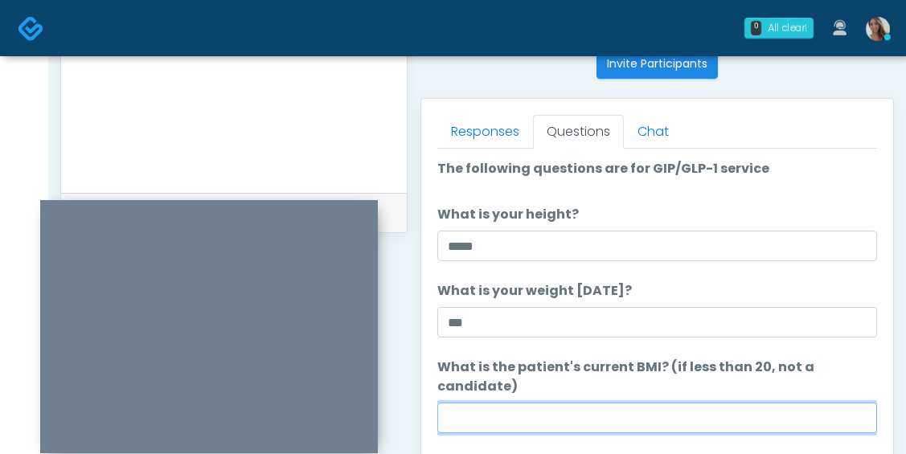
click at [540, 405] on input "What is the patient's current BMI? (if less than 20, not a candidate)" at bounding box center [657, 418] width 440 height 31
paste input "****"
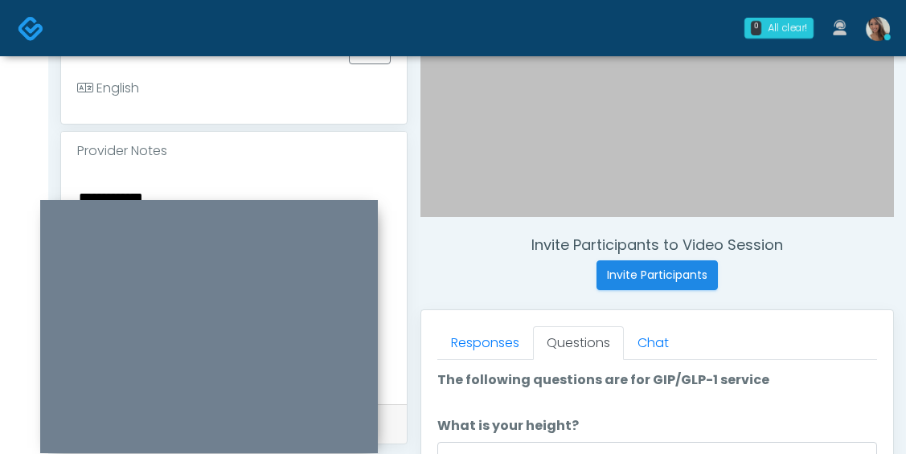
scroll to position [449, 0]
type input "****"
click at [189, 184] on div "**********" at bounding box center [234, 287] width 346 height 234
click at [203, 197] on textarea "**********" at bounding box center [234, 284] width 314 height 196
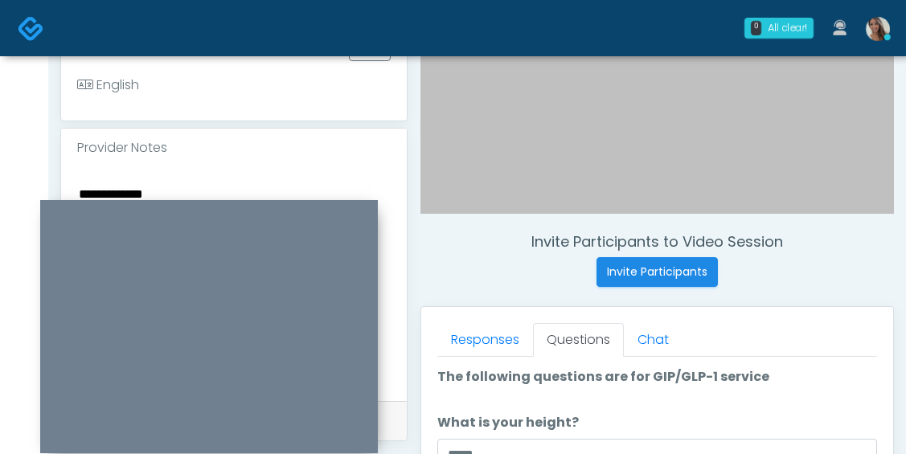
scroll to position [453, 0]
paste textarea "*****"
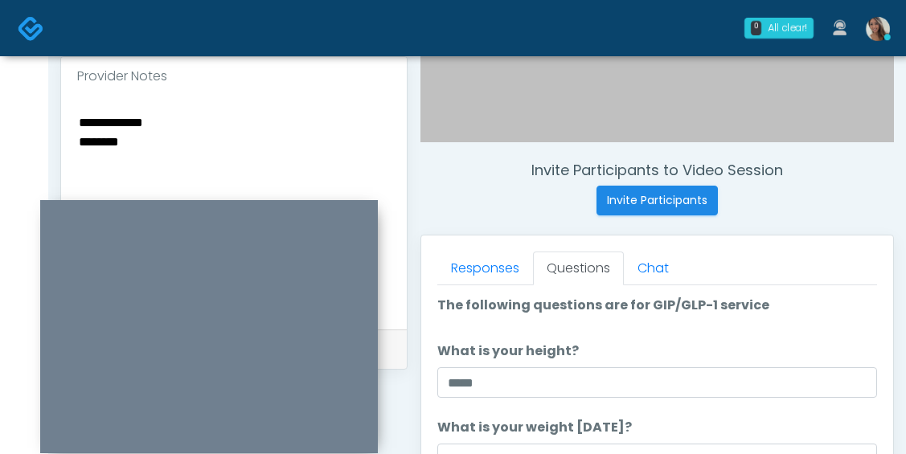
scroll to position [527, 0]
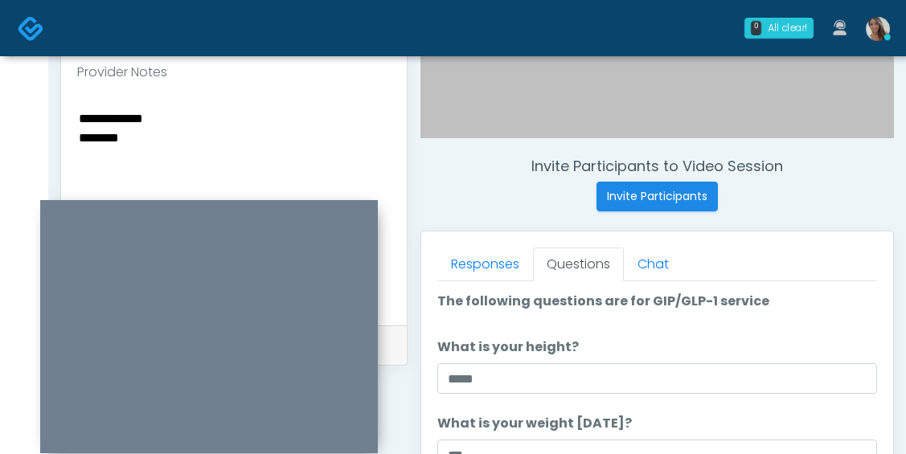
type textarea "**********"
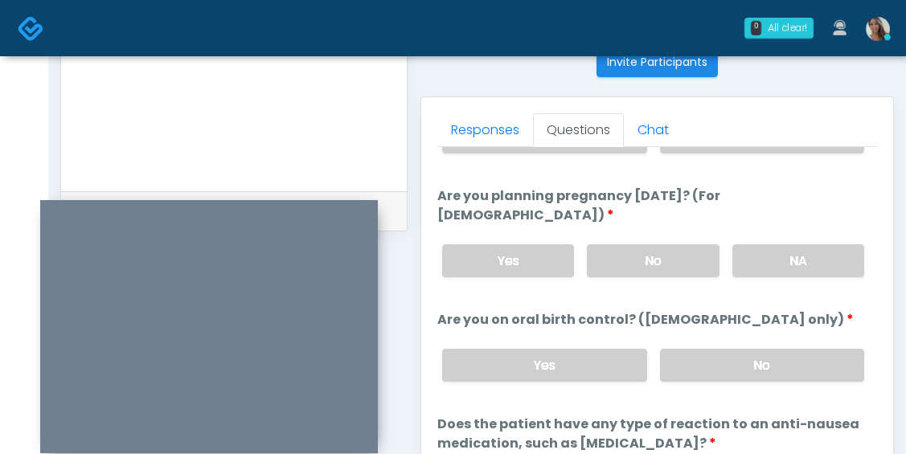
scroll to position [989, 0]
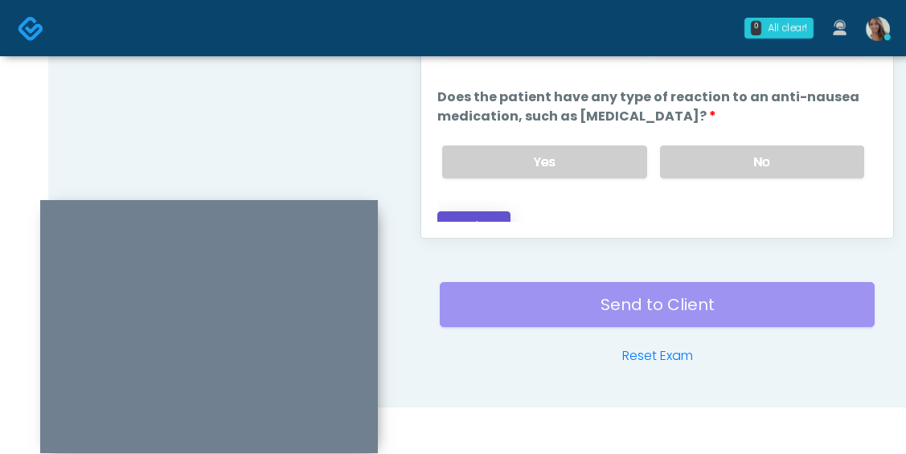
click at [481, 213] on button "Continue" at bounding box center [473, 226] width 73 height 30
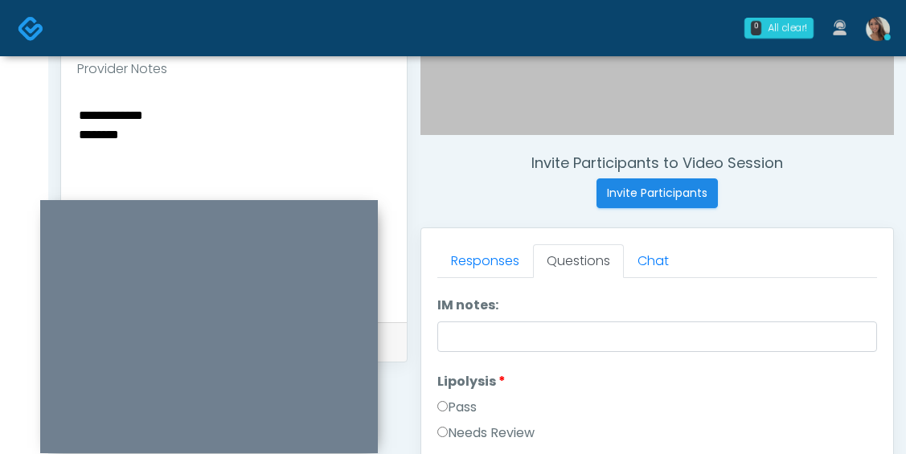
scroll to position [0, 0]
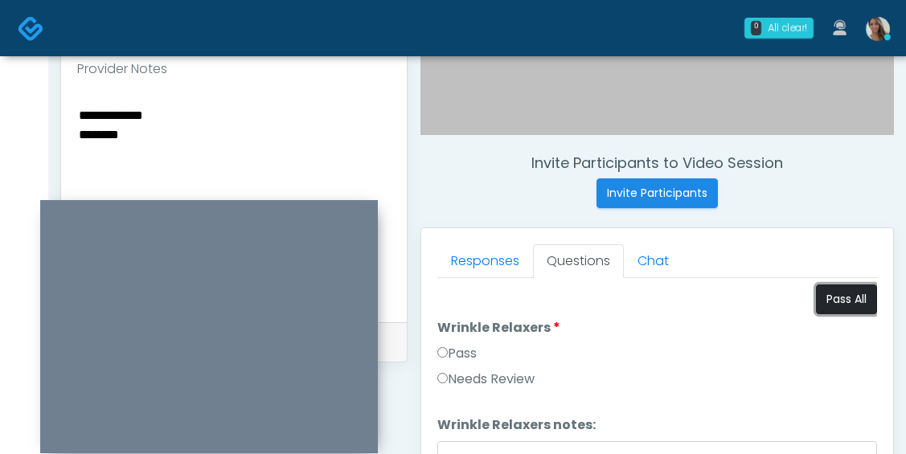
click at [835, 293] on button "Pass All" at bounding box center [846, 300] width 61 height 30
click at [863, 168] on h4 "Invite Participants to Video Session" at bounding box center [658, 163] width 474 height 18
click at [172, 146] on textarea "**********" at bounding box center [234, 203] width 314 height 196
click at [129, 121] on textarea "**********" at bounding box center [234, 203] width 314 height 196
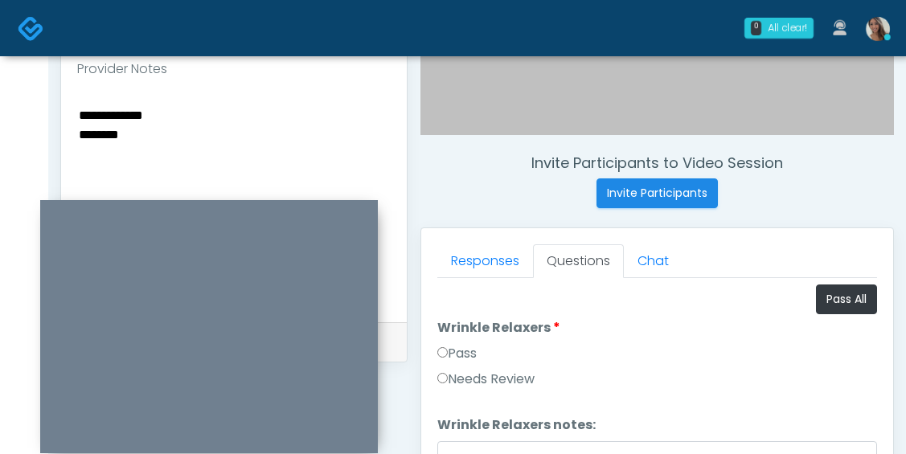
click at [129, 121] on textarea "**********" at bounding box center [234, 203] width 314 height 196
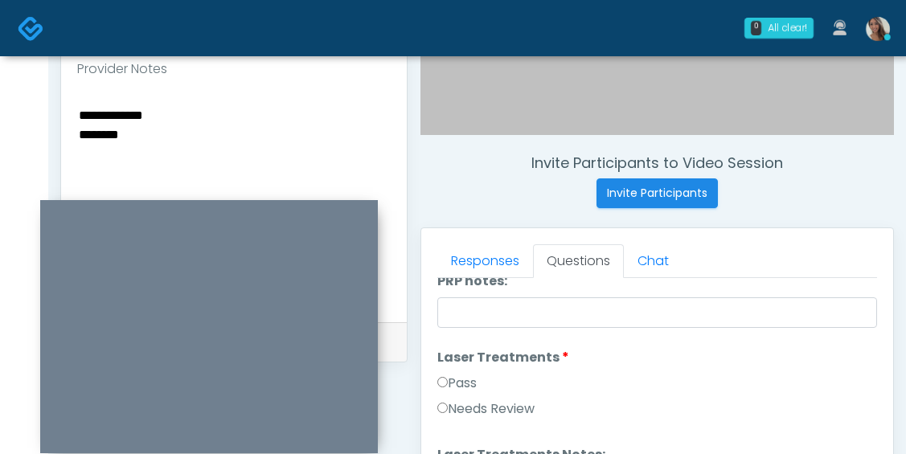
scroll to position [780, 0]
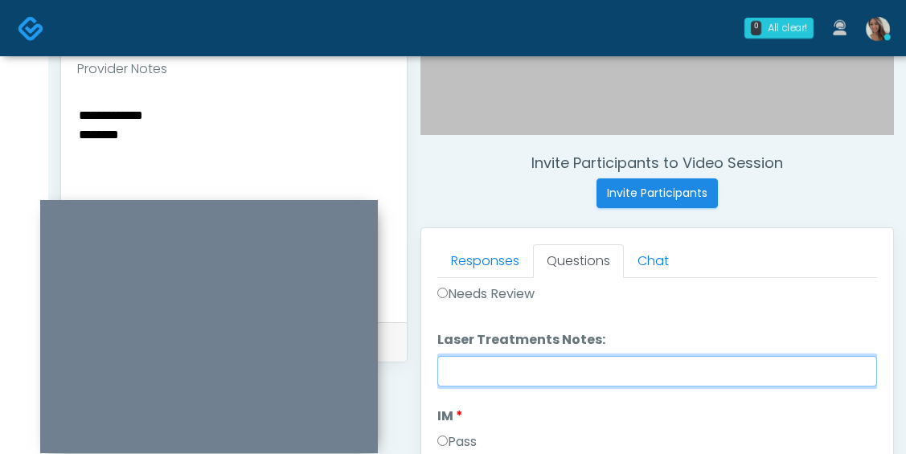
click at [512, 371] on input "Laser Treatments Notes:" at bounding box center [657, 371] width 440 height 31
paste input "**********"
type input "**********"
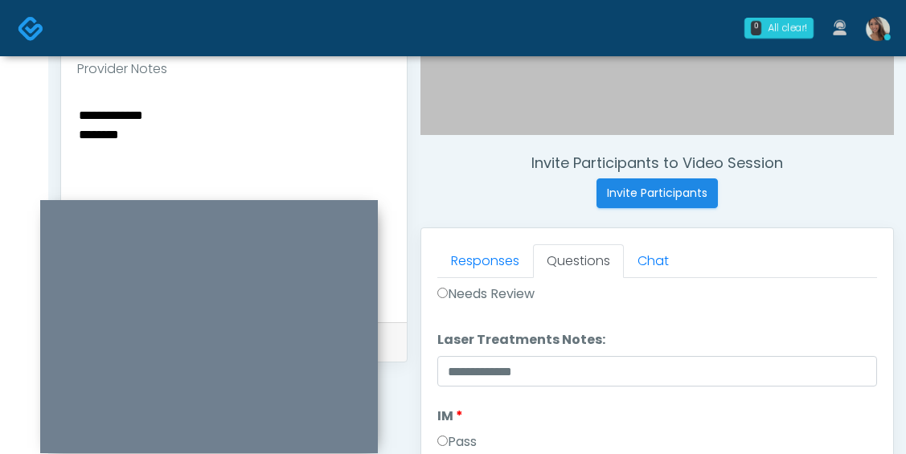
click at [129, 127] on textarea "**********" at bounding box center [234, 203] width 314 height 196
click at [125, 130] on textarea "**********" at bounding box center [234, 203] width 314 height 196
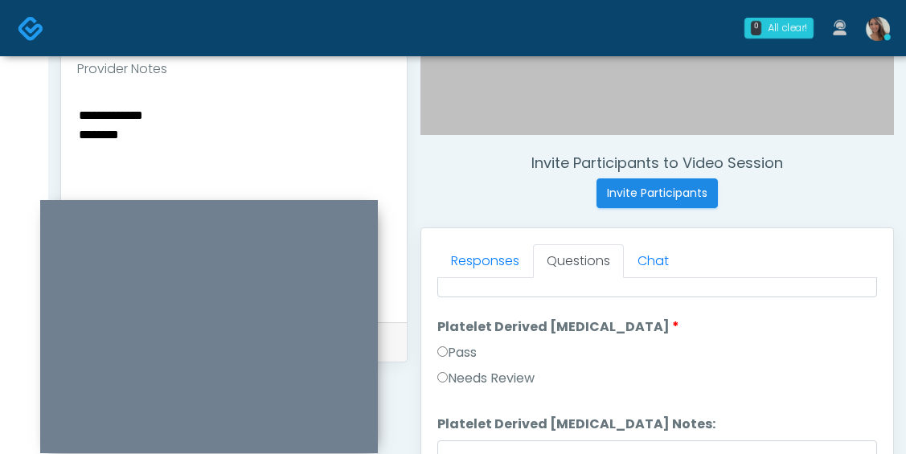
scroll to position [3167, 0]
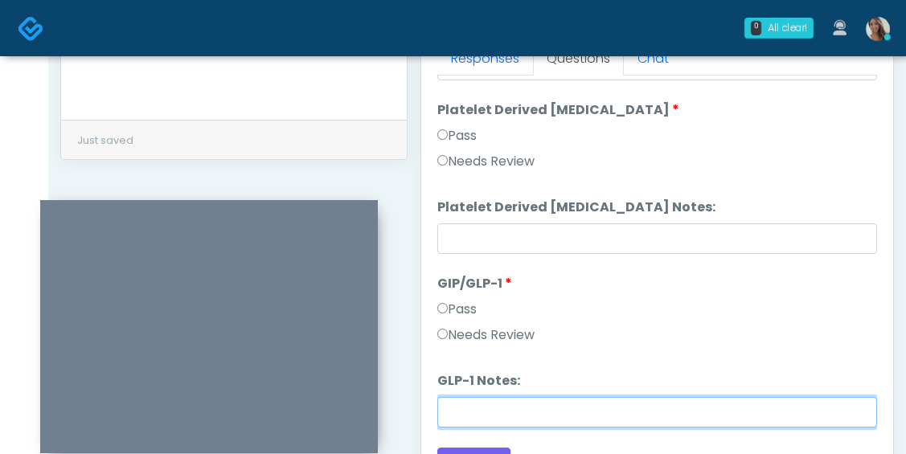
click at [517, 406] on input "GLP-1 Notes:" at bounding box center [657, 412] width 440 height 31
paste input "********"
type input "********"
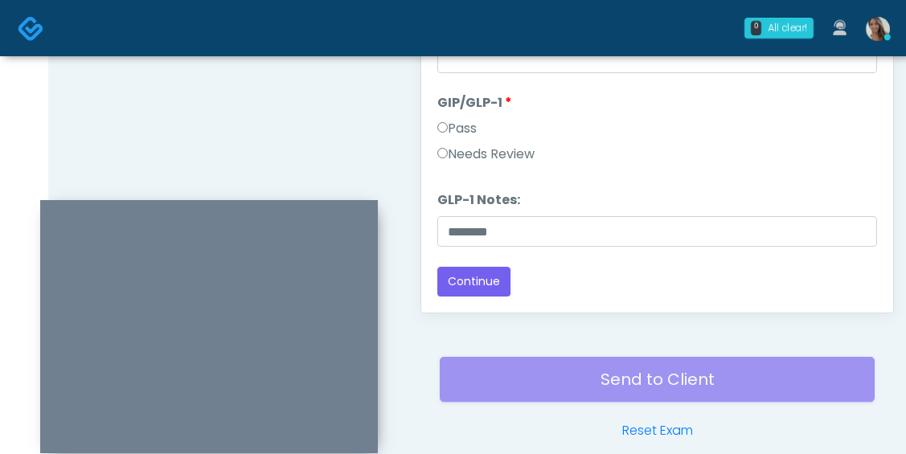
scroll to position [919, 0]
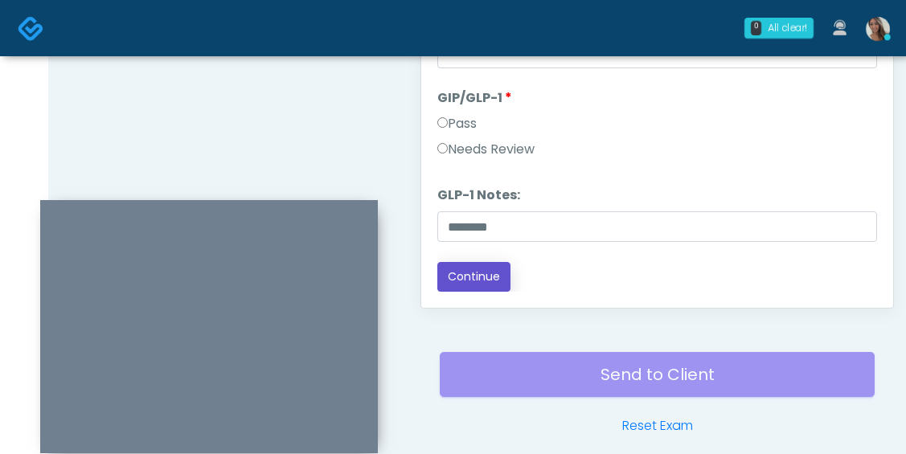
click at [505, 271] on button "Continue" at bounding box center [473, 277] width 73 height 30
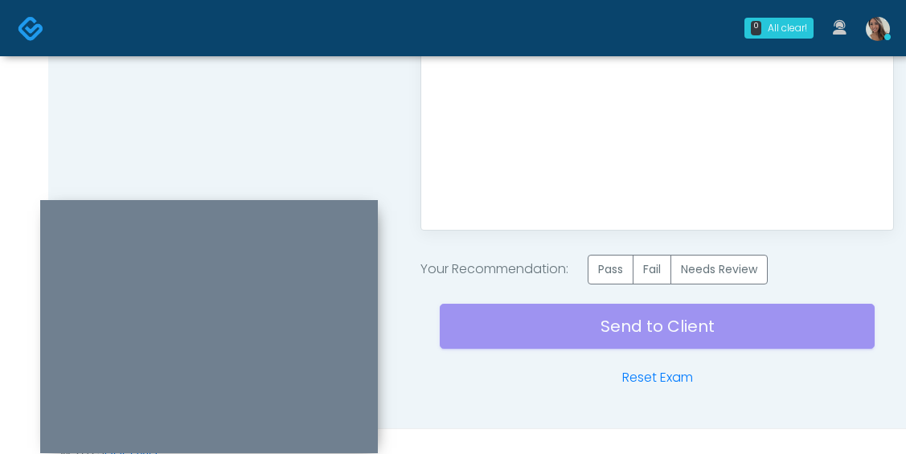
scroll to position [1003, 0]
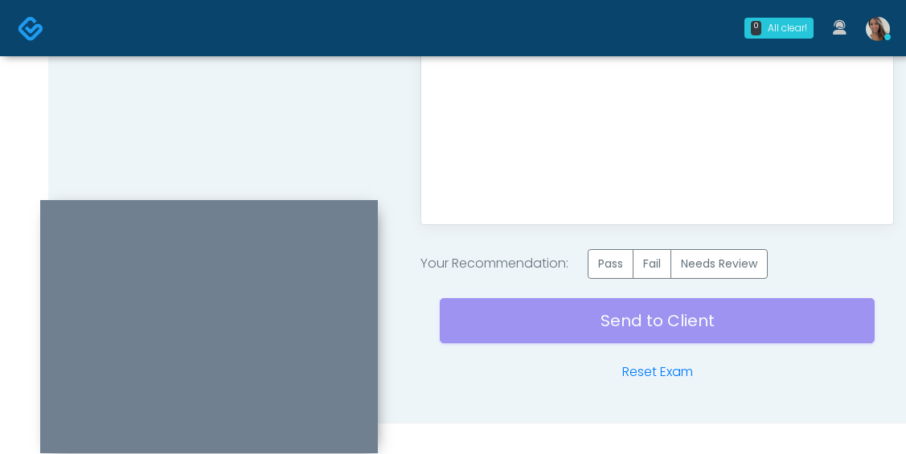
drag, startPoint x: 540, startPoint y: 204, endPoint x: 552, endPoint y: 232, distance: 30.3
click at [540, 204] on div "Good Faith Exam Script Good Faith Exam Script INTRODUCTION Hello, my name is un…" at bounding box center [657, 7] width 440 height 402
click at [597, 265] on label "Pass" at bounding box center [611, 264] width 46 height 30
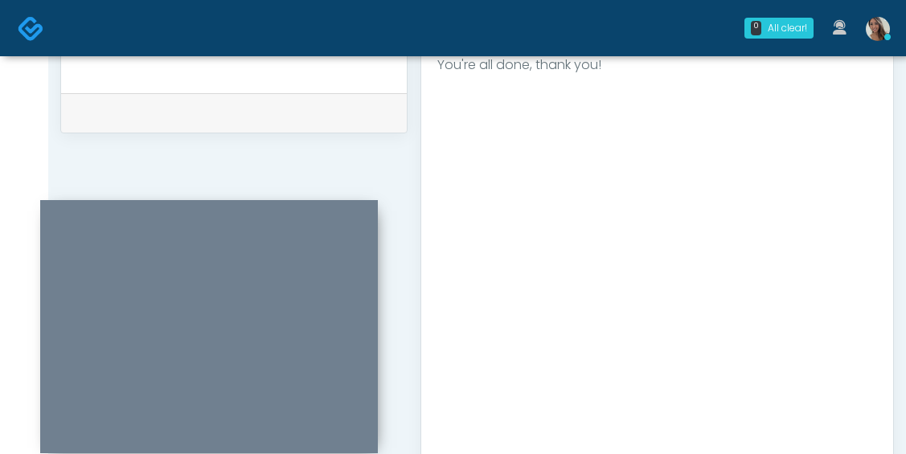
scroll to position [1019, 0]
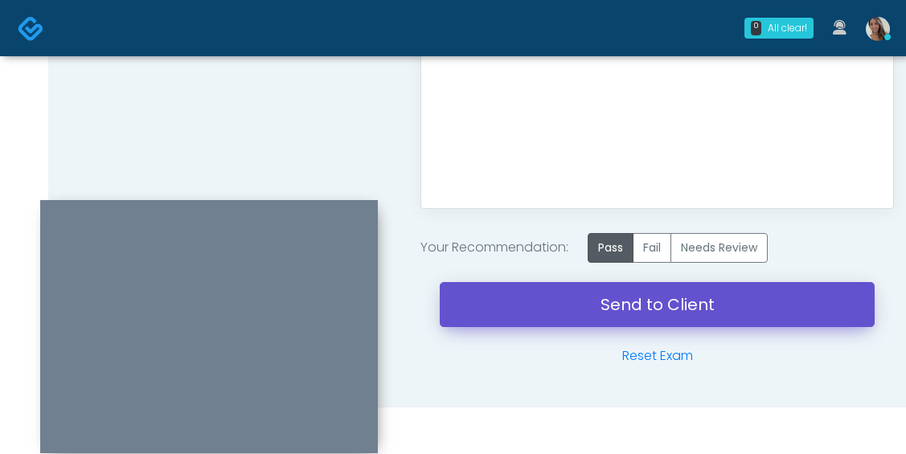
click at [540, 298] on link "Send to Client" at bounding box center [657, 304] width 435 height 45
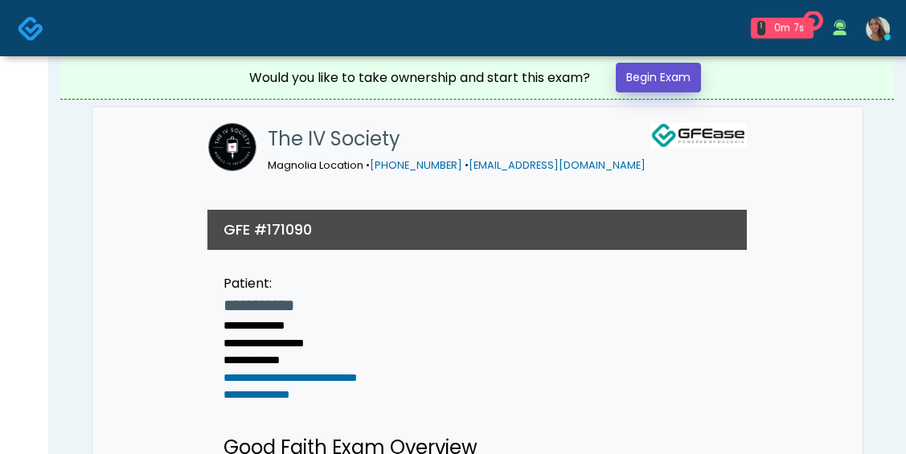
click at [666, 85] on link "Begin Exam" at bounding box center [658, 78] width 85 height 30
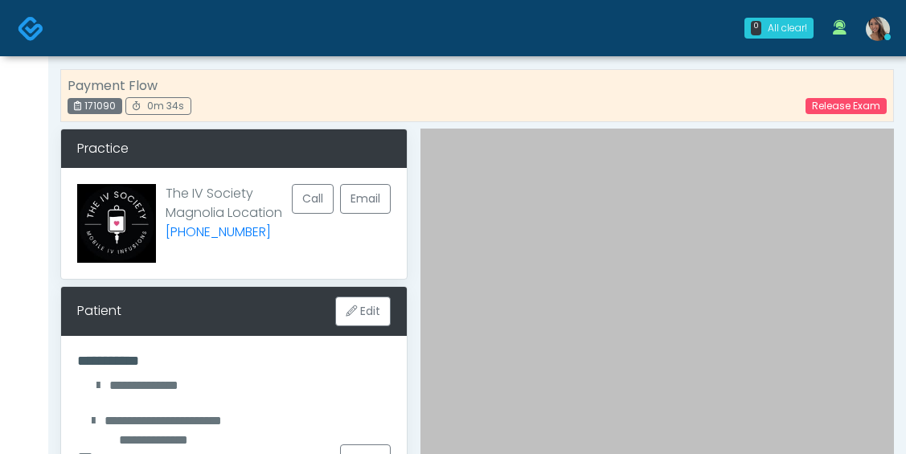
click at [646, 124] on div "Payment Flow 171090 0m 34s Release Exam" at bounding box center [477, 99] width 834 height 60
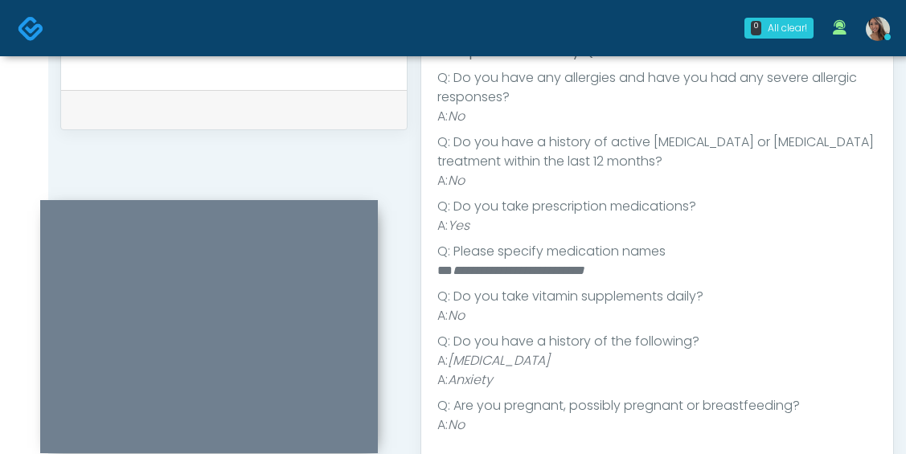
scroll to position [774, 0]
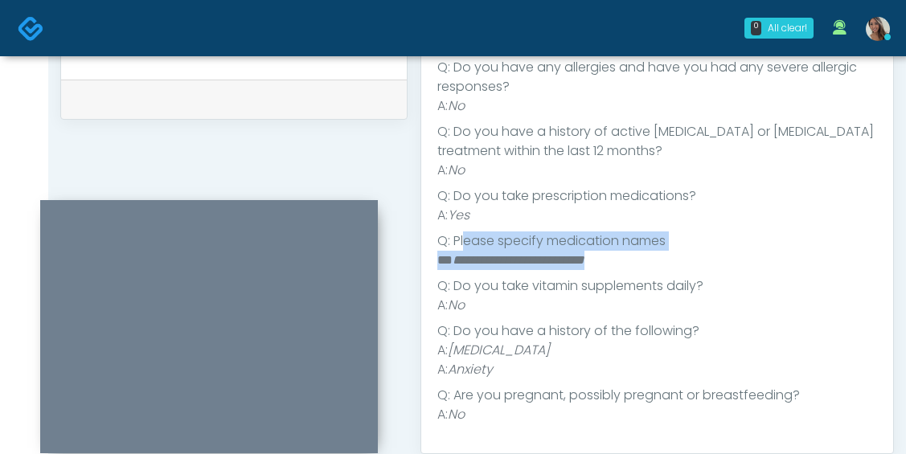
drag, startPoint x: 649, startPoint y: 264, endPoint x: 444, endPoint y: 250, distance: 205.5
click at [458, 245] on ul "**********" at bounding box center [657, 241] width 440 height 367
click at [454, 257] on em "**********" at bounding box center [519, 260] width 132 height 12
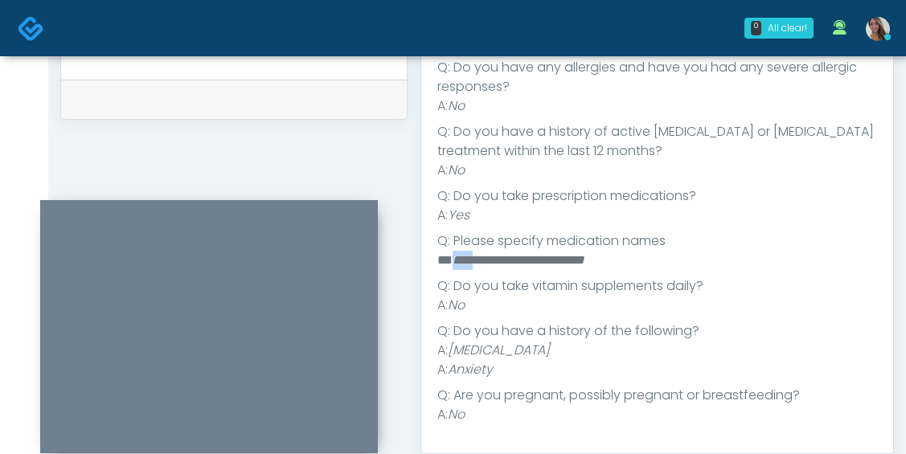
click at [454, 257] on em "**********" at bounding box center [519, 260] width 132 height 12
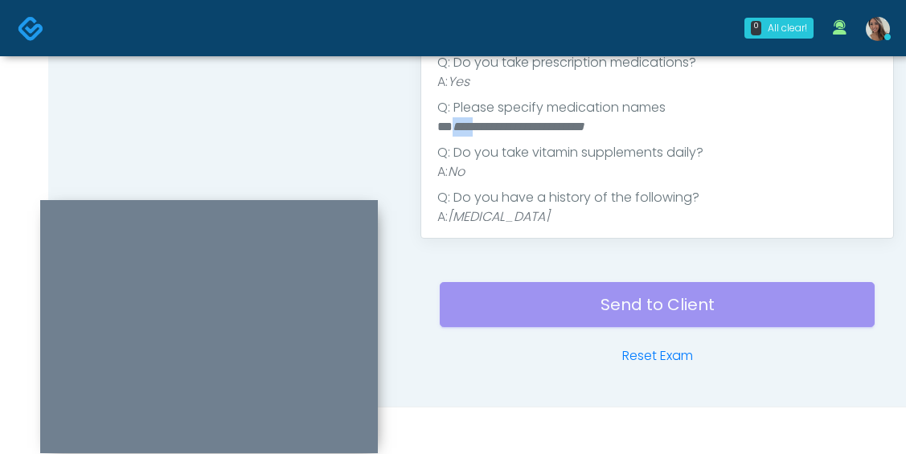
scroll to position [115, 0]
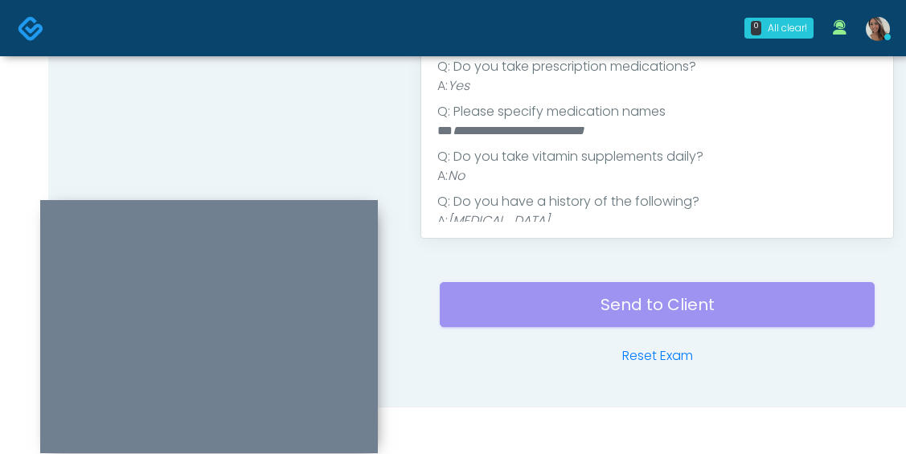
click at [577, 116] on li "Q: Please specify medication names" at bounding box center [657, 111] width 440 height 19
click at [575, 125] on em "**********" at bounding box center [519, 131] width 132 height 12
copy em "**********"
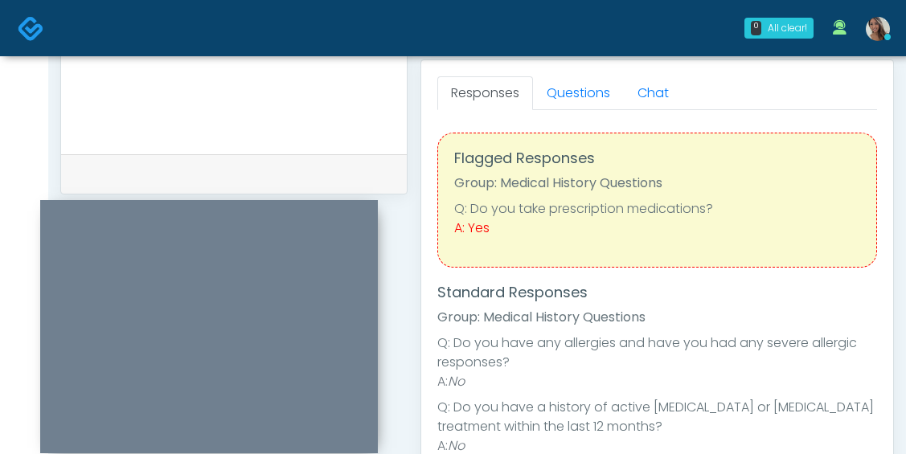
scroll to position [697, 0]
drag, startPoint x: 590, startPoint y: 104, endPoint x: 347, endPoint y: 200, distance: 261.3
click at [590, 103] on link "Questions" at bounding box center [578, 95] width 91 height 34
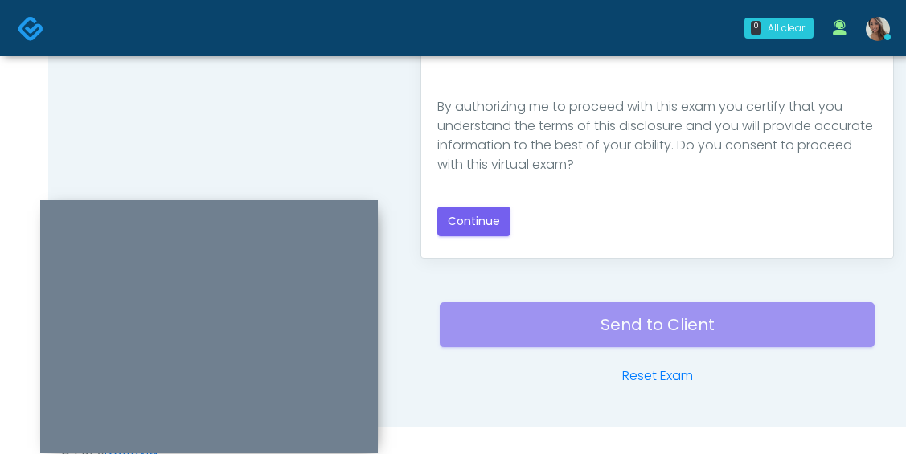
scroll to position [989, 0]
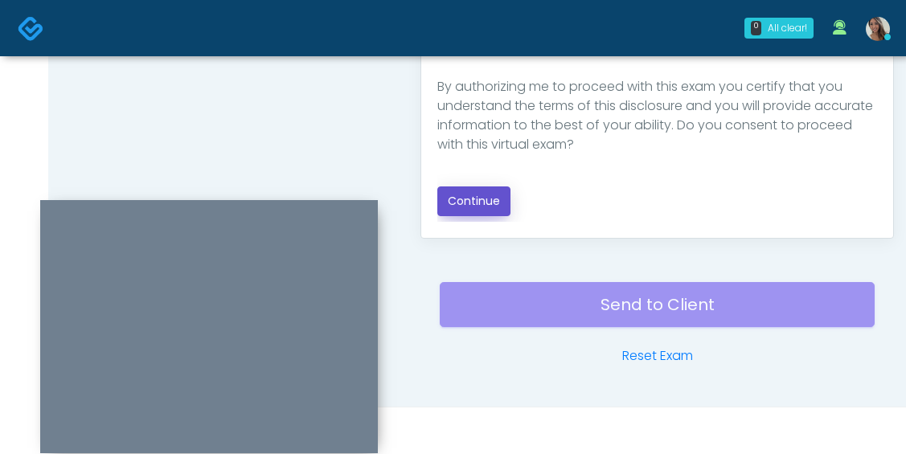
click at [458, 191] on button "Continue" at bounding box center [473, 202] width 73 height 30
drag, startPoint x: 380, startPoint y: 135, endPoint x: 824, endPoint y: 269, distance: 463.5
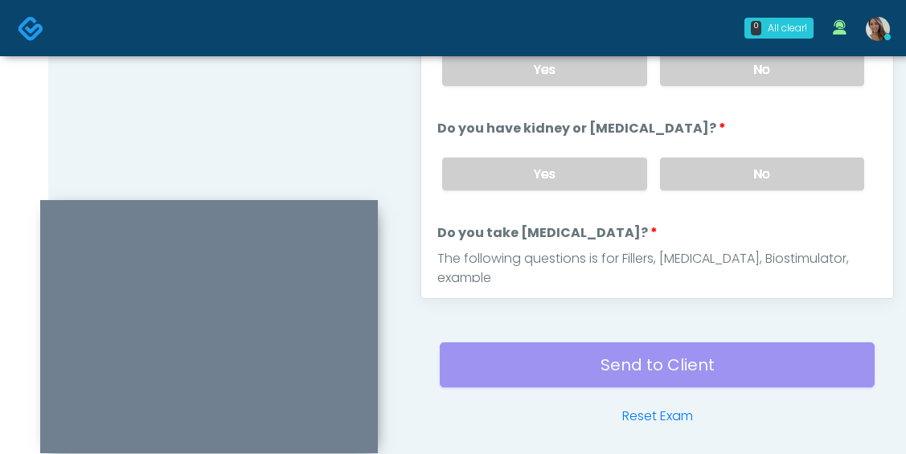
scroll to position [765, 0]
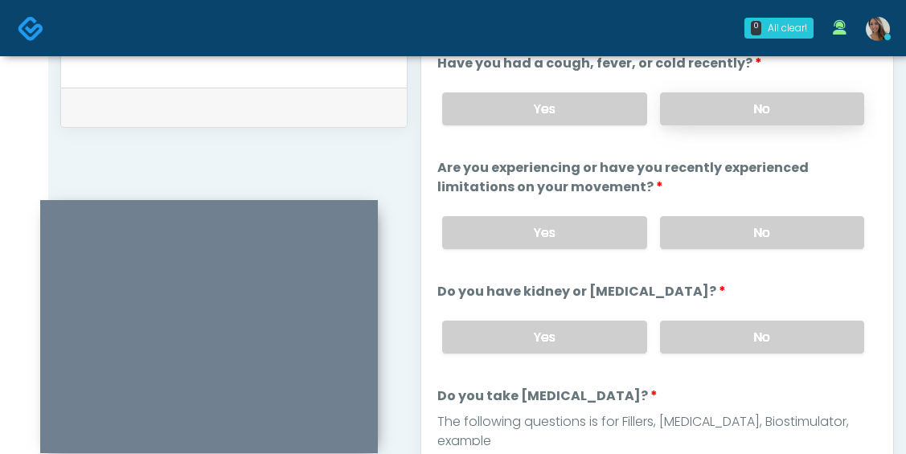
click at [747, 105] on label "No" at bounding box center [762, 108] width 204 height 33
click at [753, 234] on label "No" at bounding box center [762, 232] width 204 height 33
click at [762, 346] on label "No" at bounding box center [762, 337] width 204 height 33
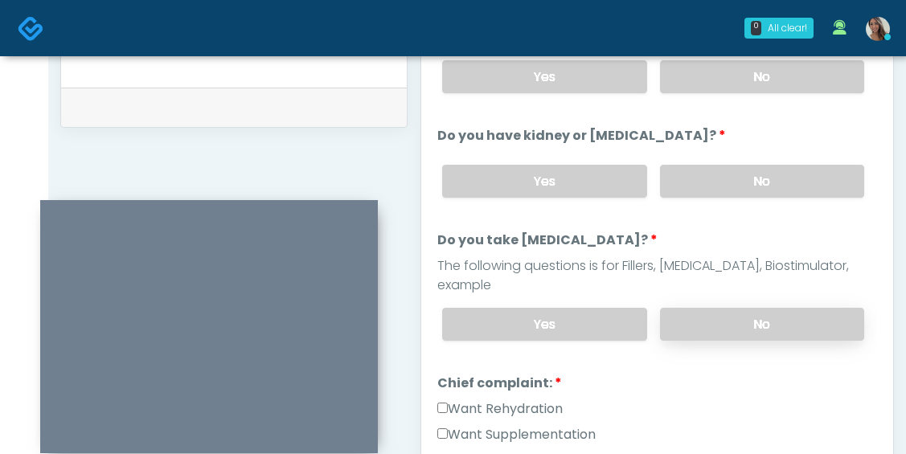
click at [697, 308] on label "No" at bounding box center [762, 324] width 204 height 33
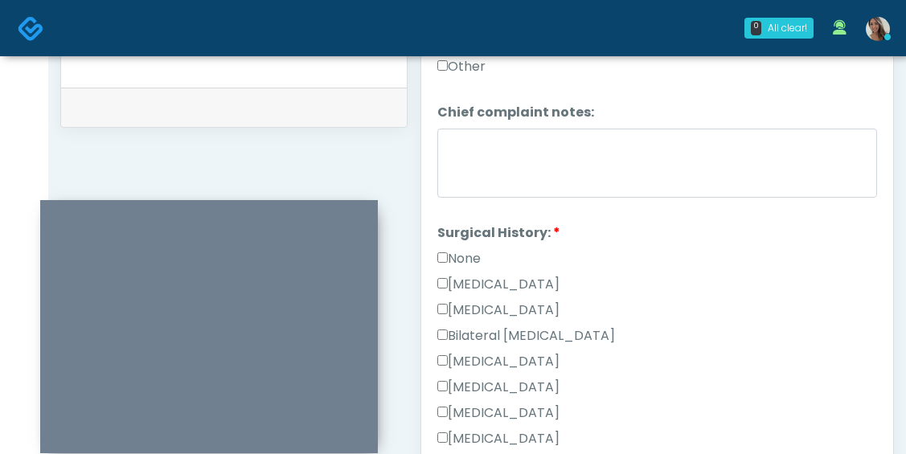
scroll to position [604, 0]
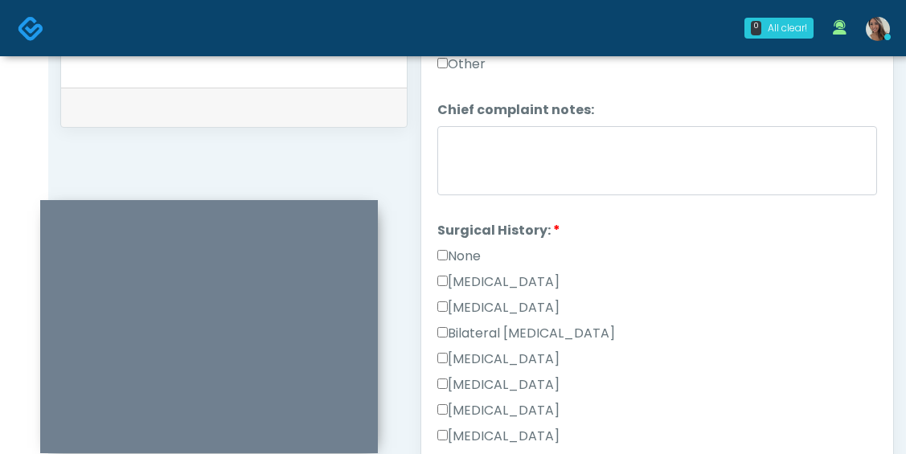
click at [490, 247] on div "None" at bounding box center [657, 260] width 440 height 26
click at [537, 273] on label "[MEDICAL_DATA]" at bounding box center [498, 282] width 122 height 19
click at [538, 350] on label "[MEDICAL_DATA]" at bounding box center [498, 359] width 122 height 19
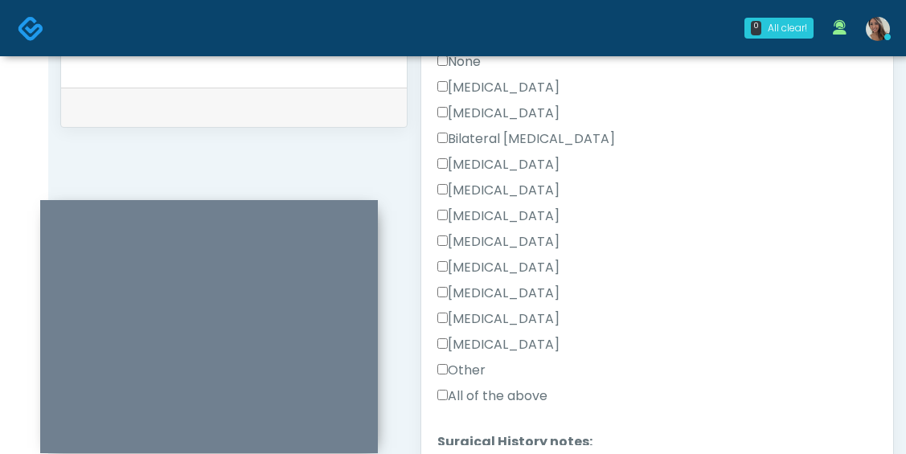
scroll to position [823, 0]
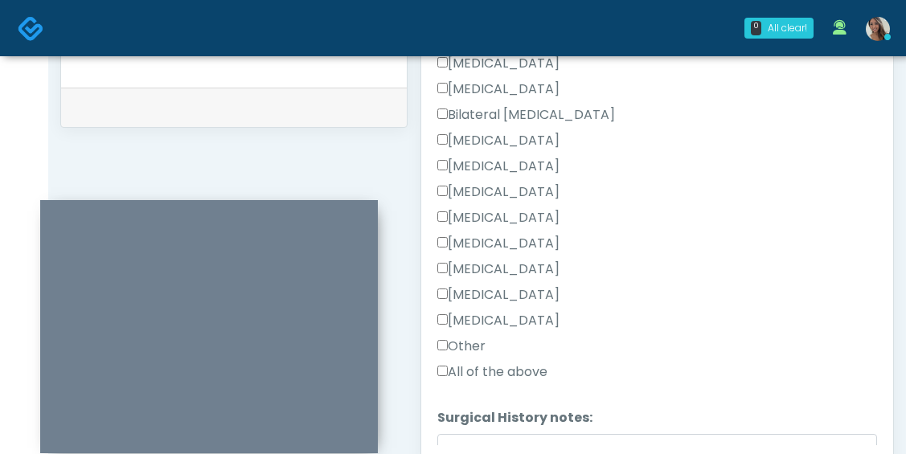
click at [532, 260] on label "[MEDICAL_DATA]" at bounding box center [498, 269] width 122 height 19
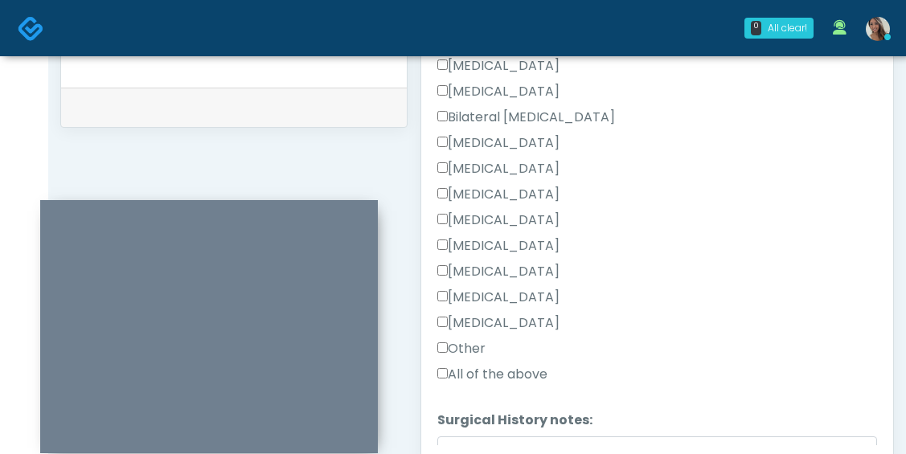
scroll to position [917, 0]
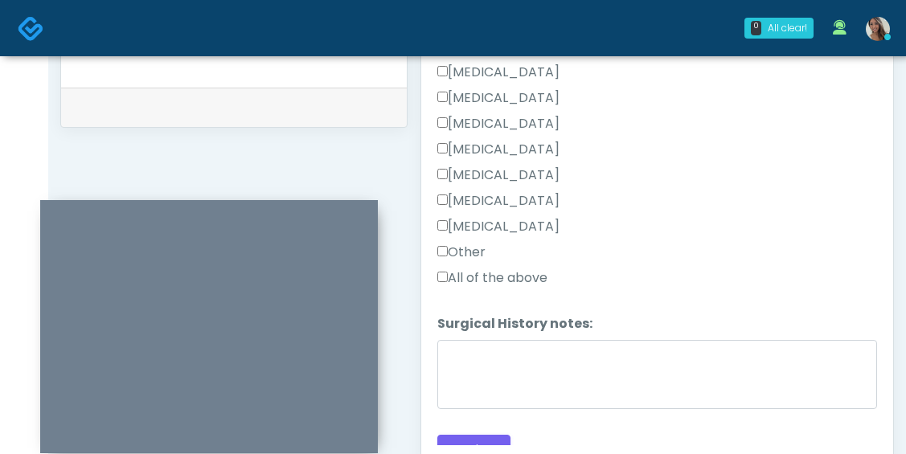
click at [449, 243] on label "Other" at bounding box center [461, 252] width 48 height 19
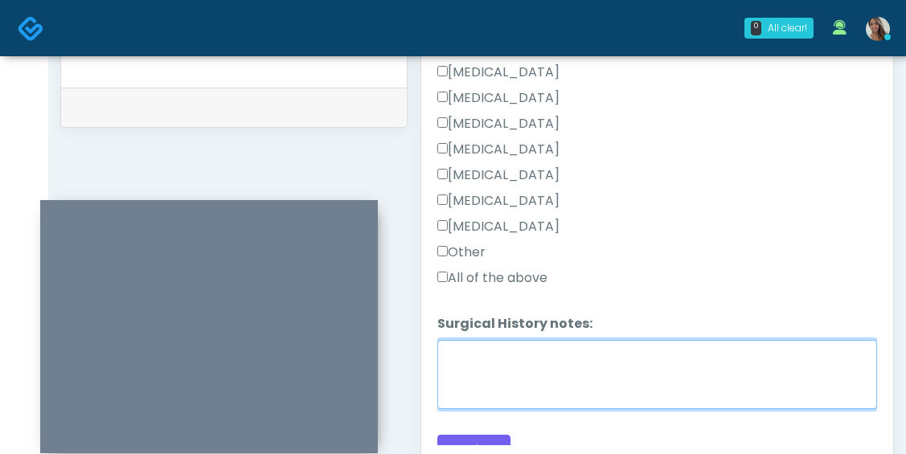
click at [485, 340] on textarea "Surgical History notes:" at bounding box center [657, 374] width 440 height 69
click at [489, 340] on textarea "**********" at bounding box center [657, 374] width 440 height 69
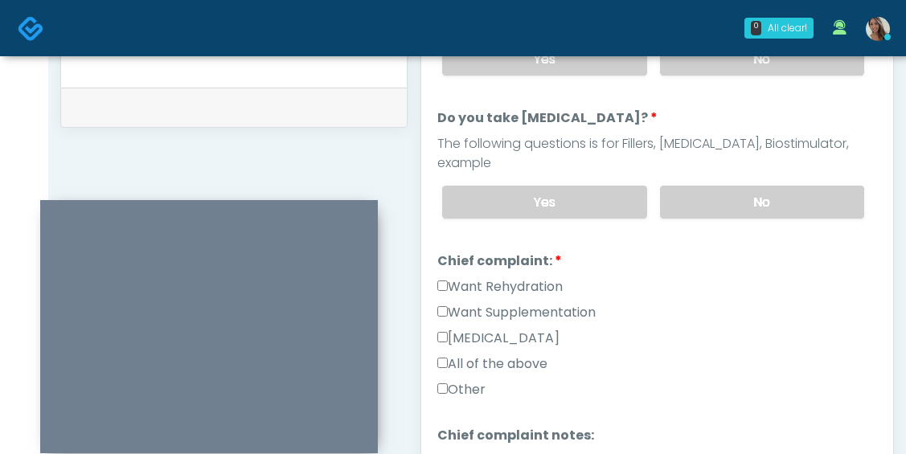
scroll to position [306, 0]
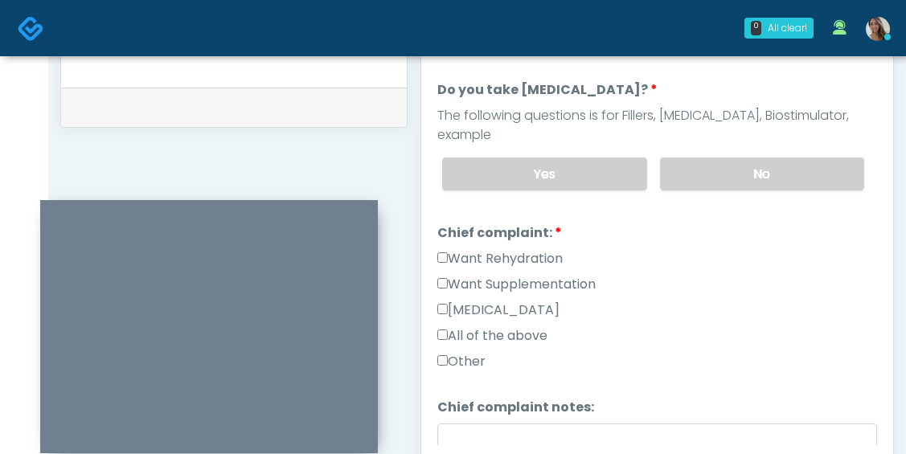
type textarea "**********"
click at [536, 249] on label "Want Rehydration" at bounding box center [499, 258] width 125 height 19
drag, startPoint x: 540, startPoint y: 265, endPoint x: 478, endPoint y: 275, distance: 62.8
click at [540, 275] on label "Want Supplementation" at bounding box center [516, 284] width 158 height 19
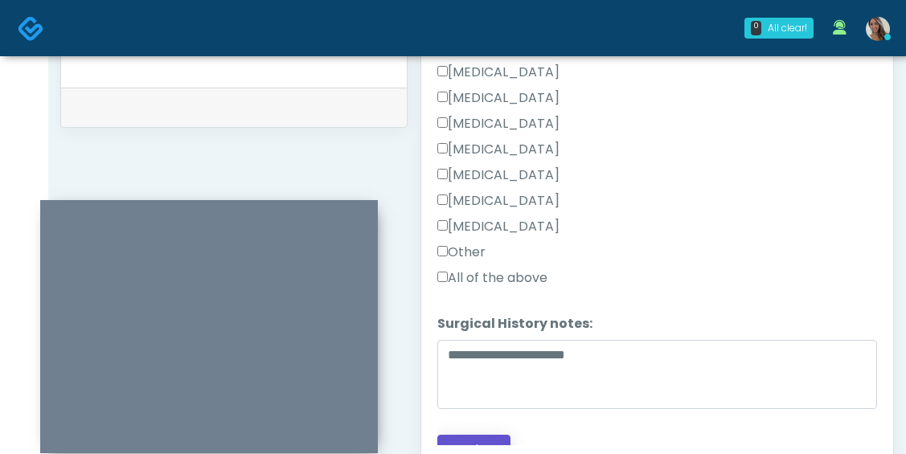
click at [478, 435] on button "Continue" at bounding box center [473, 450] width 73 height 30
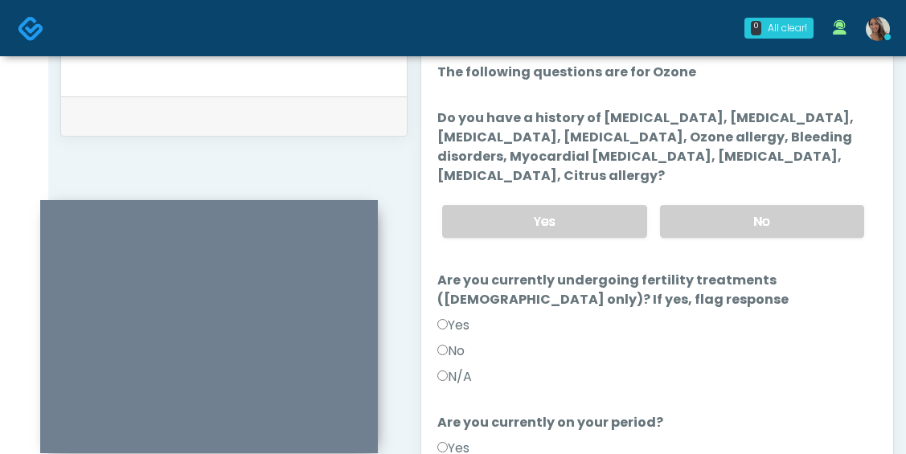
scroll to position [753, 0]
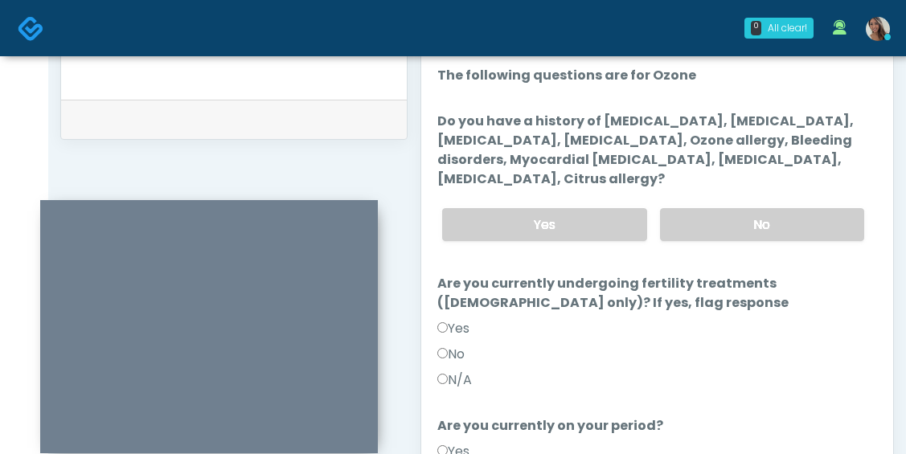
click at [739, 251] on div "Yes No" at bounding box center [653, 224] width 448 height 59
click at [745, 237] on label "No" at bounding box center [762, 224] width 204 height 33
click at [232, 136] on div "Just saved" at bounding box center [234, 119] width 346 height 39
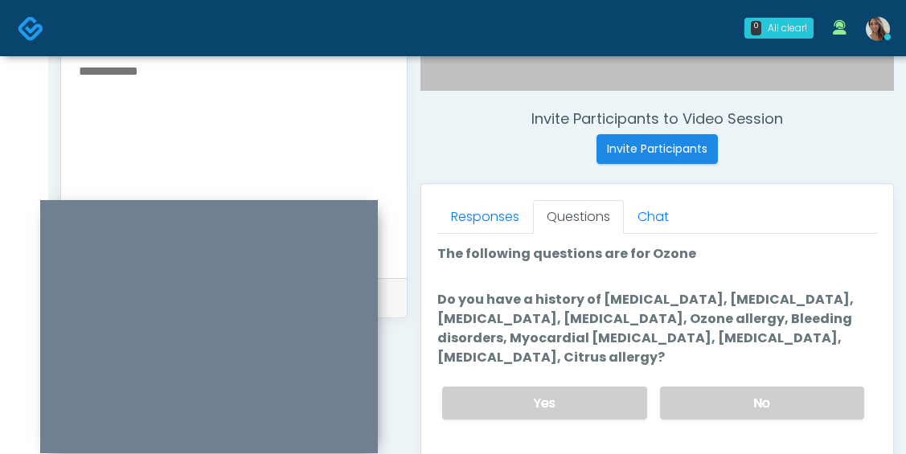
scroll to position [553, 0]
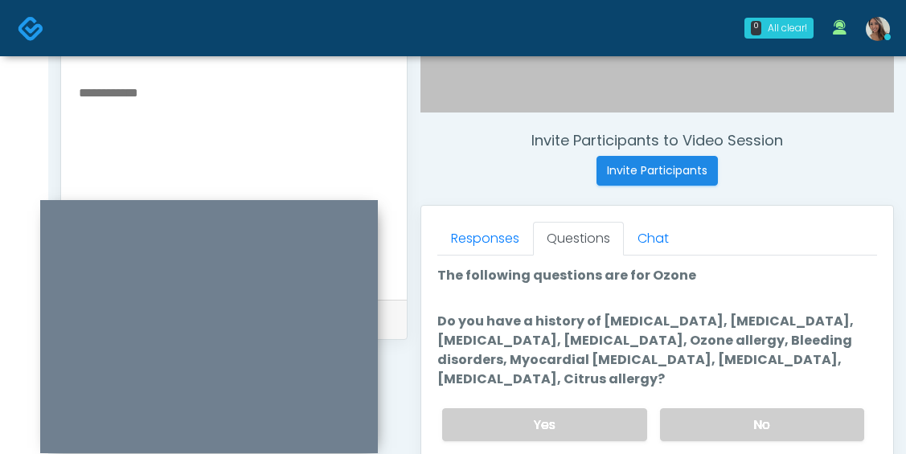
click at [230, 149] on textarea at bounding box center [234, 180] width 314 height 196
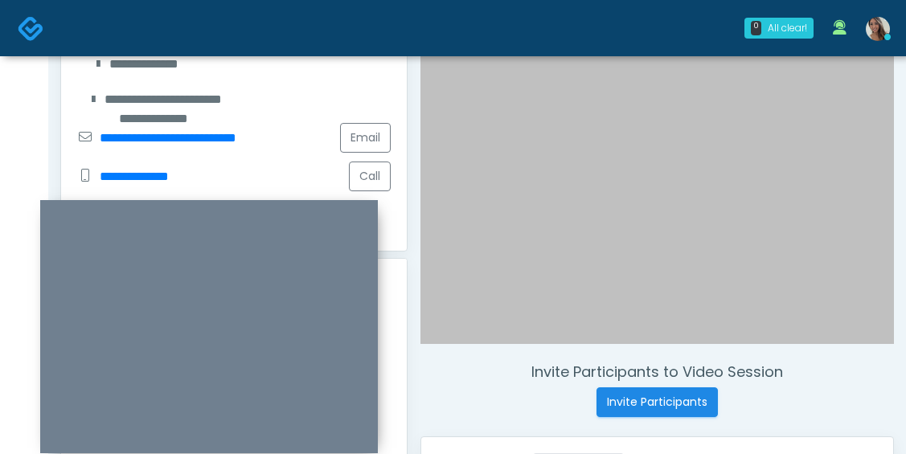
scroll to position [742, 0]
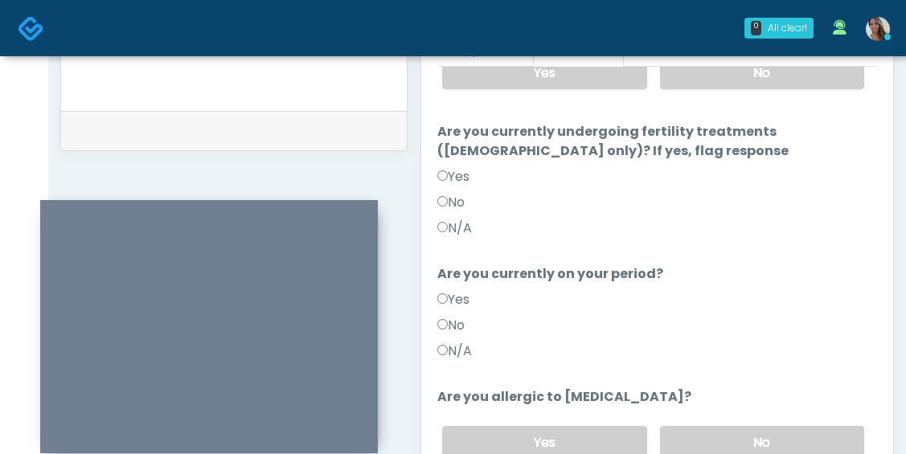
type textarea "**********"
click at [465, 326] on label "No" at bounding box center [450, 325] width 27 height 19
click at [463, 200] on label "No" at bounding box center [450, 202] width 27 height 19
click at [733, 422] on div "Yes No" at bounding box center [653, 442] width 448 height 59
click at [734, 434] on label "No" at bounding box center [762, 442] width 204 height 33
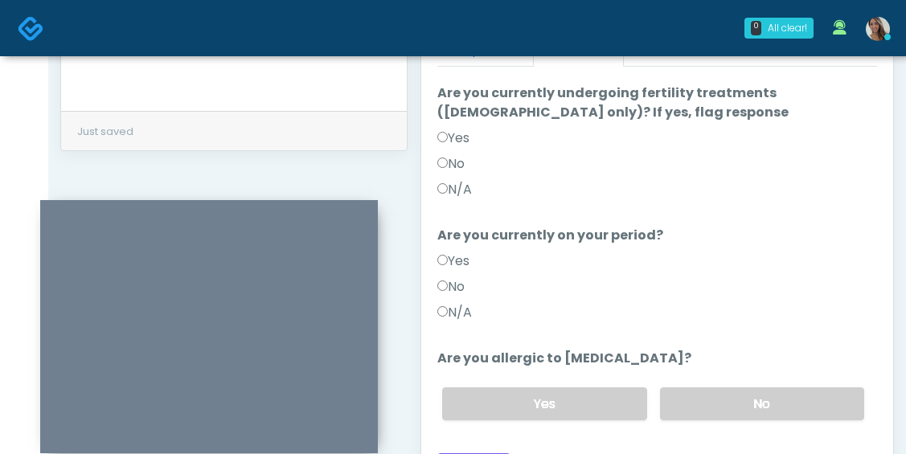
scroll to position [216, 0]
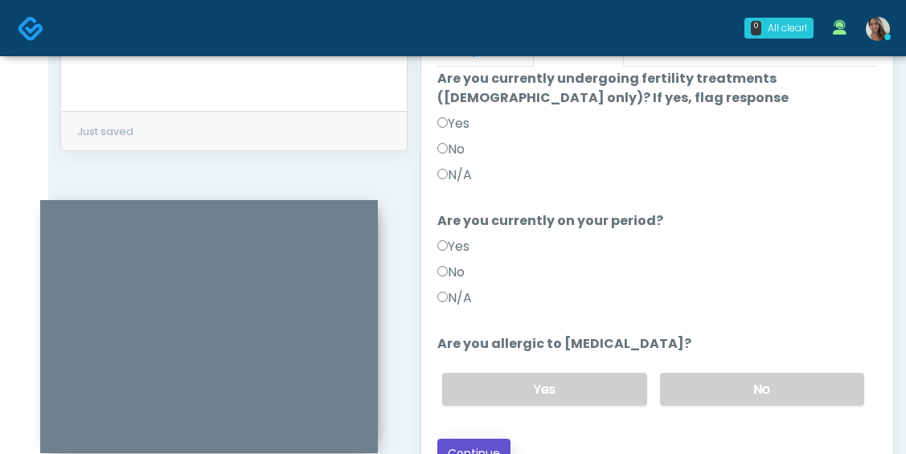
click at [483, 445] on button "Continue" at bounding box center [473, 454] width 73 height 30
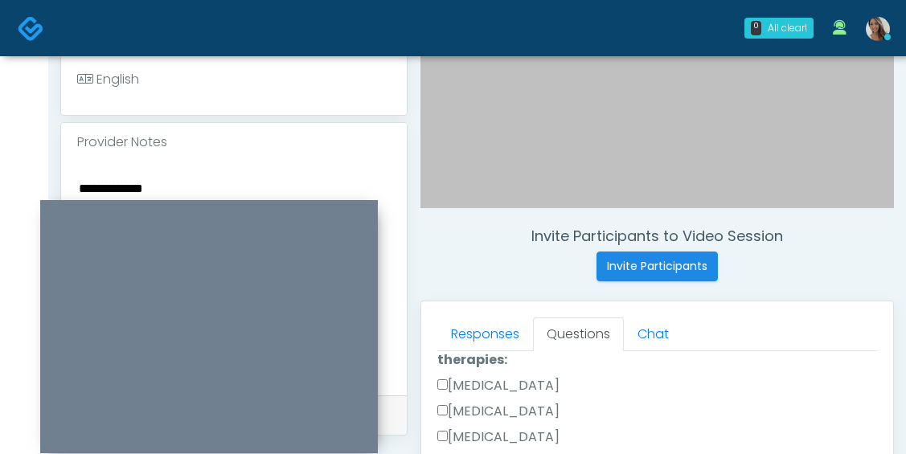
scroll to position [458, 0]
click at [142, 183] on textarea "**********" at bounding box center [234, 275] width 314 height 196
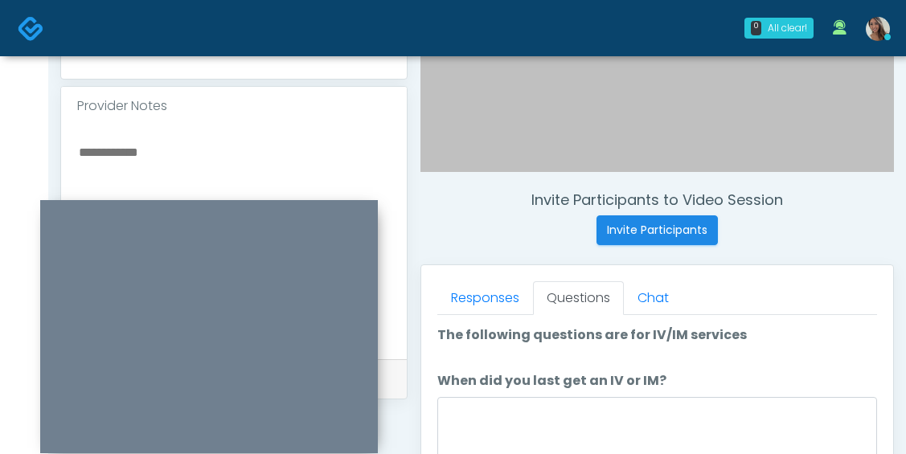
scroll to position [610, 0]
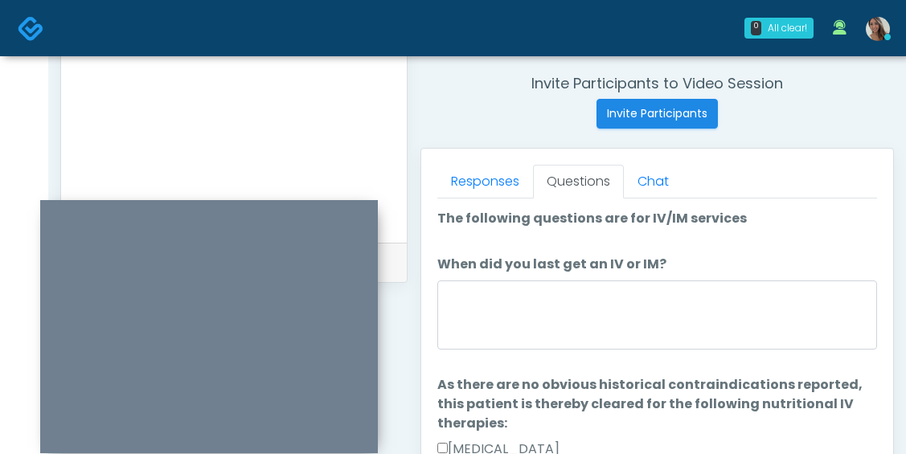
click at [587, 272] on label "When did you last get an IV or IM?" at bounding box center [551, 264] width 229 height 19
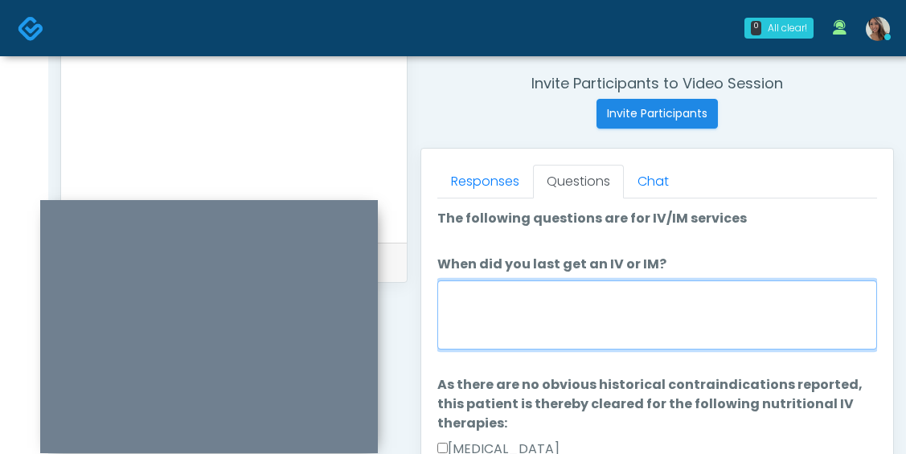
click at [587, 281] on textarea "When did you last get an IV or IM?" at bounding box center [657, 315] width 440 height 69
click at [581, 303] on textarea "When did you last get an IV or IM?" at bounding box center [657, 315] width 440 height 69
paste textarea "**********"
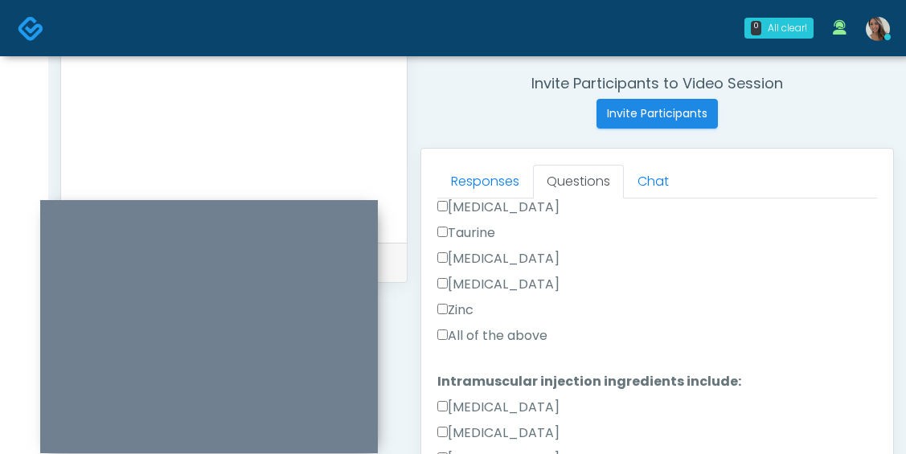
type textarea "**********"
click at [520, 342] on label "All of the above" at bounding box center [492, 335] width 110 height 19
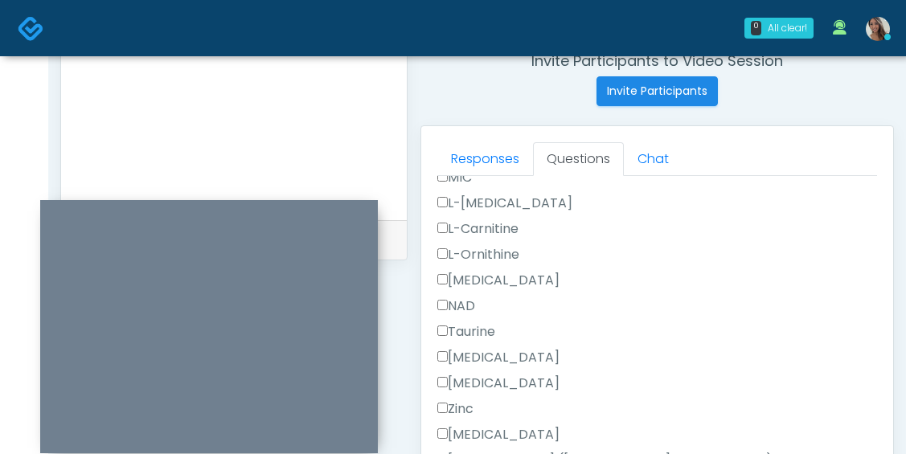
scroll to position [796, 0]
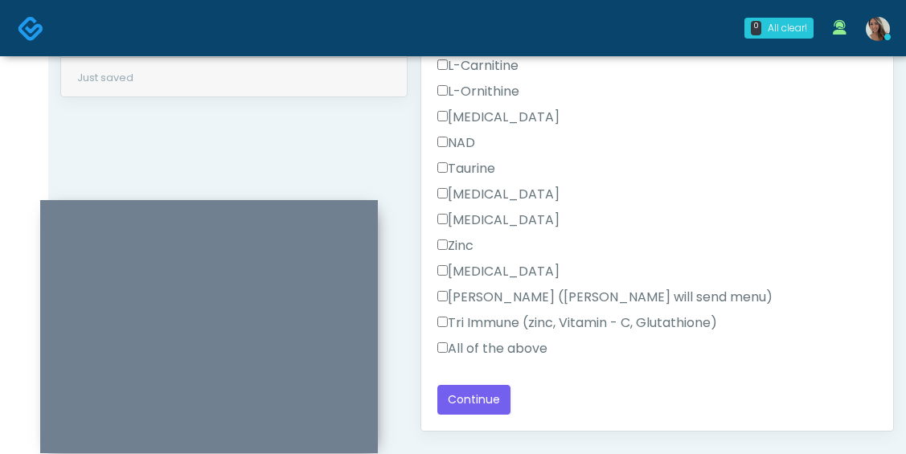
click at [493, 346] on label "All of the above" at bounding box center [492, 348] width 110 height 19
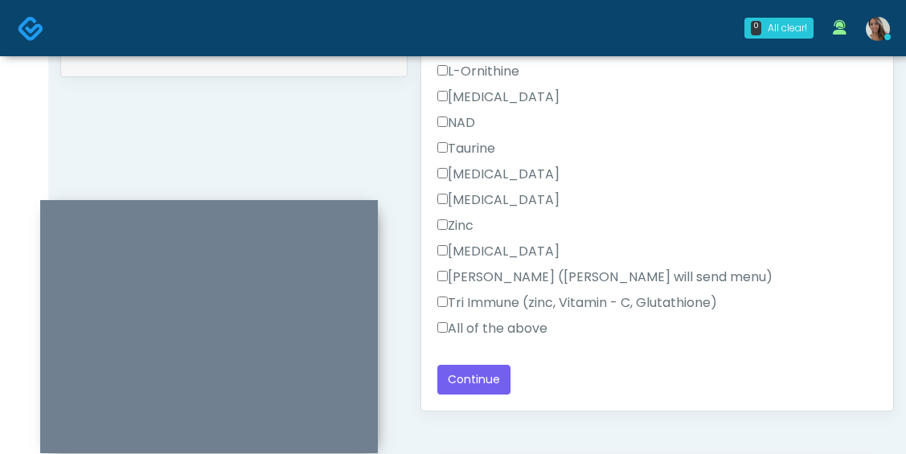
scroll to position [989, 0]
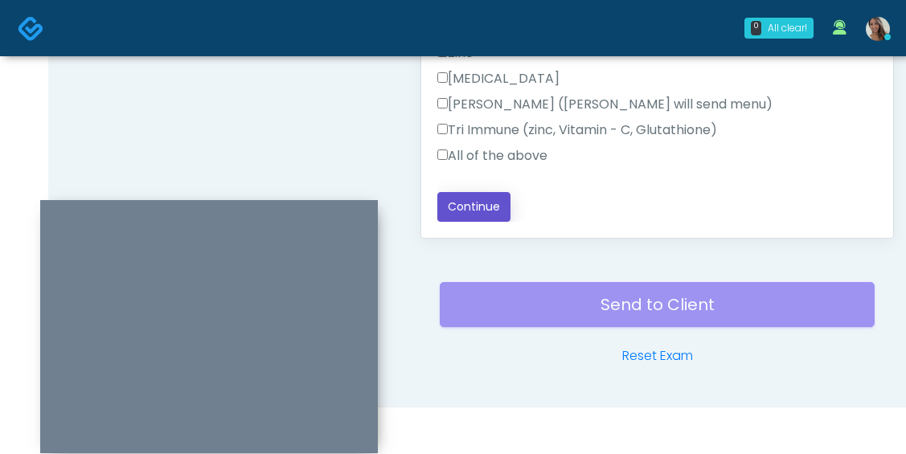
click at [497, 210] on button "Continue" at bounding box center [473, 207] width 73 height 30
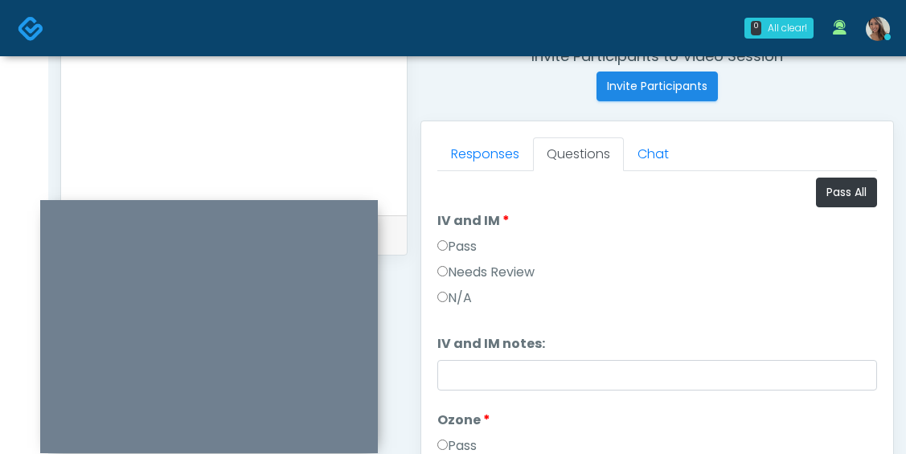
scroll to position [388, 0]
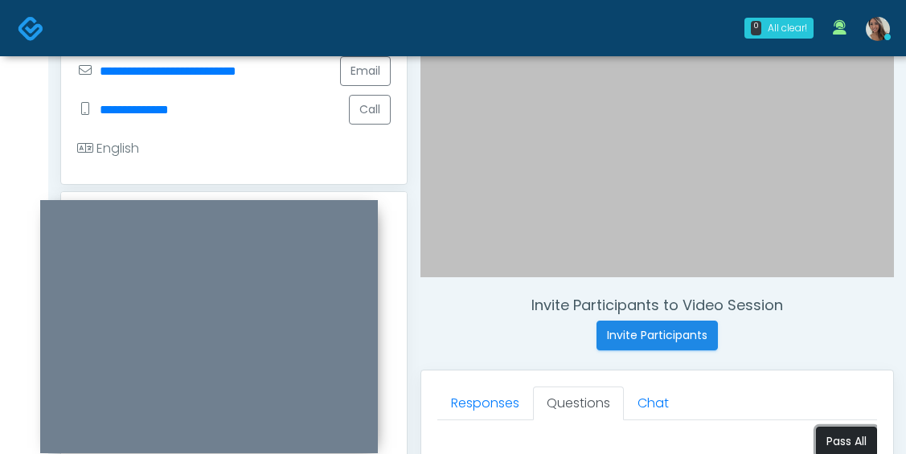
click at [854, 444] on button "Pass All" at bounding box center [846, 442] width 61 height 30
click at [846, 315] on div "Invite Participants to Video Session Invite Participants" at bounding box center [658, 324] width 474 height 54
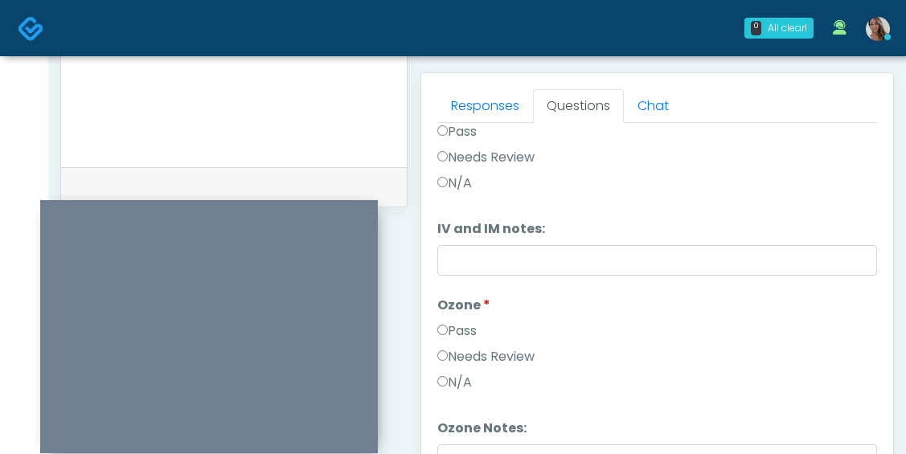
scroll to position [989, 0]
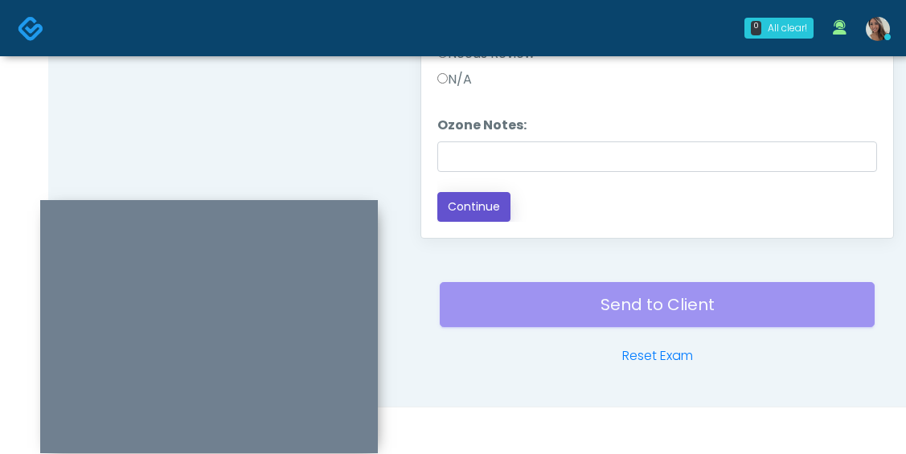
click at [485, 211] on button "Continue" at bounding box center [473, 207] width 73 height 30
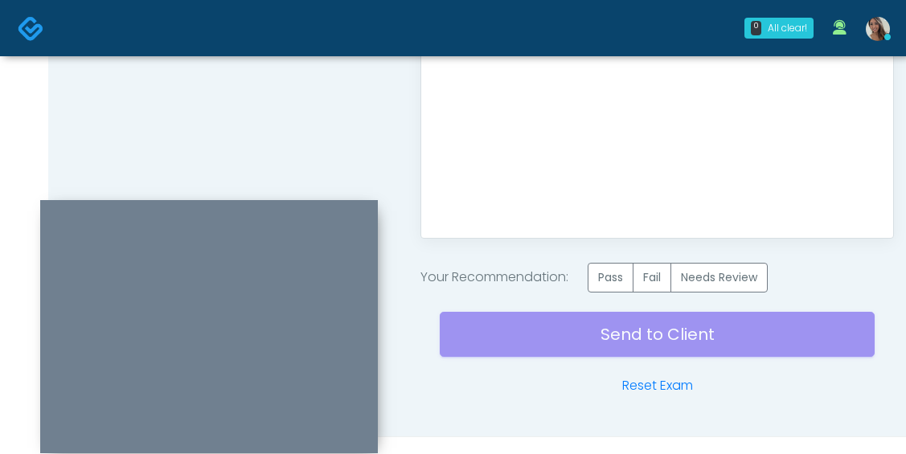
scroll to position [0, 0]
drag, startPoint x: 628, startPoint y: 280, endPoint x: 624, endPoint y: 287, distance: 8.3
click at [628, 280] on label "Pass" at bounding box center [611, 278] width 46 height 30
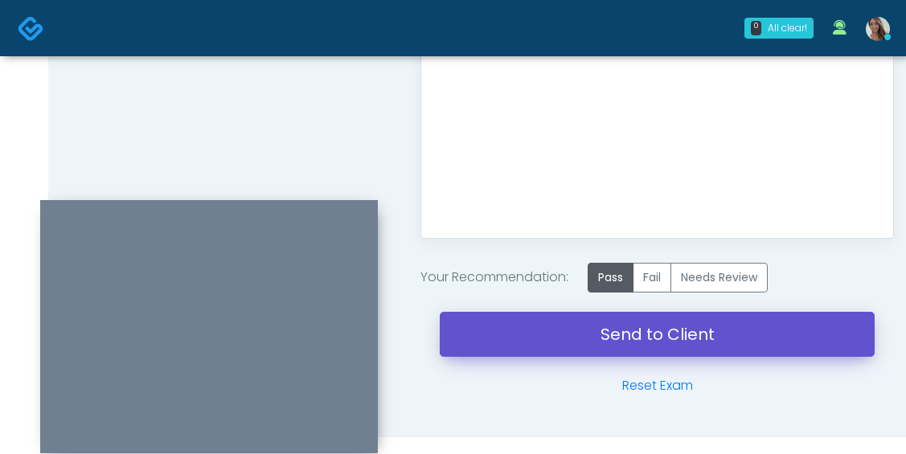
click at [609, 330] on link "Send to Client" at bounding box center [657, 334] width 435 height 45
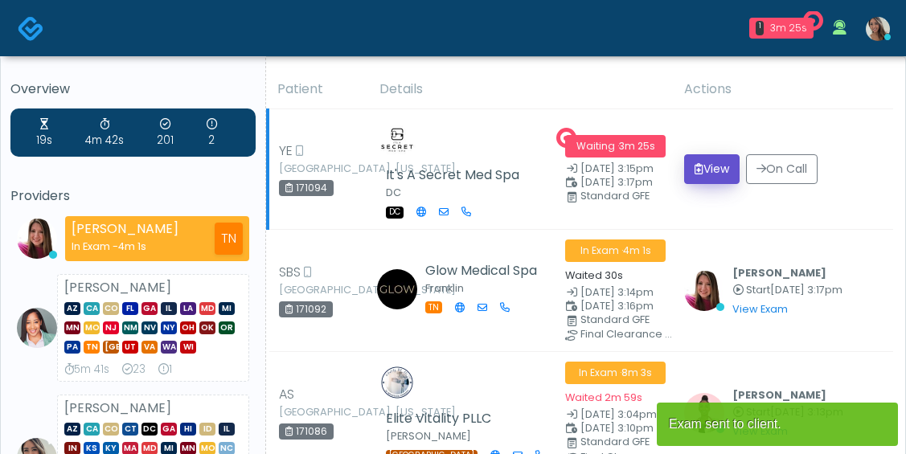
click at [707, 162] on button "View" at bounding box center [711, 169] width 55 height 30
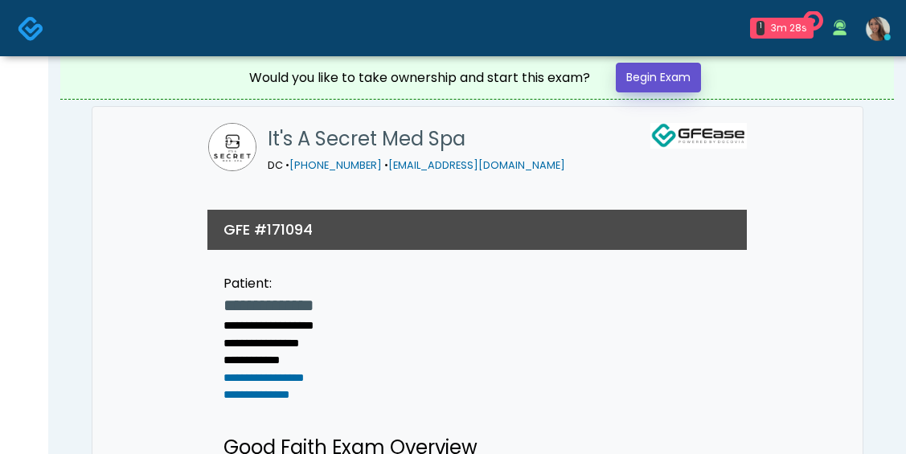
click at [674, 75] on link "Begin Exam" at bounding box center [658, 78] width 85 height 30
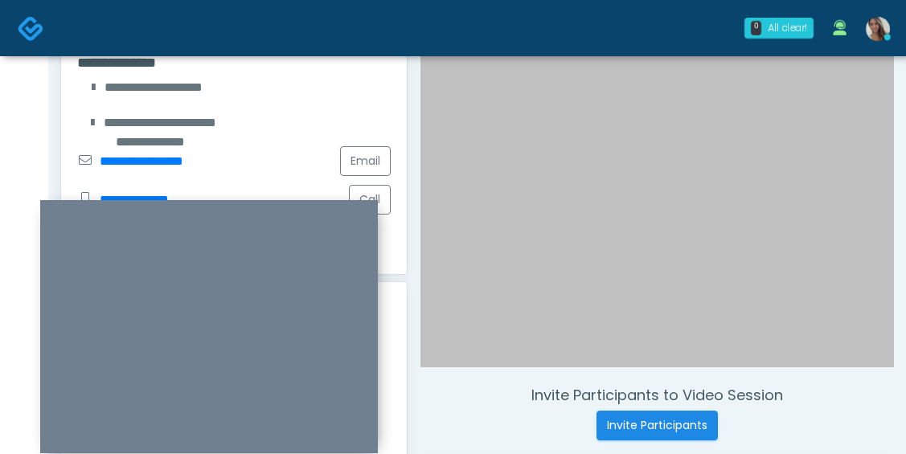
scroll to position [300, 0]
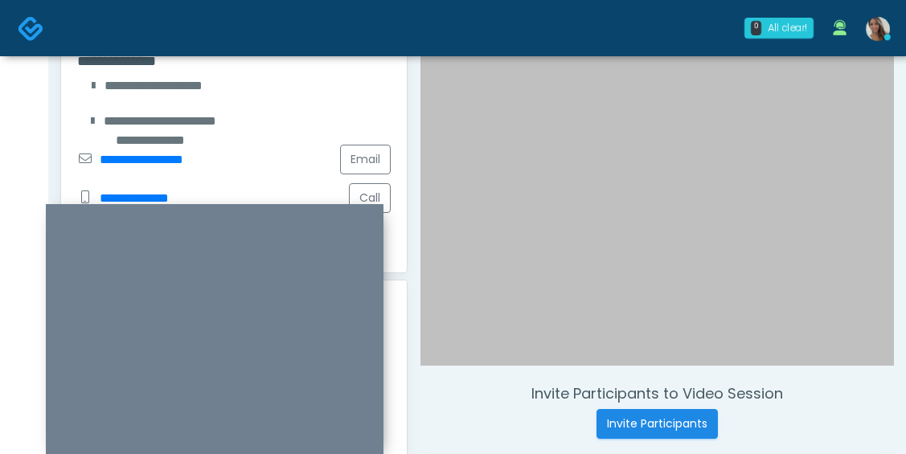
click at [289, 216] on div at bounding box center [215, 330] width 338 height 253
click at [197, 129] on div "**********" at bounding box center [150, 121] width 146 height 19
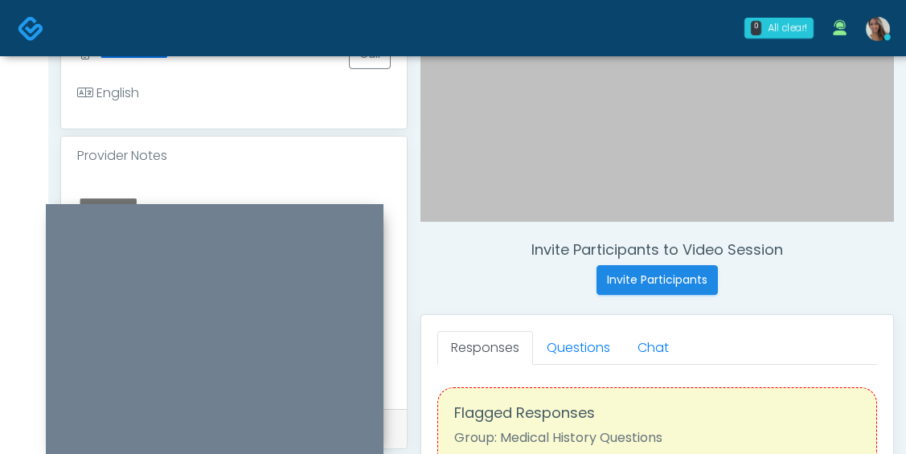
scroll to position [446, 0]
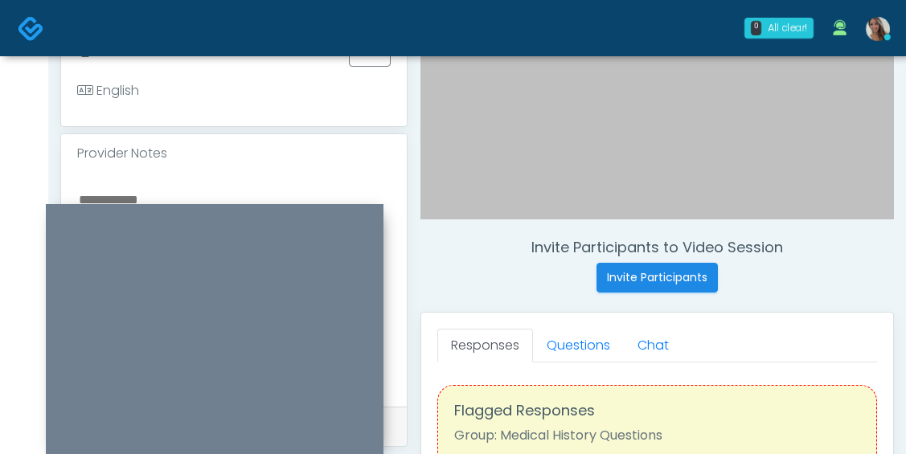
copy div "**********"
click at [187, 199] on textarea at bounding box center [234, 287] width 314 height 196
paste textarea "**********"
click at [121, 195] on textarea "**********" at bounding box center [234, 287] width 314 height 196
click at [117, 199] on textarea "**********" at bounding box center [234, 287] width 314 height 196
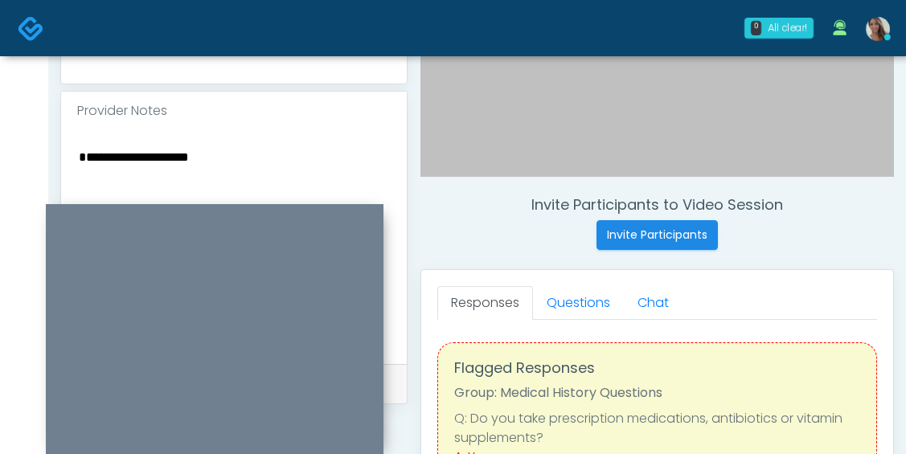
scroll to position [491, 0]
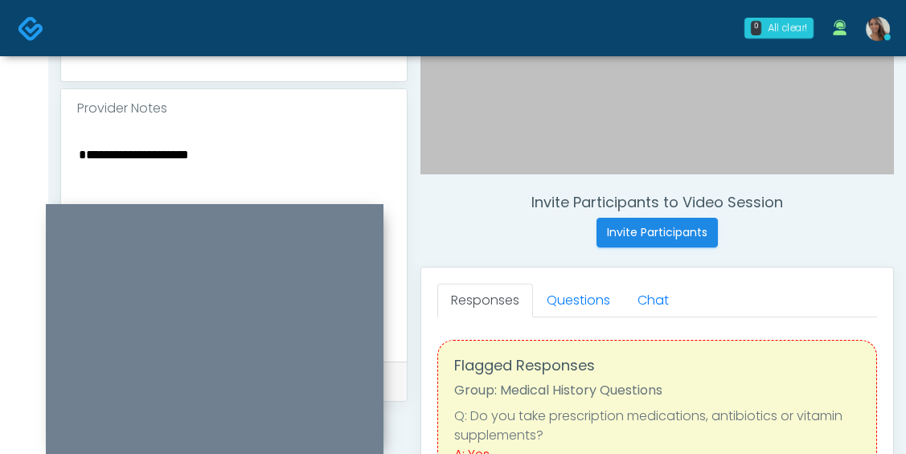
drag, startPoint x: 225, startPoint y: 161, endPoint x: 158, endPoint y: 155, distance: 67.8
click at [158, 155] on textarea "**********" at bounding box center [234, 242] width 314 height 196
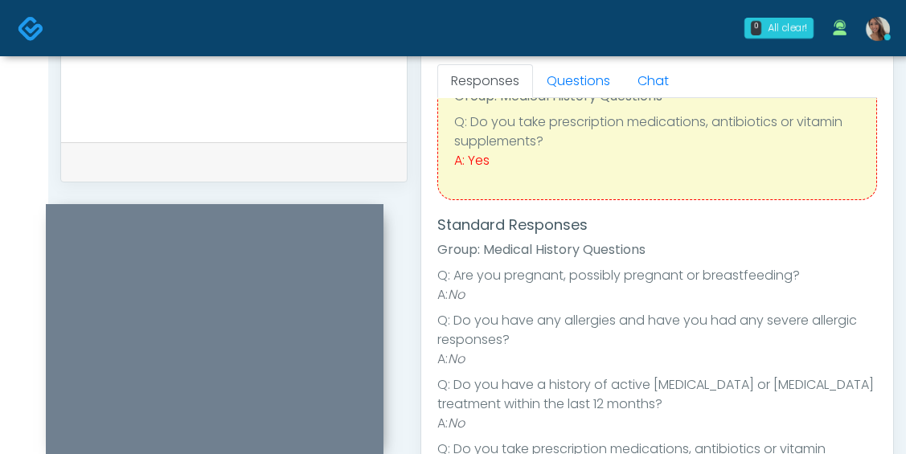
scroll to position [71, 0]
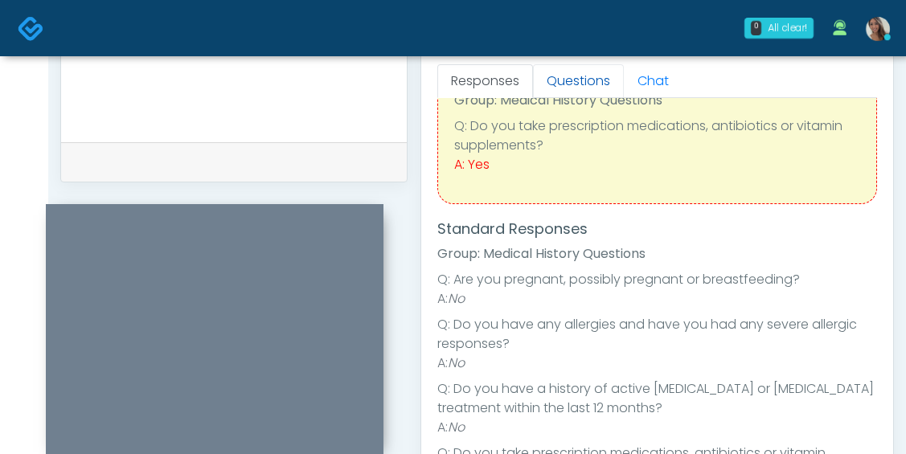
type textarea "**********"
drag, startPoint x: 573, startPoint y: 80, endPoint x: 574, endPoint y: 94, distance: 13.8
click at [573, 80] on link "Questions" at bounding box center [578, 81] width 91 height 34
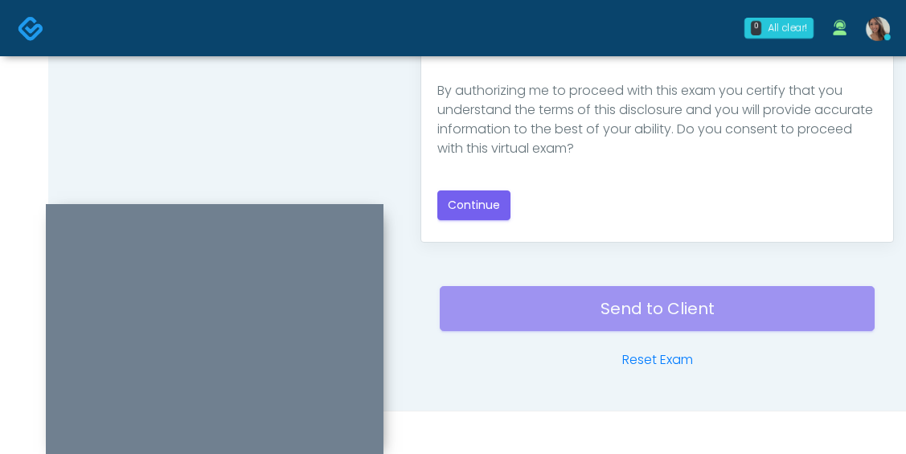
scroll to position [989, 0]
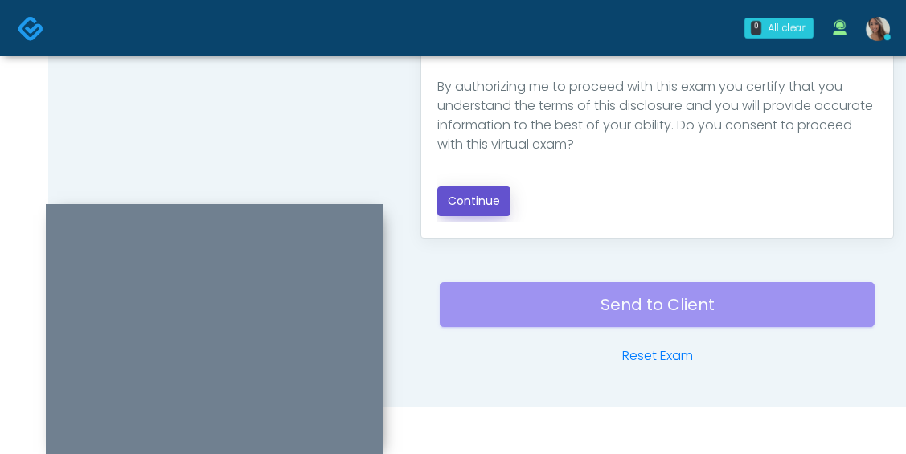
click at [500, 199] on button "Continue" at bounding box center [473, 202] width 73 height 30
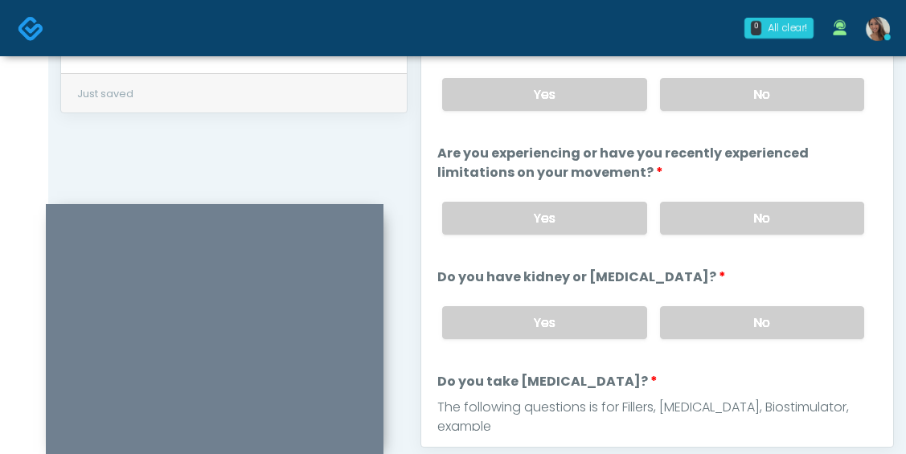
scroll to position [733, 0]
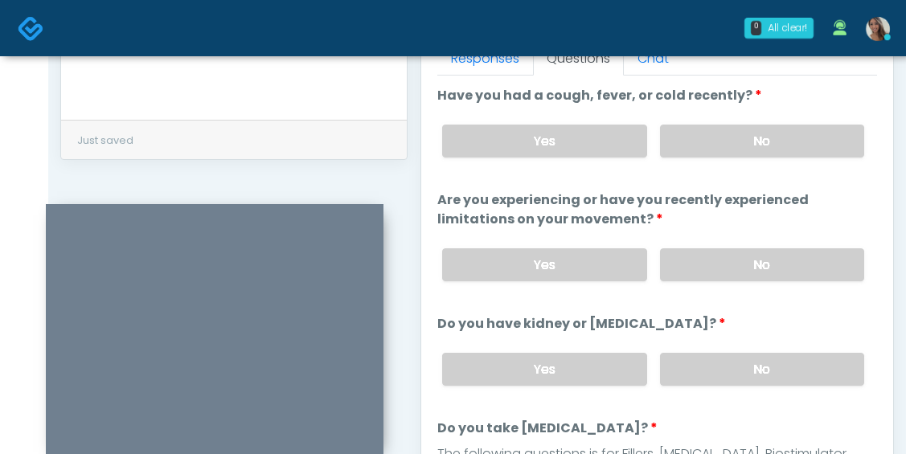
drag, startPoint x: 758, startPoint y: 152, endPoint x: 757, endPoint y: 172, distance: 20.1
click at [758, 151] on label "No" at bounding box center [762, 141] width 204 height 33
click at [739, 273] on label "No" at bounding box center [762, 264] width 204 height 33
drag, startPoint x: 735, startPoint y: 364, endPoint x: 725, endPoint y: 309, distance: 56.3
click at [734, 365] on label "No" at bounding box center [762, 369] width 204 height 33
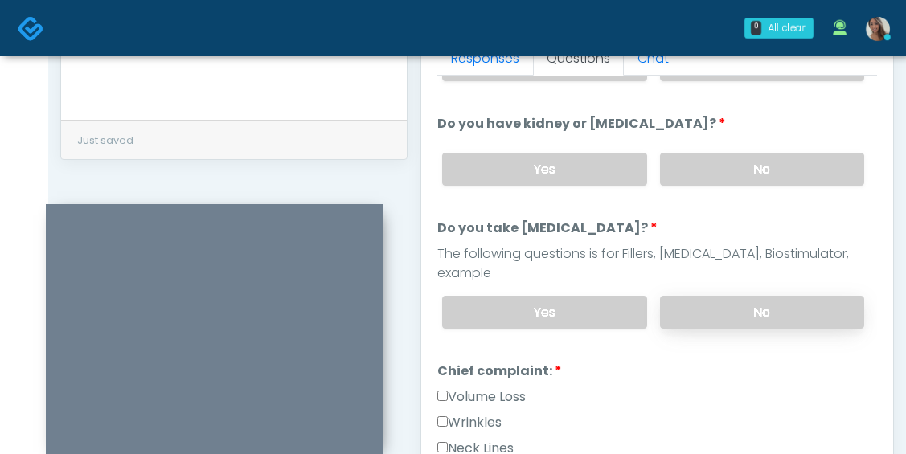
scroll to position [211, 0]
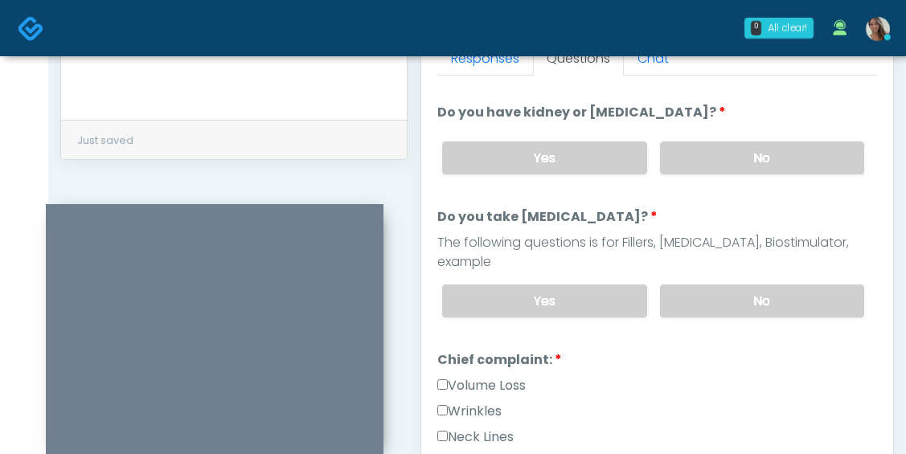
drag, startPoint x: 707, startPoint y: 272, endPoint x: 670, endPoint y: 344, distance: 81.3
click at [708, 285] on label "No" at bounding box center [762, 301] width 204 height 33
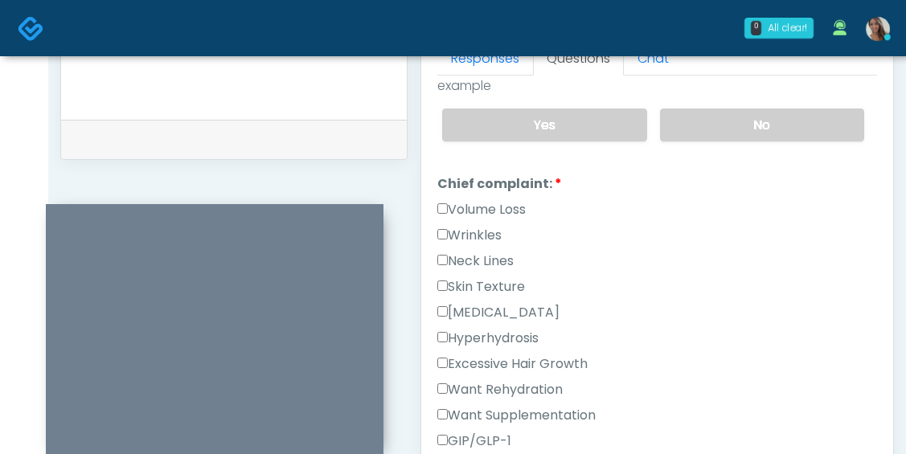
scroll to position [635, 0]
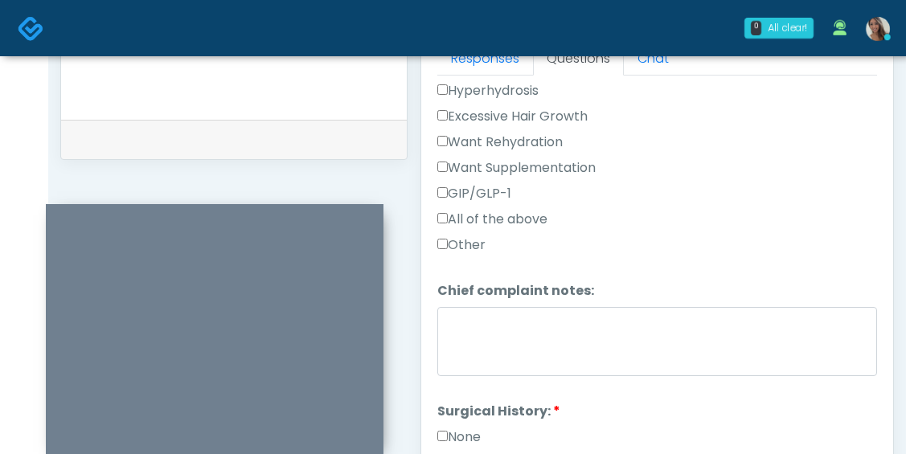
click at [466, 428] on label "None" at bounding box center [458, 437] width 43 height 19
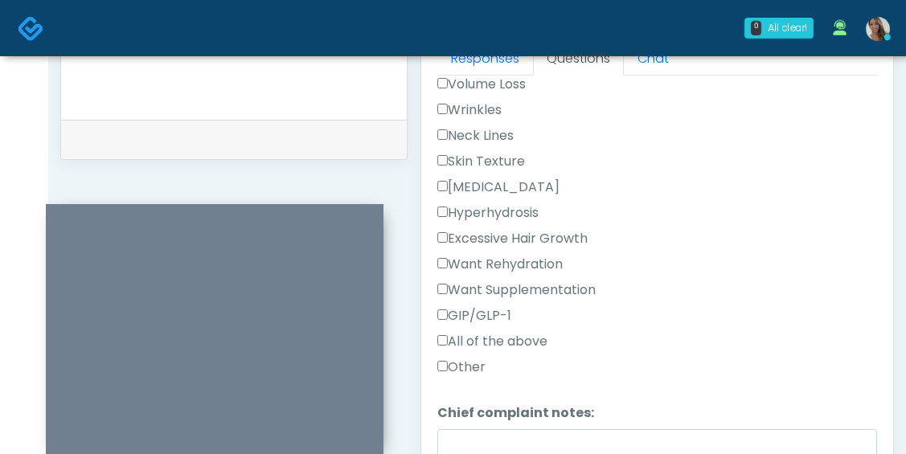
scroll to position [454, 0]
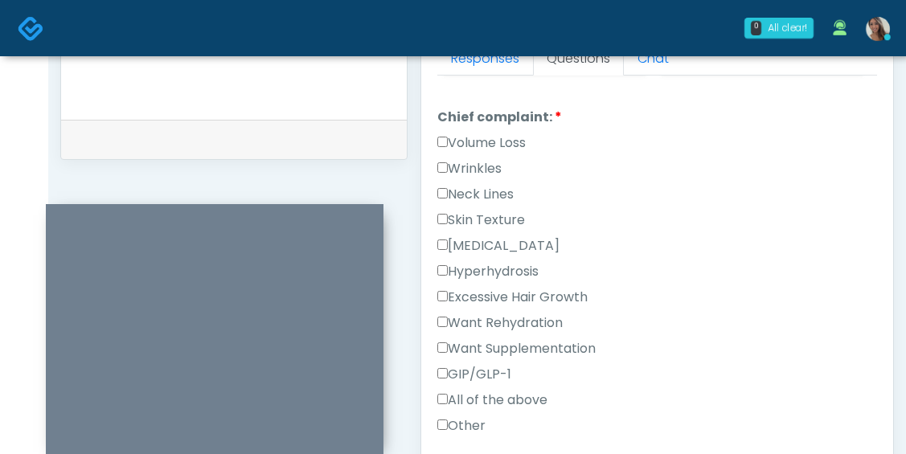
click at [507, 211] on label "Skin Texture" at bounding box center [481, 220] width 88 height 19
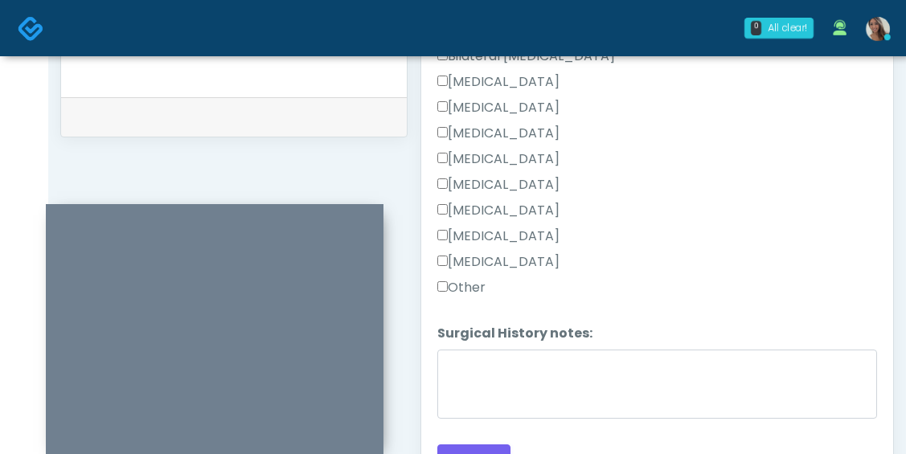
scroll to position [761, 0]
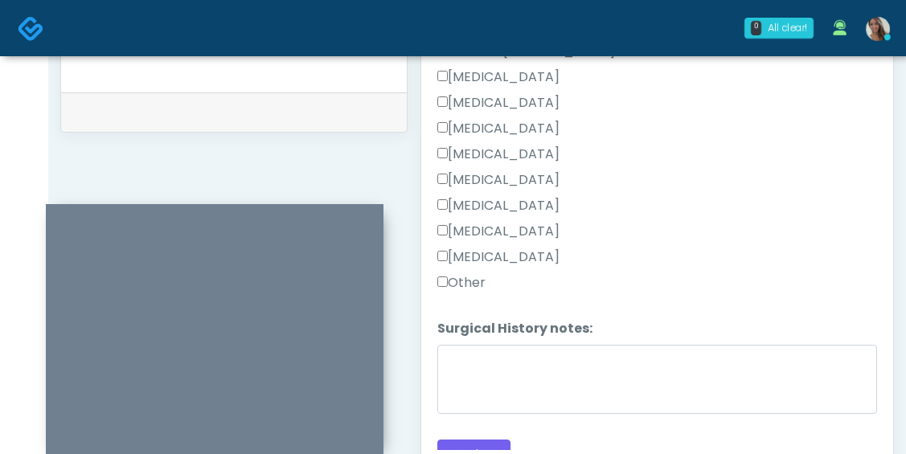
click at [482, 440] on button "Continue" at bounding box center [473, 455] width 73 height 30
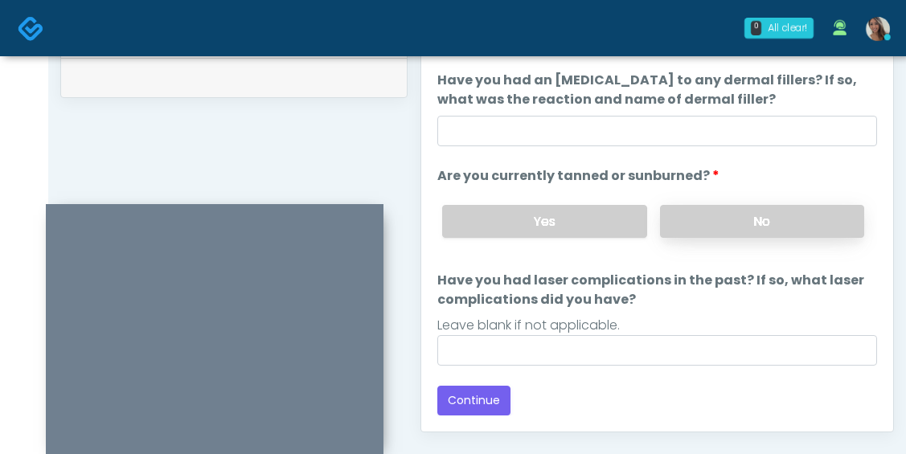
scroll to position [794, 0]
click at [616, 116] on li "Have you had an allergic response to any dermal fillers? If so, what was the re…" at bounding box center [657, 110] width 440 height 76
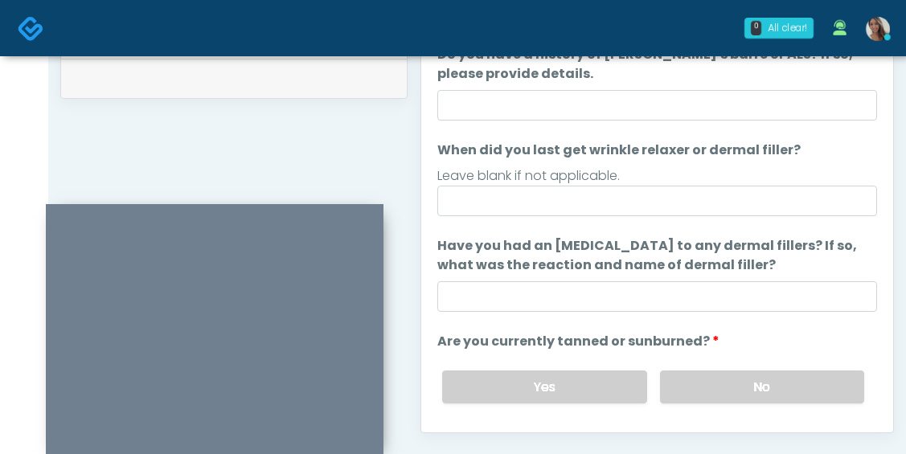
scroll to position [22, 0]
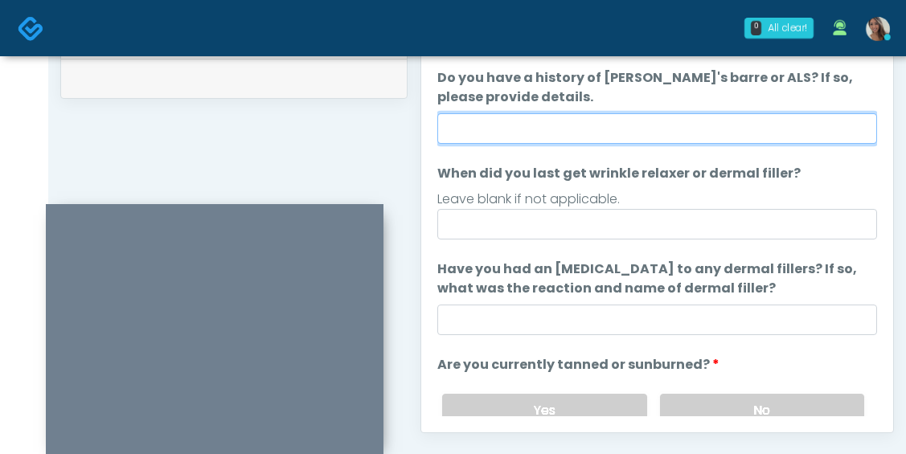
click at [562, 119] on input "Do you have a history of Guillain's barre or ALS? If so, please provide details." at bounding box center [657, 128] width 440 height 31
type input "**"
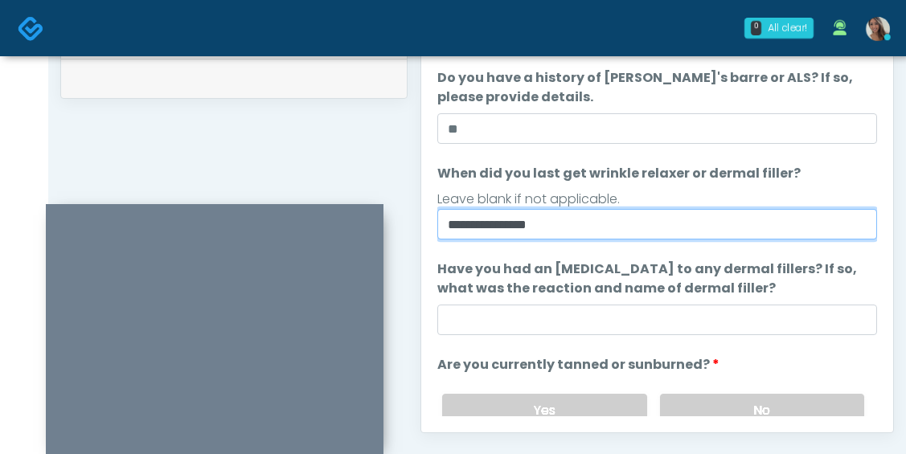
type input "**********"
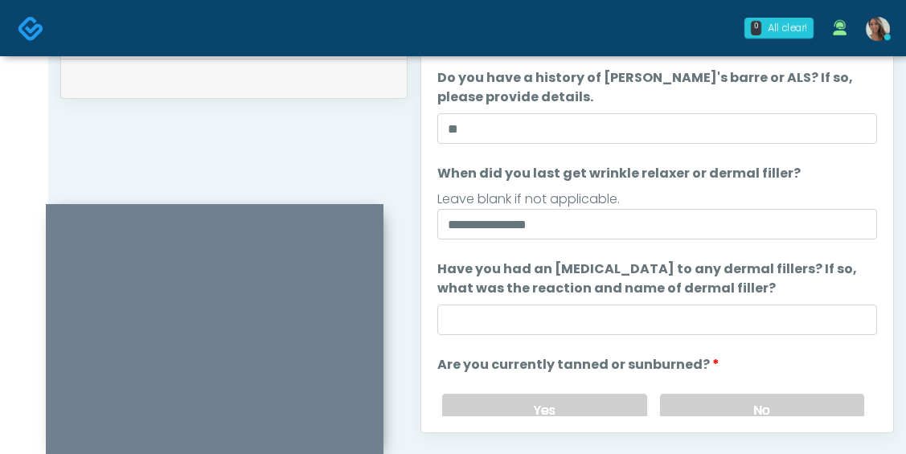
click at [634, 298] on li "Have you had an allergic response to any dermal fillers? If so, what was the re…" at bounding box center [657, 298] width 440 height 76
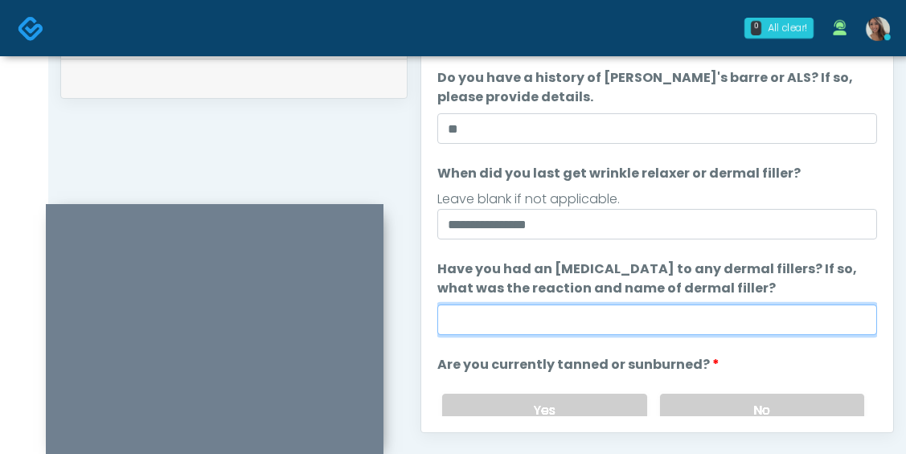
click at [690, 314] on input "Have you had an allergic response to any dermal fillers? If so, what was the re…" at bounding box center [657, 320] width 440 height 31
paste input "**********"
type input "**********"
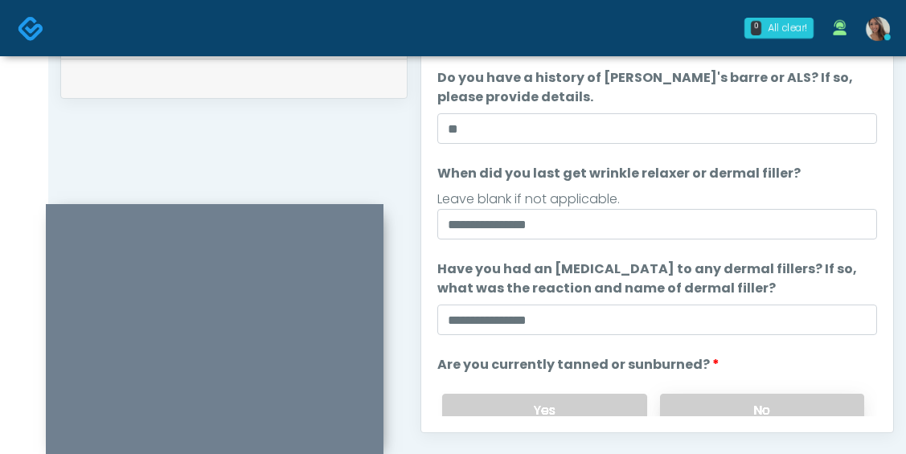
click at [707, 405] on label "No" at bounding box center [762, 410] width 204 height 33
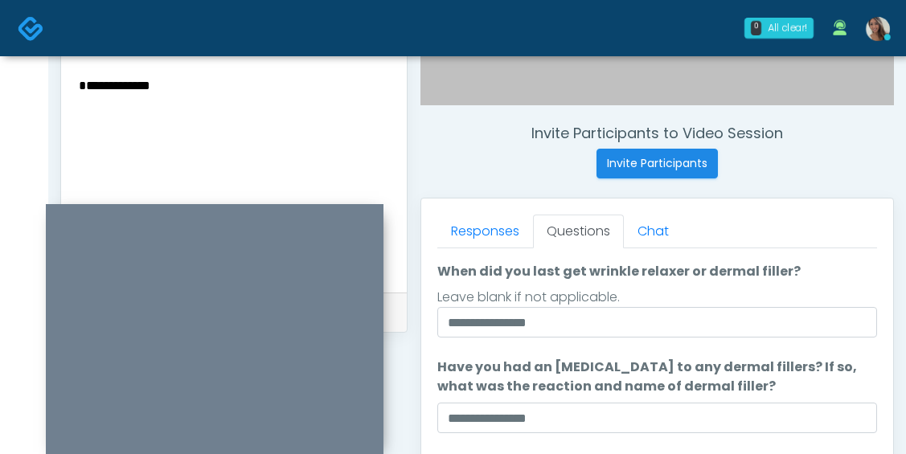
scroll to position [547, 0]
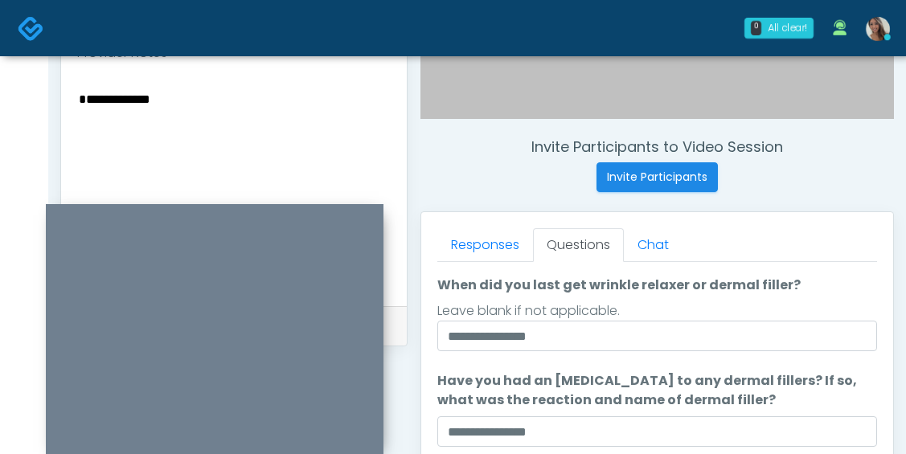
click at [285, 156] on textarea "**********" at bounding box center [234, 186] width 314 height 196
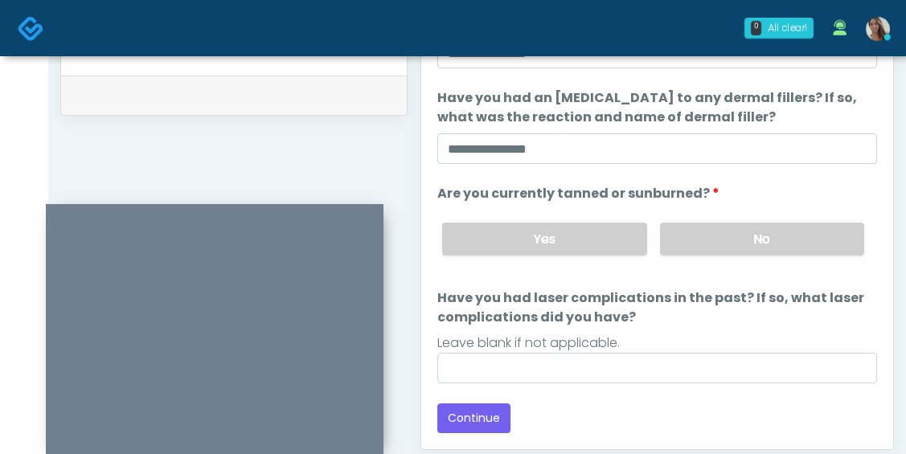
scroll to position [874, 0]
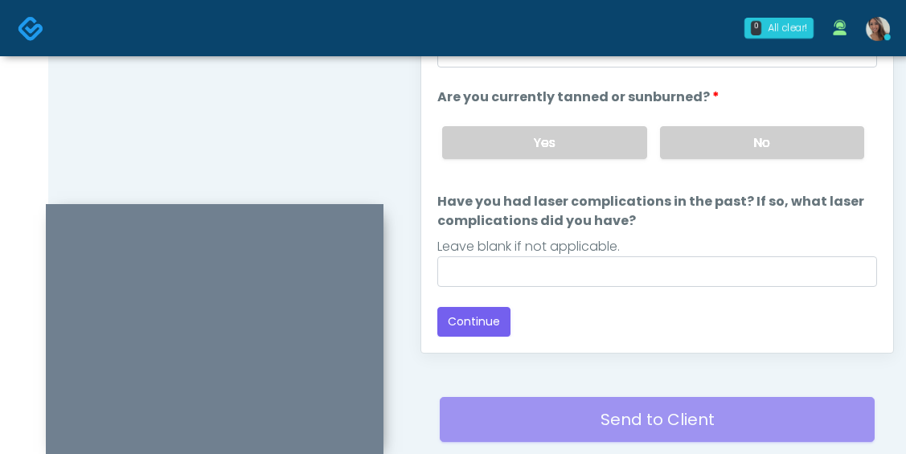
type textarea "**********"
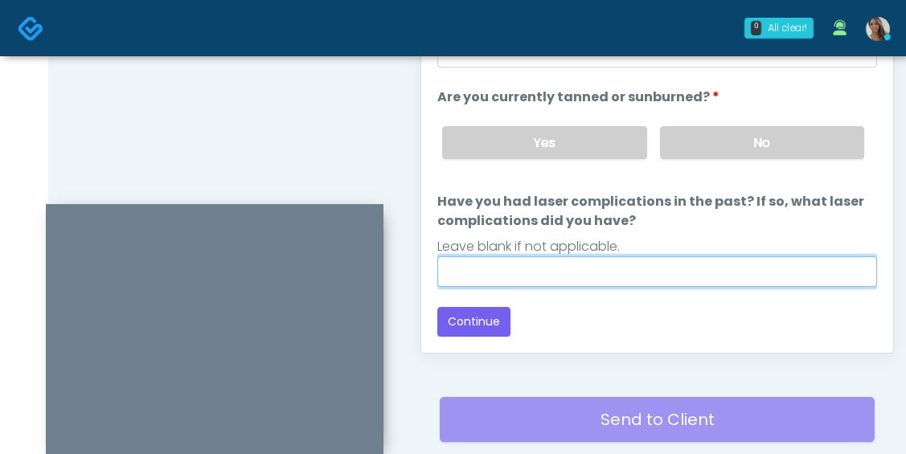
click at [536, 266] on input "Have you had laser complications in the past? If so, what laser complications d…" at bounding box center [657, 272] width 440 height 31
type input "**"
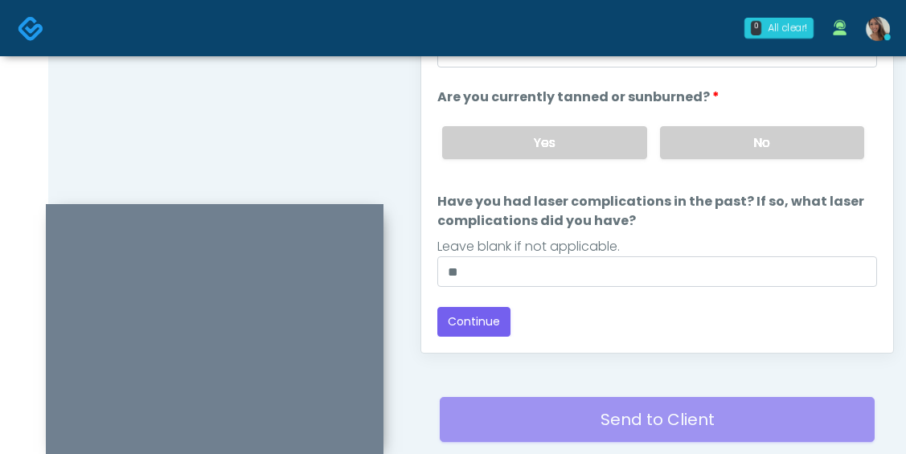
click at [729, 314] on div "Back Continue" at bounding box center [657, 322] width 440 height 30
click at [490, 331] on button "Continue" at bounding box center [473, 322] width 73 height 30
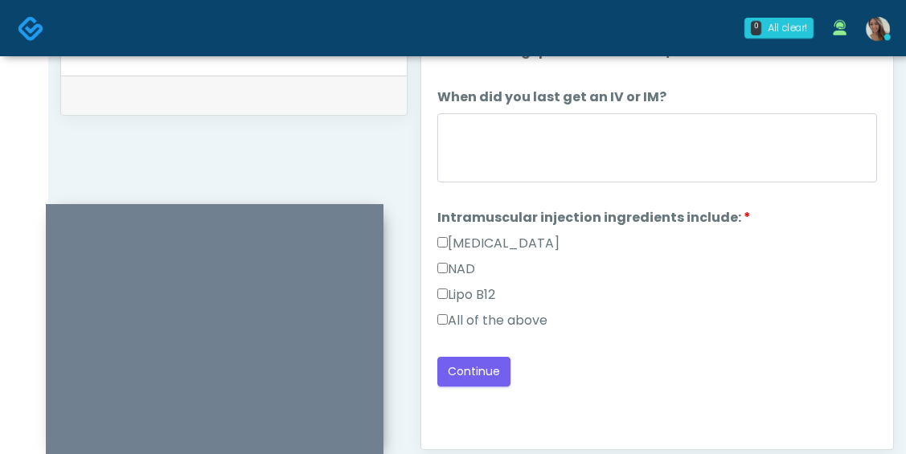
scroll to position [753, 0]
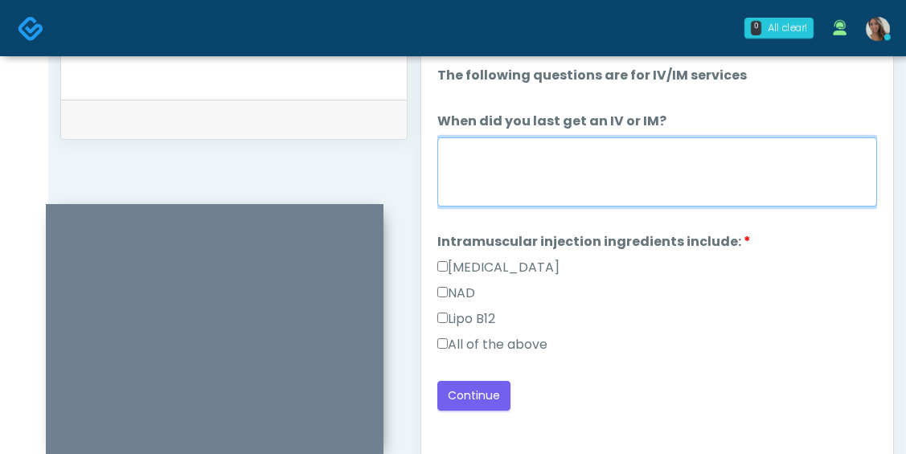
click at [625, 187] on textarea "When did you last get an IV or IM?" at bounding box center [657, 171] width 440 height 69
paste textarea "**********"
type textarea "**********"
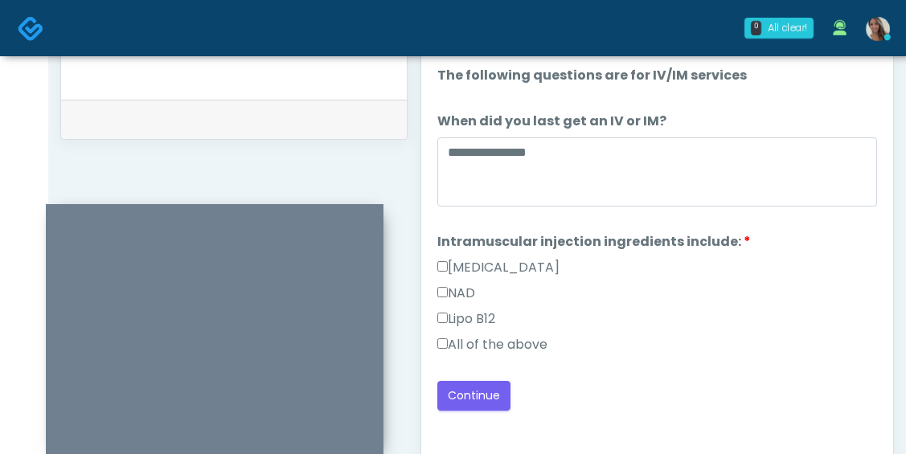
click at [490, 341] on label "All of the above" at bounding box center [492, 344] width 110 height 19
click at [487, 394] on button "Continue" at bounding box center [473, 396] width 73 height 30
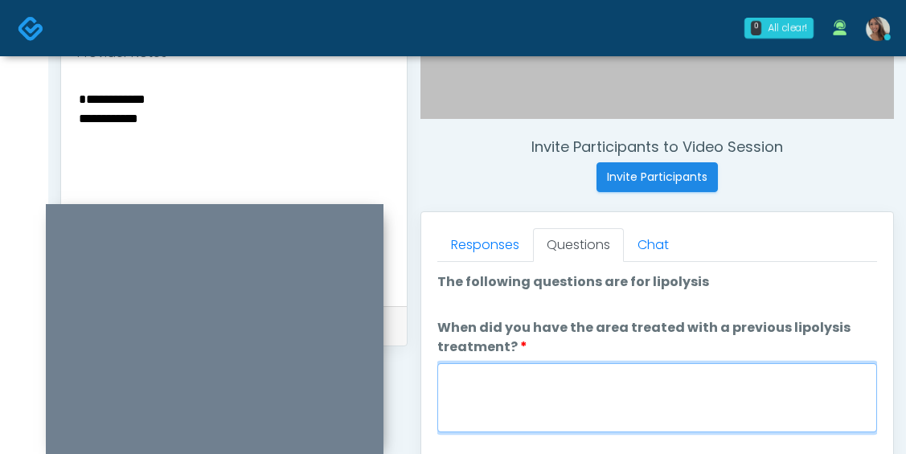
click at [657, 400] on textarea "When did you have the area treated with a previous lipolysis treatment?" at bounding box center [657, 397] width 440 height 69
paste textarea "**********"
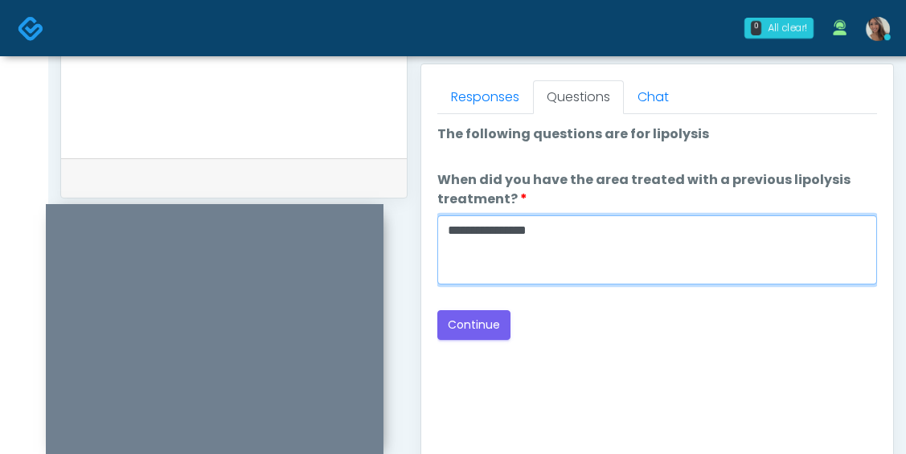
scroll to position [696, 0]
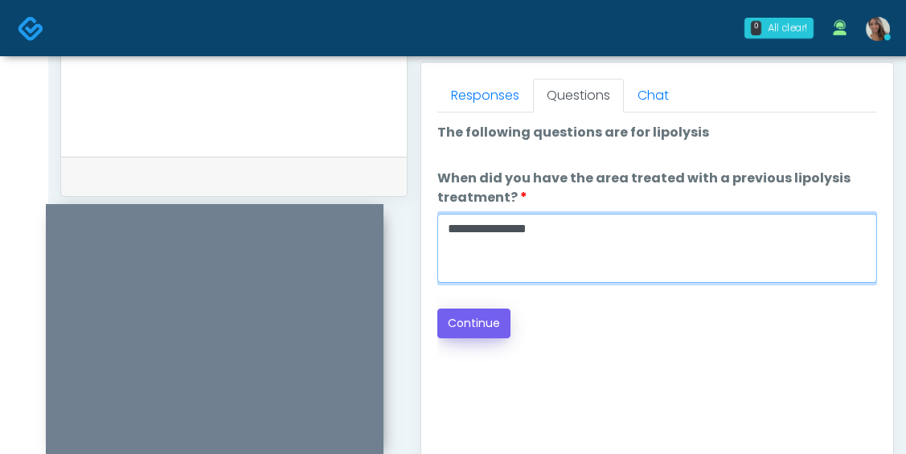
type textarea "**********"
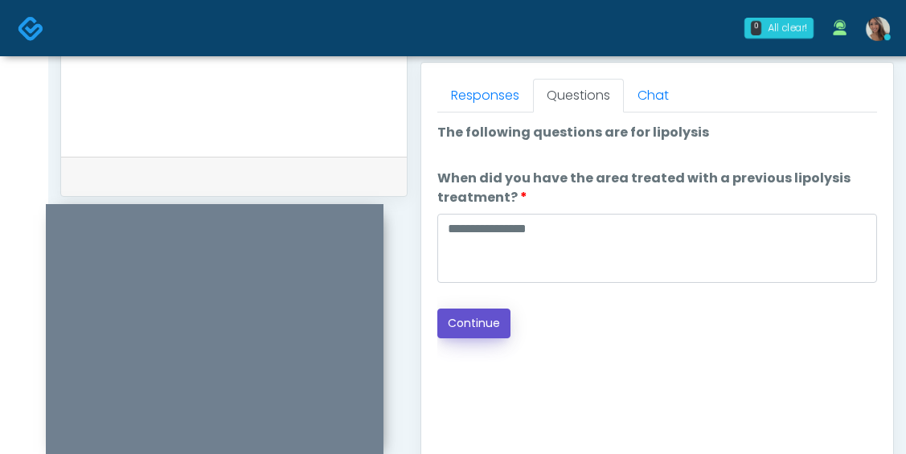
click at [452, 312] on button "Continue" at bounding box center [473, 324] width 73 height 30
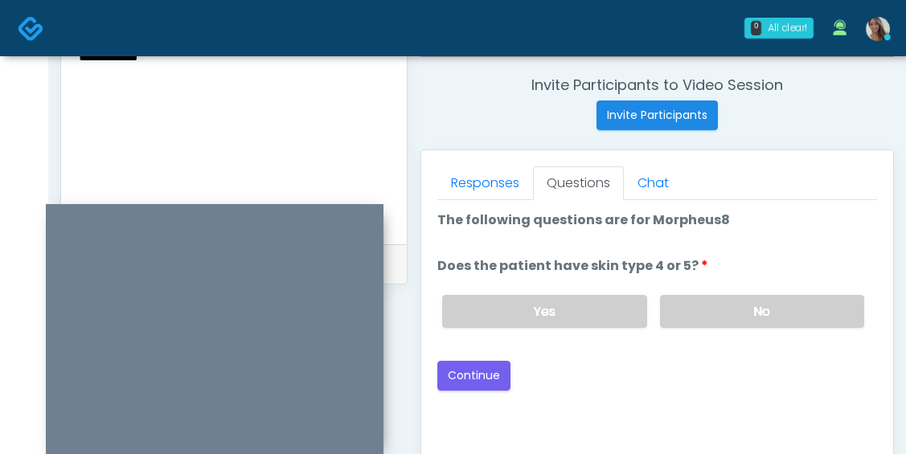
scroll to position [614, 0]
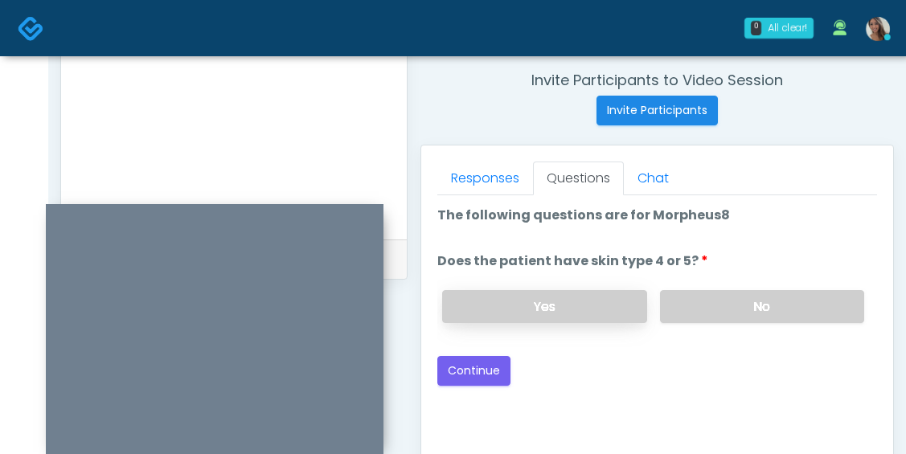
click at [597, 307] on label "Yes" at bounding box center [544, 306] width 204 height 33
click at [455, 364] on button "Continue" at bounding box center [473, 371] width 73 height 30
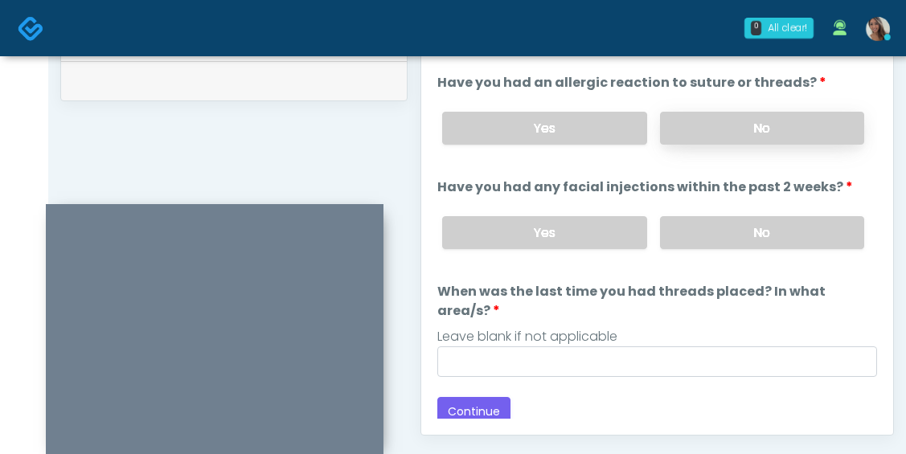
scroll to position [791, 0]
drag, startPoint x: 724, startPoint y: 136, endPoint x: 723, endPoint y: 178, distance: 41.8
click at [724, 136] on label "No" at bounding box center [762, 129] width 204 height 33
click at [712, 233] on label "No" at bounding box center [762, 233] width 204 height 33
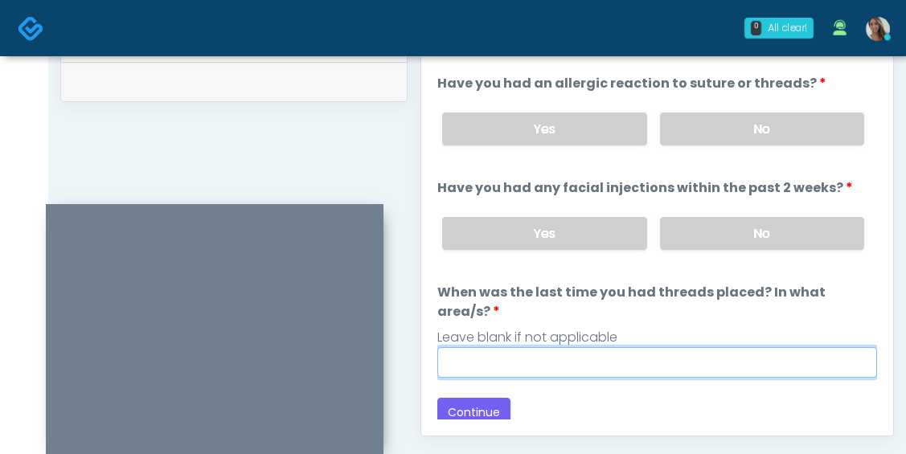
click at [646, 347] on input "When was the last time you had threads placed? In what area/s?" at bounding box center [657, 362] width 440 height 31
paste input "**********"
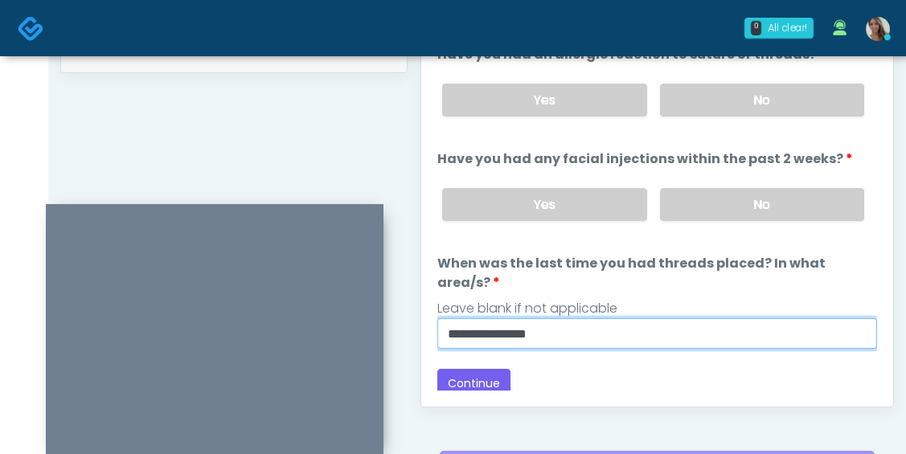
scroll to position [828, 0]
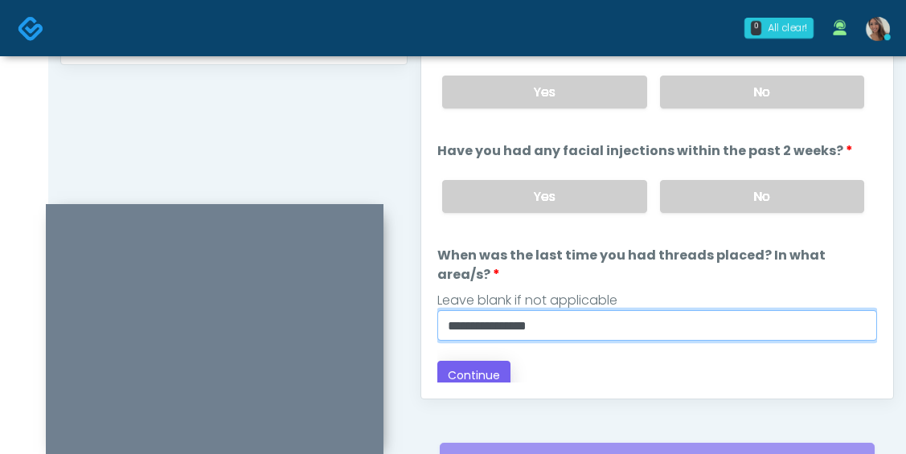
type input "**********"
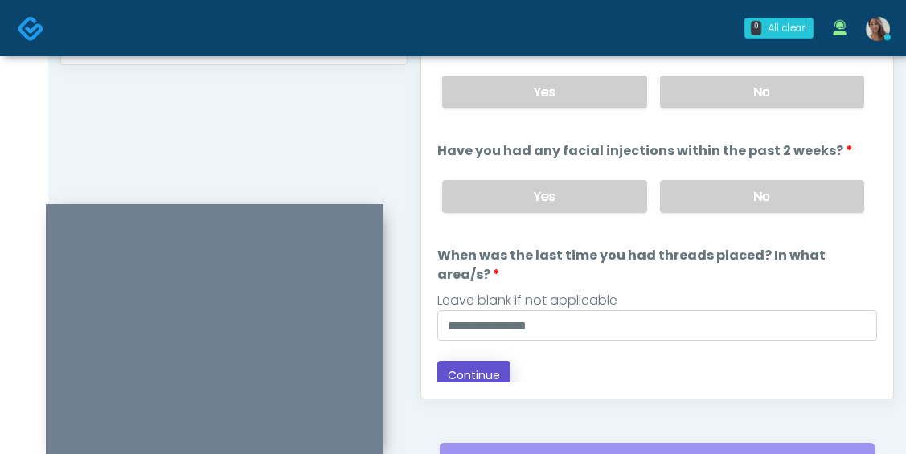
click at [505, 361] on button "Continue" at bounding box center [473, 376] width 73 height 30
click at [611, 361] on div "Back Continue" at bounding box center [657, 376] width 440 height 30
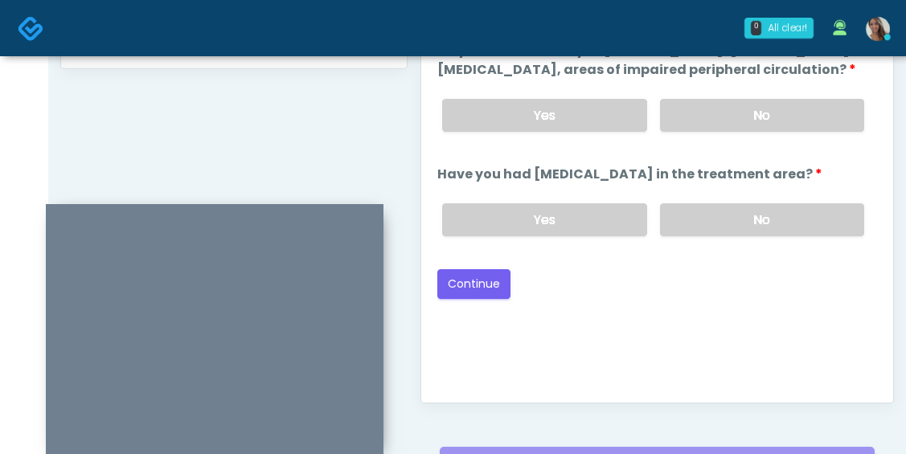
scroll to position [803, 0]
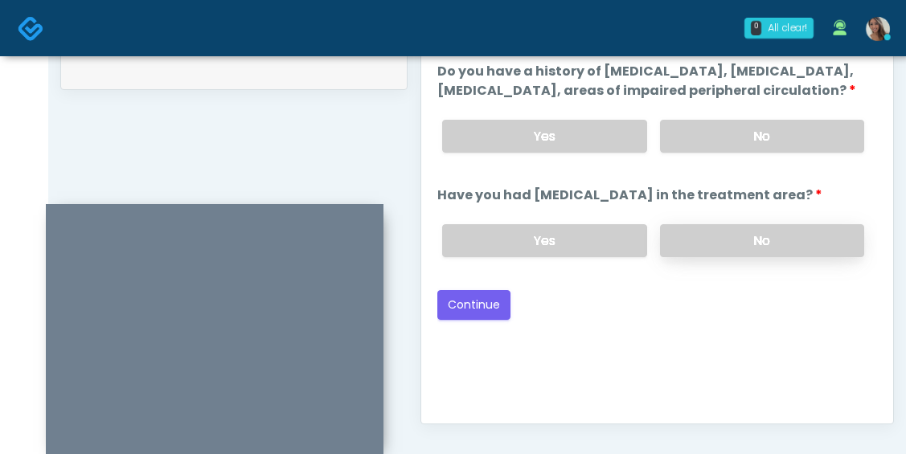
click at [797, 253] on label "No" at bounding box center [762, 240] width 204 height 33
click at [808, 166] on div "Yes No" at bounding box center [653, 136] width 448 height 59
click at [782, 153] on label "No" at bounding box center [762, 136] width 204 height 33
click at [464, 320] on button "Continue" at bounding box center [473, 305] width 73 height 30
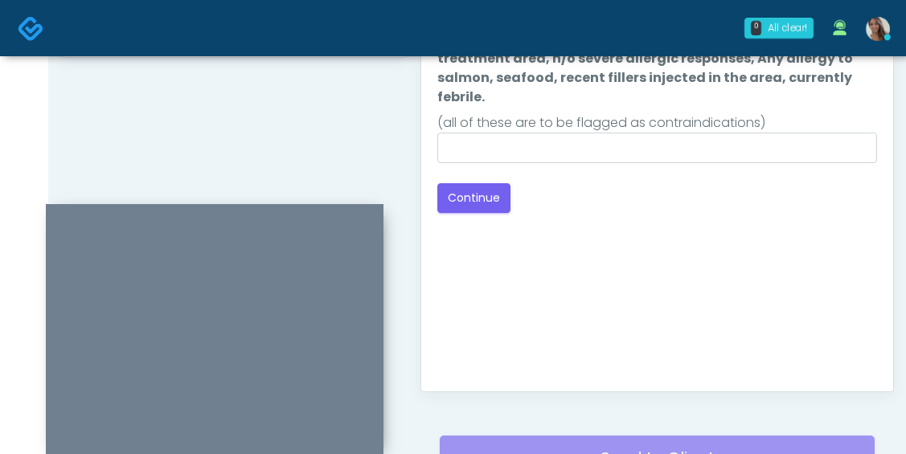
scroll to position [800, 0]
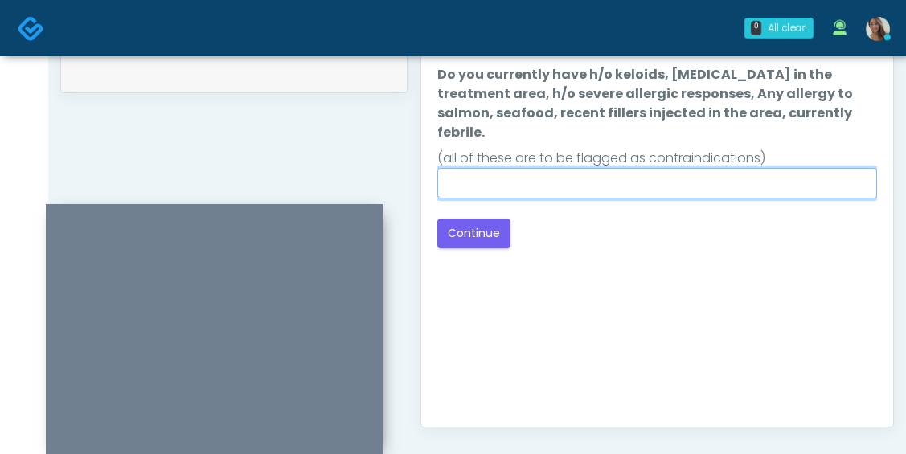
click at [591, 168] on input "Do you currently have h/o keloids, skin infection in the treatment area, h/o se…" at bounding box center [657, 183] width 440 height 31
type input "**"
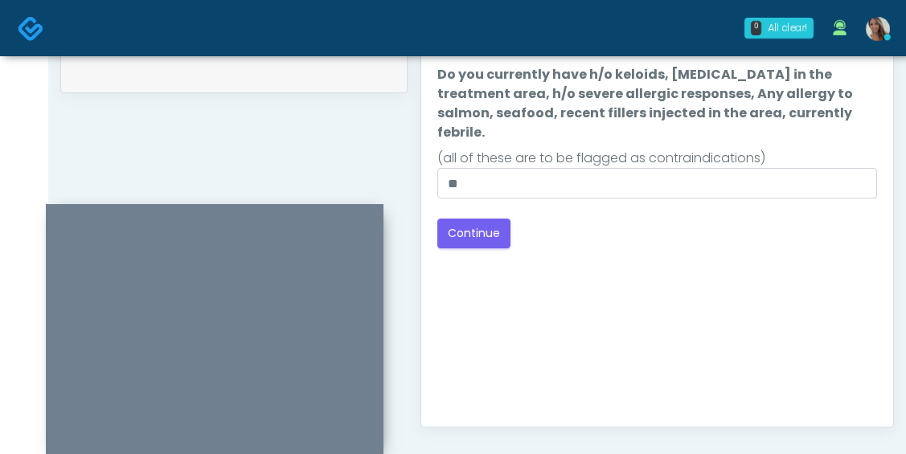
click at [645, 227] on div "Back Continue" at bounding box center [657, 234] width 440 height 30
click at [493, 219] on button "Continue" at bounding box center [473, 234] width 73 height 30
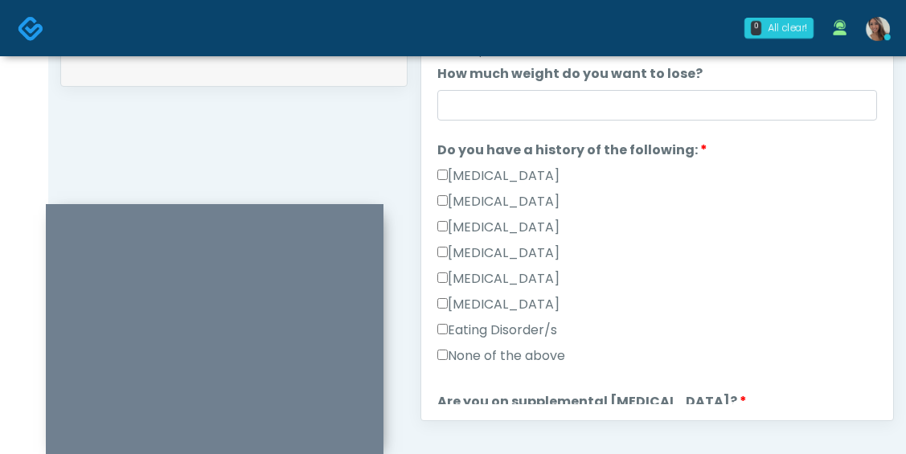
scroll to position [416, 0]
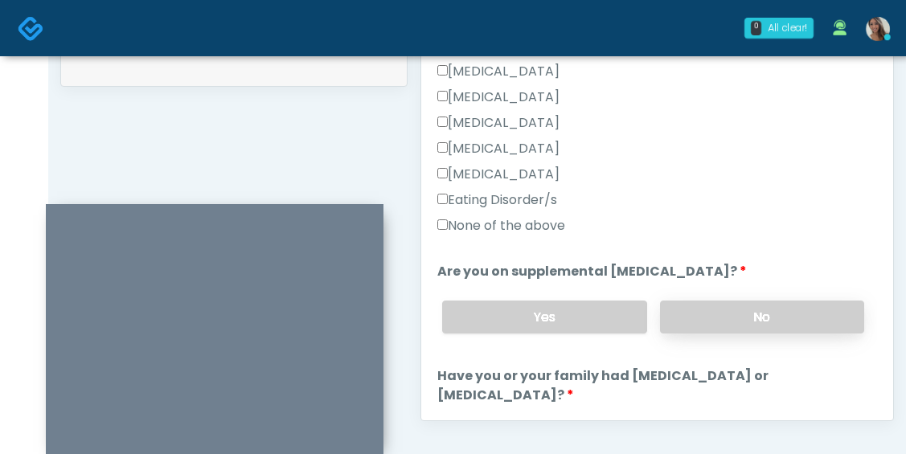
click at [725, 304] on label "No" at bounding box center [762, 317] width 204 height 33
click at [537, 231] on label "None of the above" at bounding box center [501, 225] width 128 height 19
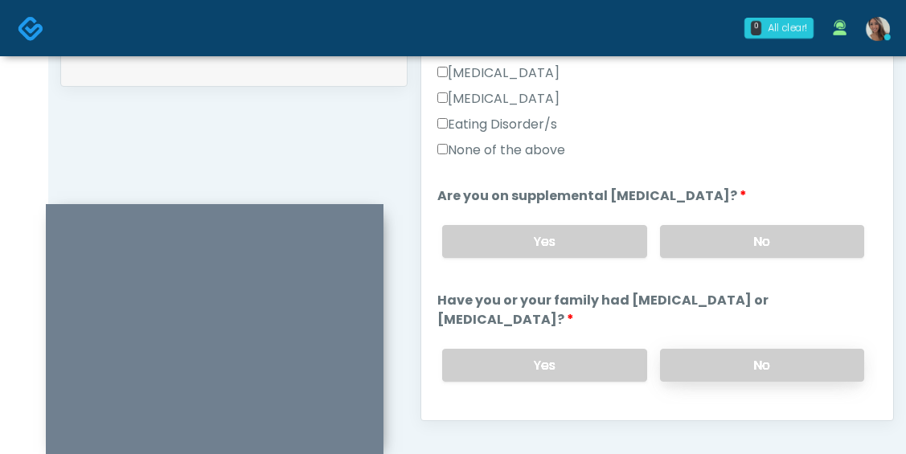
click at [768, 366] on label "No" at bounding box center [762, 365] width 204 height 33
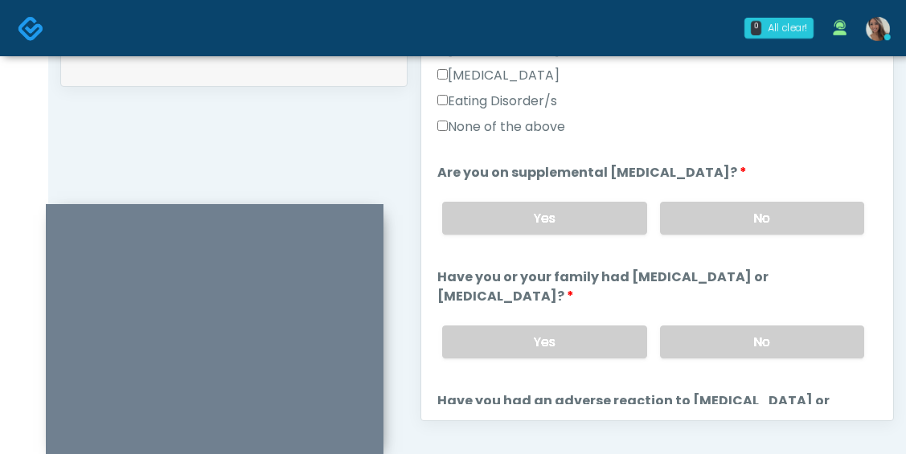
scroll to position [664, 0]
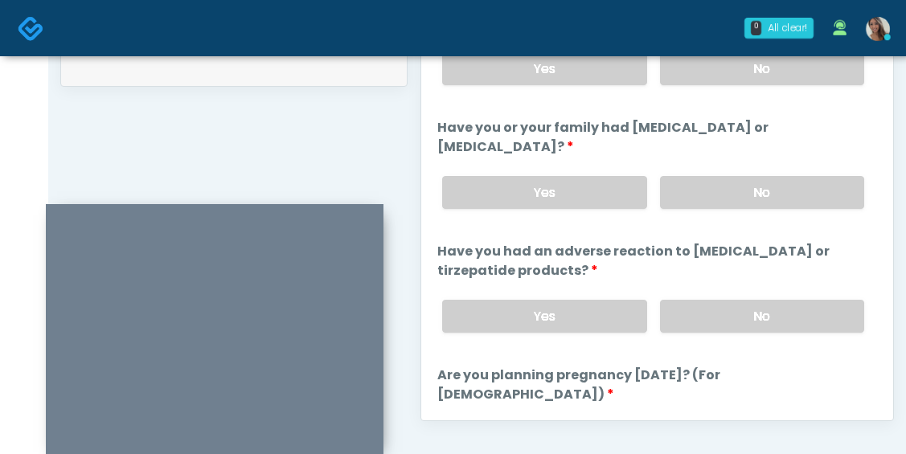
click at [697, 333] on div "Yes No" at bounding box center [653, 316] width 448 height 59
click at [711, 310] on label "No" at bounding box center [762, 316] width 204 height 33
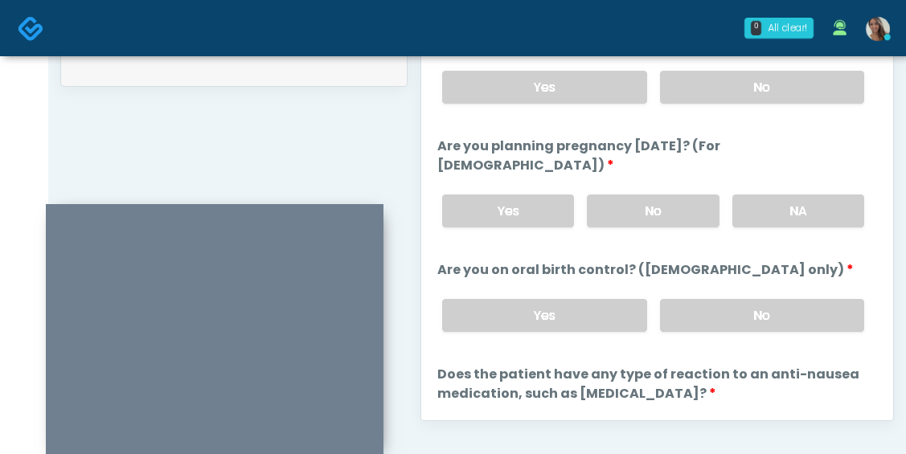
scroll to position [894, 0]
click at [786, 194] on label "NA" at bounding box center [799, 210] width 132 height 33
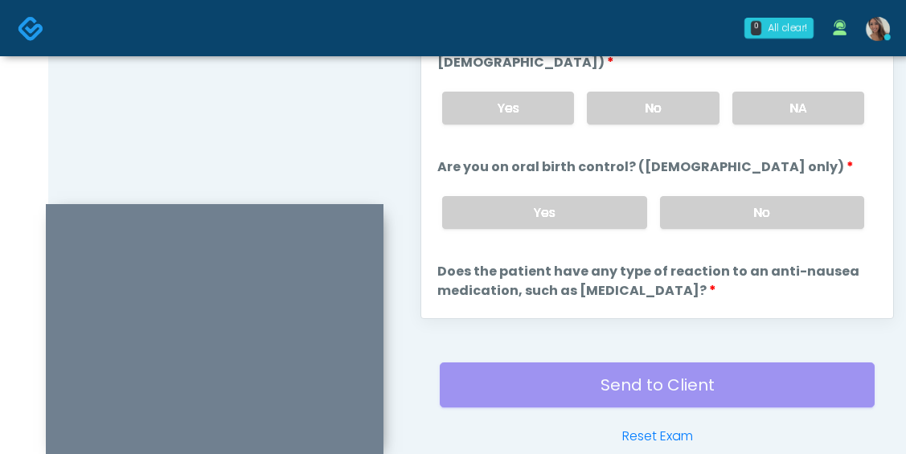
scroll to position [912, 0]
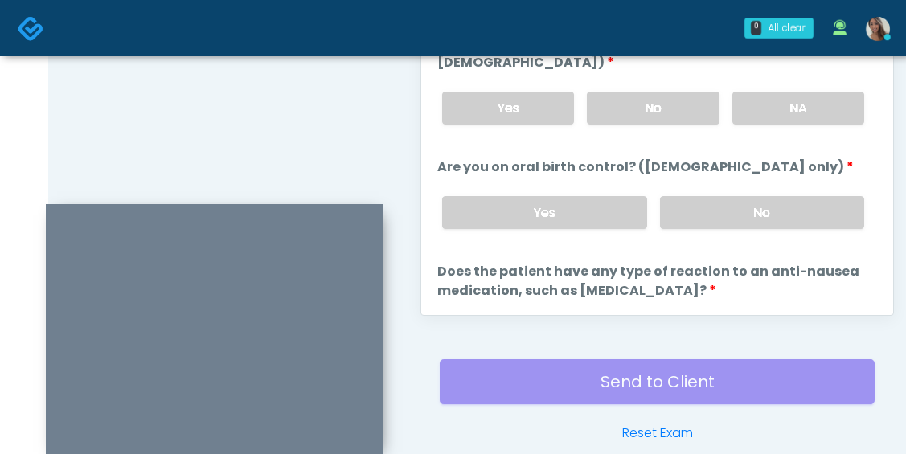
click at [729, 211] on div "Yes No" at bounding box center [653, 212] width 448 height 59
click at [716, 196] on label "No" at bounding box center [762, 212] width 204 height 33
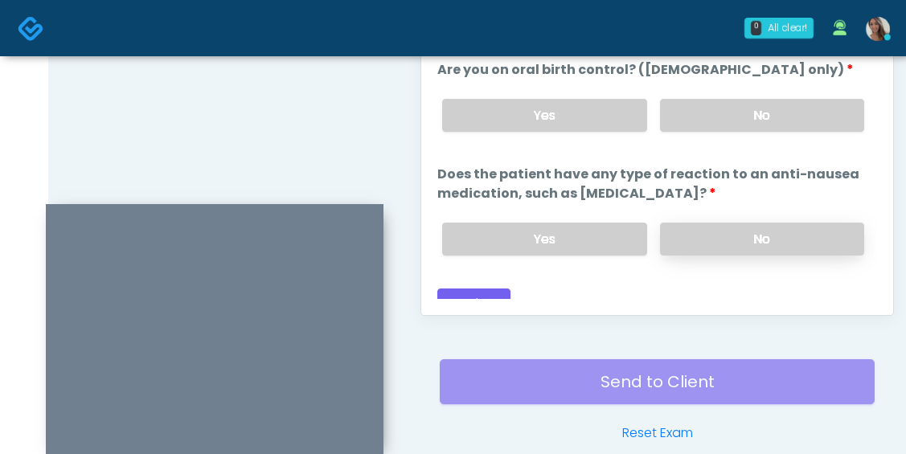
click at [667, 234] on label "No" at bounding box center [762, 239] width 204 height 33
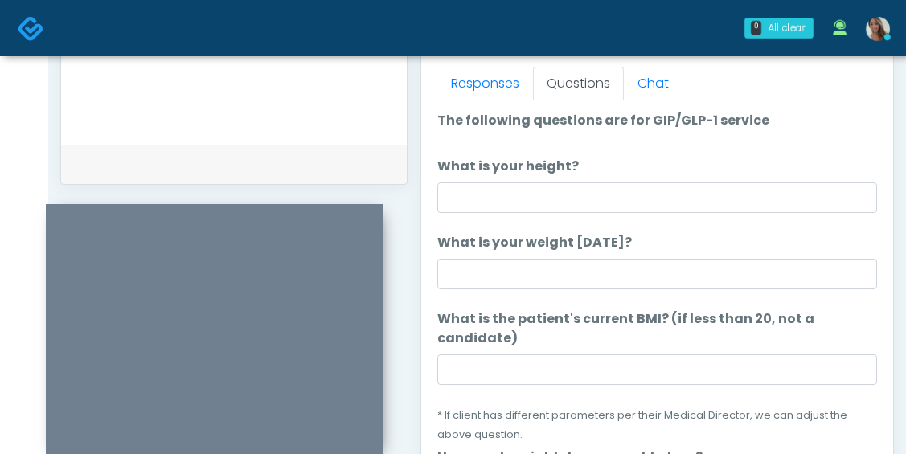
scroll to position [708, 0]
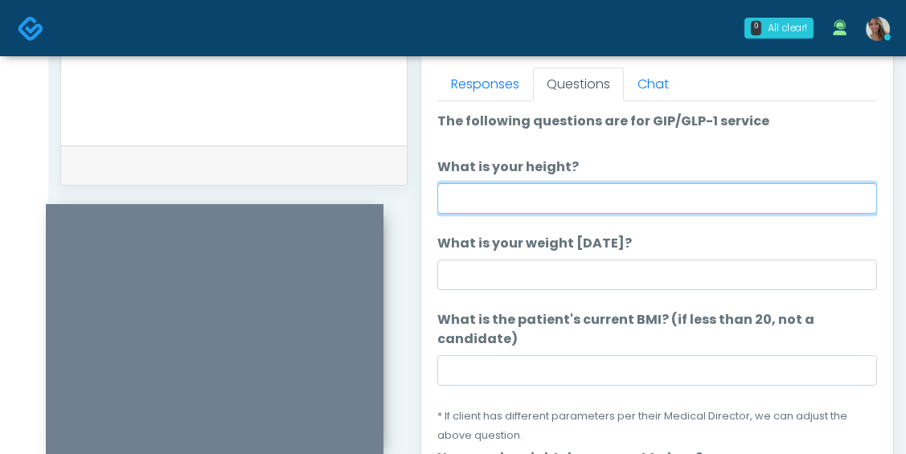
click at [595, 213] on input "What is your height?" at bounding box center [657, 198] width 440 height 31
click at [594, 207] on input "What is your height?" at bounding box center [657, 198] width 440 height 31
type input "*****"
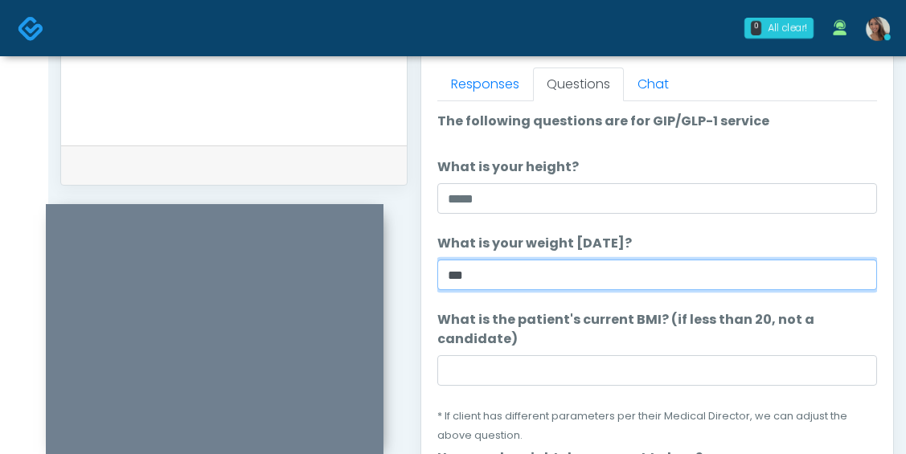
type input "***"
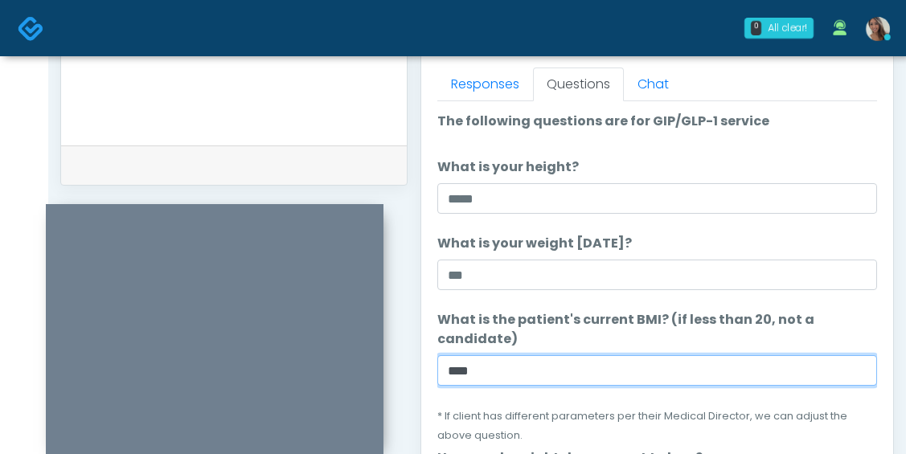
scroll to position [481, 0]
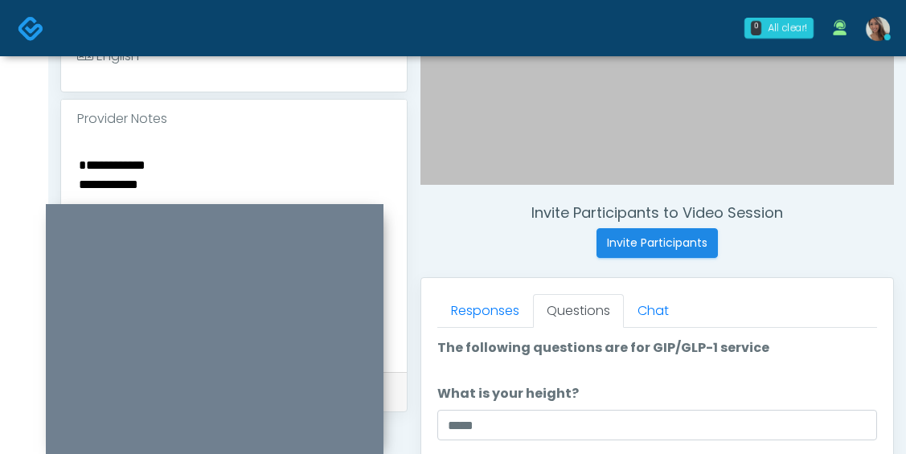
type input "****"
click at [174, 170] on textarea "**********" at bounding box center [234, 252] width 314 height 196
click at [171, 178] on textarea "**********" at bounding box center [234, 252] width 314 height 196
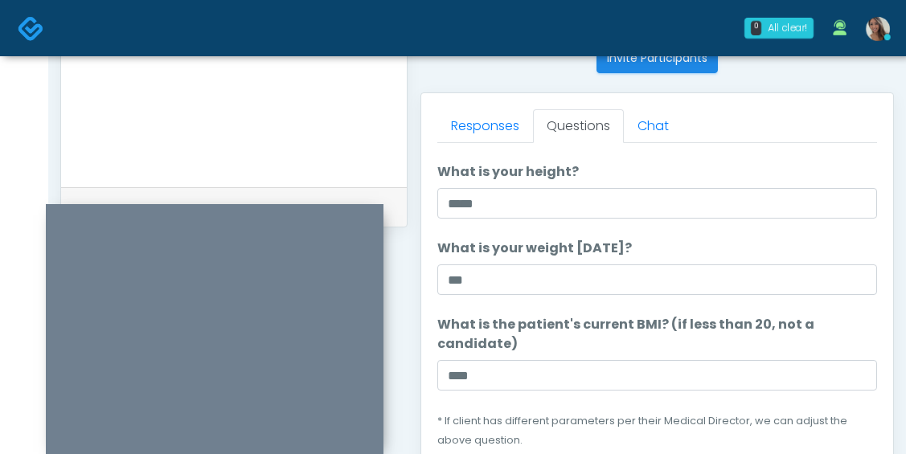
scroll to position [39, 0]
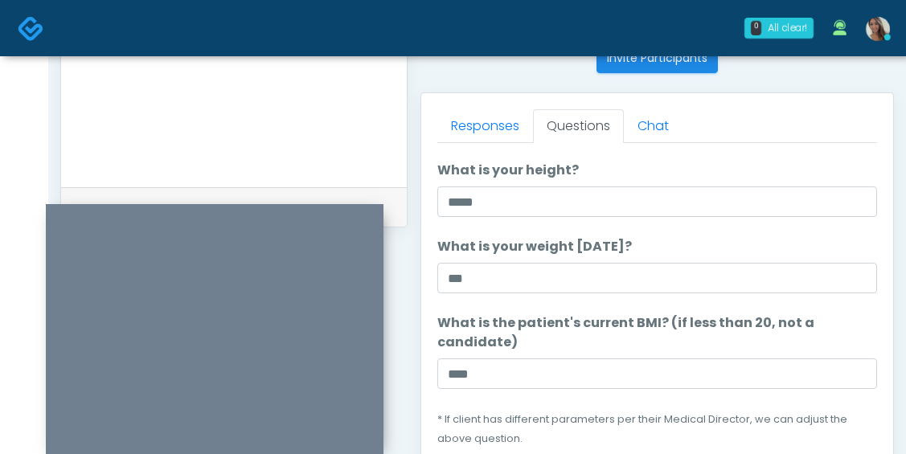
type textarea "**********"
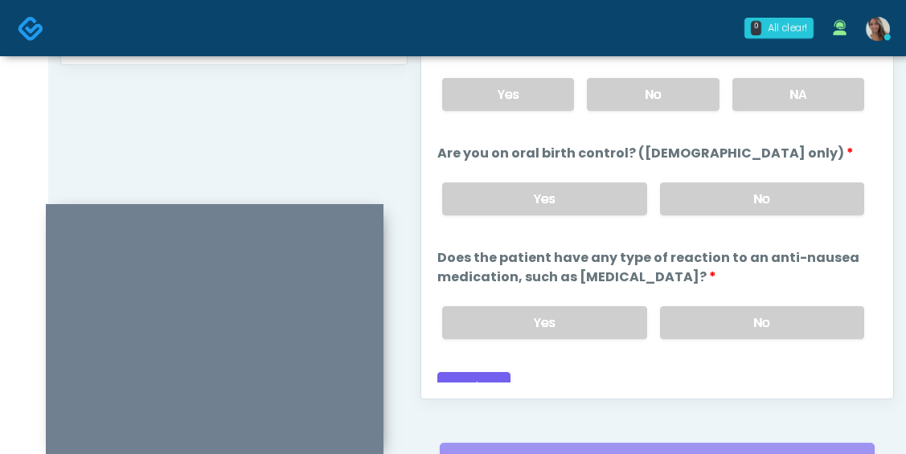
scroll to position [989, 0]
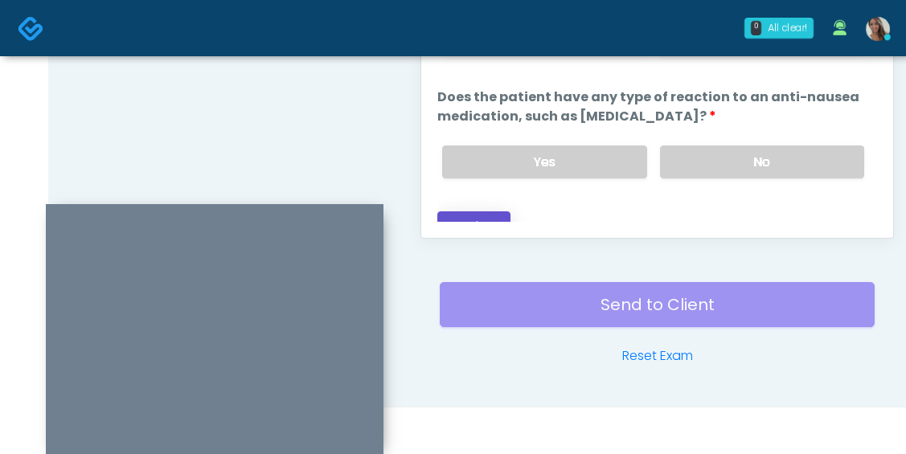
click at [462, 211] on button "Continue" at bounding box center [473, 226] width 73 height 30
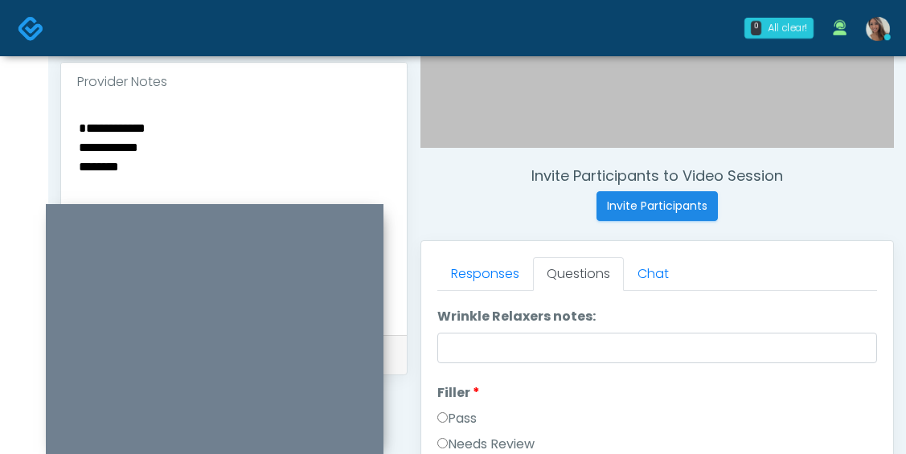
scroll to position [0, 0]
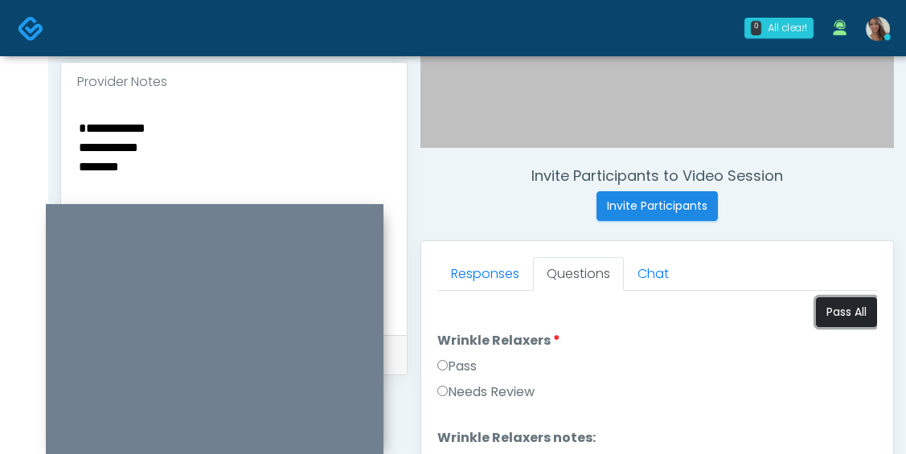
click at [836, 310] on button "Pass All" at bounding box center [846, 313] width 61 height 30
click at [158, 147] on textarea "**********" at bounding box center [234, 215] width 314 height 196
click at [134, 150] on textarea "**********" at bounding box center [234, 215] width 314 height 196
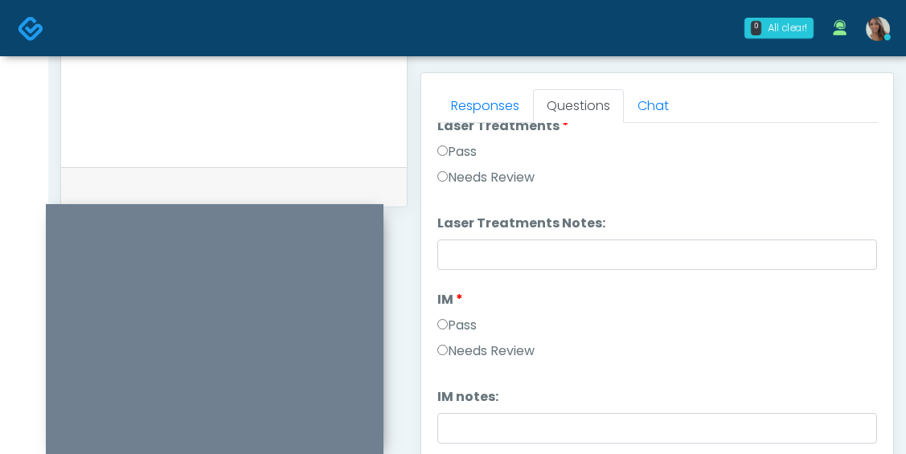
scroll to position [753, 0]
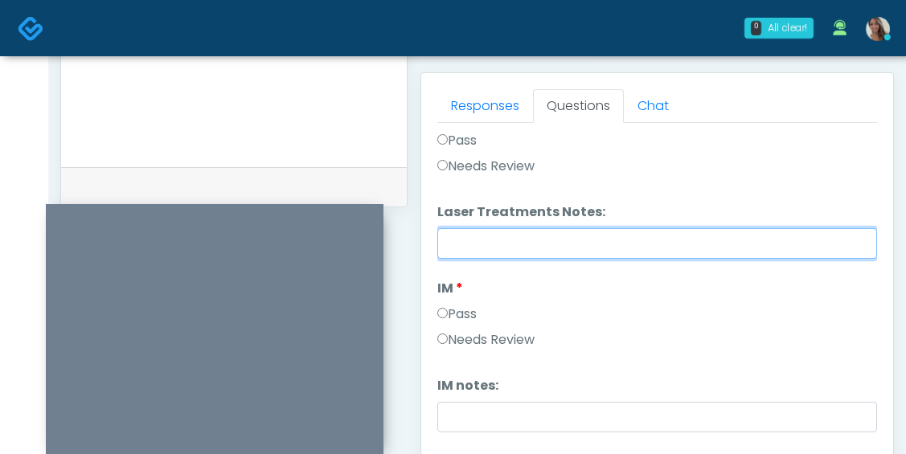
drag, startPoint x: 517, startPoint y: 255, endPoint x: 397, endPoint y: 222, distance: 124.3
click at [517, 255] on input "Laser Treatments Notes:" at bounding box center [657, 243] width 440 height 31
paste input "**********"
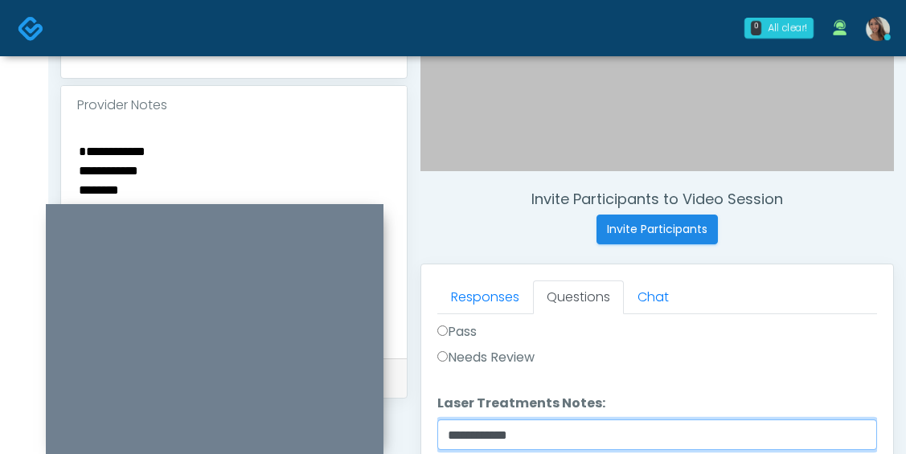
scroll to position [491, 0]
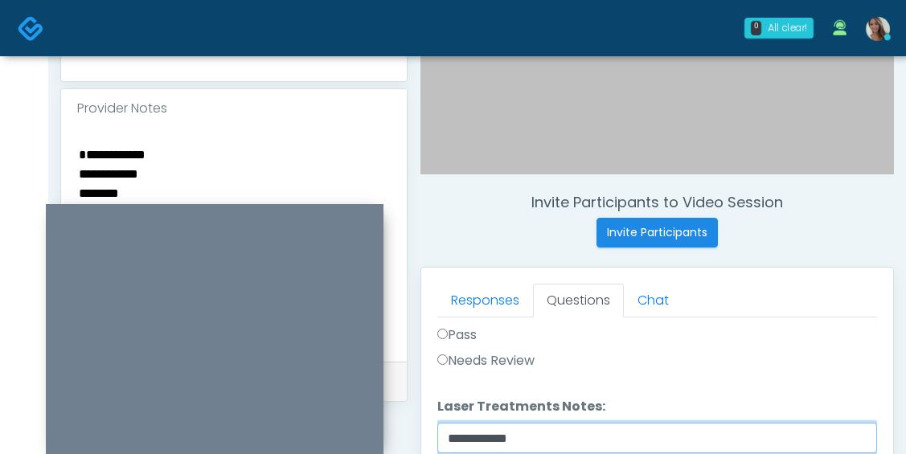
type input "**********"
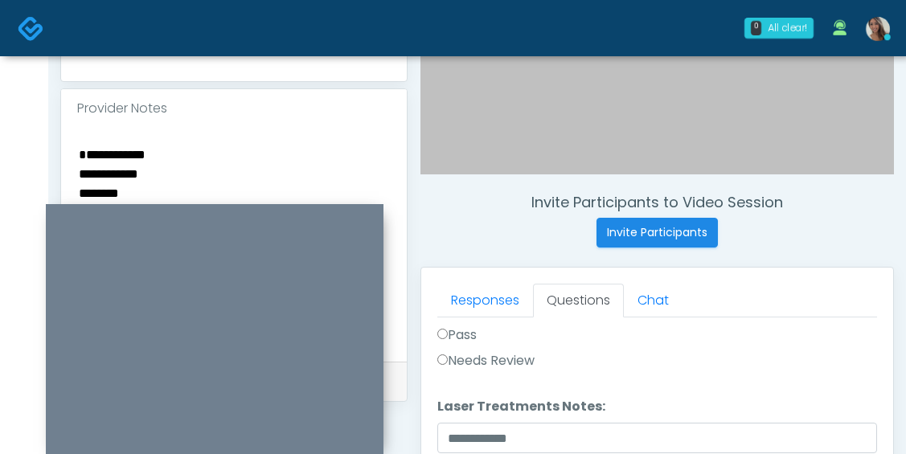
click at [88, 197] on textarea "**********" at bounding box center [234, 242] width 314 height 196
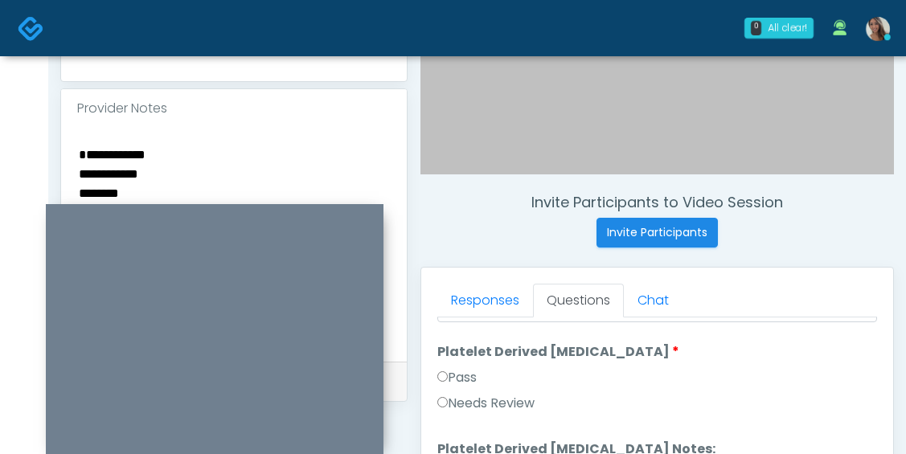
scroll to position [989, 0]
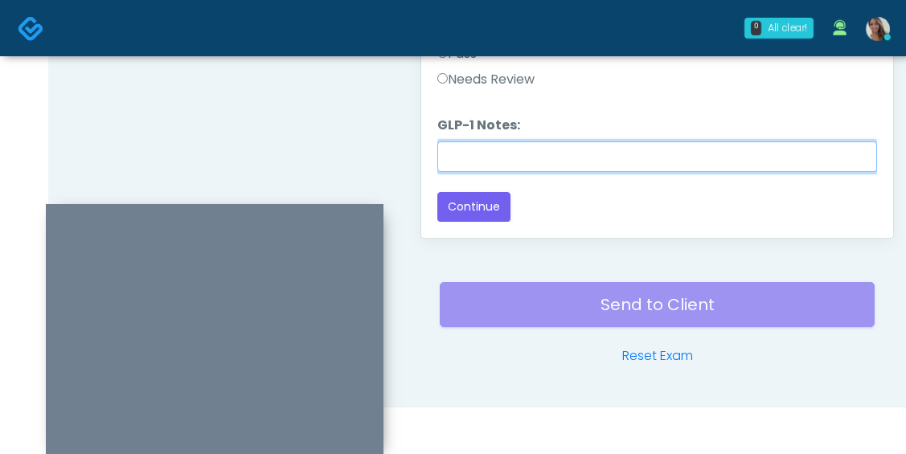
click at [492, 158] on input "GLP-1 Notes:" at bounding box center [657, 157] width 440 height 31
paste input "********"
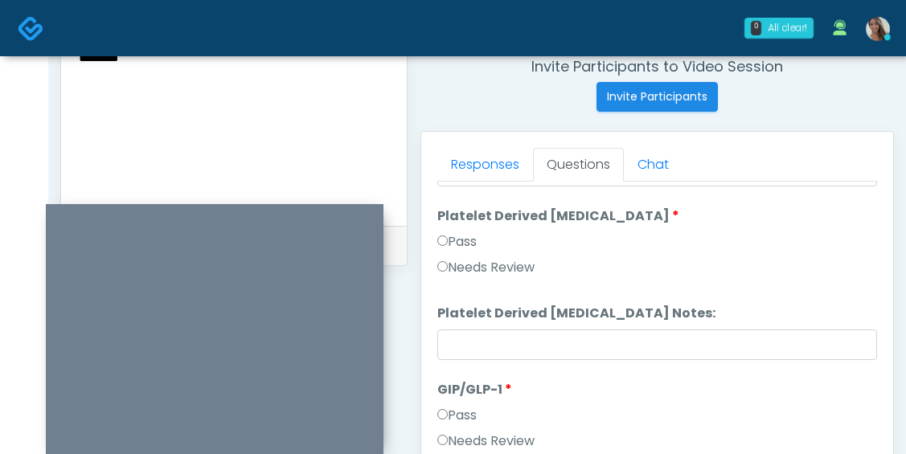
scroll to position [624, 0]
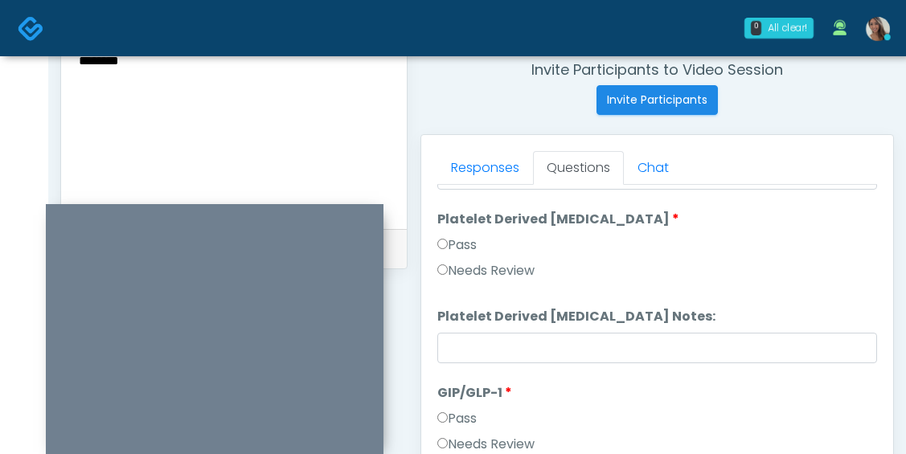
type input "********"
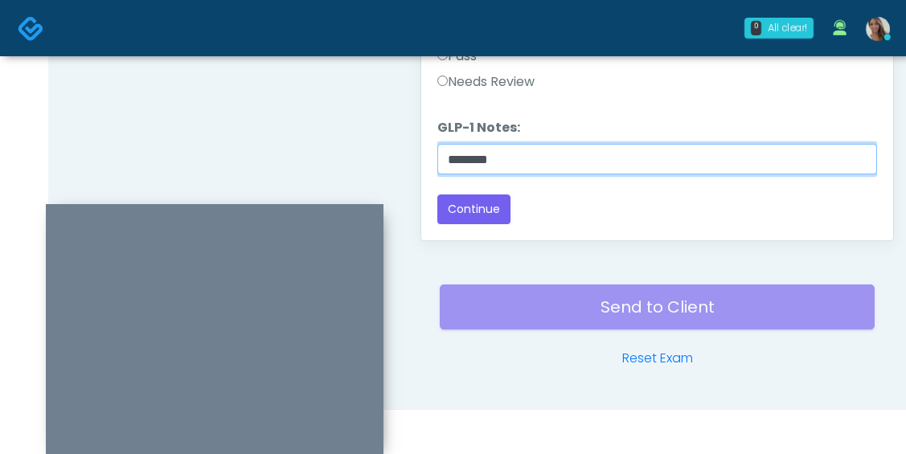
scroll to position [989, 0]
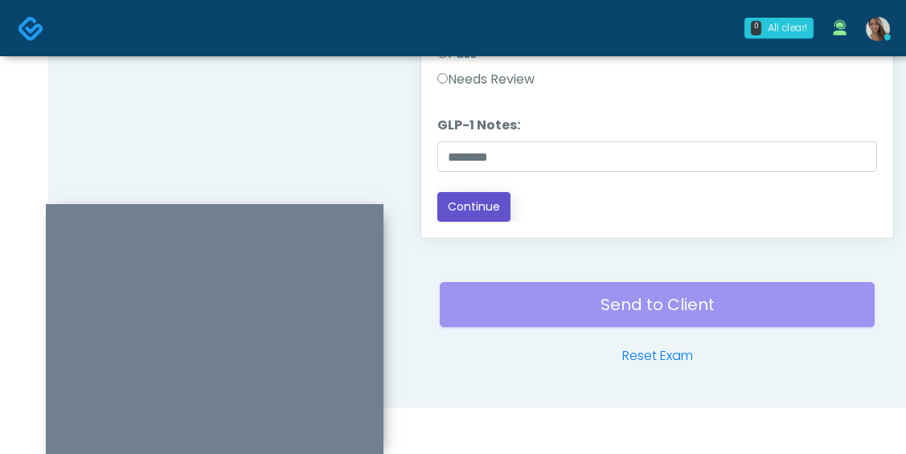
click at [494, 213] on button "Continue" at bounding box center [473, 207] width 73 height 30
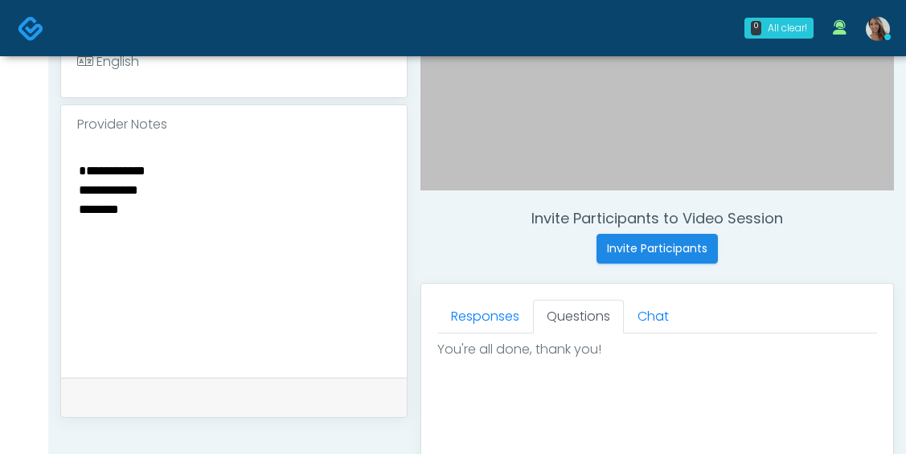
scroll to position [463, 0]
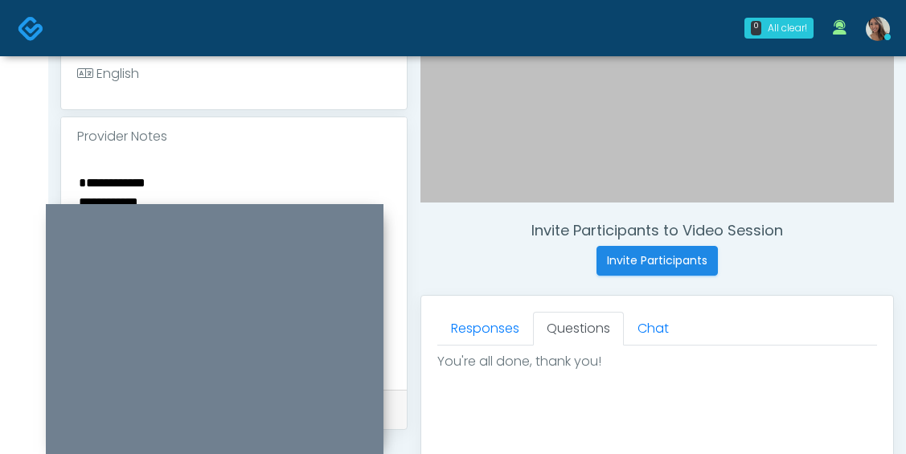
click at [131, 175] on textarea "**********" at bounding box center [234, 270] width 314 height 196
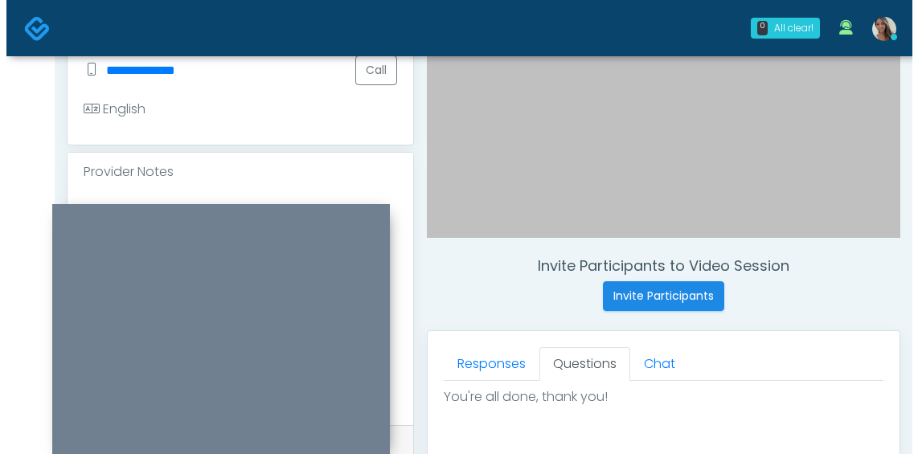
scroll to position [243, 0]
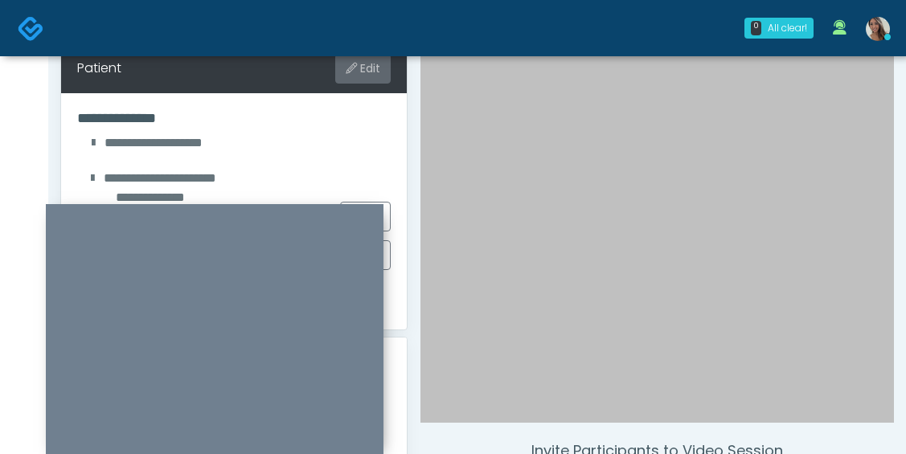
type textarea "**********"
click at [347, 81] on button "Edit" at bounding box center [362, 69] width 55 height 30
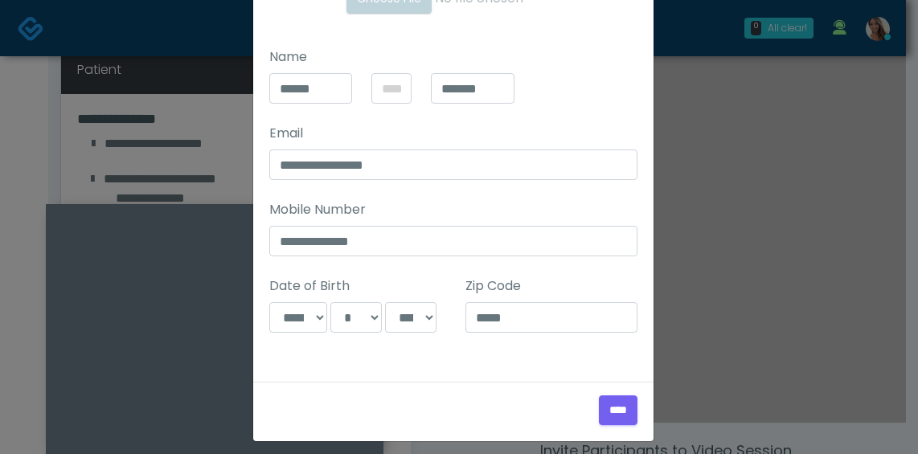
scroll to position [294, 0]
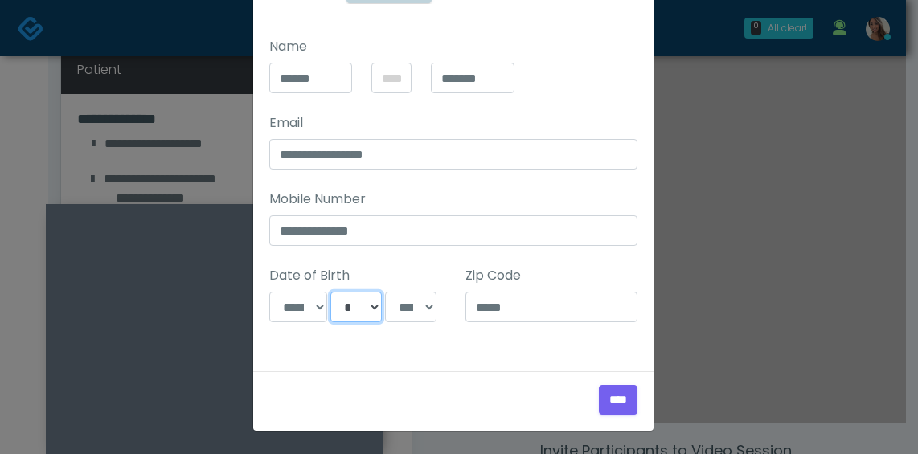
click at [347, 310] on select "*** * * * * * * * * * ** ** ** ** ** ** ** ** ** ** ** ** ** ** ** ** ** ** ** …" at bounding box center [355, 307] width 51 height 31
select select "*"
click at [330, 292] on select "*** * * * * * * * * * ** ** ** ** ** ** ** ** ** ** ** ** ** ** ** ** ** ** ** …" at bounding box center [355, 307] width 51 height 31
click at [625, 400] on input "****" at bounding box center [618, 400] width 39 height 30
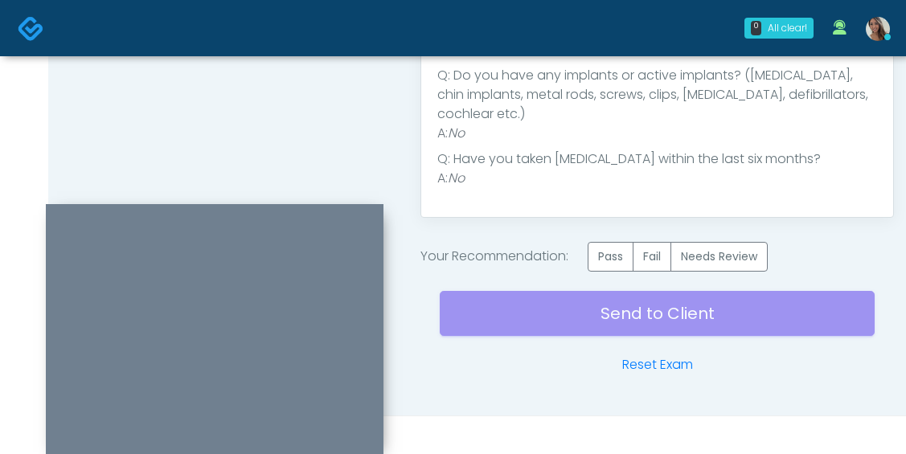
scroll to position [1019, 0]
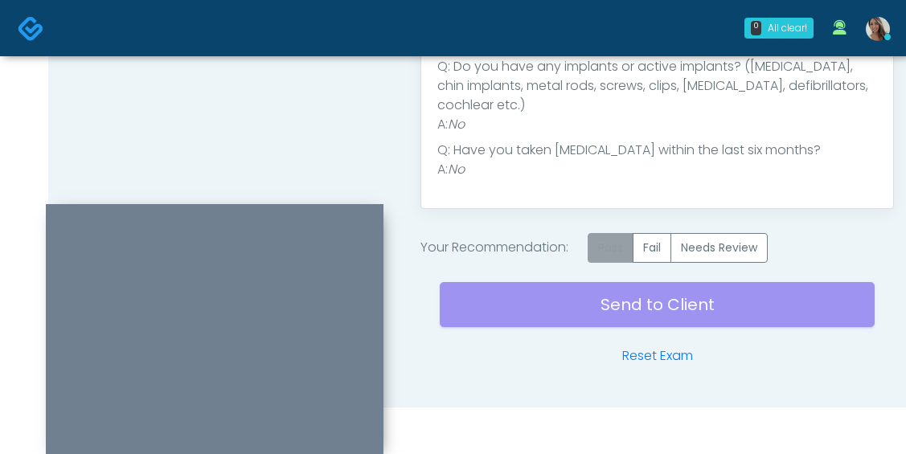
click at [616, 253] on label "Pass" at bounding box center [611, 248] width 46 height 30
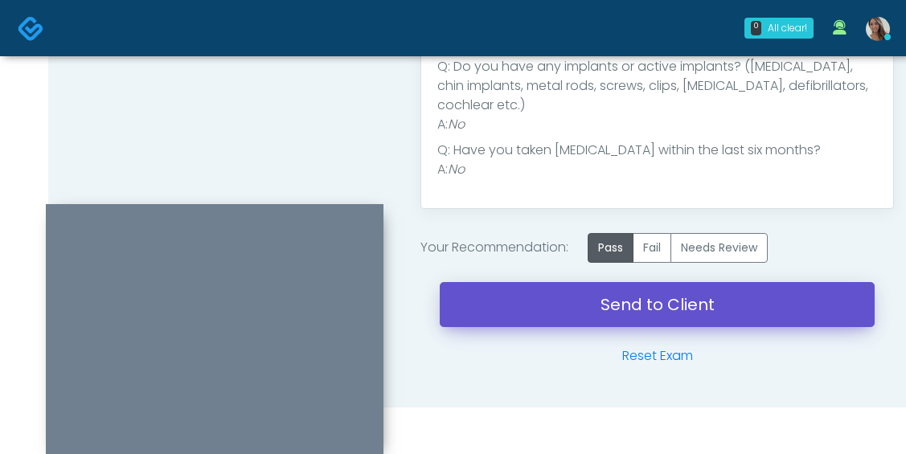
click at [605, 302] on link "Send to Client" at bounding box center [657, 304] width 435 height 45
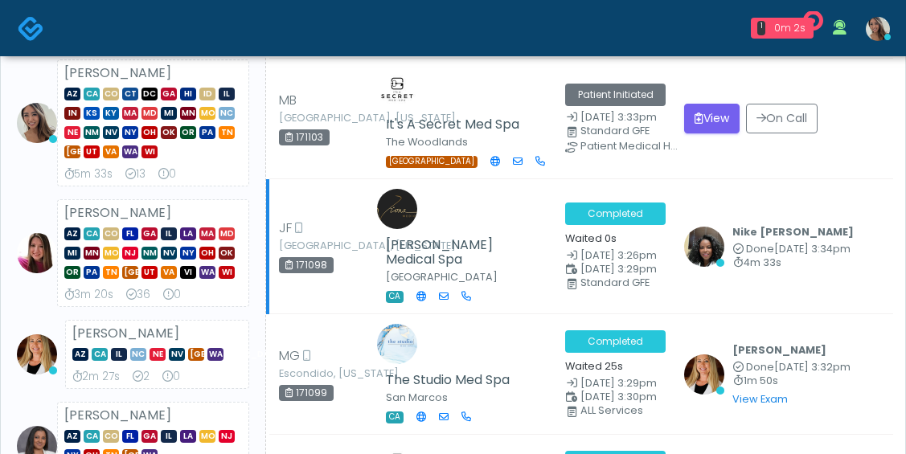
scroll to position [287, 0]
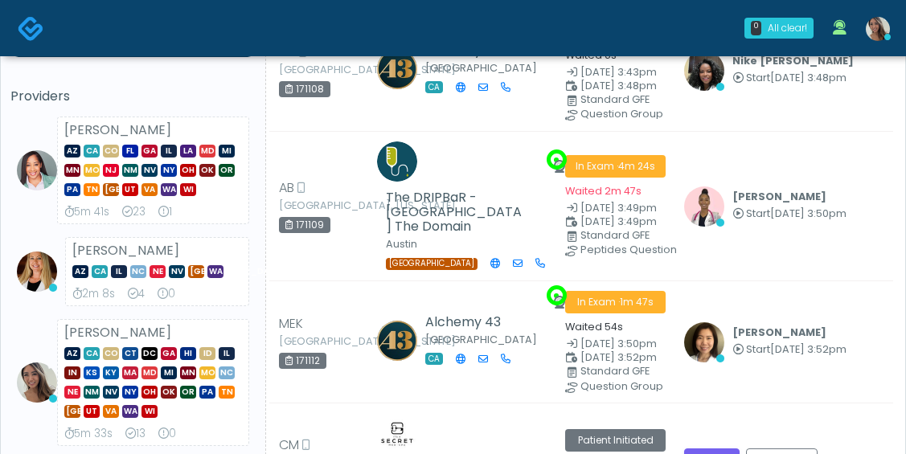
scroll to position [88, 0]
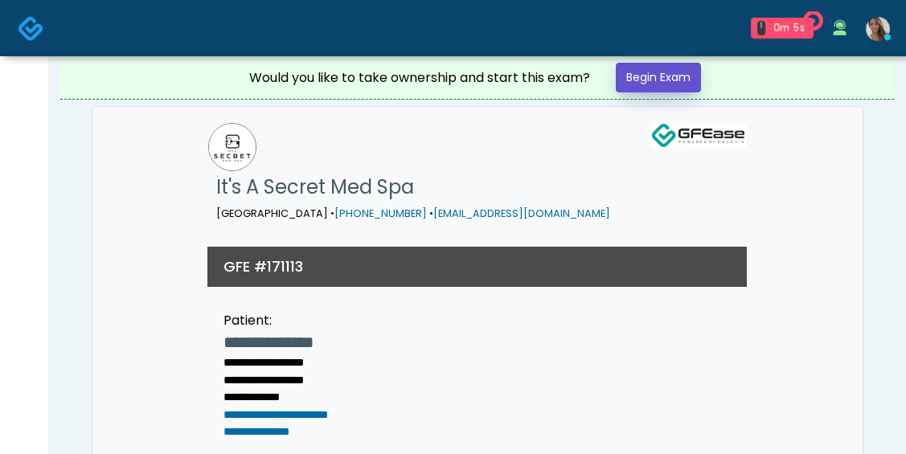
click at [687, 76] on link "Begin Exam" at bounding box center [658, 78] width 85 height 30
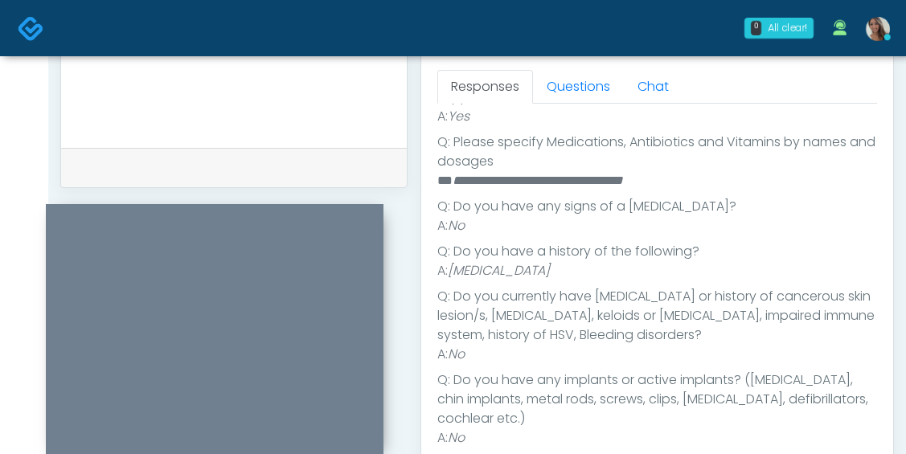
scroll to position [716, 0]
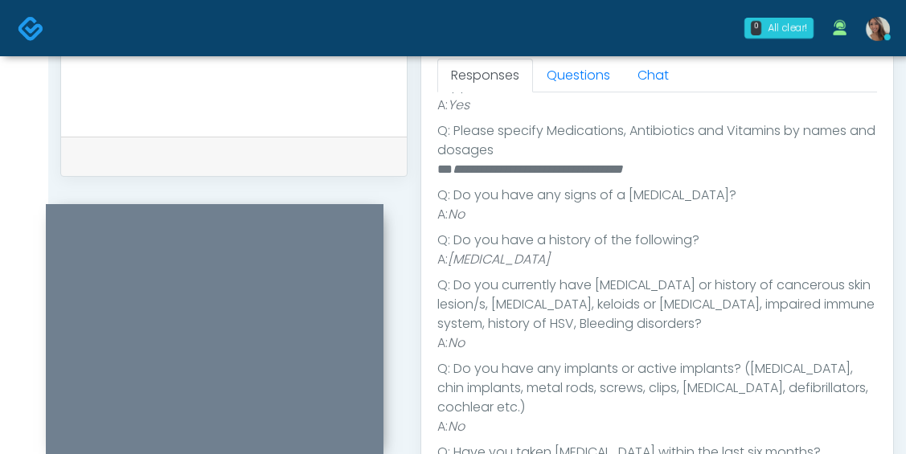
click at [523, 170] on em "**********" at bounding box center [538, 169] width 170 height 12
click at [689, 313] on li "Q: Do you currently have [MEDICAL_DATA] or history of cancerous skin lesion/s, …" at bounding box center [657, 305] width 440 height 58
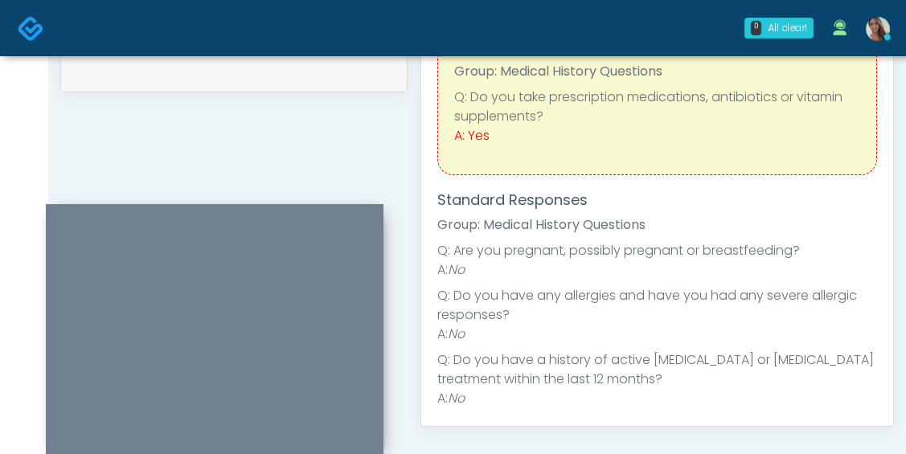
scroll to position [0, 0]
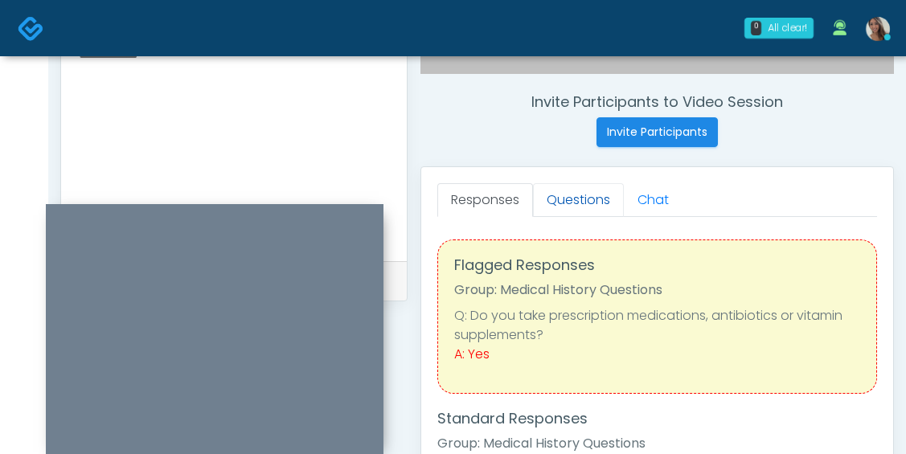
click at [603, 207] on link "Questions" at bounding box center [578, 200] width 91 height 34
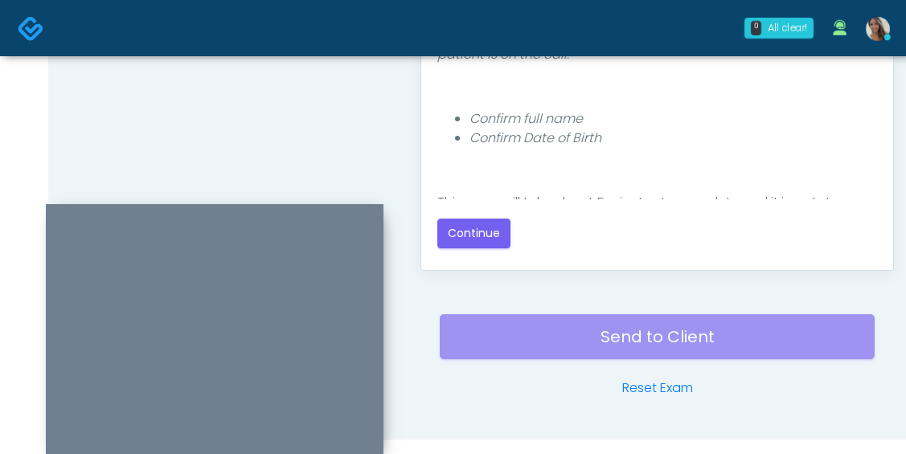
scroll to position [989, 0]
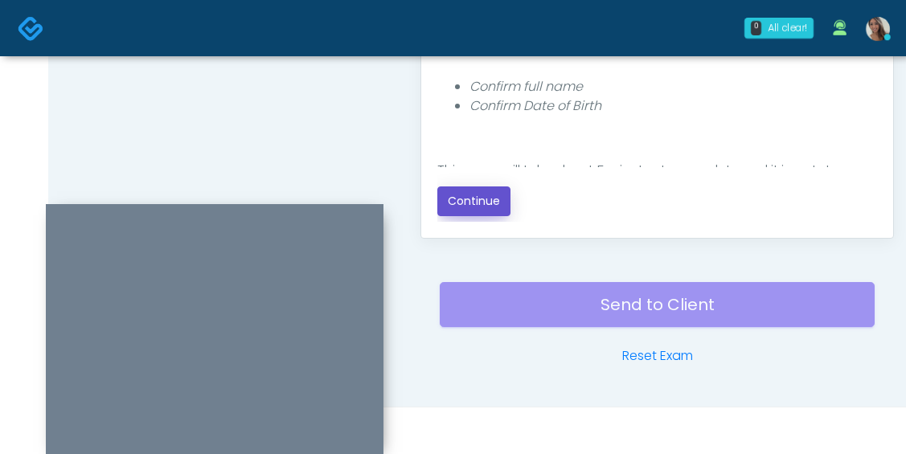
drag, startPoint x: 478, startPoint y: 202, endPoint x: 466, endPoint y: 187, distance: 19.0
click at [478, 201] on button "Continue" at bounding box center [473, 202] width 73 height 30
drag, startPoint x: 308, startPoint y: 84, endPoint x: 325, endPoint y: 156, distance: 73.5
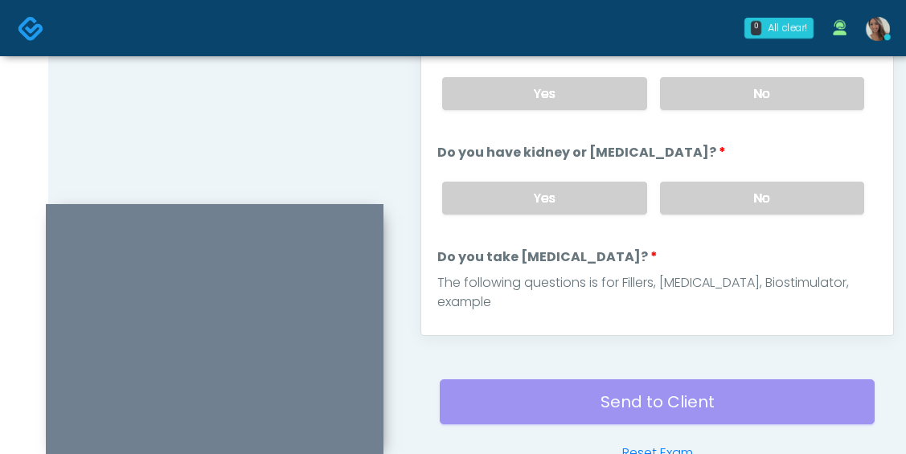
scroll to position [134, 0]
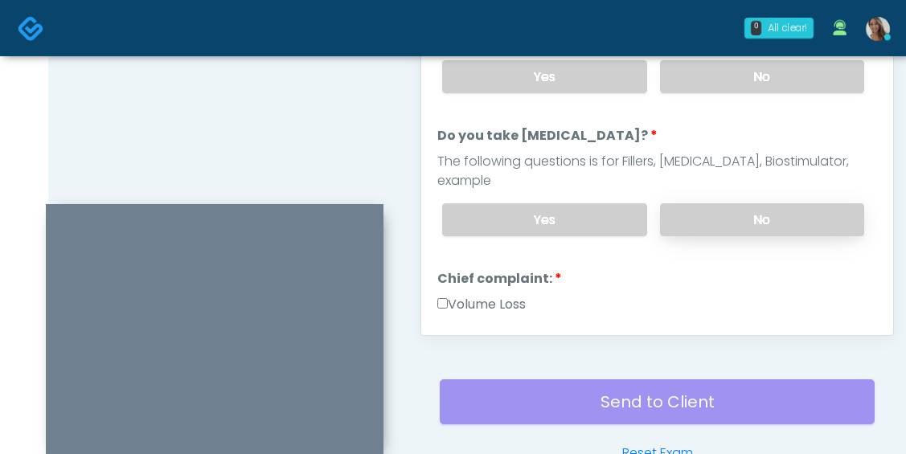
click at [754, 203] on label "No" at bounding box center [762, 219] width 204 height 33
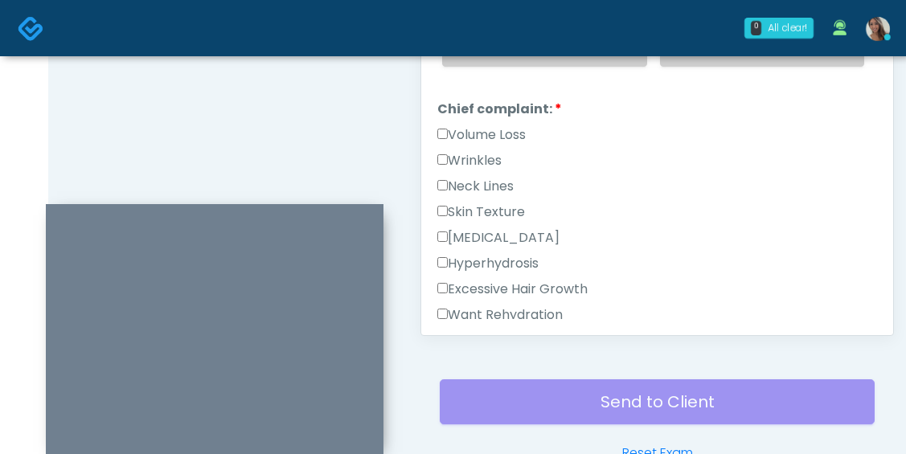
scroll to position [320, 0]
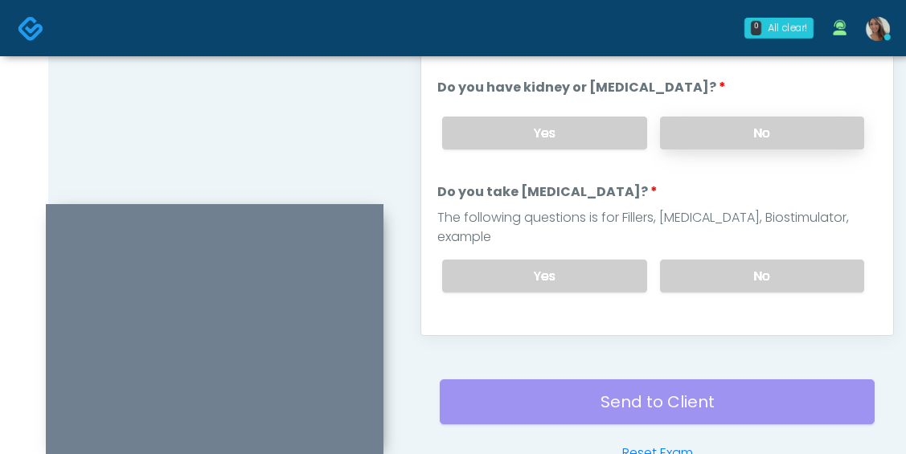
click at [810, 133] on label "No" at bounding box center [762, 133] width 204 height 33
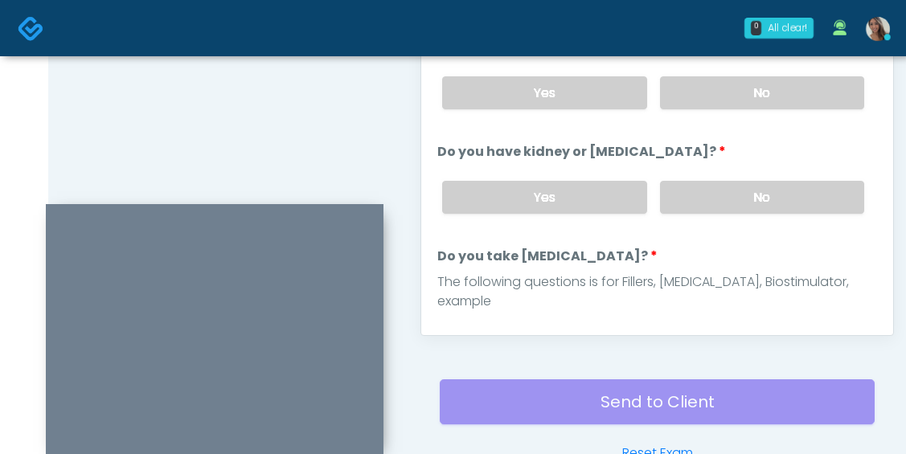
scroll to position [0, 0]
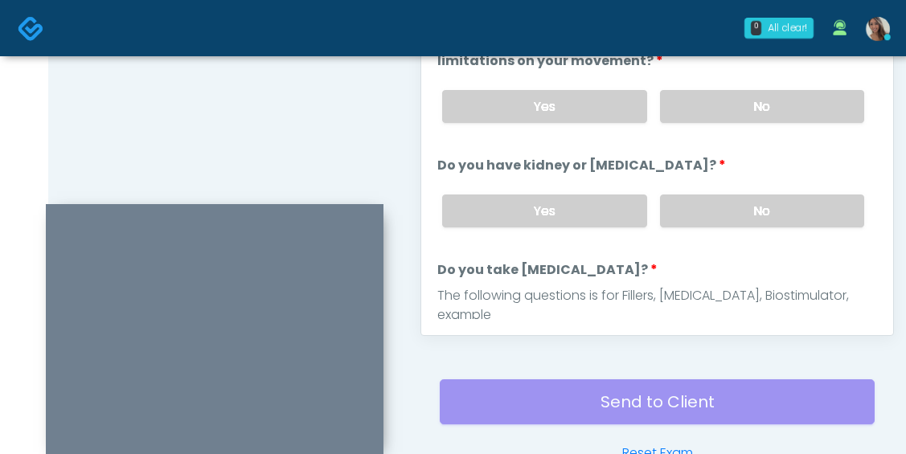
click at [762, 84] on div "Yes No" at bounding box center [653, 106] width 448 height 59
click at [759, 96] on label "No" at bounding box center [762, 106] width 204 height 33
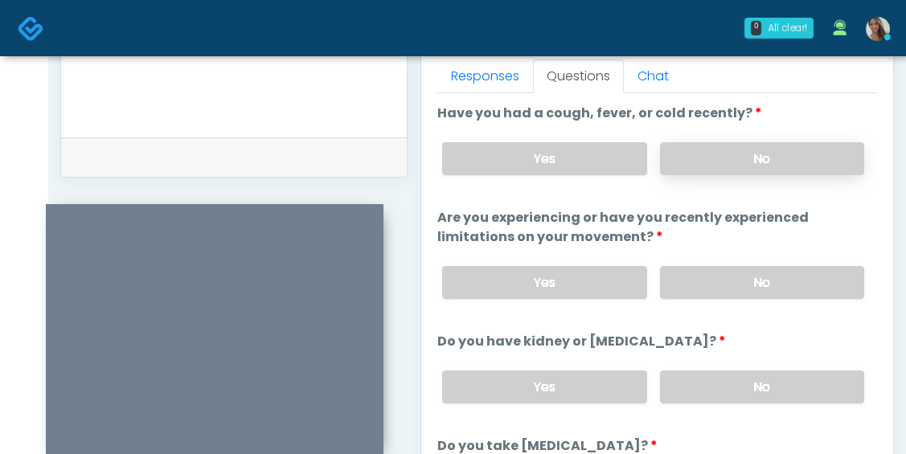
scroll to position [707, 0]
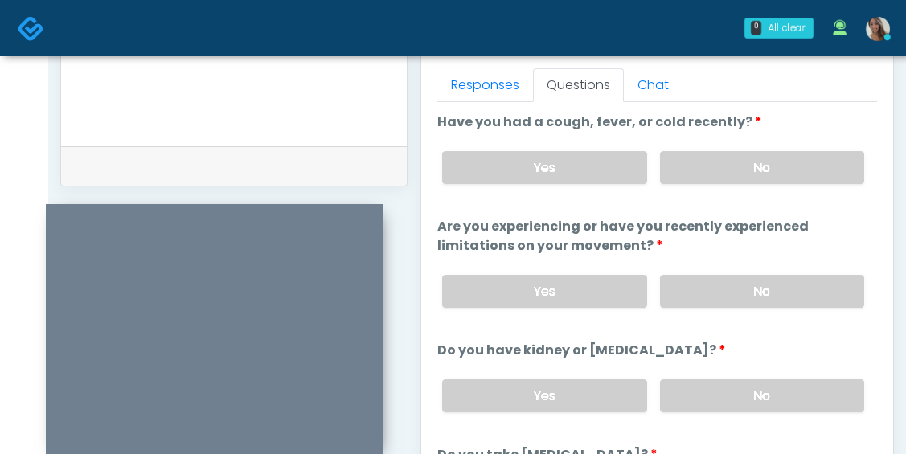
drag, startPoint x: 715, startPoint y: 162, endPoint x: 632, endPoint y: 228, distance: 105.4
click at [715, 162] on label "No" at bounding box center [762, 167] width 204 height 33
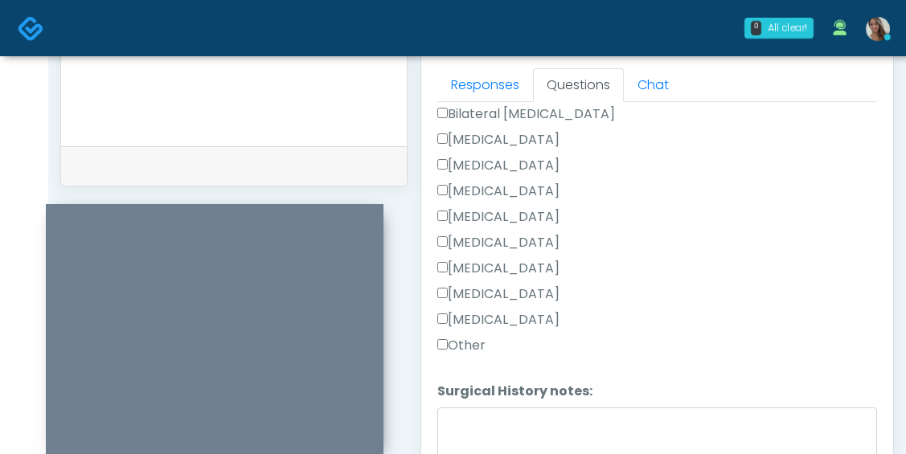
scroll to position [1071, 0]
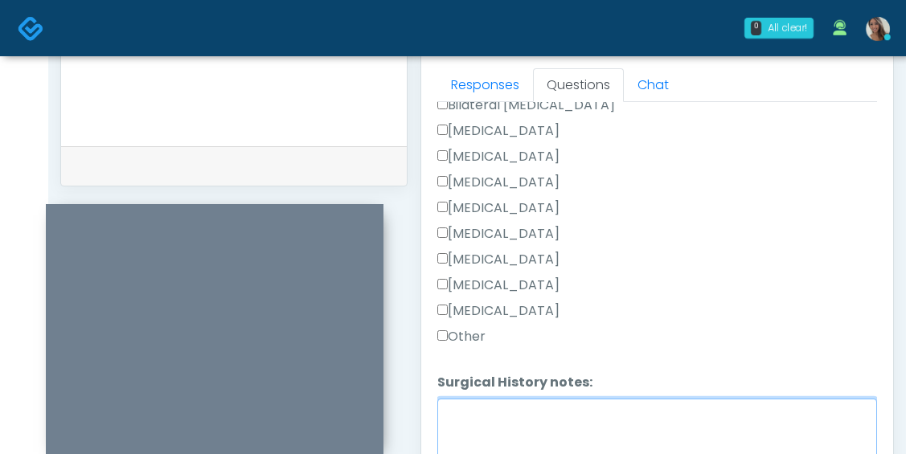
click at [520, 399] on textarea "Surgical History notes:" at bounding box center [657, 433] width 440 height 69
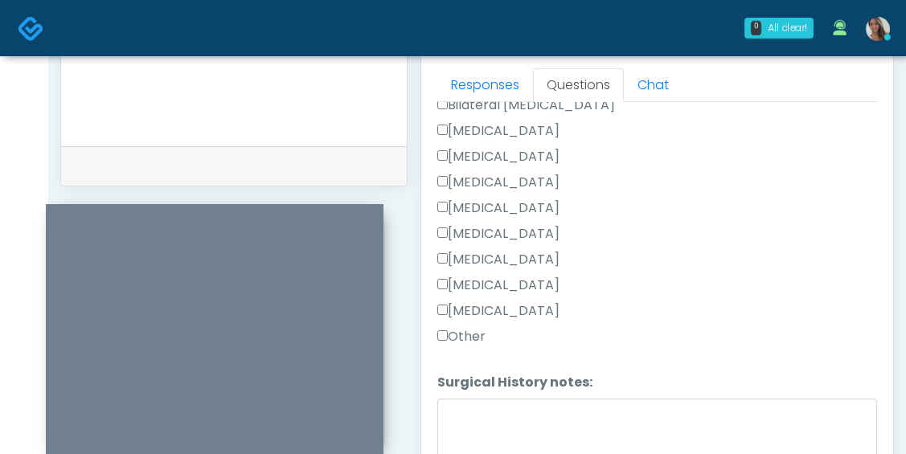
click at [451, 327] on label "Other" at bounding box center [461, 336] width 48 height 19
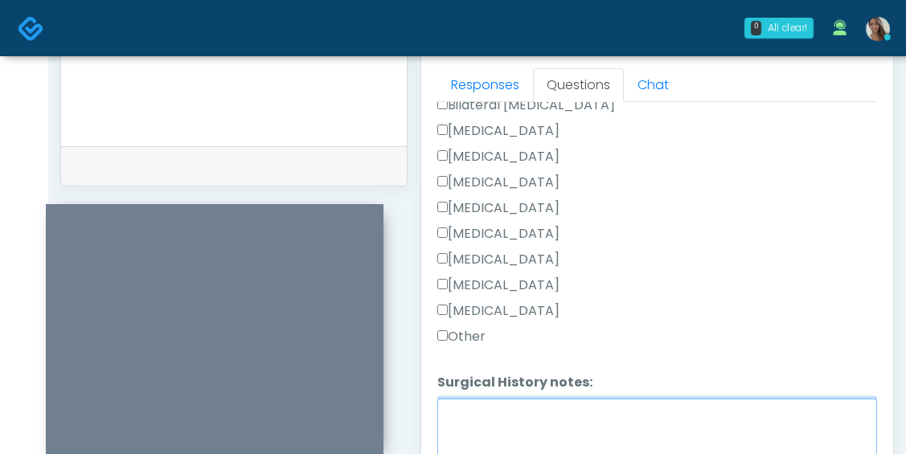
click at [486, 399] on textarea "Surgical History notes:" at bounding box center [657, 433] width 440 height 69
type textarea "**********"
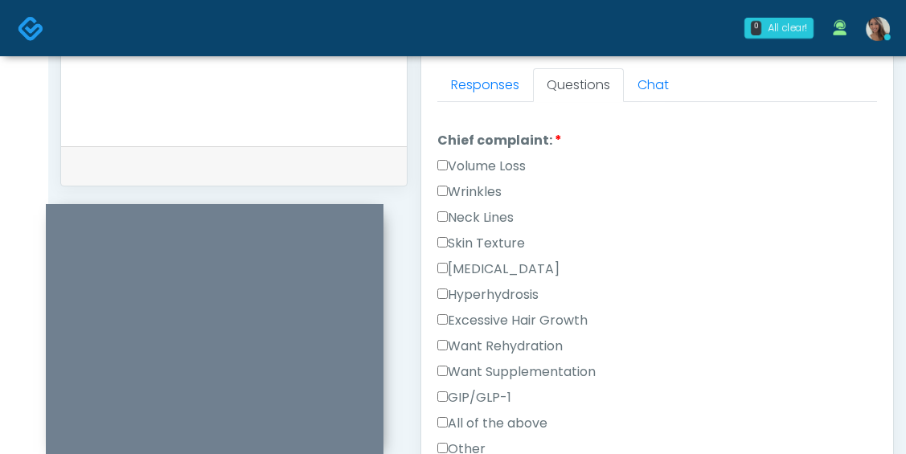
scroll to position [465, 0]
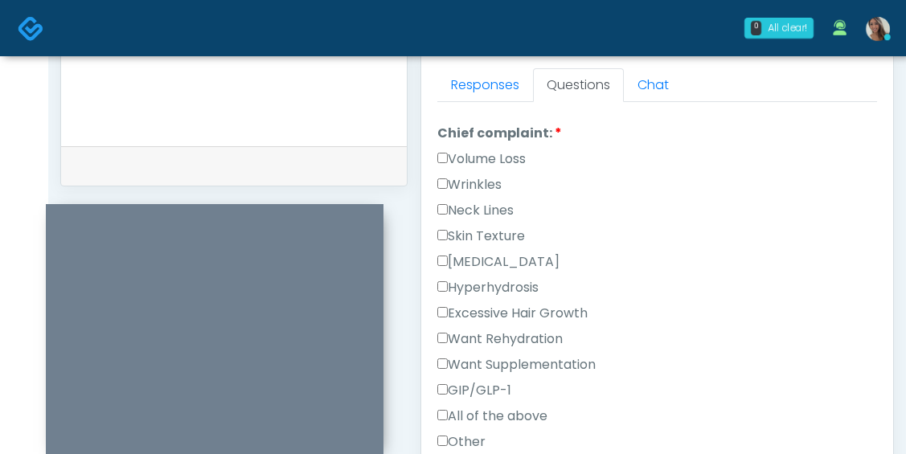
click at [525, 227] on label "Skin Texture" at bounding box center [481, 236] width 88 height 19
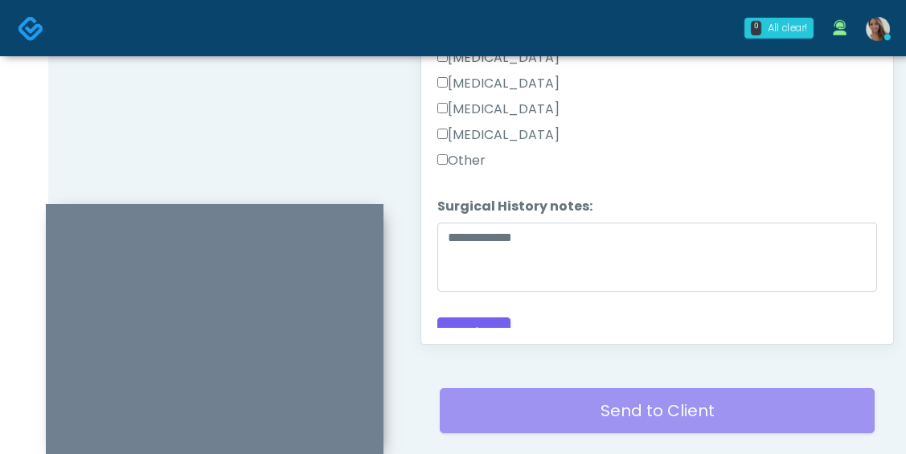
scroll to position [892, 0]
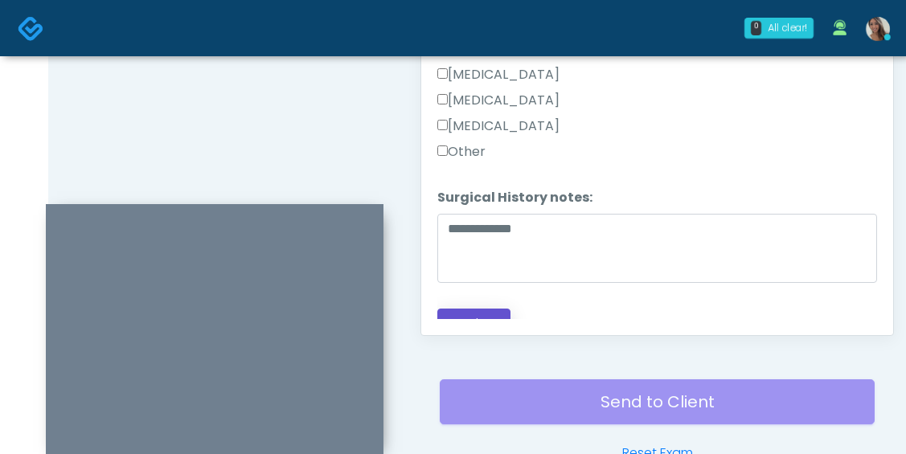
click at [485, 318] on button "Continue" at bounding box center [473, 324] width 73 height 30
drag, startPoint x: 402, startPoint y: 210, endPoint x: 492, endPoint y: 235, distance: 93.4
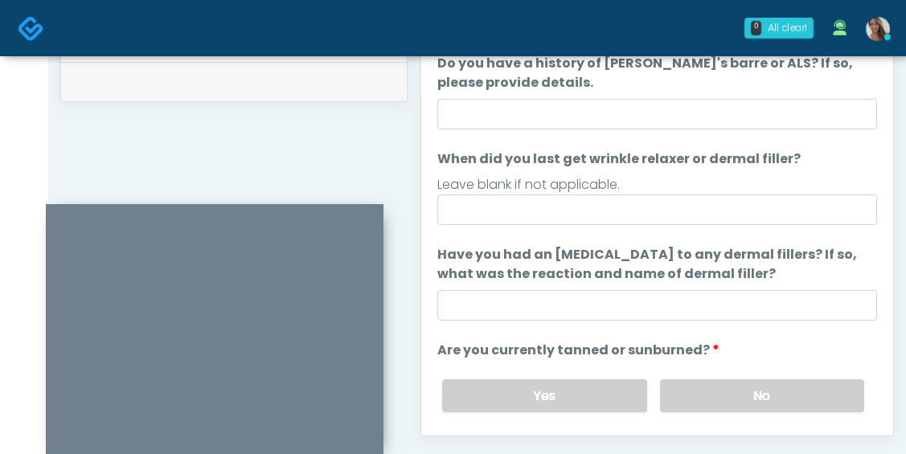
scroll to position [22, 0]
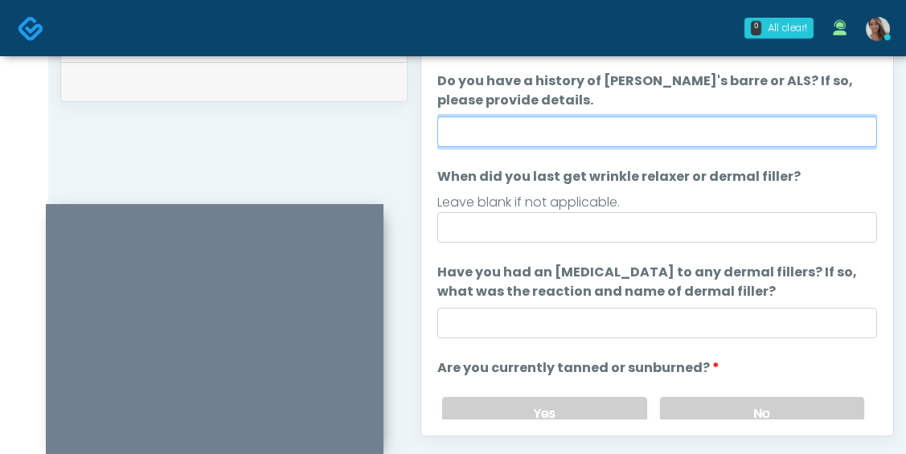
click at [599, 136] on input "Do you have a history of Guillain's barre or ALS? If so, please provide details." at bounding box center [657, 132] width 440 height 31
type input "**"
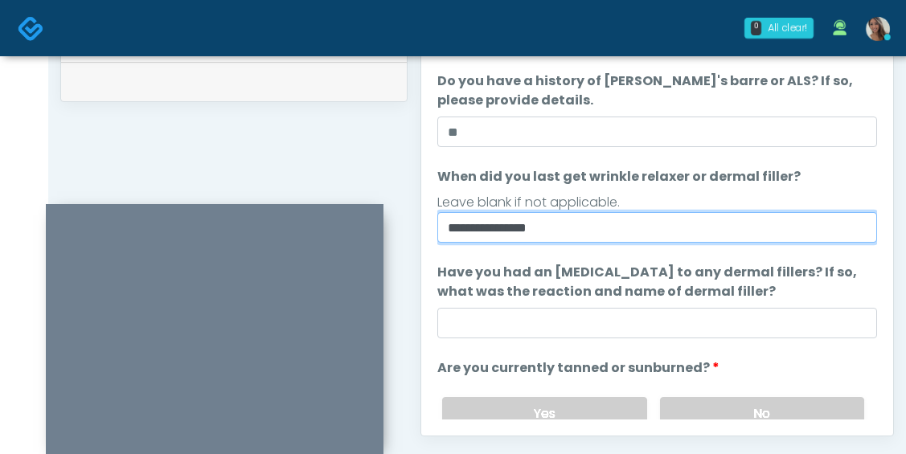
type input "**********"
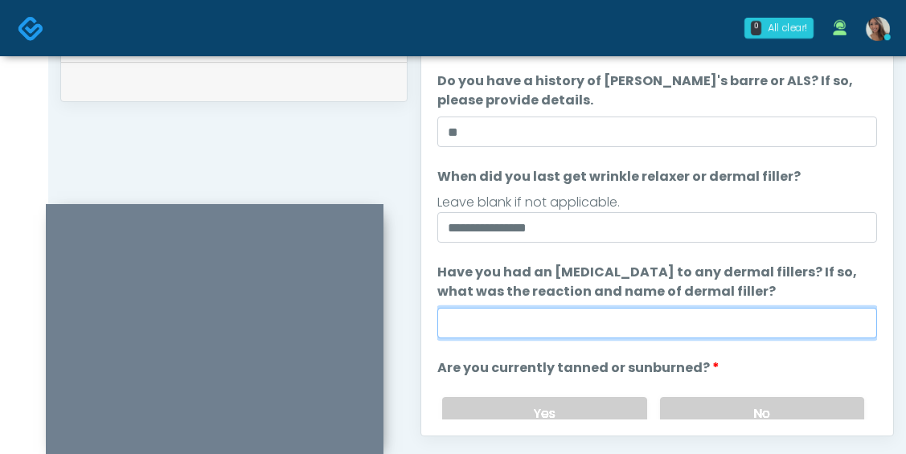
click at [558, 328] on input "Have you had an allergic response to any dermal fillers? If so, what was the re…" at bounding box center [657, 323] width 440 height 31
paste input "**********"
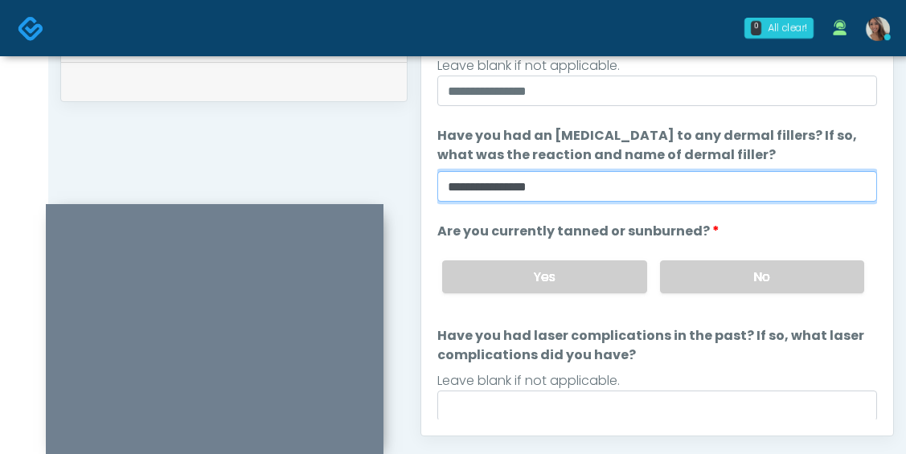
scroll to position [160, 0]
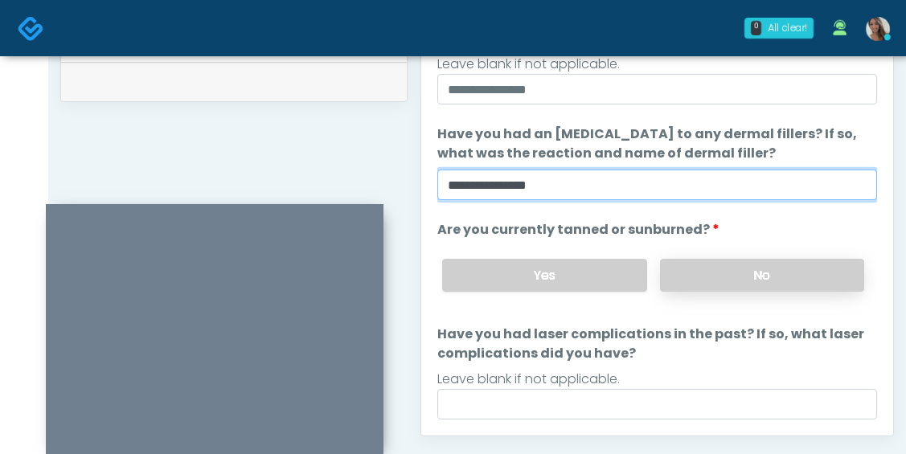
type input "**********"
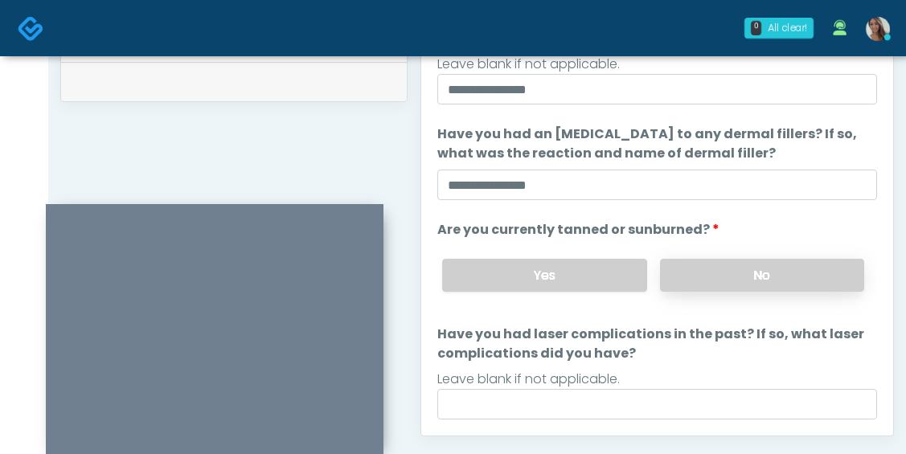
click at [735, 289] on label "No" at bounding box center [762, 275] width 204 height 33
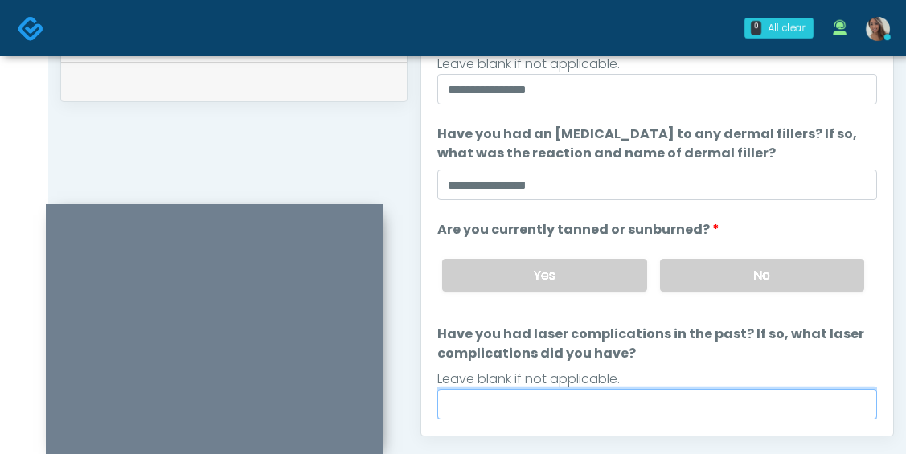
click at [614, 403] on input "Have you had laser complications in the past? If so, what laser complications d…" at bounding box center [657, 404] width 440 height 31
paste input "**********"
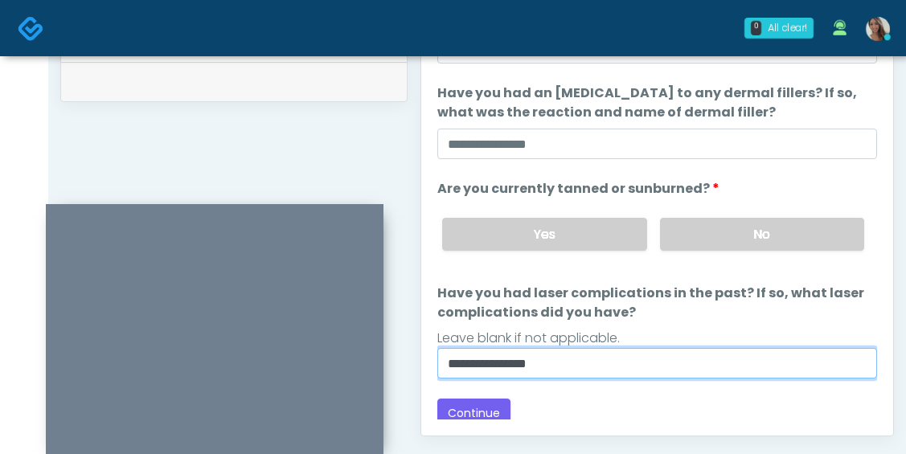
scroll to position [202, 0]
type input "**********"
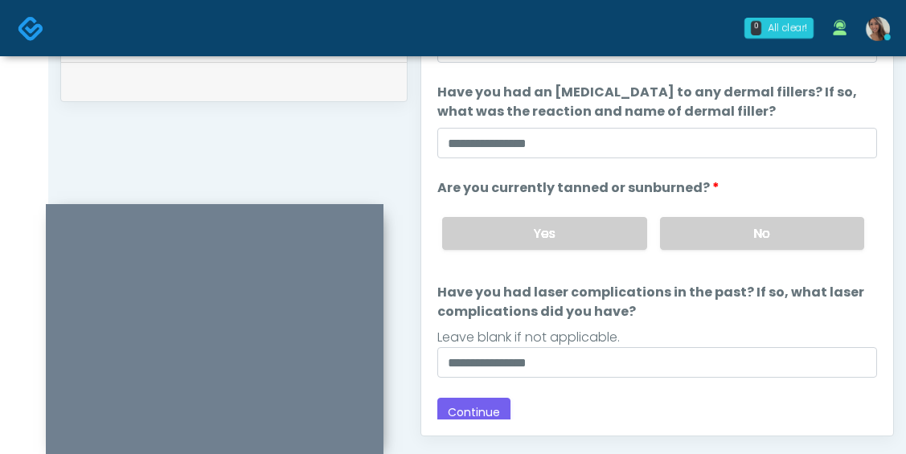
click at [547, 409] on div "Back Continue" at bounding box center [657, 413] width 440 height 30
click at [495, 412] on button "Continue" at bounding box center [473, 413] width 73 height 30
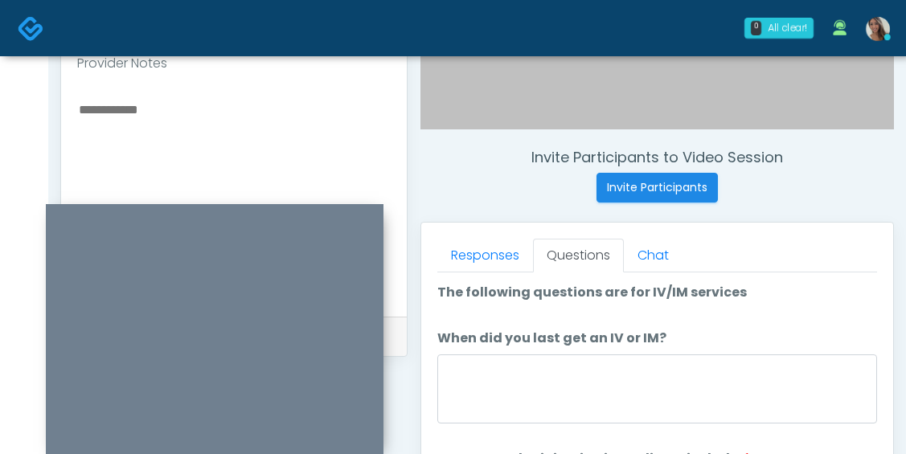
scroll to position [532, 0]
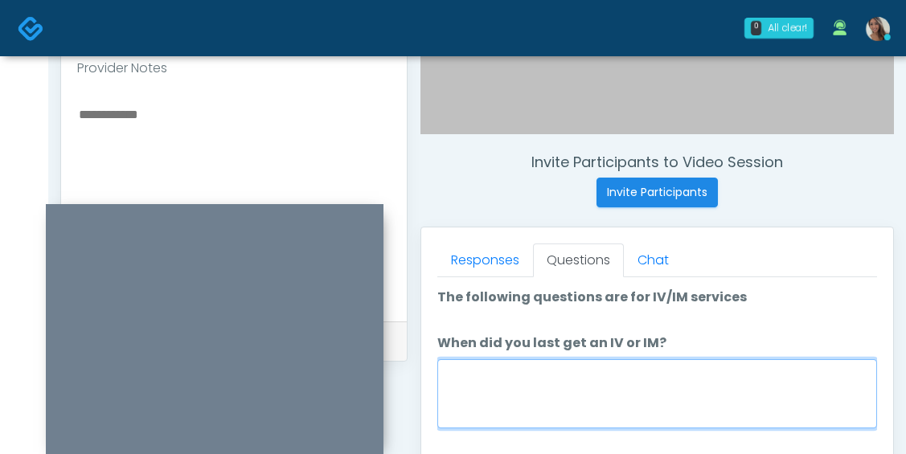
click at [616, 374] on textarea "When did you last get an IV or IM?" at bounding box center [657, 393] width 440 height 69
paste textarea "**********"
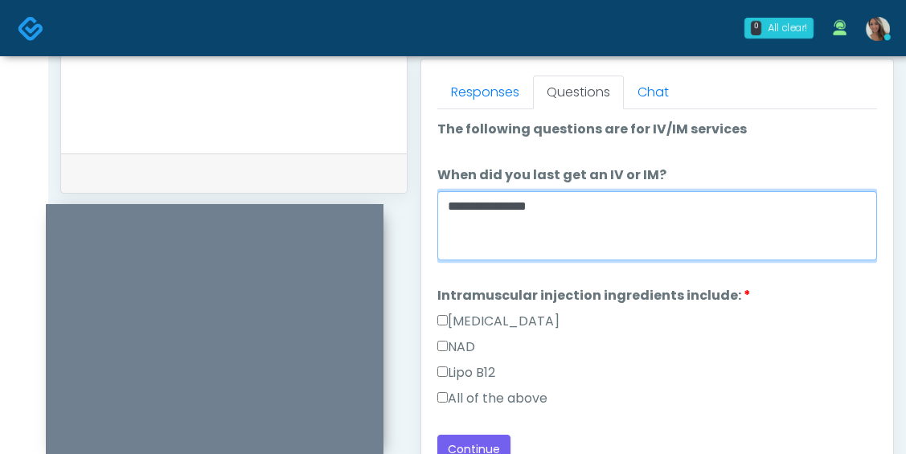
type textarea "**********"
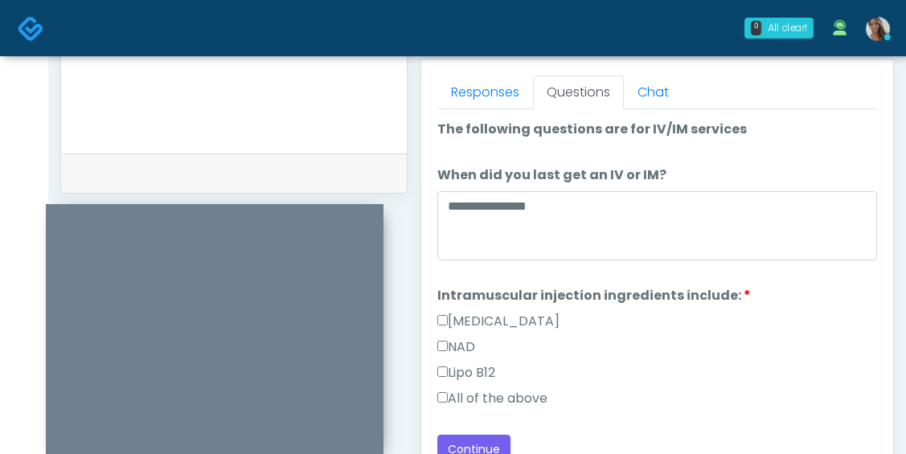
click at [501, 392] on label "All of the above" at bounding box center [492, 398] width 110 height 19
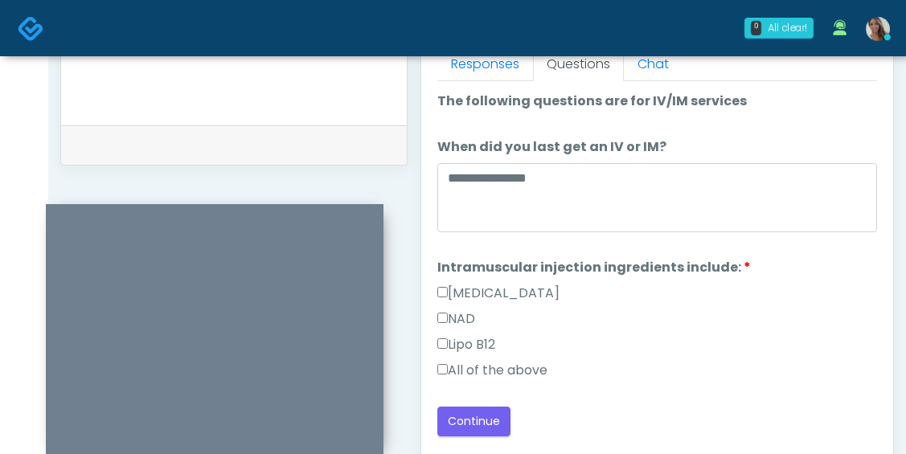
scroll to position [733, 0]
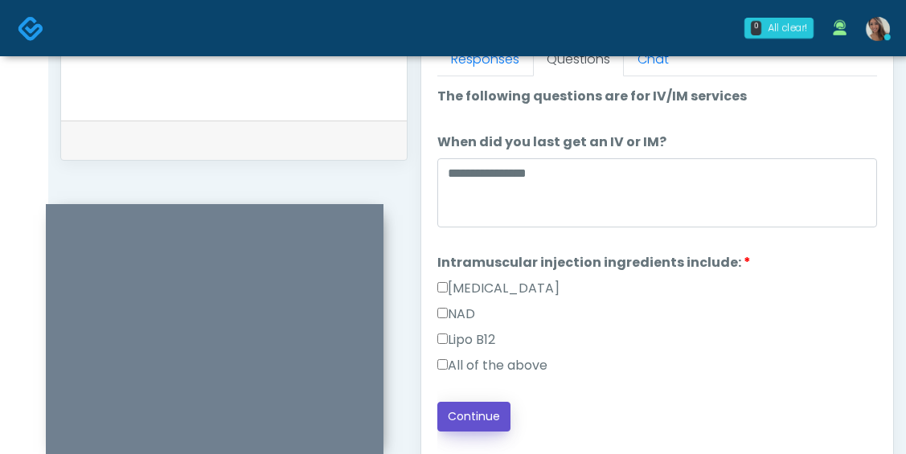
drag, startPoint x: 466, startPoint y: 422, endPoint x: 515, endPoint y: 413, distance: 50.6
click at [466, 422] on button "Continue" at bounding box center [473, 417] width 73 height 30
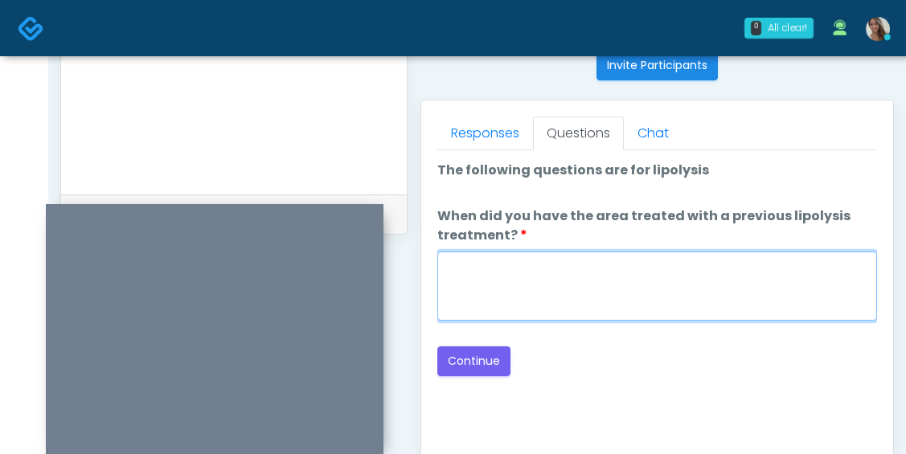
click at [664, 283] on textarea "When did you have the area treated with a previous lipolysis treatment?" at bounding box center [657, 286] width 440 height 69
paste textarea "**********"
type textarea "**********"
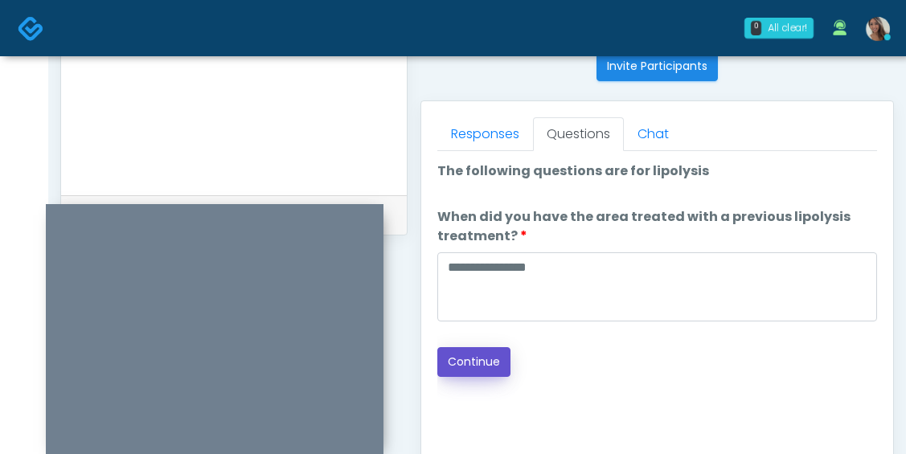
click at [491, 373] on button "Continue" at bounding box center [473, 362] width 73 height 30
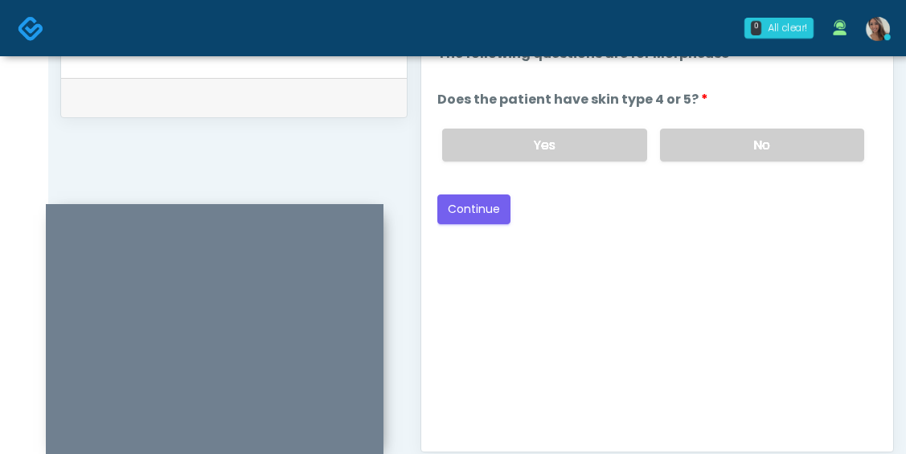
scroll to position [642, 0]
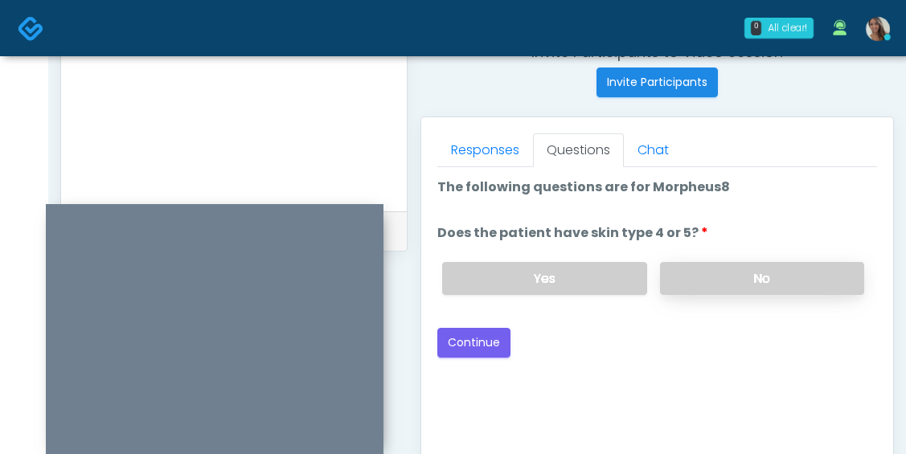
drag, startPoint x: 720, startPoint y: 284, endPoint x: 708, endPoint y: 285, distance: 12.2
click at [719, 285] on label "No" at bounding box center [762, 278] width 204 height 33
click at [480, 341] on button "Continue" at bounding box center [473, 343] width 73 height 30
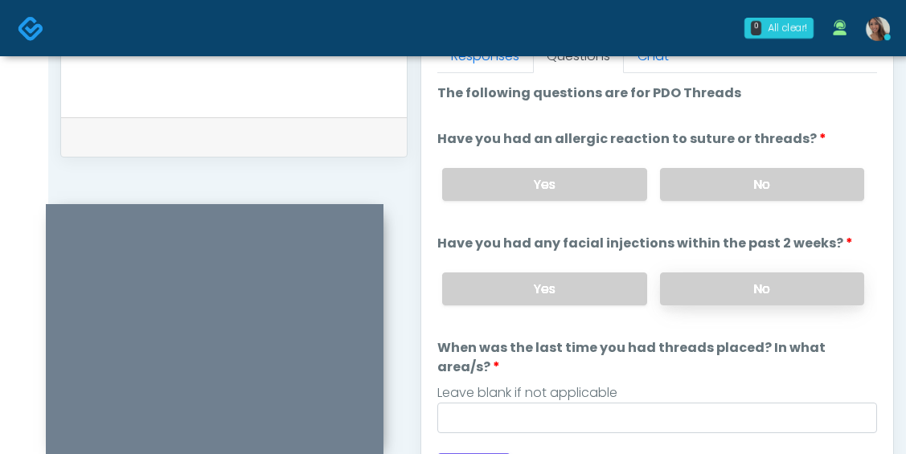
scroll to position [733, 0]
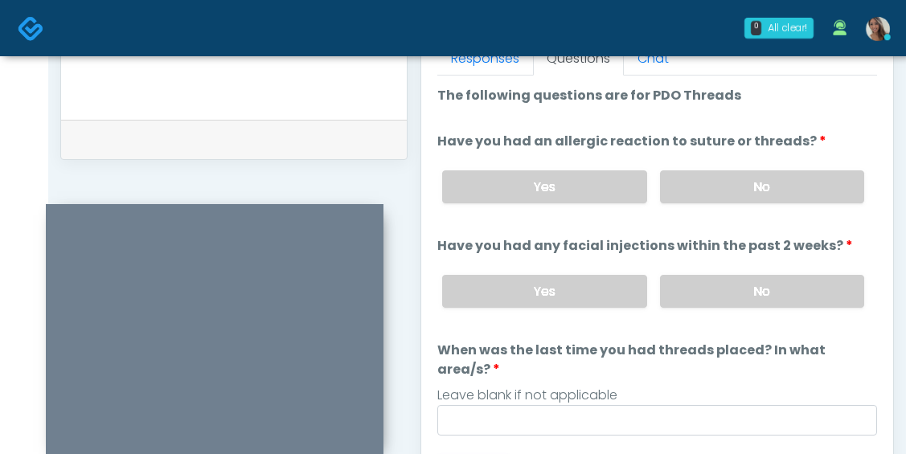
click at [728, 250] on label "Have you had any facial injections within the past 2 weeks?" at bounding box center [645, 245] width 416 height 19
click at [725, 286] on label "No" at bounding box center [762, 291] width 204 height 33
click at [744, 178] on label "No" at bounding box center [762, 186] width 204 height 33
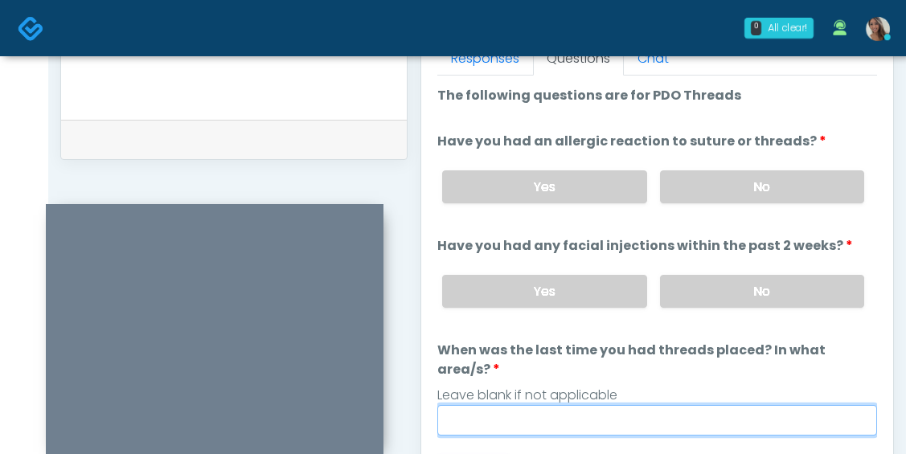
click at [579, 405] on input "When was the last time you had threads placed? In what area/s?" at bounding box center [657, 420] width 440 height 31
paste input "**********"
type input "**********"
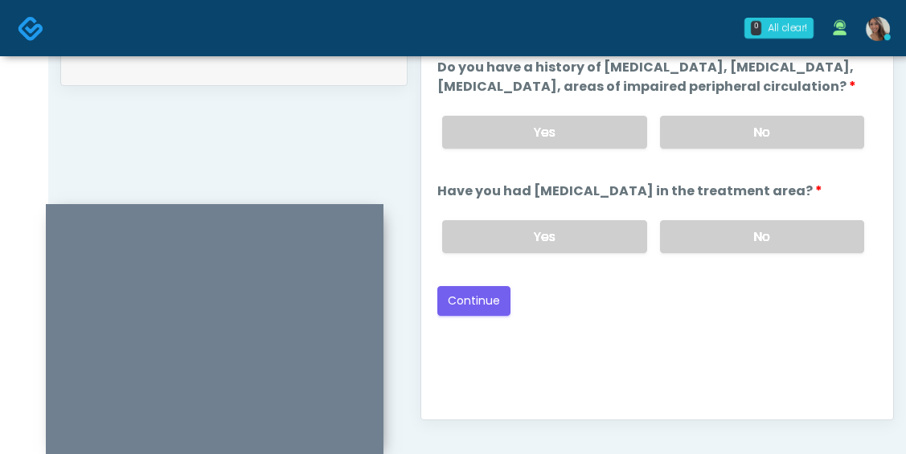
scroll to position [800, 0]
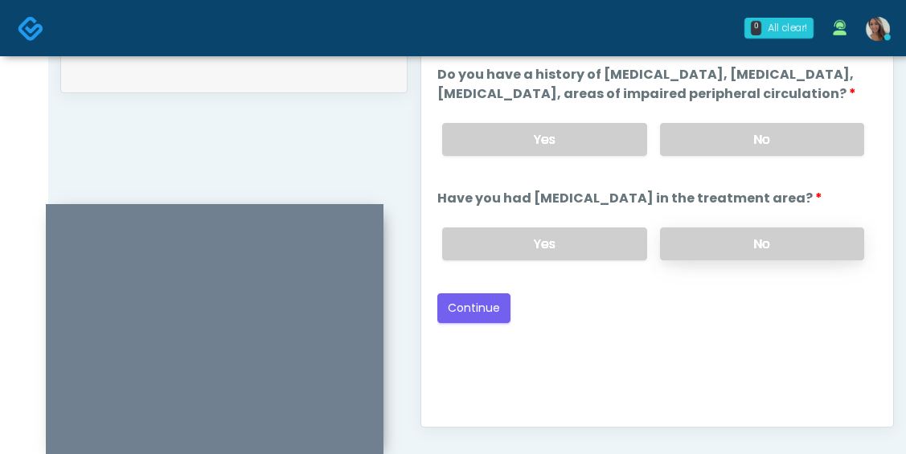
click at [763, 260] on label "No" at bounding box center [762, 244] width 204 height 33
click at [777, 156] on label "No" at bounding box center [762, 139] width 204 height 33
click at [471, 323] on button "Continue" at bounding box center [473, 308] width 73 height 30
drag, startPoint x: 666, startPoint y: 343, endPoint x: 675, endPoint y: 351, distance: 12.0
click at [668, 343] on div "Good Faith Exam Script Good Faith Exam Script INTRODUCTION Hello, my name is un…" at bounding box center [657, 210] width 440 height 402
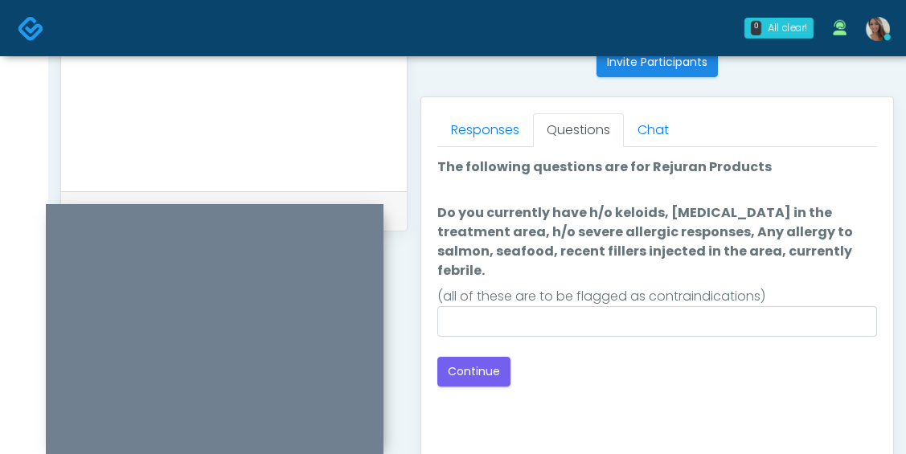
scroll to position [687, 0]
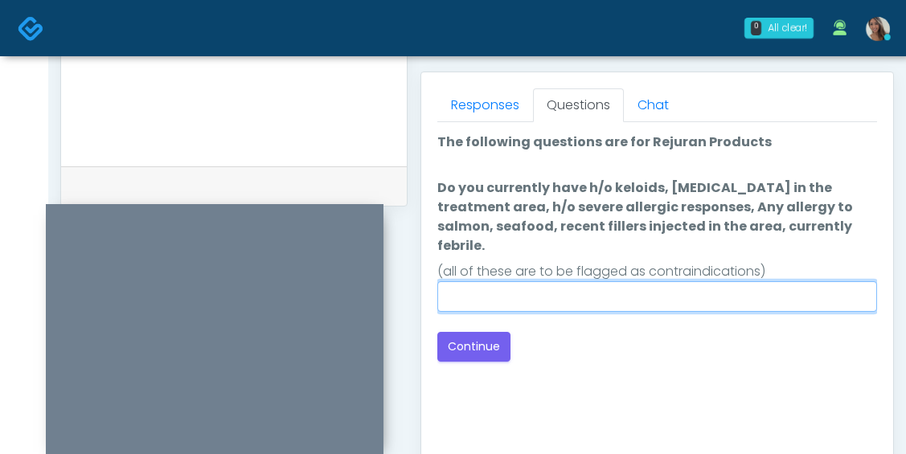
drag, startPoint x: 588, startPoint y: 282, endPoint x: 585, endPoint y: 290, distance: 8.7
click at [587, 282] on input "Do you currently have h/o keloids, skin infection in the treatment area, h/o se…" at bounding box center [657, 296] width 440 height 31
type input "**"
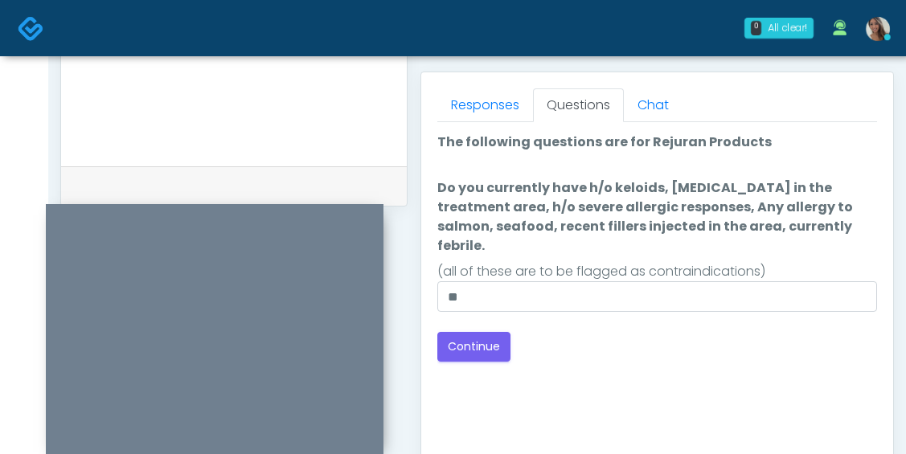
click at [712, 369] on div "Good Faith Exam Script Good Faith Exam Script INTRODUCTION Hello, my name is un…" at bounding box center [657, 323] width 440 height 402
drag, startPoint x: 498, startPoint y: 328, endPoint x: 79, endPoint y: 206, distance: 436.4
click at [498, 332] on button "Continue" at bounding box center [473, 347] width 73 height 30
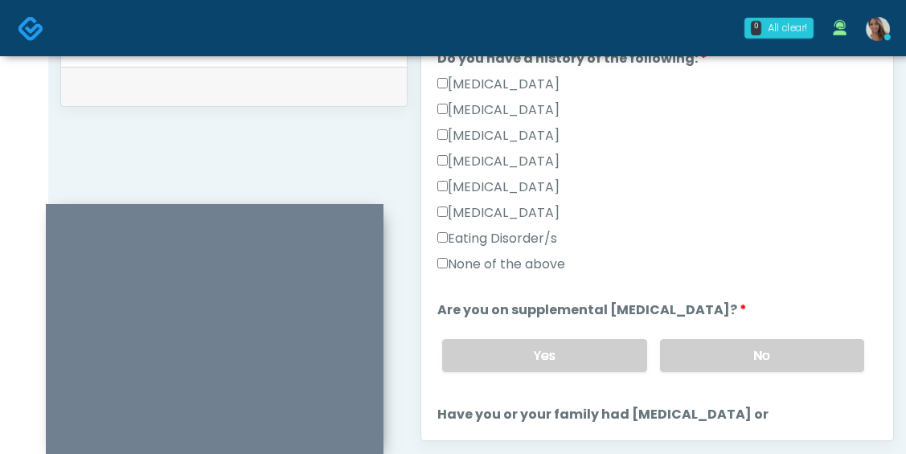
scroll to position [402, 0]
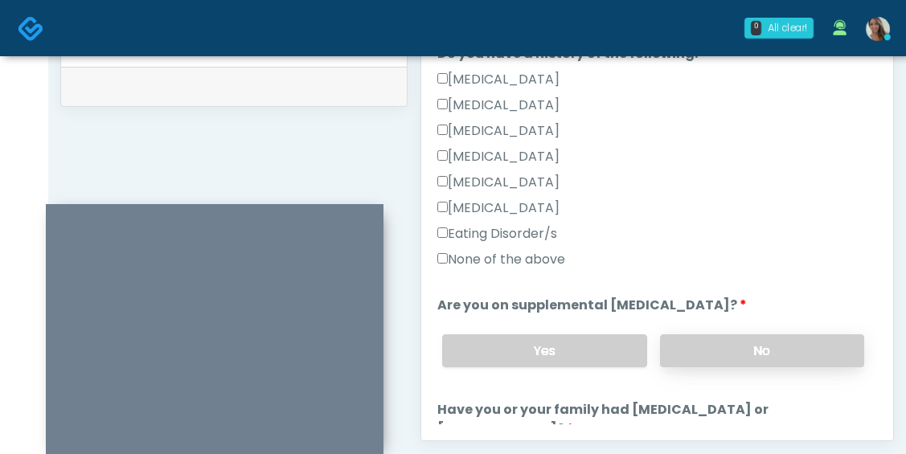
click at [708, 335] on div "Yes No" at bounding box center [653, 351] width 448 height 59
click at [732, 355] on label "No" at bounding box center [762, 351] width 204 height 33
click at [548, 260] on label "None of the above" at bounding box center [501, 259] width 128 height 19
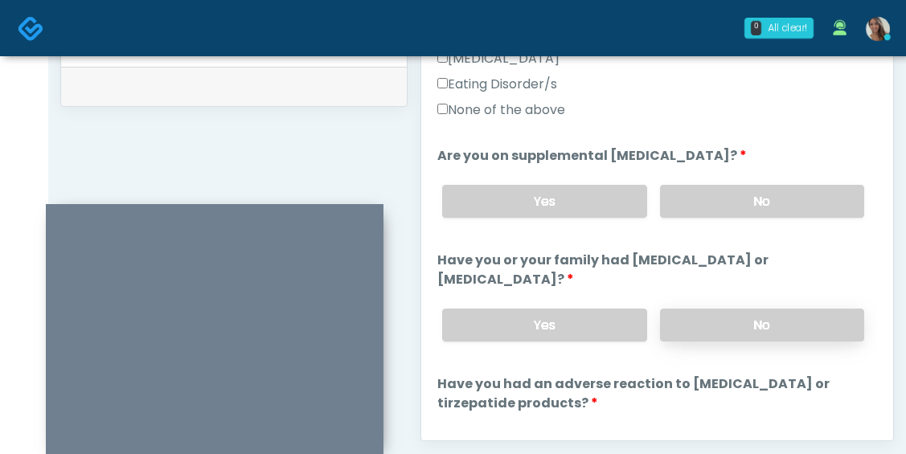
click at [739, 307] on div "Yes No" at bounding box center [653, 325] width 448 height 59
click at [745, 337] on label "No" at bounding box center [762, 325] width 204 height 33
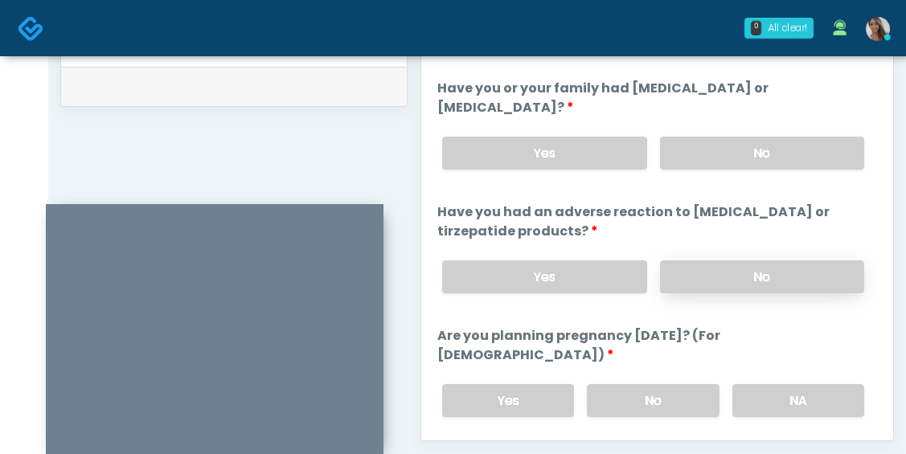
click at [733, 278] on label "No" at bounding box center [762, 277] width 204 height 33
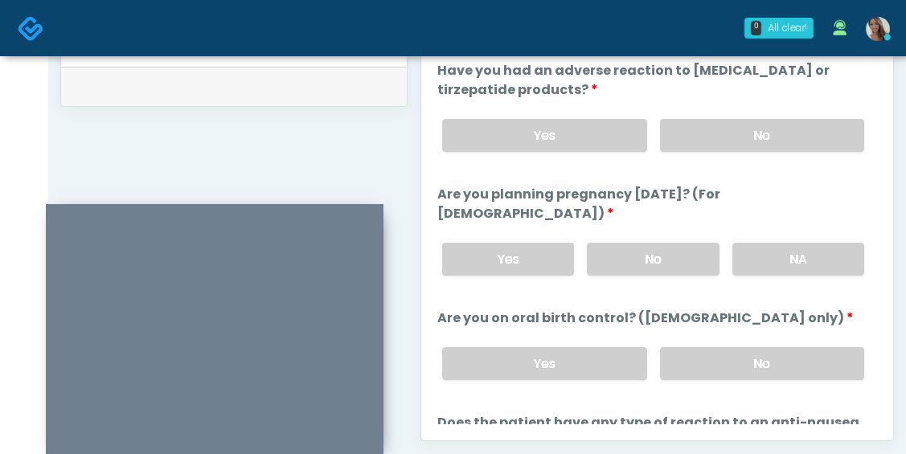
scroll to position [884, 0]
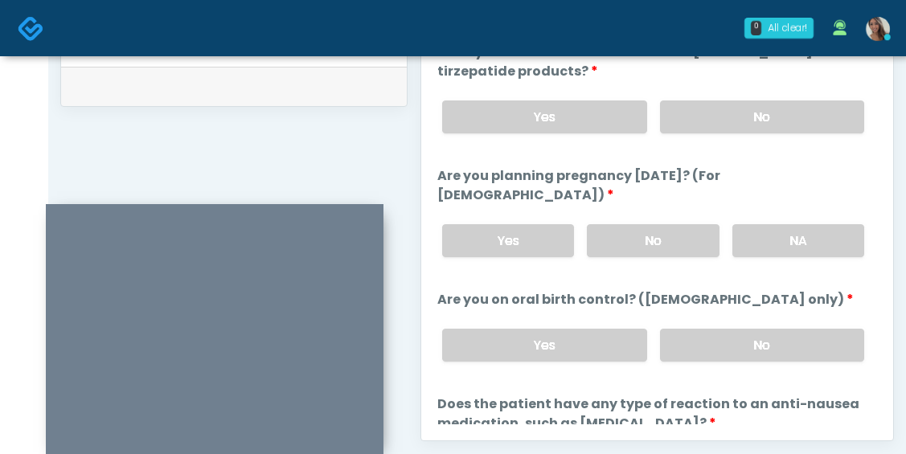
drag, startPoint x: 659, startPoint y: 220, endPoint x: 680, endPoint y: 256, distance: 41.5
click at [659, 224] on label "No" at bounding box center [653, 240] width 132 height 33
click at [757, 329] on label "No" at bounding box center [762, 345] width 204 height 33
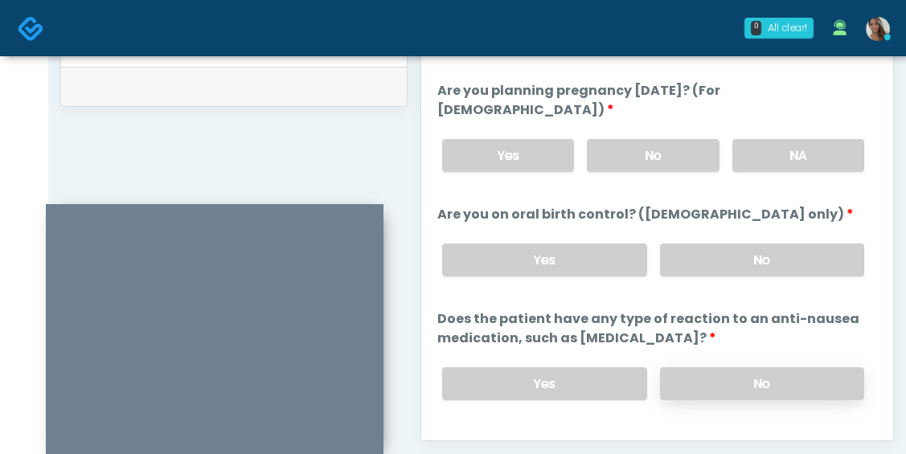
scroll to position [988, 0]
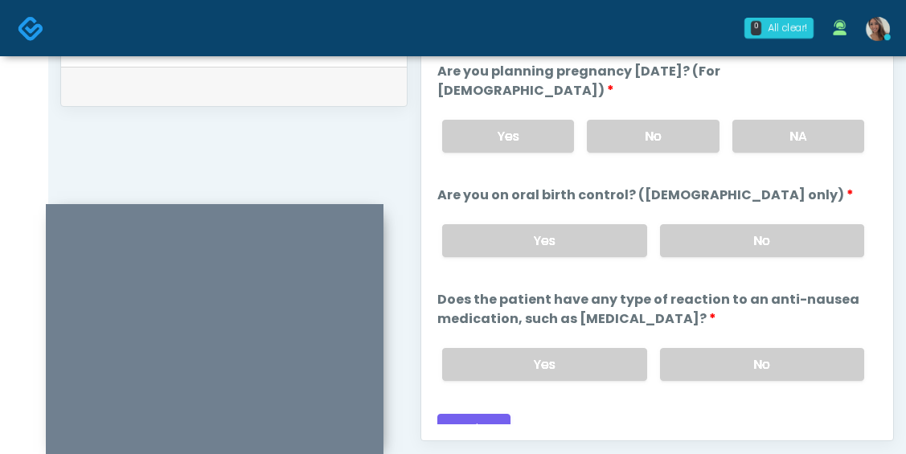
drag, startPoint x: 751, startPoint y: 346, endPoint x: 648, endPoint y: 343, distance: 103.0
click at [752, 348] on label "No" at bounding box center [762, 364] width 204 height 33
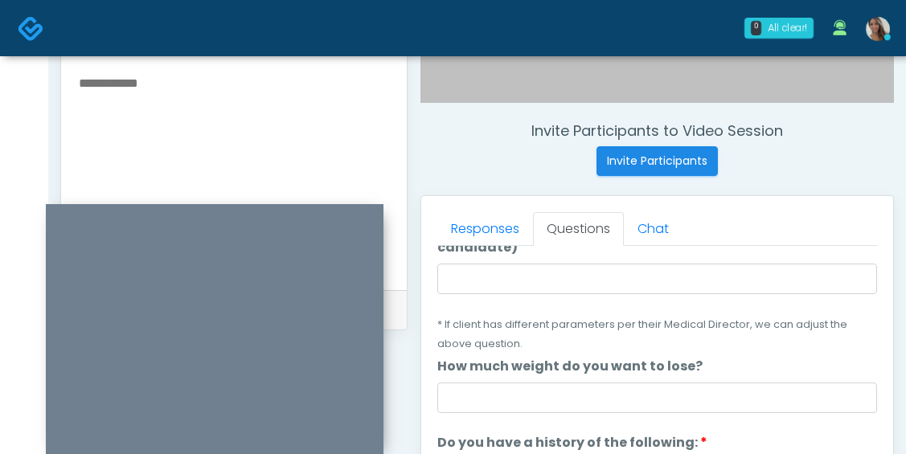
scroll to position [0, 0]
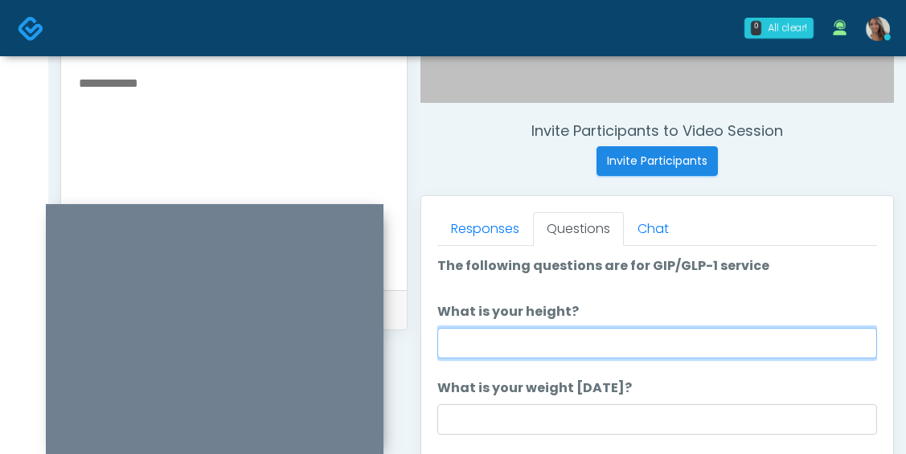
click at [514, 332] on input "What is your height?" at bounding box center [657, 343] width 440 height 31
type input "*****"
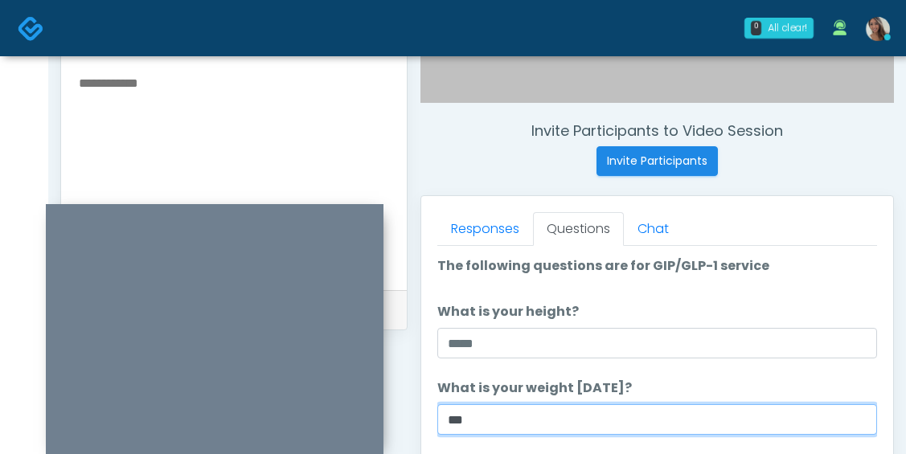
type input "***"
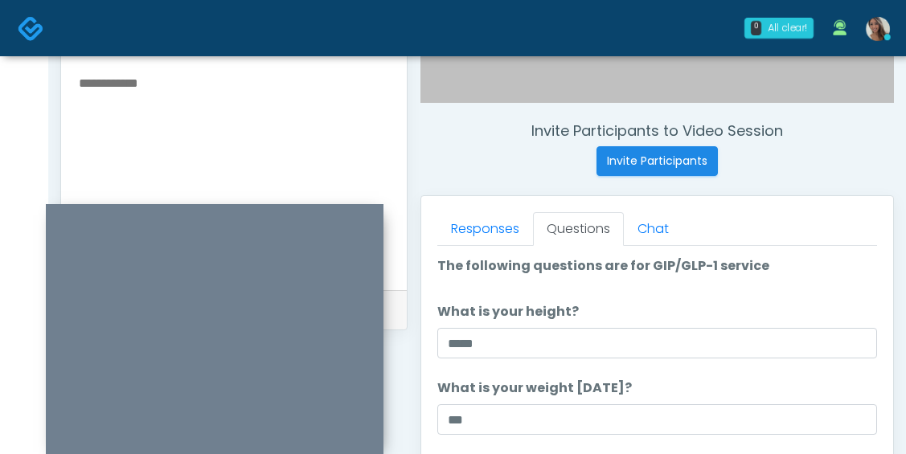
scroll to position [852, 0]
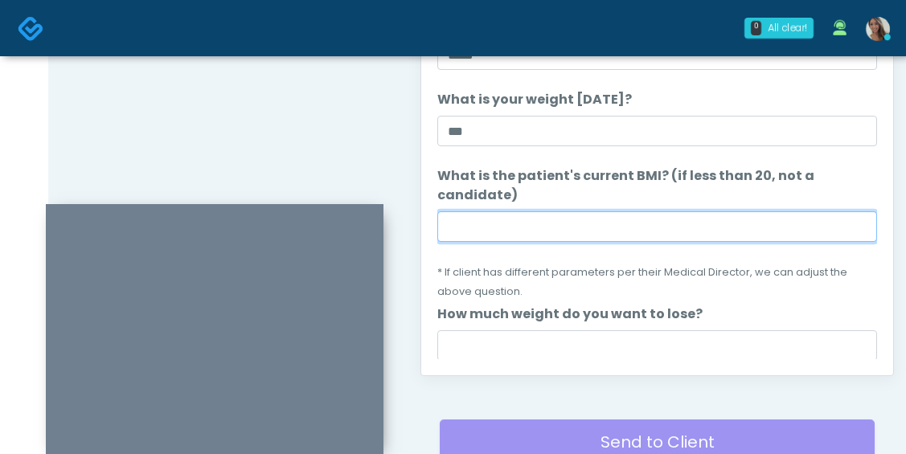
click at [439, 225] on input "What is the patient's current BMI? (if less than 20, not a candidate)" at bounding box center [657, 226] width 440 height 31
paste input "****"
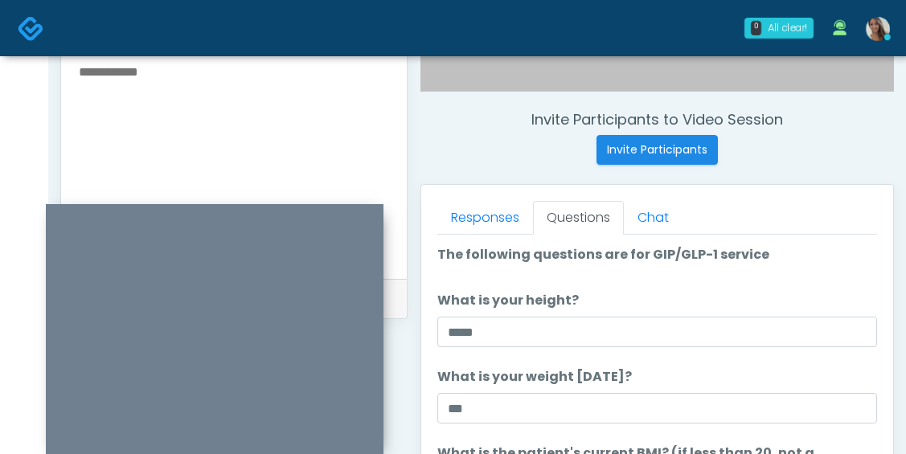
scroll to position [453, 0]
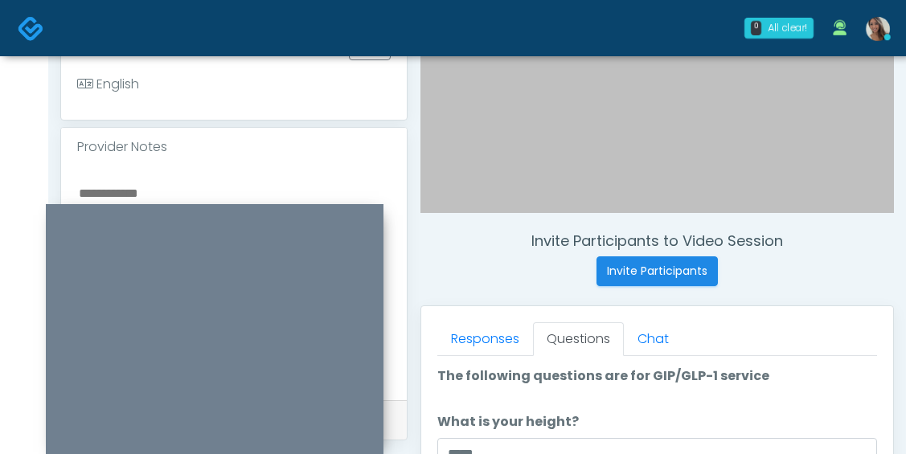
type input "****"
click at [208, 168] on div at bounding box center [234, 283] width 346 height 234
click at [195, 188] on textarea at bounding box center [234, 281] width 314 height 196
paste textarea "*****"
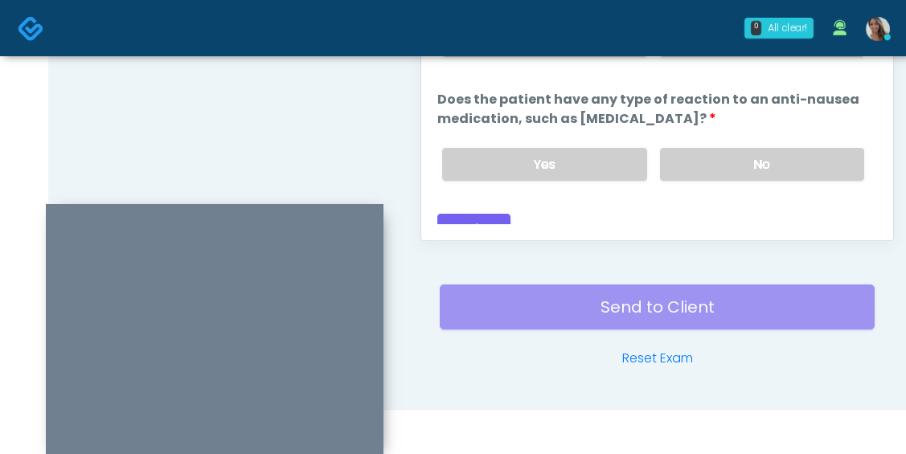
scroll to position [989, 0]
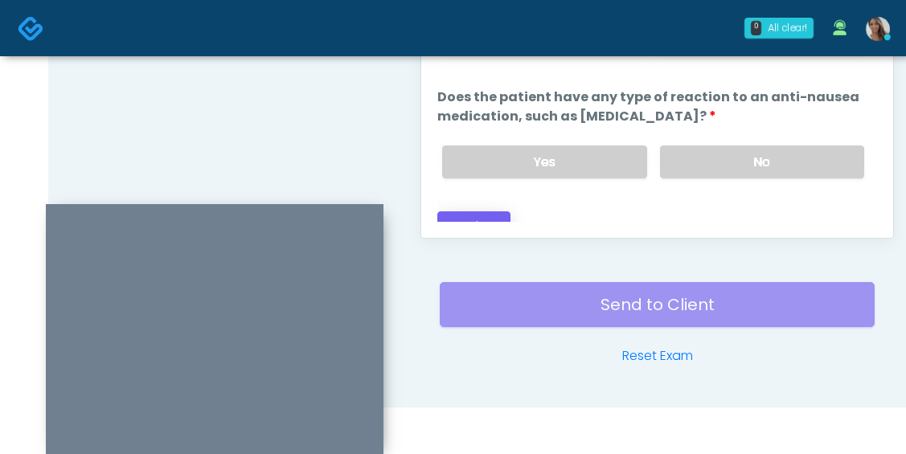
type textarea "**********"
click at [478, 211] on button "Continue" at bounding box center [473, 226] width 73 height 30
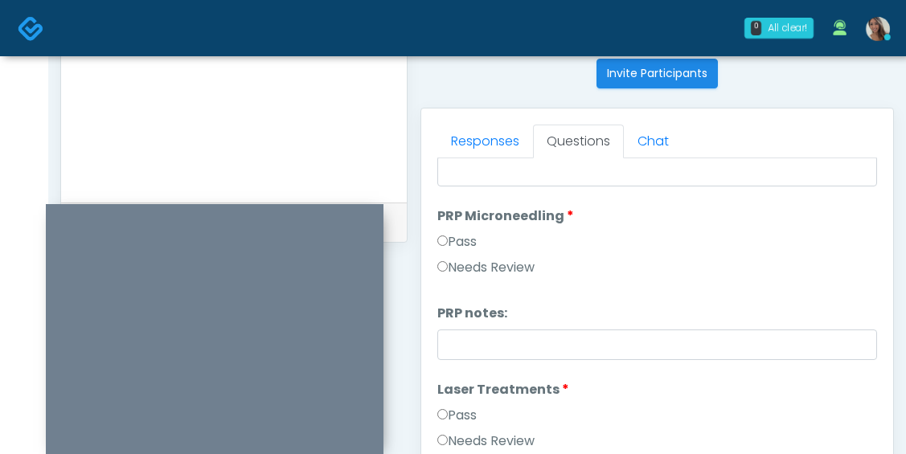
scroll to position [0, 0]
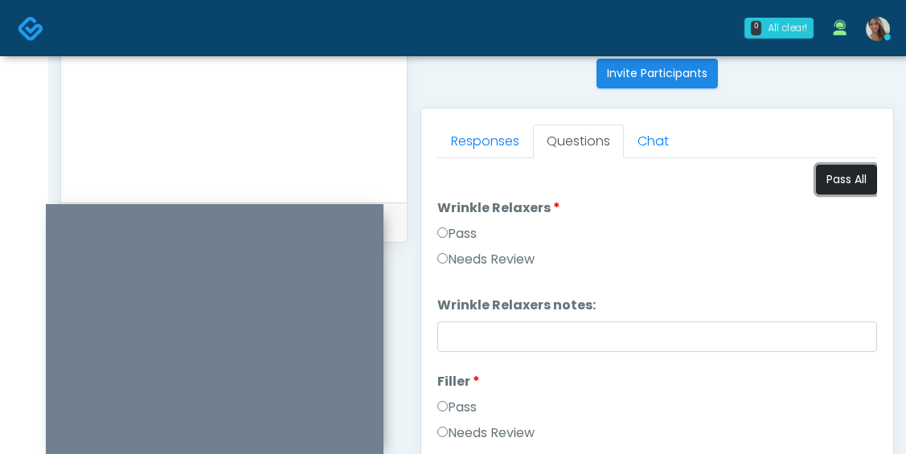
click at [840, 184] on button "Pass All" at bounding box center [846, 180] width 61 height 30
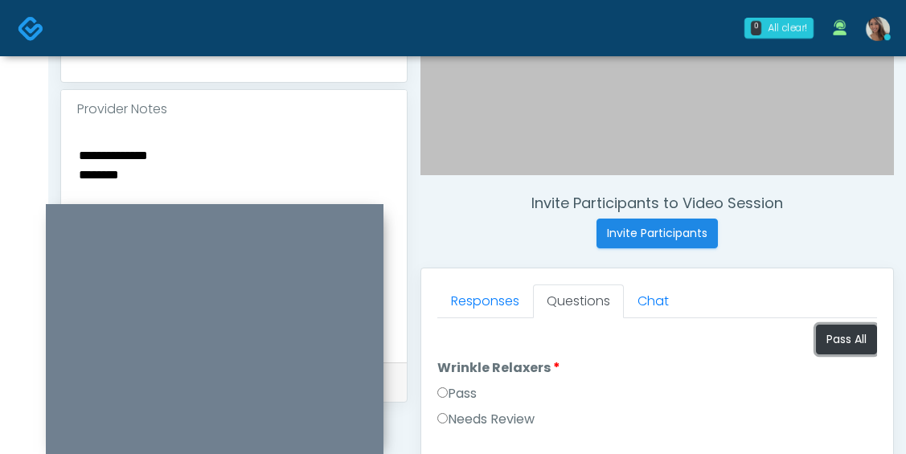
scroll to position [495, 0]
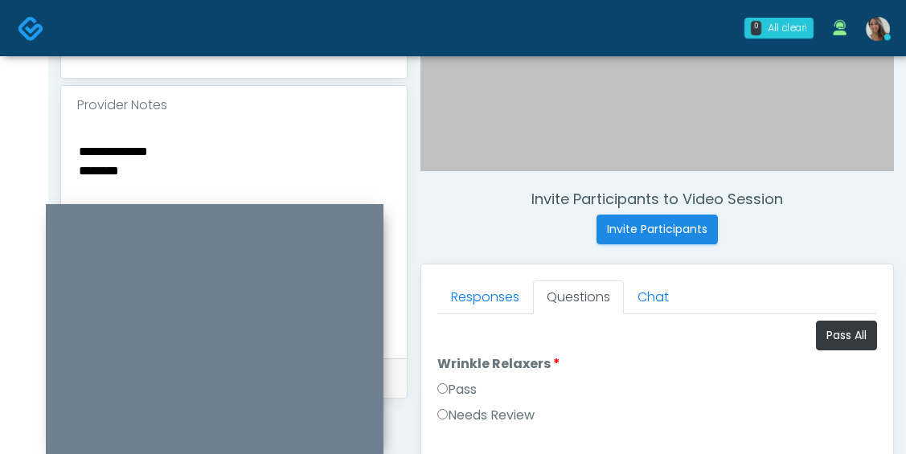
click at [139, 147] on textarea "**********" at bounding box center [234, 239] width 314 height 196
click at [142, 147] on textarea "**********" at bounding box center [234, 239] width 314 height 196
click at [150, 150] on textarea "**********" at bounding box center [234, 239] width 314 height 196
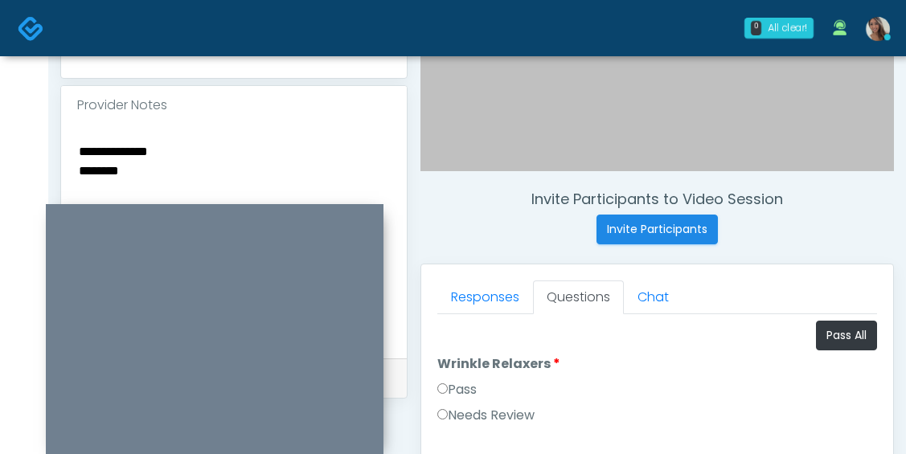
click at [150, 151] on textarea "**********" at bounding box center [234, 239] width 314 height 196
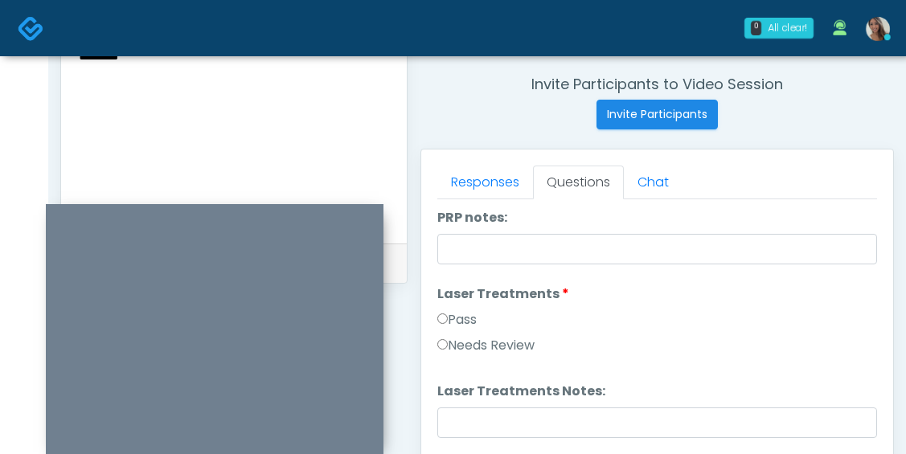
scroll to position [651, 0]
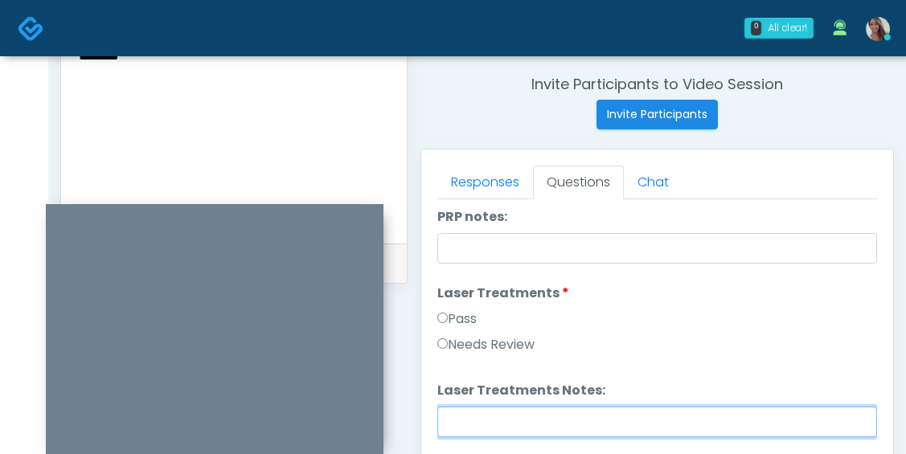
drag, startPoint x: 511, startPoint y: 422, endPoint x: 517, endPoint y: 416, distance: 8.5
click at [512, 422] on input "Laser Treatments Notes:" at bounding box center [657, 422] width 440 height 31
paste input "**********"
type input "**********"
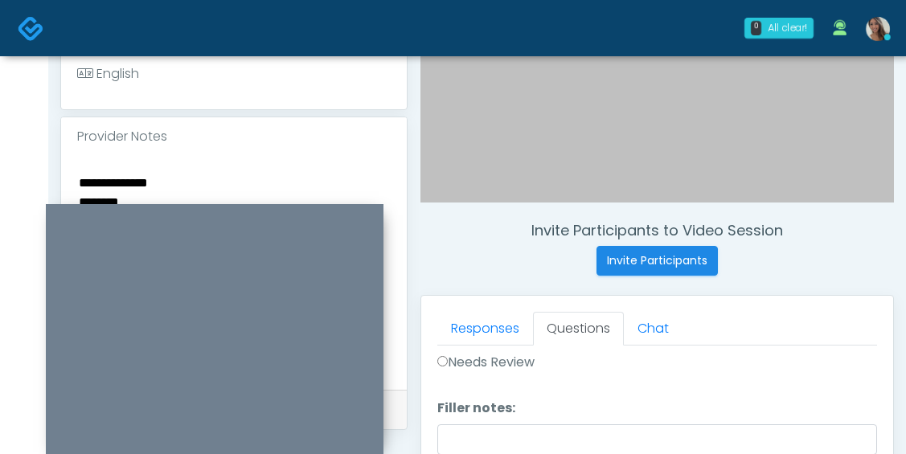
scroll to position [458, 0]
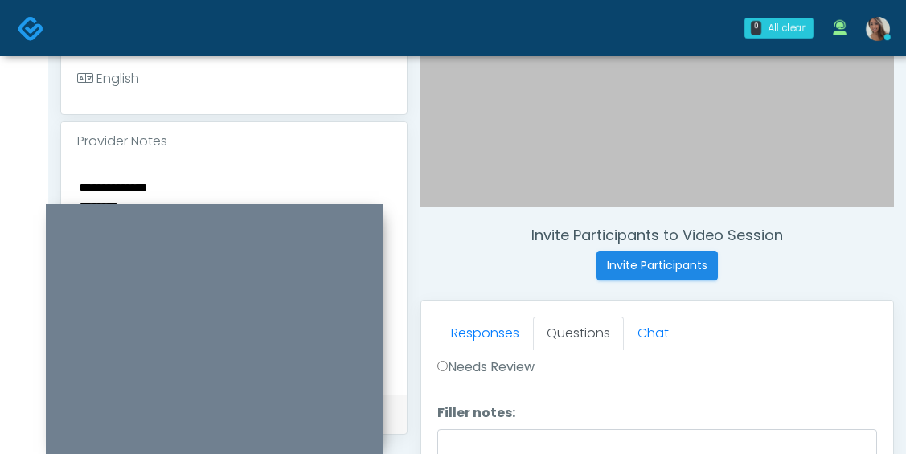
click at [146, 182] on textarea "**********" at bounding box center [234, 275] width 314 height 196
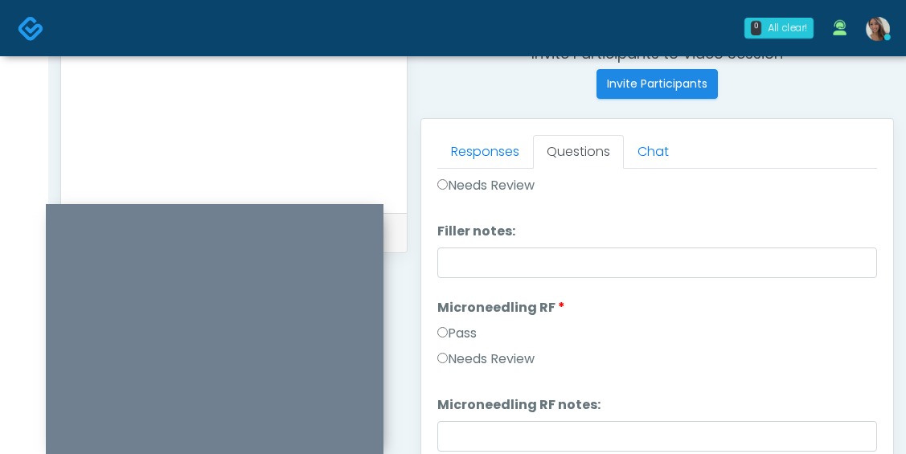
scroll to position [788, 0]
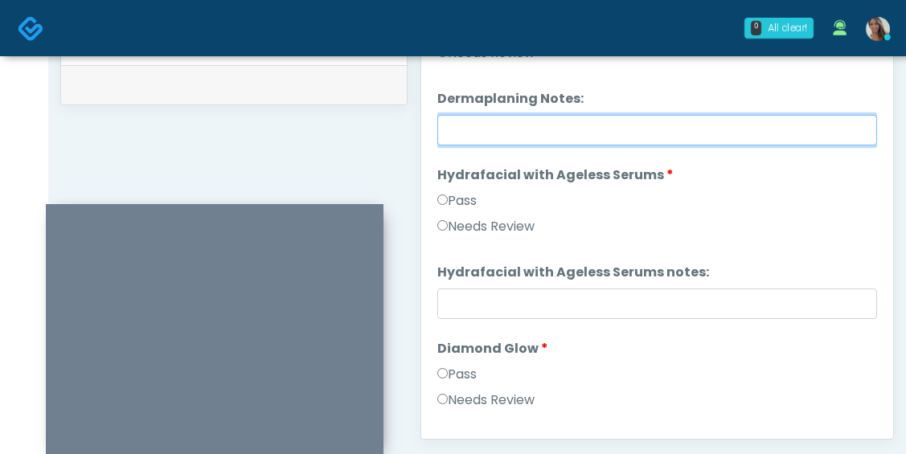
click at [531, 123] on input "Dermaplaning Notes:" at bounding box center [657, 130] width 440 height 31
paste input "**********"
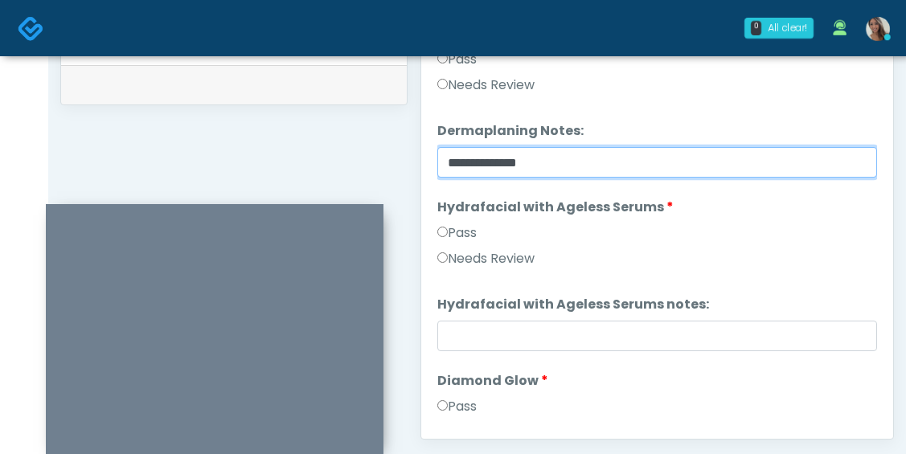
scroll to position [2626, 0]
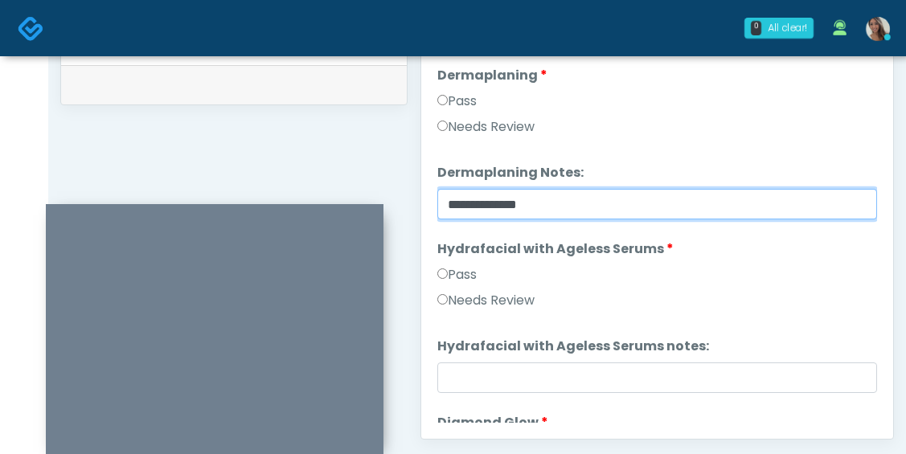
type input "**********"
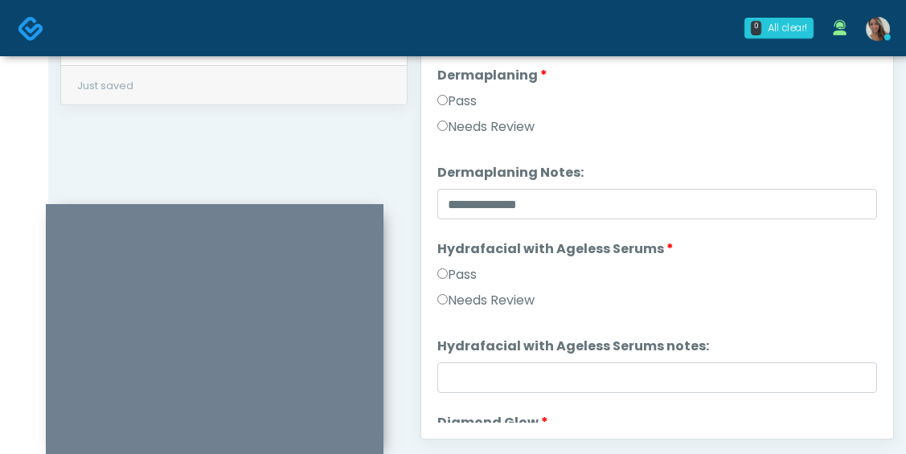
click at [520, 117] on label "Needs Review" at bounding box center [485, 126] width 97 height 19
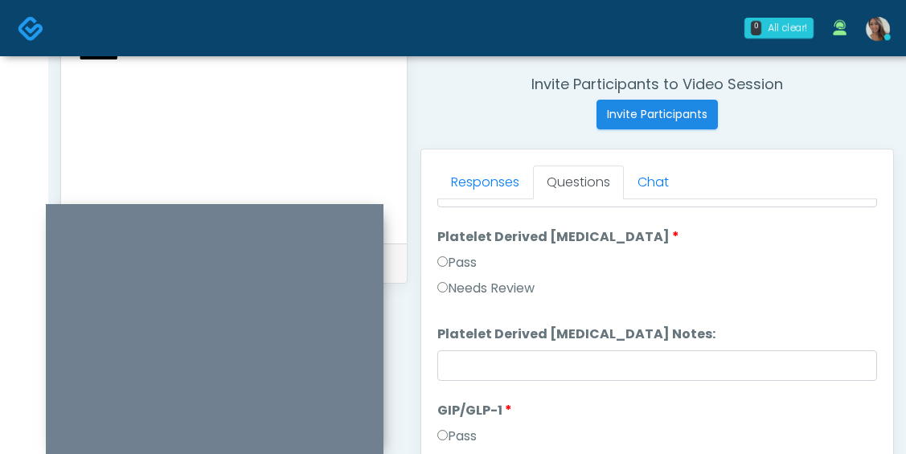
scroll to position [603, 0]
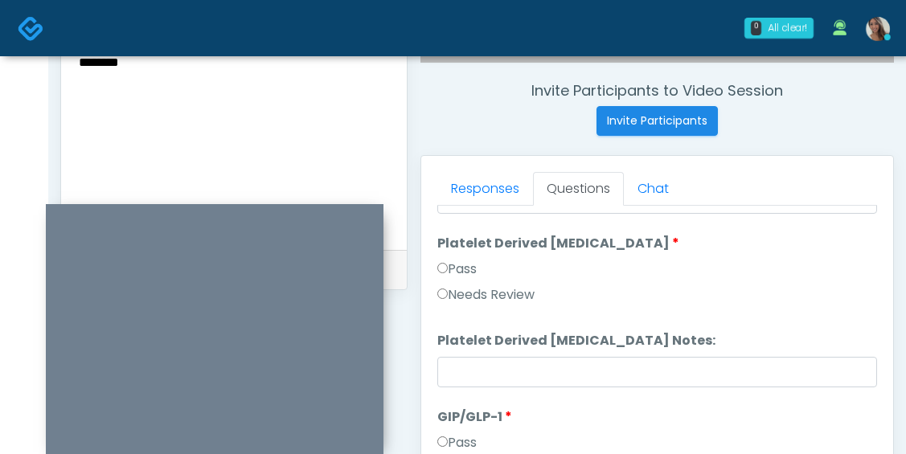
click at [128, 80] on textarea "**********" at bounding box center [234, 130] width 314 height 196
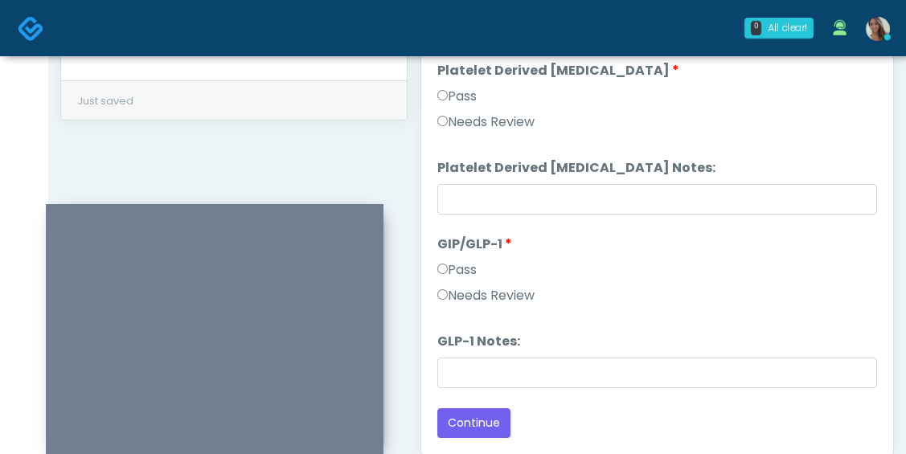
scroll to position [794, 0]
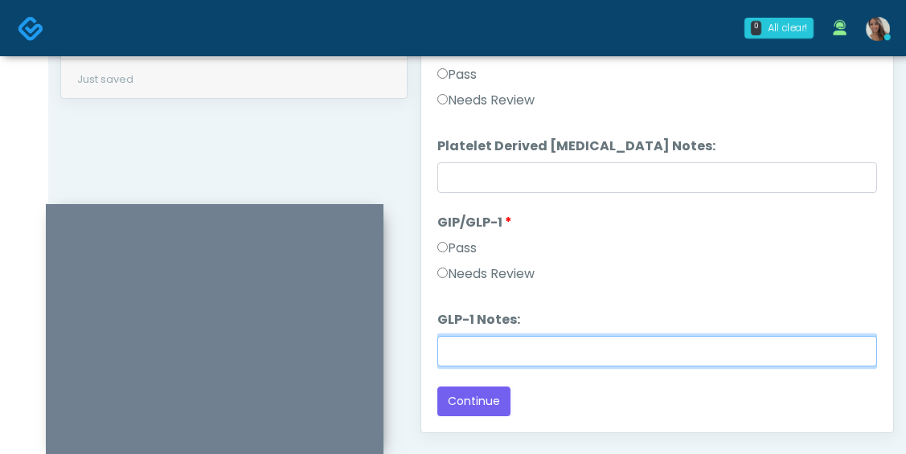
click at [495, 351] on input "GLP-1 Notes:" at bounding box center [657, 351] width 440 height 31
paste input "********"
type input "********"
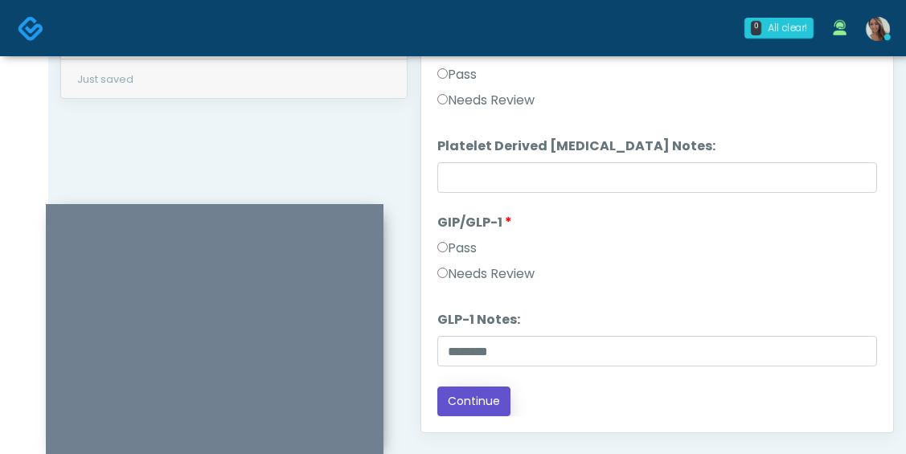
click at [487, 403] on button "Continue" at bounding box center [473, 402] width 73 height 30
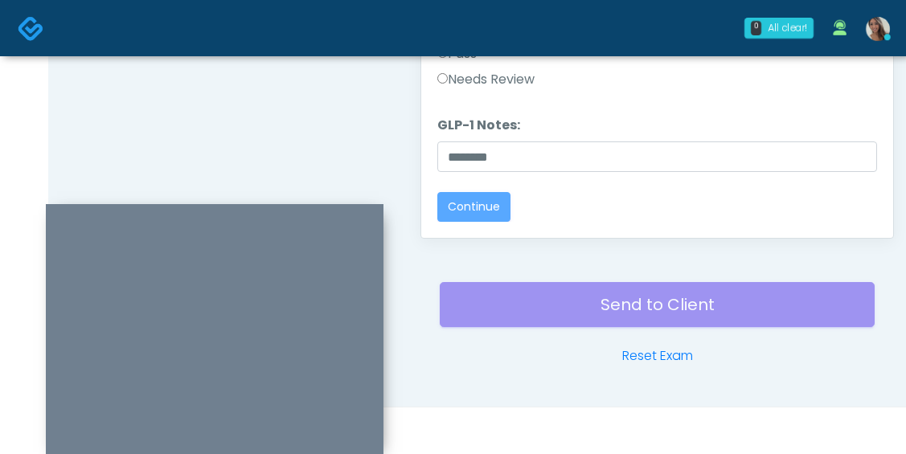
scroll to position [0, 0]
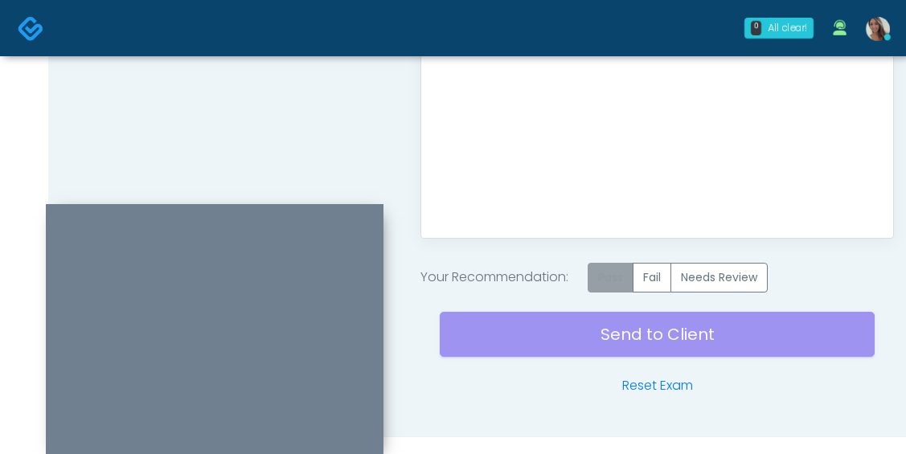
click at [628, 285] on label "Pass" at bounding box center [611, 278] width 46 height 30
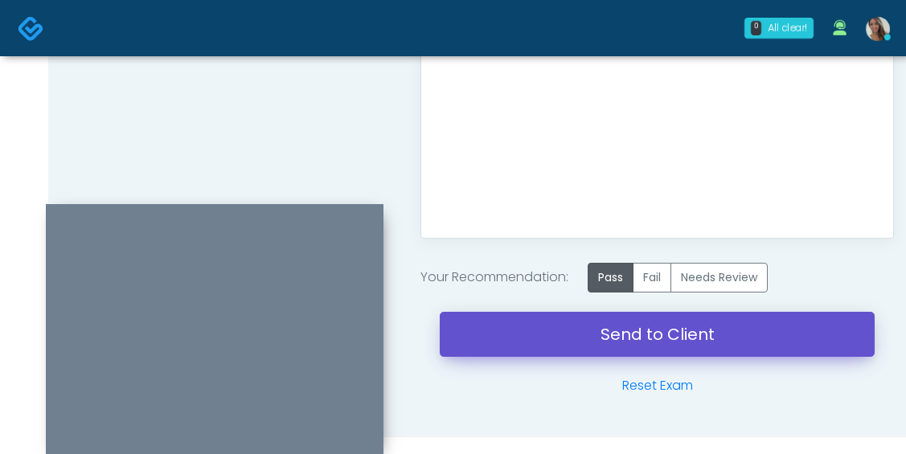
click at [611, 348] on link "Send to Client" at bounding box center [657, 334] width 435 height 45
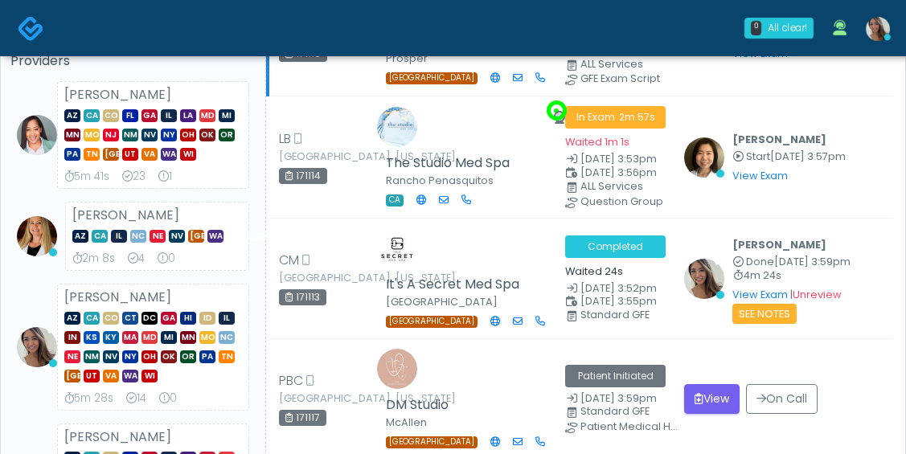
scroll to position [136, 0]
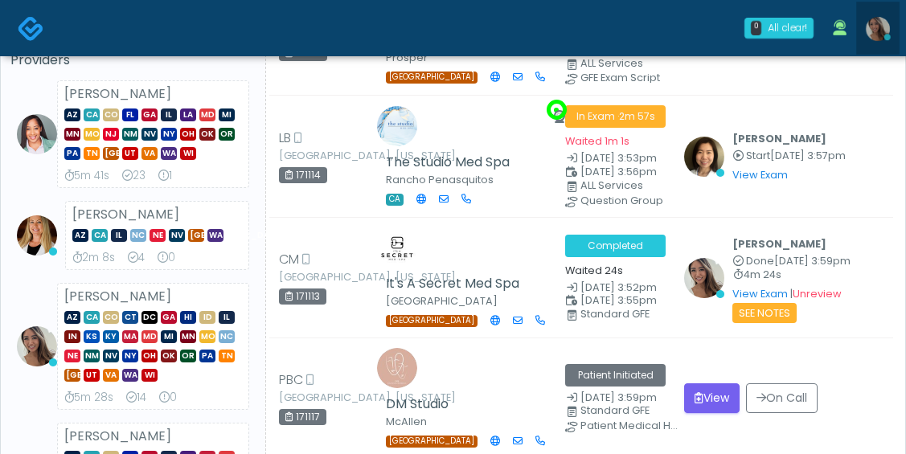
click at [879, 27] on img at bounding box center [878, 29] width 24 height 24
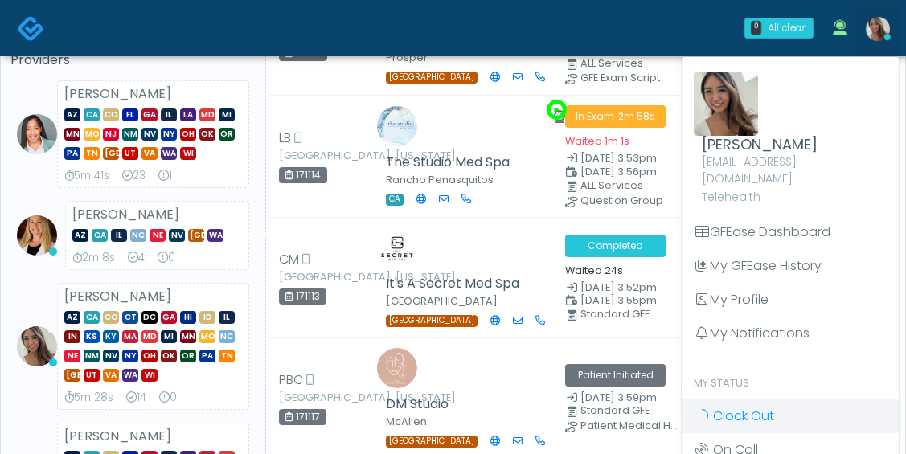
click at [736, 407] on span "Clock Out" at bounding box center [743, 416] width 61 height 18
